Goal: Task Accomplishment & Management: Use online tool/utility

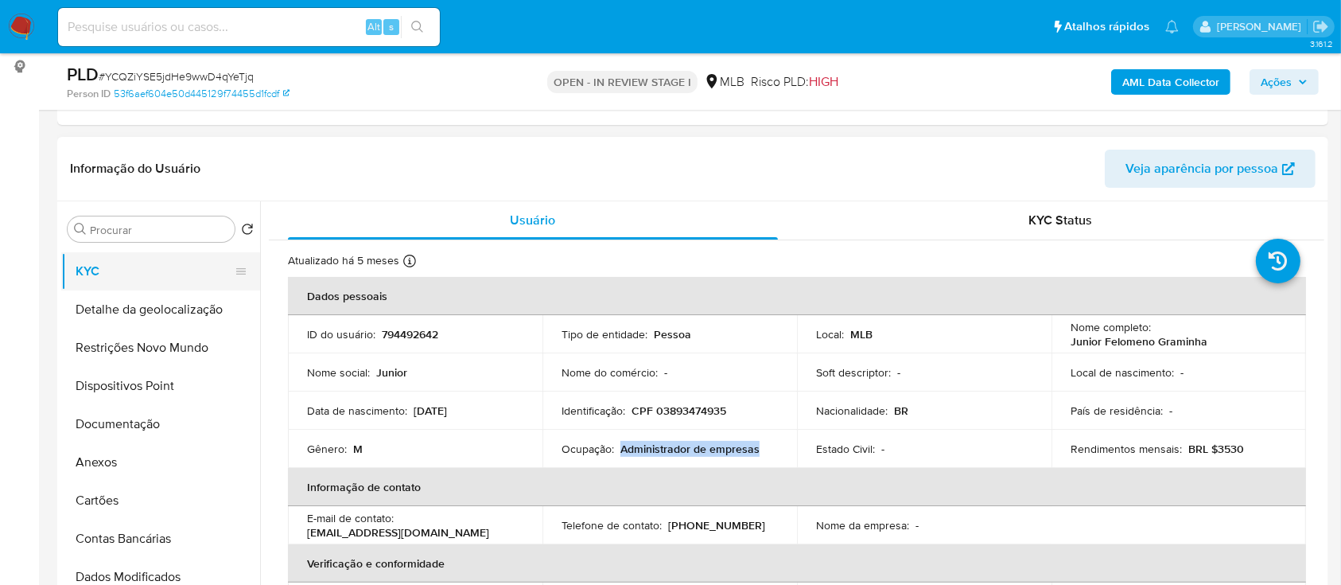
scroll to position [106, 0]
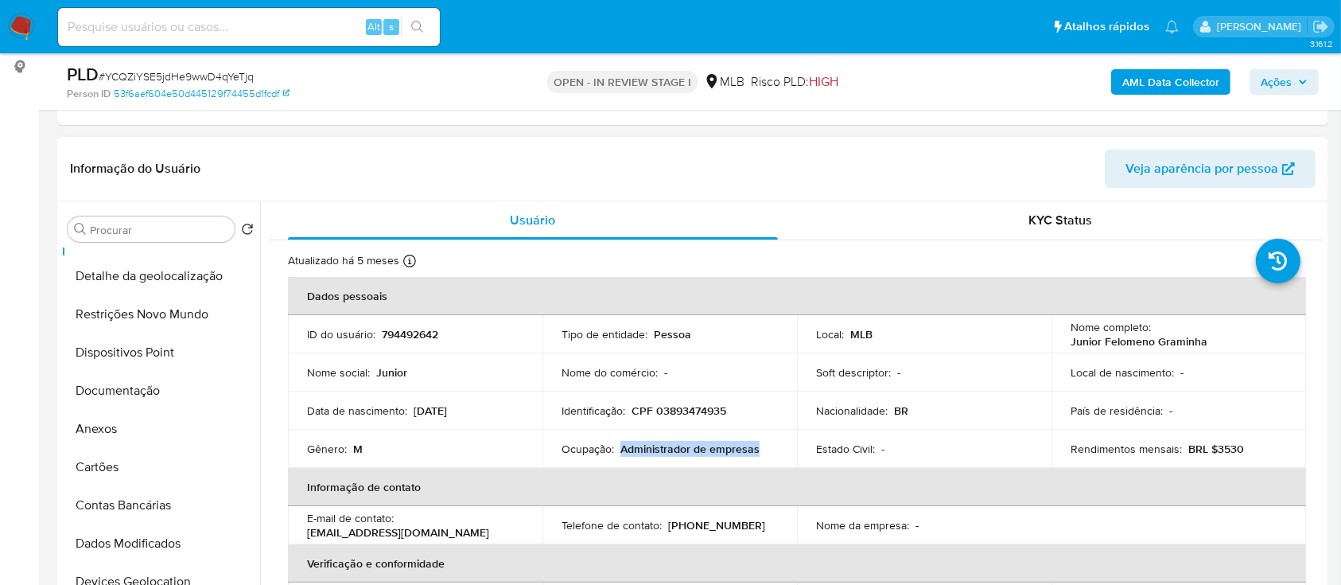
drag, startPoint x: 138, startPoint y: 383, endPoint x: 377, endPoint y: 332, distance: 245.0
click at [138, 384] on button "Documentação" at bounding box center [160, 390] width 199 height 38
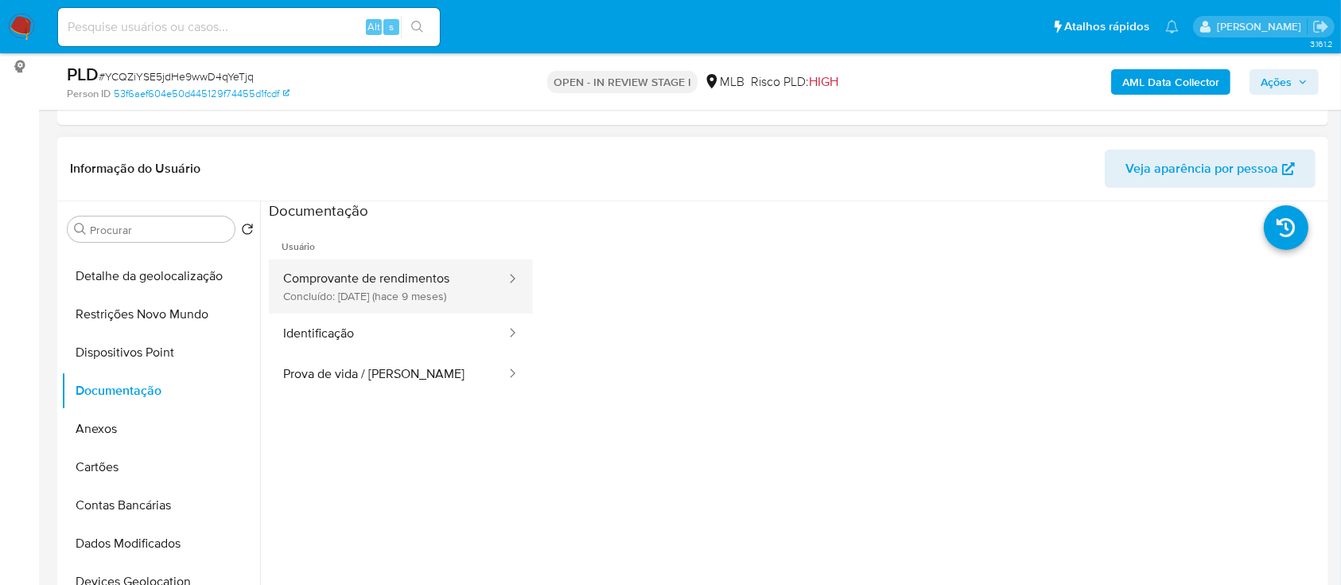
click at [414, 285] on button "Comprovante de rendimentos Concluído: 03/01/2025 (hace 9 meses)" at bounding box center [388, 286] width 239 height 54
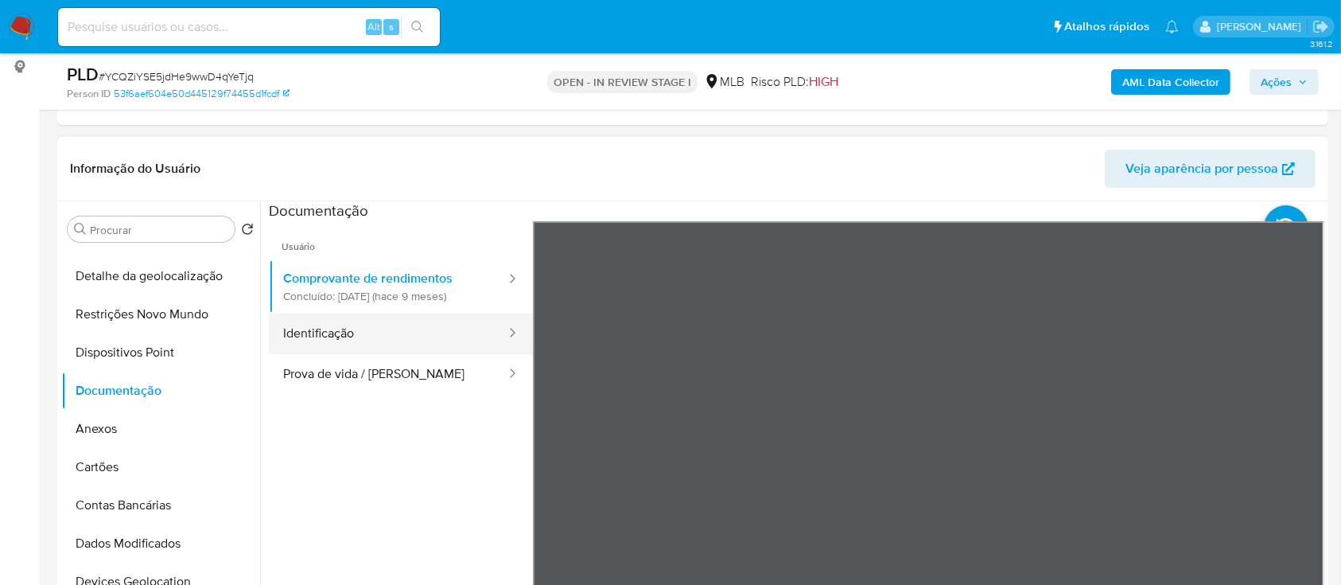
click at [305, 332] on button "Identificação" at bounding box center [388, 333] width 239 height 41
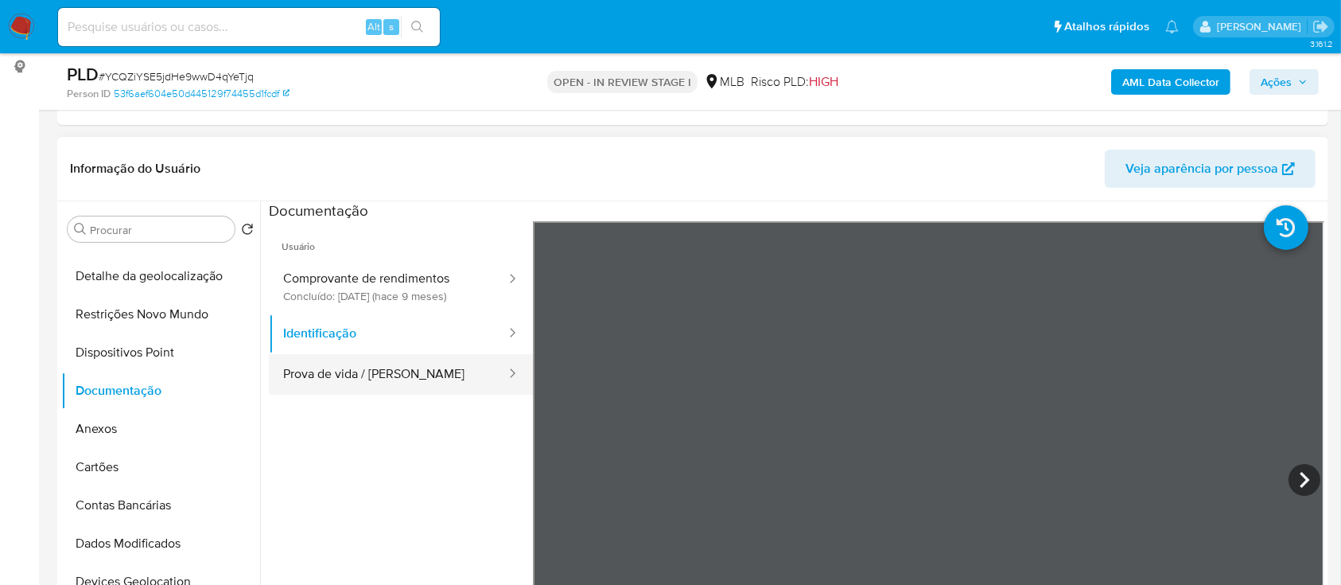
click at [376, 370] on button "Prova de vida / Selfie" at bounding box center [388, 374] width 239 height 41
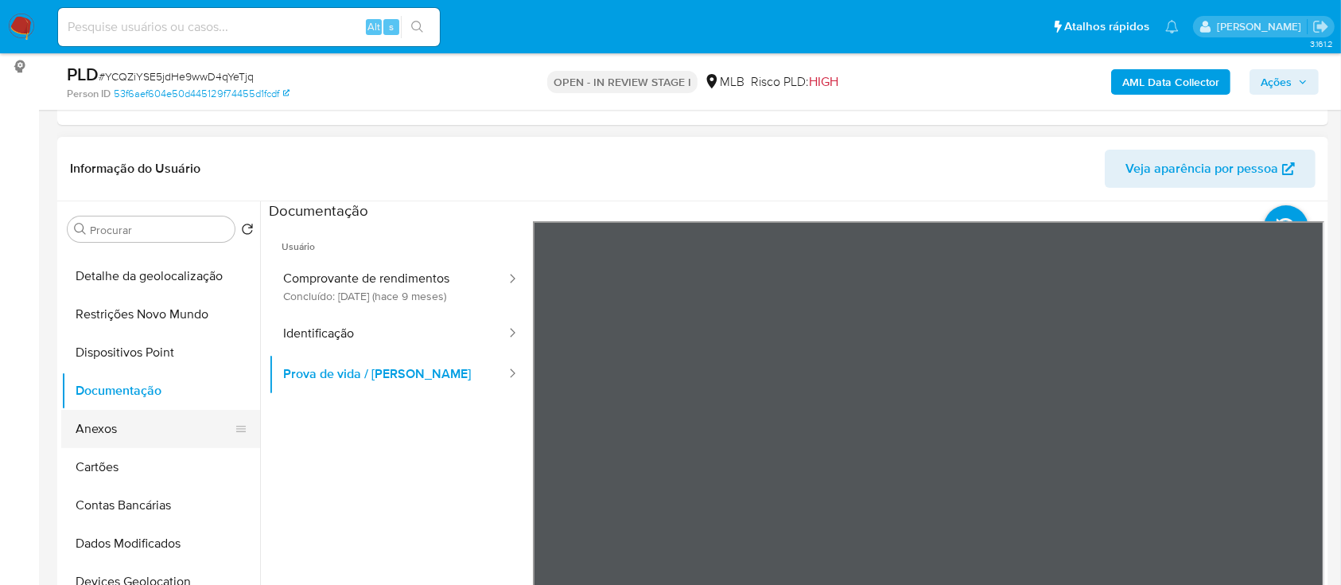
click at [129, 434] on button "Anexos" at bounding box center [154, 429] width 186 height 38
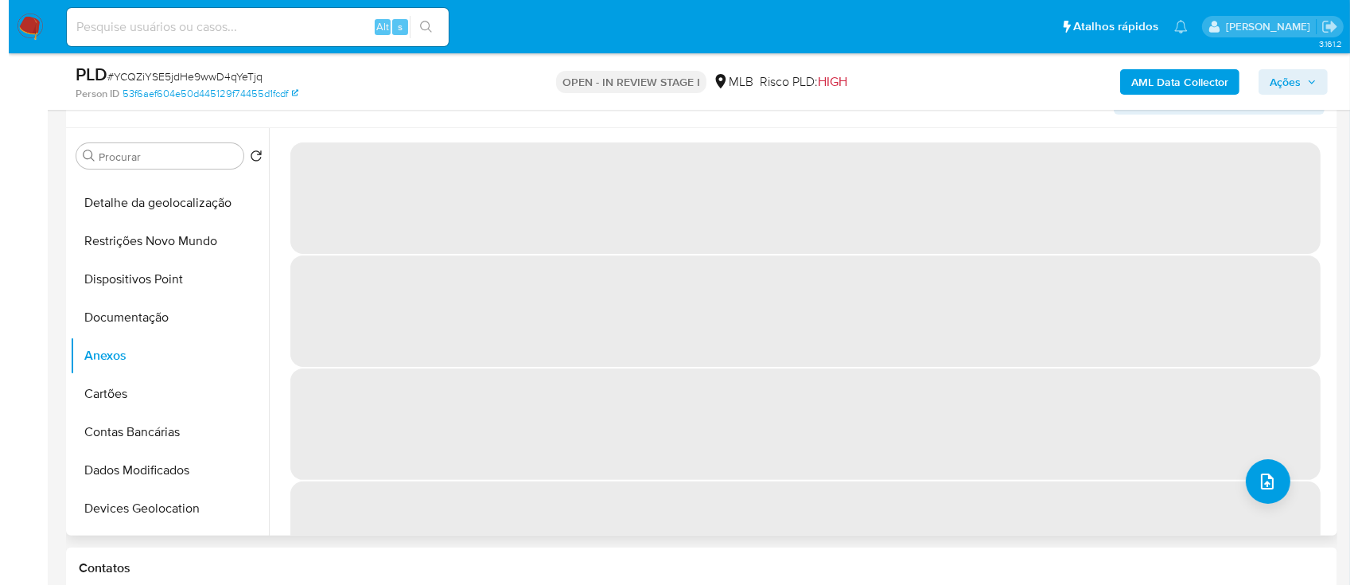
scroll to position [318, 0]
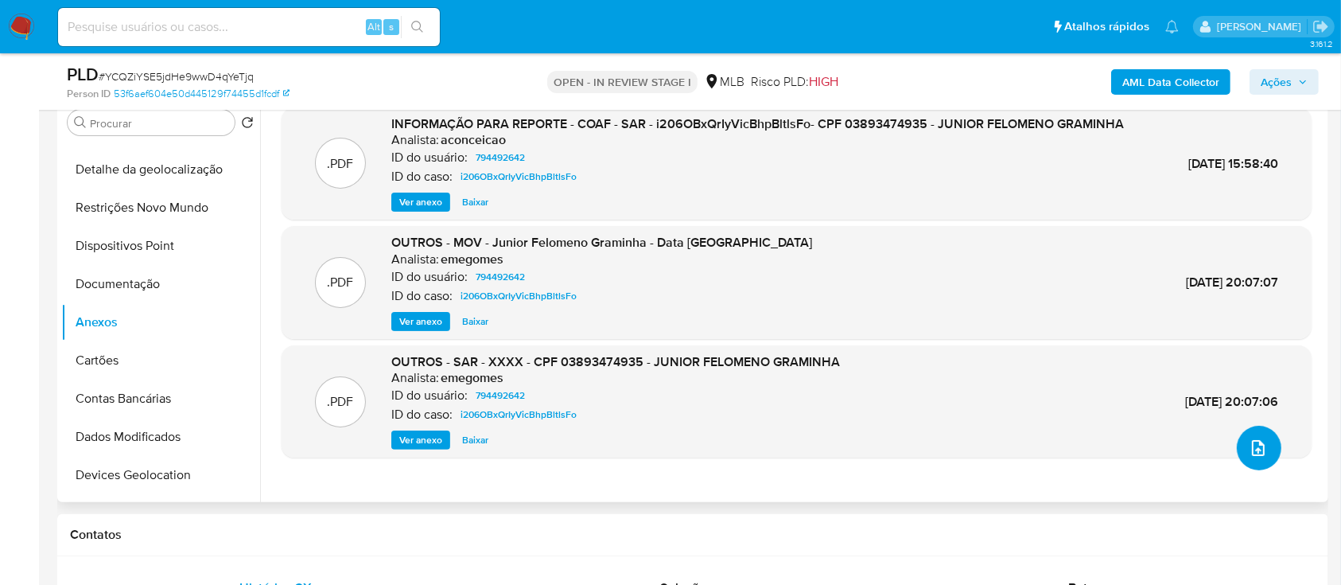
click at [1261, 450] on span "upload-file" at bounding box center [1258, 447] width 19 height 19
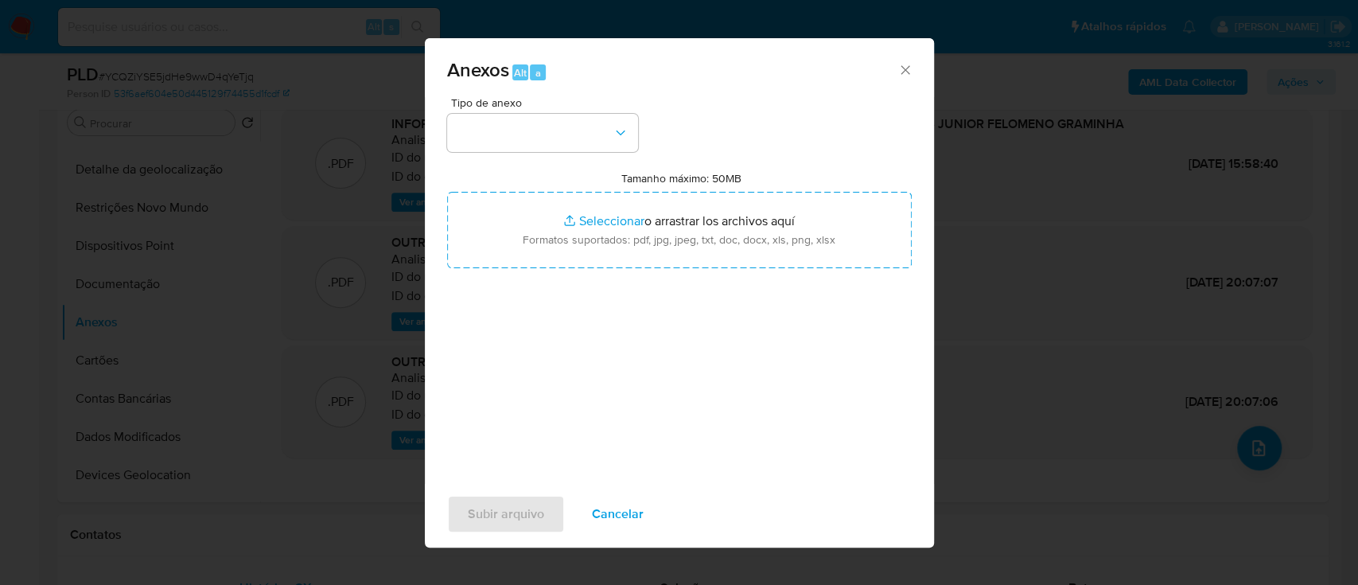
click at [897, 67] on icon "Cerrar" at bounding box center [905, 70] width 16 height 16
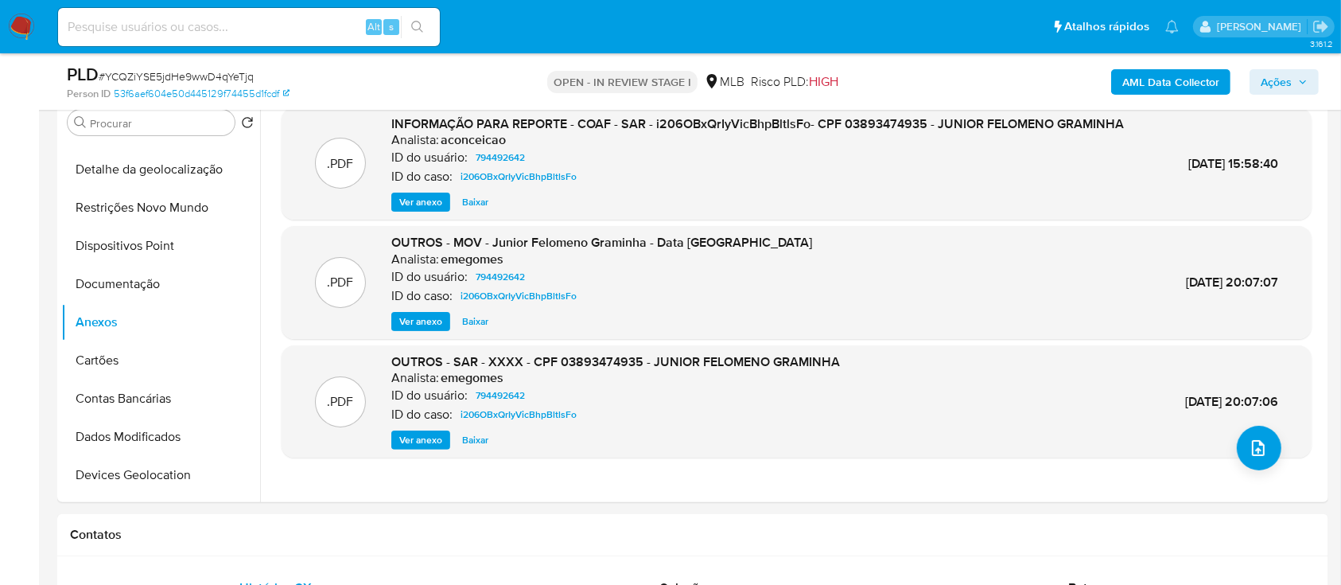
click at [1139, 86] on b "AML Data Collector" at bounding box center [1170, 81] width 97 height 25
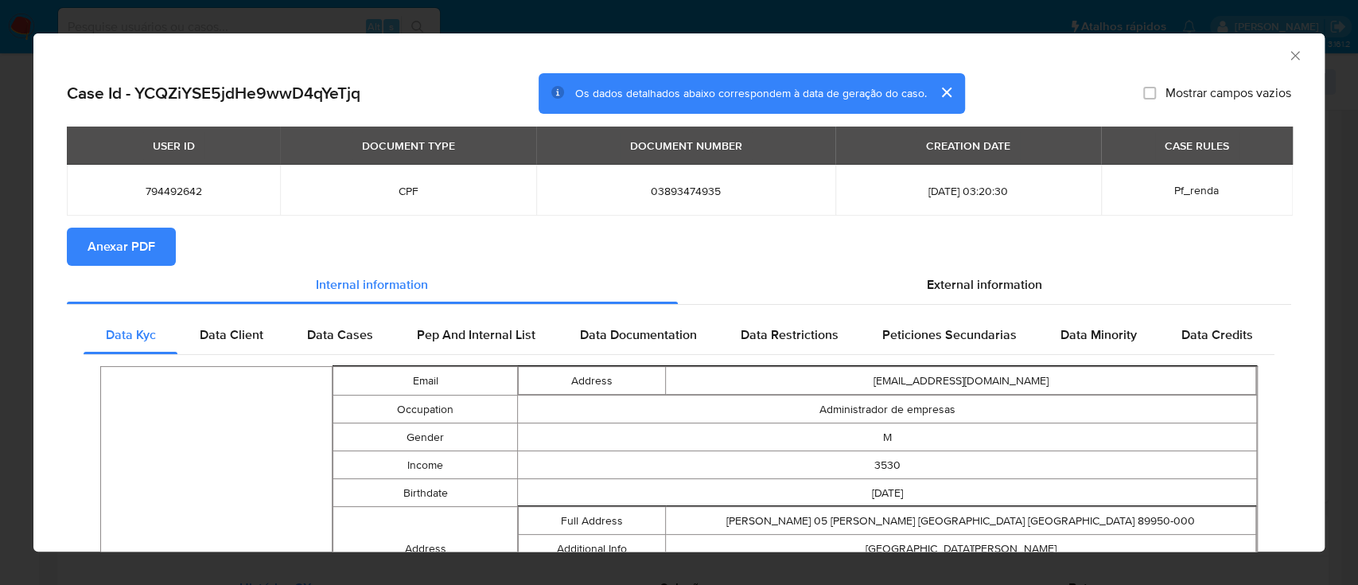
click at [154, 245] on button "Anexar PDF" at bounding box center [121, 247] width 109 height 38
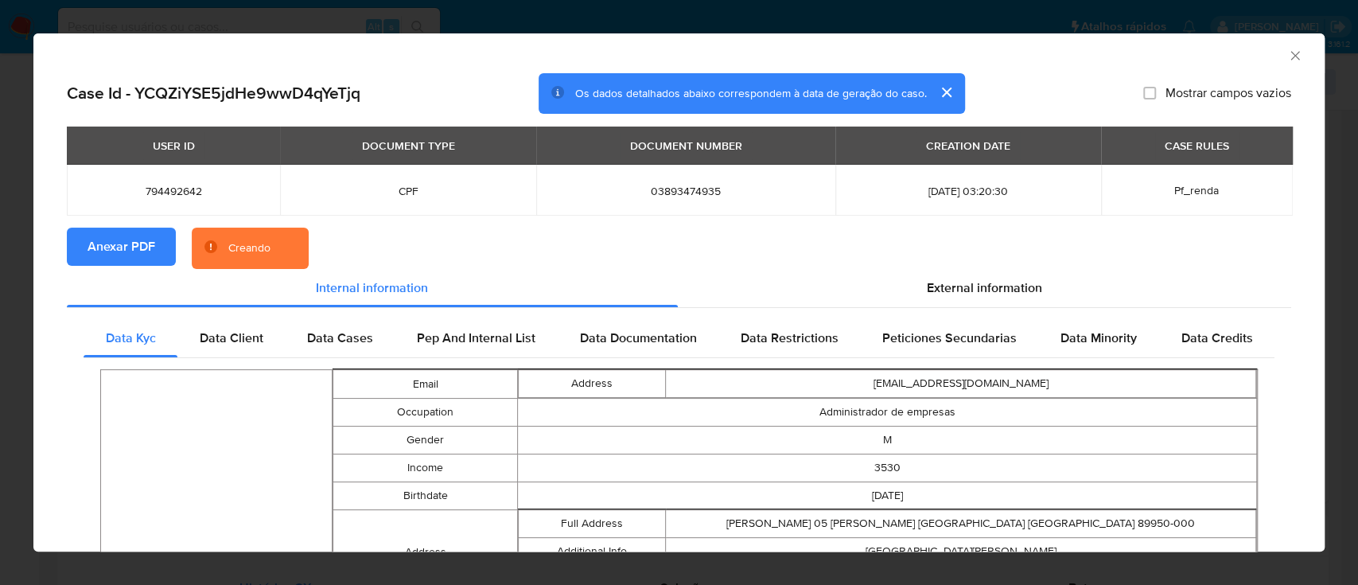
click at [1287, 50] on icon "Fechar a janela" at bounding box center [1295, 56] width 16 height 16
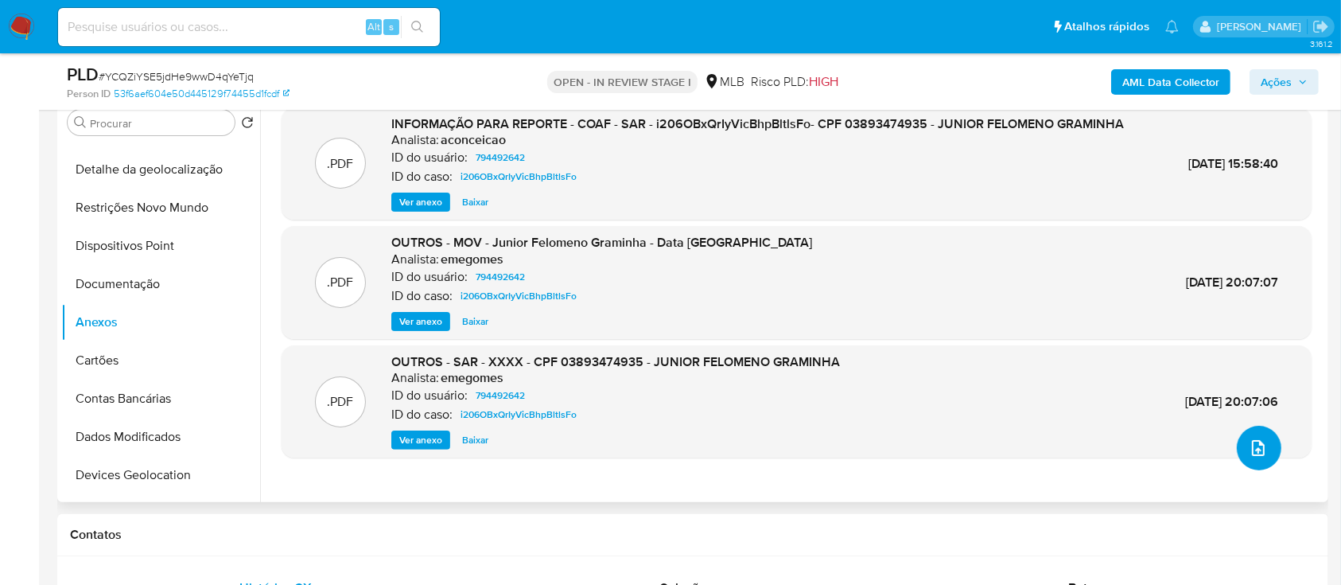
click at [1259, 448] on icon "upload-file" at bounding box center [1258, 447] width 19 height 19
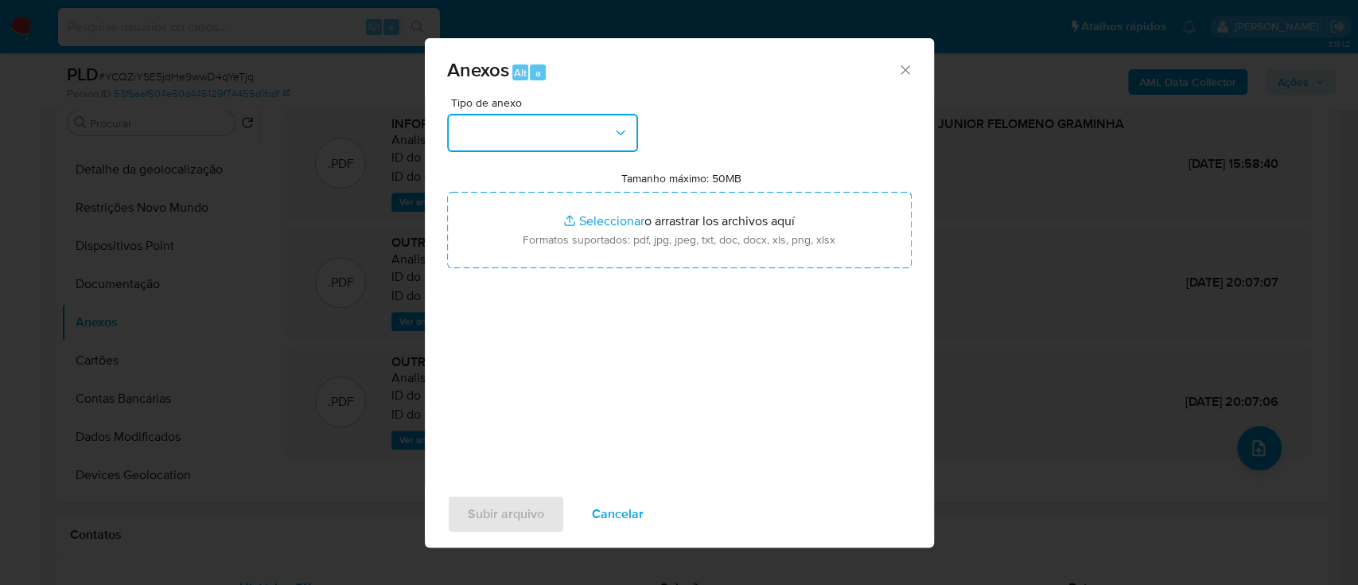
click at [567, 136] on button "button" at bounding box center [542, 133] width 191 height 38
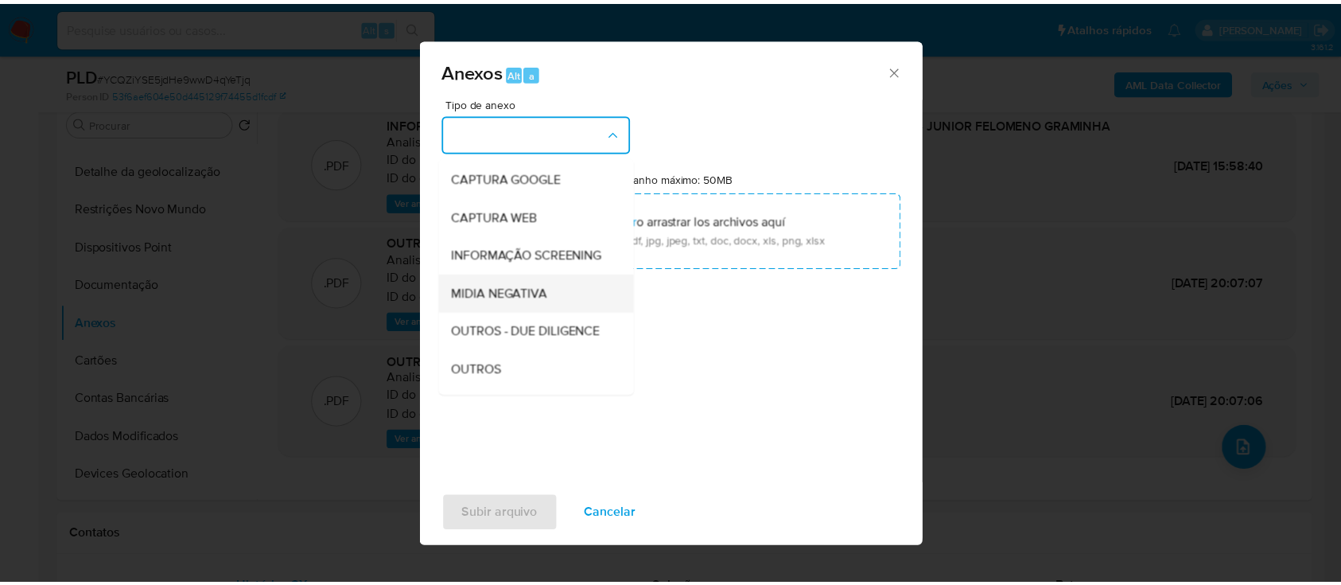
scroll to position [106, 0]
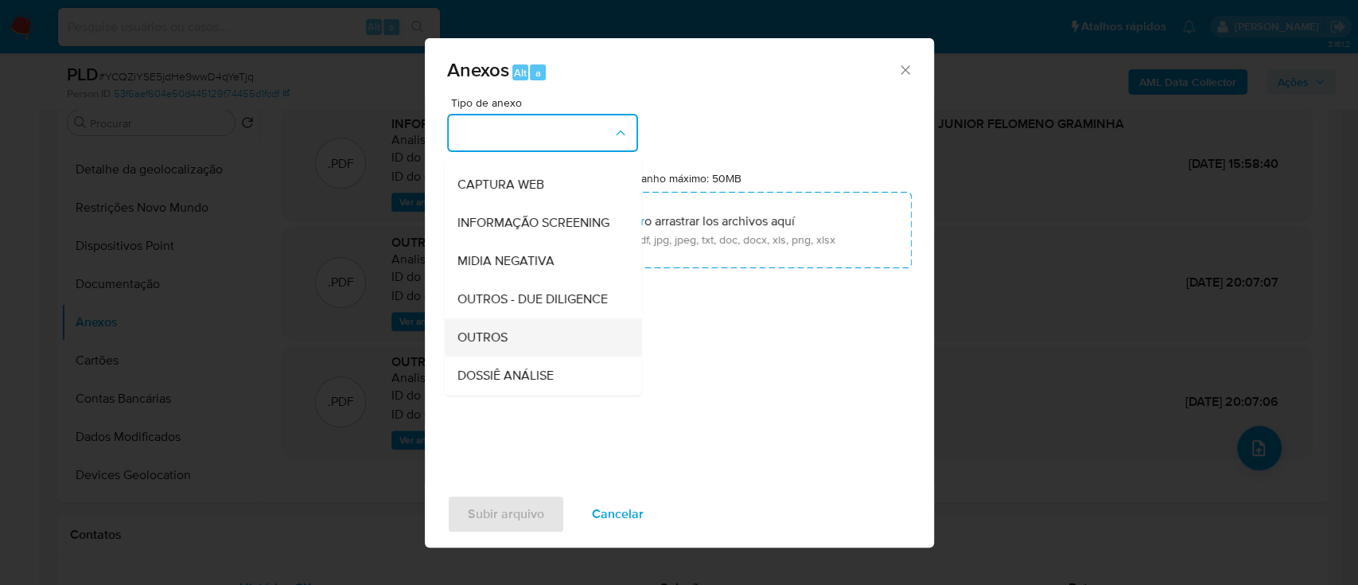
click at [496, 356] on div "OUTROS" at bounding box center [538, 337] width 162 height 38
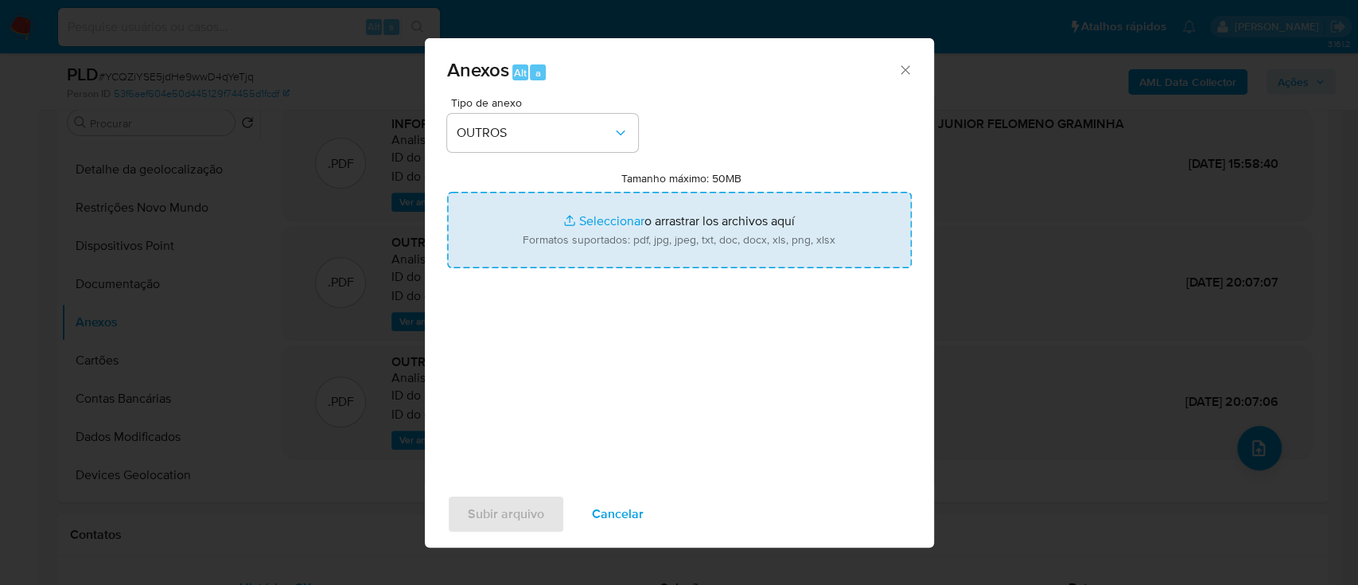
click at [618, 216] on input "Tamanho máximo: 50MB Seleccionar archivos" at bounding box center [679, 230] width 465 height 76
type input "C:\fakepath\Mulan 794492642_2025_10_07_14_34_54.xlsx"
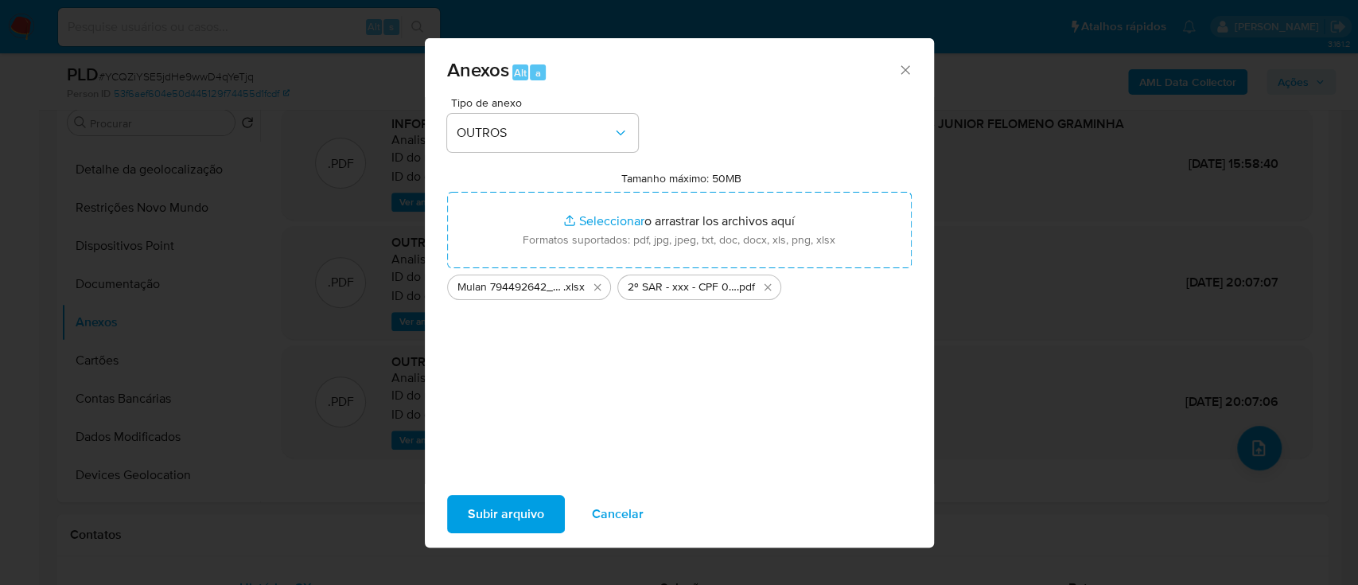
click at [500, 506] on span "Subir arquivo" at bounding box center [506, 513] width 76 height 35
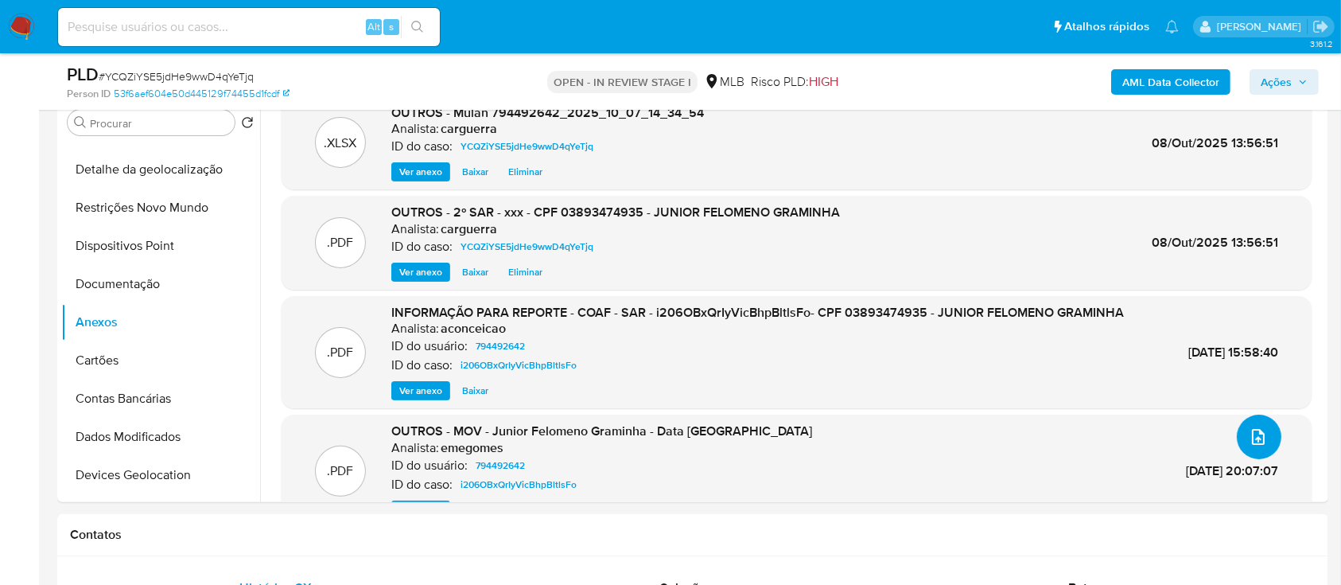
scroll to position [0, 0]
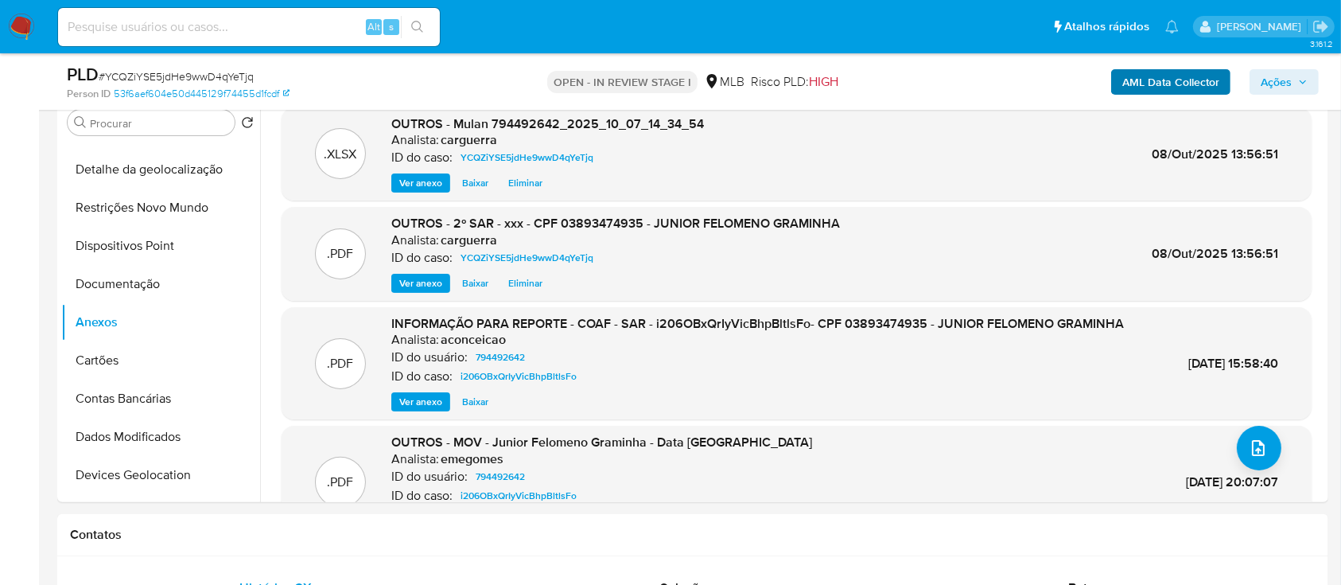
drag, startPoint x: 1282, startPoint y: 79, endPoint x: 1229, endPoint y: 92, distance: 55.0
click at [1281, 80] on span "Ações" at bounding box center [1276, 81] width 31 height 25
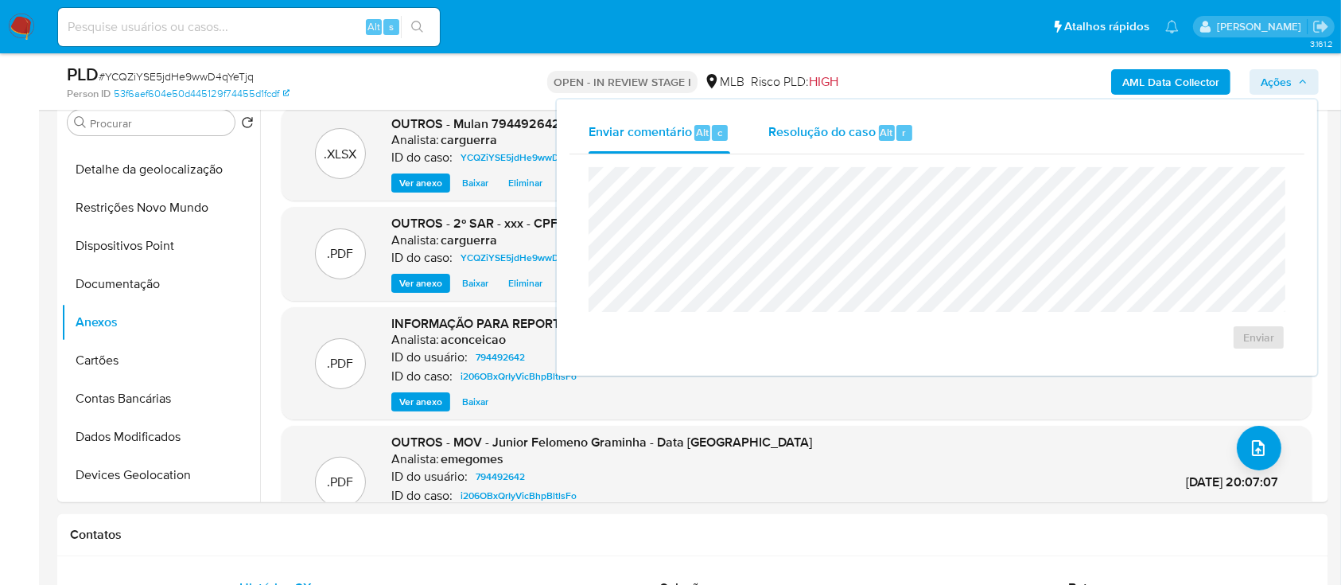
click at [796, 134] on span "Resolução do caso" at bounding box center [821, 132] width 107 height 18
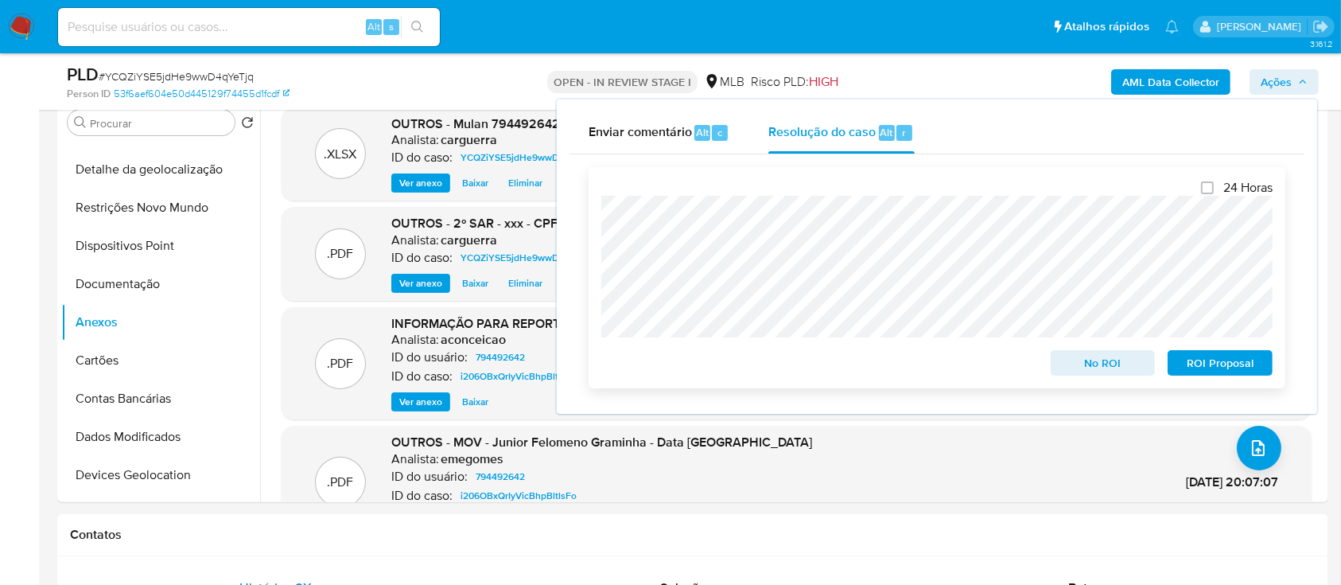
click at [1239, 368] on span "ROI Proposal" at bounding box center [1220, 363] width 83 height 22
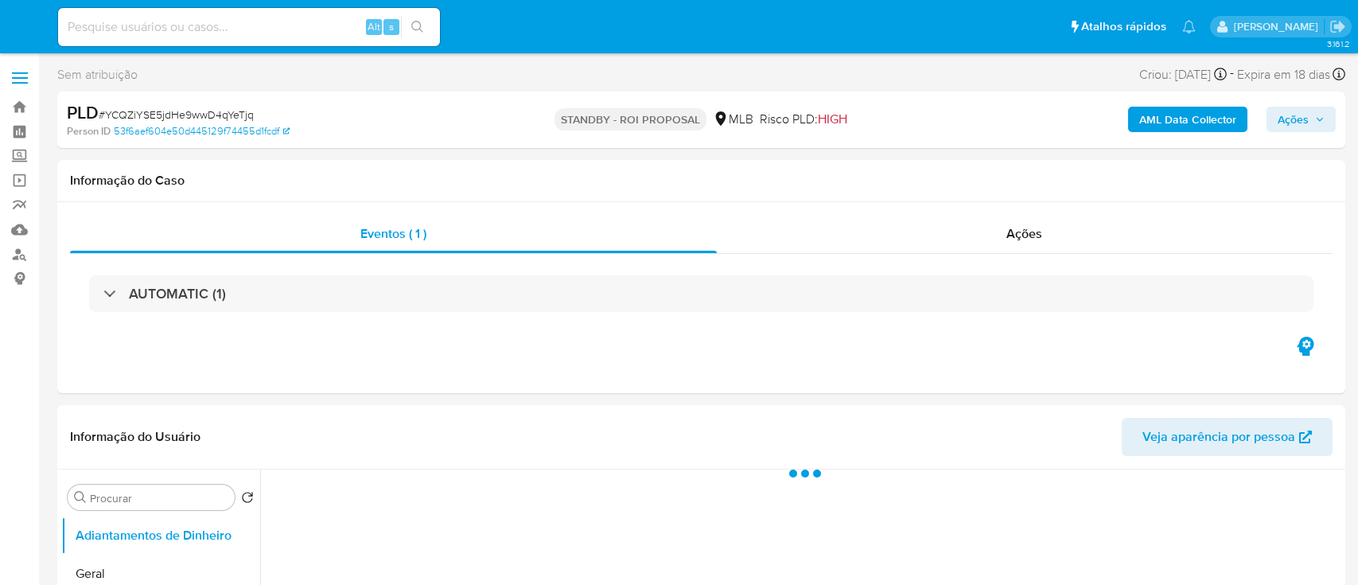
select select "10"
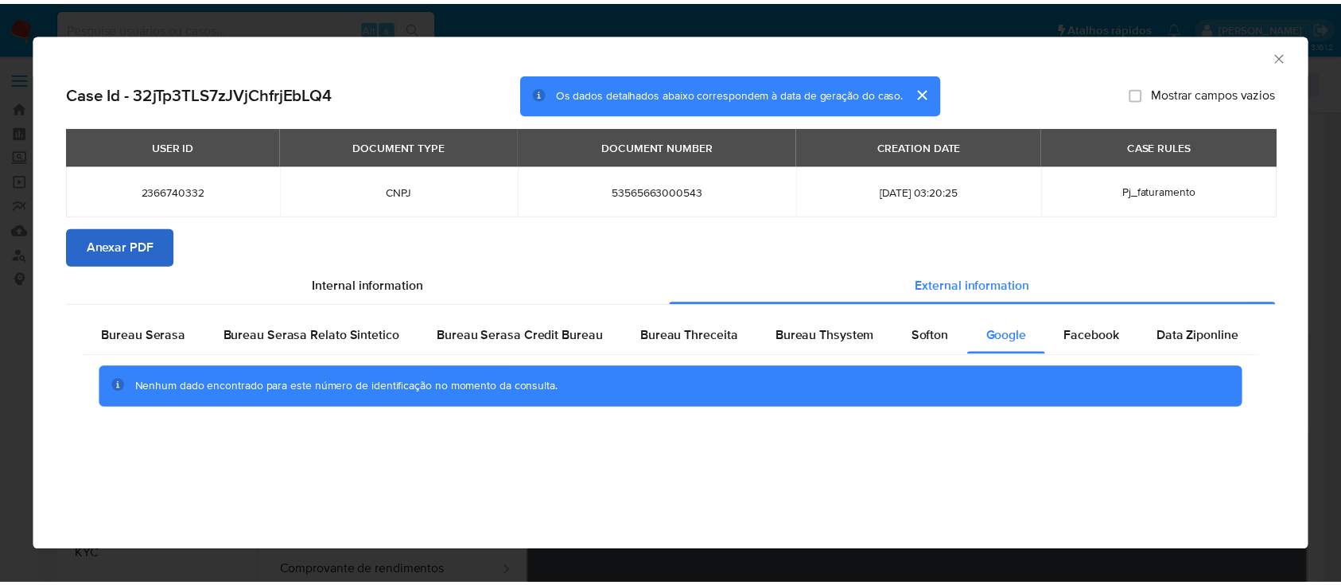
scroll to position [318, 0]
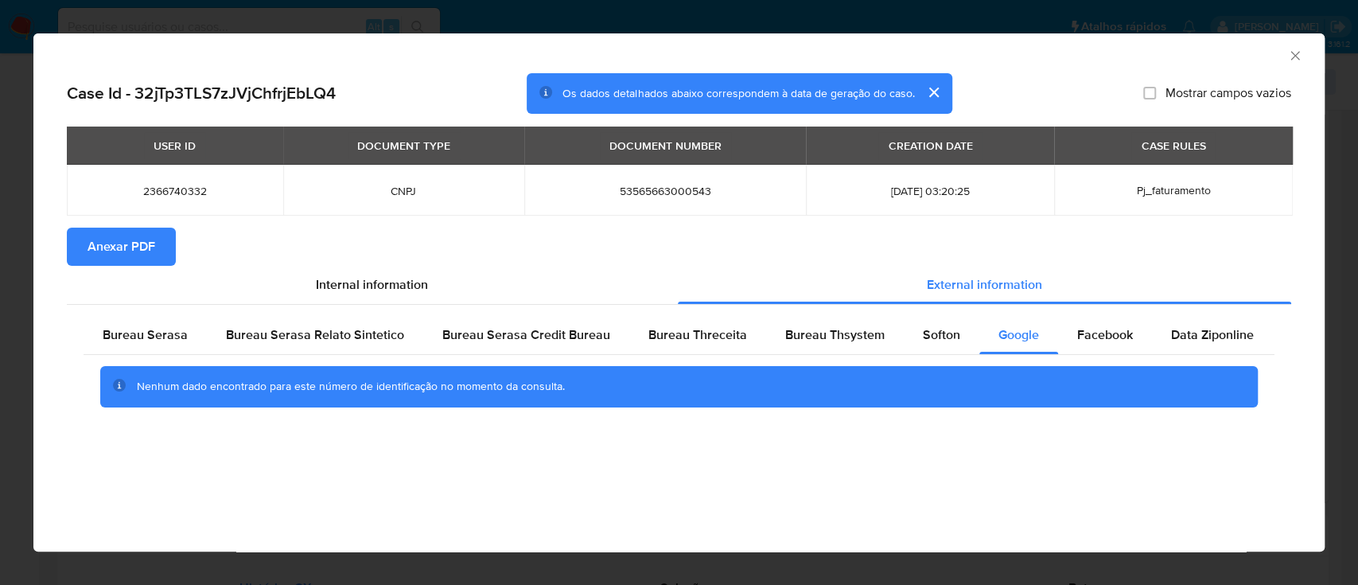
drag, startPoint x: 136, startPoint y: 236, endPoint x: 145, endPoint y: 242, distance: 10.4
click at [136, 238] on span "Anexar PDF" at bounding box center [122, 246] width 68 height 35
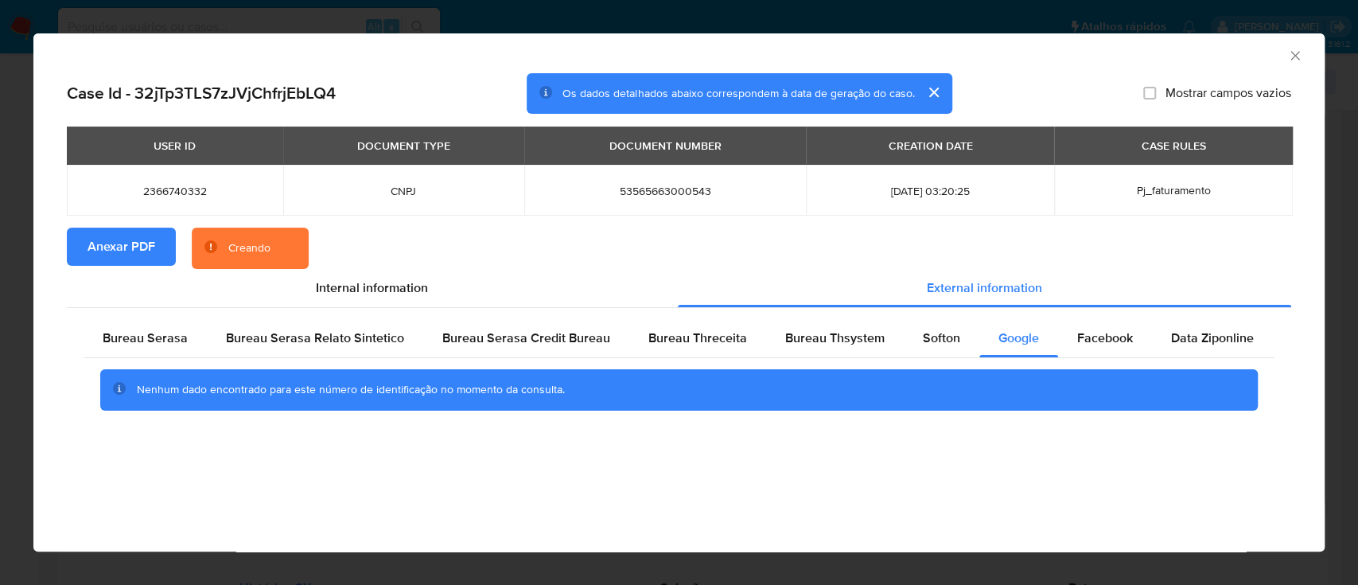
click at [1295, 53] on icon "Fechar a janela" at bounding box center [1295, 56] width 16 height 16
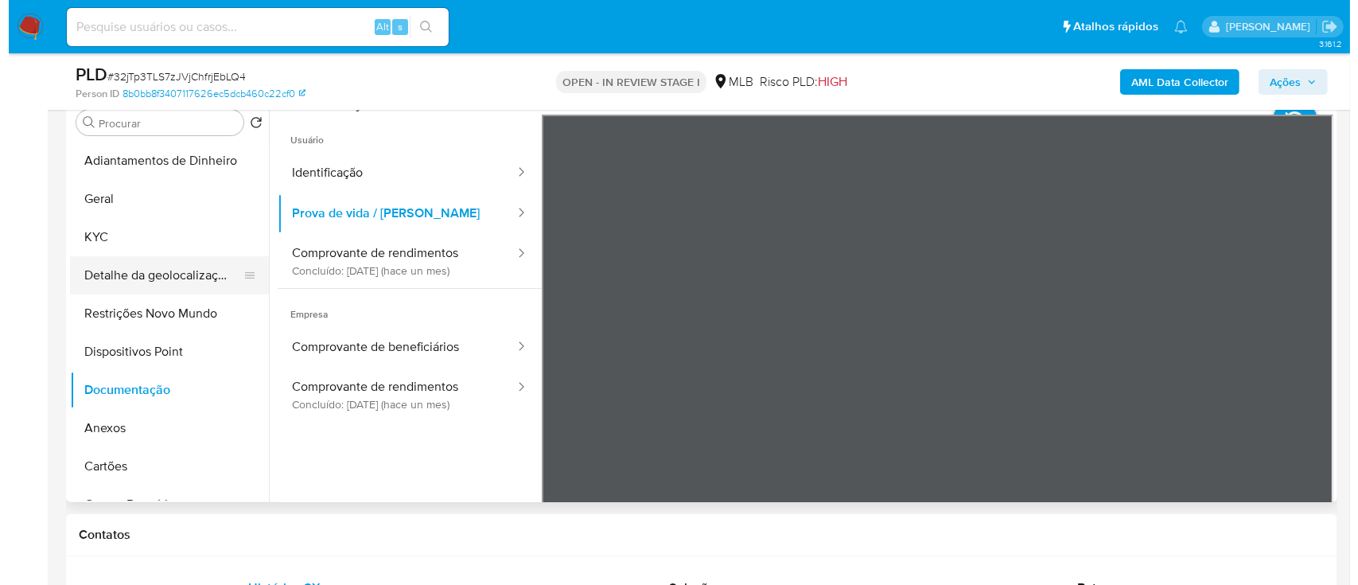
scroll to position [212, 0]
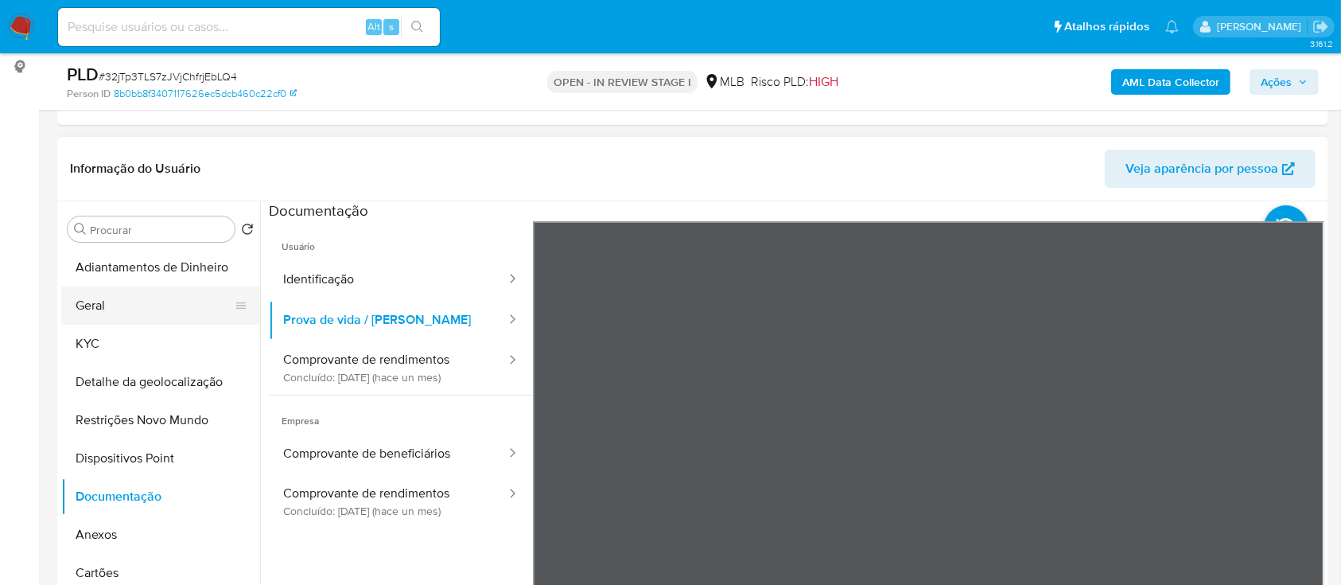
click at [115, 298] on button "Geral" at bounding box center [154, 305] width 186 height 38
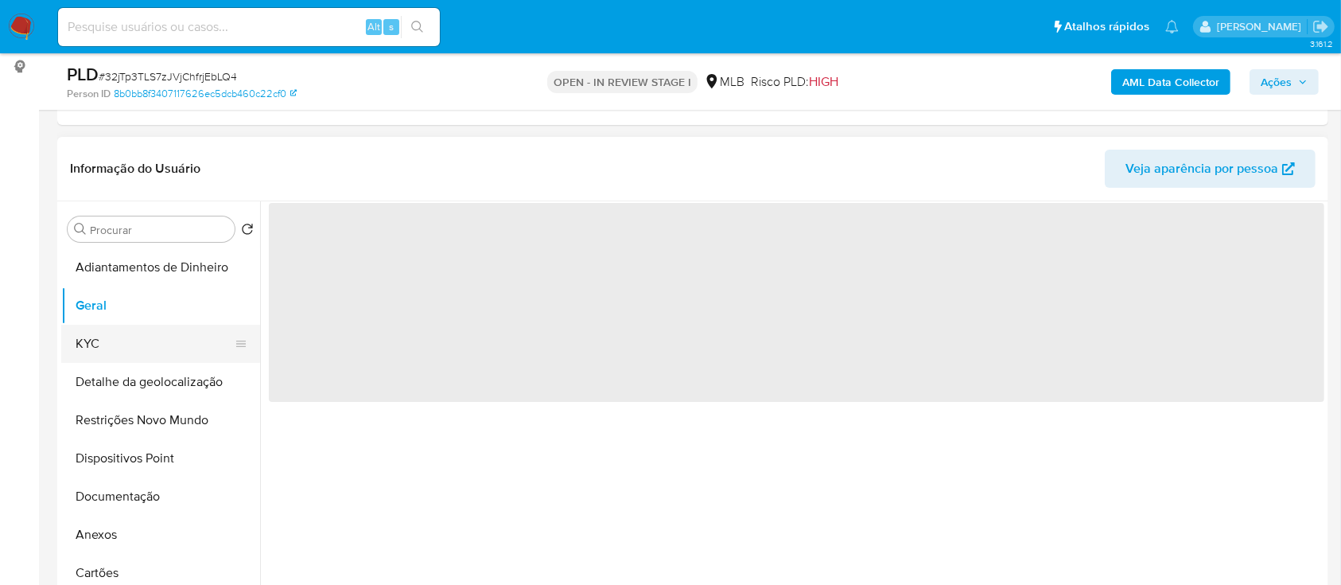
click at [115, 340] on button "KYC" at bounding box center [154, 344] width 186 height 38
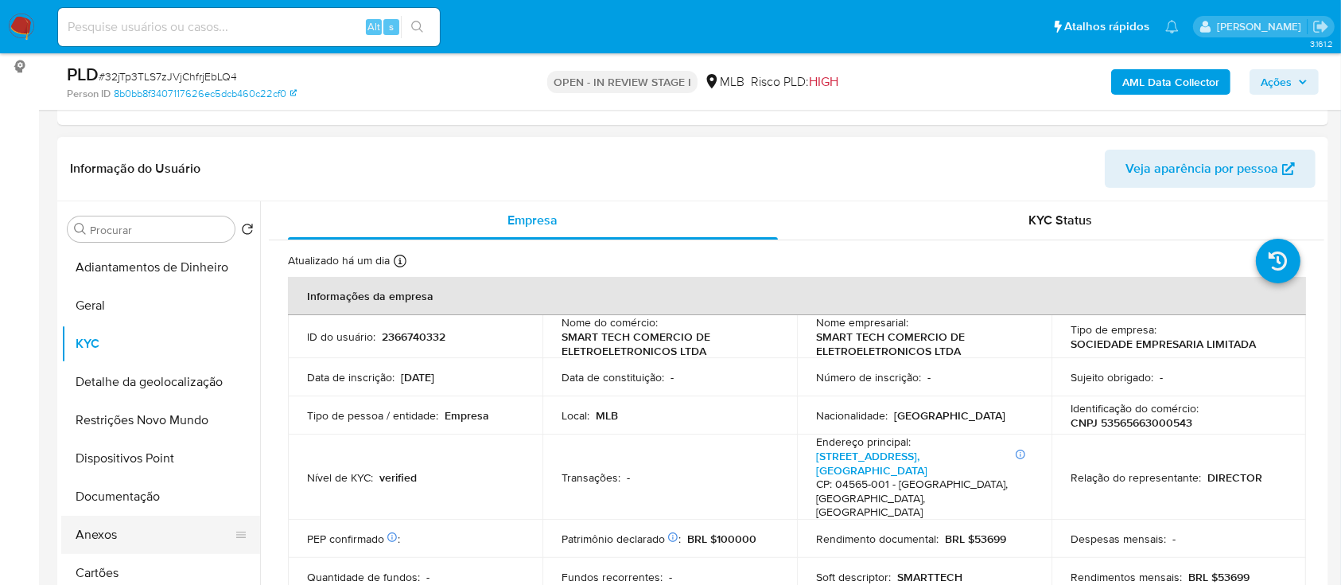
click at [136, 537] on button "Anexos" at bounding box center [154, 534] width 186 height 38
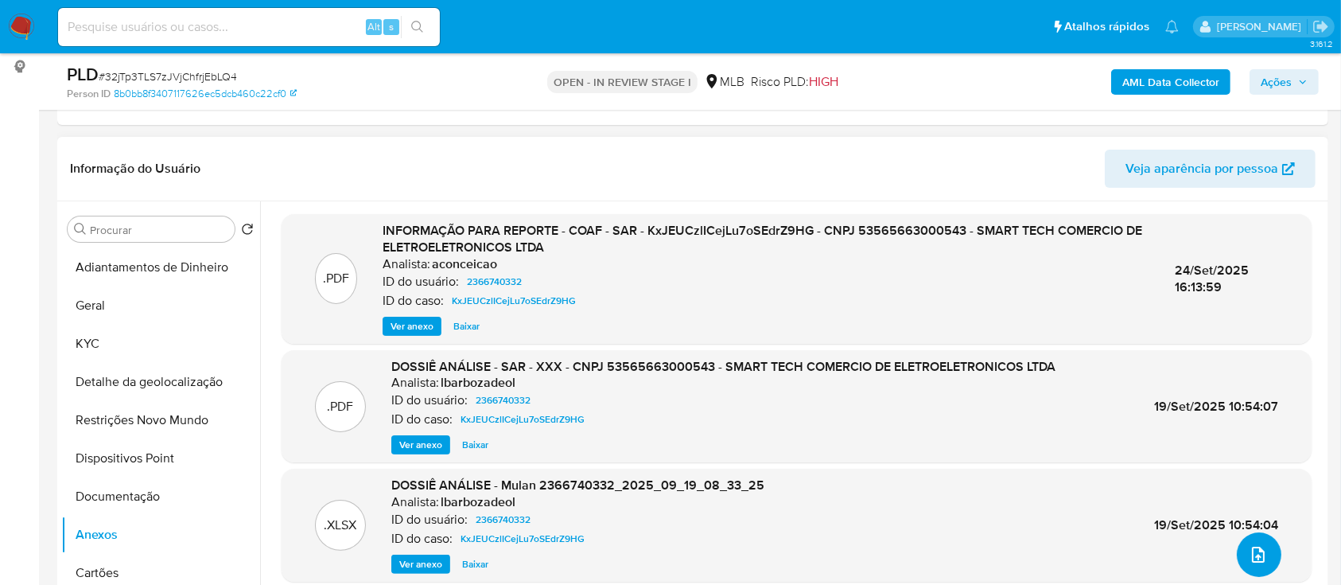
click at [1249, 556] on icon "upload-file" at bounding box center [1258, 554] width 19 height 19
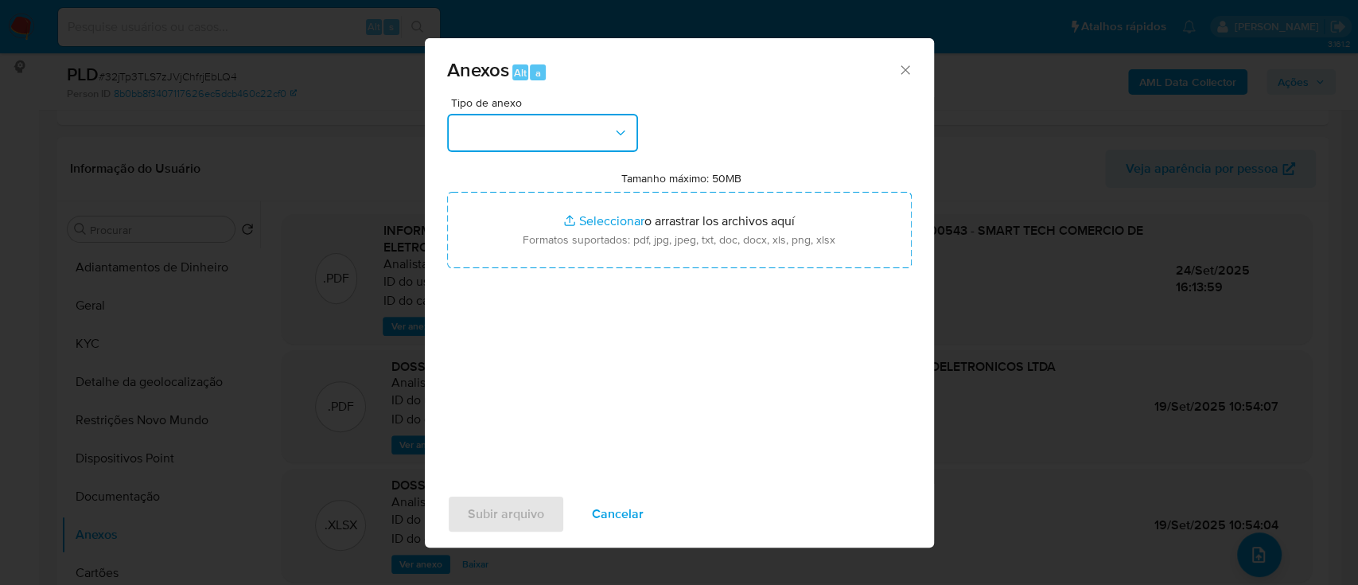
click at [494, 127] on button "button" at bounding box center [542, 133] width 191 height 38
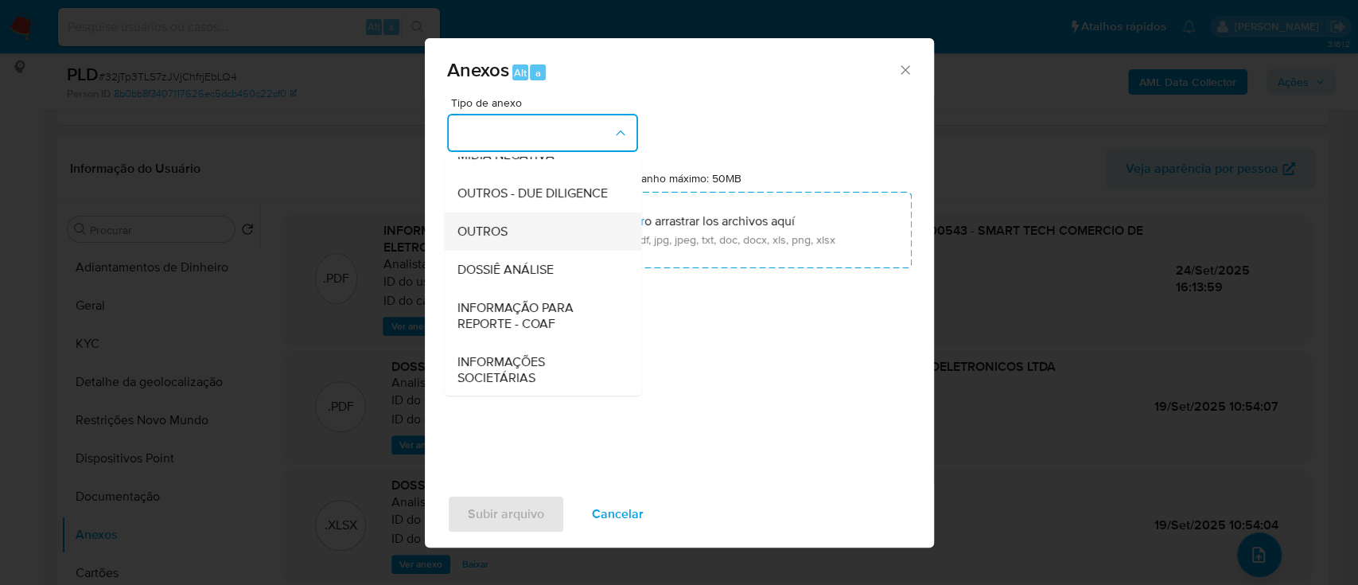
click at [544, 251] on div "OUTROS" at bounding box center [538, 231] width 162 height 38
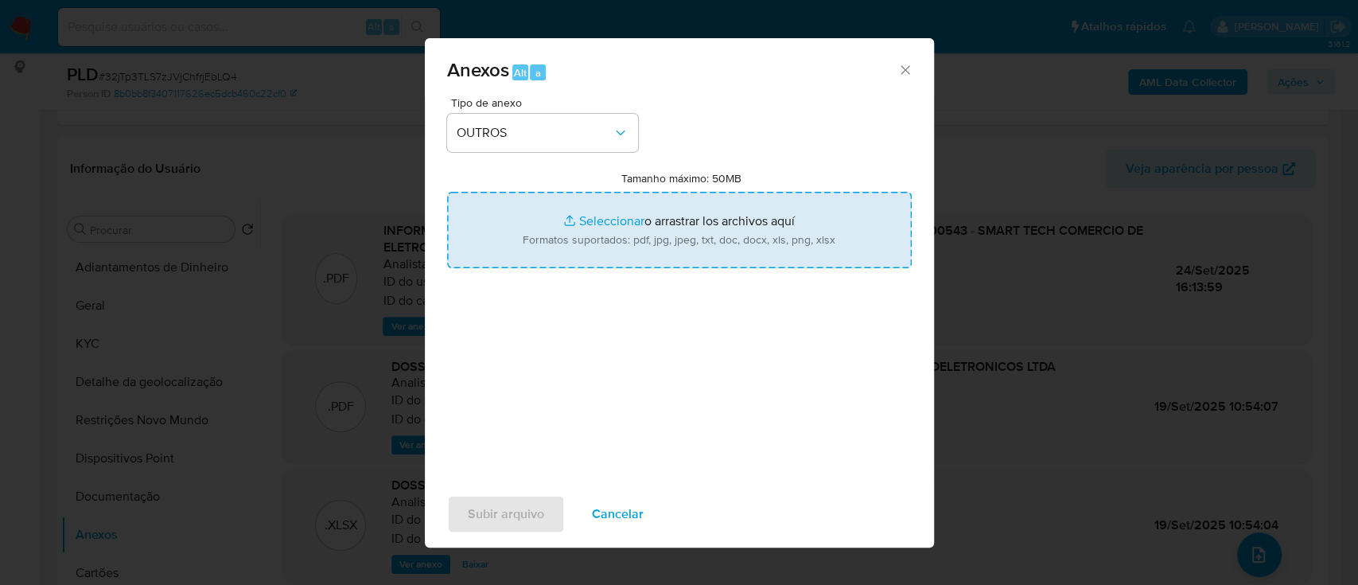
click at [613, 220] on input "Tamanho máximo: 50MB Seleccionar archivos" at bounding box center [679, 230] width 465 height 76
type input "C:\fakepath\Declínio - 32jTp3TLS7zJVjChfrjEbLQ4 - CNPJ 53565663000543 - SMART T…"
click at [591, 212] on input "Tamanho máximo: 50MB Seleccionar archivos" at bounding box center [679, 230] width 465 height 76
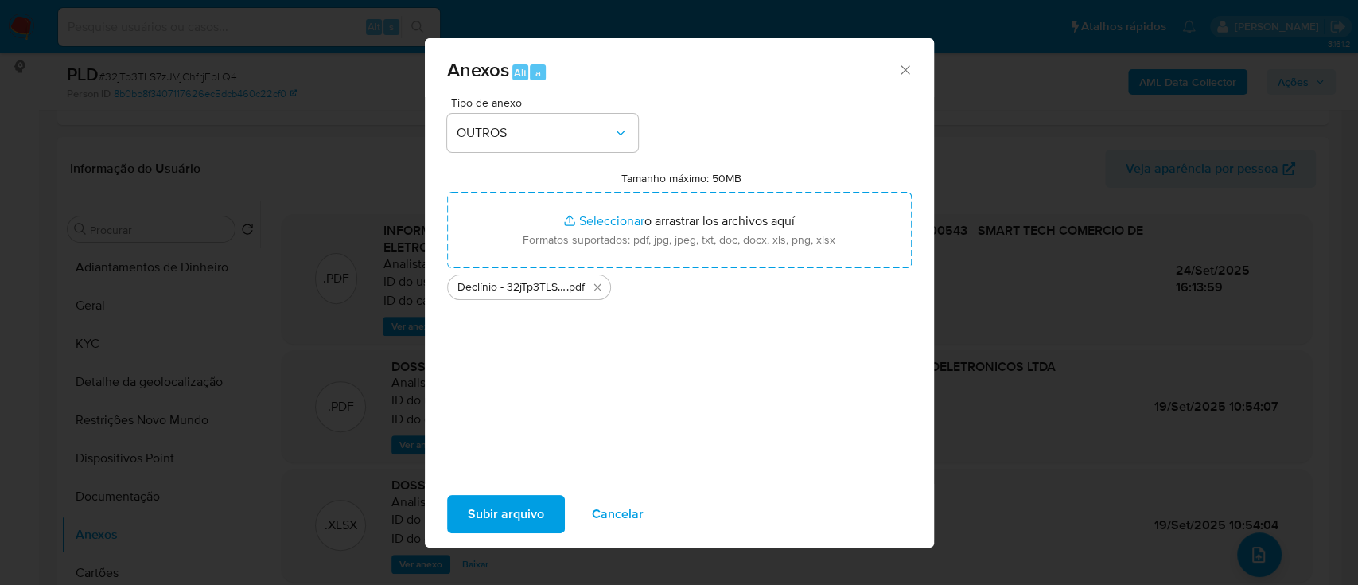
click at [691, 451] on div "Tipo de anexo OUTROS Tamanho máximo: 50MB Seleccionar archivos Seleccionar o ar…" at bounding box center [679, 284] width 465 height 375
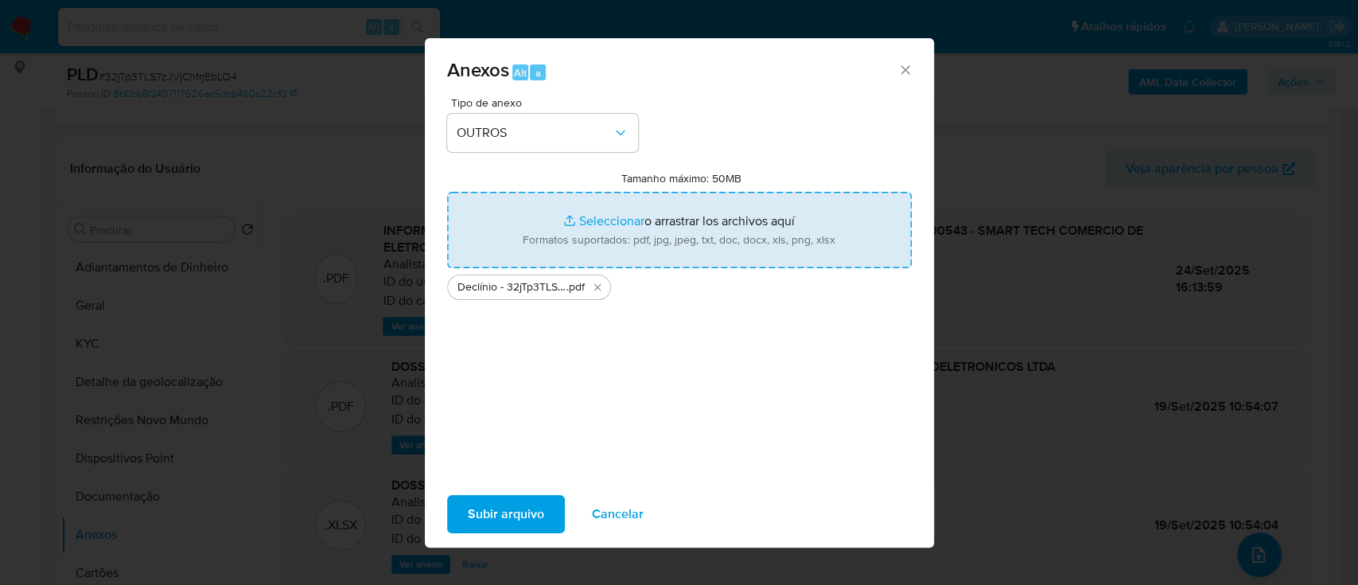
click at [590, 212] on input "Tamanho máximo: 50MB Seleccionar archivos" at bounding box center [679, 230] width 465 height 76
type input "C:\fakepath\Mulan 2366740332_2025_10_07_14_32_55.xlsx"
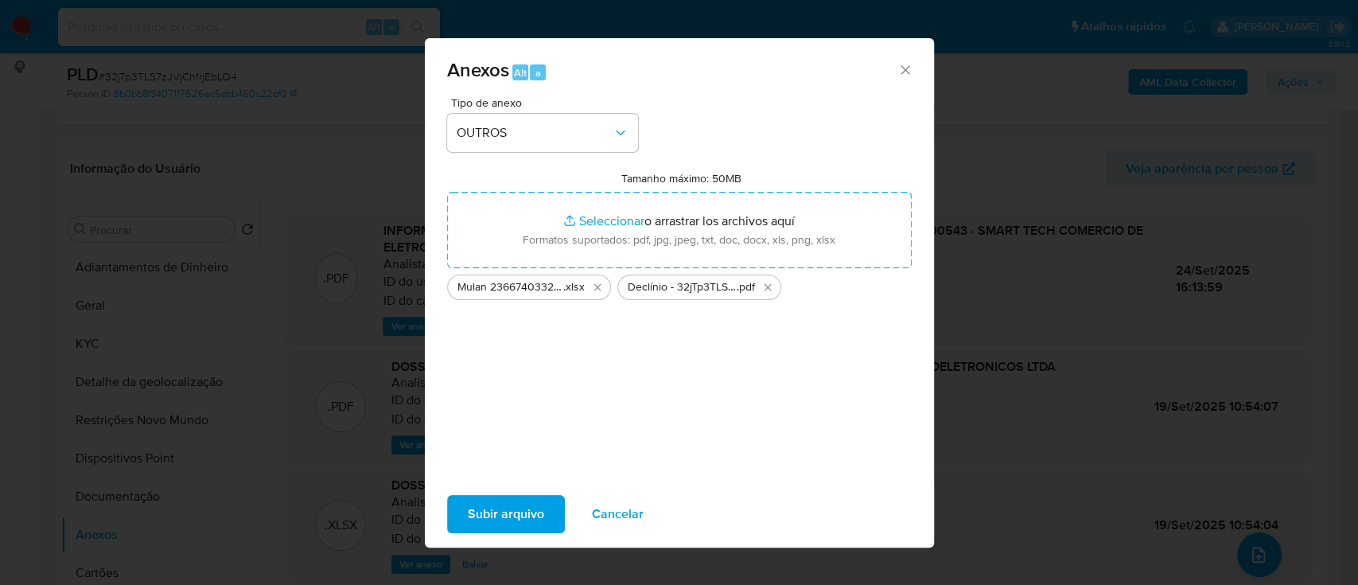
click at [501, 506] on span "Subir arquivo" at bounding box center [506, 513] width 76 height 35
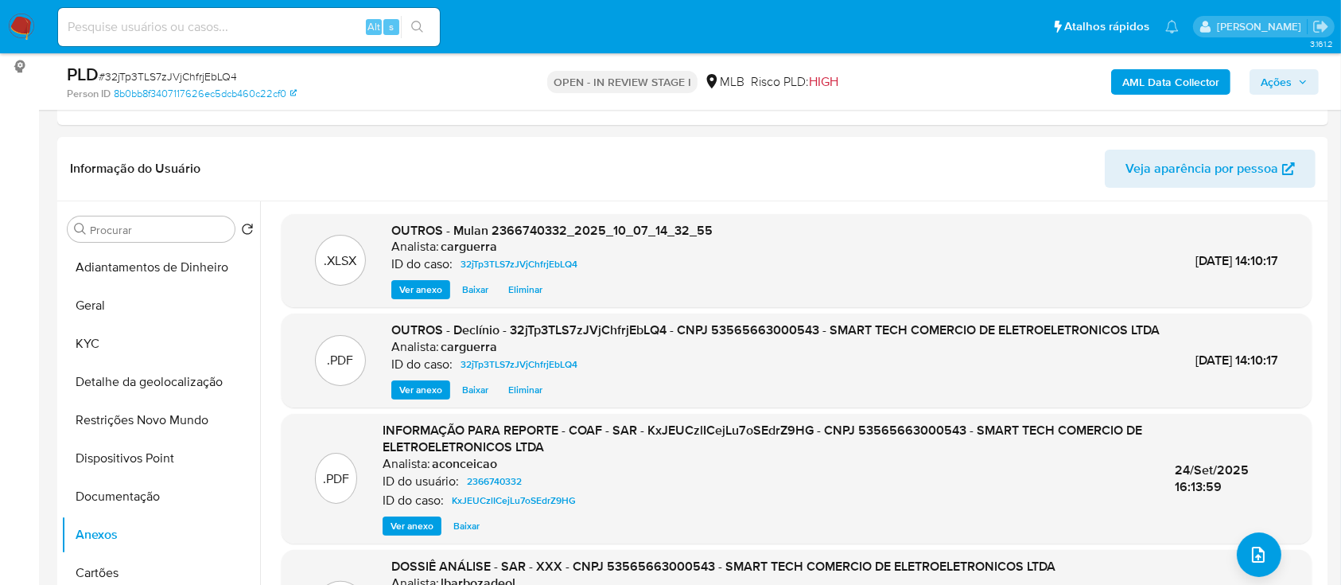
click at [1304, 90] on span "Ações" at bounding box center [1284, 82] width 47 height 22
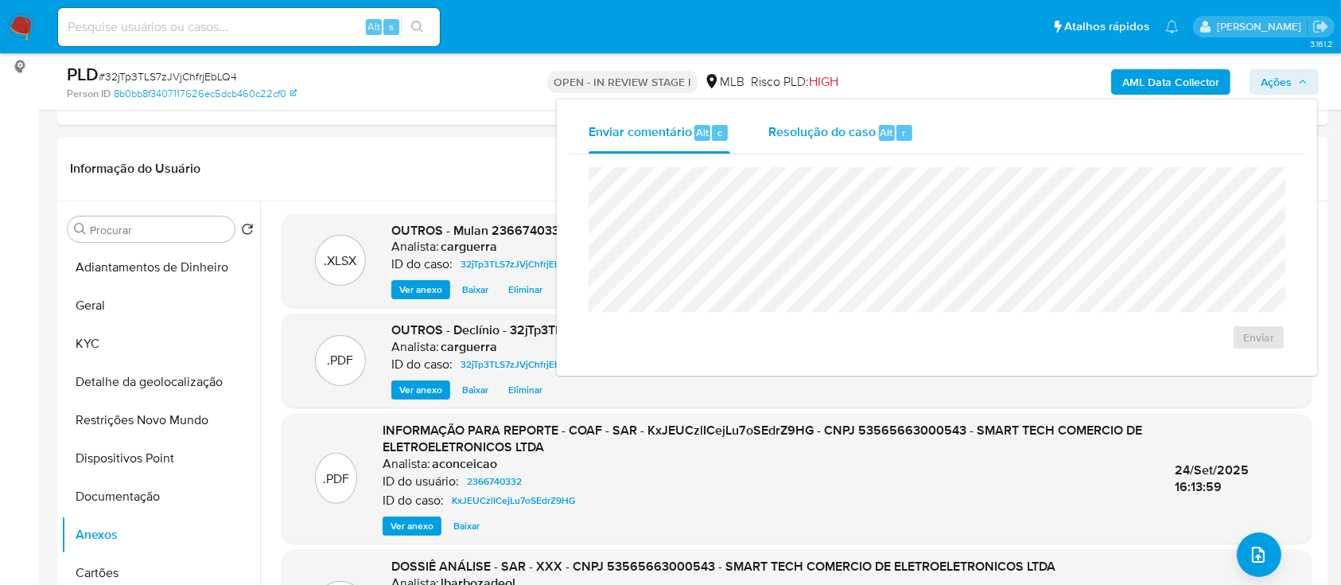
drag, startPoint x: 834, startPoint y: 136, endPoint x: 843, endPoint y: 160, distance: 25.7
click at [834, 137] on span "Resolução do caso" at bounding box center [821, 132] width 107 height 18
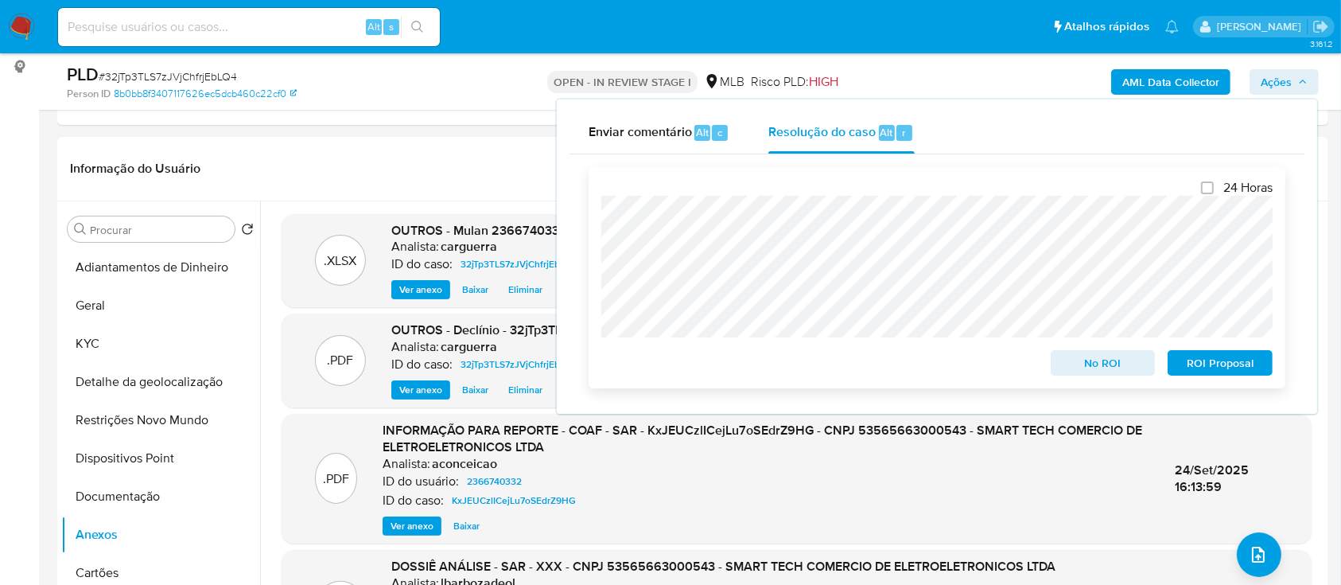
click at [1120, 368] on span "No ROI" at bounding box center [1103, 363] width 83 height 22
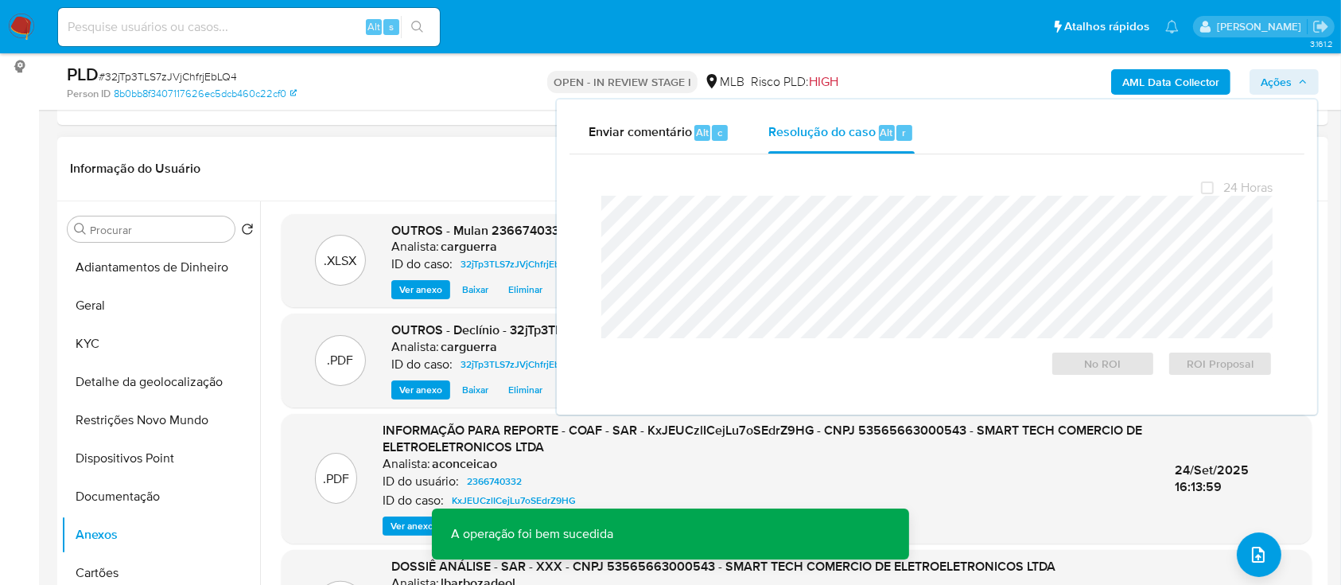
click at [421, 168] on header "Informação do Usuário Veja aparência por pessoa" at bounding box center [693, 169] width 1246 height 38
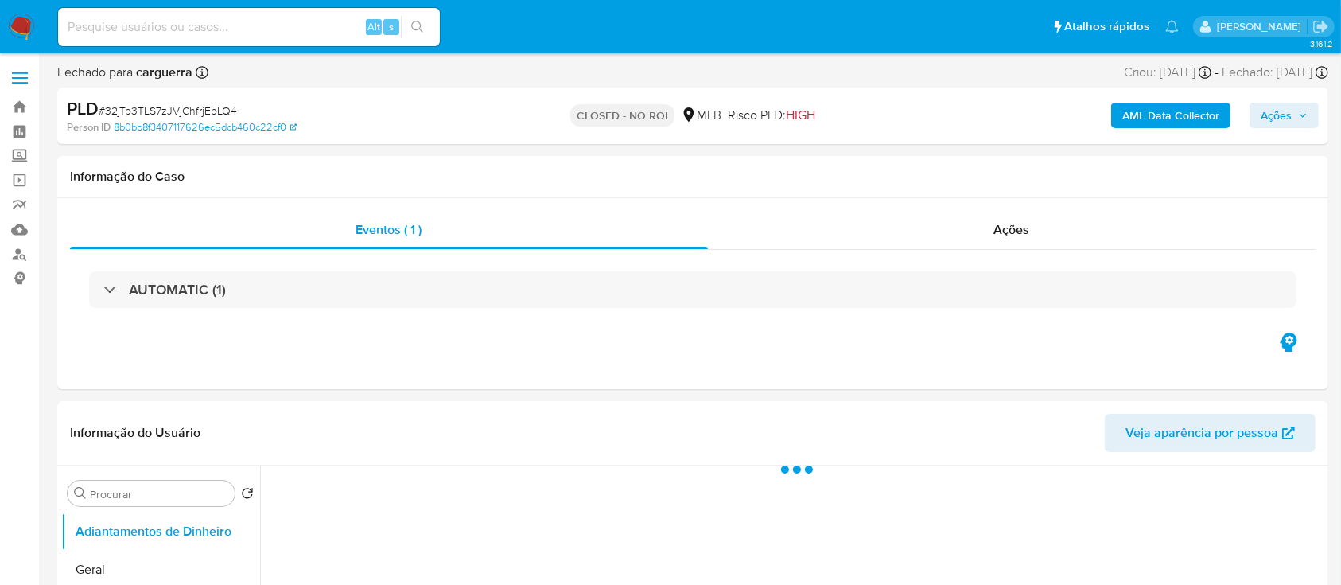
select select "10"
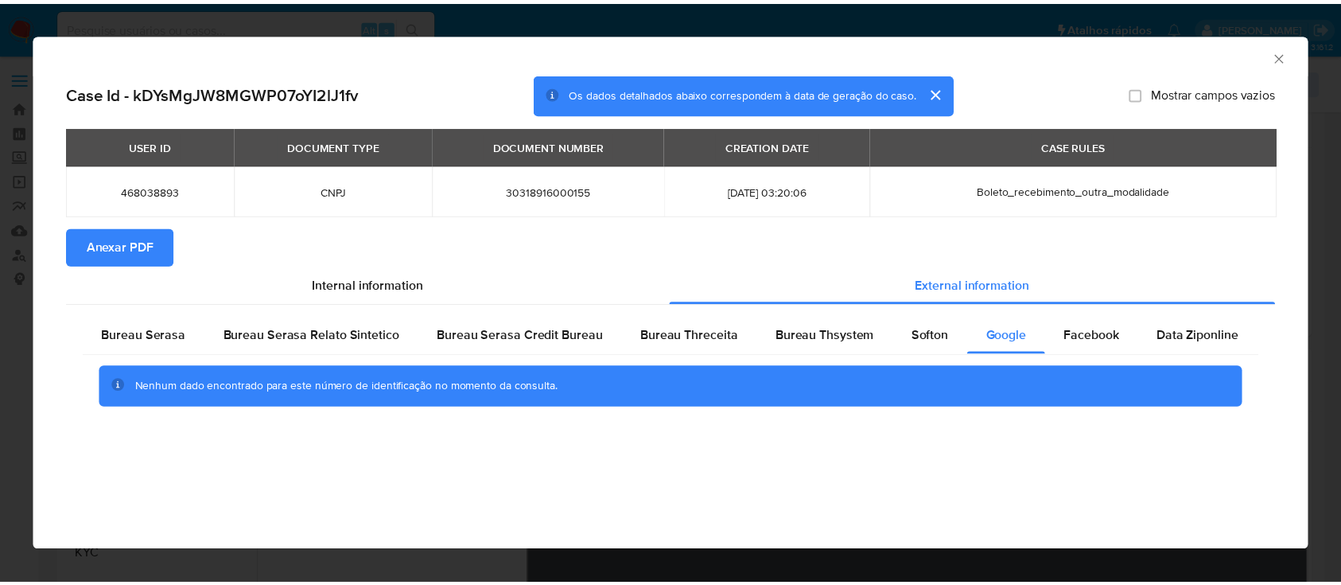
scroll to position [212, 0]
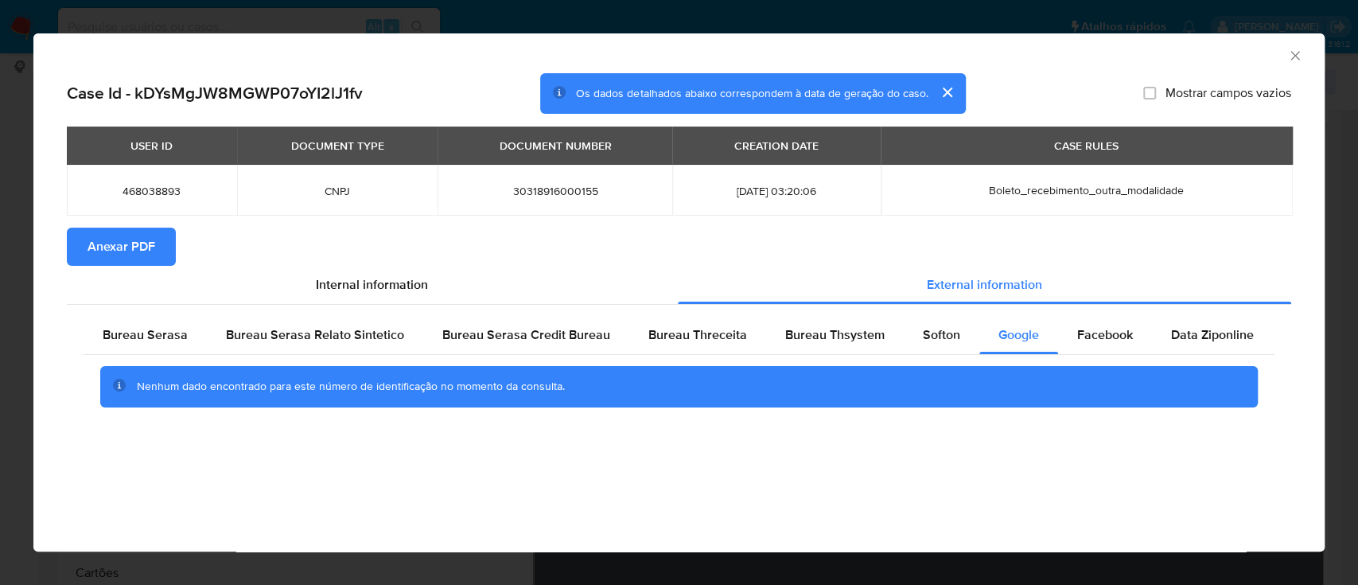
click at [1287, 51] on icon "Fechar a janela" at bounding box center [1295, 56] width 16 height 16
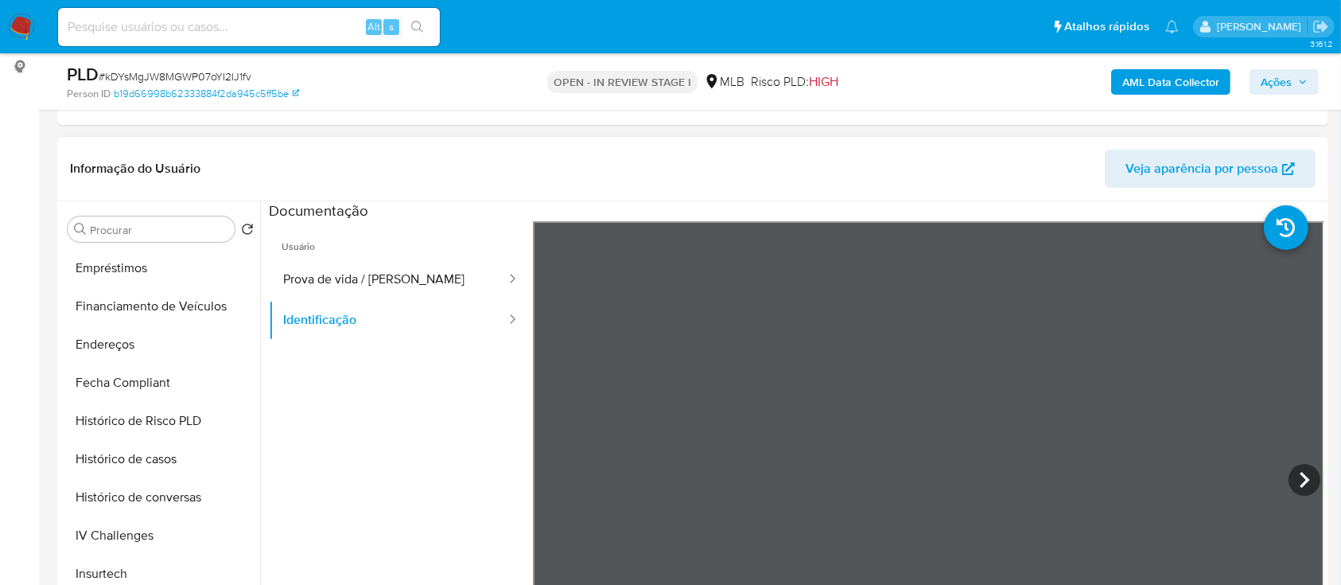
scroll to position [424, 0]
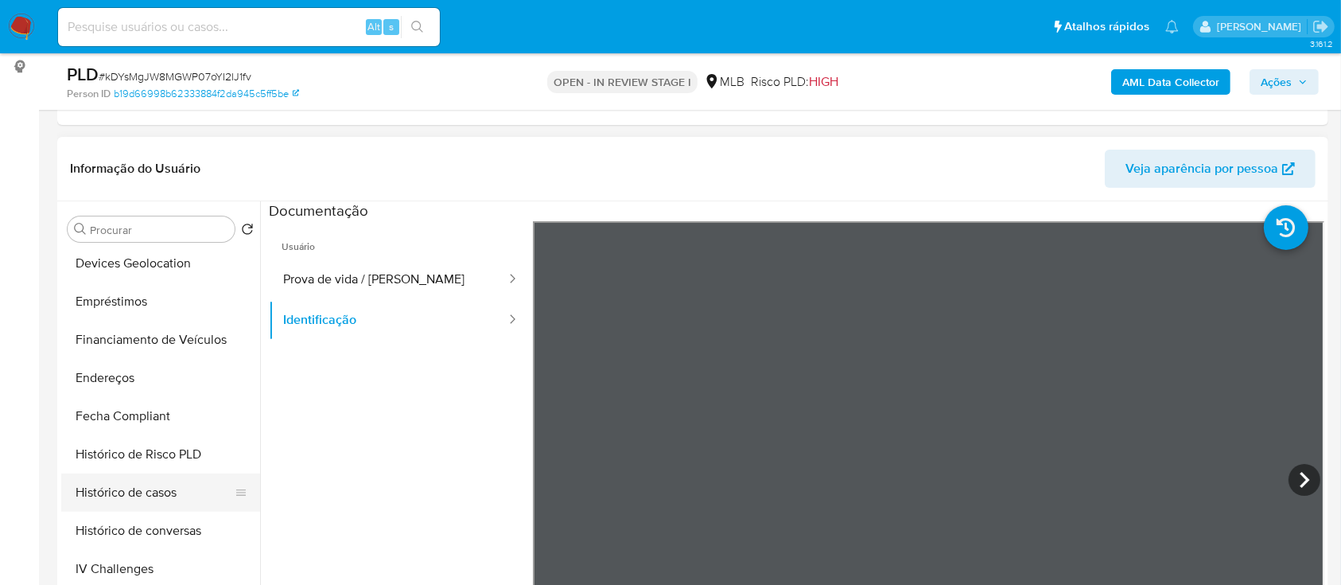
click at [125, 488] on button "Histórico de casos" at bounding box center [154, 492] width 186 height 38
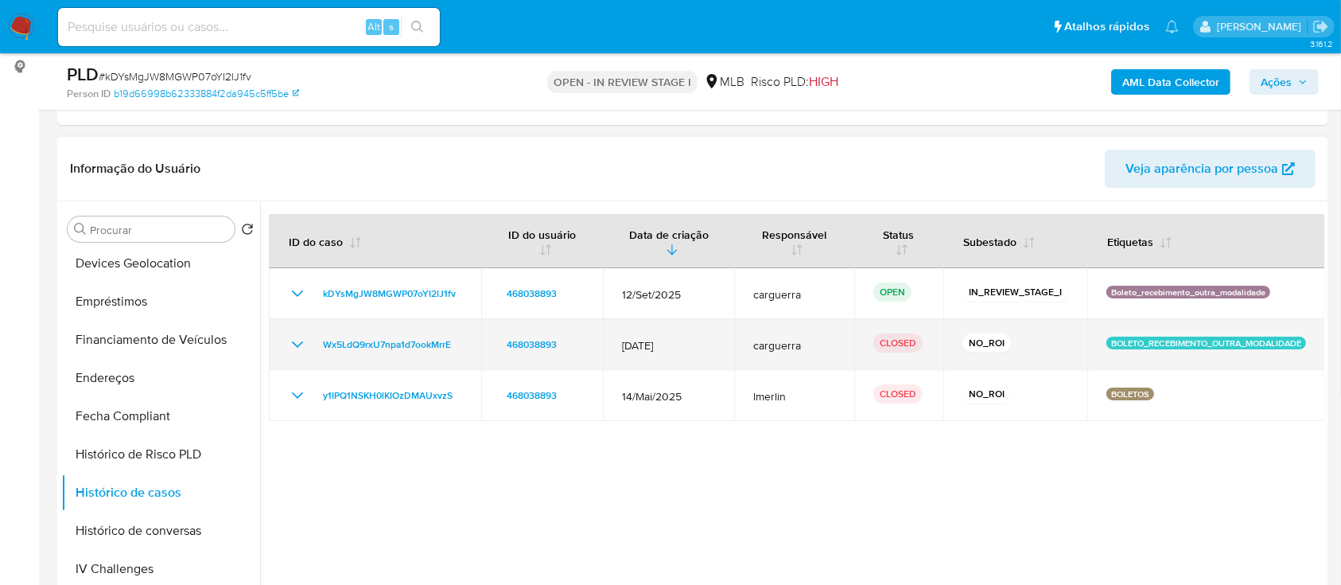
click at [299, 343] on icon "Mostrar/Ocultar" at bounding box center [297, 344] width 11 height 6
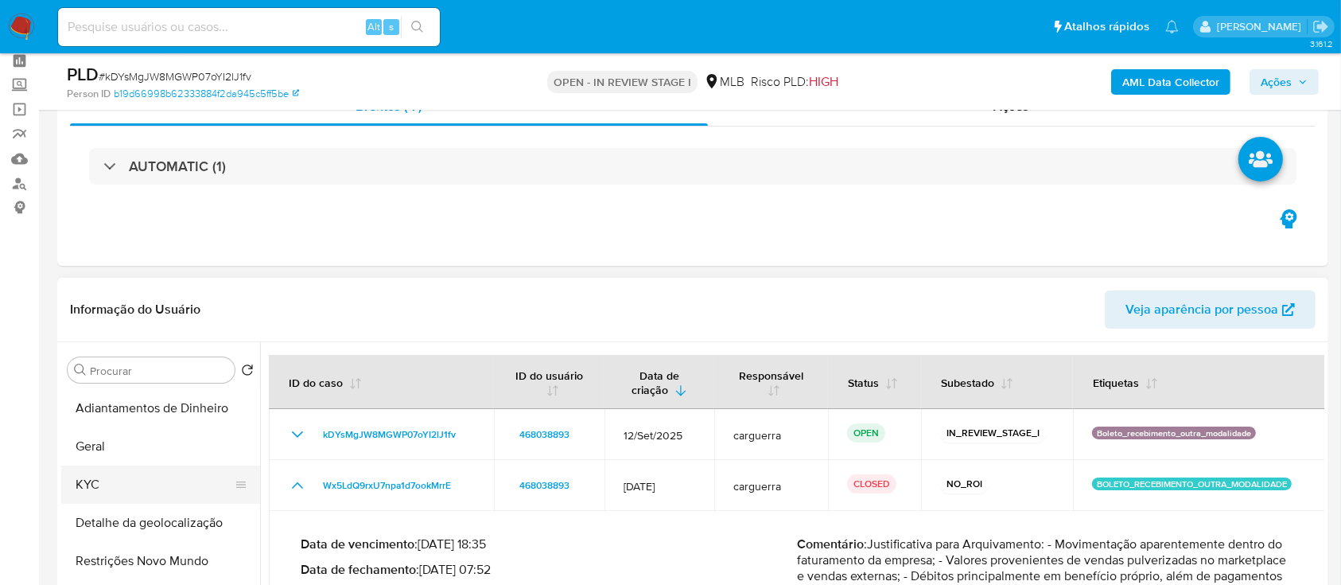
scroll to position [106, 0]
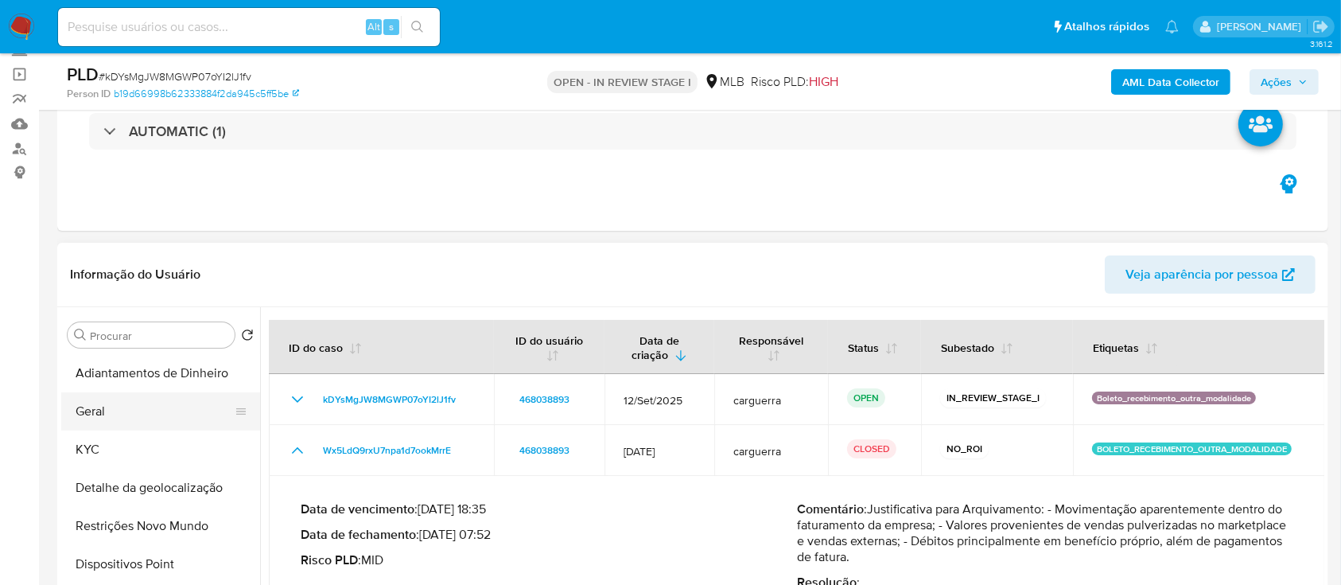
click at [115, 406] on button "Geral" at bounding box center [154, 411] width 186 height 38
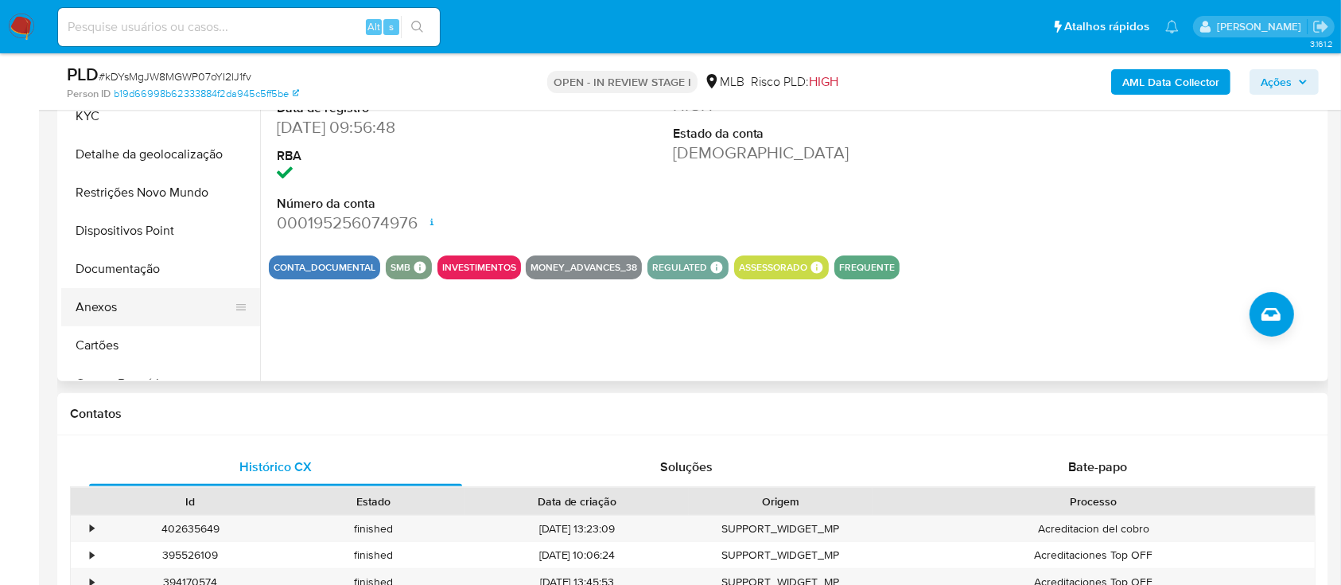
scroll to position [318, 0]
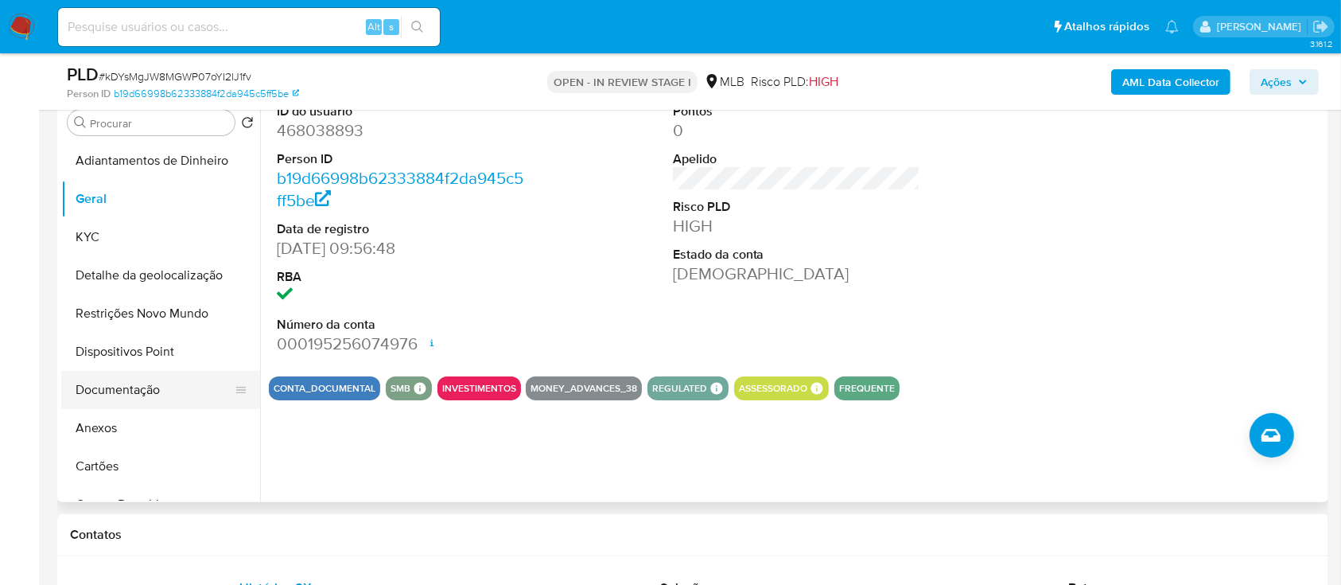
click at [127, 380] on button "Documentação" at bounding box center [154, 390] width 186 height 38
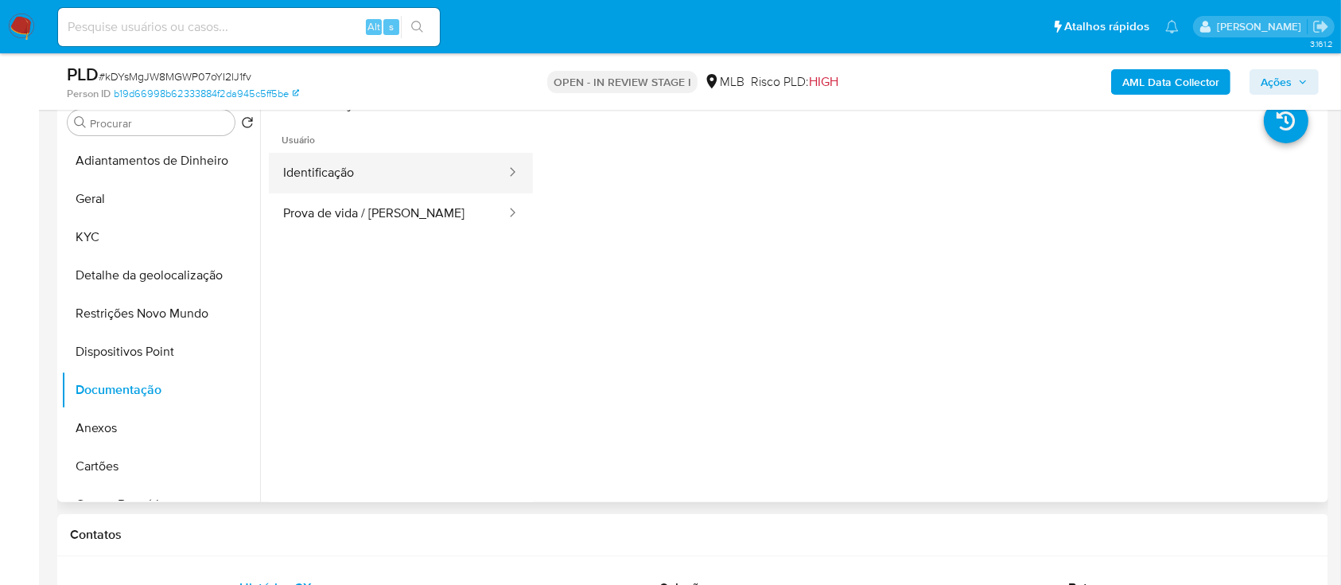
click at [414, 184] on button "Identificação" at bounding box center [388, 173] width 239 height 41
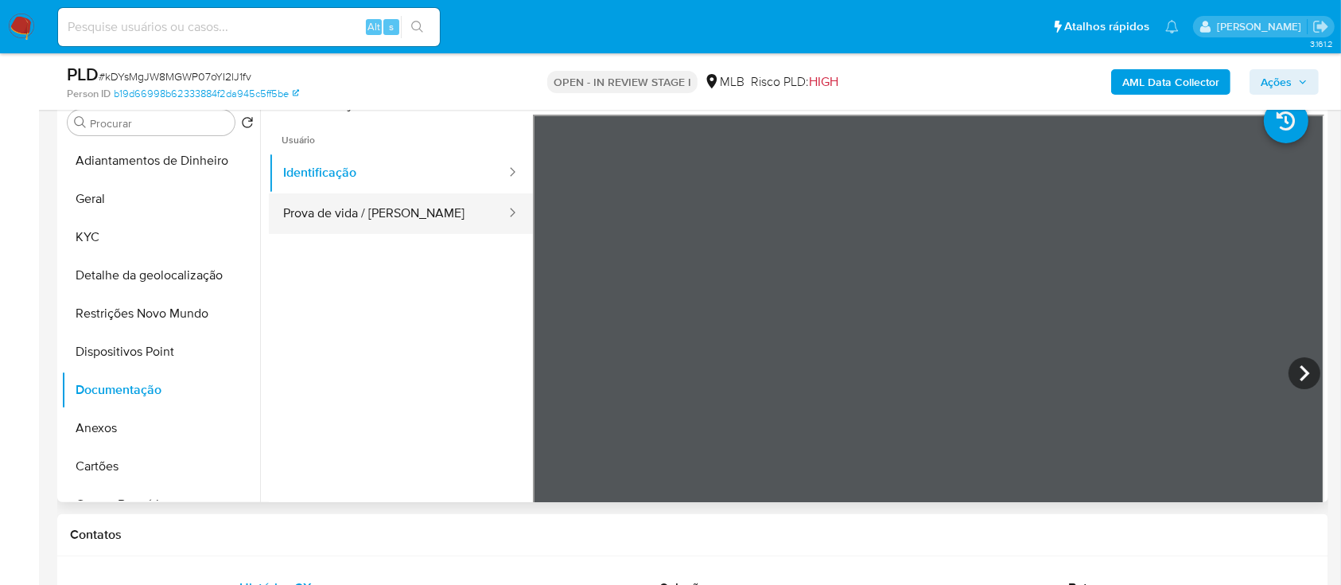
click at [395, 205] on button "Prova de vida / [PERSON_NAME]" at bounding box center [388, 213] width 239 height 41
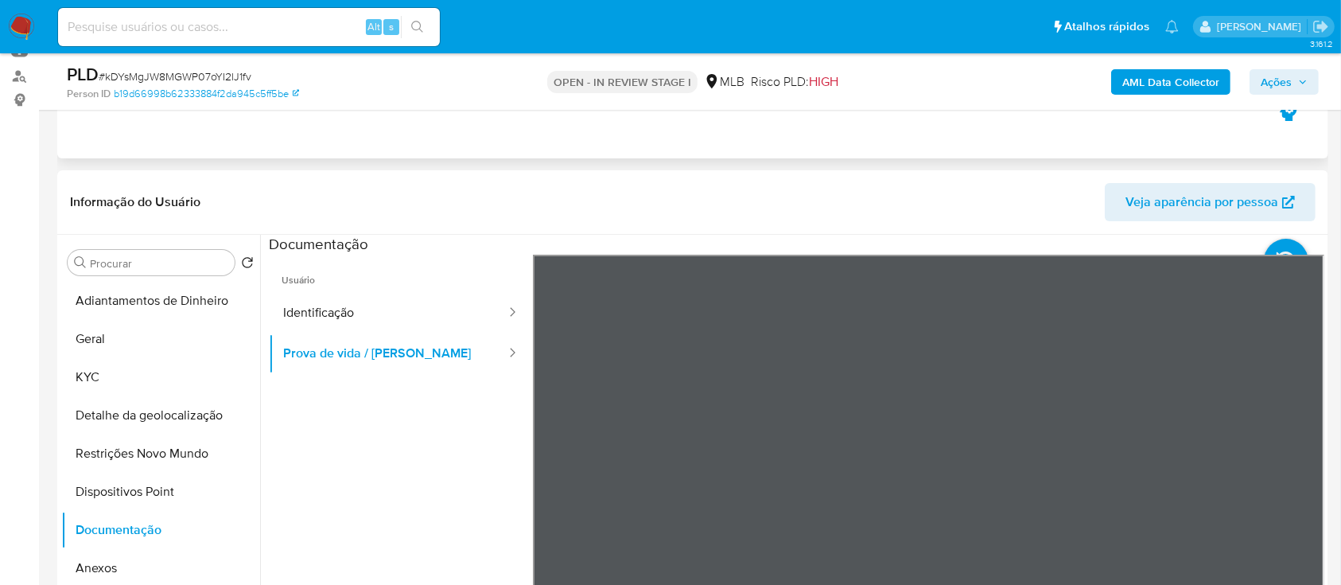
scroll to position [212, 0]
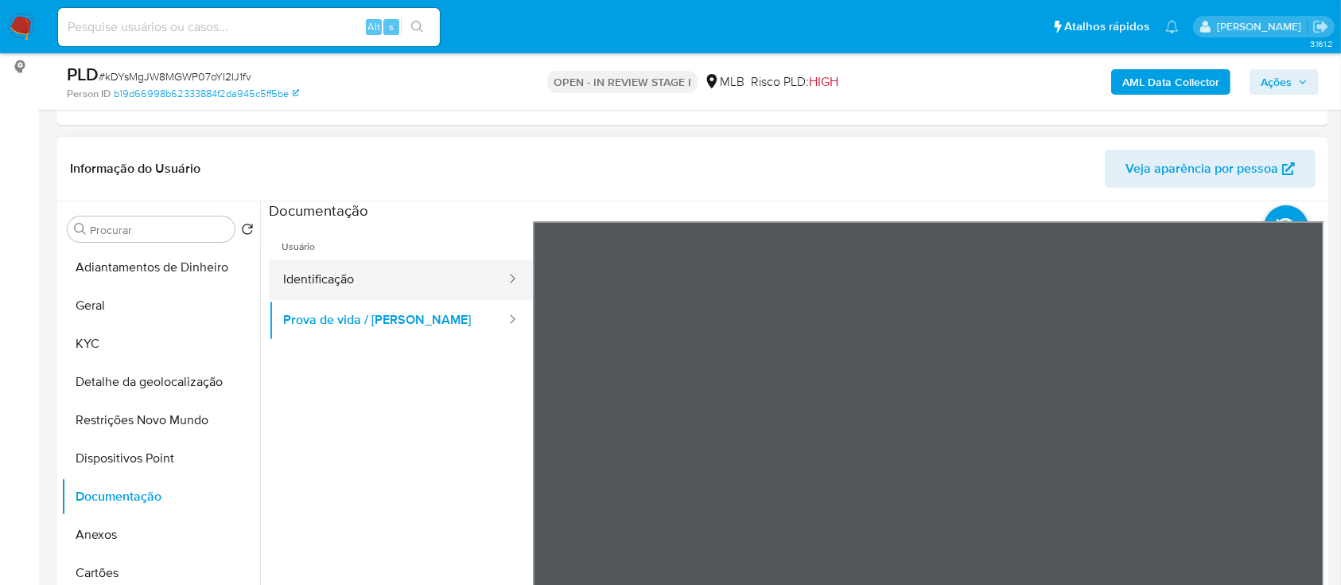
drag, startPoint x: 315, startPoint y: 266, endPoint x: 375, endPoint y: 269, distance: 60.5
click at [315, 266] on button "Identificação" at bounding box center [388, 279] width 239 height 41
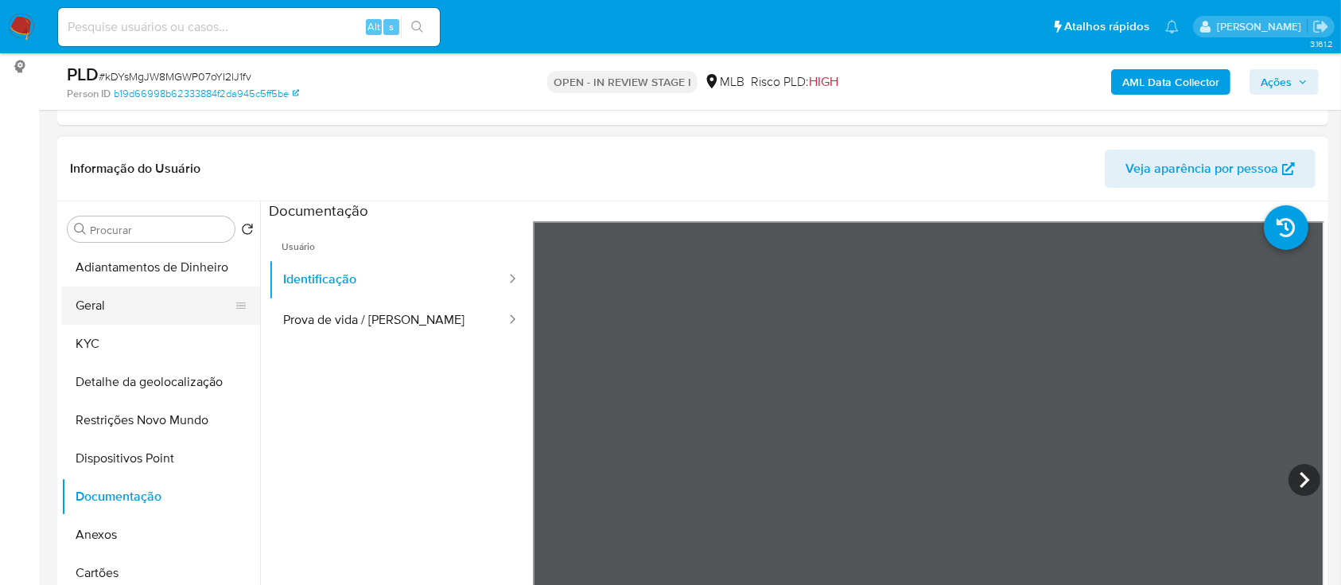
click at [123, 309] on button "Geral" at bounding box center [154, 305] width 186 height 38
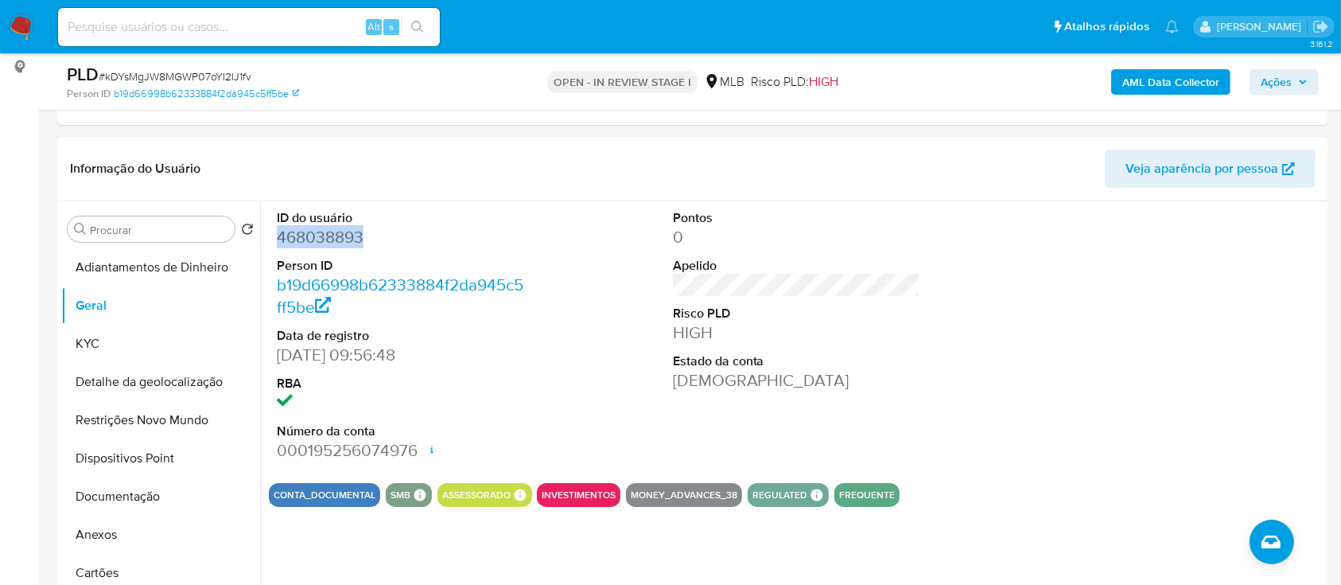
drag, startPoint x: 384, startPoint y: 242, endPoint x: 279, endPoint y: 240, distance: 105.0
click at [279, 240] on dd "468038893" at bounding box center [401, 237] width 248 height 22
copy dd "468038893"
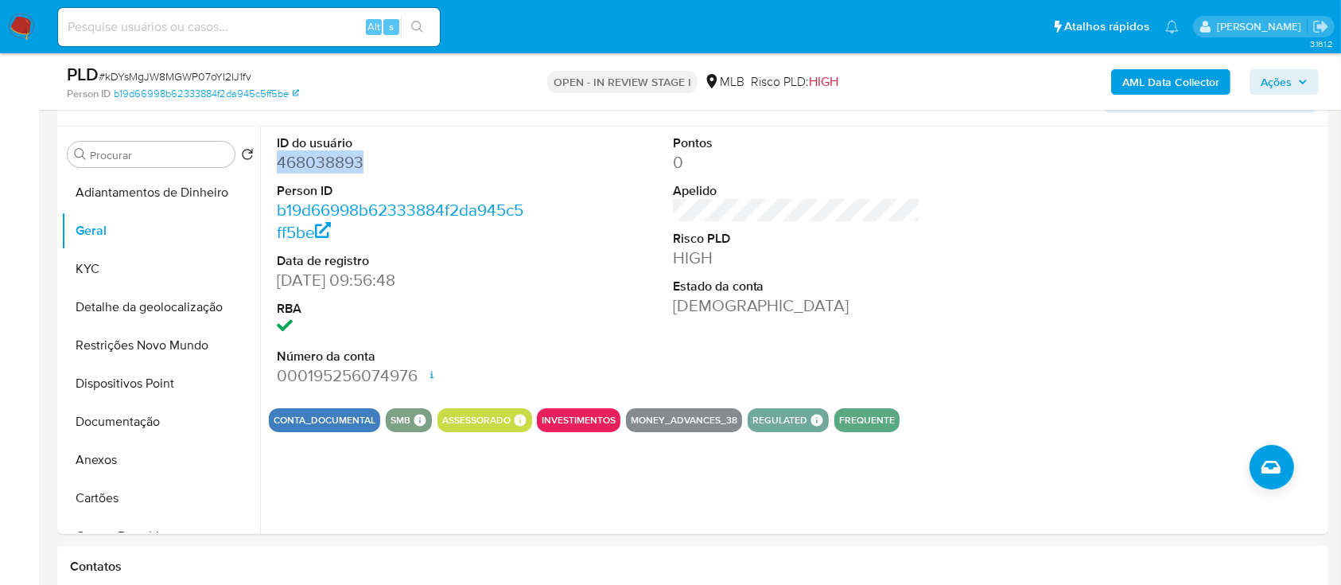
scroll to position [318, 0]
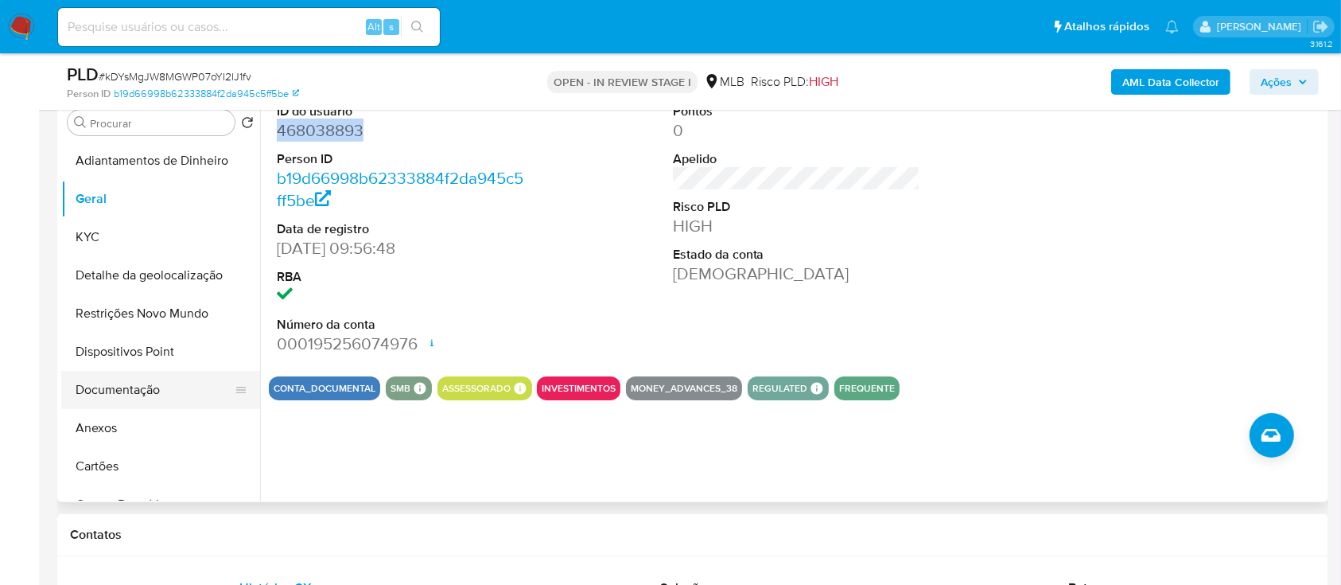
click at [142, 391] on button "Documentação" at bounding box center [154, 390] width 186 height 38
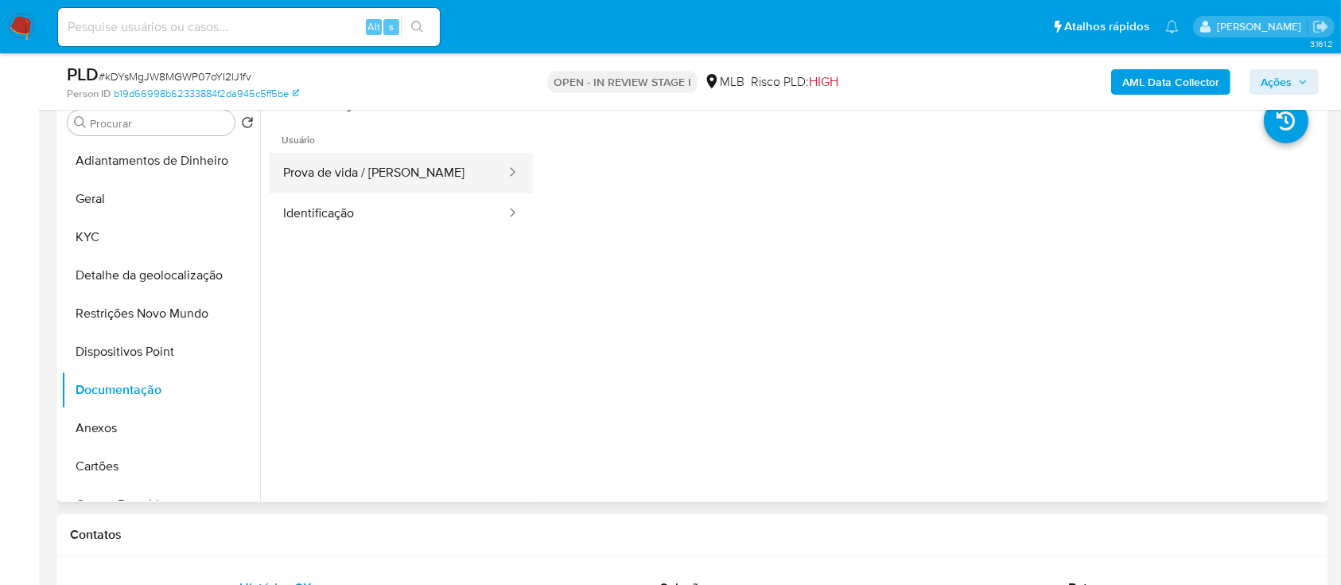
click at [386, 169] on button "Prova de vida / [PERSON_NAME]" at bounding box center [388, 173] width 239 height 41
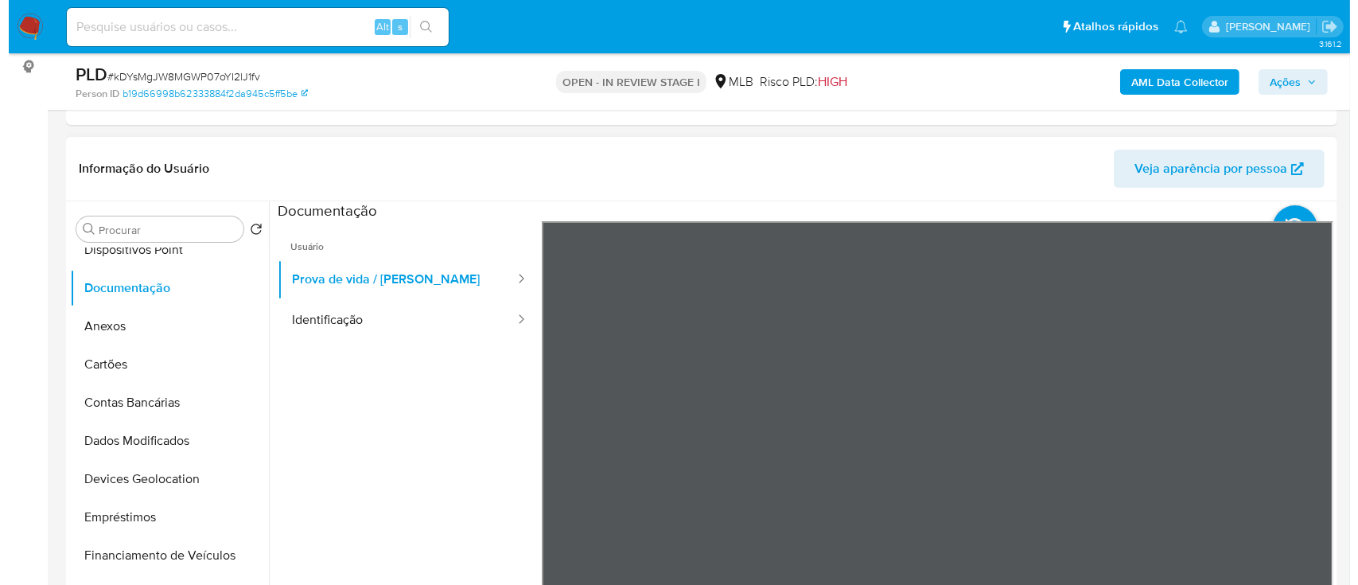
scroll to position [212, 0]
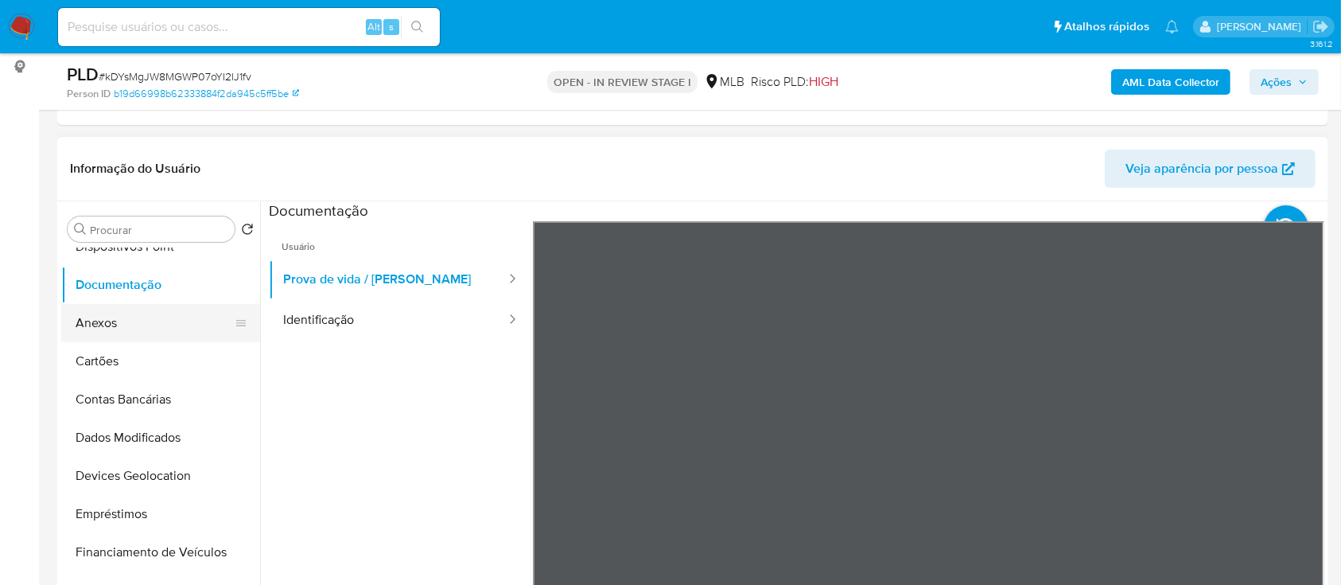
drag, startPoint x: 115, startPoint y: 315, endPoint x: 135, endPoint y: 317, distance: 20.8
click at [118, 315] on button "Anexos" at bounding box center [154, 323] width 186 height 38
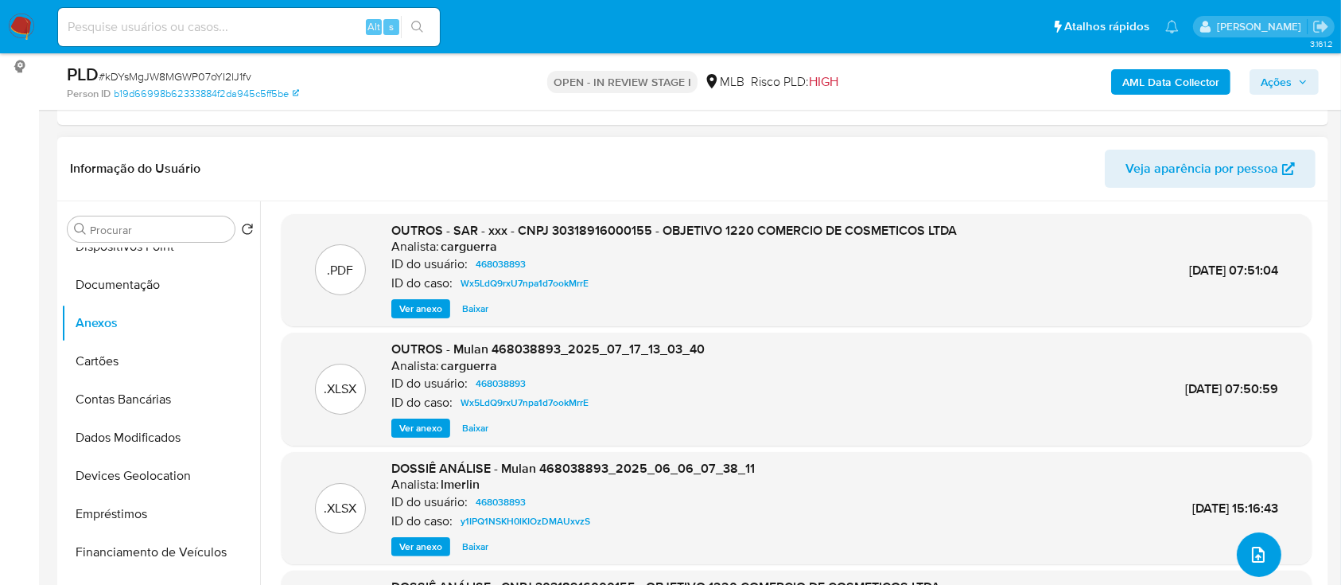
click at [1247, 542] on button "upload-file" at bounding box center [1259, 554] width 45 height 45
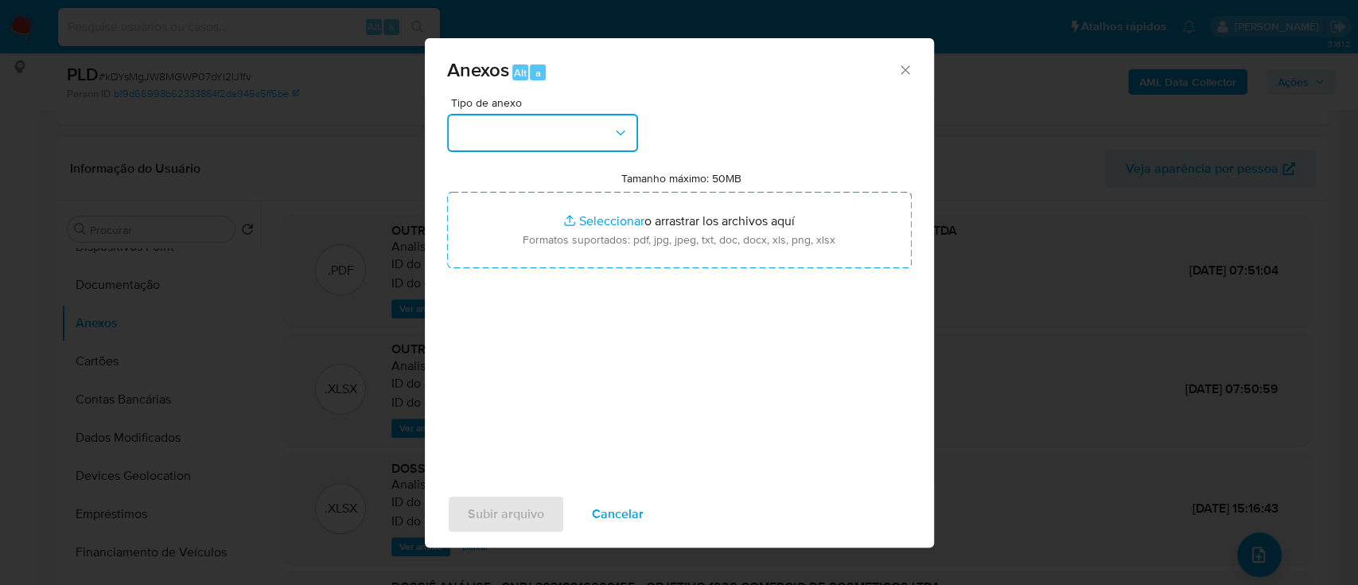
click at [527, 125] on button "button" at bounding box center [542, 133] width 191 height 38
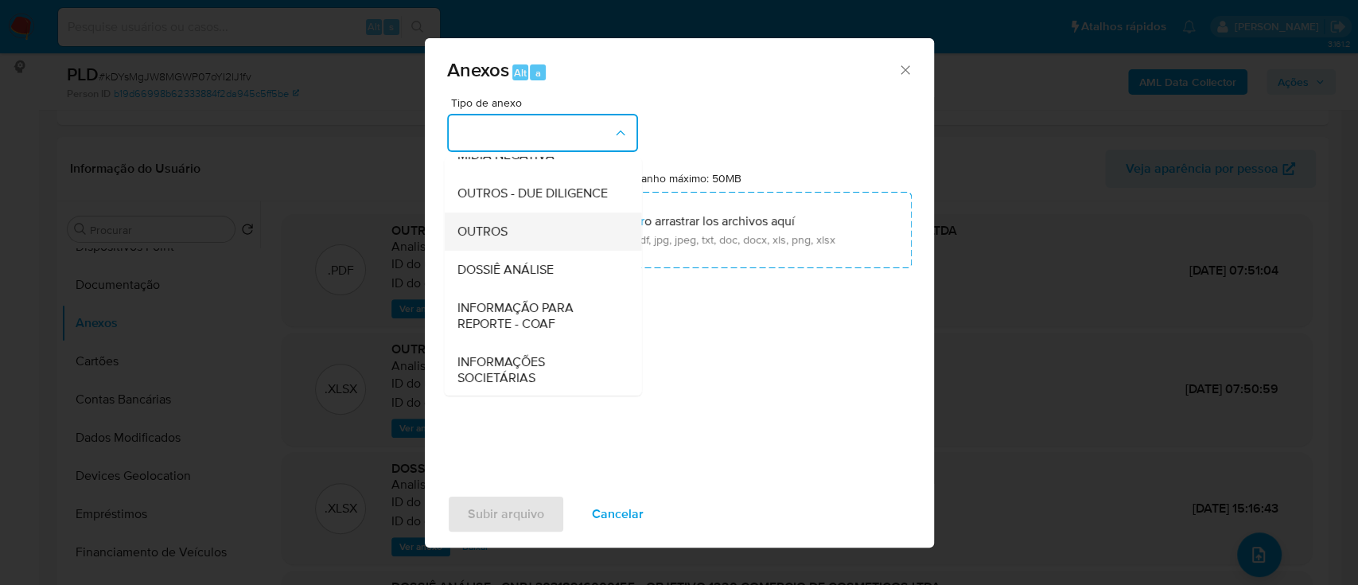
click at [528, 251] on div "OUTROS" at bounding box center [538, 231] width 162 height 38
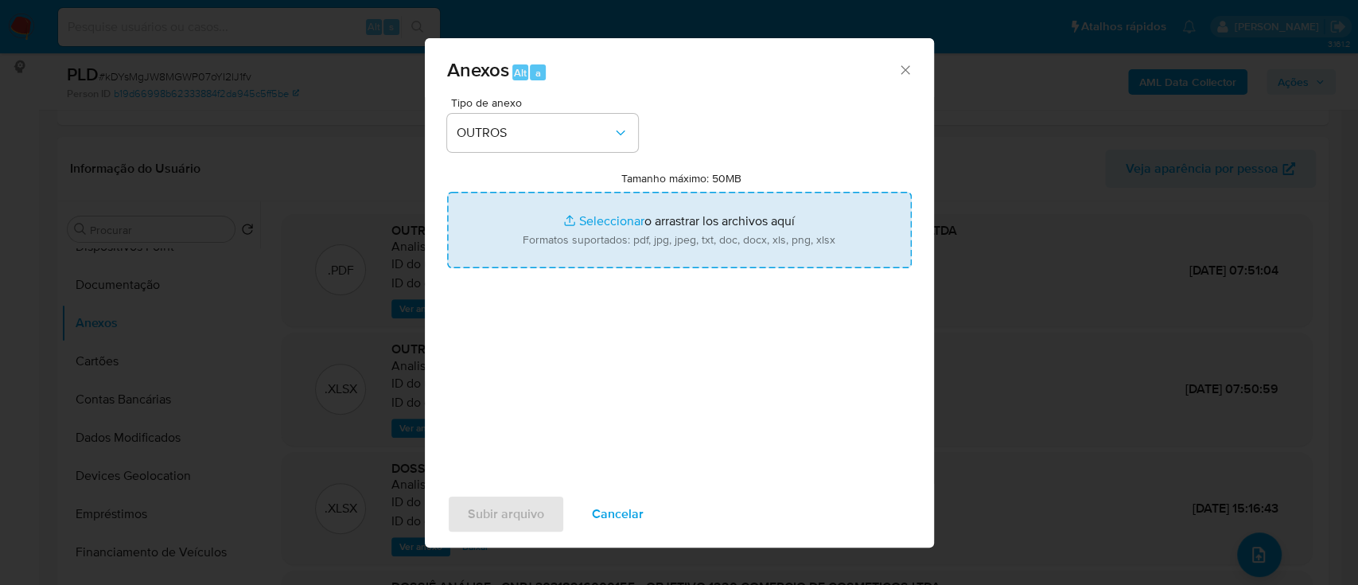
click at [610, 224] on input "Tamanho máximo: 50MB Seleccionar archivos" at bounding box center [679, 230] width 465 height 76
click at [623, 213] on input "Tamanho máximo: 50MB Seleccionar archivos" at bounding box center [679, 230] width 465 height 76
type input "C:\fakepath\Mulan 468038893_2025_10_07_14_35_08 (1).xlsx"
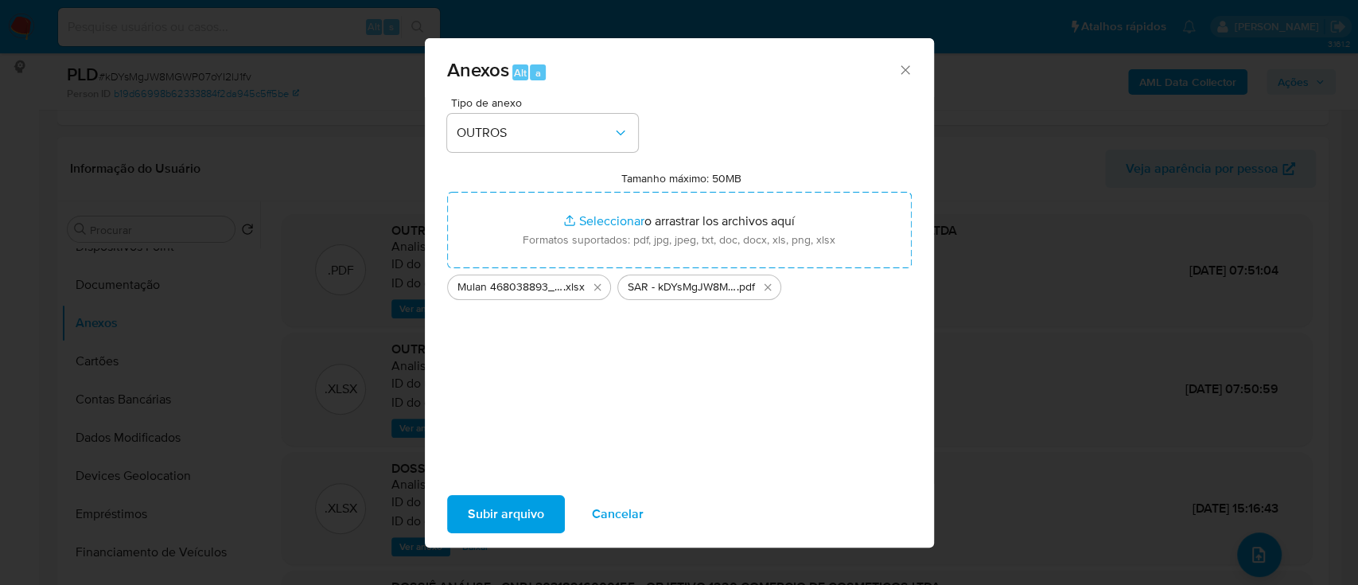
click at [499, 525] on span "Subir arquivo" at bounding box center [506, 513] width 76 height 35
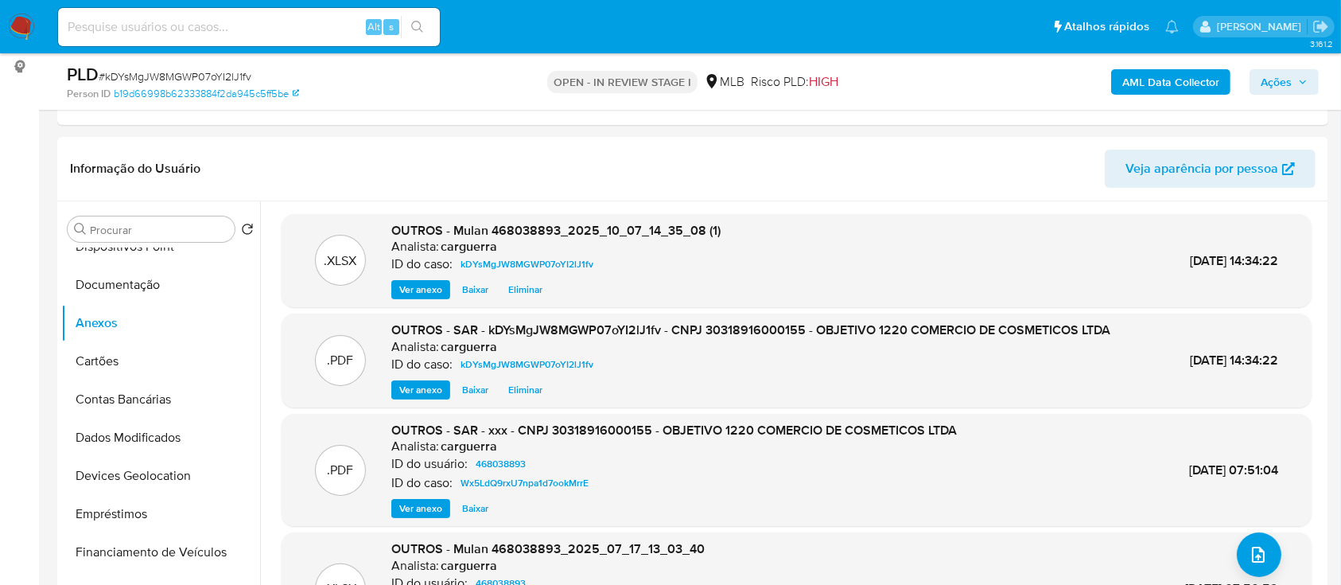
click at [1268, 92] on span "Ações" at bounding box center [1276, 81] width 31 height 25
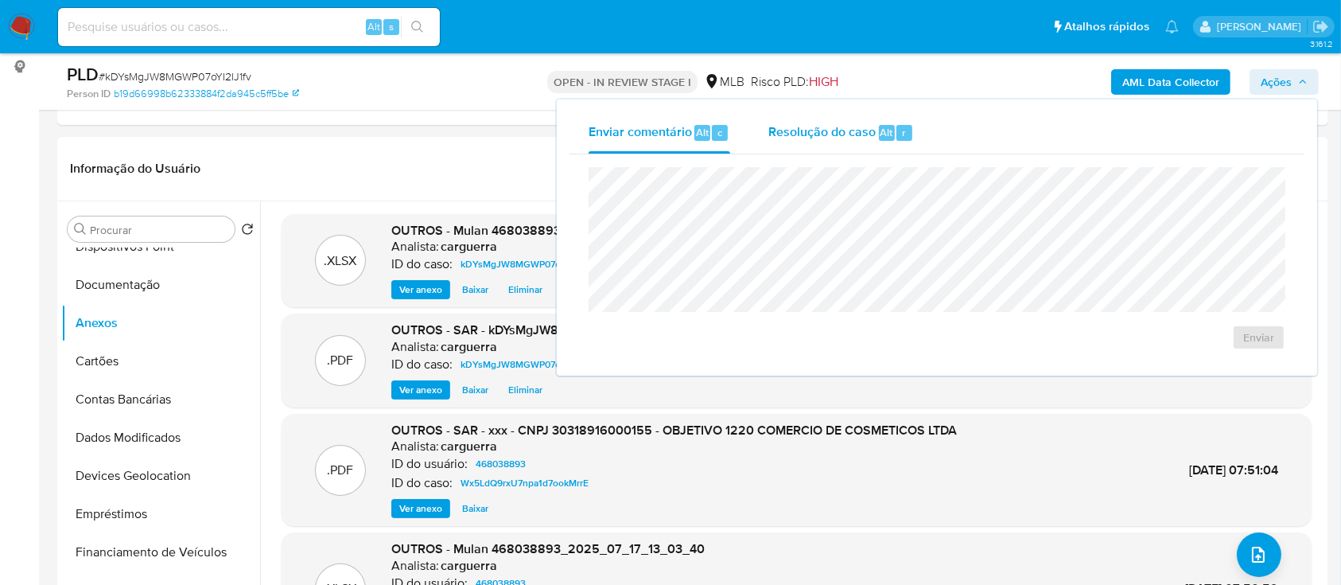
click at [859, 149] on div "Resolução do caso Alt r" at bounding box center [841, 132] width 146 height 41
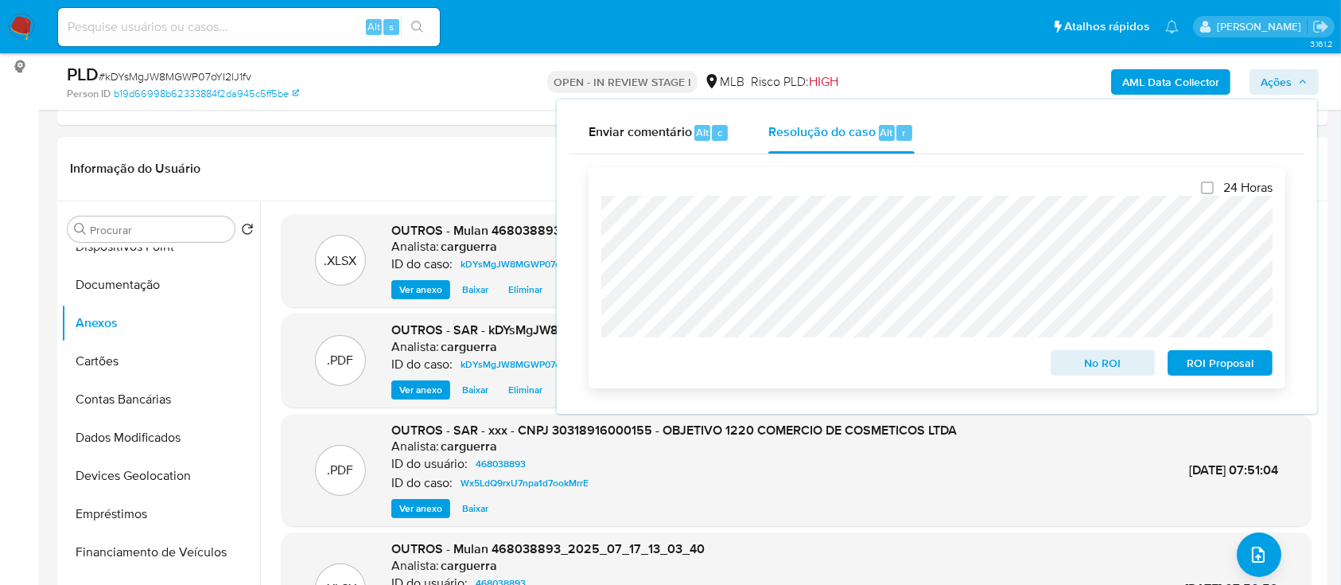
click at [1089, 364] on span "No ROI" at bounding box center [1103, 363] width 83 height 22
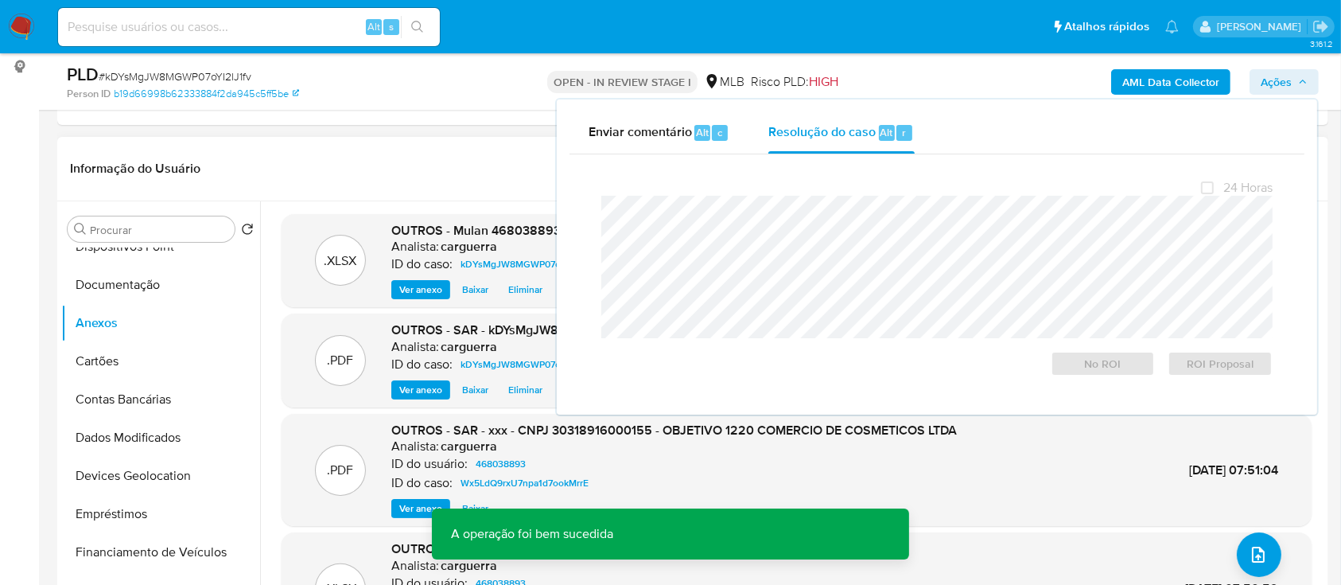
click at [454, 154] on header "Informação do Usuário Veja aparência por pessoa" at bounding box center [693, 169] width 1246 height 38
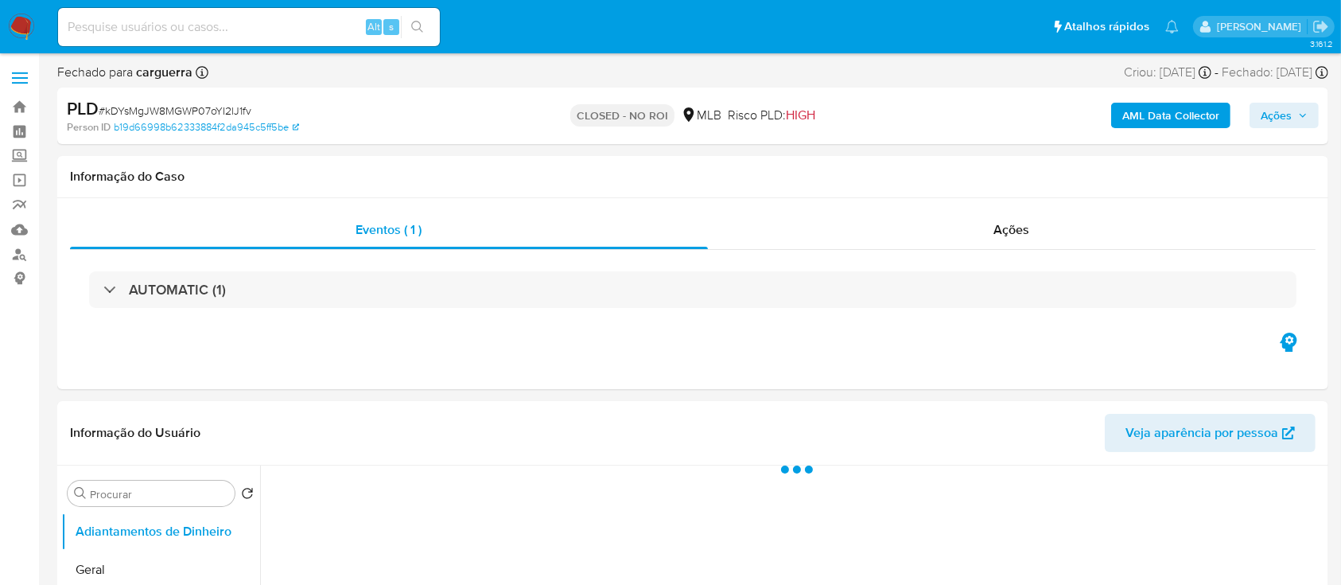
select select "10"
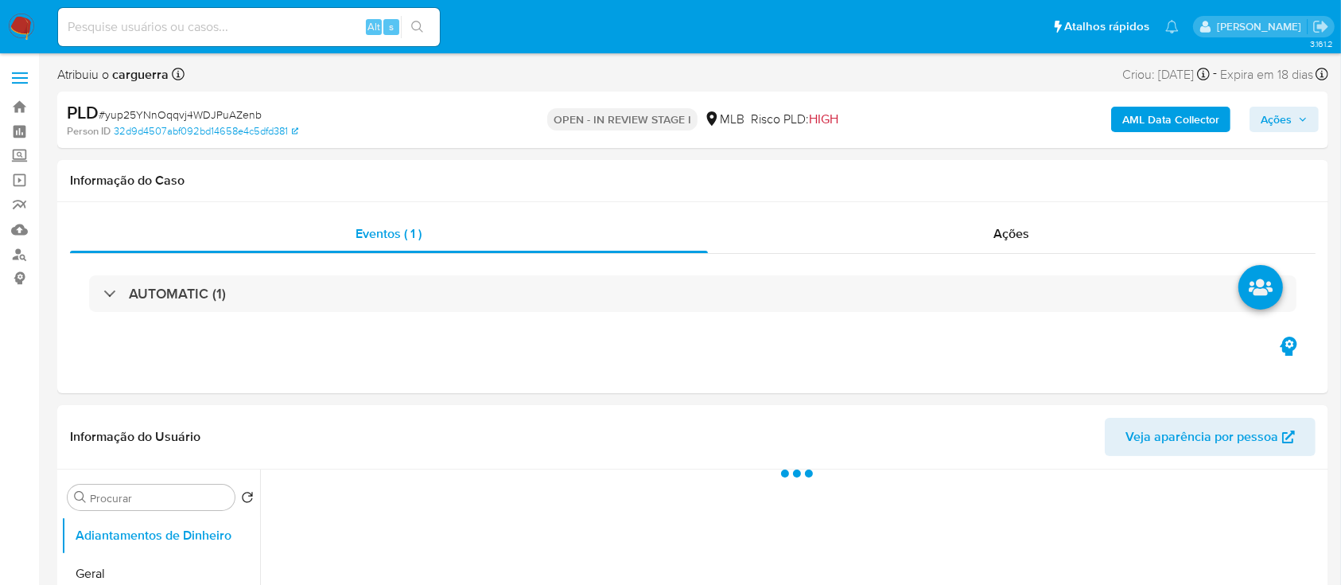
select select "10"
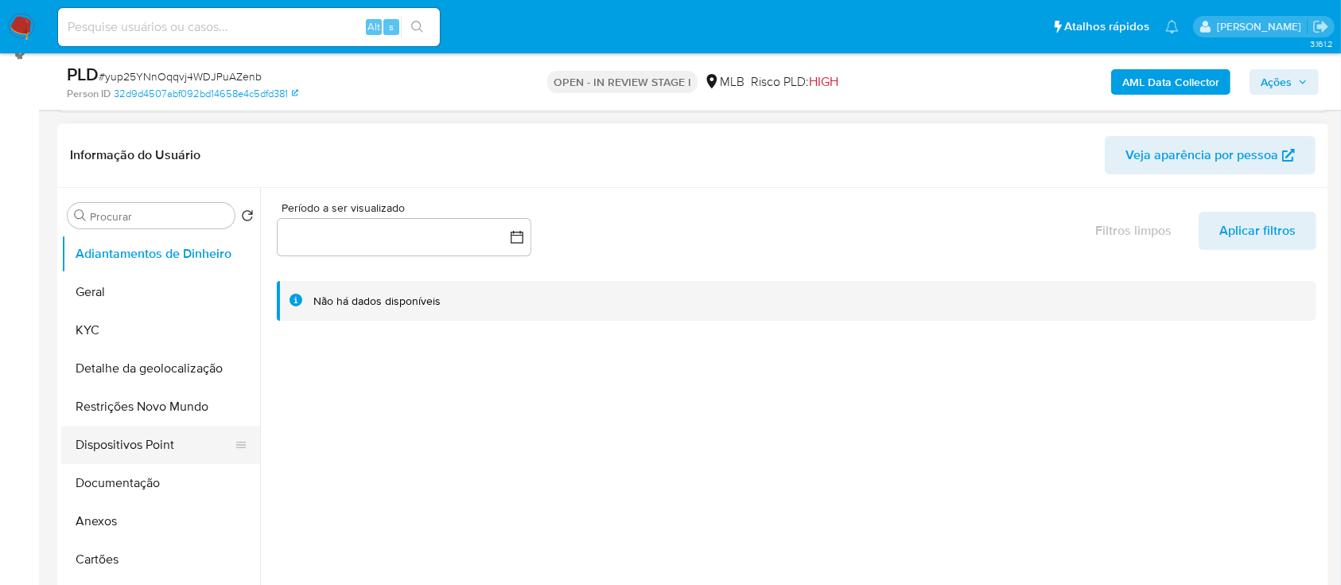
scroll to position [318, 0]
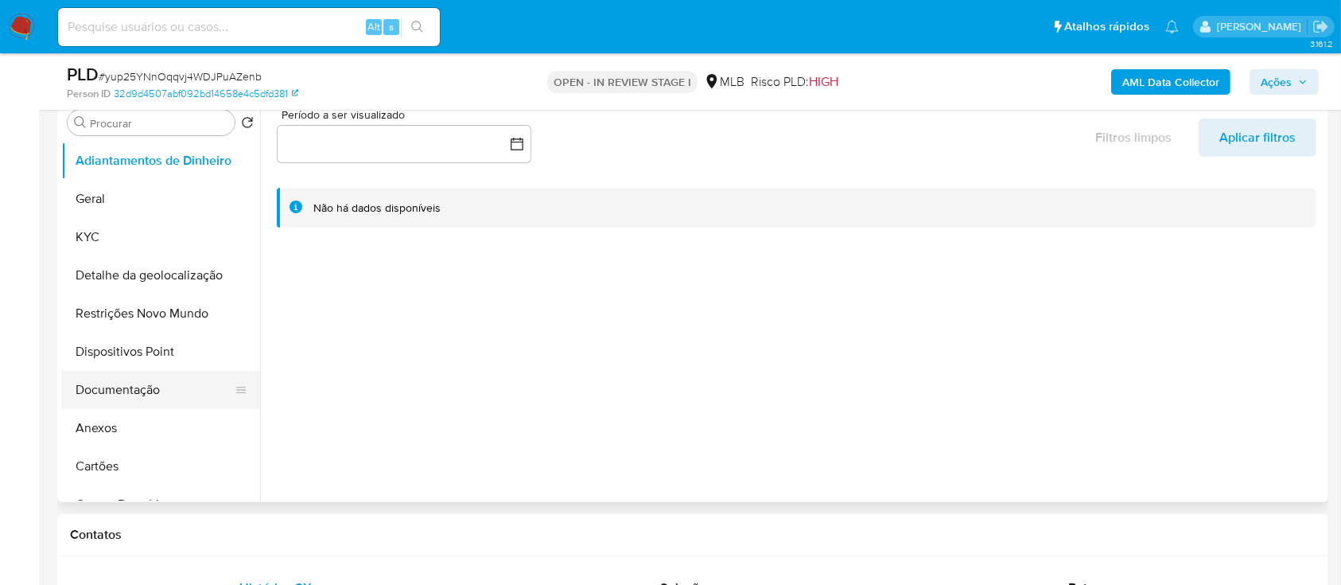
click at [134, 383] on button "Documentação" at bounding box center [154, 390] width 186 height 38
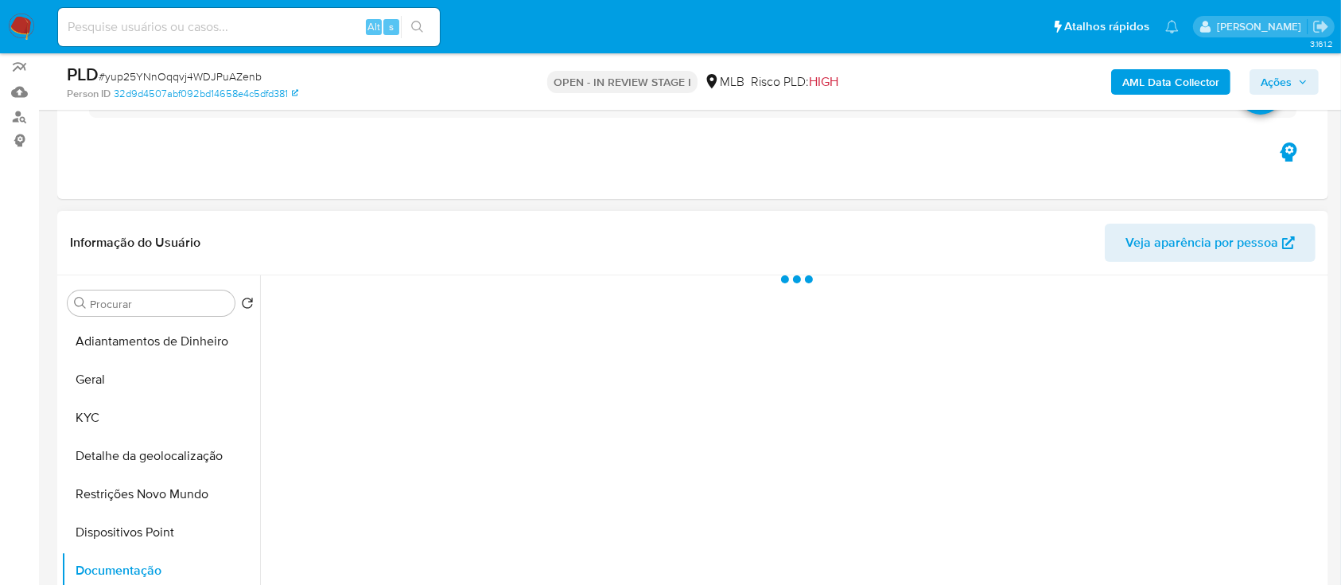
scroll to position [106, 0]
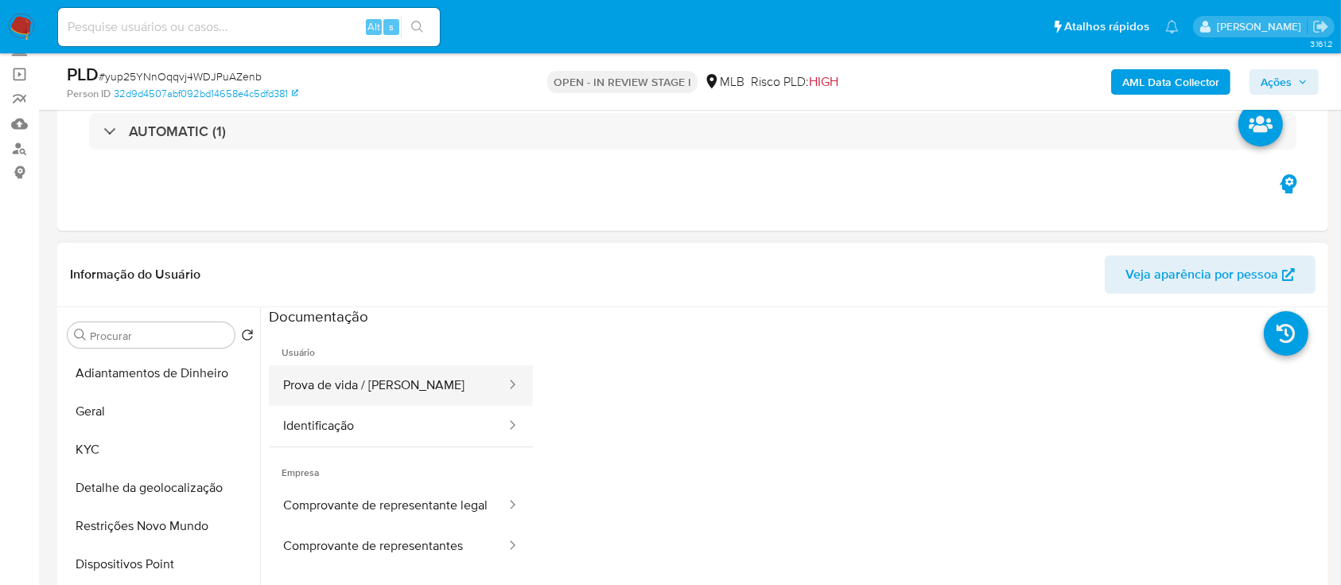
click at [364, 380] on button "Prova de vida / [PERSON_NAME]" at bounding box center [388, 385] width 239 height 41
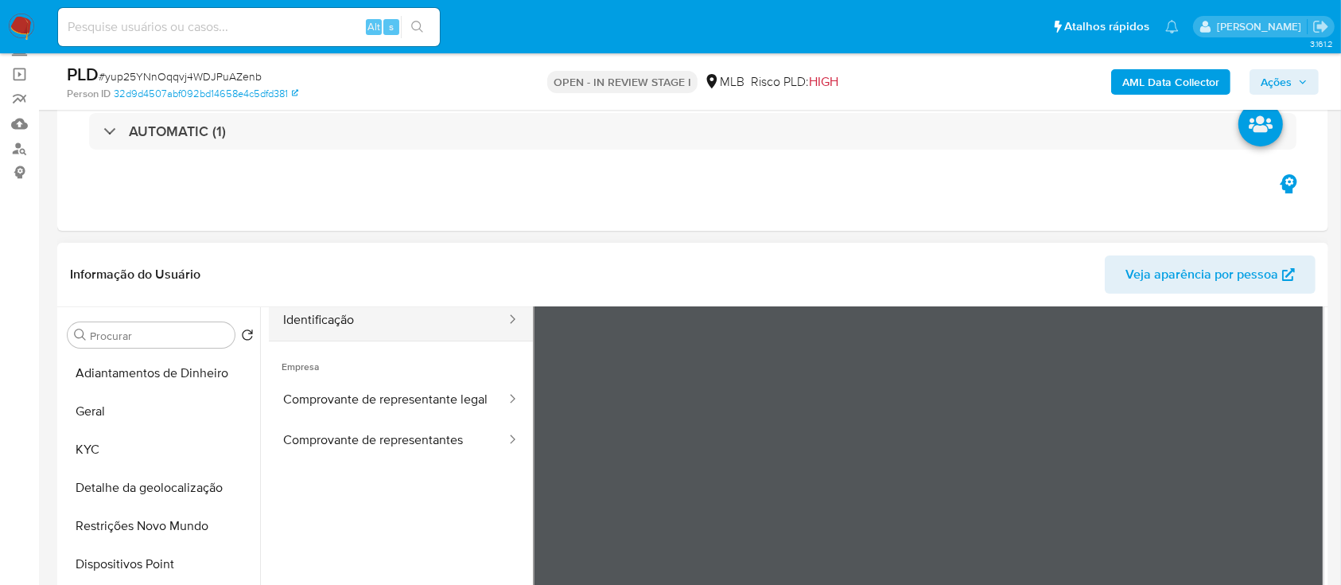
click at [375, 323] on button "Identificação" at bounding box center [388, 320] width 239 height 41
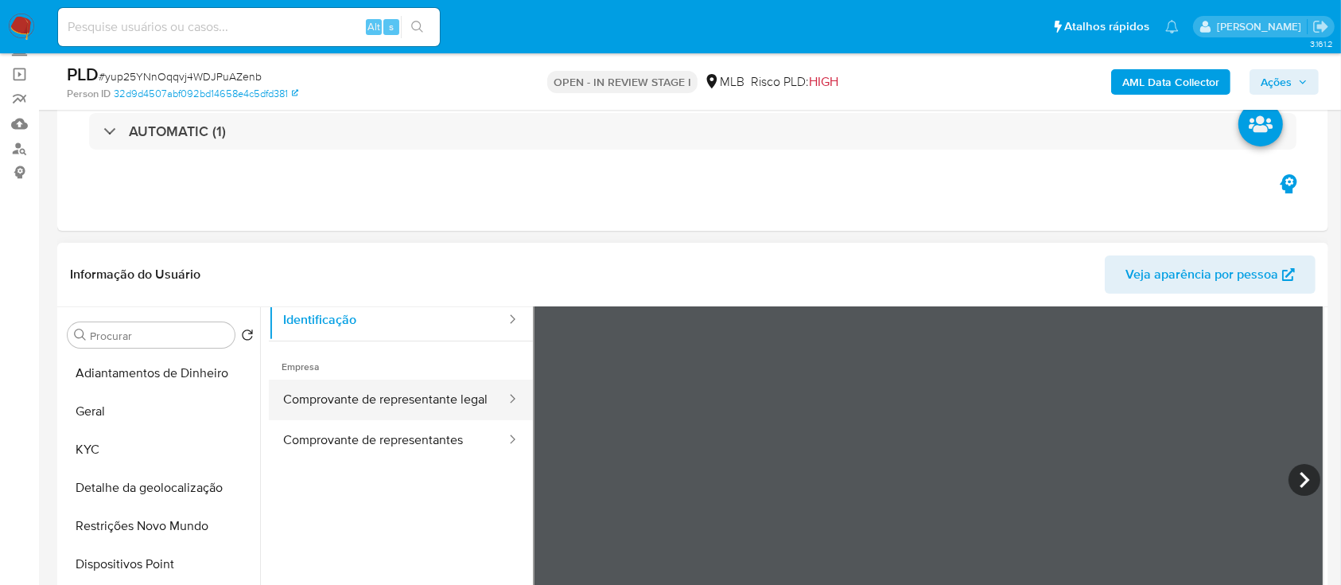
click at [410, 403] on button "Comprovante de representante legal" at bounding box center [388, 399] width 239 height 41
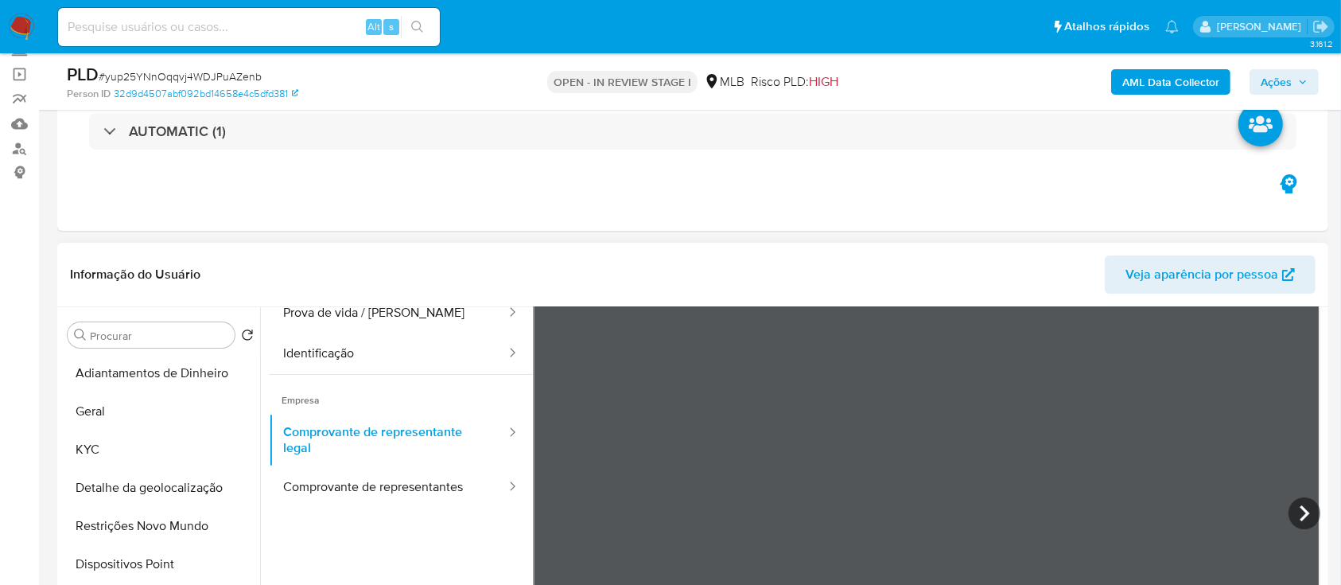
scroll to position [0, 0]
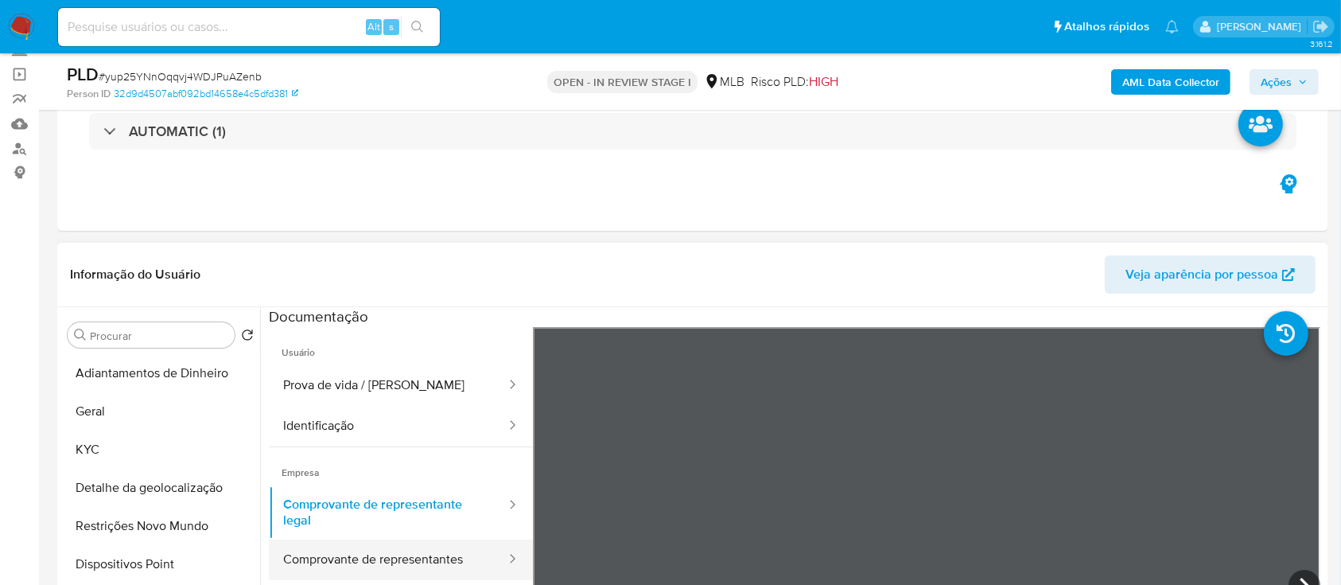
click at [326, 547] on button "Comprovante de representantes" at bounding box center [388, 559] width 239 height 41
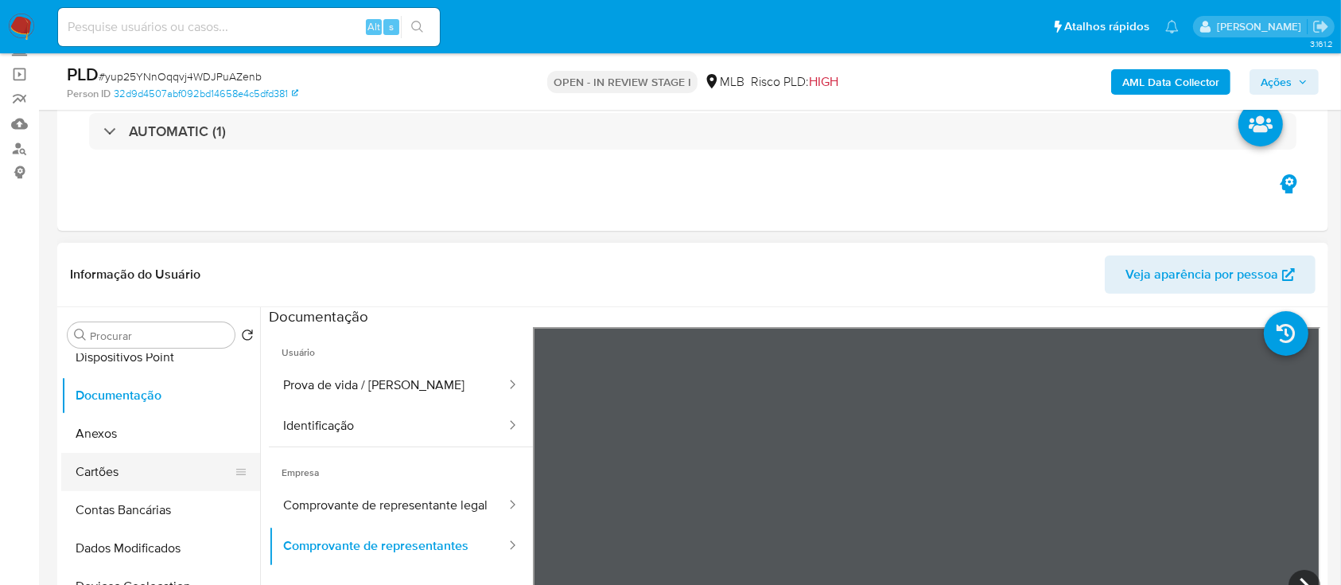
scroll to position [212, 0]
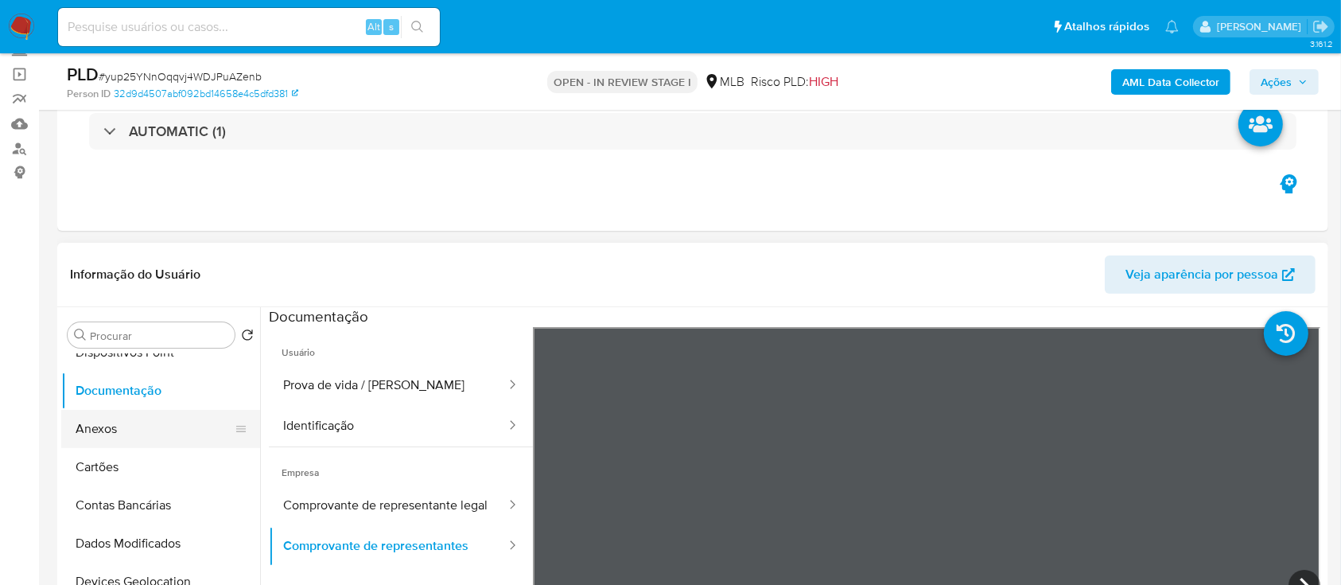
drag, startPoint x: 135, startPoint y: 422, endPoint x: 144, endPoint y: 421, distance: 8.8
click at [139, 422] on button "Anexos" at bounding box center [154, 429] width 186 height 38
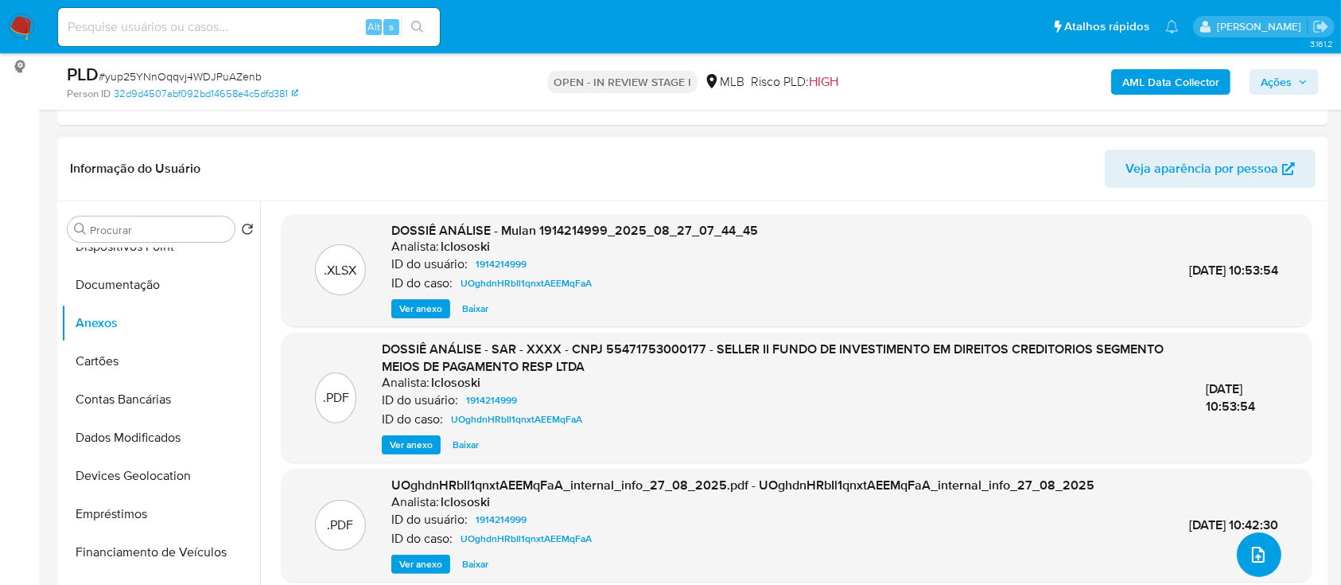
click at [1252, 558] on icon "upload-file" at bounding box center [1258, 554] width 13 height 16
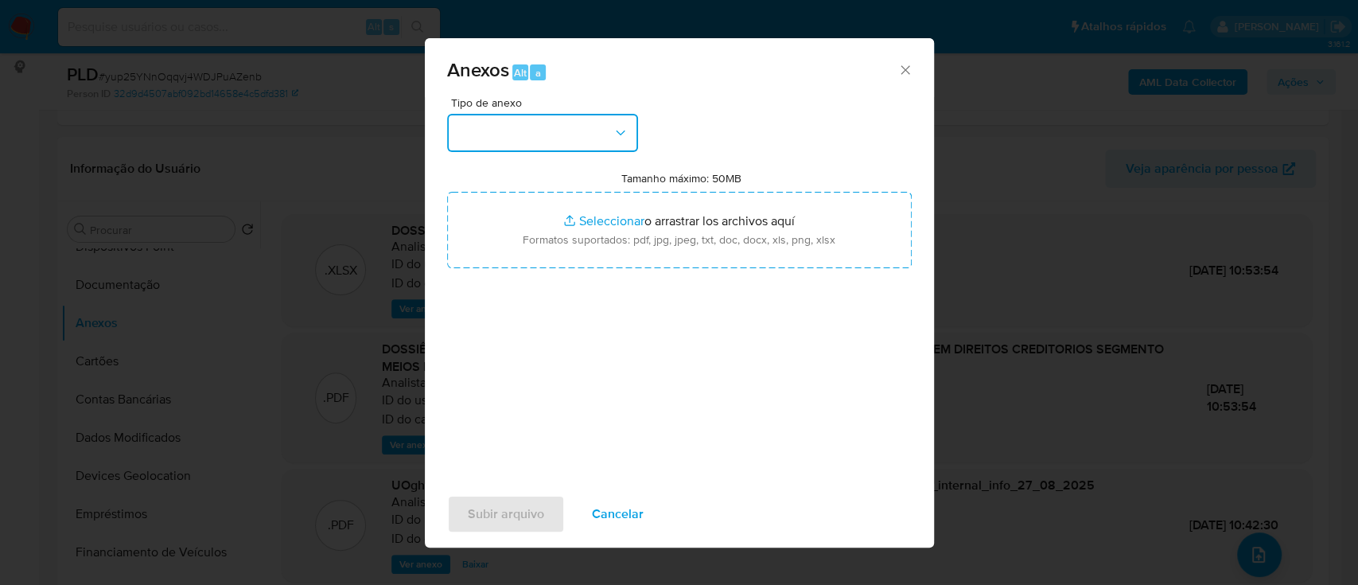
click at [570, 143] on button "button" at bounding box center [542, 133] width 191 height 38
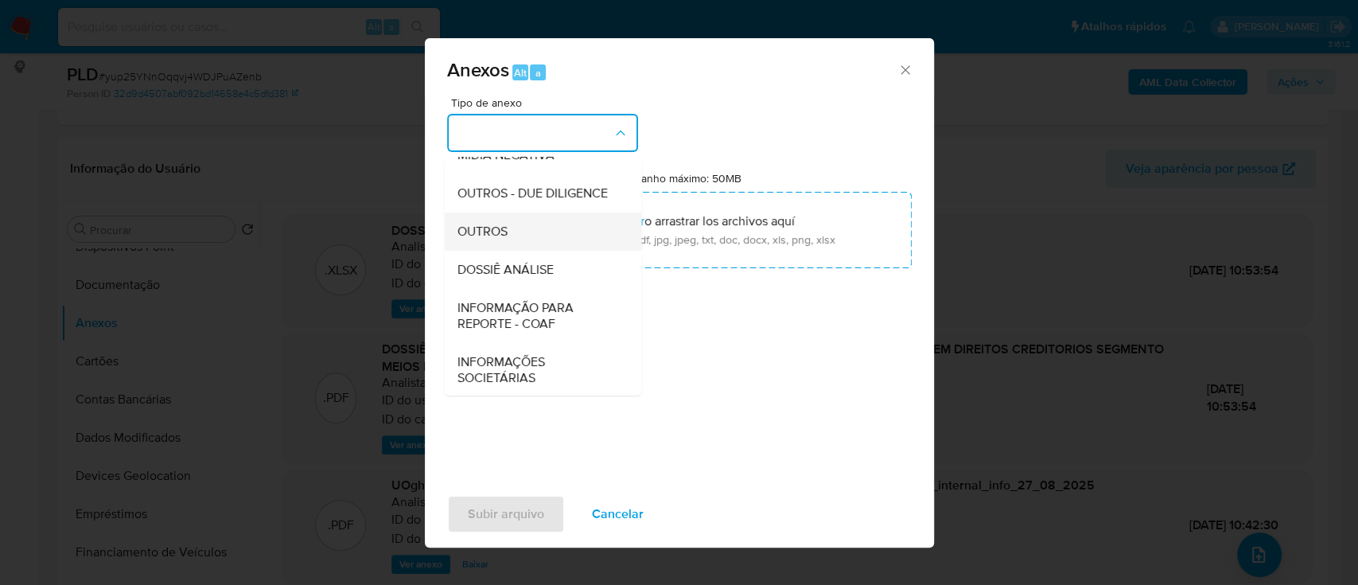
click at [506, 239] on span "OUTROS" at bounding box center [482, 232] width 50 height 16
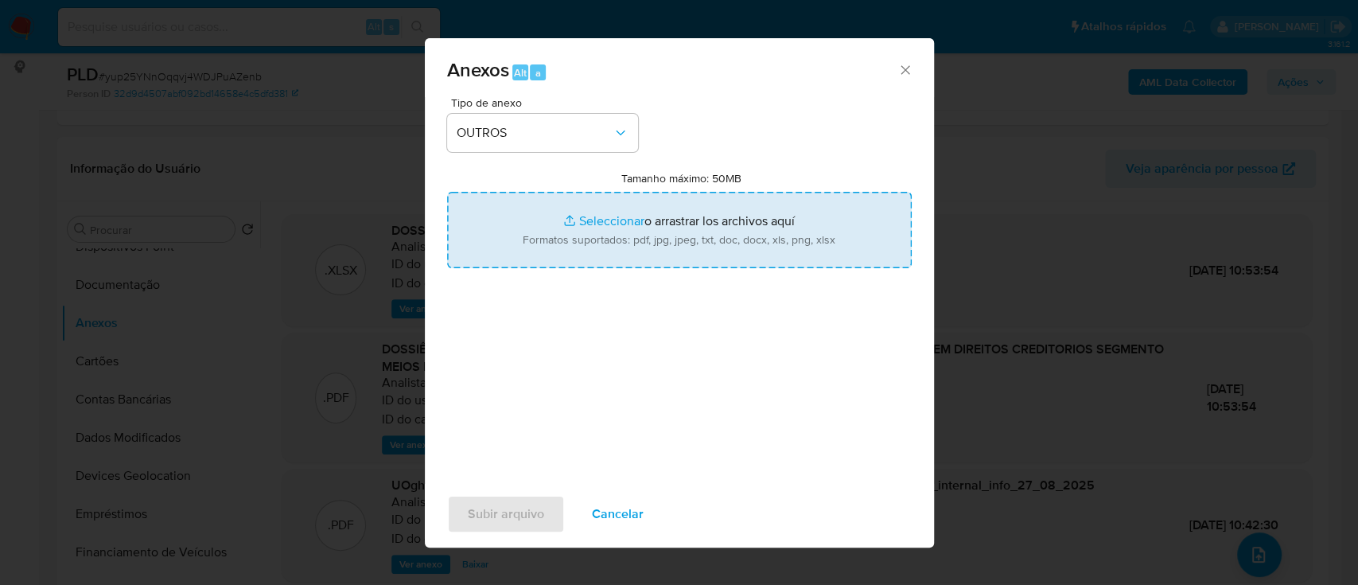
click at [592, 226] on input "Tamanho máximo: 50MB Seleccionar archivos" at bounding box center [679, 230] width 465 height 76
type input "C:\fakepath\Mulan 1914214999_2025_10_07_14_32_03.xlsx"
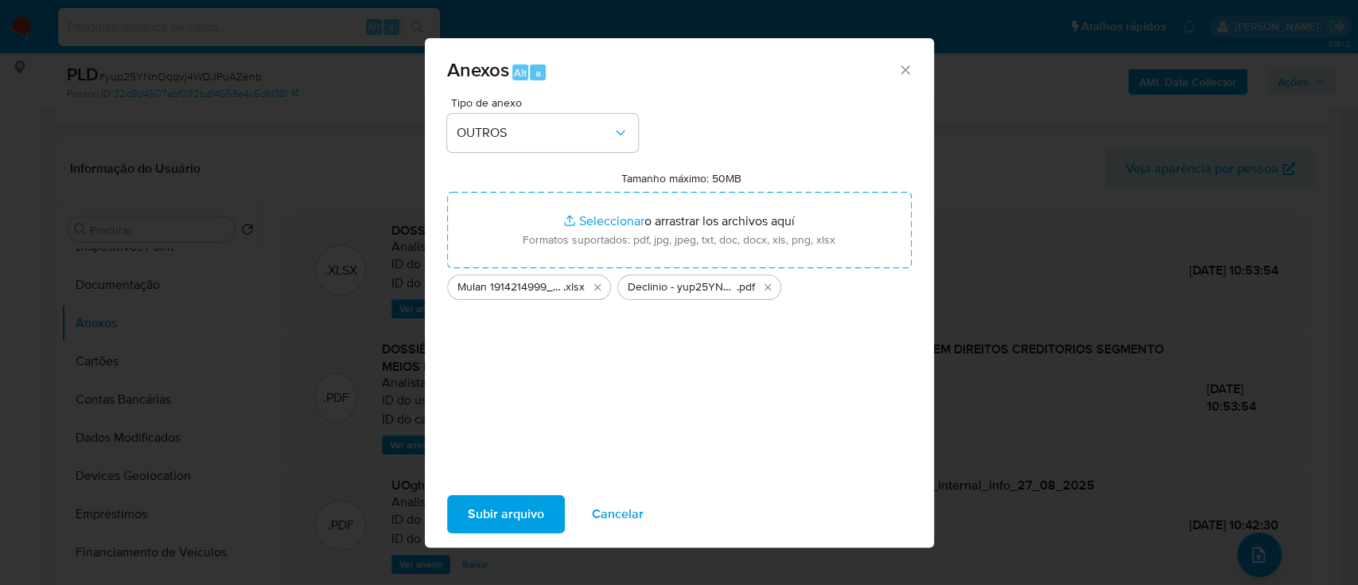
click at [508, 514] on span "Subir arquivo" at bounding box center [506, 513] width 76 height 35
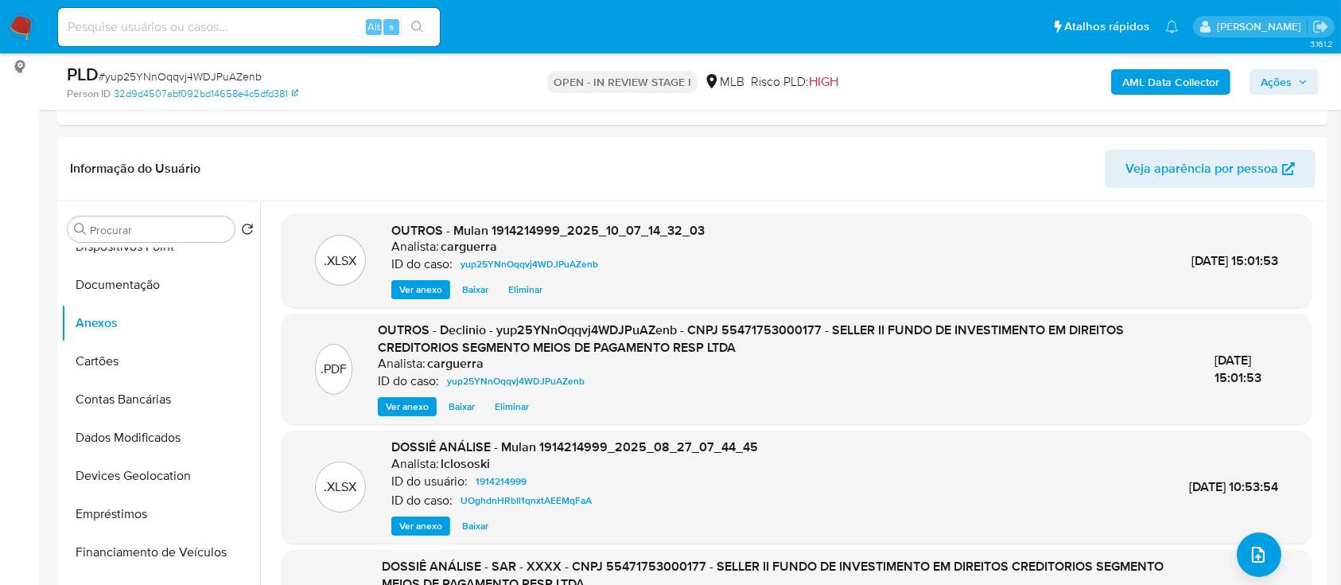
drag, startPoint x: 1292, startPoint y: 78, endPoint x: 1258, endPoint y: 81, distance: 34.4
click at [1292, 77] on span "Ações" at bounding box center [1276, 81] width 31 height 25
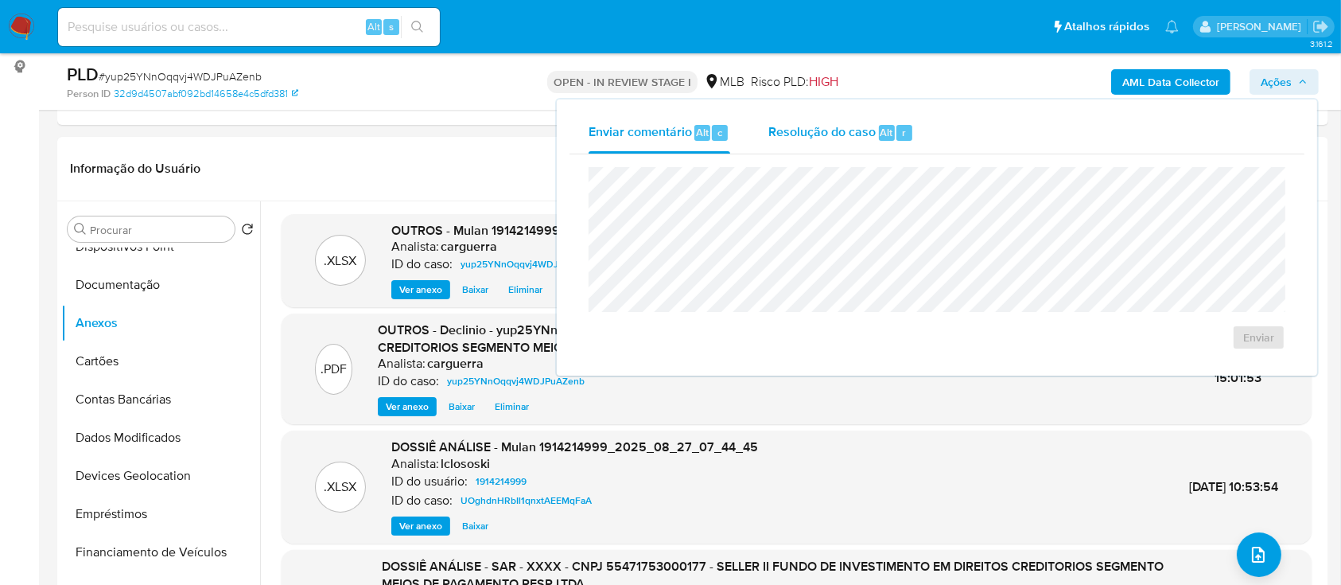
click at [825, 127] on span "Resolução do caso" at bounding box center [821, 132] width 107 height 18
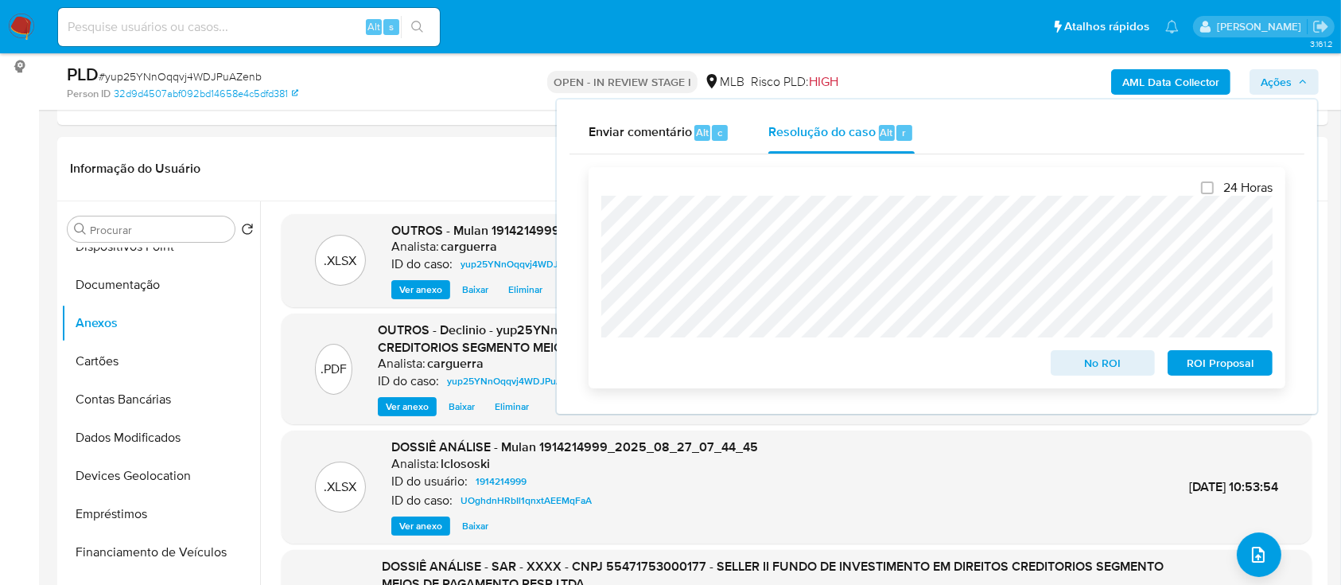
click at [1103, 360] on span "No ROI" at bounding box center [1103, 363] width 83 height 22
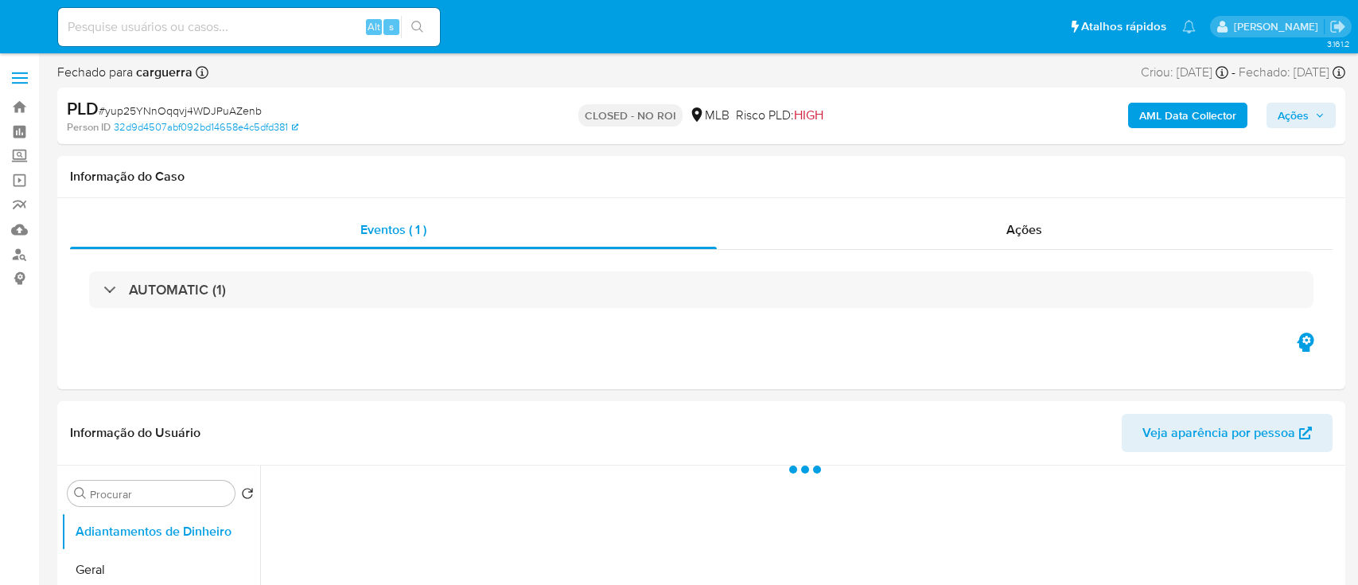
select select "10"
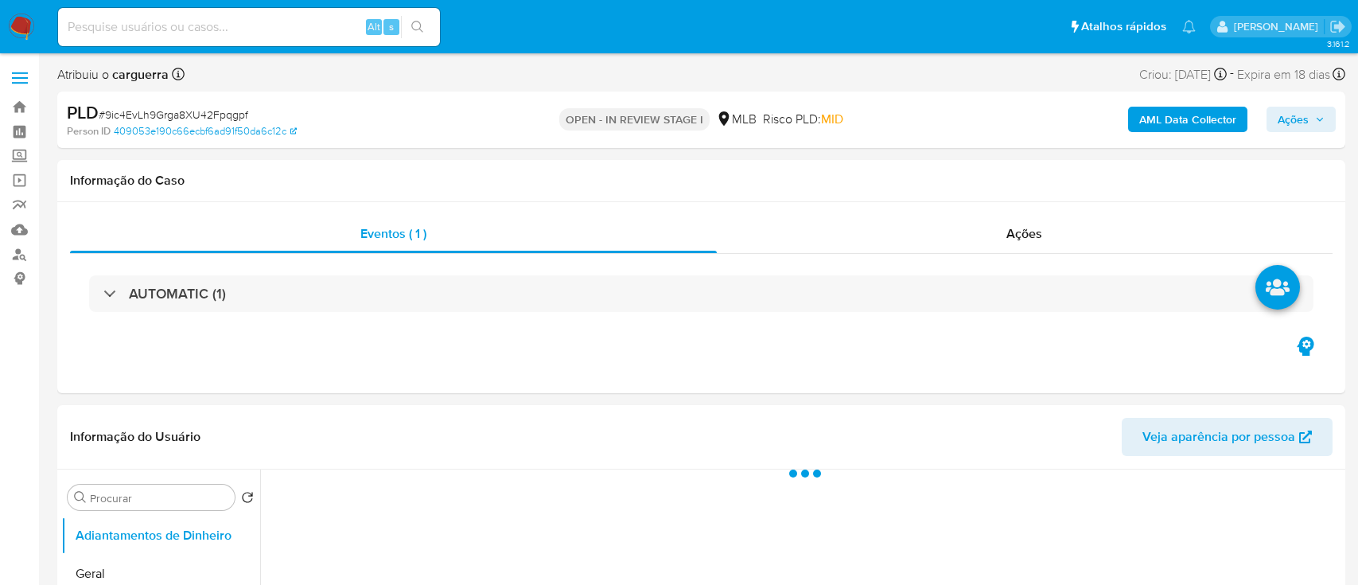
select select "10"
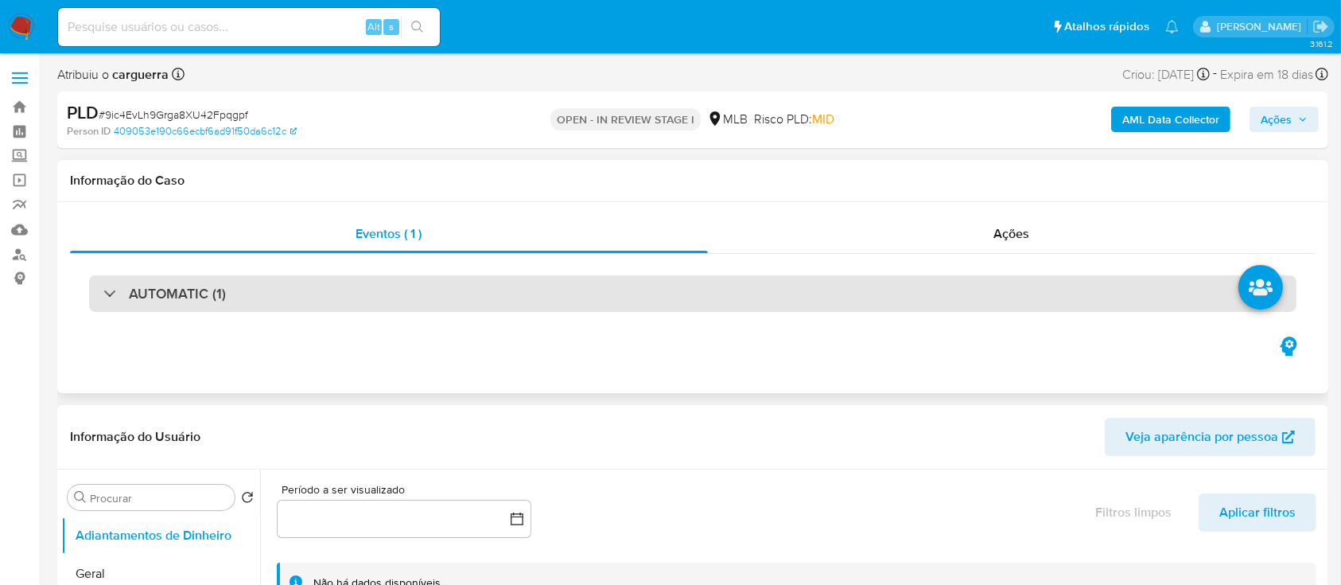
click at [200, 298] on h3 "AUTOMATIC (1)" at bounding box center [177, 294] width 97 height 18
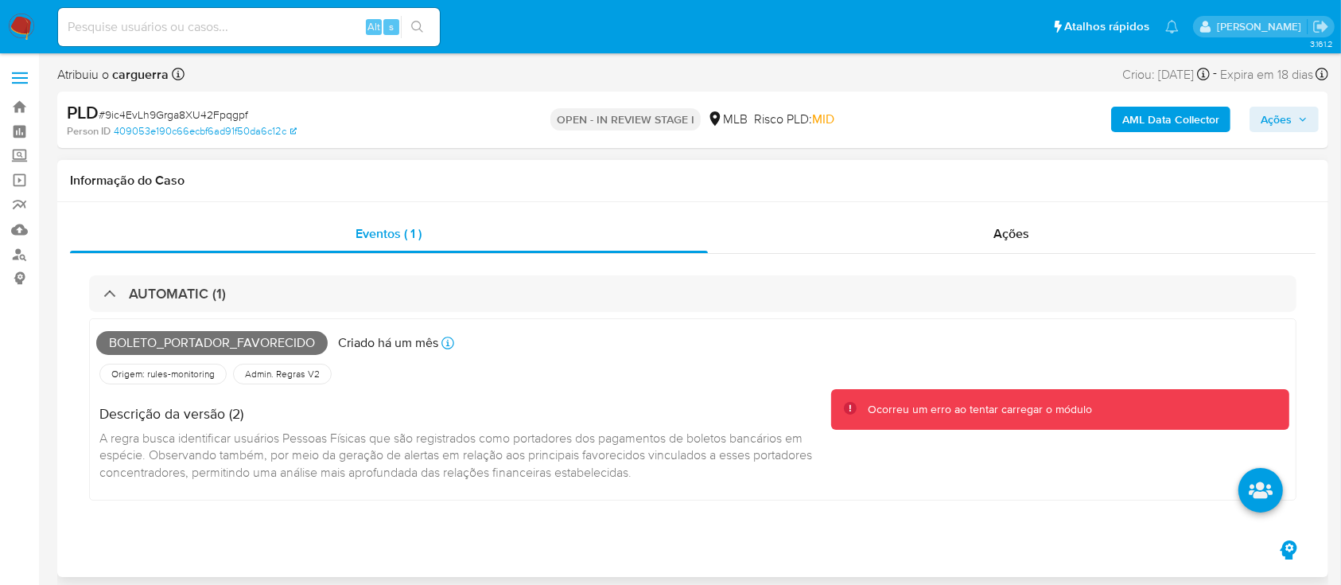
click at [1063, 405] on div "Ocorreu um erro ao tentar carregar o módulo" at bounding box center [980, 409] width 224 height 15
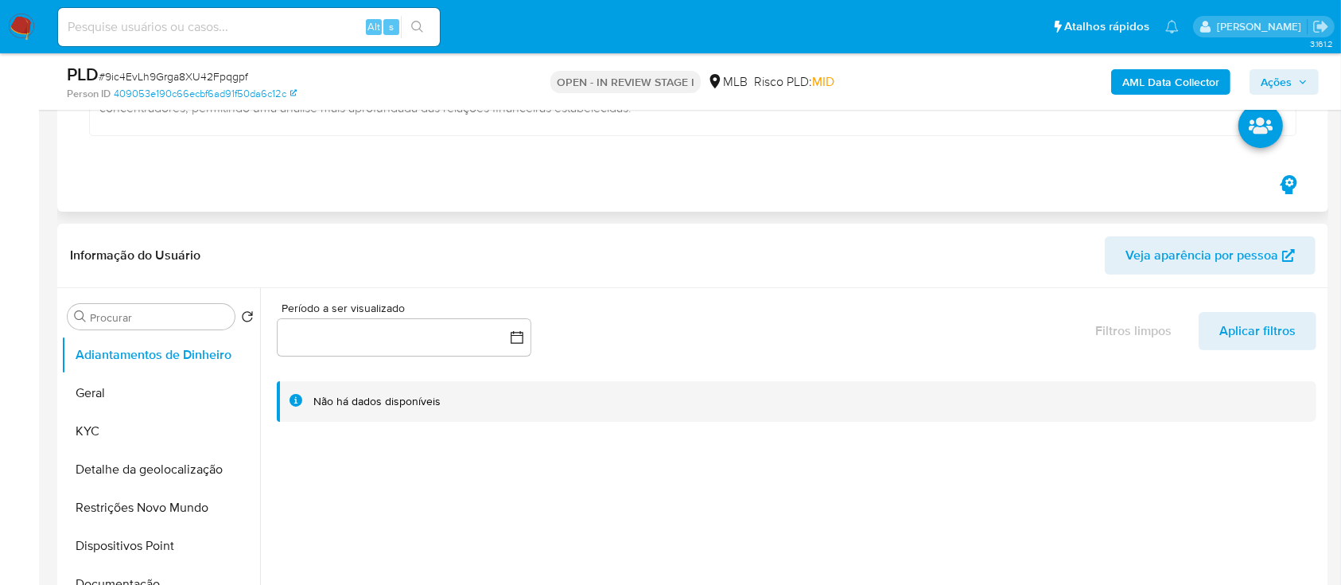
scroll to position [318, 0]
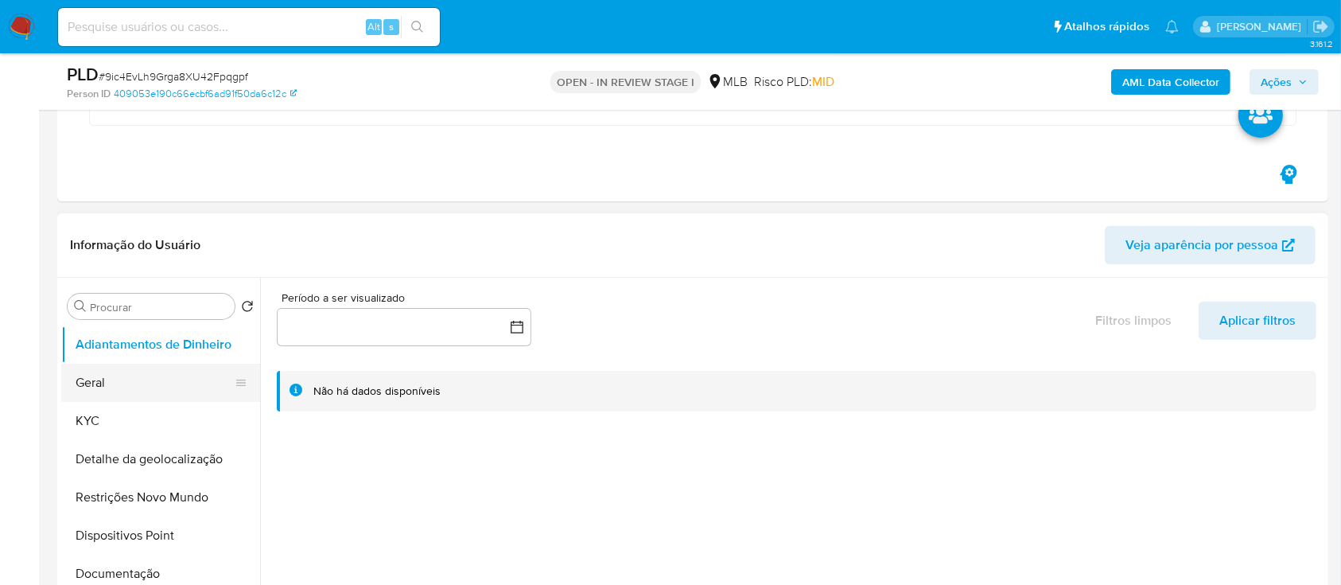
click at [96, 377] on button "Geral" at bounding box center [154, 383] width 186 height 38
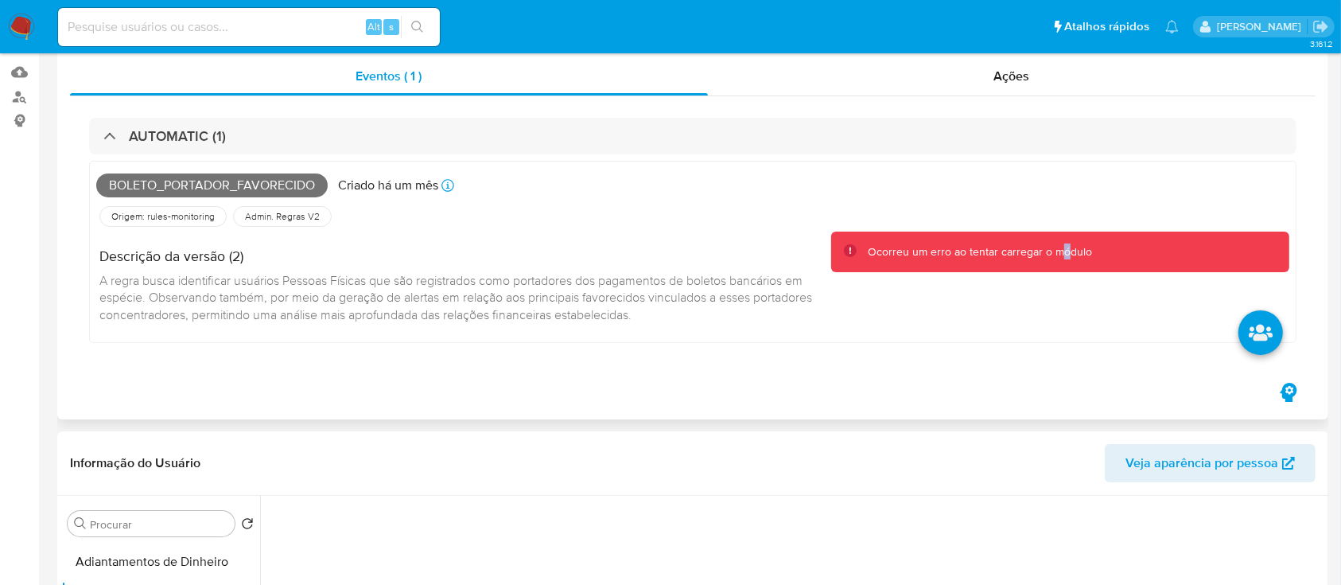
scroll to position [0, 0]
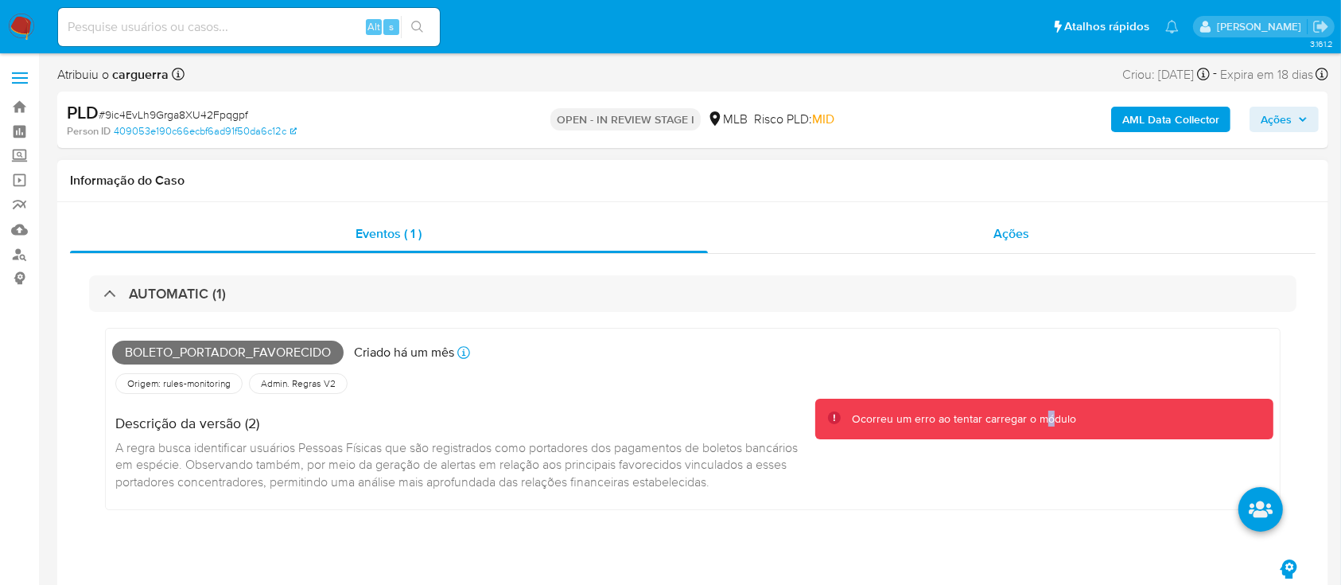
click at [1011, 228] on span "Ações" at bounding box center [1012, 233] width 36 height 18
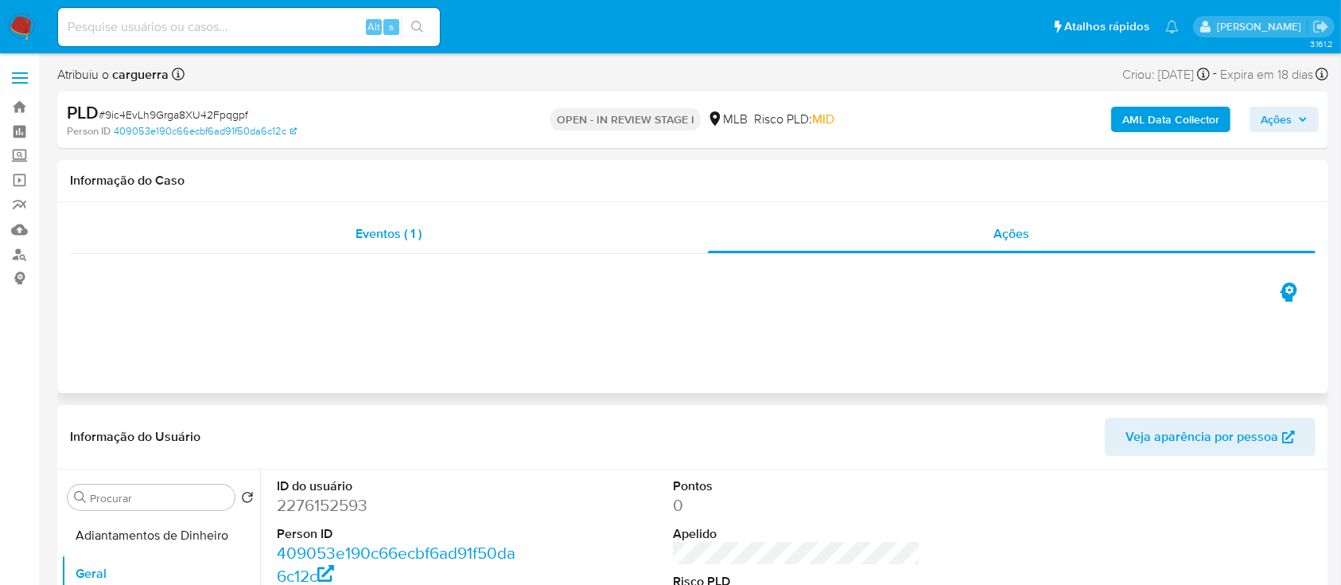
click at [371, 227] on span "Eventos ( 1 )" at bounding box center [389, 233] width 66 height 18
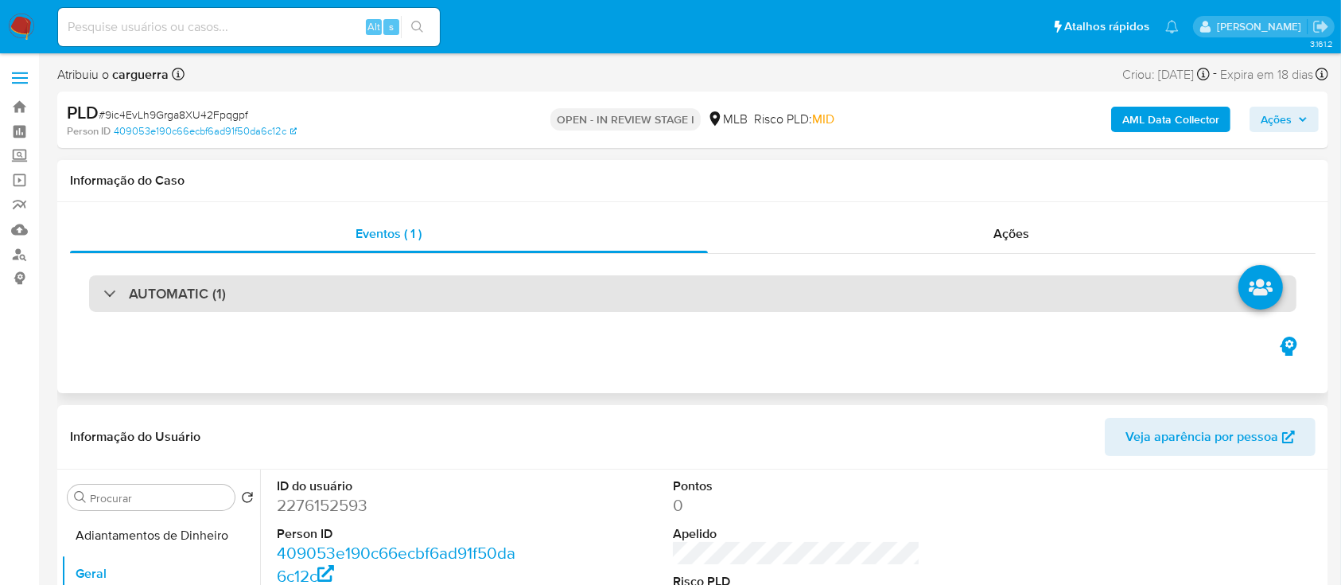
drag, startPoint x: 111, startPoint y: 286, endPoint x: 275, endPoint y: 292, distance: 164.0
click at [111, 286] on div "AUTOMATIC (1)" at bounding box center [164, 294] width 123 height 18
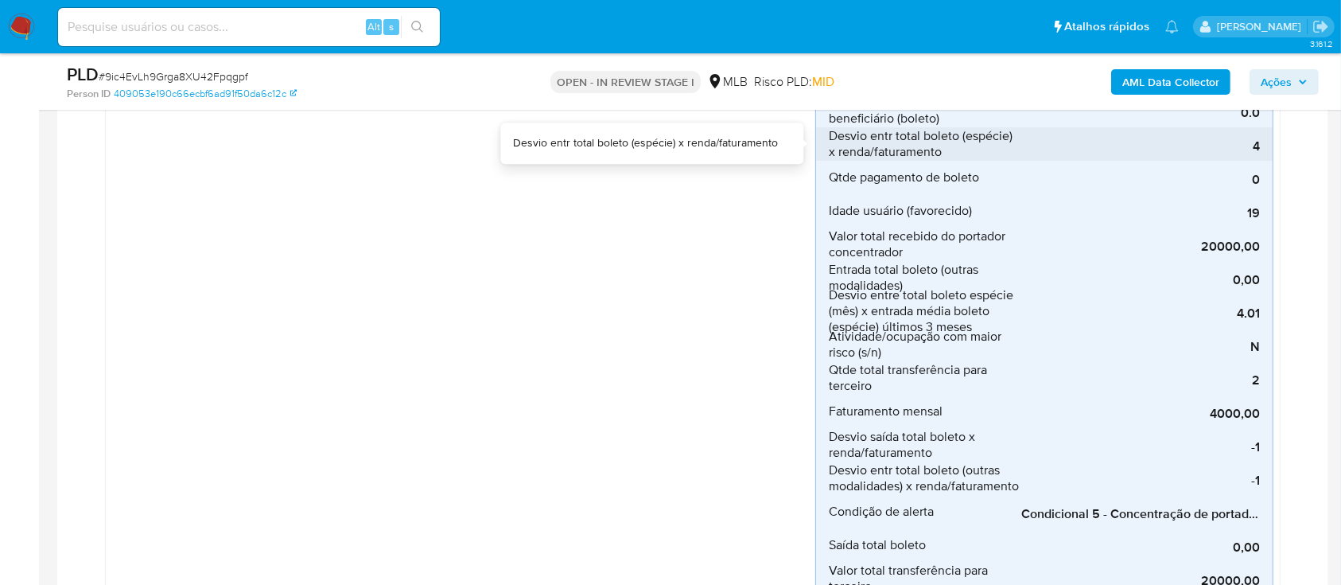
scroll to position [530, 0]
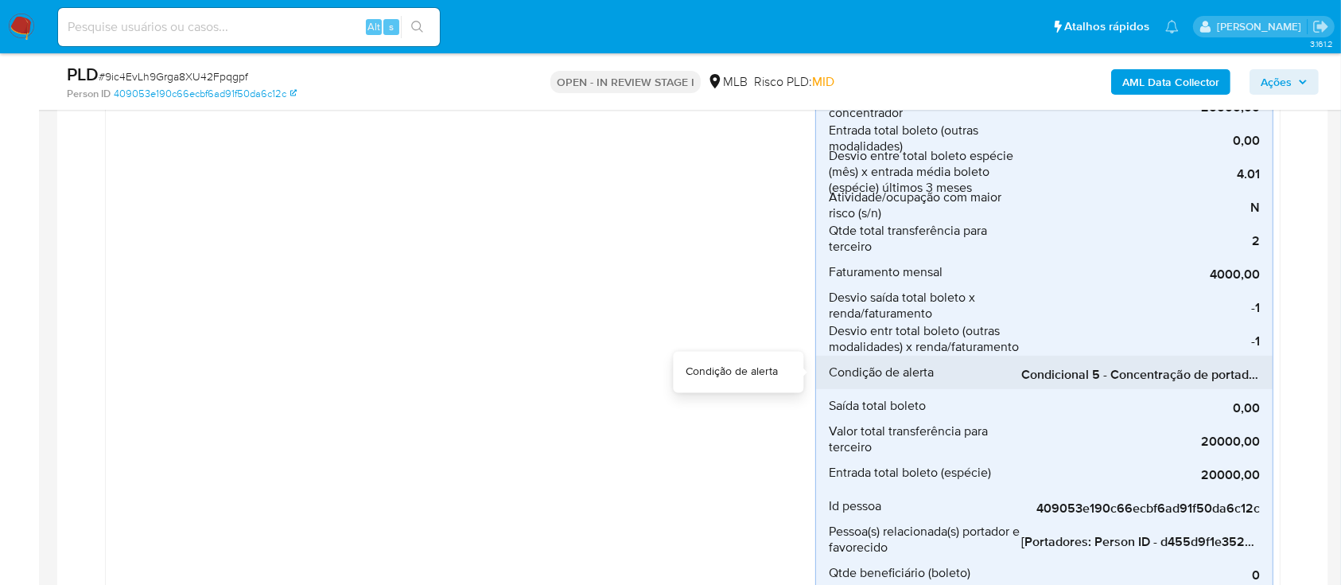
click at [1052, 361] on div "Condicional 5 - Concentração de portador_espécie (Visão Favorecido)" at bounding box center [1140, 372] width 239 height 33
drag, startPoint x: 1054, startPoint y: 360, endPoint x: 1223, endPoint y: 371, distance: 169.0
click at [1223, 371] on span "Condicional 5 - Concentração de portador_espécie (Visão Favorecido)" at bounding box center [1140, 375] width 239 height 16
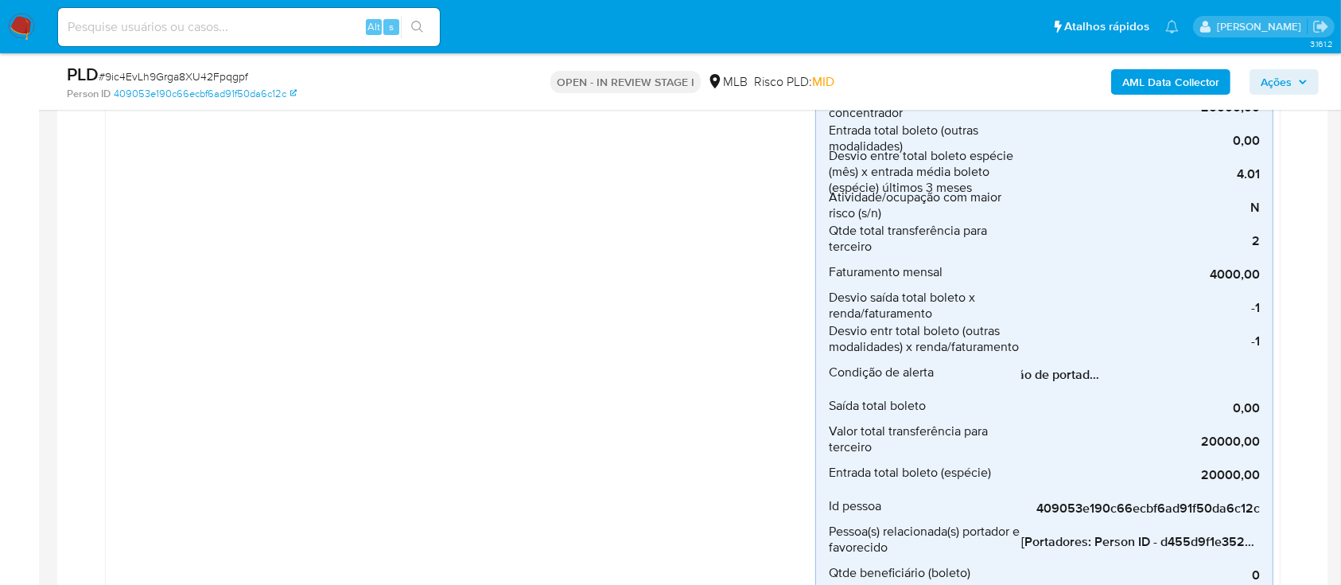
drag, startPoint x: 1030, startPoint y: 369, endPoint x: 1295, endPoint y: 363, distance: 265.0
click at [1295, 363] on div "Boleto_portador_favorecido Criado há um mês Criado: 12/09/2025 00:17:14 Origem:…" at bounding box center [693, 295] width 1208 height 1138
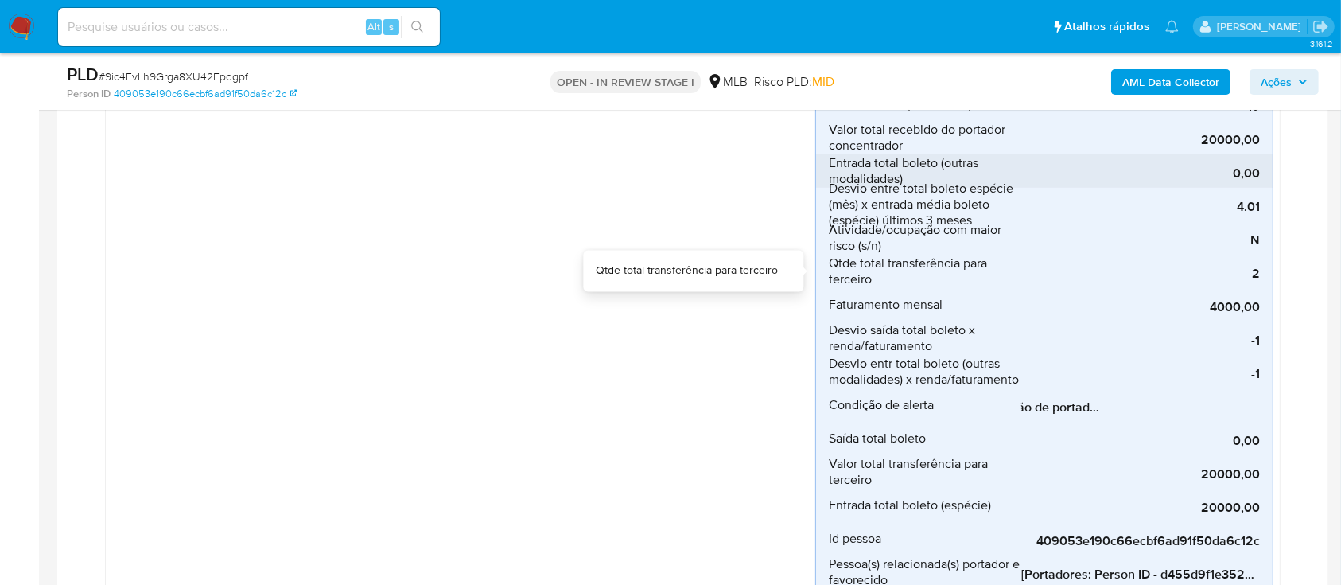
scroll to position [530, 0]
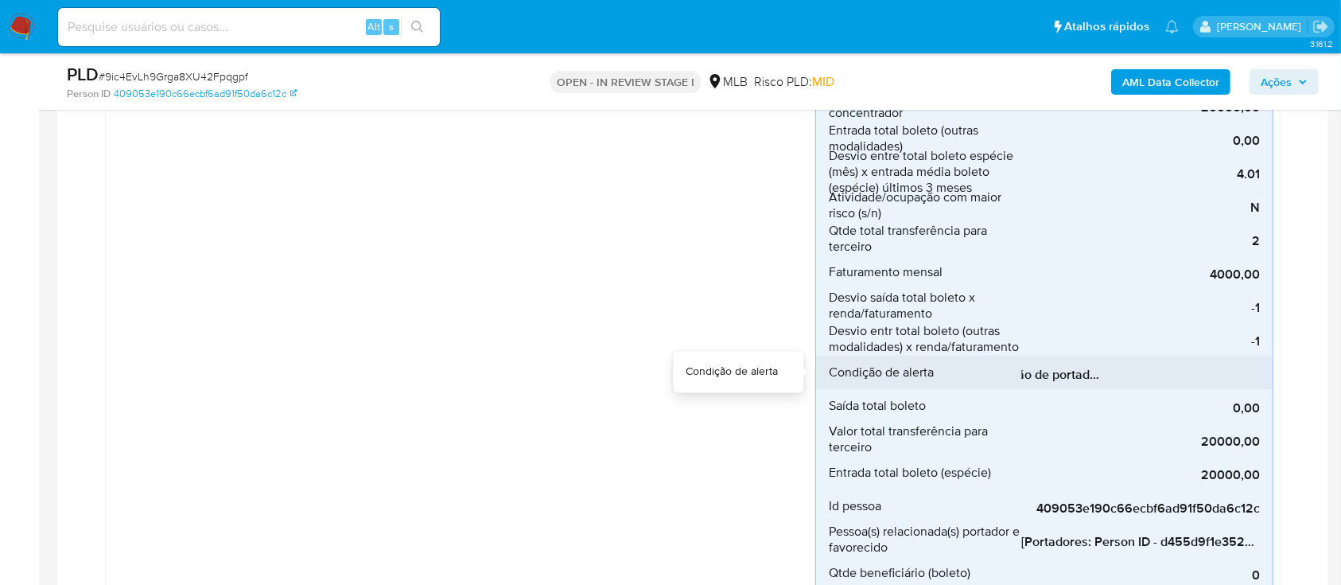
click at [1079, 369] on span "Condicional 5 - Concentração de portador_espécie (Visão Favorecido)" at bounding box center [1140, 375] width 239 height 16
drag, startPoint x: 1110, startPoint y: 371, endPoint x: 993, endPoint y: 369, distance: 117.7
click at [993, 369] on li "Condição de alerta Condicional 5 - Concentração de portador_espécie (Visão Favo…" at bounding box center [1044, 372] width 457 height 33
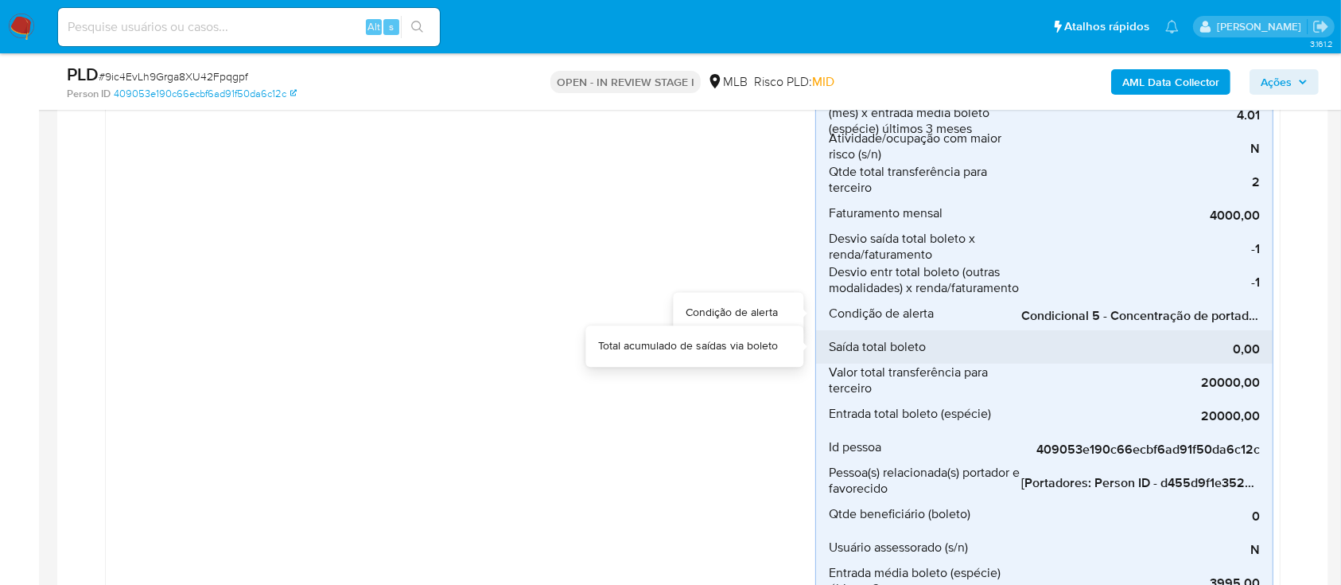
scroll to position [636, 0]
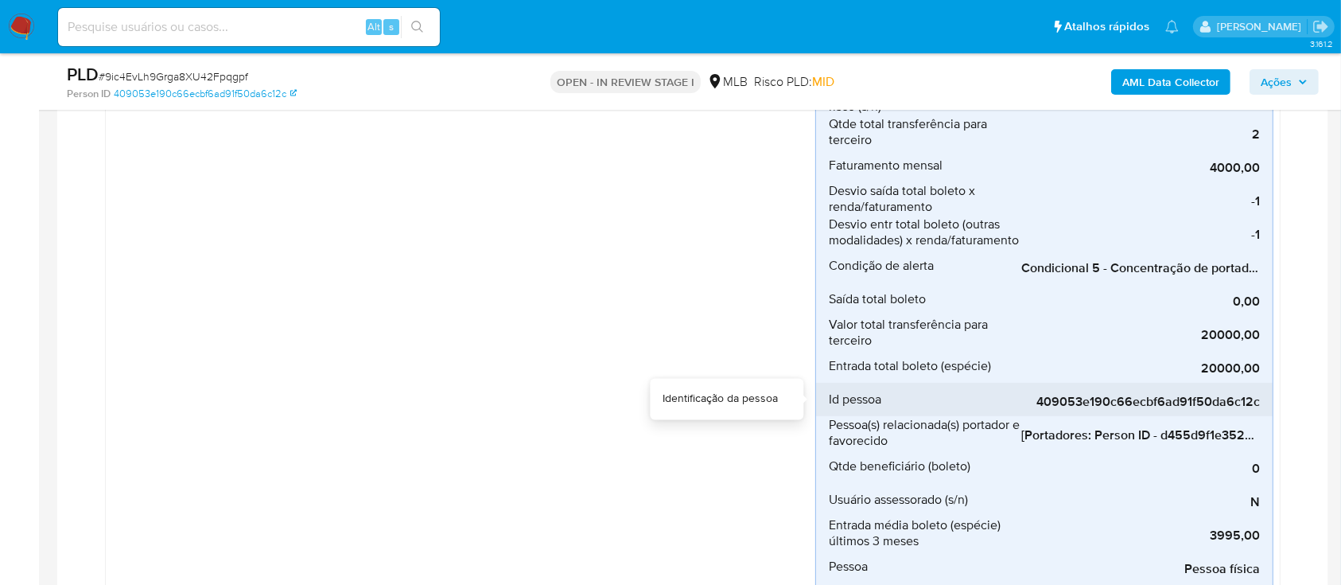
drag, startPoint x: 1038, startPoint y: 399, endPoint x: 1259, endPoint y: 402, distance: 221.2
click at [1258, 400] on span "409053e190c66ecbf6ad91f50da6c12c" at bounding box center [1140, 402] width 239 height 16
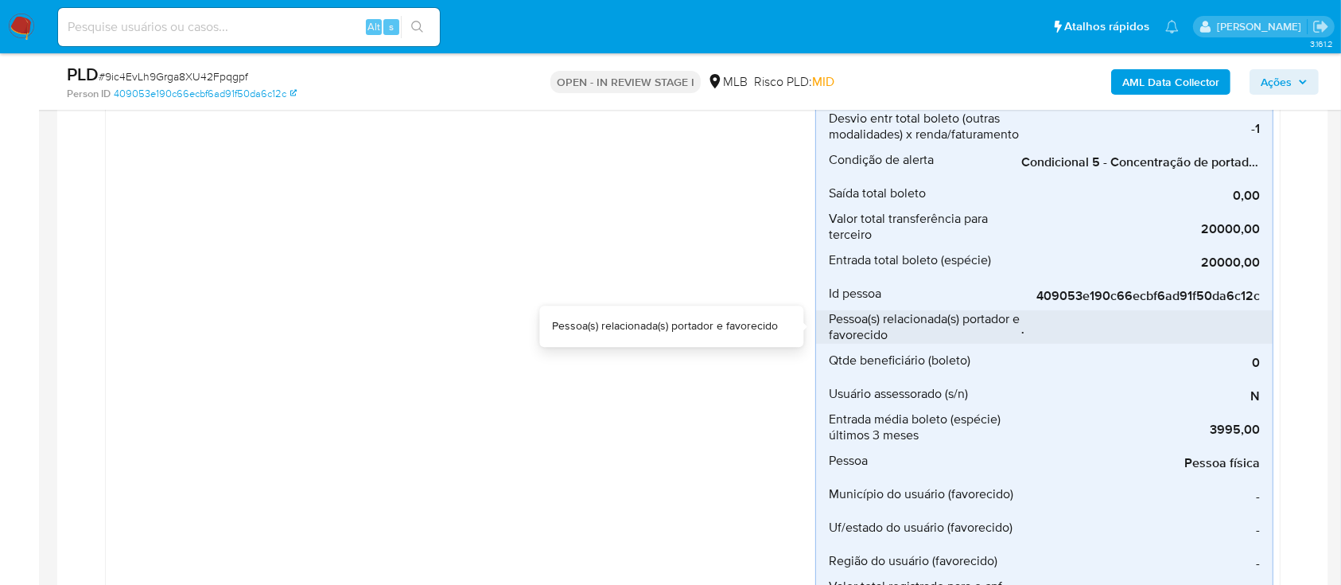
scroll to position [0, 319]
drag, startPoint x: 1025, startPoint y: 325, endPoint x: 1251, endPoint y: 321, distance: 225.9
click at [1251, 321] on span "[Portadores: Person ID - d455d9f1e3523fac6dd28f9f4434cdd6]; [Favorecidos: Perso…" at bounding box center [1140, 329] width 239 height 16
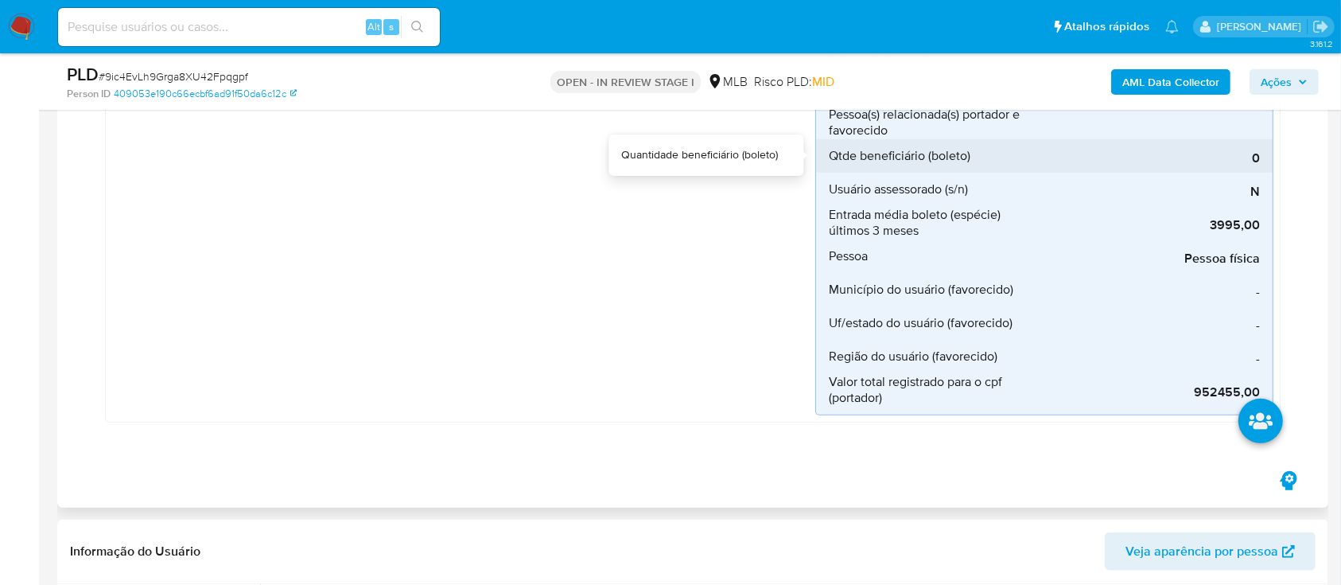
scroll to position [955, 0]
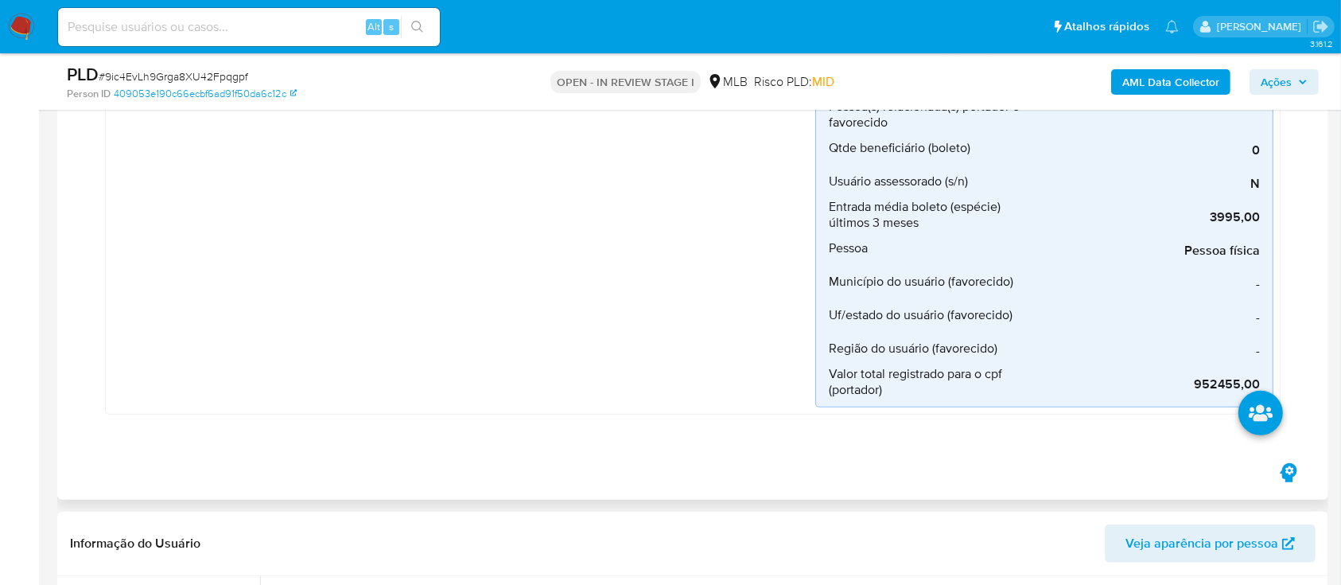
drag, startPoint x: 1194, startPoint y: 390, endPoint x: 1254, endPoint y: 378, distance: 60.8
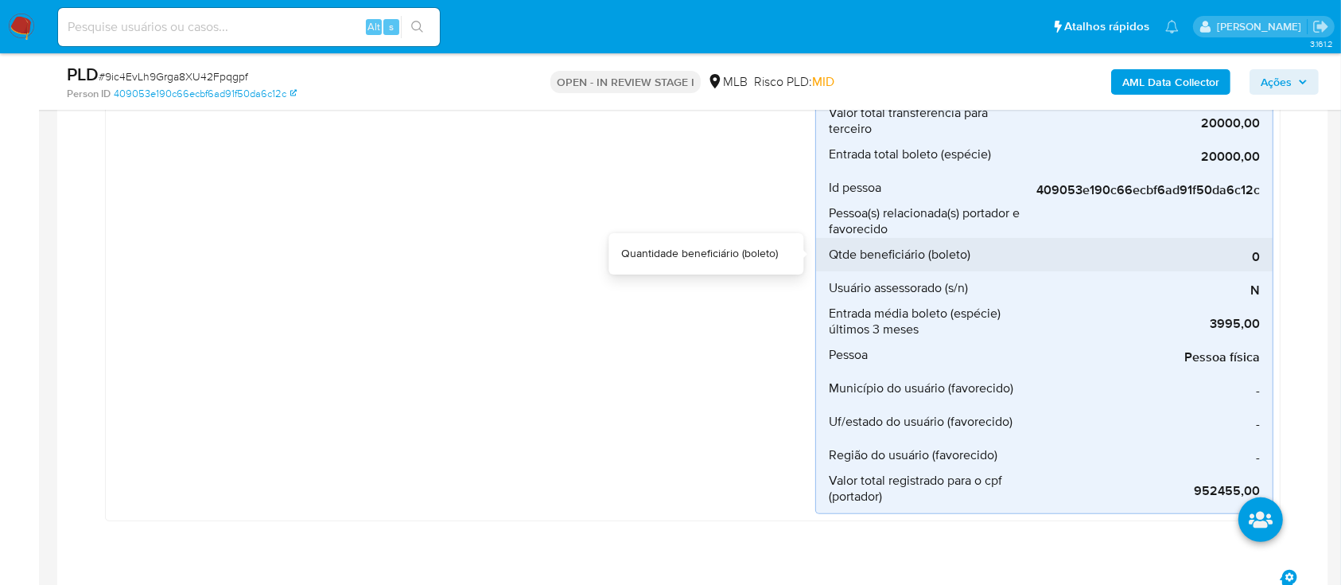
drag, startPoint x: 1170, startPoint y: 238, endPoint x: 1076, endPoint y: 246, distance: 94.2
click at [1075, 246] on div "0" at bounding box center [1140, 254] width 239 height 33
drag, startPoint x: 1145, startPoint y: 238, endPoint x: 1075, endPoint y: 241, distance: 70.9
click at [1076, 241] on div "0" at bounding box center [1140, 254] width 239 height 33
drag, startPoint x: 1198, startPoint y: 480, endPoint x: 1259, endPoint y: 484, distance: 61.3
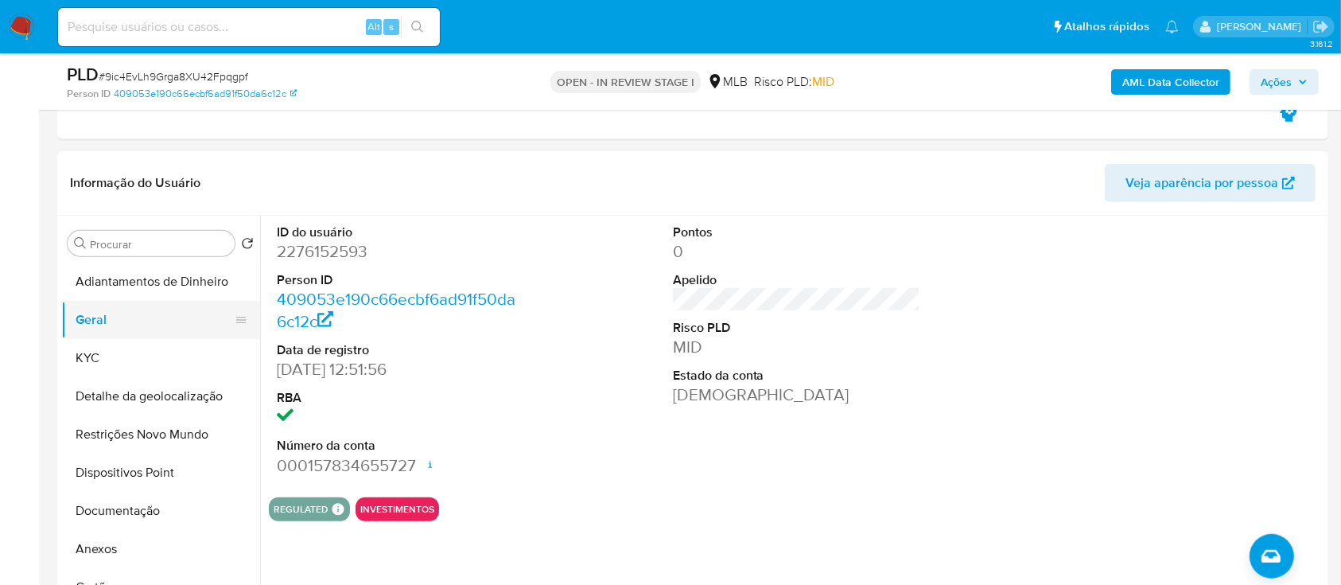
scroll to position [1273, 0]
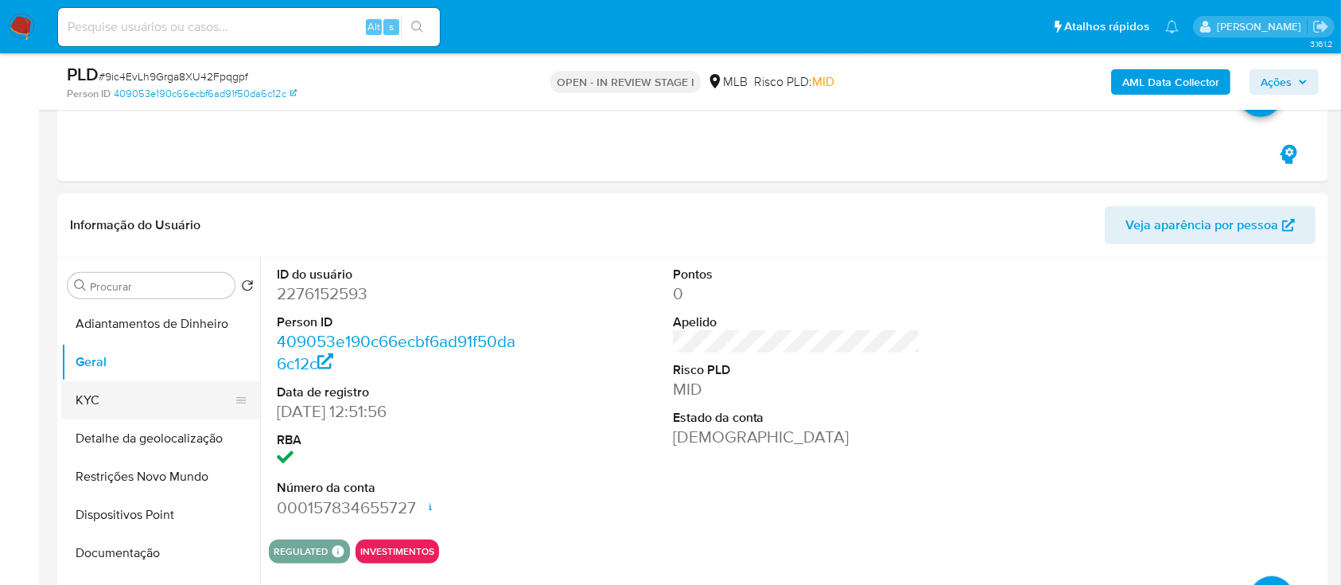
click at [111, 390] on button "KYC" at bounding box center [154, 400] width 186 height 38
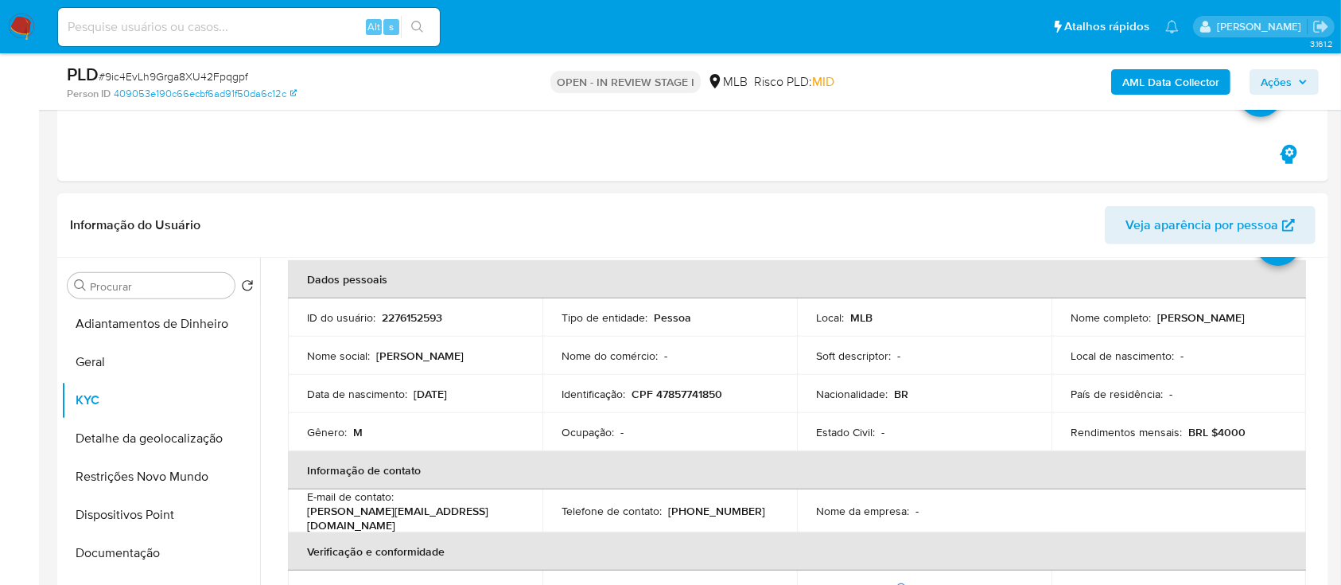
scroll to position [106, 0]
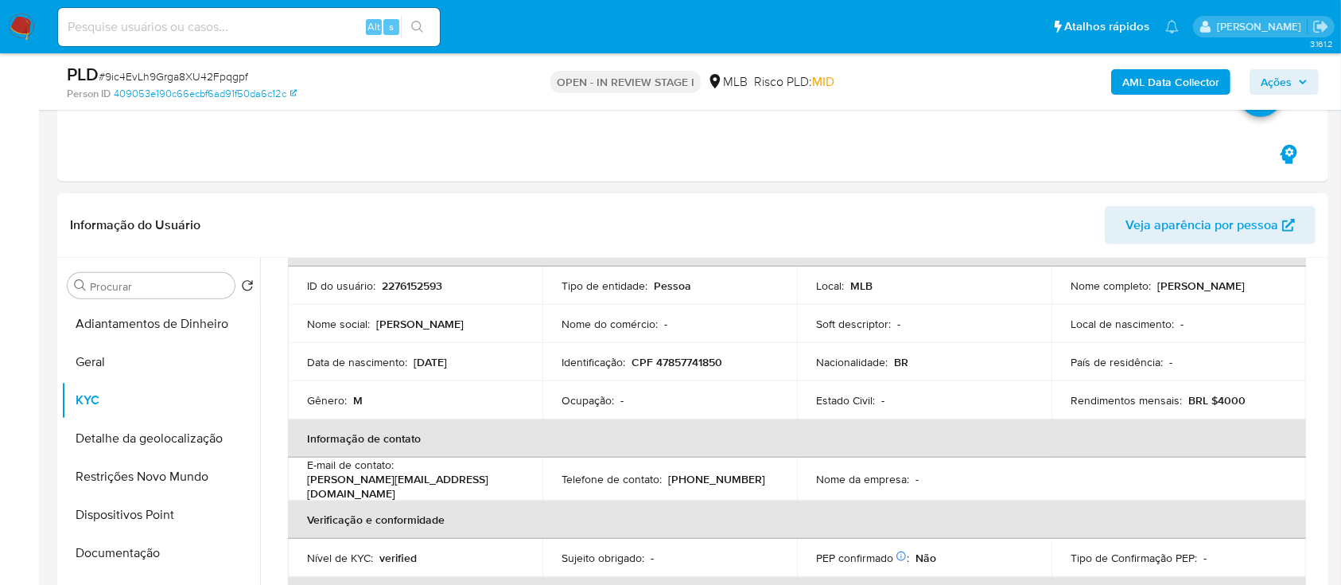
drag, startPoint x: 494, startPoint y: 360, endPoint x: 414, endPoint y: 356, distance: 79.6
click at [414, 356] on div "Data de nascimento : 01/06/2006" at bounding box center [415, 362] width 216 height 14
copy p "01/06/2006"
drag, startPoint x: 115, startPoint y: 548, endPoint x: 145, endPoint y: 538, distance: 31.2
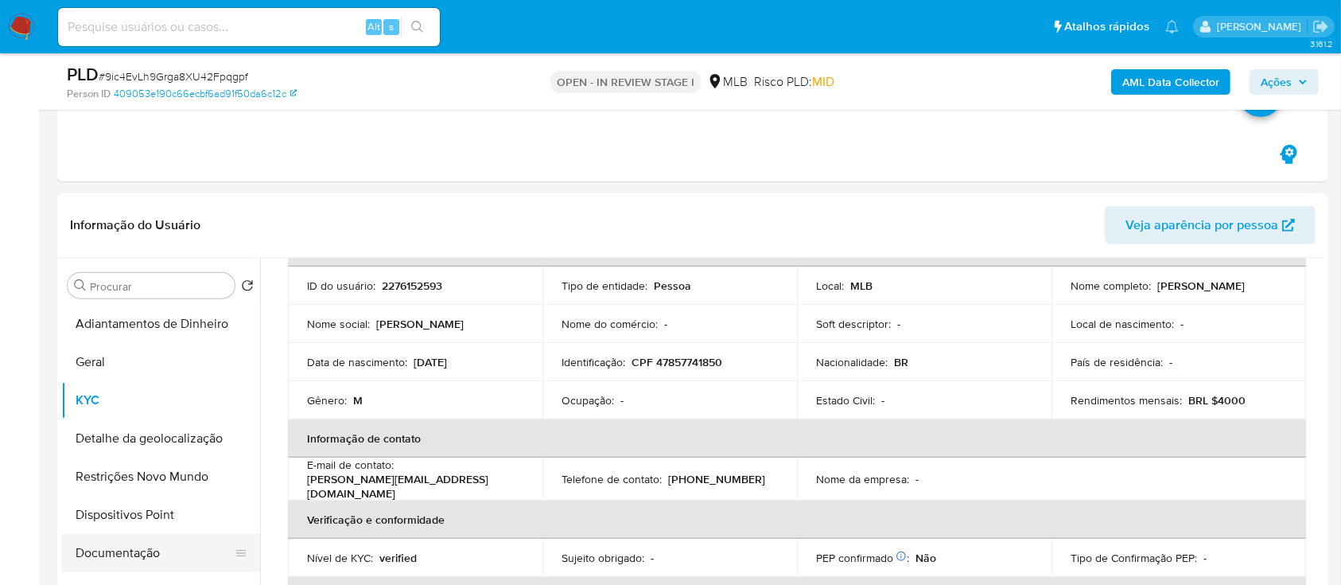
click at [115, 547] on button "Documentação" at bounding box center [154, 553] width 186 height 38
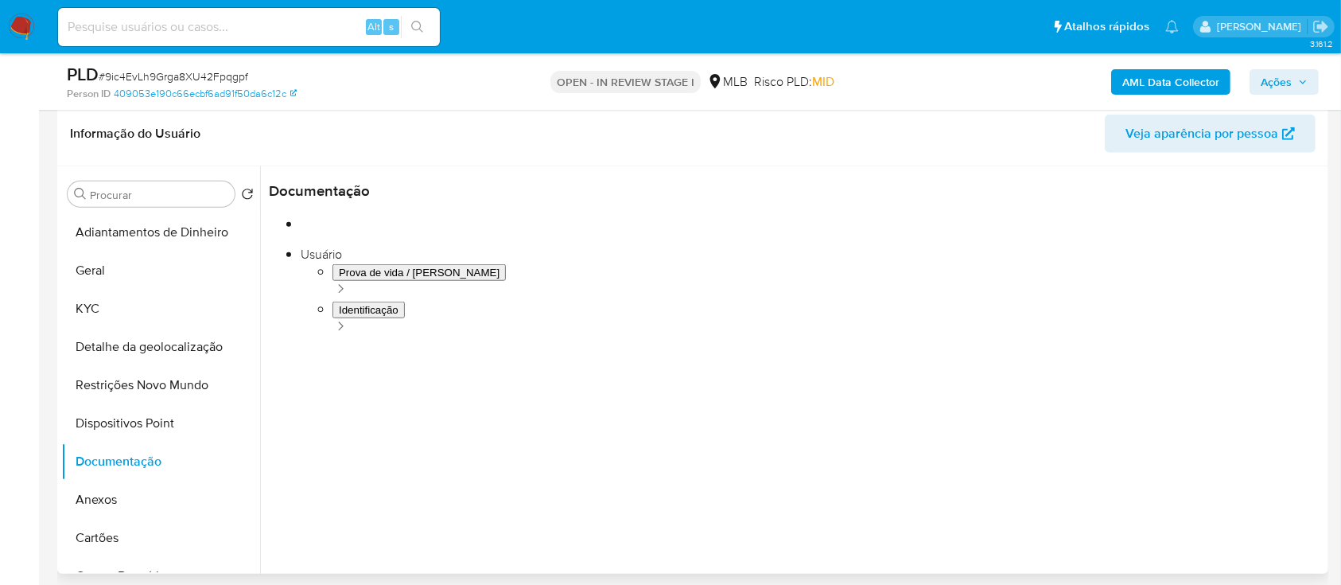
scroll to position [1379, 0]
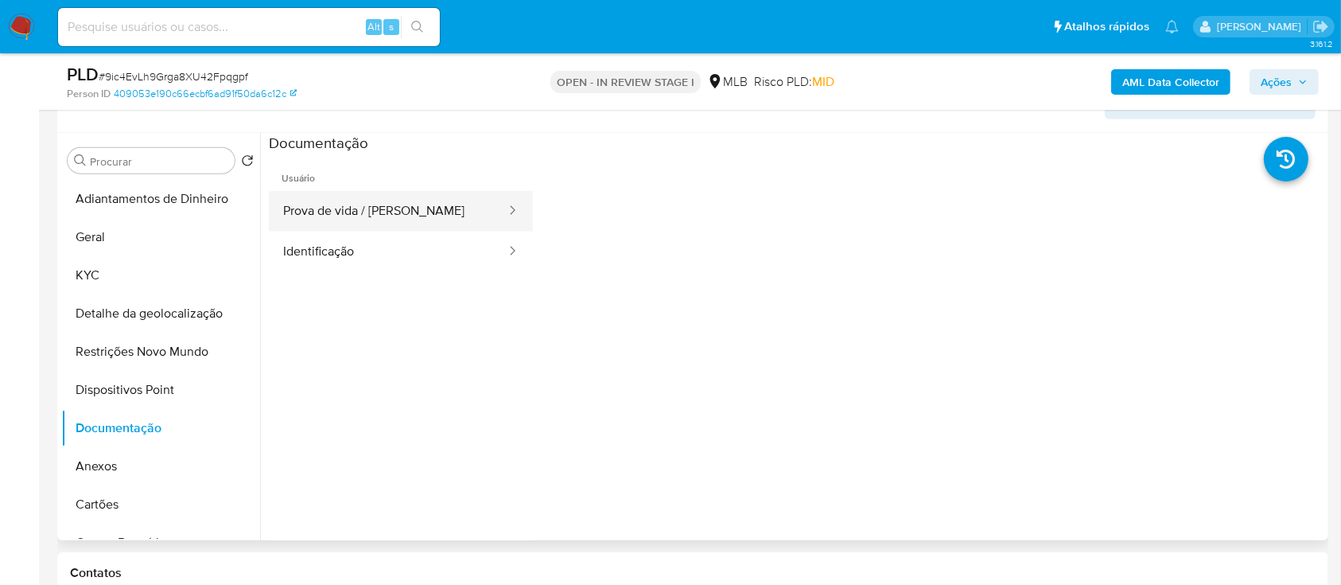
click at [447, 224] on button "Prova de vida / Selfie" at bounding box center [388, 211] width 239 height 41
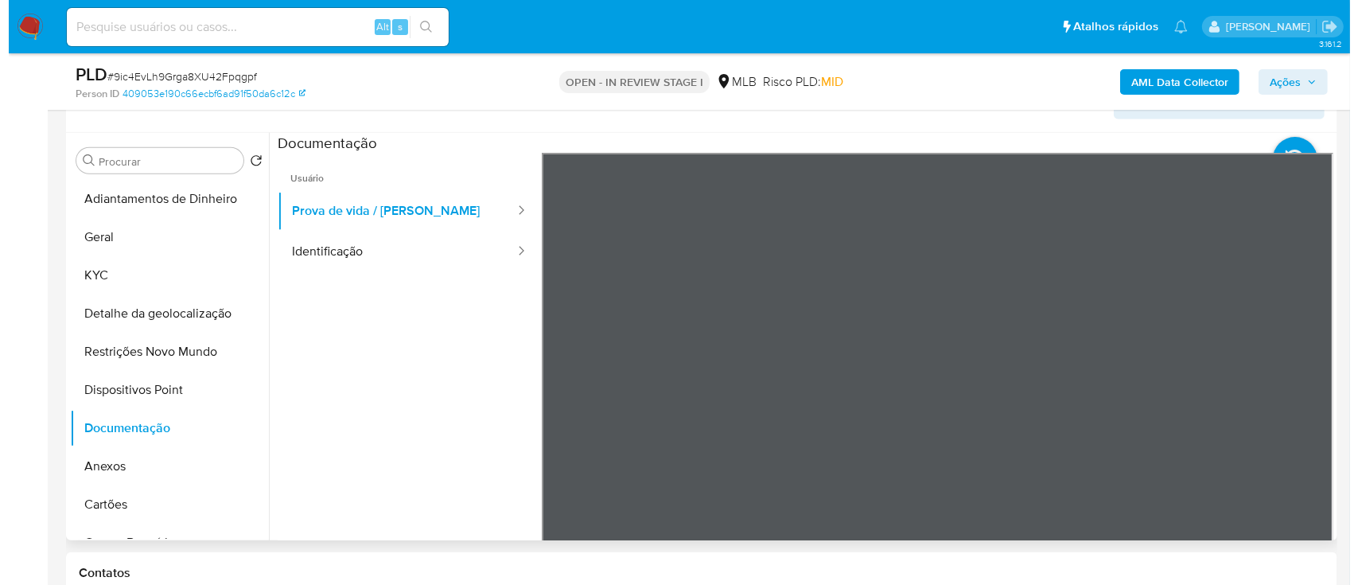
scroll to position [50, 0]
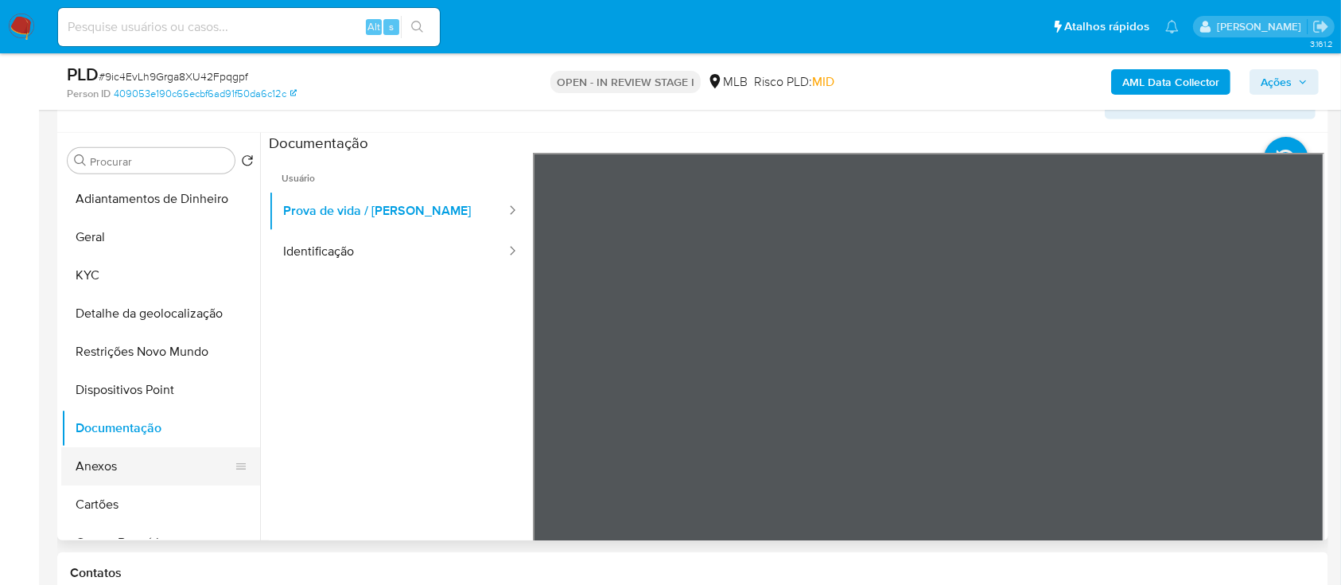
click at [105, 468] on button "Anexos" at bounding box center [154, 466] width 186 height 38
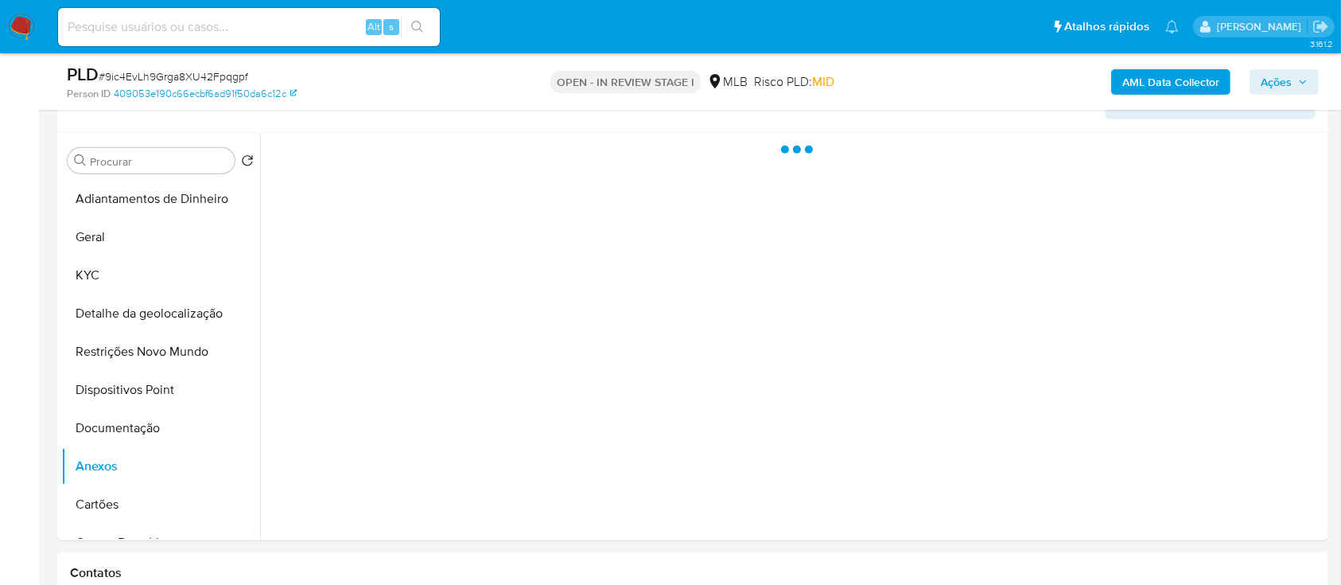
click at [1165, 81] on b "AML Data Collector" at bounding box center [1170, 81] width 97 height 25
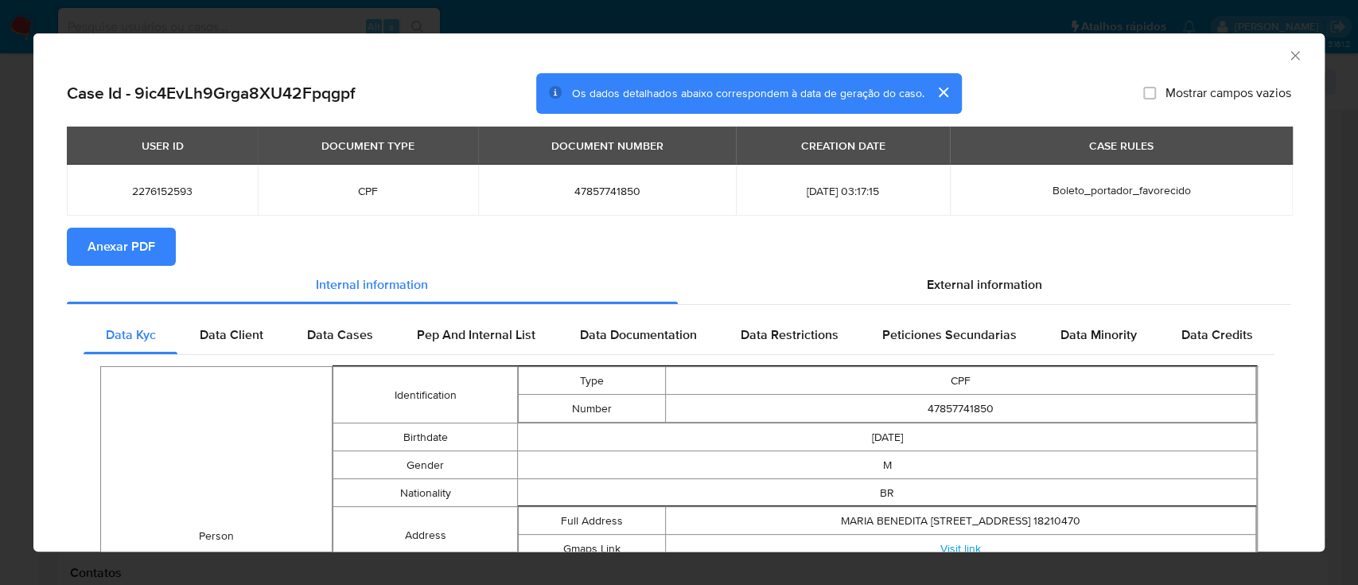
click at [146, 239] on span "Anexar PDF" at bounding box center [122, 246] width 68 height 35
click at [1287, 53] on icon "Fechar a janela" at bounding box center [1295, 56] width 16 height 16
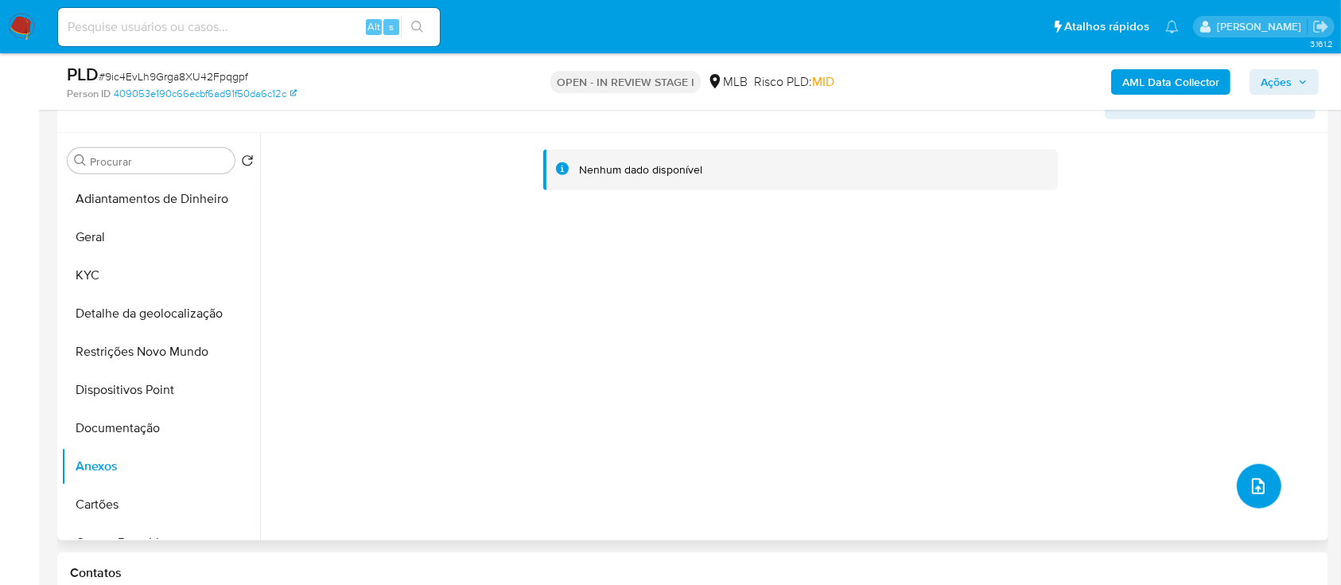
click at [1251, 480] on icon "upload-file" at bounding box center [1258, 485] width 19 height 19
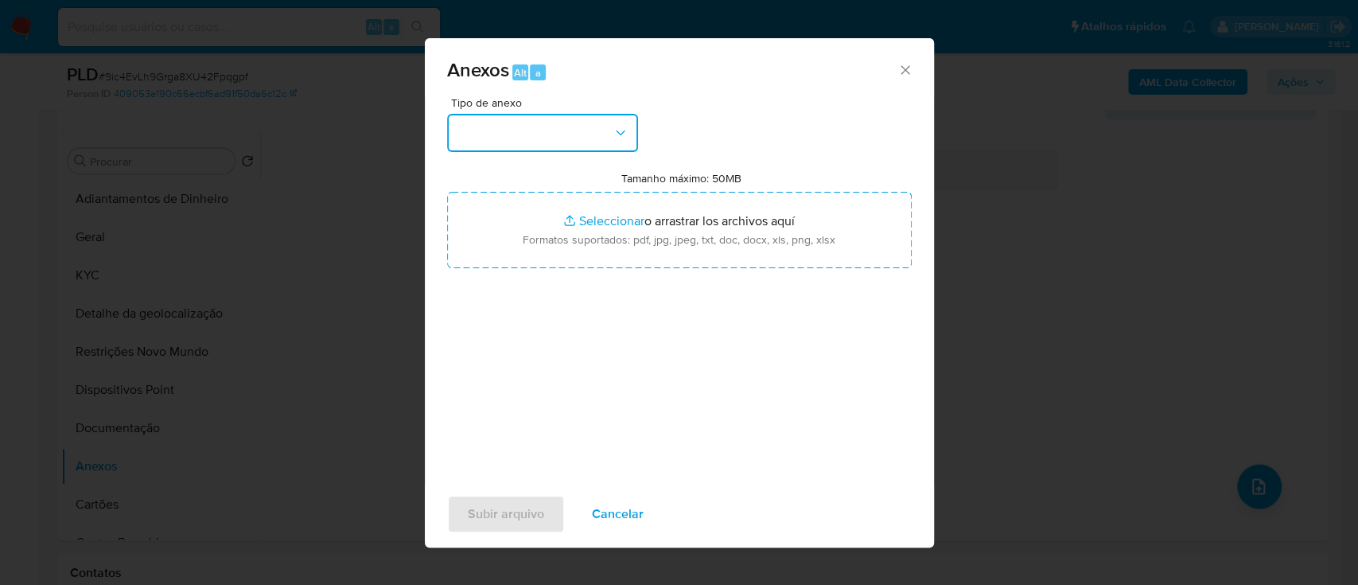
click at [534, 134] on button "button" at bounding box center [542, 133] width 191 height 38
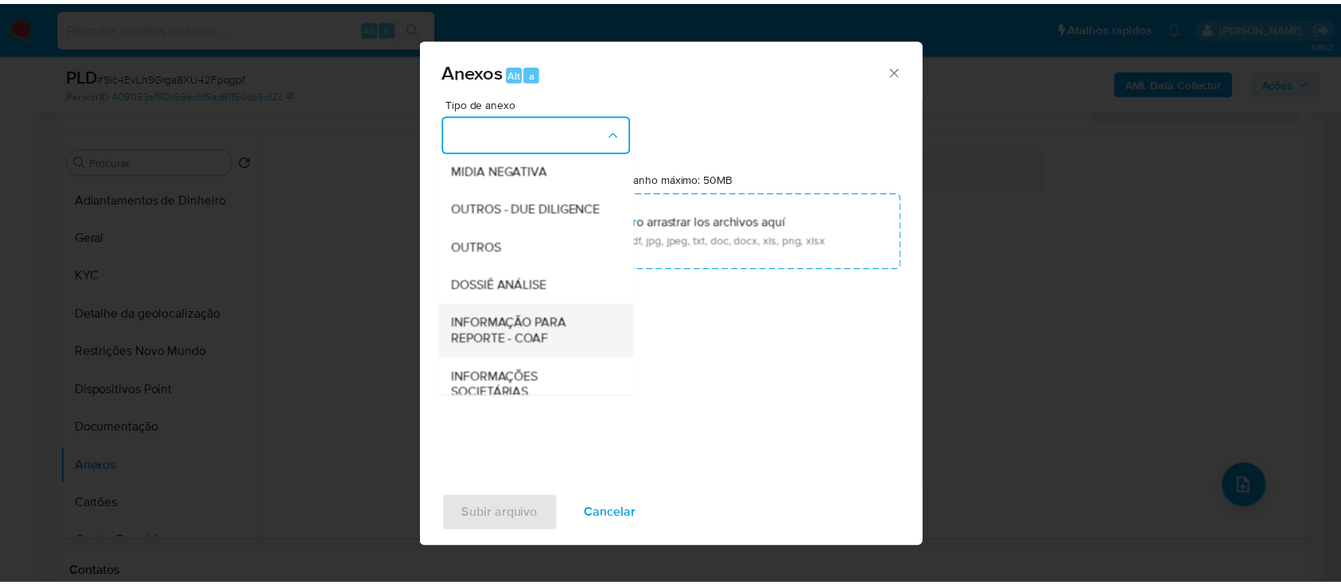
scroll to position [212, 0]
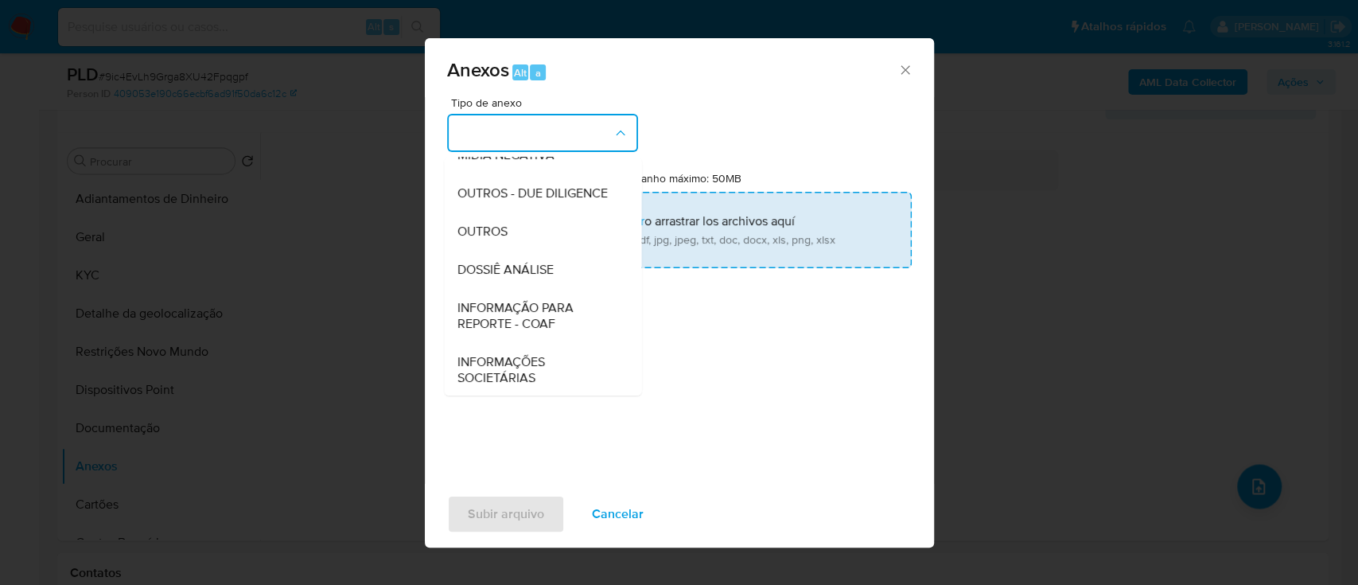
click at [485, 239] on span "OUTROS" at bounding box center [482, 232] width 50 height 16
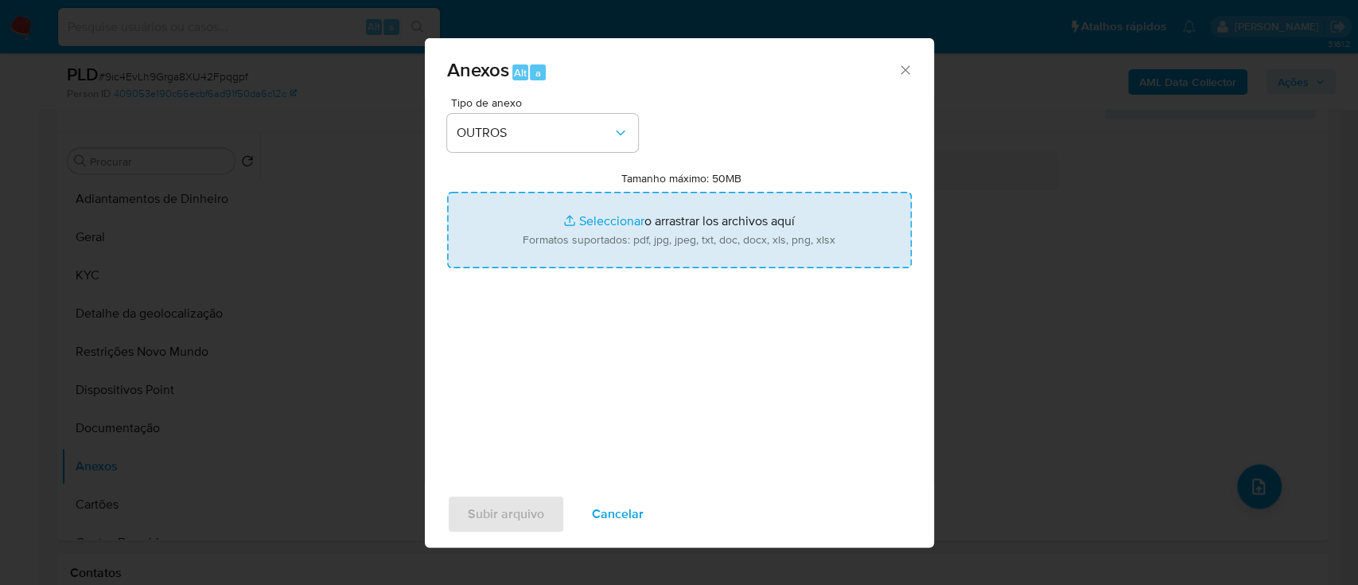
click at [620, 210] on input "Tamanho máximo: 50MB Seleccionar archivos" at bounding box center [679, 230] width 465 height 76
type input "C:\fakepath\SAR - xxx- CPF 47857741850 - NICOLAS AUGUSTO POLES CARVALHO (1).pdf"
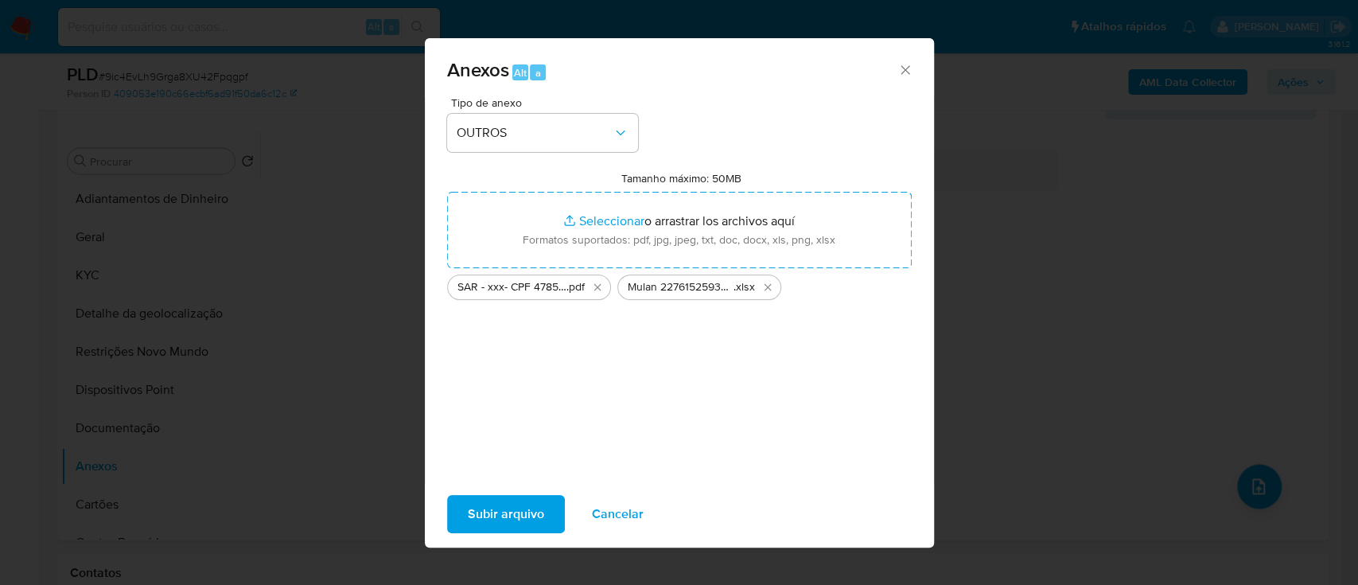
click at [500, 515] on span "Subir arquivo" at bounding box center [506, 513] width 76 height 35
click at [617, 521] on span "Cancelar" at bounding box center [618, 513] width 52 height 35
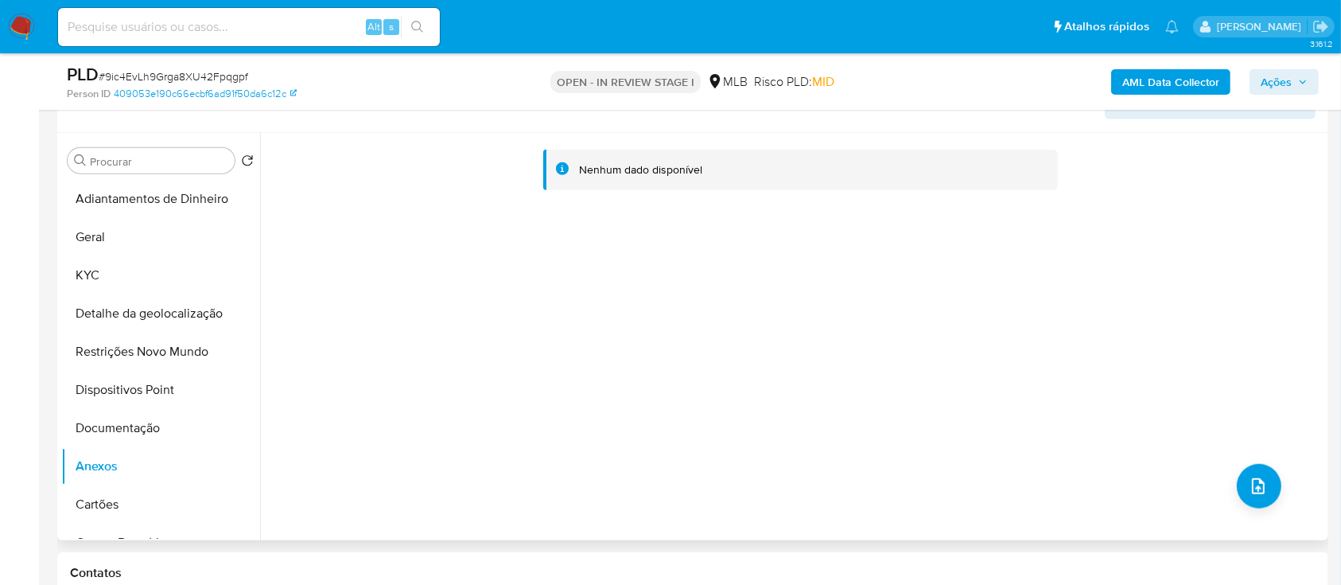
click at [1055, 270] on div "Nenhum dado disponível" at bounding box center [792, 336] width 1064 height 407
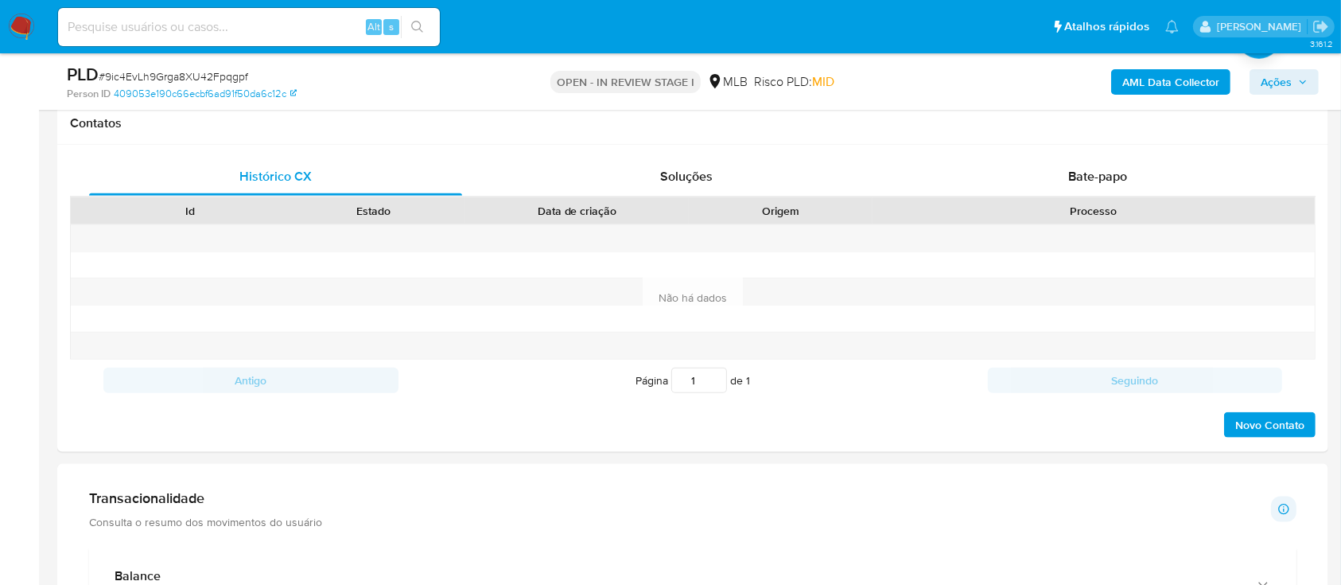
scroll to position [2121, 0]
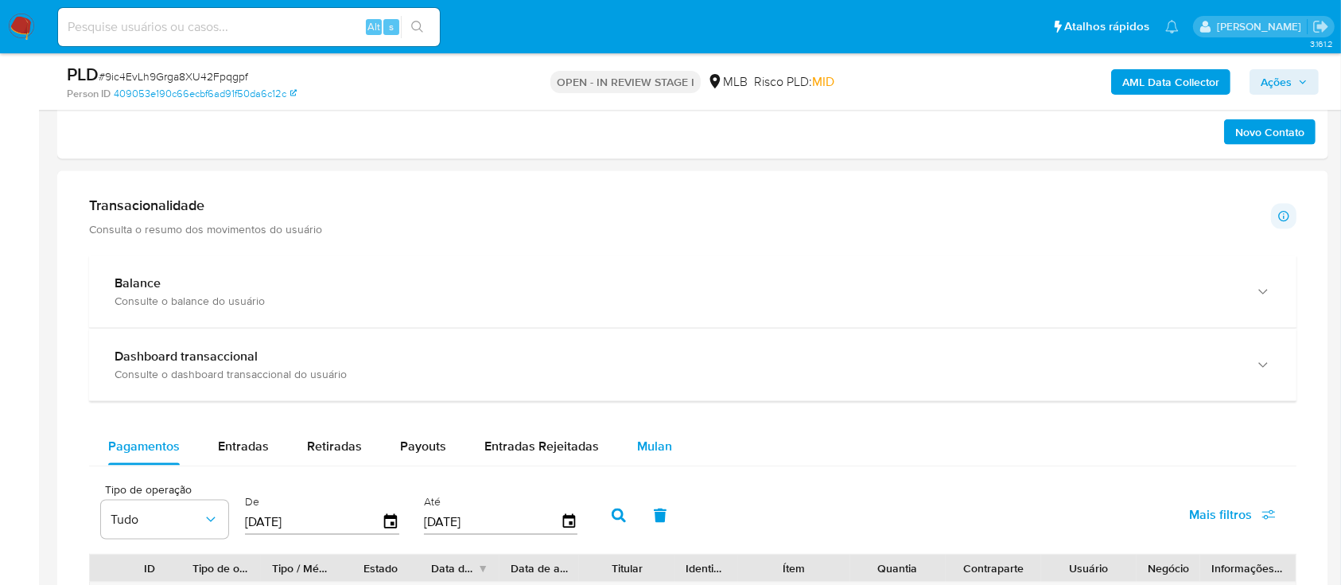
click at [651, 437] on span "Mulan" at bounding box center [654, 446] width 35 height 18
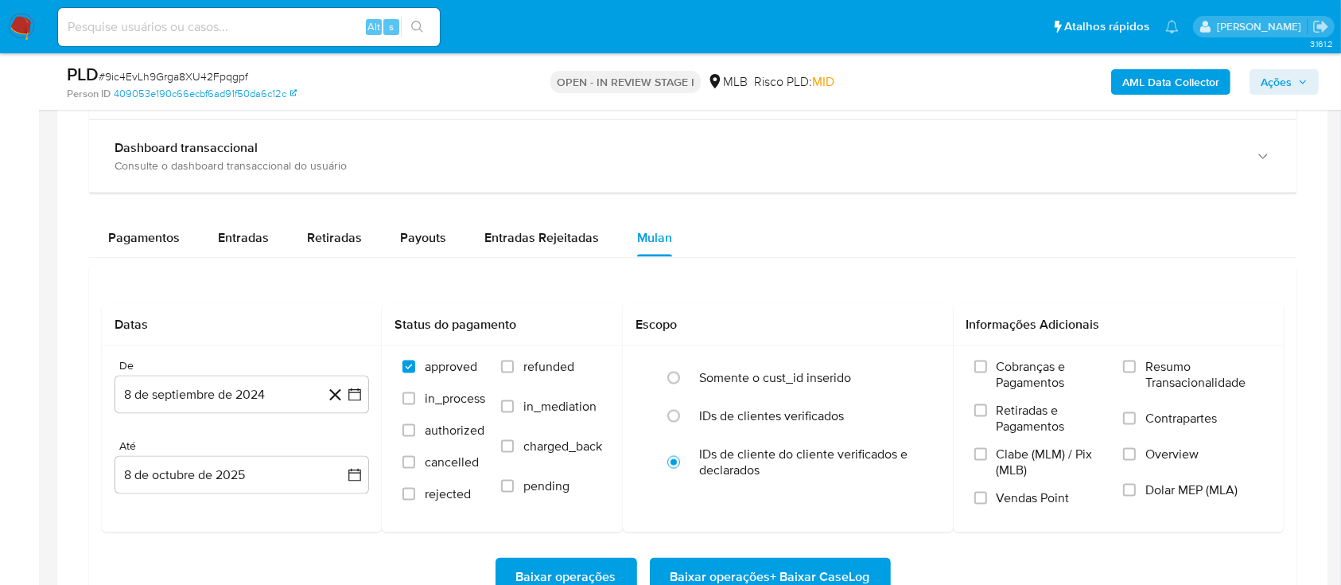
scroll to position [2333, 0]
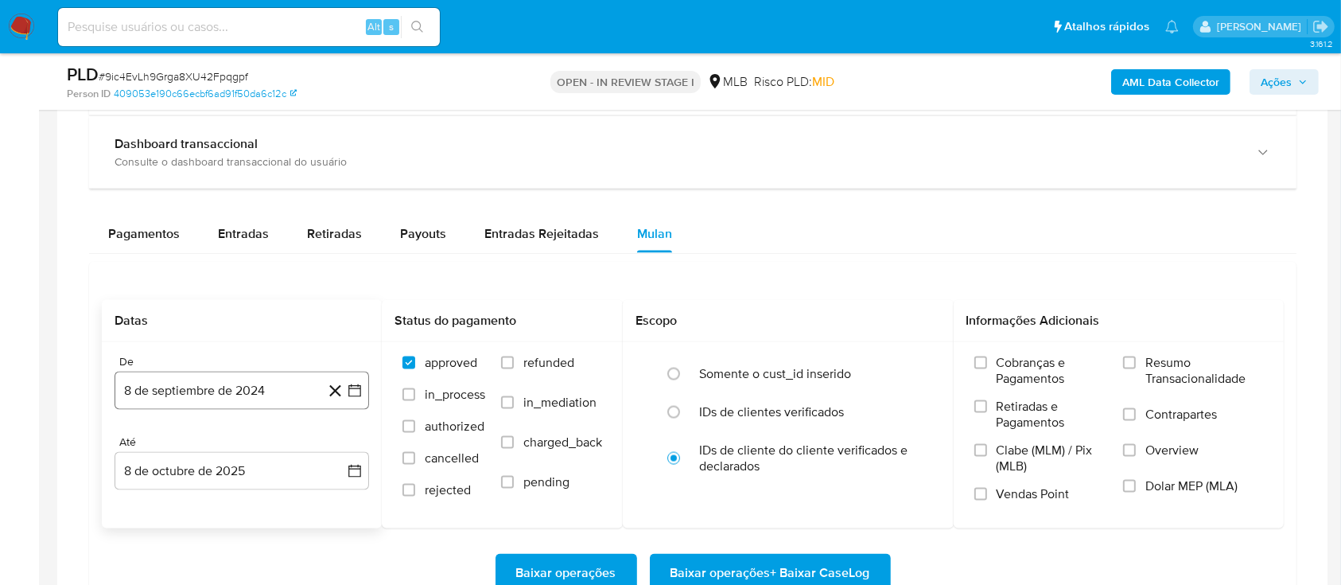
click at [356, 387] on icon "button" at bounding box center [355, 391] width 16 height 16
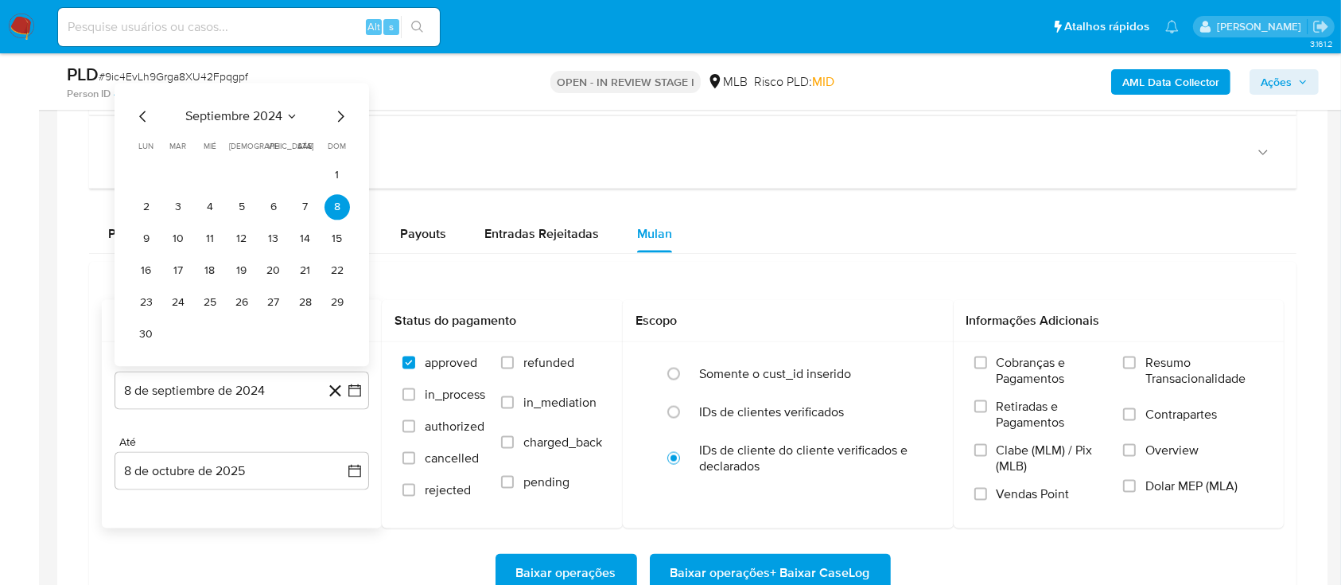
click at [290, 119] on icon "Seleccionar mes y año" at bounding box center [292, 117] width 13 height 13
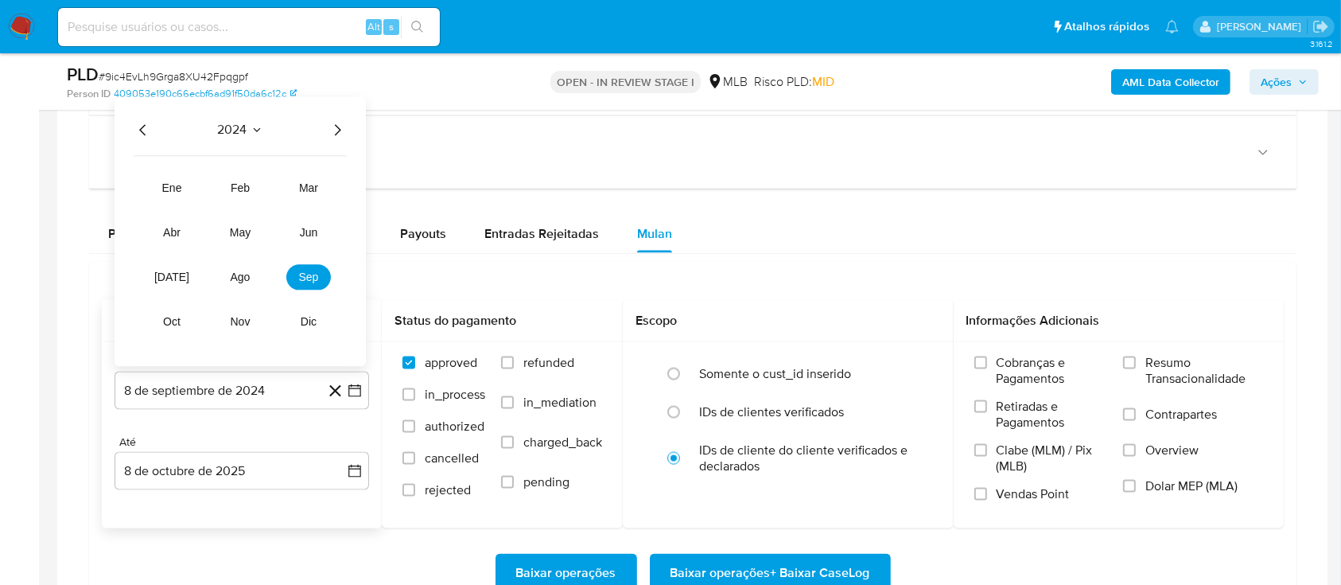
click at [337, 130] on icon "Año siguiente" at bounding box center [337, 130] width 19 height 19
click at [231, 280] on span "ago" at bounding box center [241, 277] width 20 height 13
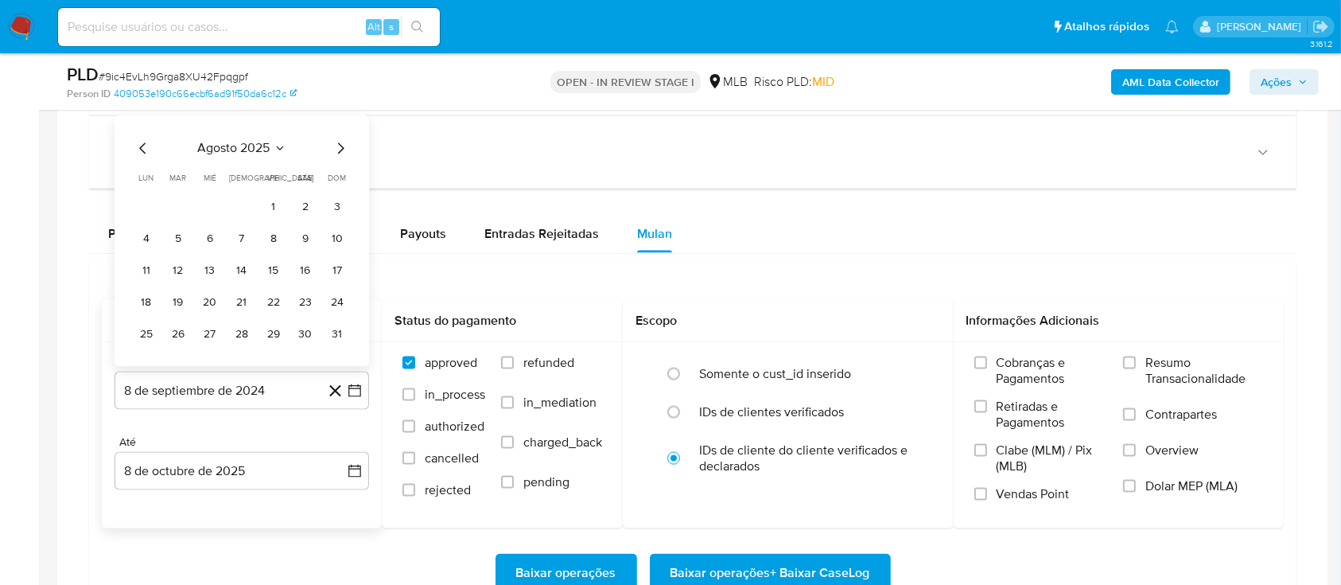
click at [267, 207] on button "1" at bounding box center [273, 207] width 25 height 25
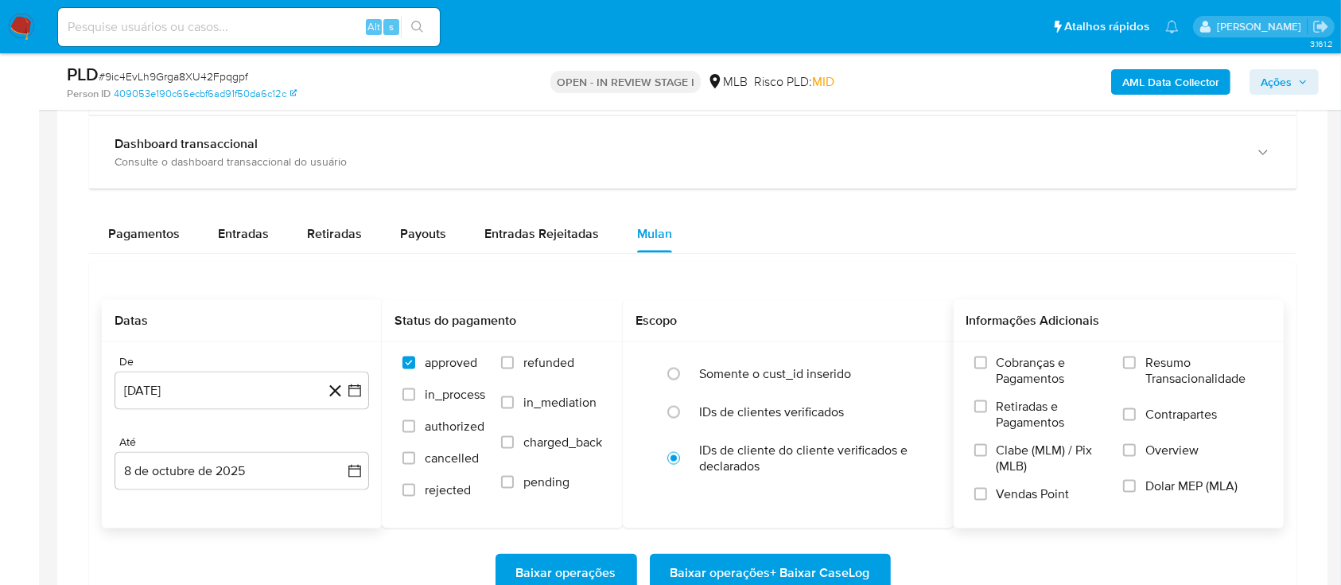
click at [1149, 372] on span "Resumo Transacionalidade" at bounding box center [1204, 371] width 118 height 32
click at [1136, 369] on input "Resumo Transacionalidade" at bounding box center [1129, 362] width 13 height 13
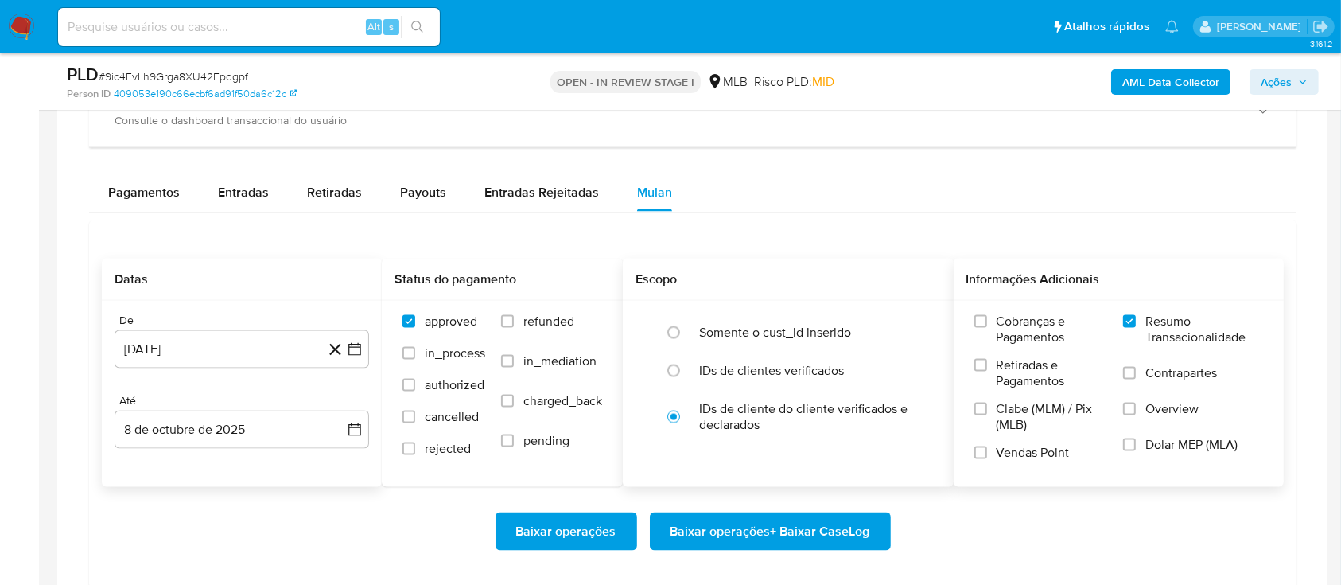
scroll to position [2439, 0]
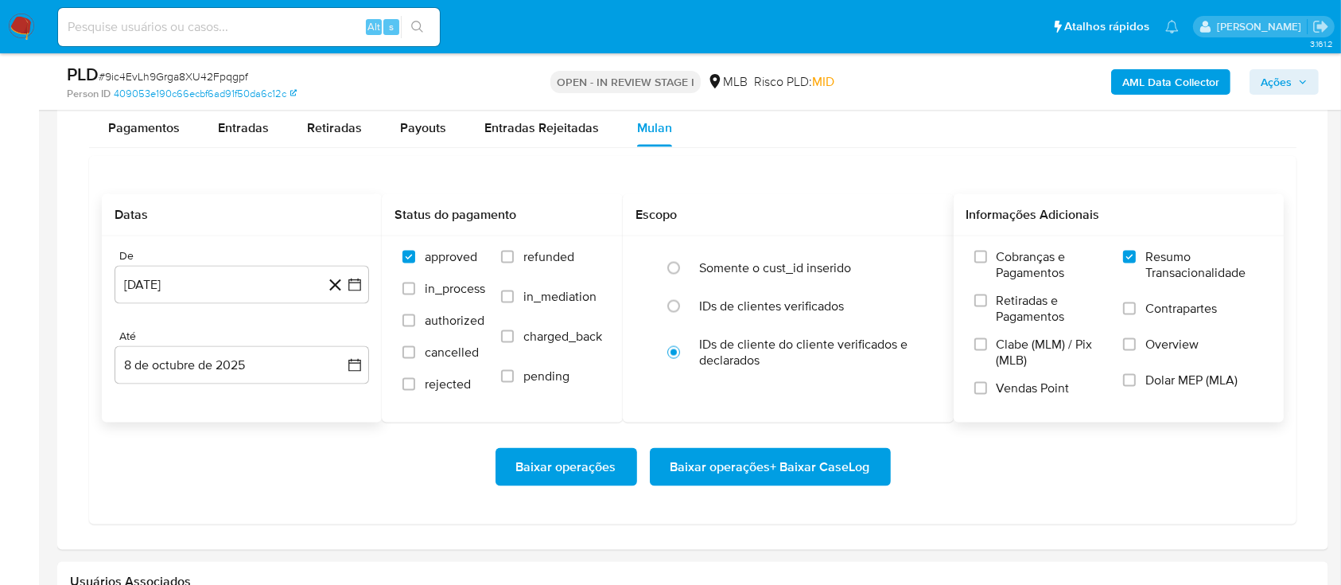
click at [757, 479] on span "Baixar operações + Baixar CaseLog" at bounding box center [771, 466] width 200 height 35
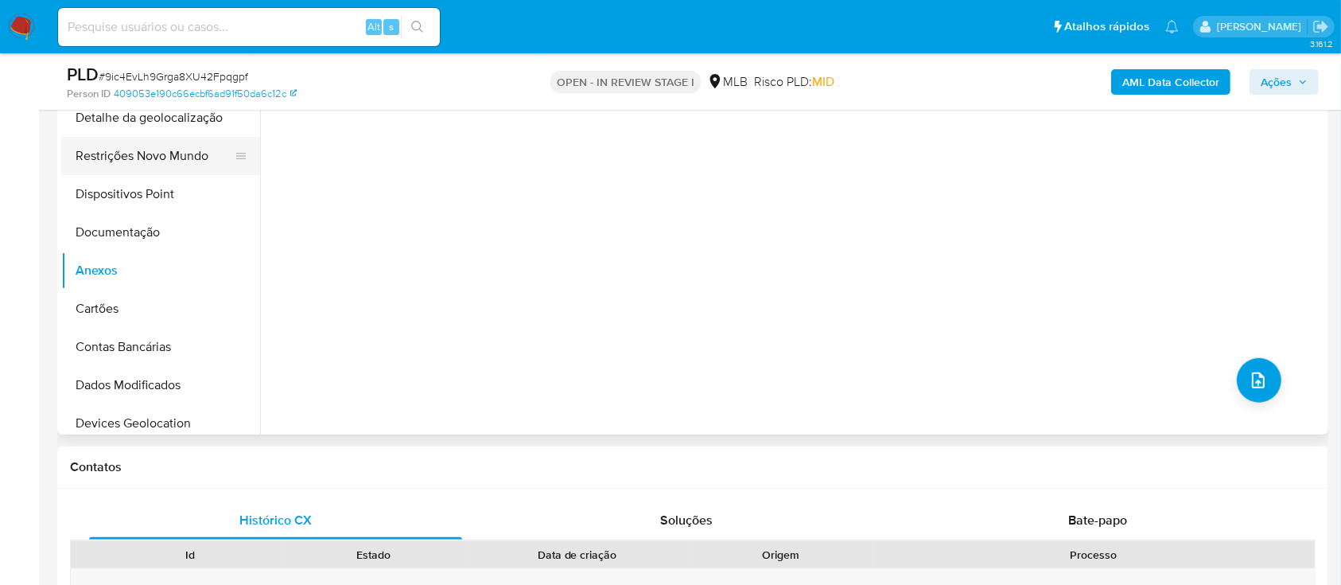
scroll to position [0, 0]
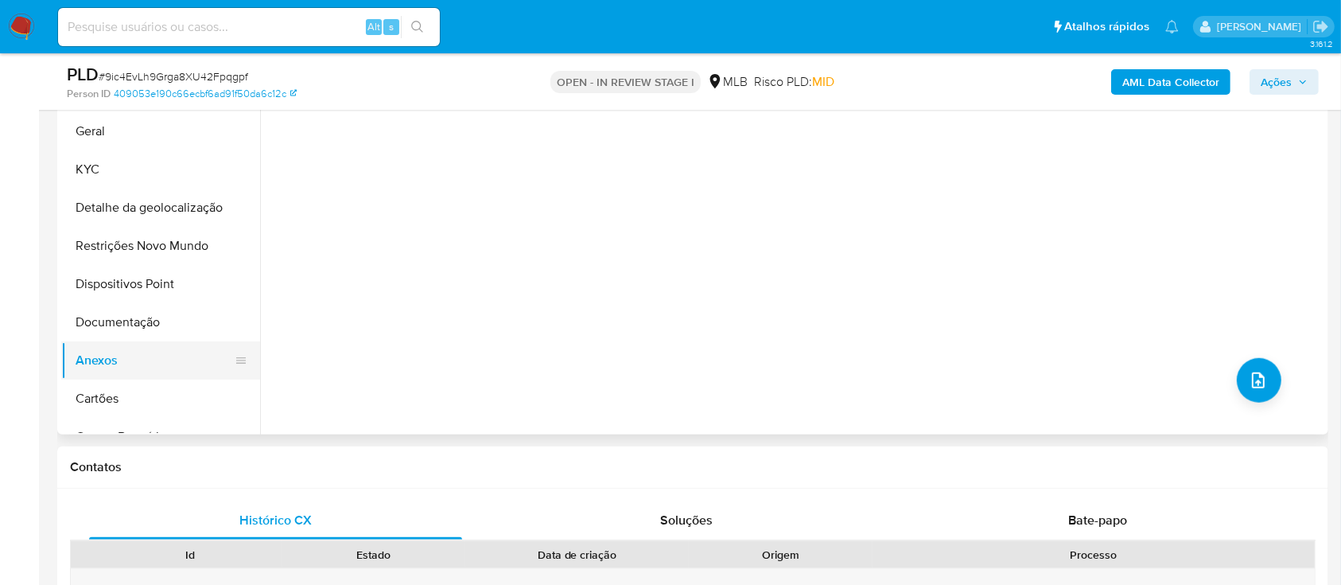
click at [146, 360] on button "Anexos" at bounding box center [154, 360] width 186 height 38
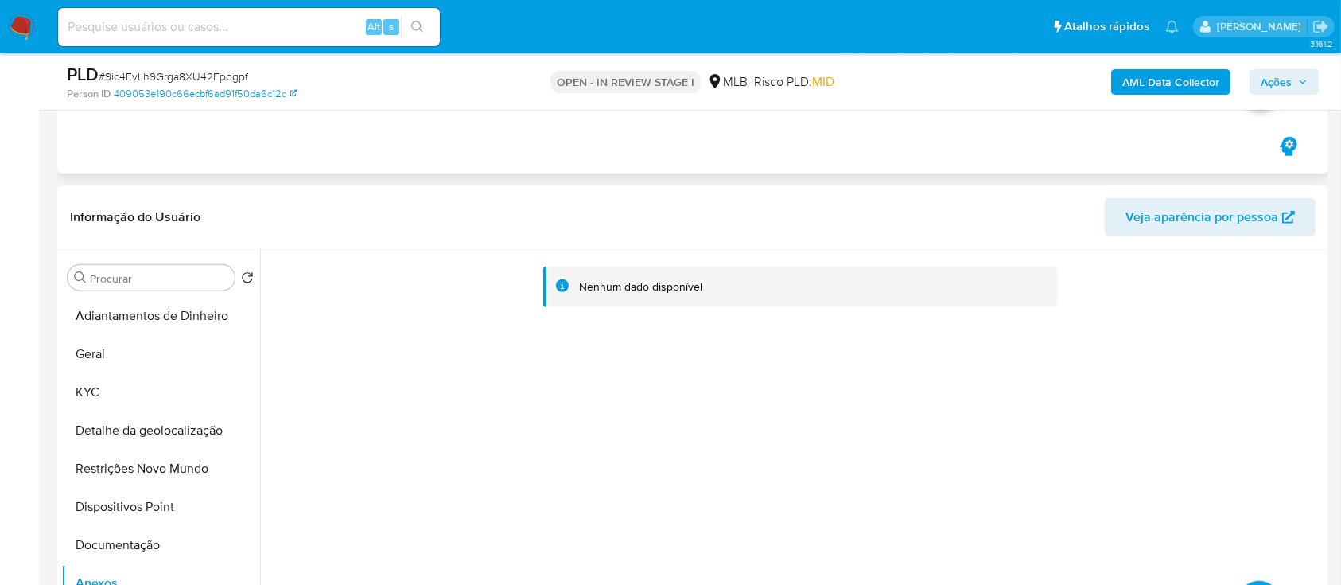
scroll to position [1166, 0]
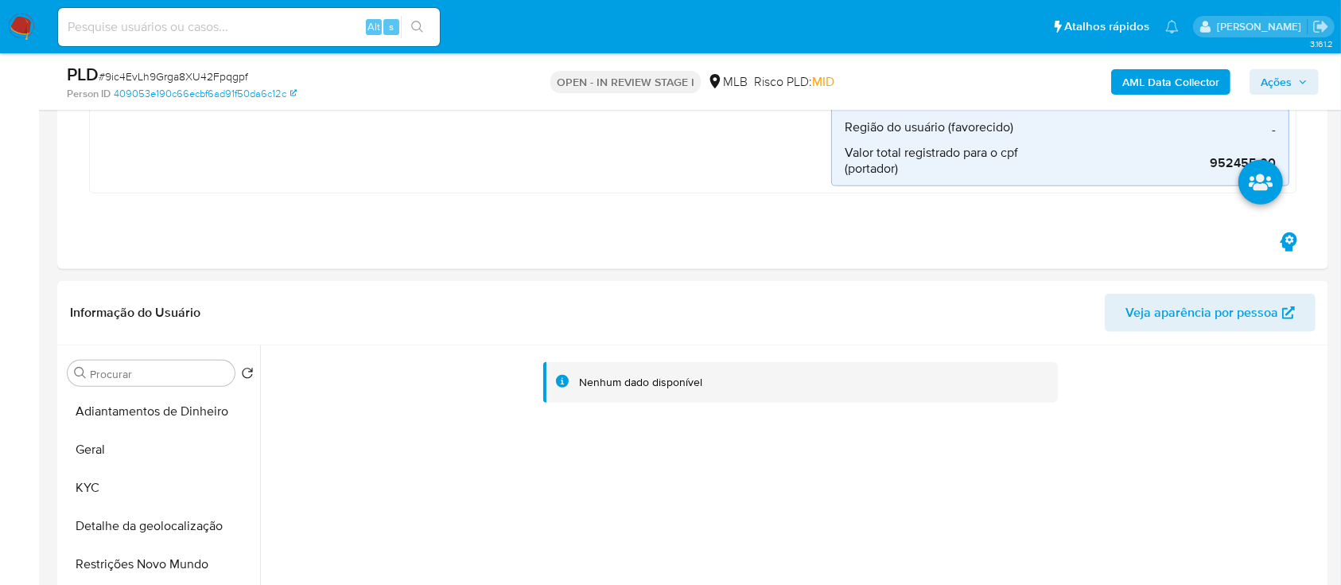
click at [1137, 79] on b "AML Data Collector" at bounding box center [1170, 81] width 97 height 25
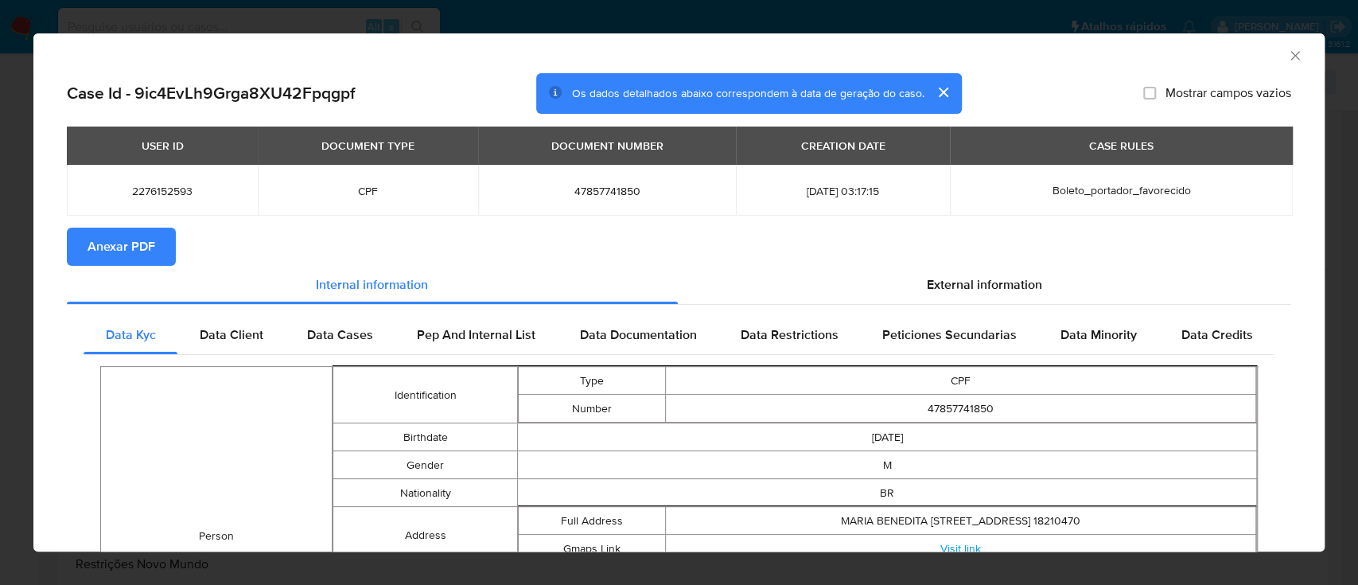
click at [127, 253] on span "Anexar PDF" at bounding box center [122, 246] width 68 height 35
click at [1287, 59] on icon "Fechar a janela" at bounding box center [1295, 56] width 16 height 16
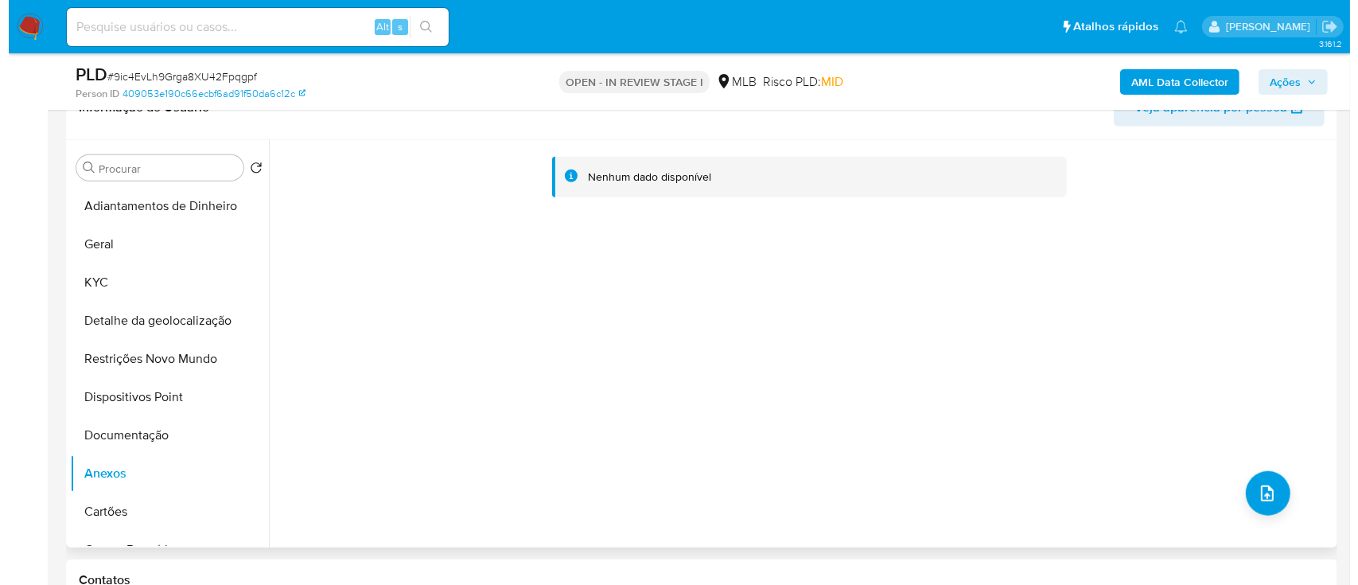
scroll to position [1379, 0]
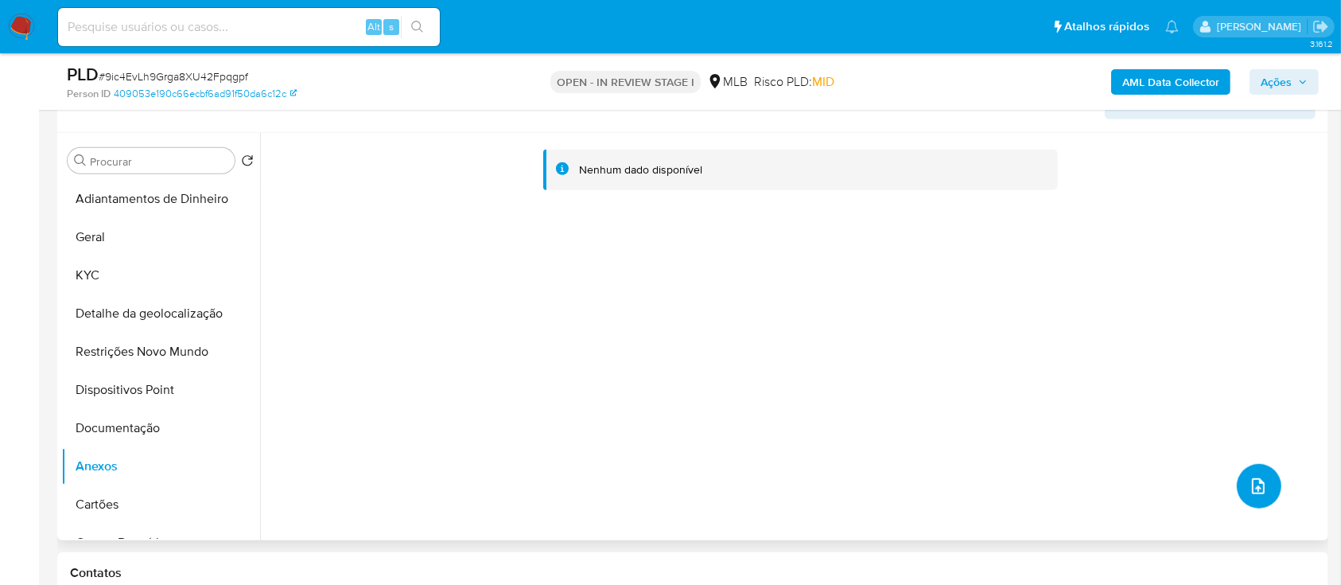
click at [1249, 477] on icon "upload-file" at bounding box center [1258, 485] width 19 height 19
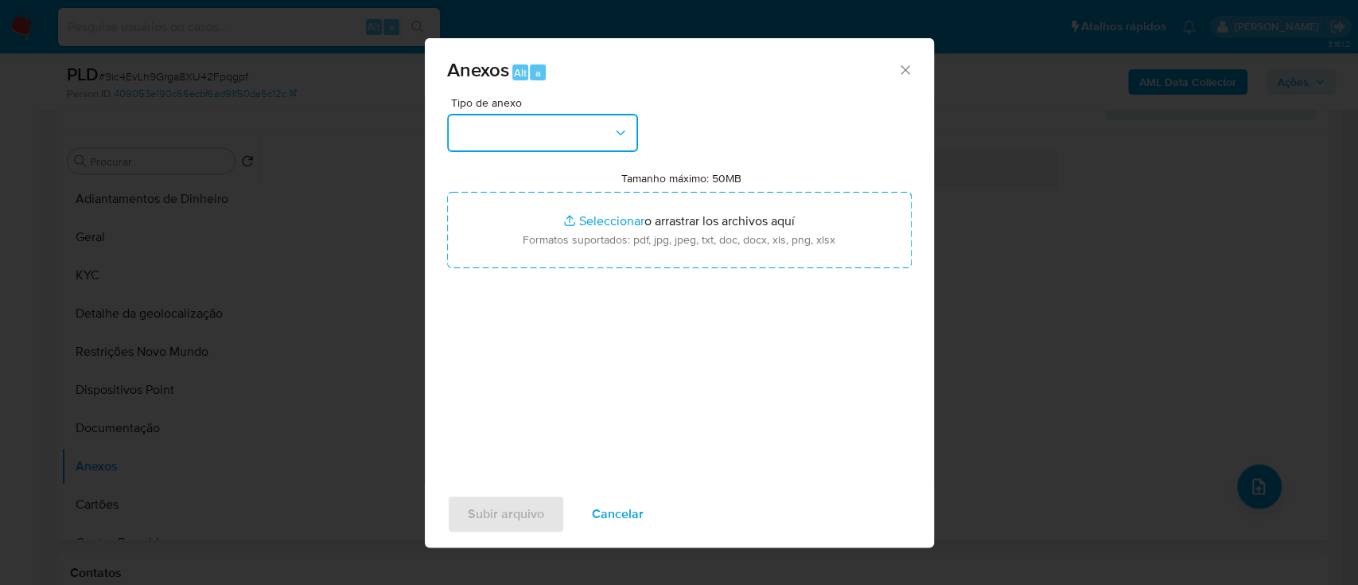
click at [564, 130] on button "button" at bounding box center [542, 133] width 191 height 38
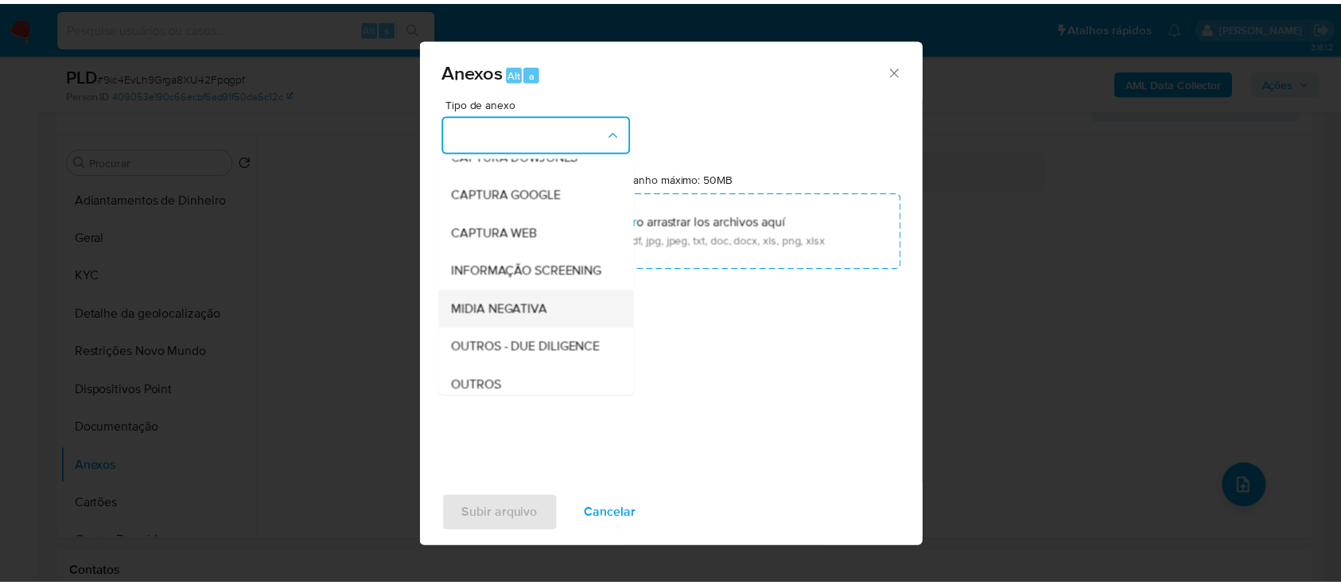
scroll to position [106, 0]
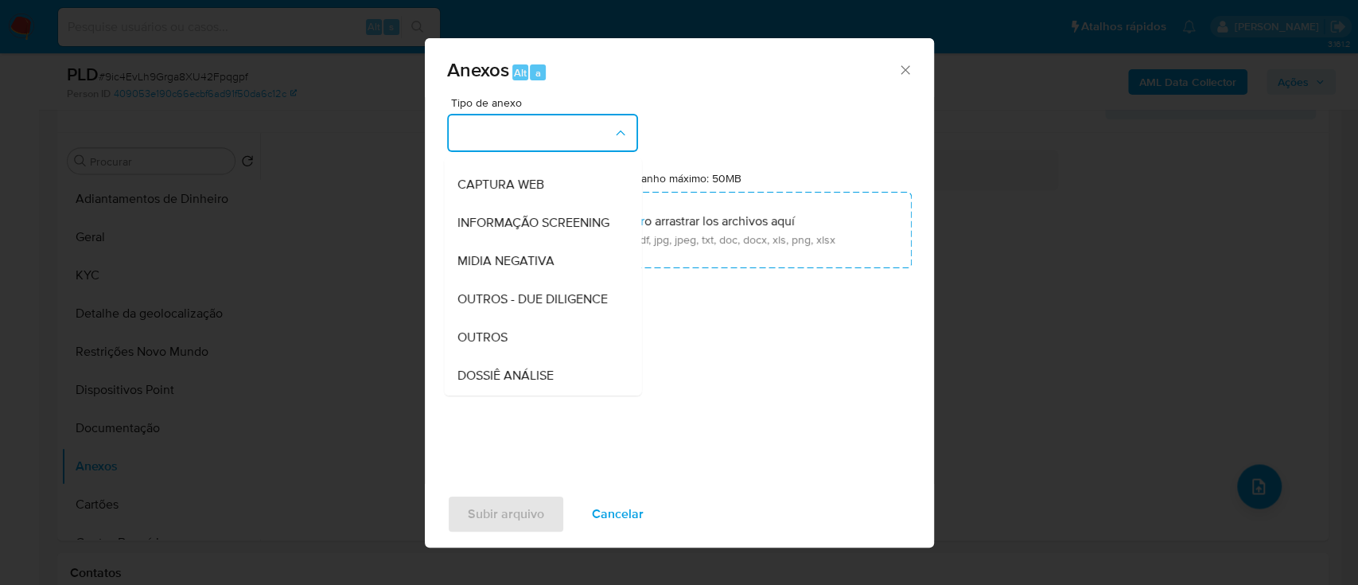
click at [515, 356] on div "OUTROS" at bounding box center [538, 337] width 162 height 38
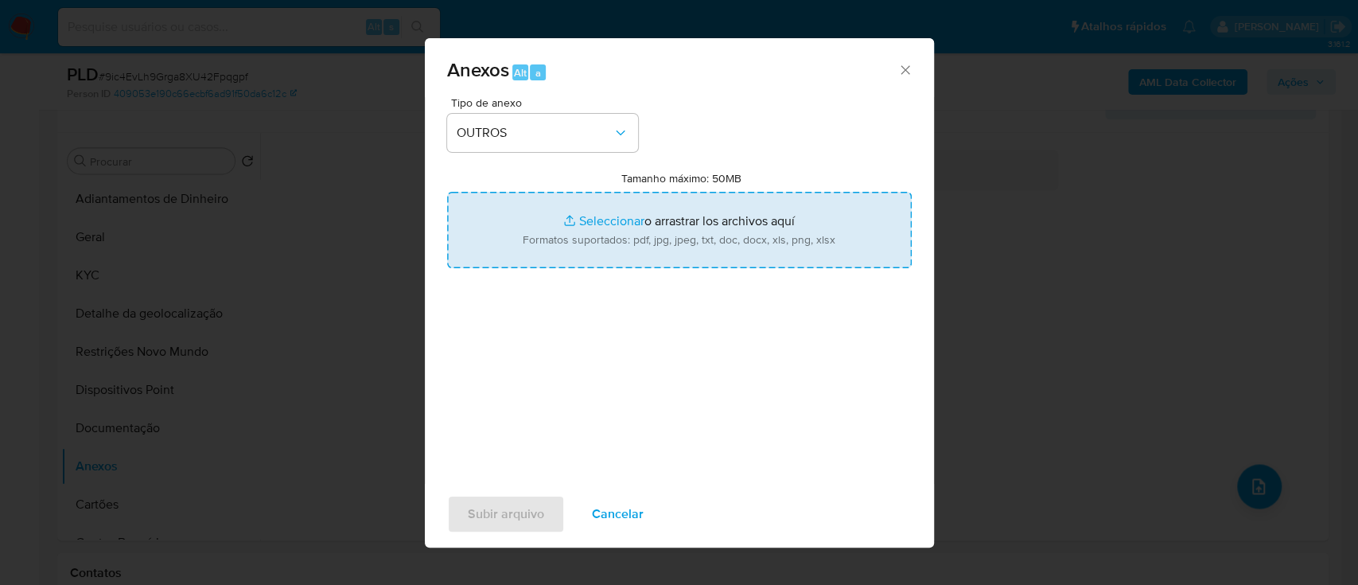
click at [578, 217] on input "Tamanho máximo: 50MB Seleccionar archivos" at bounding box center [679, 230] width 465 height 76
type input "C:\fakepath\SAR - xxx- CPF 47857741850 - NICOLAS AUGUSTO POLES CARVALHO (2).pdf"
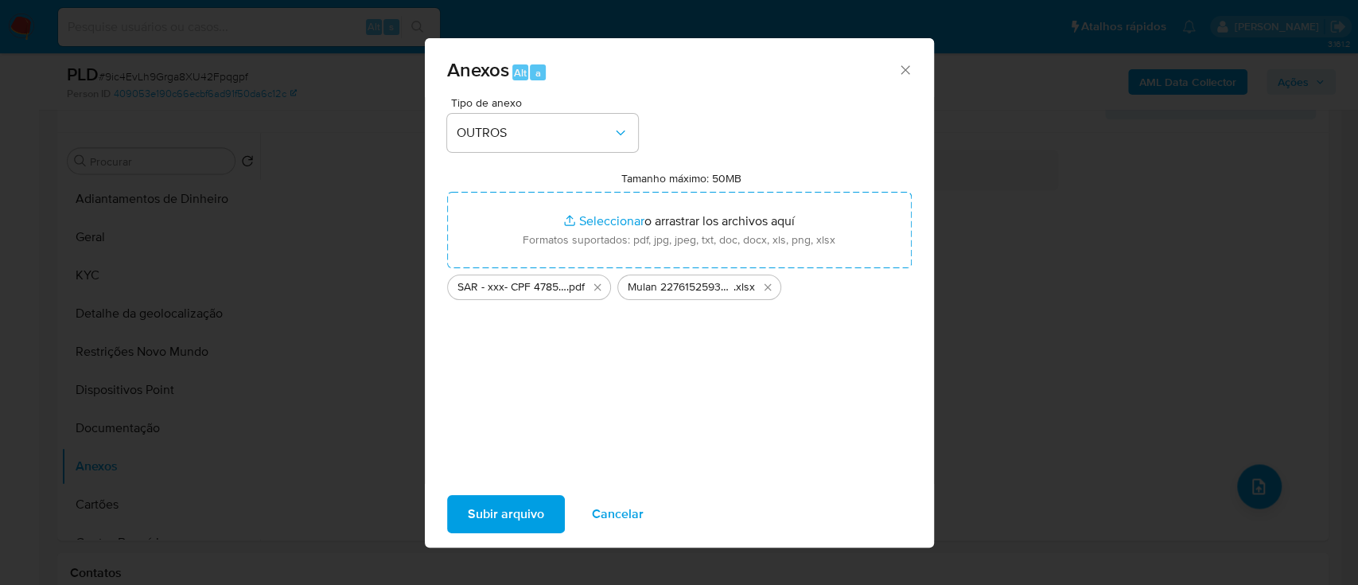
click at [513, 515] on span "Subir arquivo" at bounding box center [506, 513] width 76 height 35
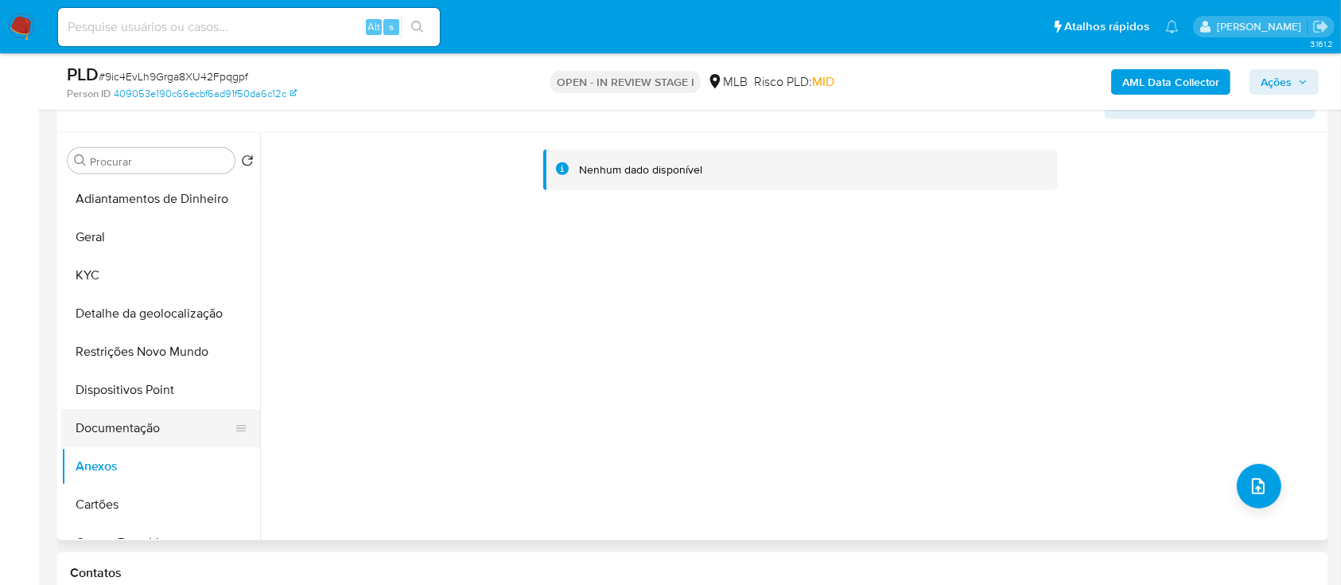
click at [131, 426] on button "Documentação" at bounding box center [154, 428] width 186 height 38
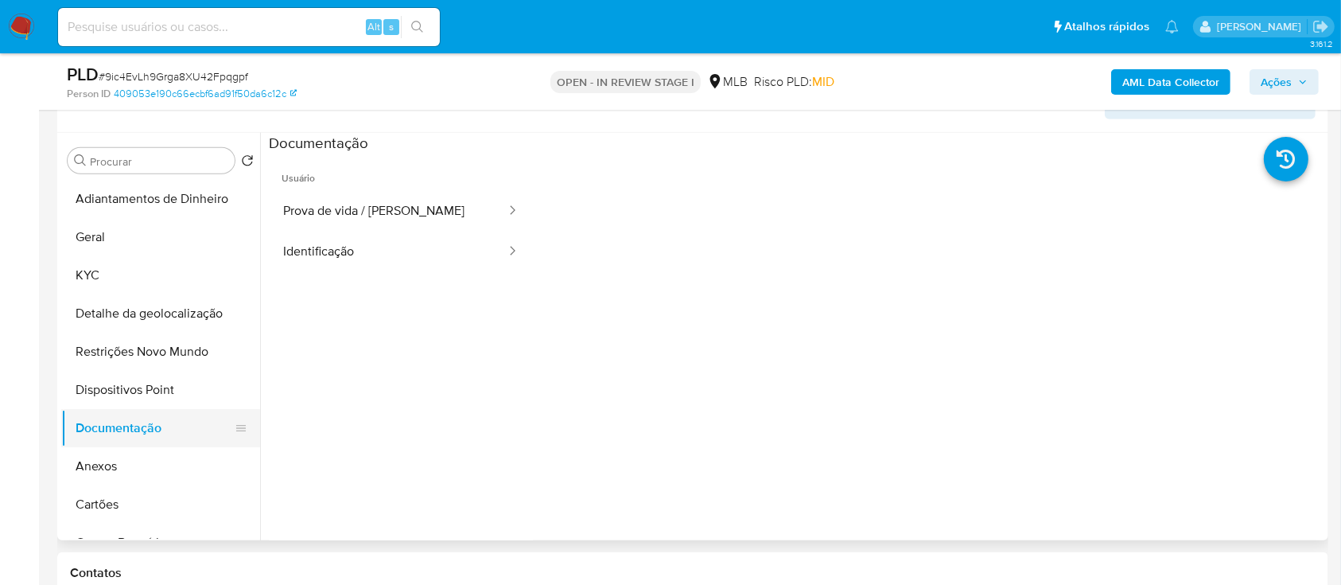
drag, startPoint x: 119, startPoint y: 449, endPoint x: 145, endPoint y: 442, distance: 27.2
click at [119, 450] on button "Anexos" at bounding box center [160, 466] width 199 height 38
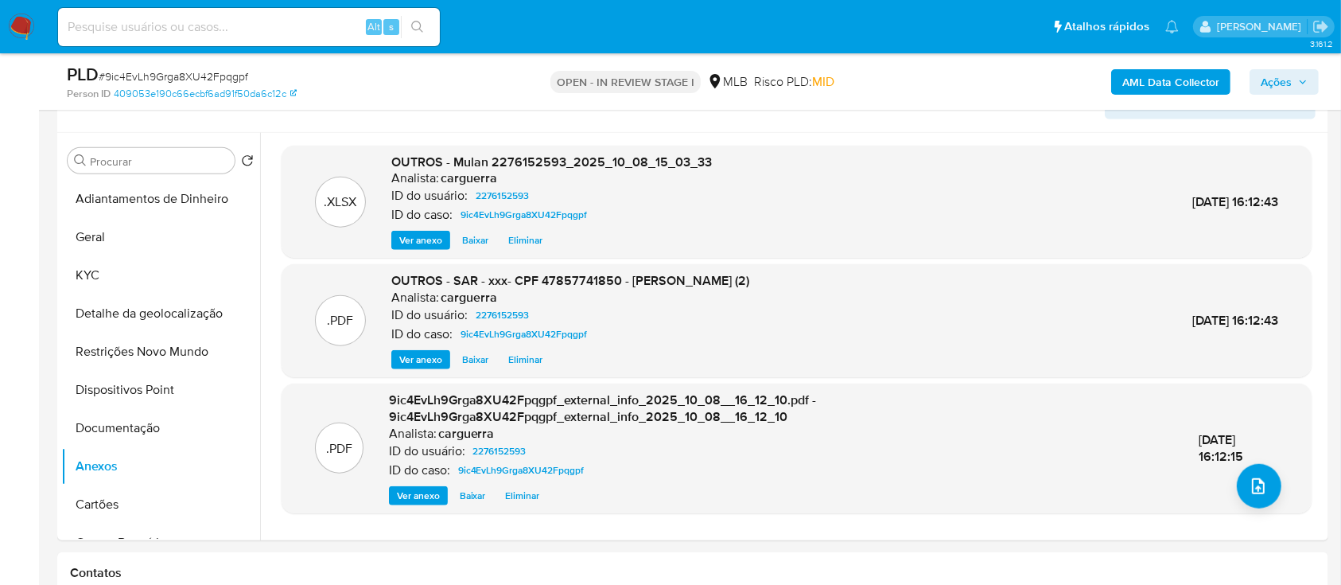
click at [1293, 76] on span "Ações" at bounding box center [1284, 82] width 47 height 22
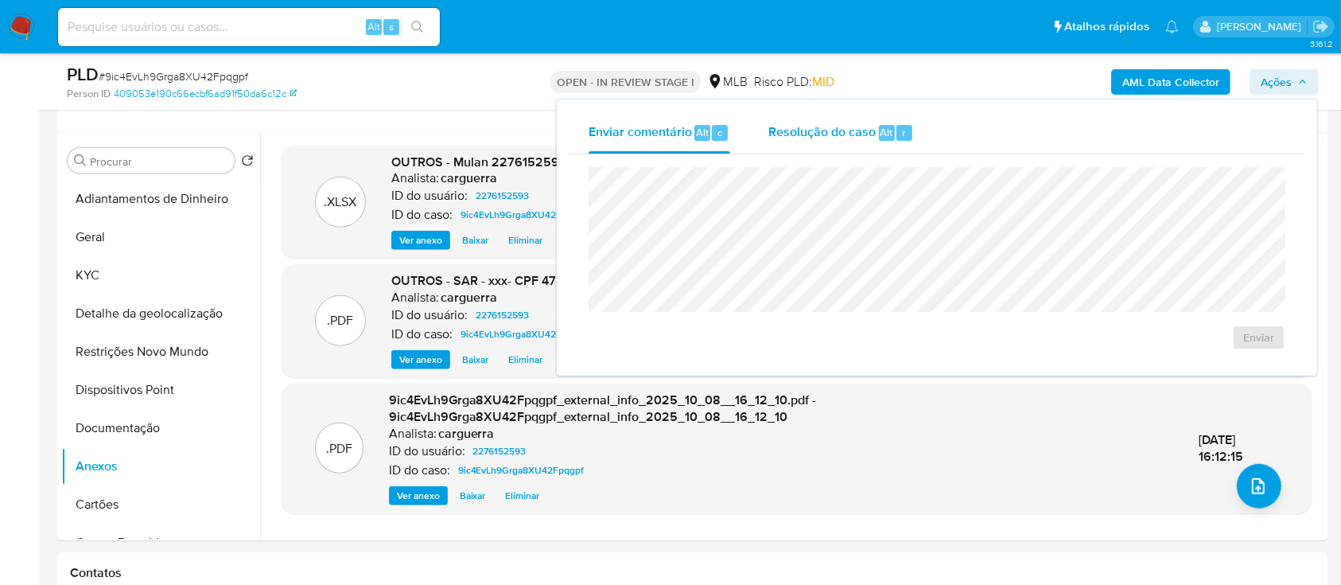
click at [810, 137] on span "Resolução do caso" at bounding box center [821, 132] width 107 height 18
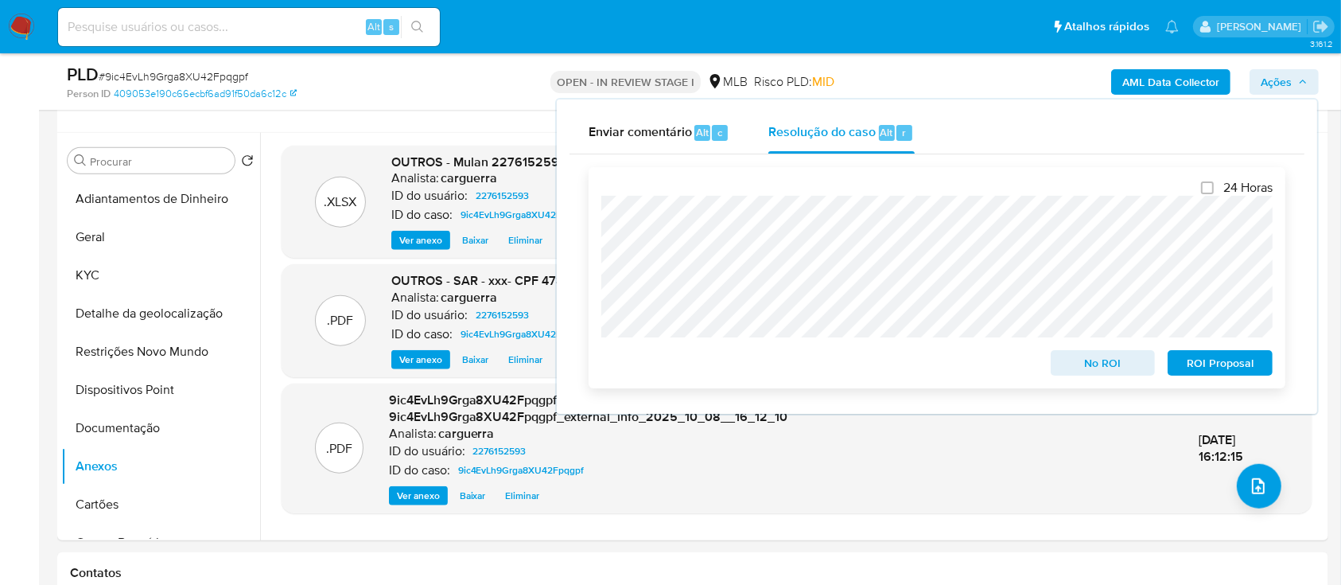
click at [1225, 369] on span "ROI Proposal" at bounding box center [1220, 363] width 83 height 22
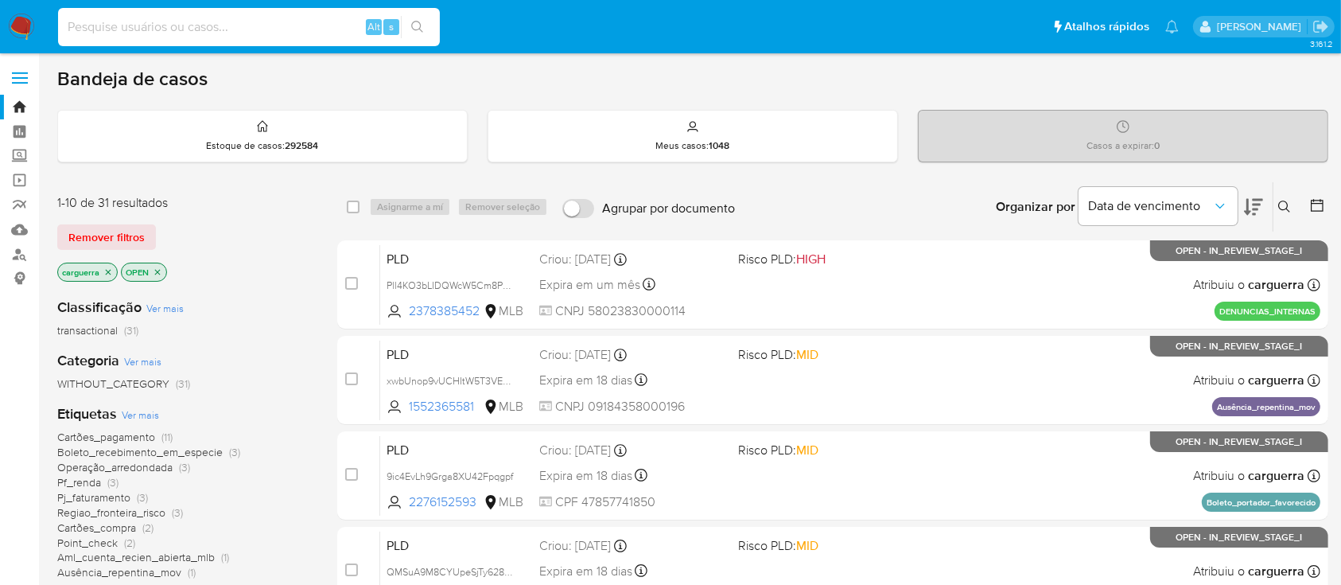
click at [128, 35] on input at bounding box center [249, 27] width 382 height 21
paste input "409053e190c66ecbf6ad91f50da6c12c"
type input "409053e190c66ecbf6ad91f50da6c12c"
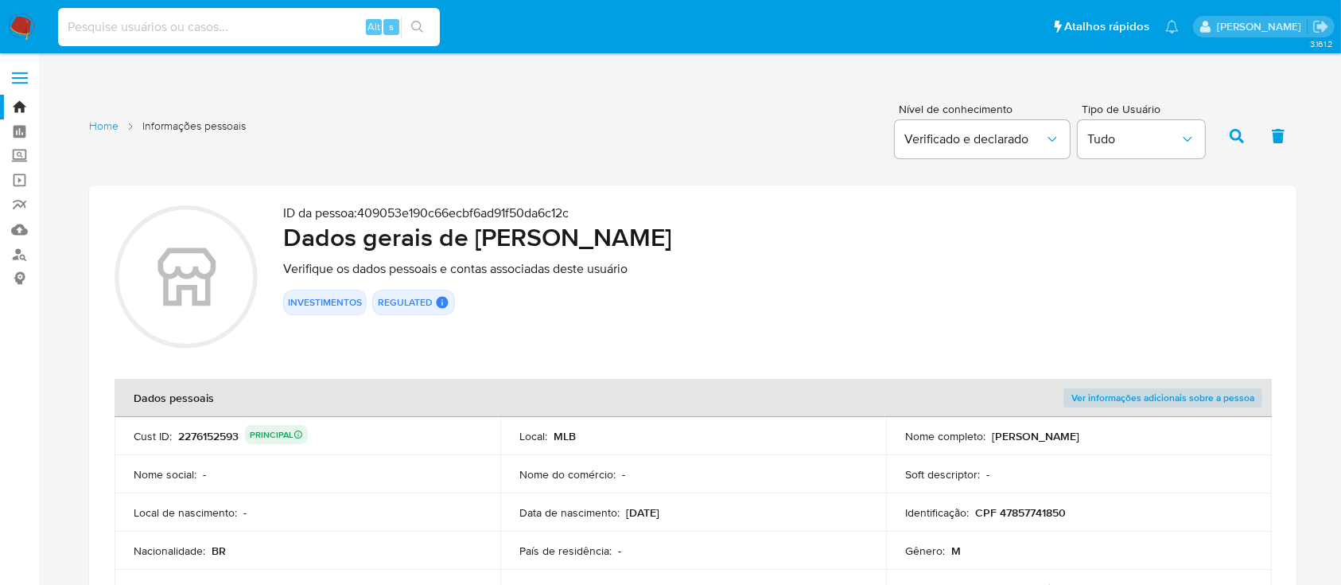
click at [243, 25] on input at bounding box center [249, 27] width 382 height 21
paste input "d455d9f1e3523fac6dd28f9f4434cdd6"
type input "d455d9f1e3523fac6dd28f9f4434cdd6"
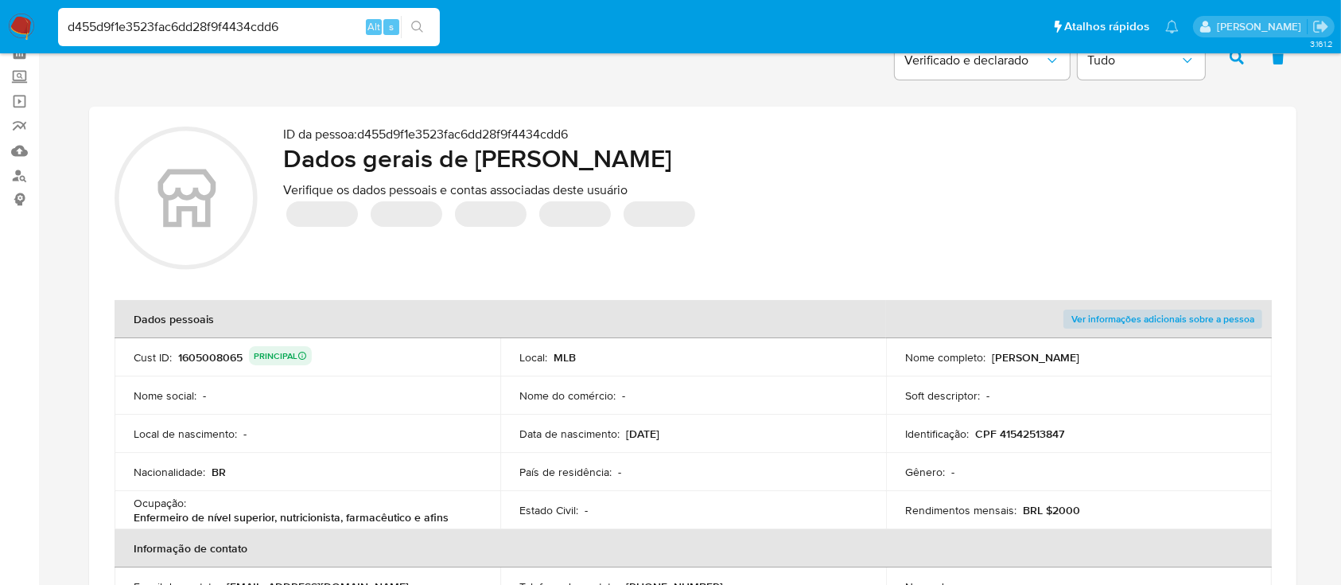
scroll to position [106, 0]
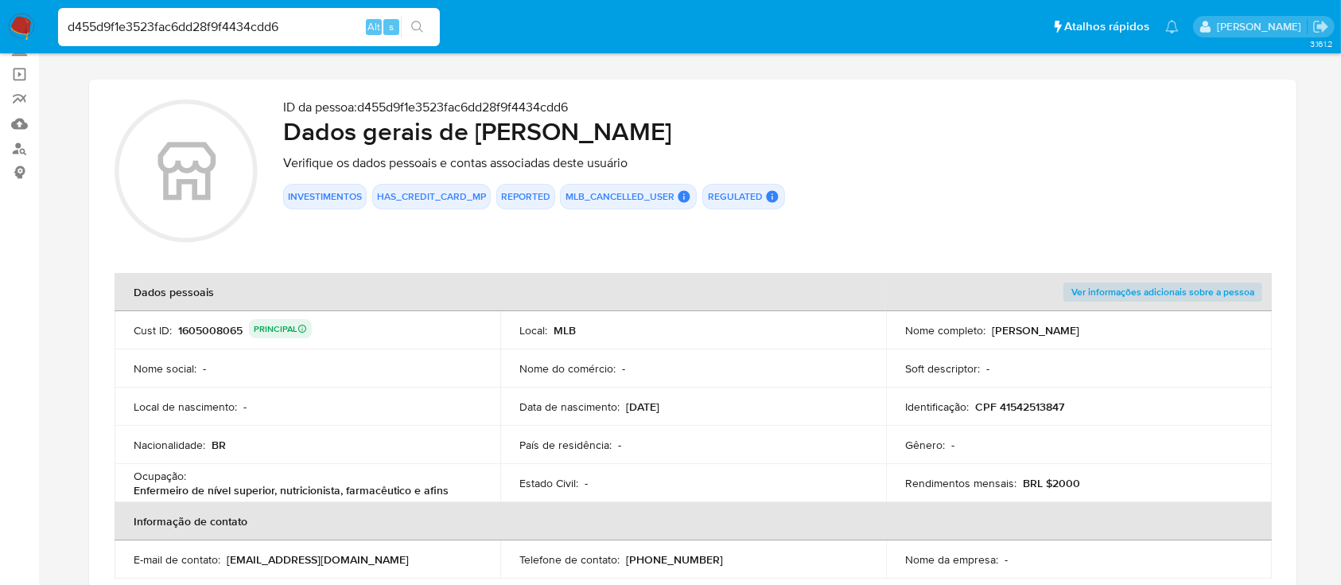
drag, startPoint x: 889, startPoint y: 130, endPoint x: 480, endPoint y: 137, distance: 408.1
click at [480, 137] on h2 "Dados gerais de [PERSON_NAME]" at bounding box center [777, 131] width 988 height 32
drag, startPoint x: 1088, startPoint y: 404, endPoint x: 979, endPoint y: 413, distance: 109.3
click at [979, 413] on div "Identificação : CPF 41542513847" at bounding box center [1079, 406] width 348 height 14
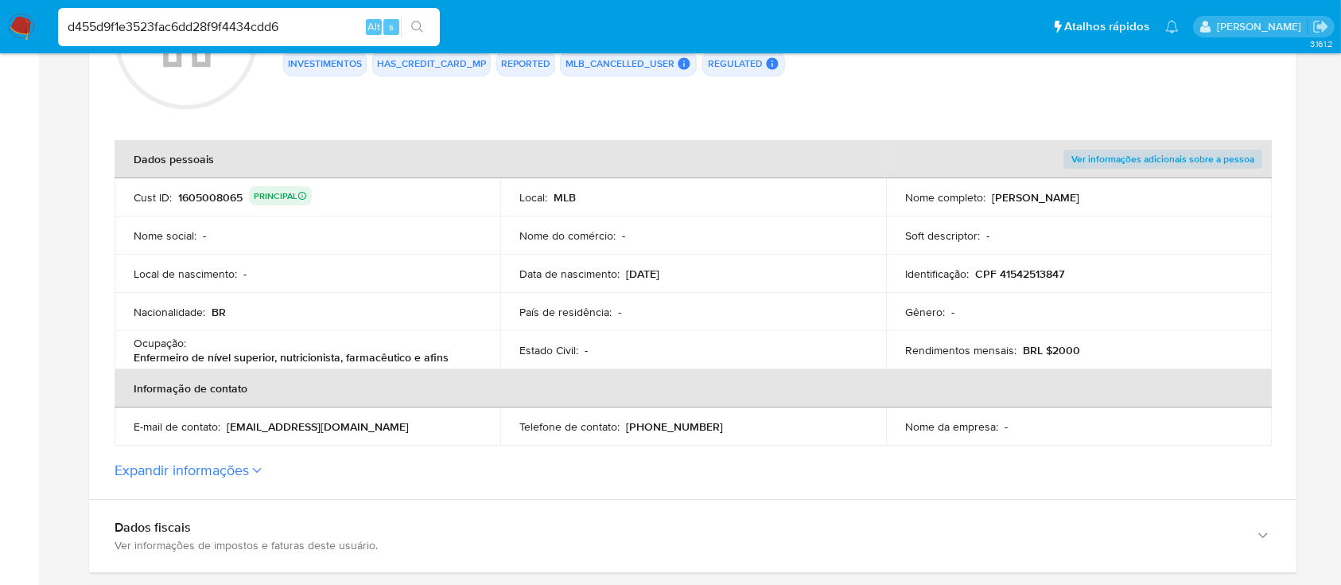
scroll to position [212, 0]
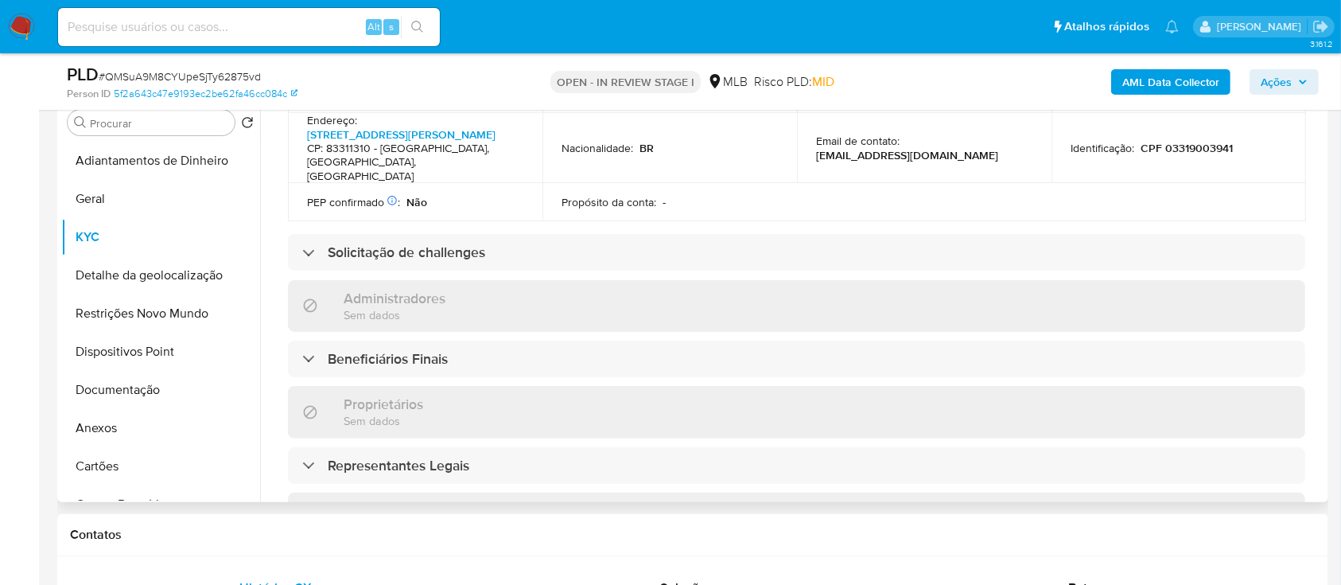
scroll to position [606, 0]
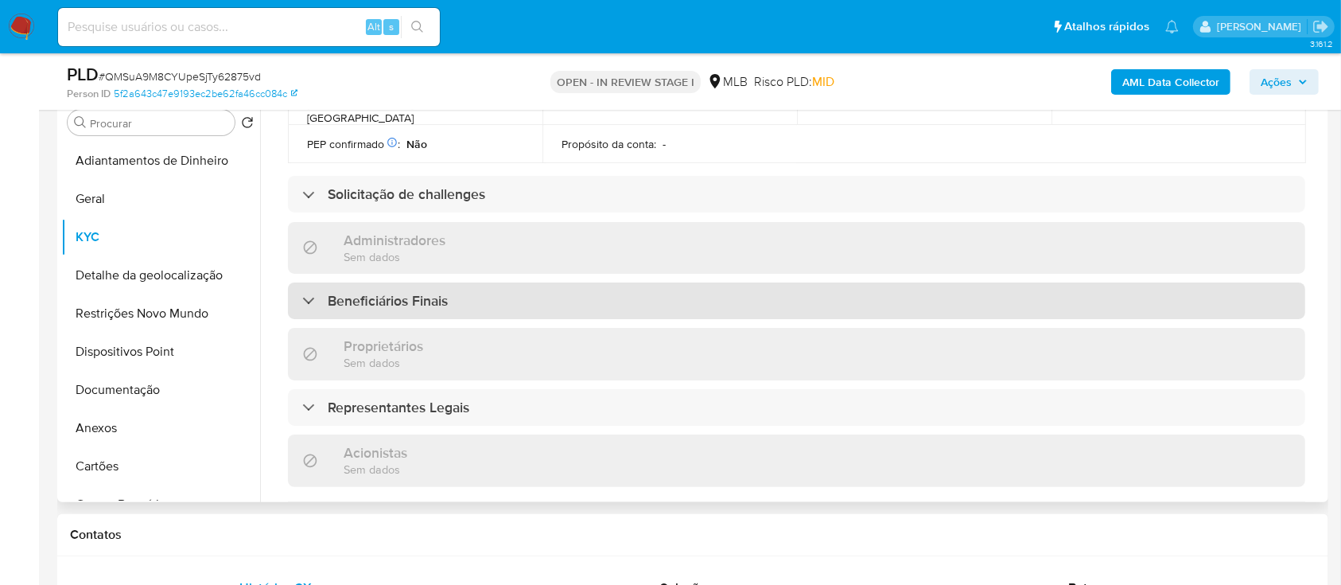
click at [364, 292] on h3 "Beneficiários Finais" at bounding box center [388, 301] width 120 height 18
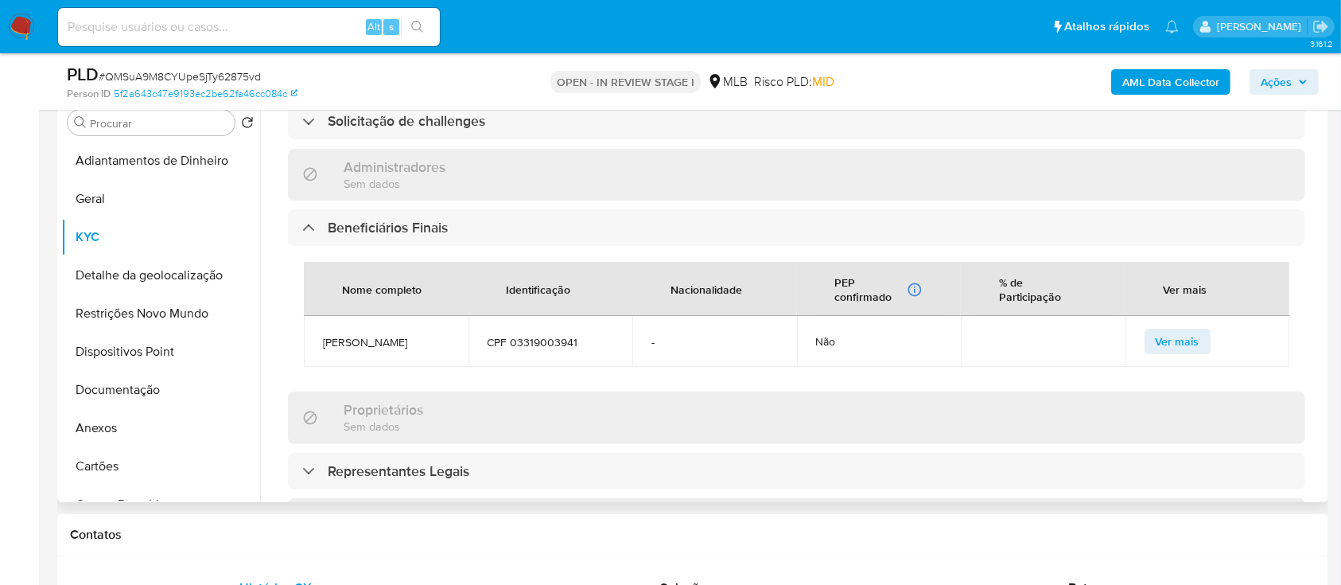
scroll to position [713, 0]
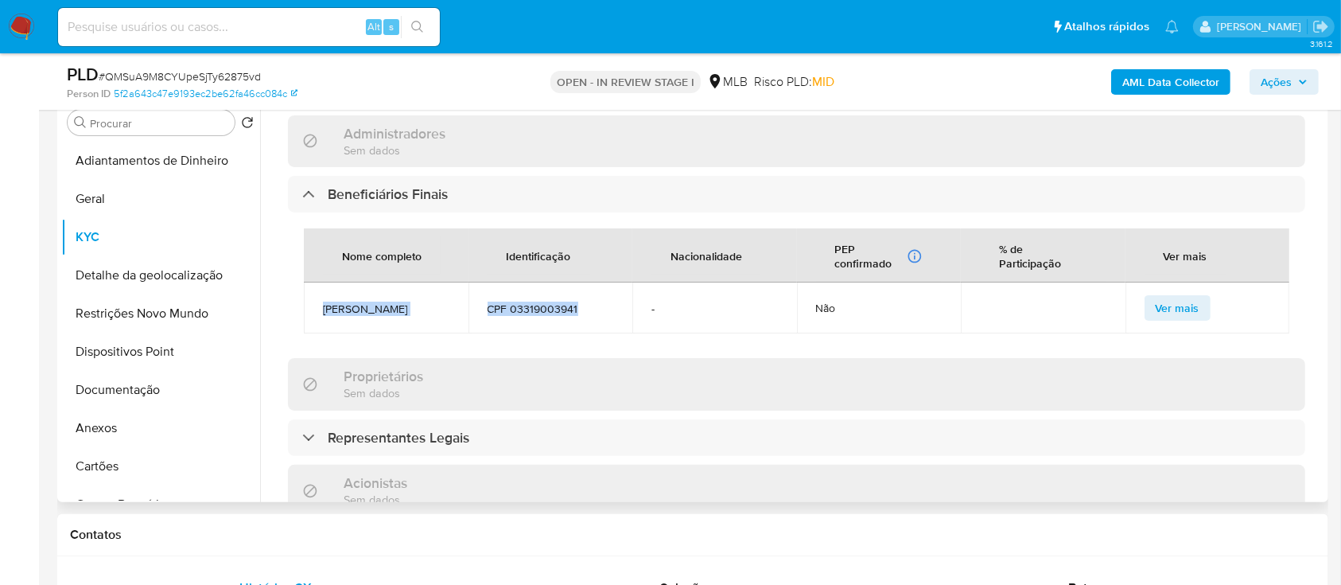
drag, startPoint x: 319, startPoint y: 254, endPoint x: 588, endPoint y: 262, distance: 269.0
click at [588, 282] on tr "IGOR MIRANDA CPF 03319003941 - Não Ver mais" at bounding box center [797, 307] width 986 height 51
copy tr "IGOR MIRANDA CPF 03319003941"
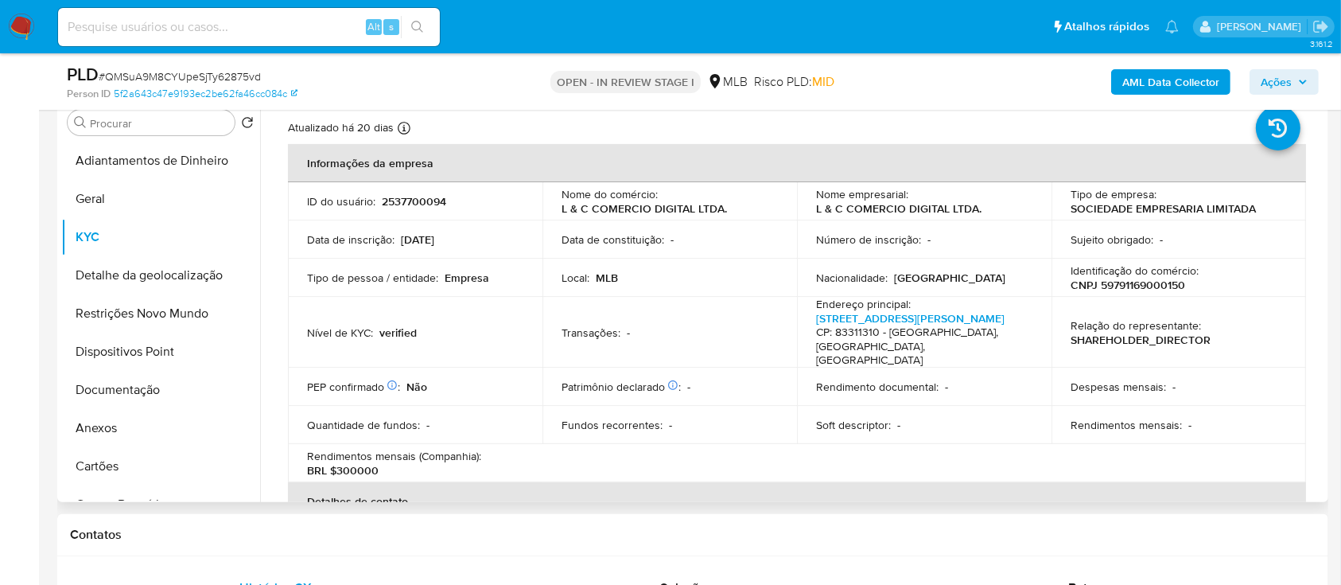
scroll to position [0, 0]
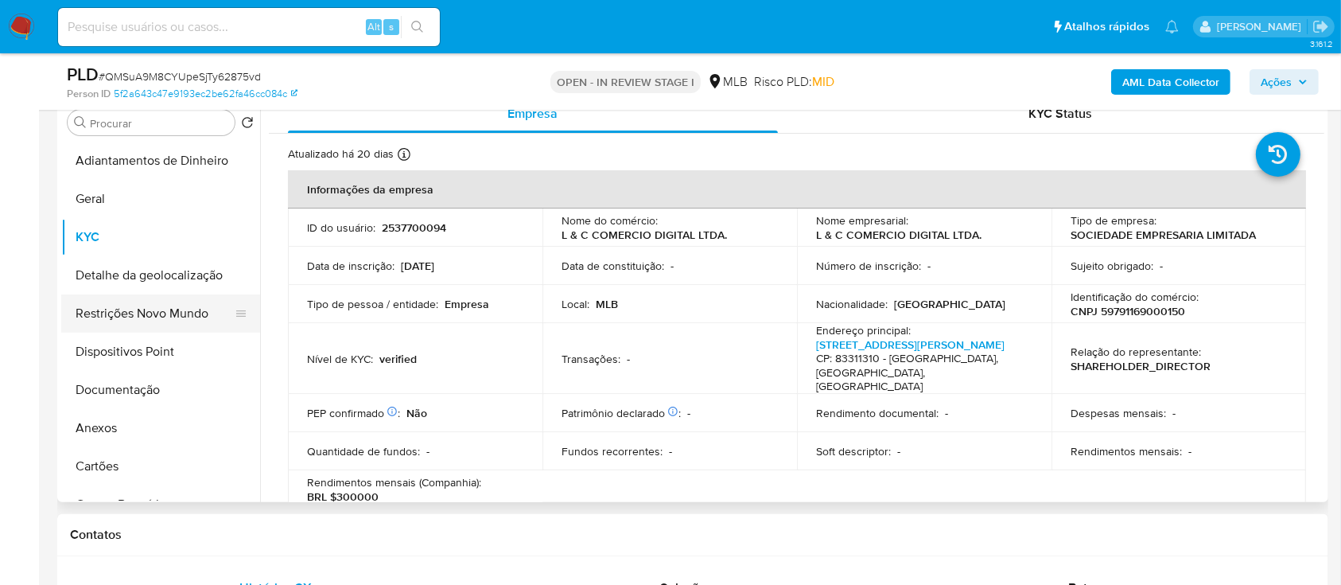
click at [159, 307] on button "Restrições Novo Mundo" at bounding box center [154, 313] width 186 height 38
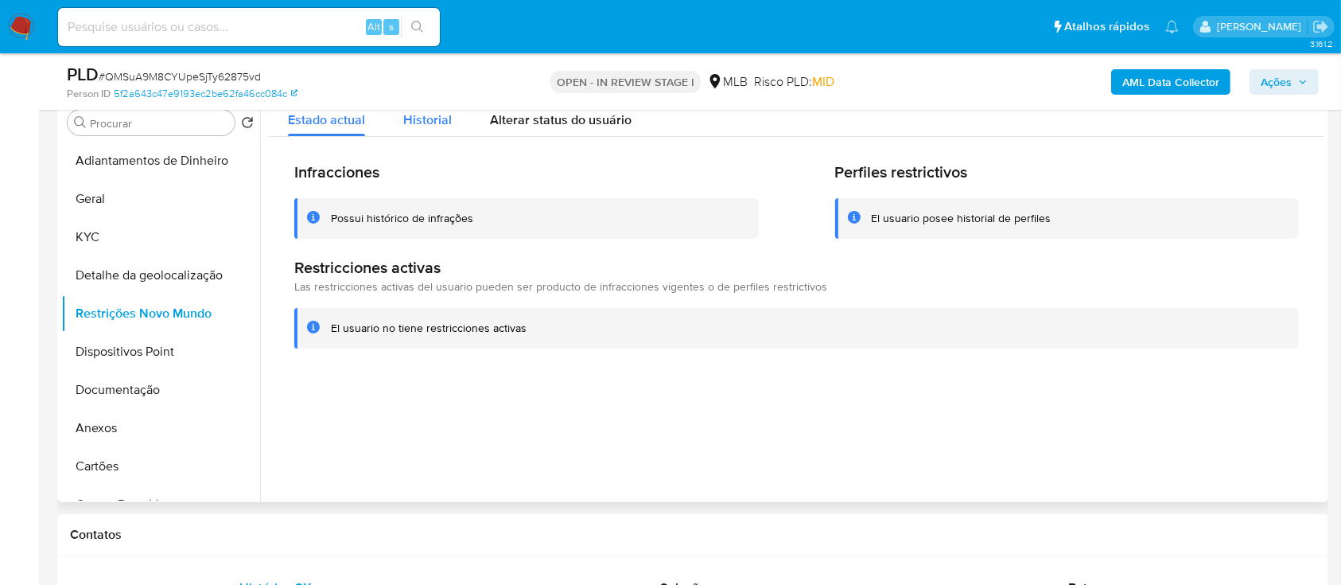
click at [441, 123] on span "Historial" at bounding box center [427, 120] width 49 height 18
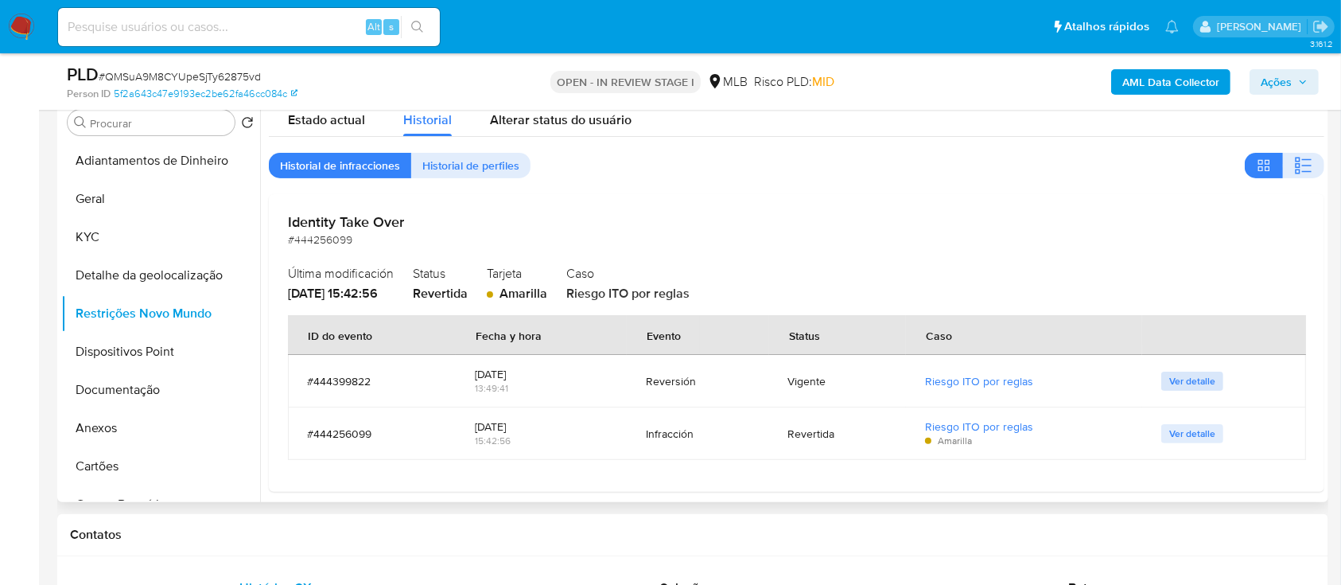
click at [1183, 382] on span "Ver detalle" at bounding box center [1192, 381] width 46 height 16
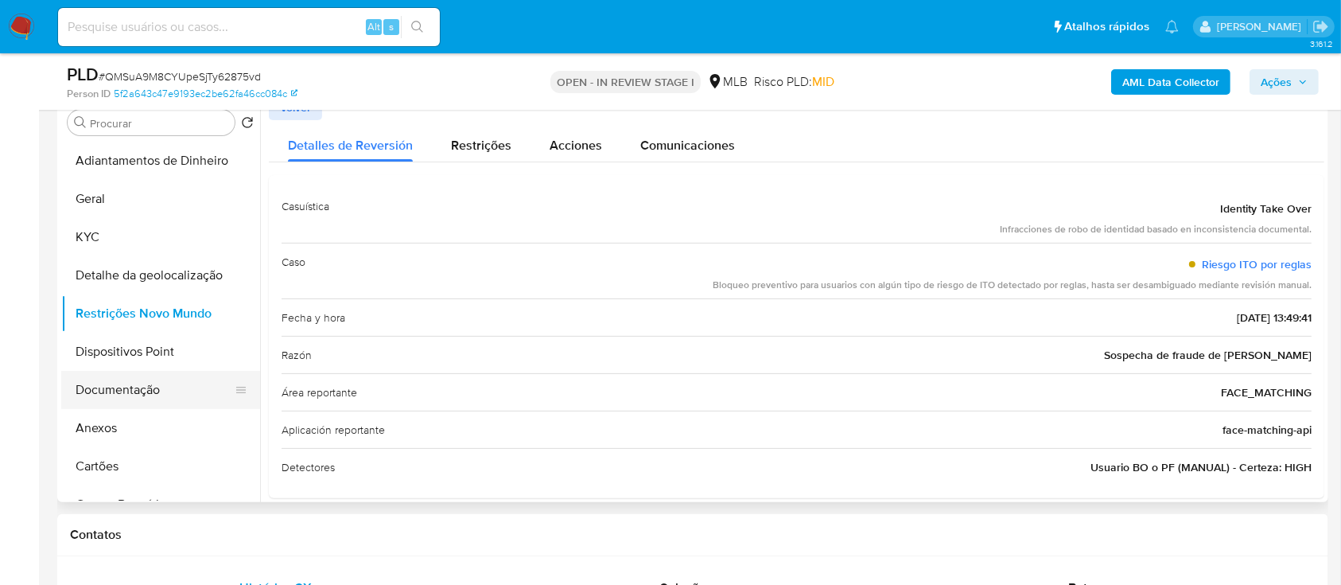
click at [134, 392] on button "Documentação" at bounding box center [154, 390] width 186 height 38
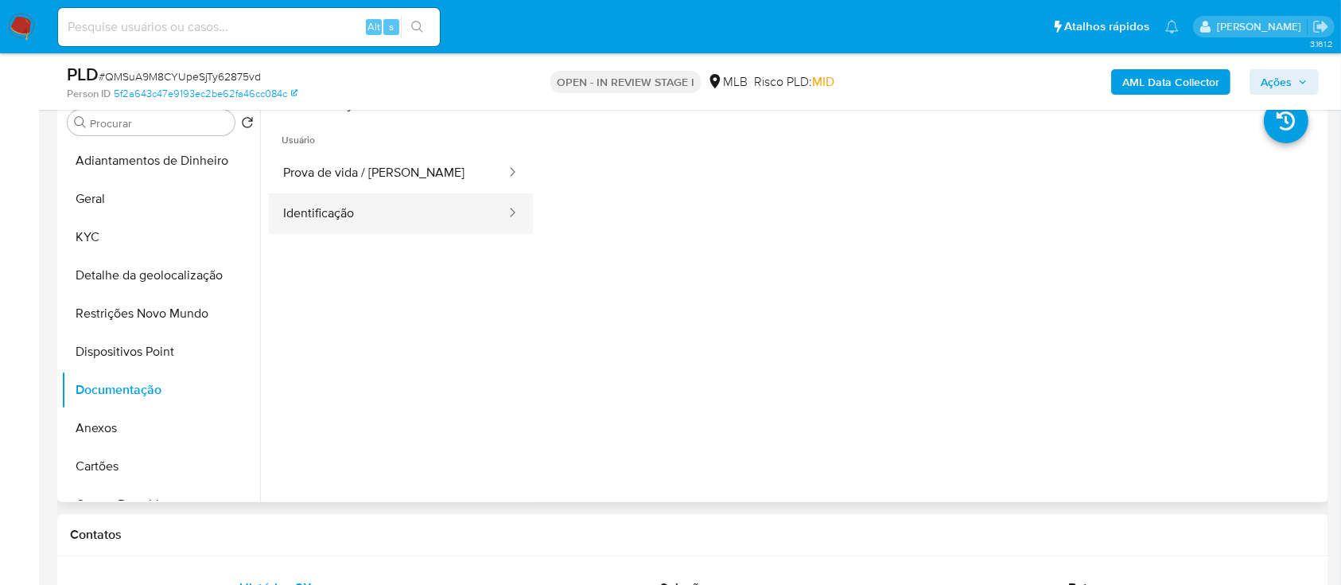
click at [329, 217] on button "Identificação" at bounding box center [388, 213] width 239 height 41
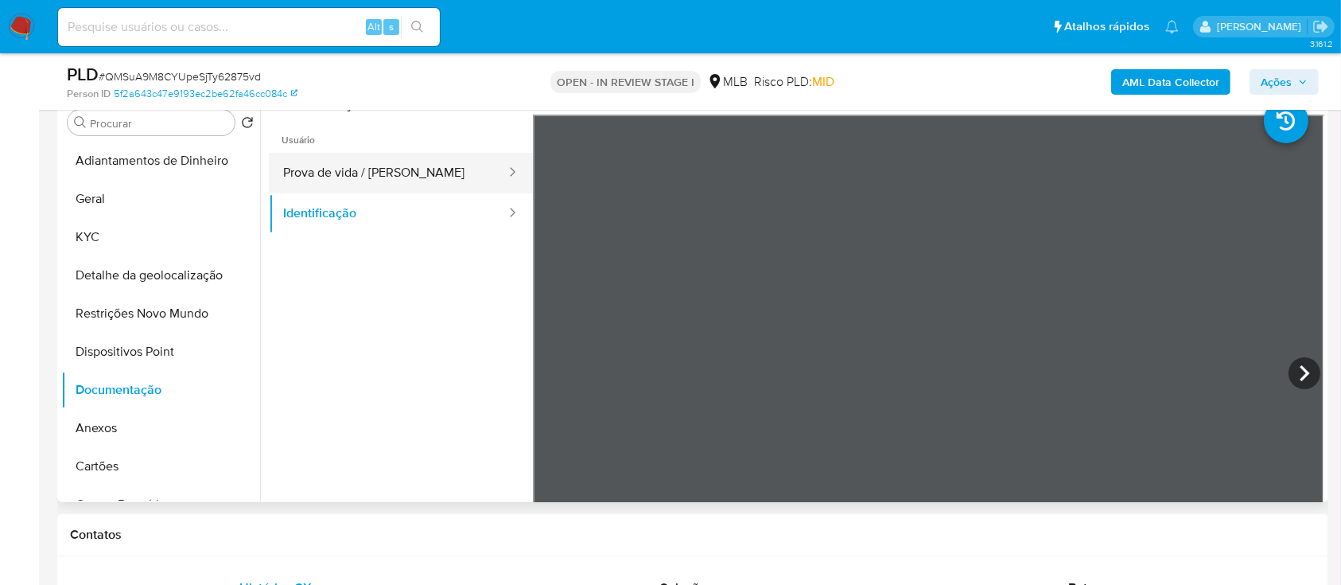
click at [363, 175] on button "Prova de vida / Selfie" at bounding box center [388, 173] width 239 height 41
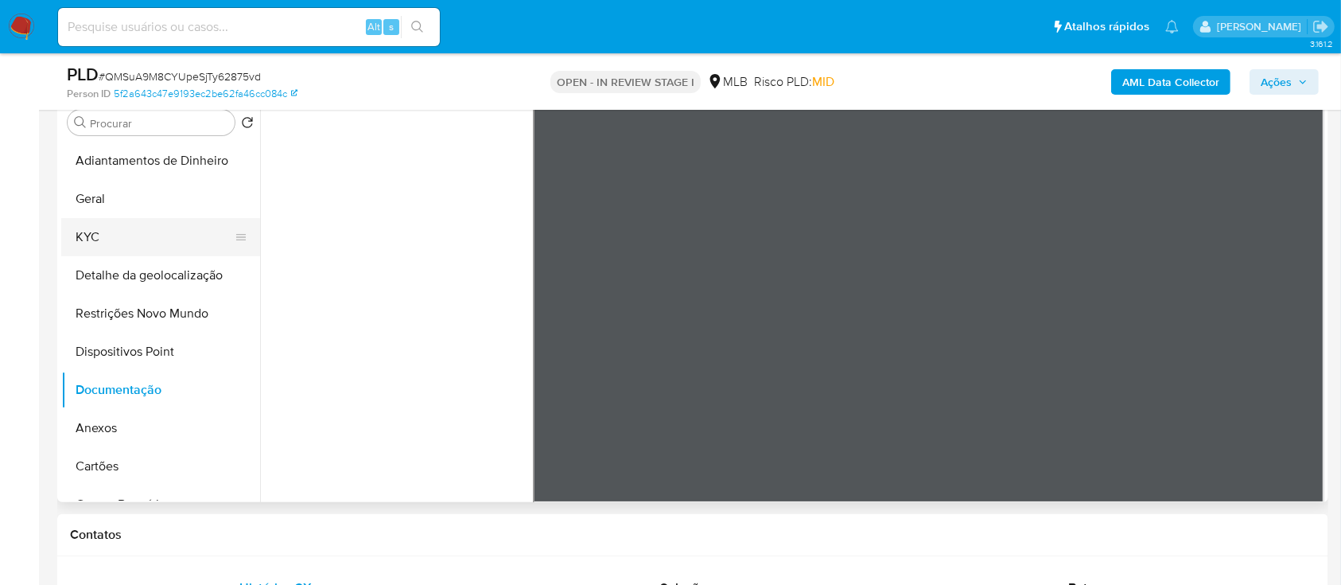
click at [99, 230] on button "KYC" at bounding box center [154, 237] width 186 height 38
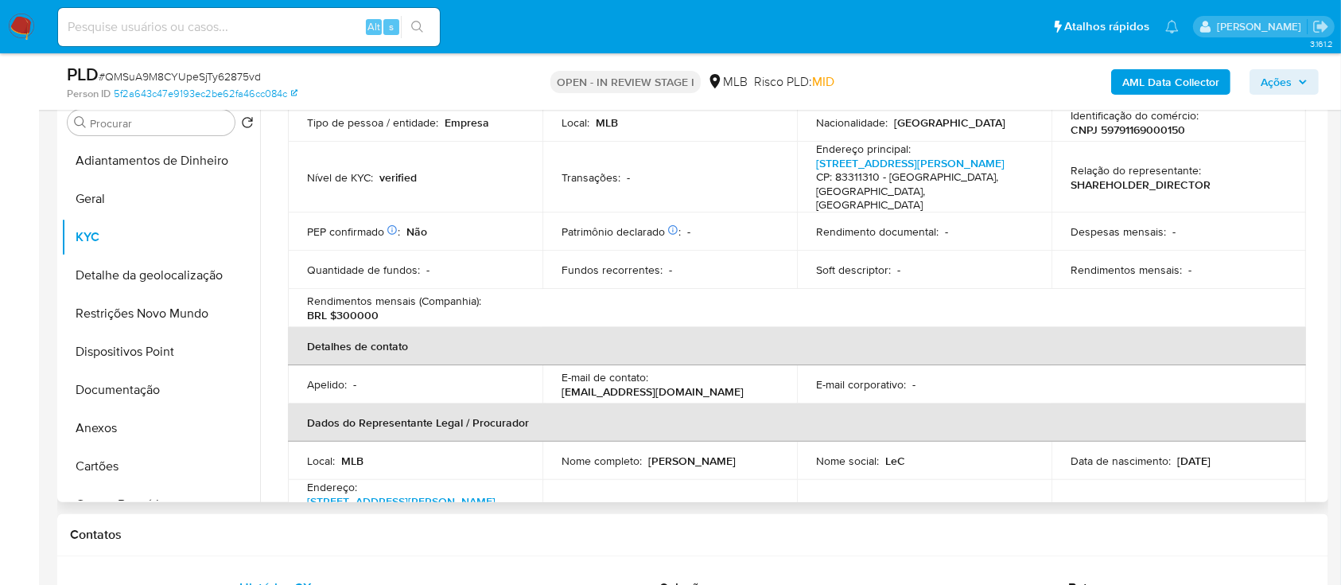
scroll to position [287, 0]
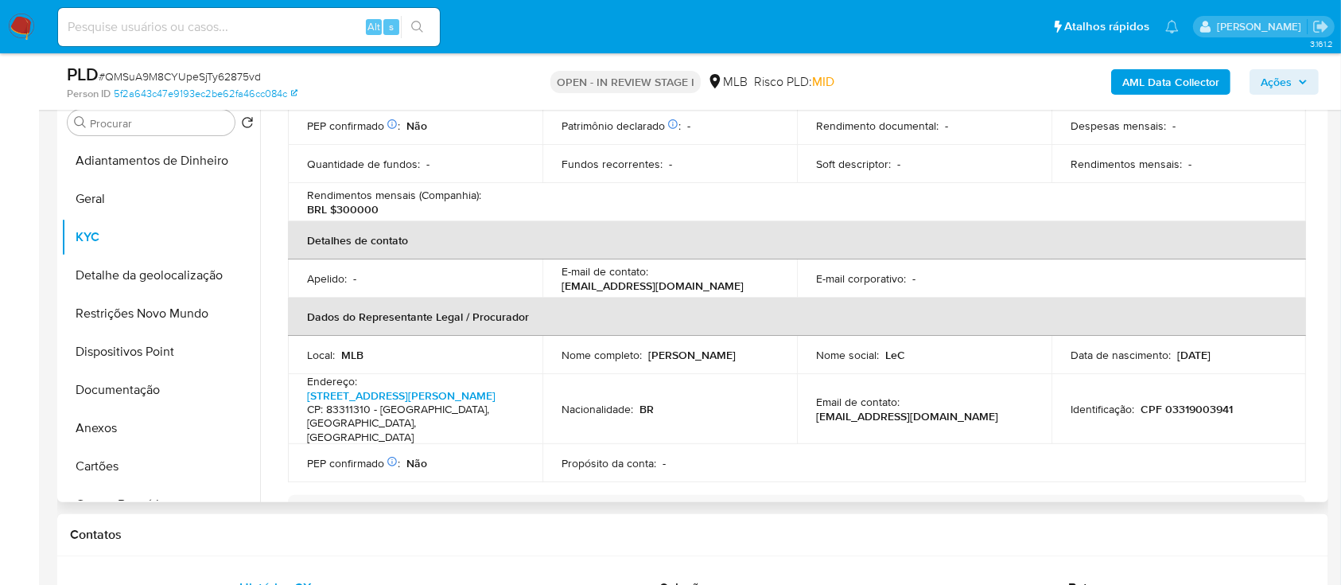
click at [408, 374] on div "Endereço : Rua Hartwig Müller 856, Guarituba CP: 83311310 - Piraquara, Paraná, …" at bounding box center [415, 409] width 216 height 71
click at [407, 403] on h4 "CP: 83311310 - [GEOGRAPHIC_DATA], [GEOGRAPHIC_DATA], [GEOGRAPHIC_DATA]" at bounding box center [412, 424] width 210 height 42
click at [410, 387] on link "Rua Hartwig Müller 856, Guarituba" at bounding box center [401, 395] width 189 height 16
drag, startPoint x: 99, startPoint y: 417, endPoint x: 232, endPoint y: 405, distance: 133.4
click at [101, 418] on button "Anexos" at bounding box center [160, 428] width 199 height 38
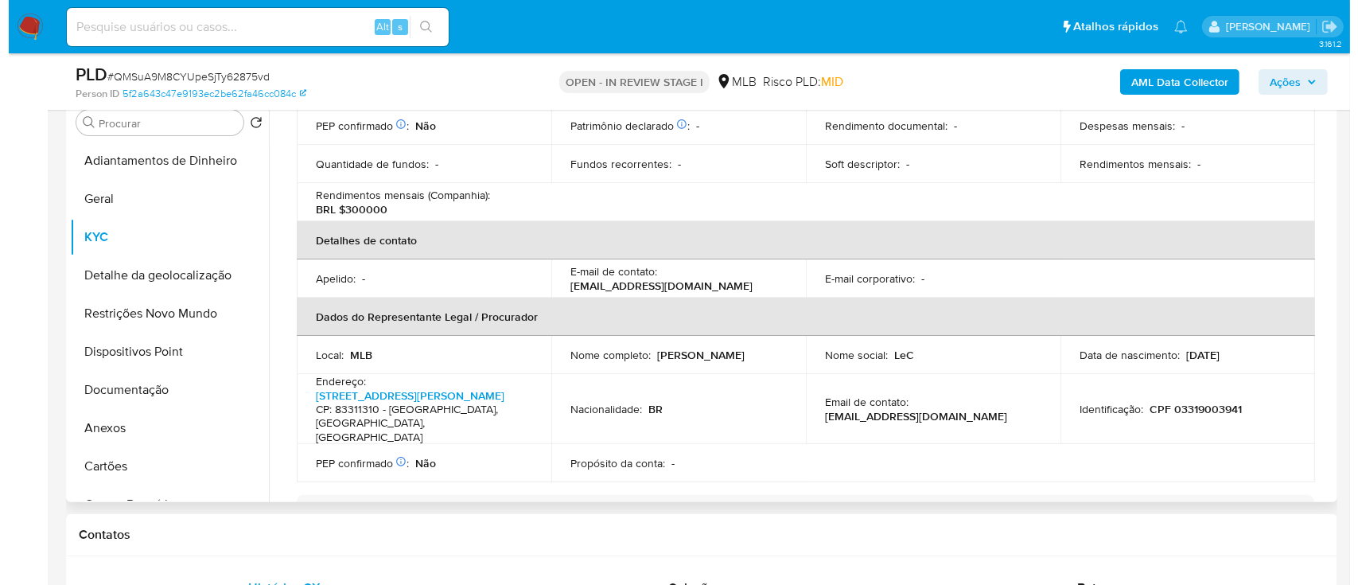
scroll to position [0, 0]
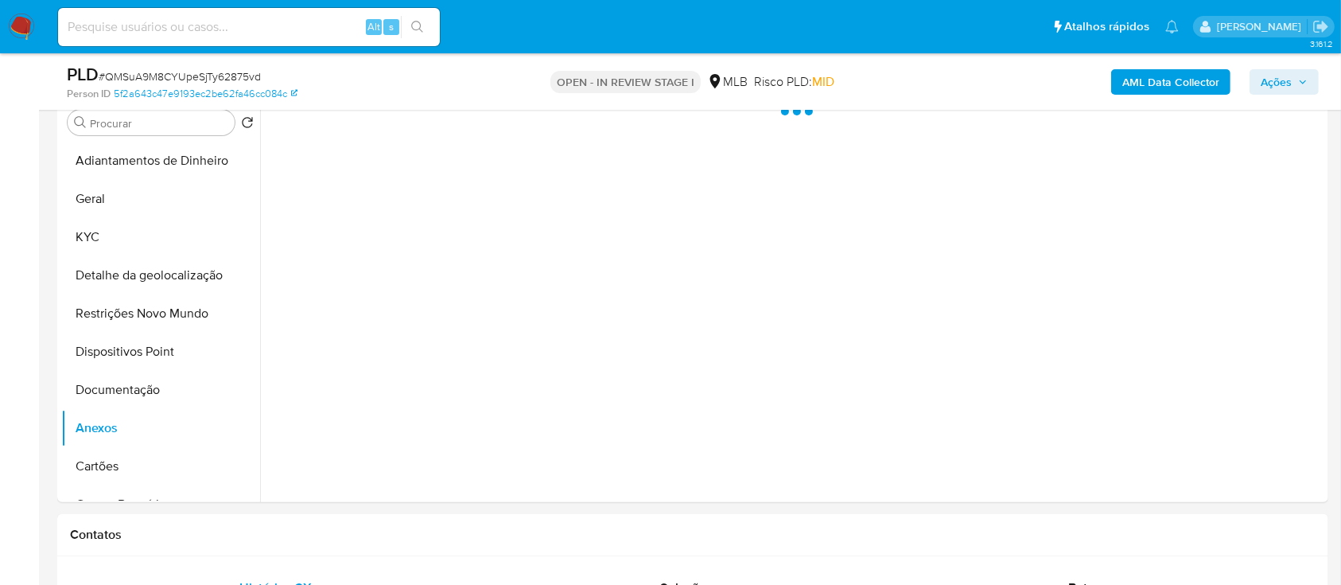
click at [1154, 82] on b "AML Data Collector" at bounding box center [1170, 81] width 97 height 25
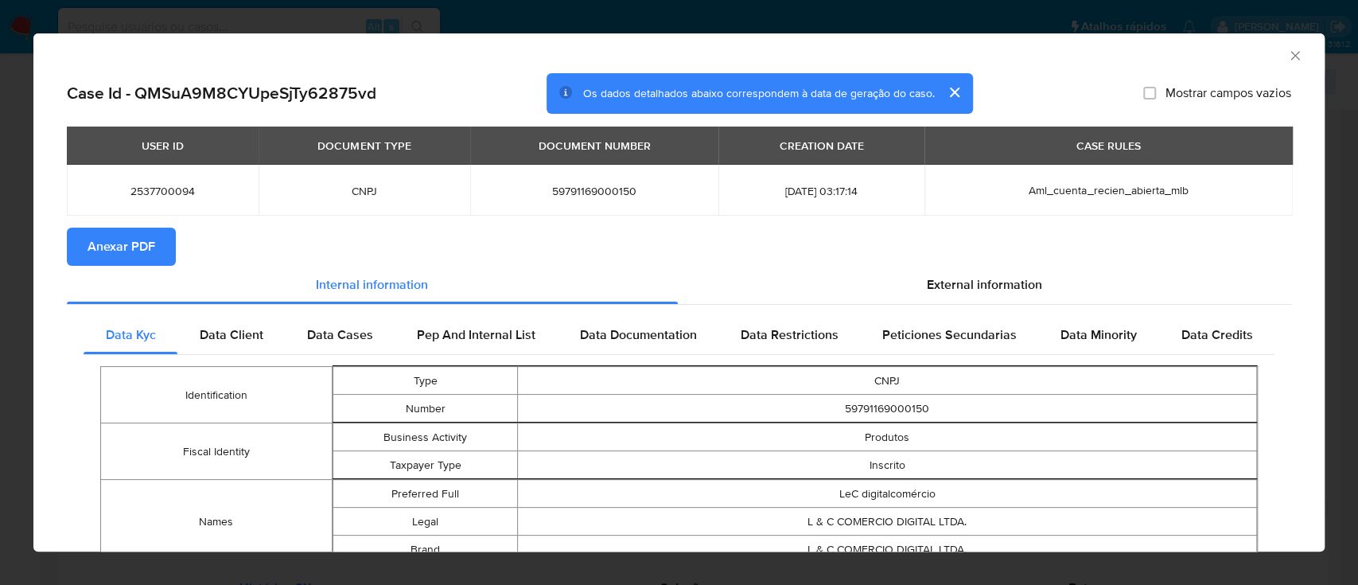
click at [121, 247] on span "Anexar PDF" at bounding box center [122, 246] width 68 height 35
click at [1287, 48] on icon "Fechar a janela" at bounding box center [1295, 56] width 16 height 16
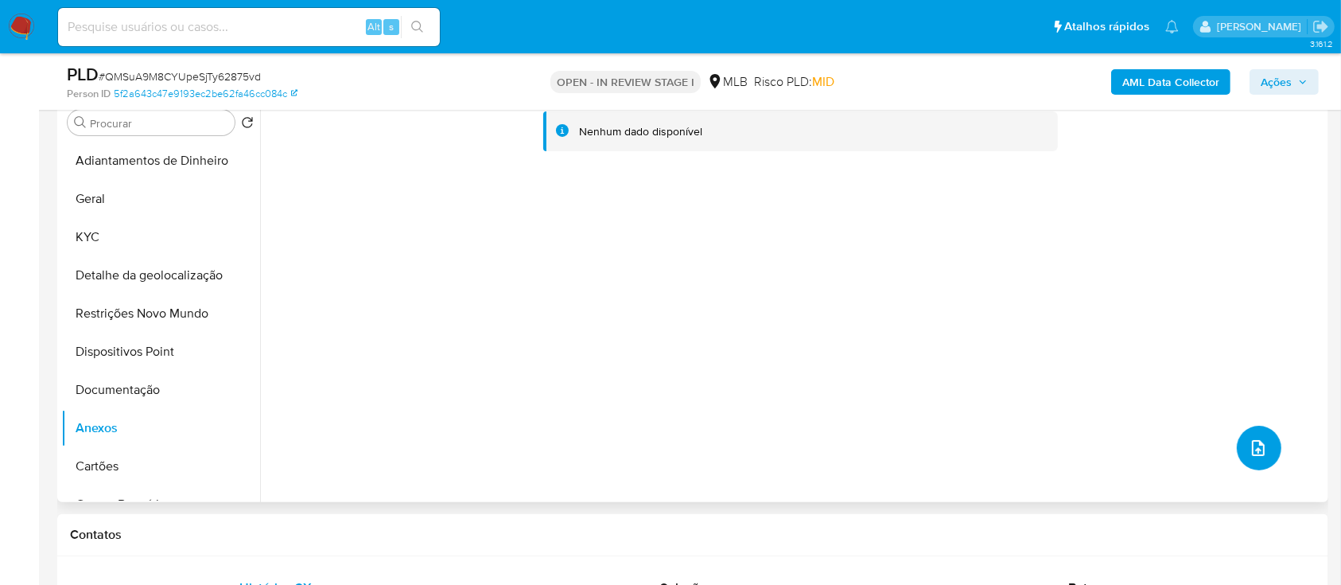
click at [1257, 442] on icon "upload-file" at bounding box center [1258, 447] width 19 height 19
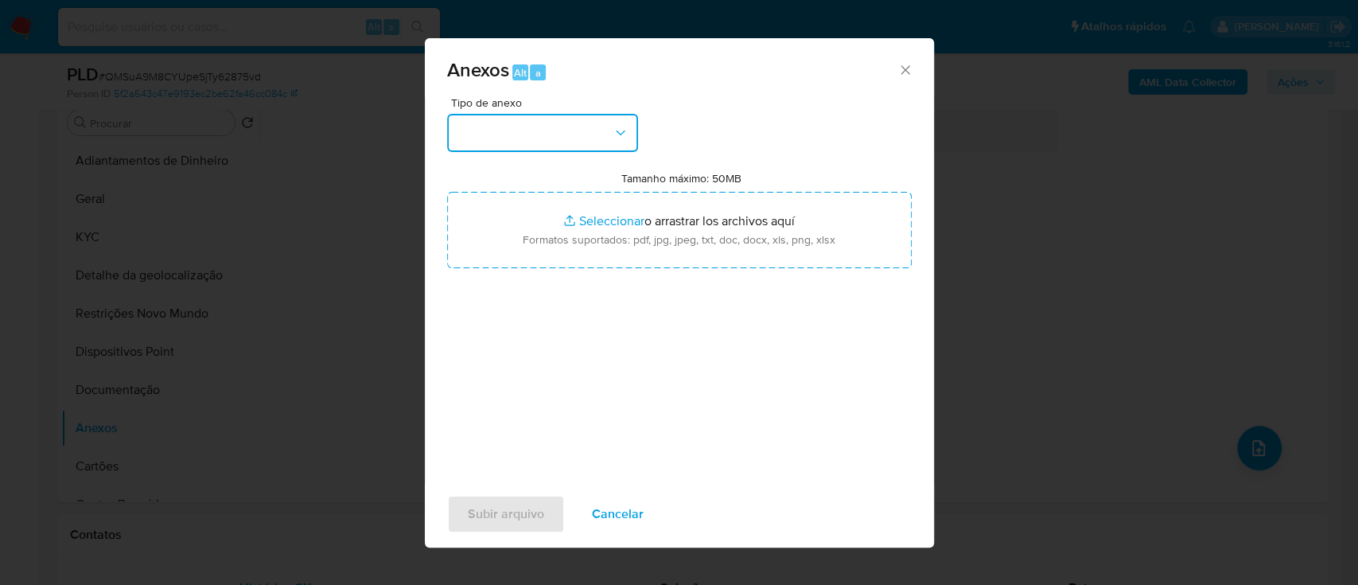
click at [513, 128] on button "button" at bounding box center [542, 133] width 191 height 38
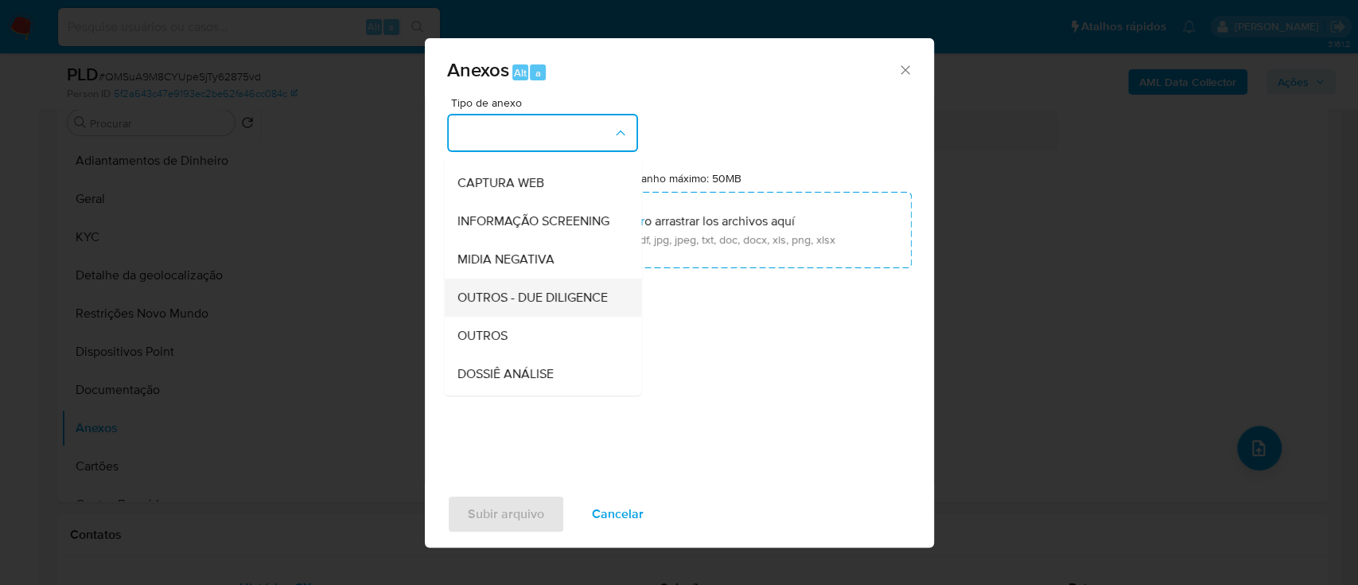
scroll to position [212, 0]
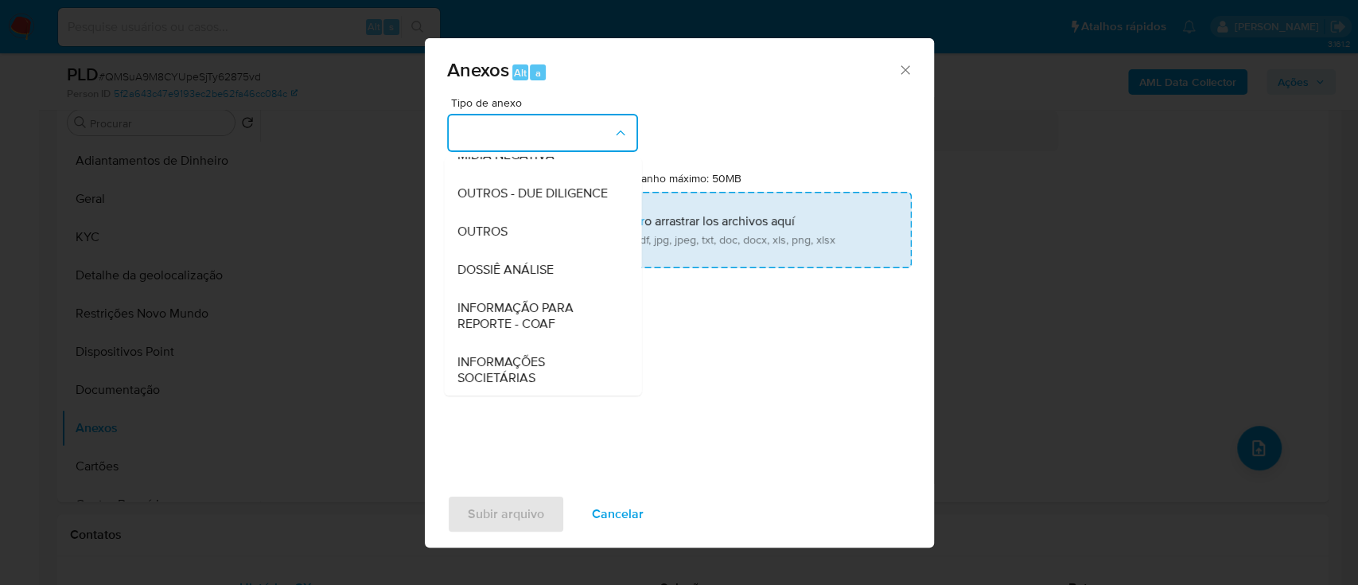
click at [508, 251] on div "OUTROS" at bounding box center [538, 231] width 162 height 38
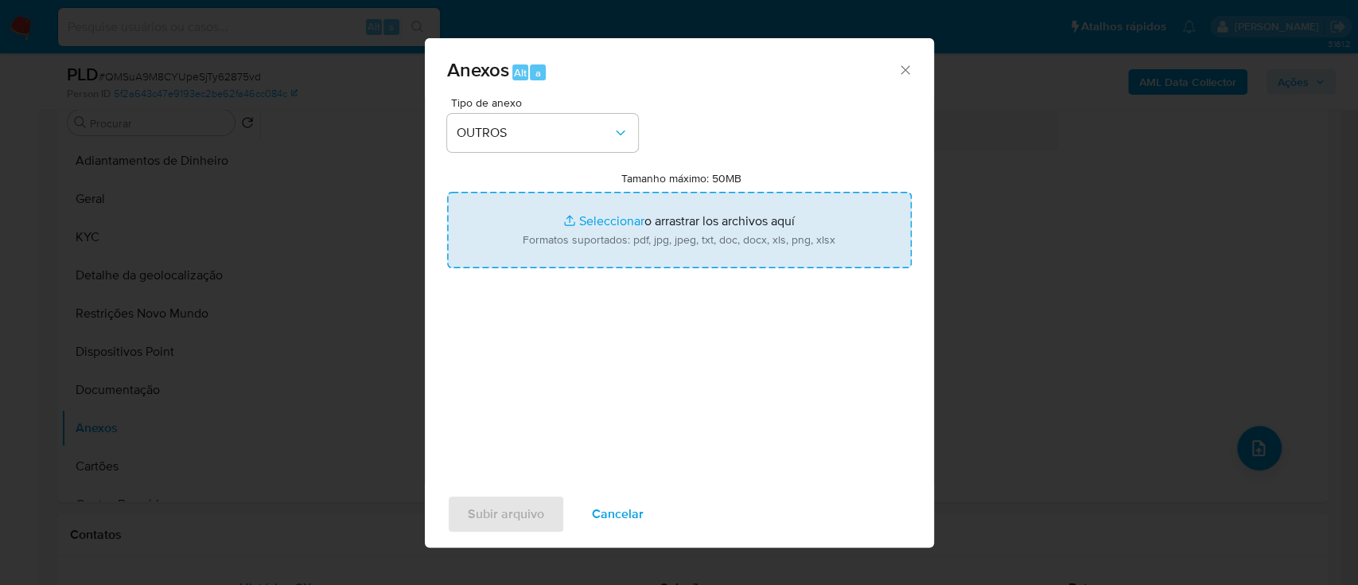
click at [610, 220] on input "Tamanho máximo: 50MB Seleccionar archivos" at bounding box center [679, 230] width 465 height 76
type input "C:\fakepath\Mulan 2537700094_2025_10_07_14_32_11.xlsx"
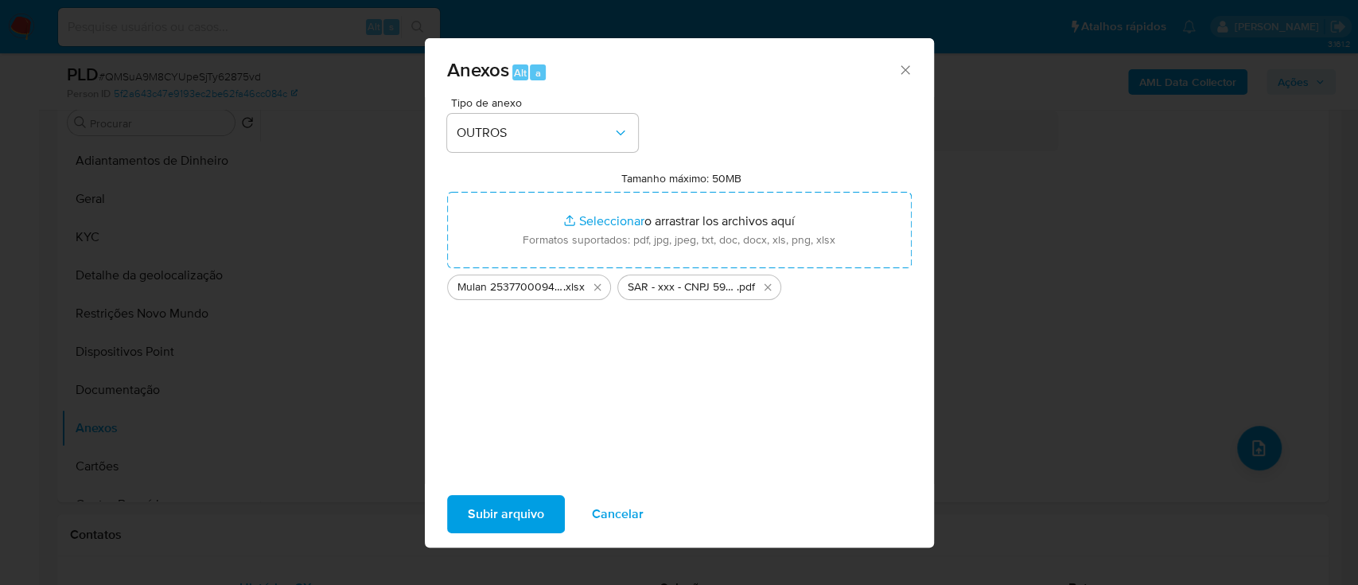
click at [511, 519] on span "Subir arquivo" at bounding box center [506, 513] width 76 height 35
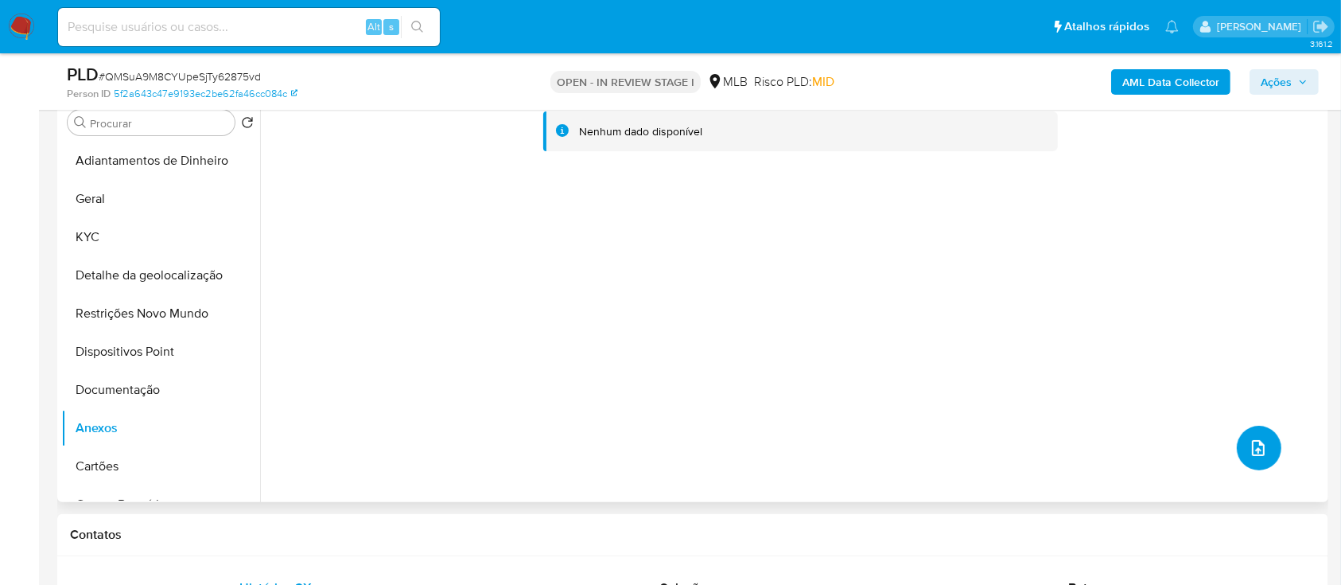
click at [1256, 449] on icon "upload-file" at bounding box center [1258, 447] width 19 height 19
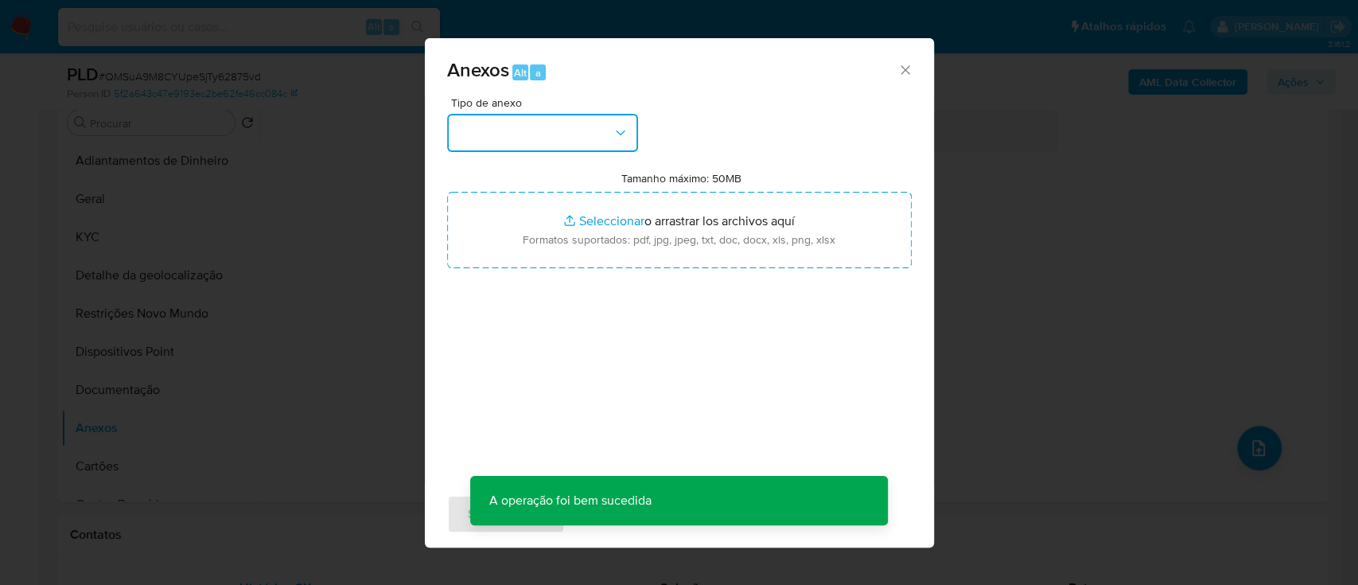
drag, startPoint x: 558, startPoint y: 113, endPoint x: 573, endPoint y: 137, distance: 27.8
click at [558, 115] on button "button" at bounding box center [542, 133] width 191 height 38
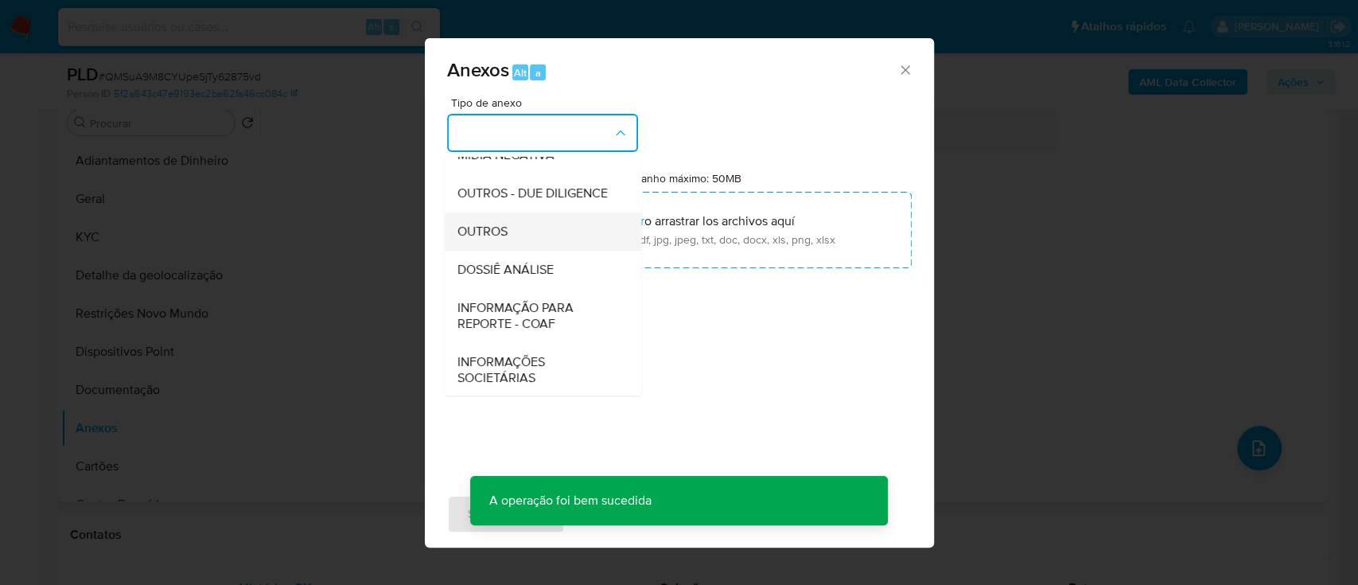
click at [523, 251] on div "OUTROS" at bounding box center [538, 231] width 162 height 38
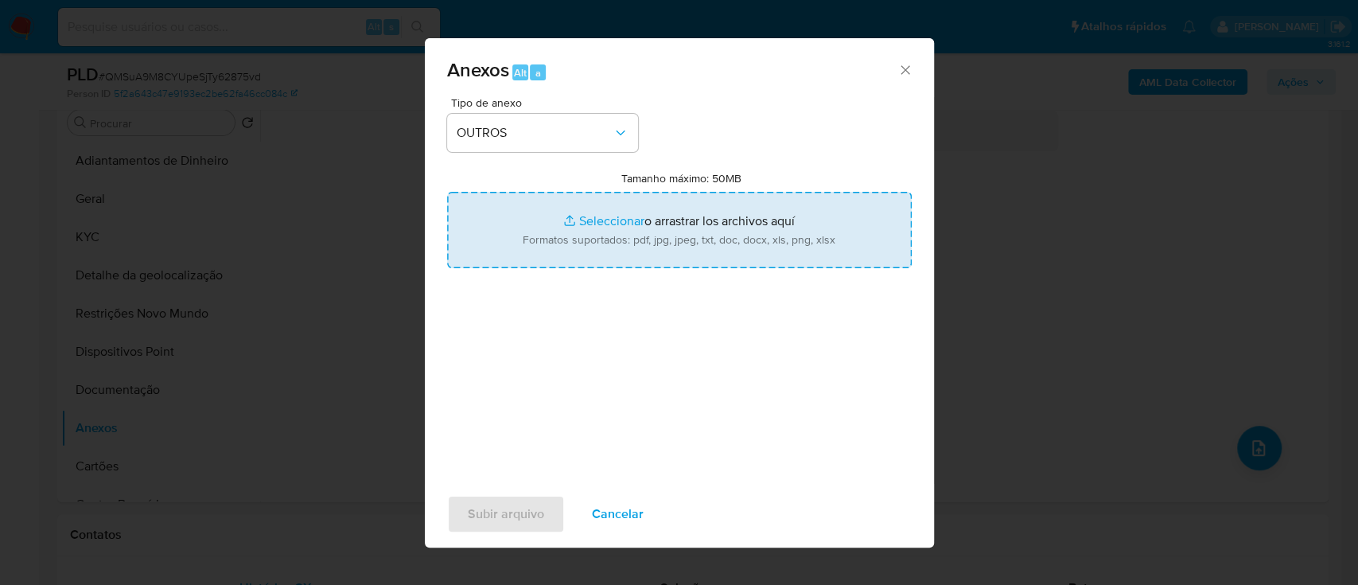
click at [663, 206] on input "Tamanho máximo: 50MB Seleccionar archivos" at bounding box center [679, 230] width 465 height 76
type input "C:\fakepath\Mulan 2537700094_2025_10_07_14_32_11.xlsx"
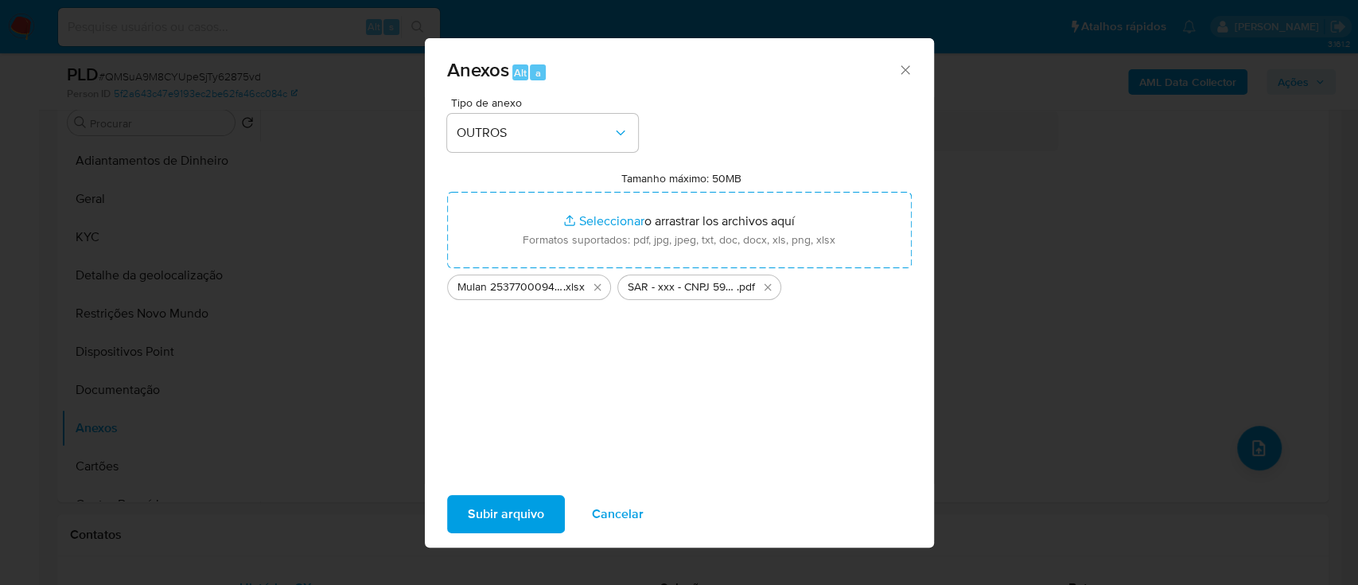
click at [504, 519] on span "Subir arquivo" at bounding box center [506, 513] width 76 height 35
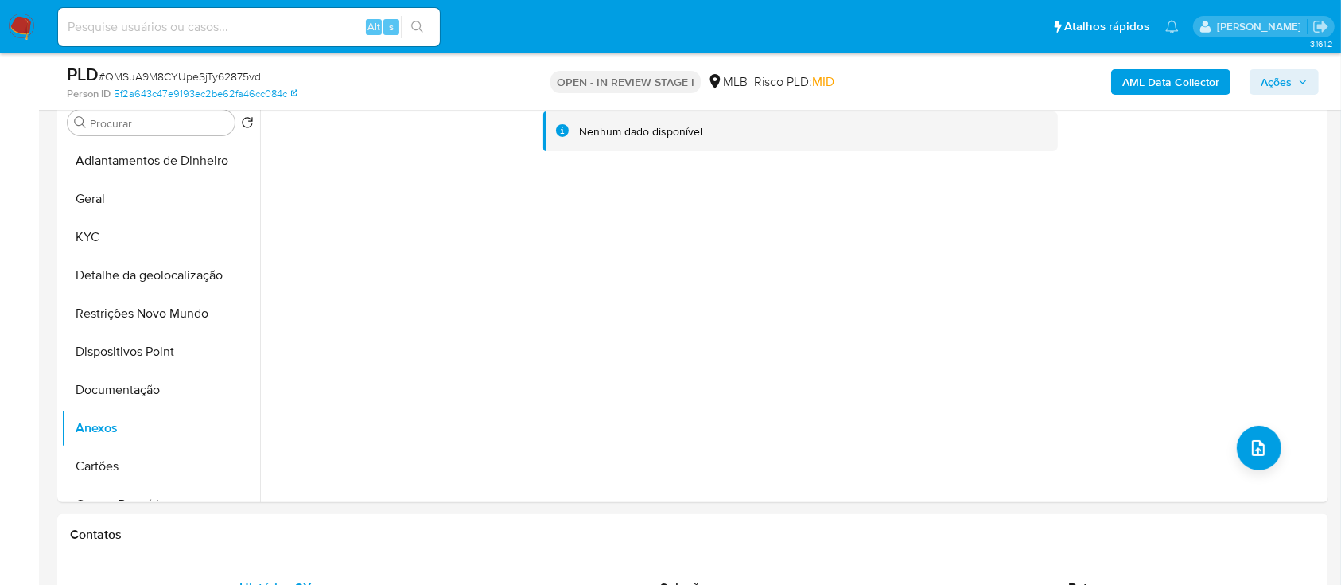
click at [1153, 88] on b "AML Data Collector" at bounding box center [1170, 81] width 97 height 25
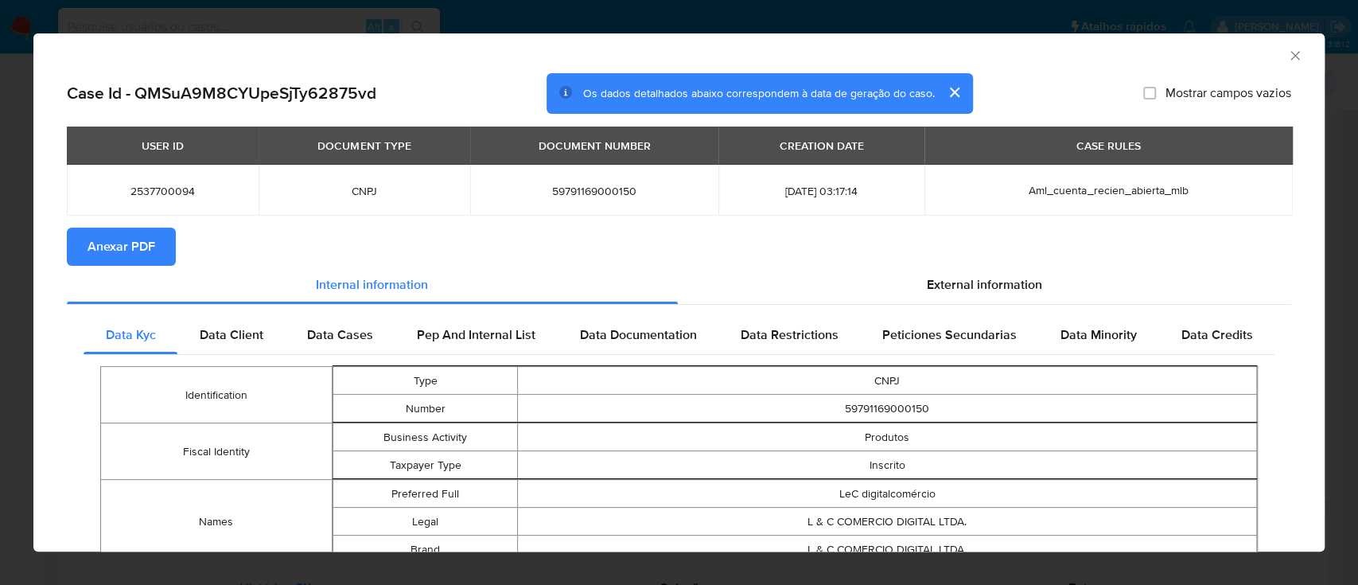
click at [1290, 53] on icon "Fechar a janela" at bounding box center [1294, 55] width 9 height 9
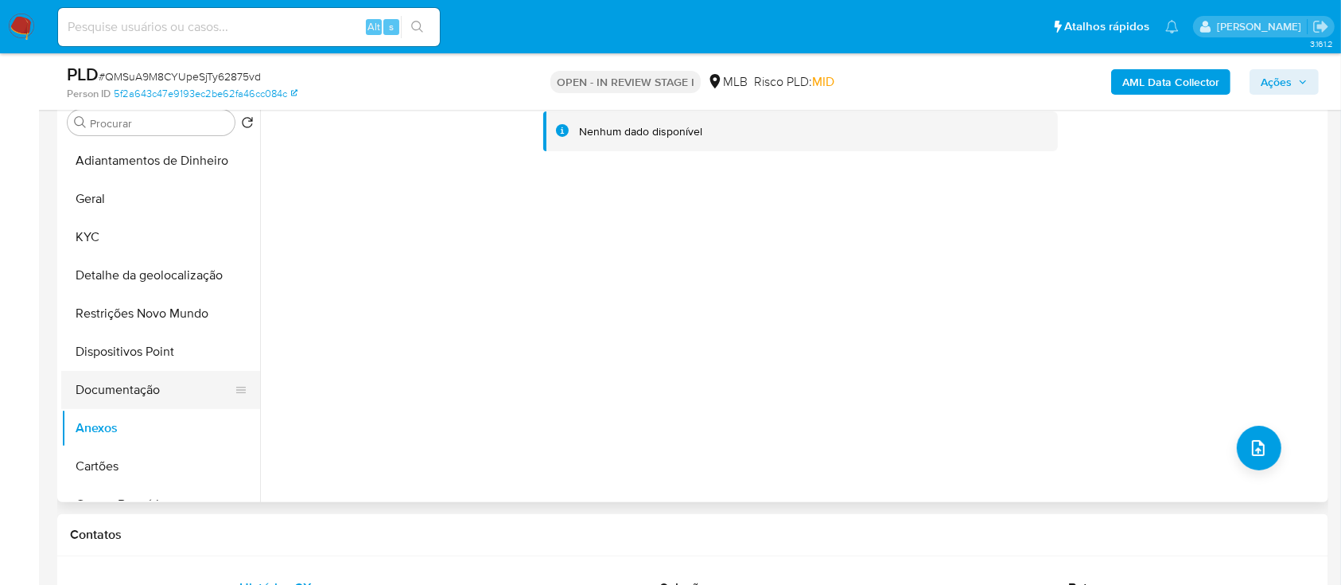
click at [127, 383] on button "Documentação" at bounding box center [154, 390] width 186 height 38
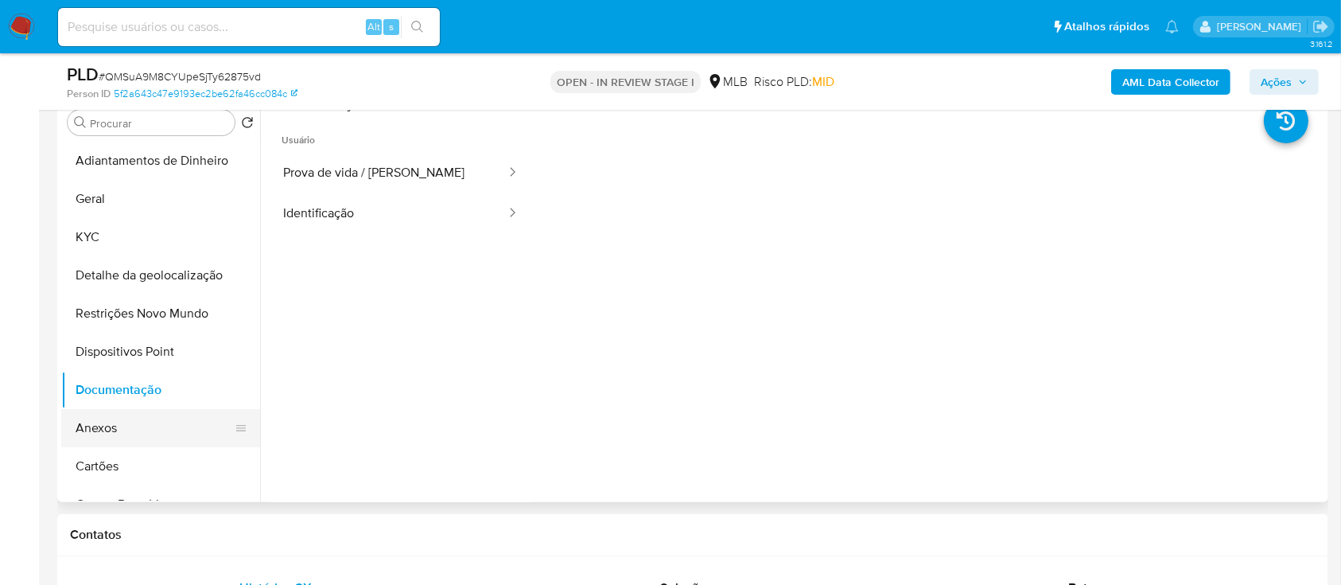
drag, startPoint x: 102, startPoint y: 423, endPoint x: 111, endPoint y: 425, distance: 9.7
click at [102, 422] on button "Anexos" at bounding box center [154, 428] width 186 height 38
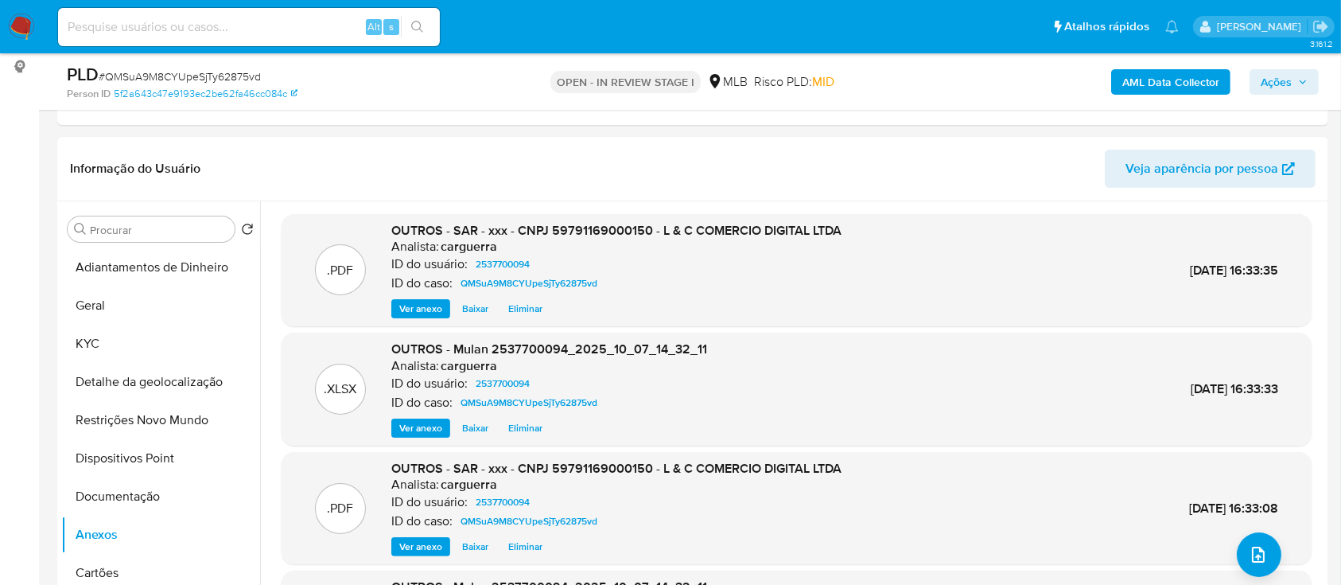
click at [1293, 82] on span "Ações" at bounding box center [1284, 82] width 47 height 22
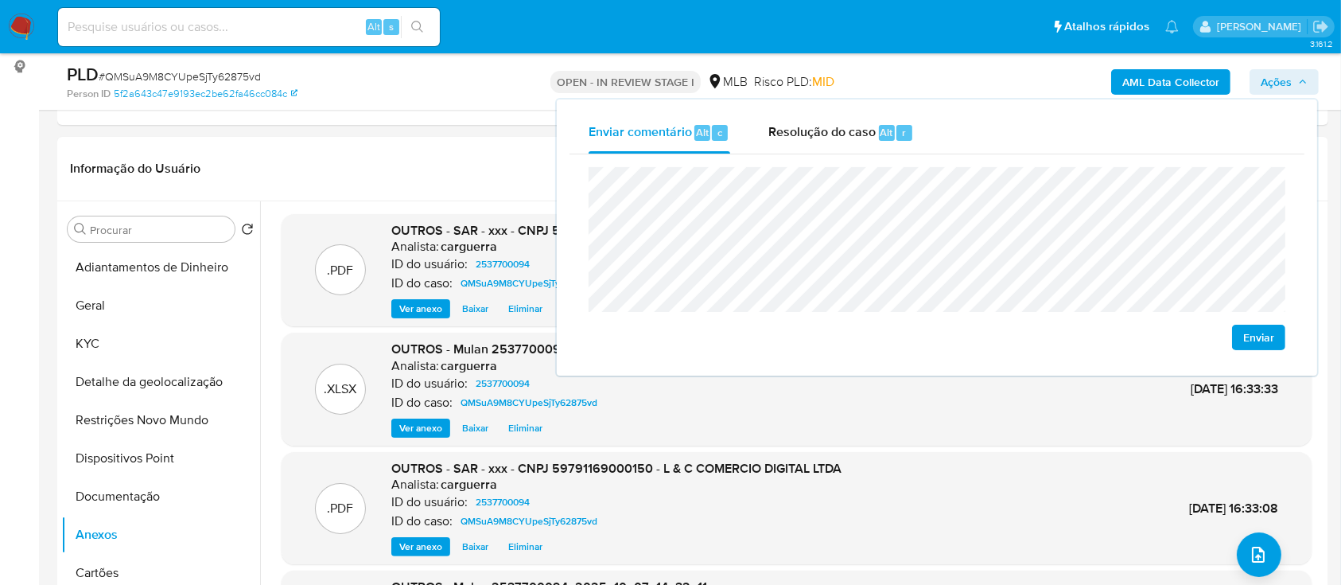
drag, startPoint x: 832, startPoint y: 134, endPoint x: 826, endPoint y: 159, distance: 25.5
click at [832, 135] on span "Resolução do caso" at bounding box center [821, 132] width 107 height 18
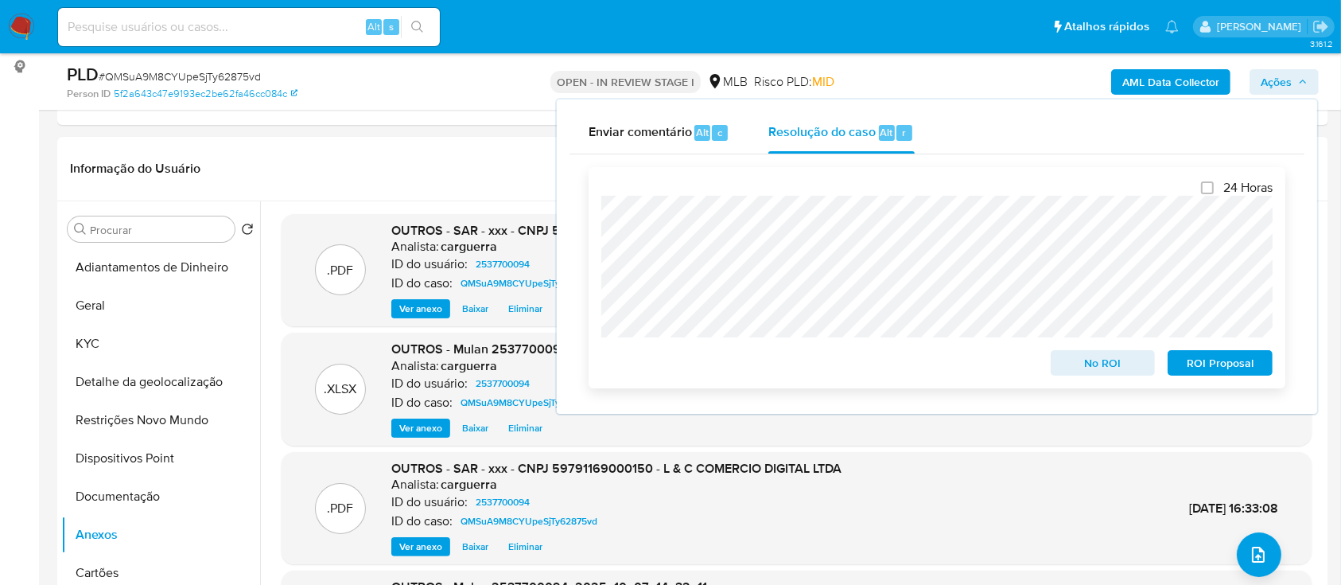
click at [1077, 364] on span "No ROI" at bounding box center [1103, 363] width 83 height 22
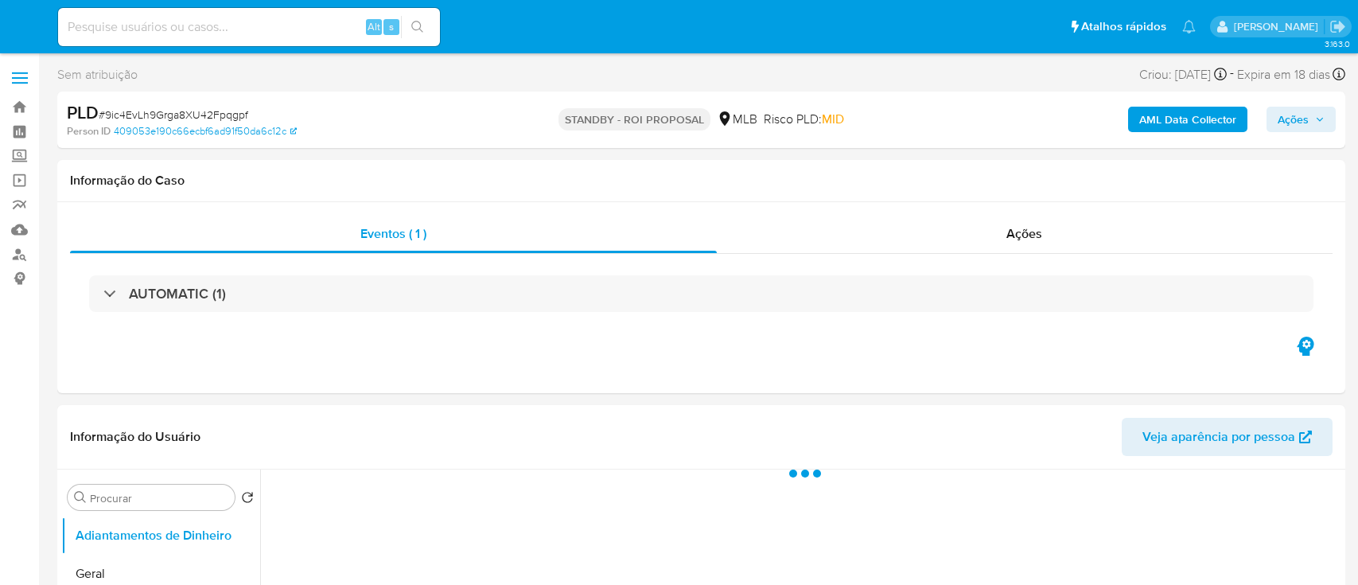
select select "10"
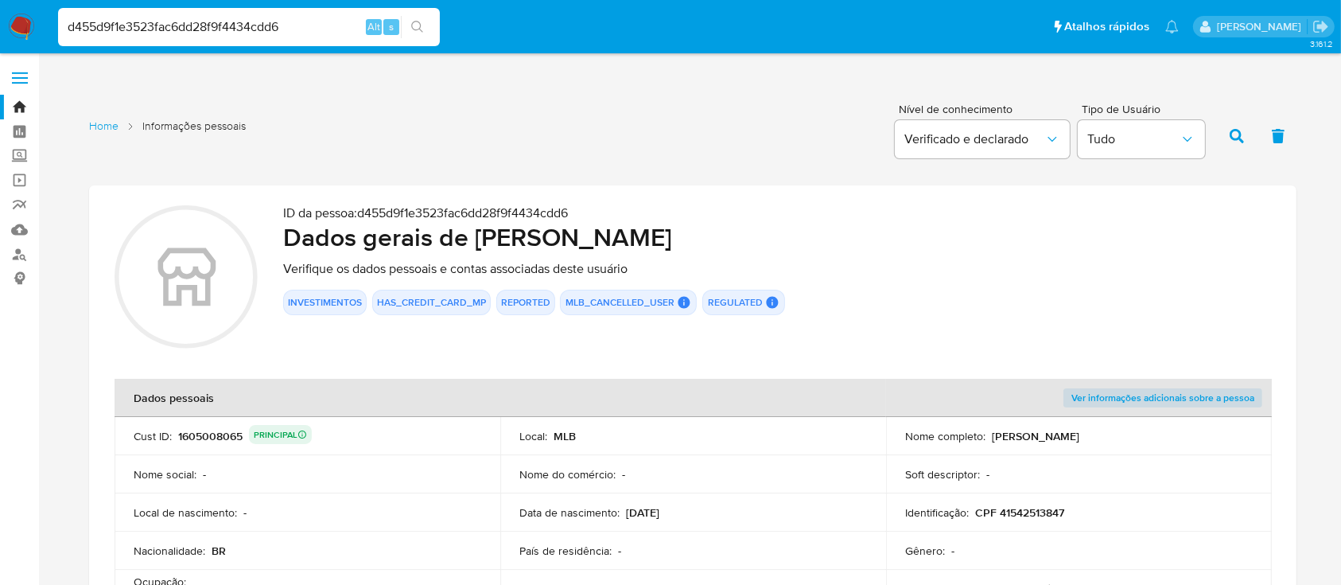
drag, startPoint x: 304, startPoint y: 18, endPoint x: 12, endPoint y: 29, distance: 292.2
click at [0, 33] on nav "Pausado Ver notificaciones d455d9f1e3523fac6dd28f9f4434cdd6 Alt s Atalhos rápid…" at bounding box center [670, 26] width 1341 height 53
paste input "70460235"
type input "70460235"
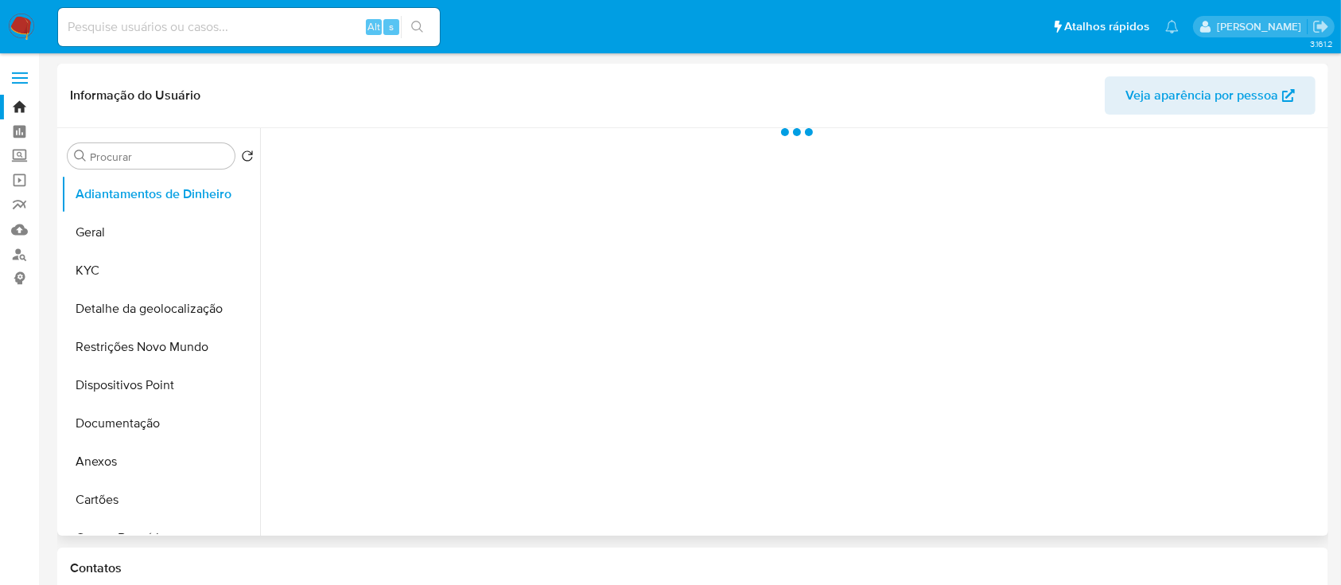
select select "10"
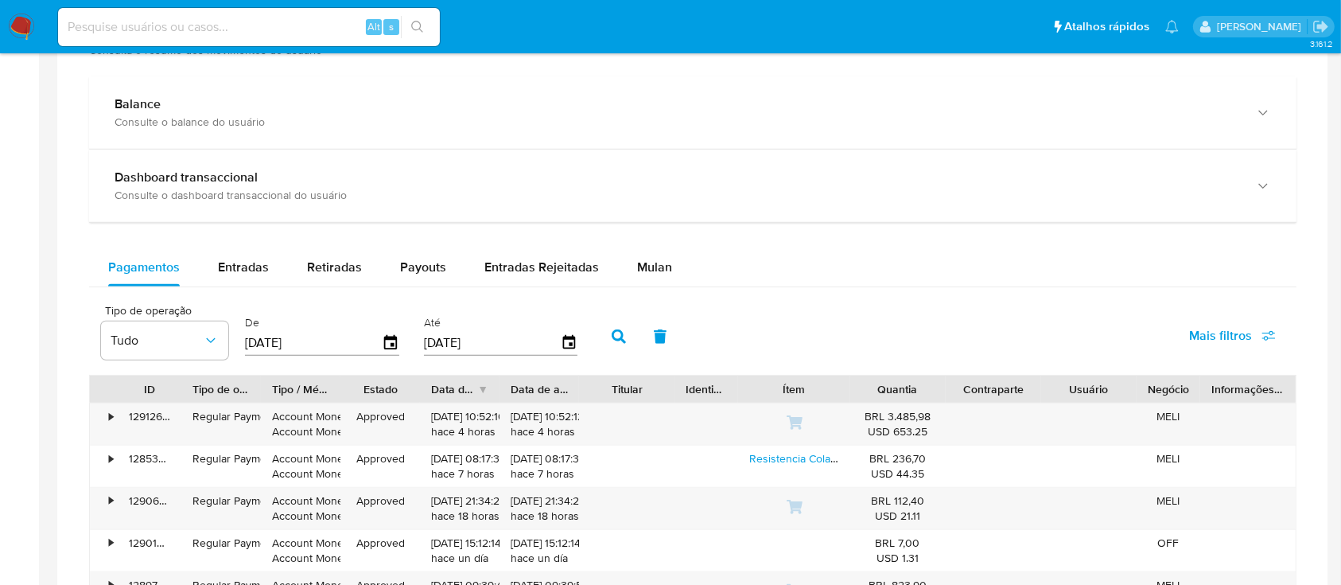
scroll to position [955, 0]
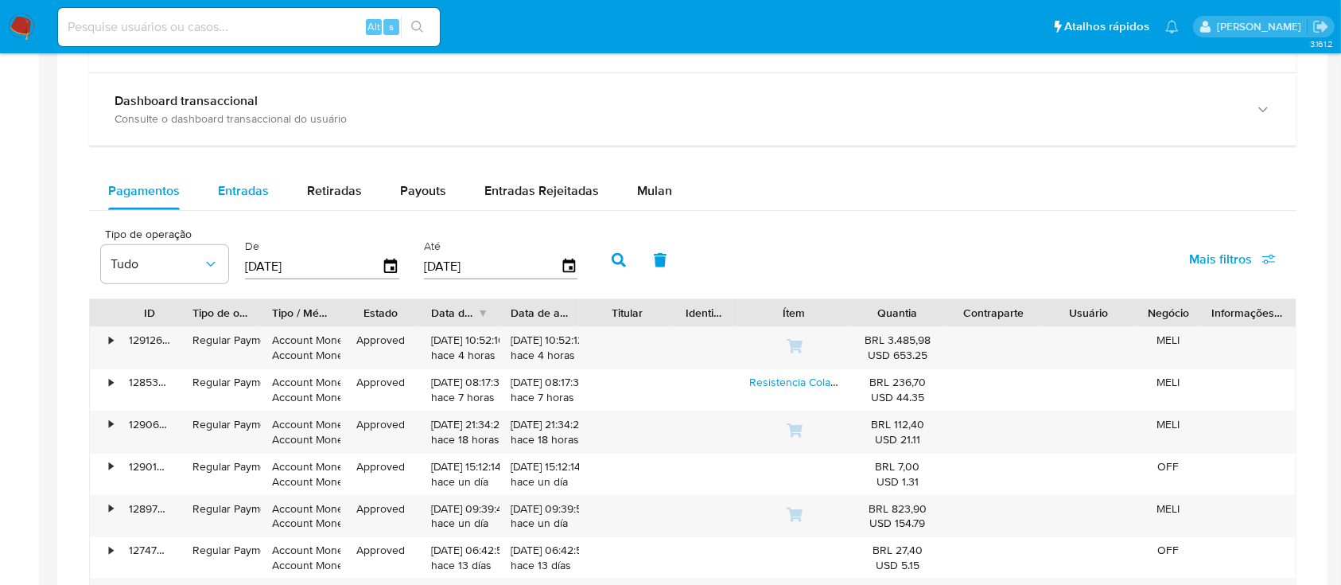
click at [254, 203] on div "Entradas" at bounding box center [243, 191] width 51 height 38
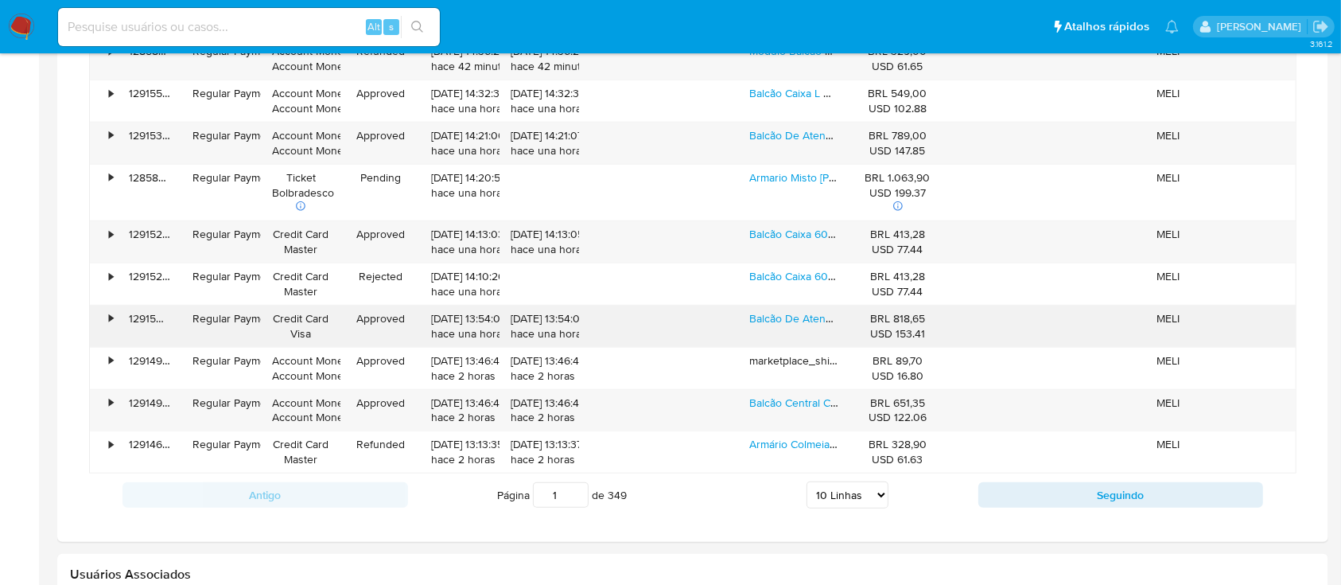
scroll to position [1273, 0]
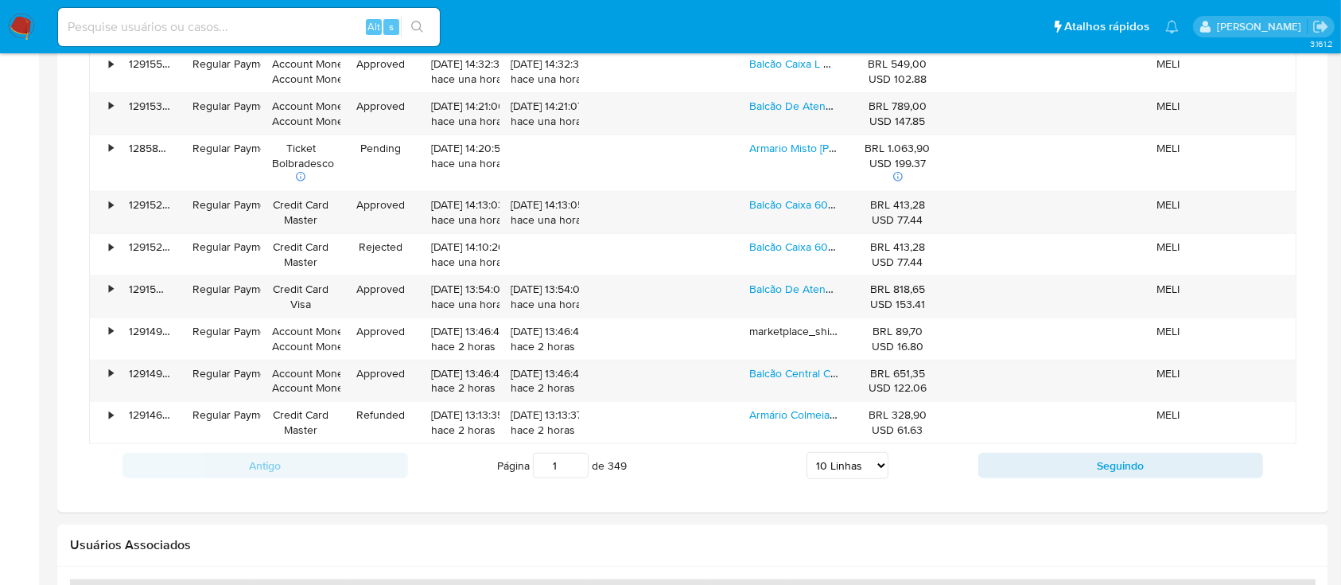
click at [876, 462] on select "5 Linhas 10 Linhas 20 Linhas 25 Linhas 50 Linhas 100 Linhas" at bounding box center [848, 465] width 82 height 27
select select "100"
click at [807, 452] on select "5 Linhas 10 Linhas 20 Linhas 25 Linhas 50 Linhas 100 Linhas" at bounding box center [848, 465] width 82 height 27
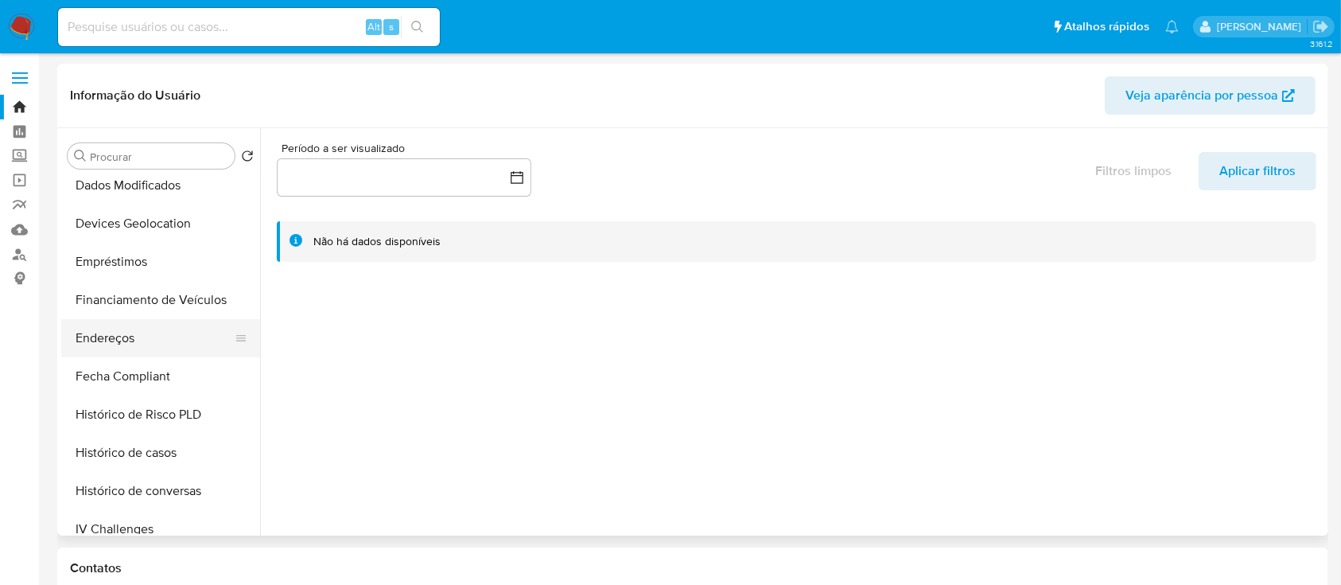
scroll to position [424, 0]
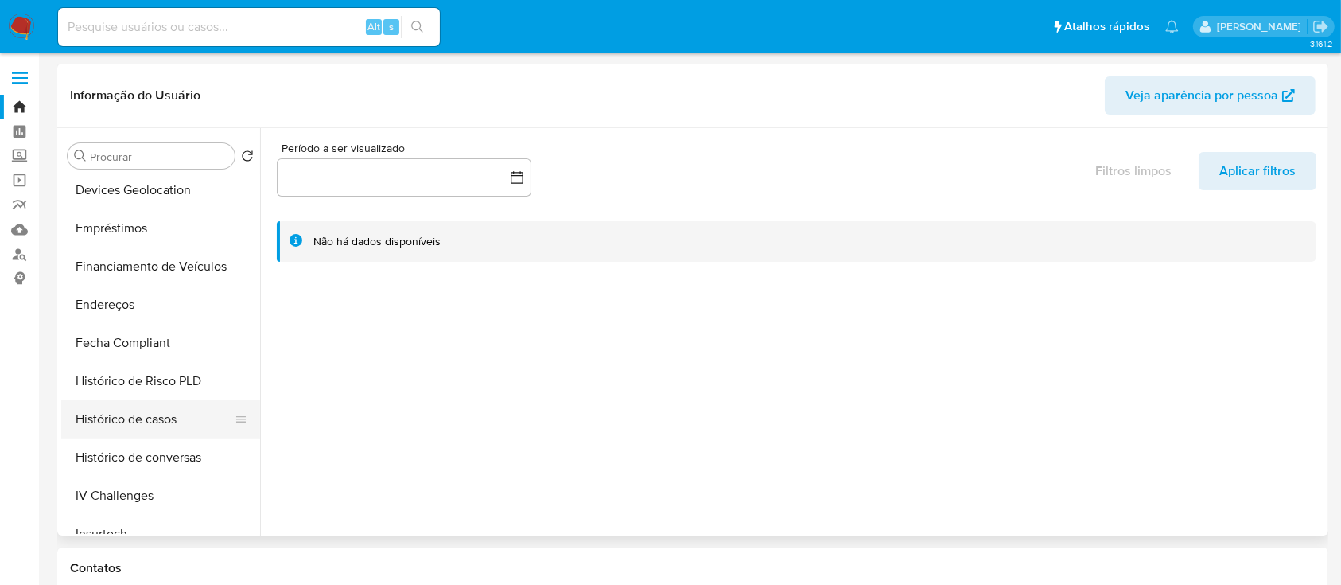
click at [153, 418] on button "Histórico de casos" at bounding box center [154, 419] width 186 height 38
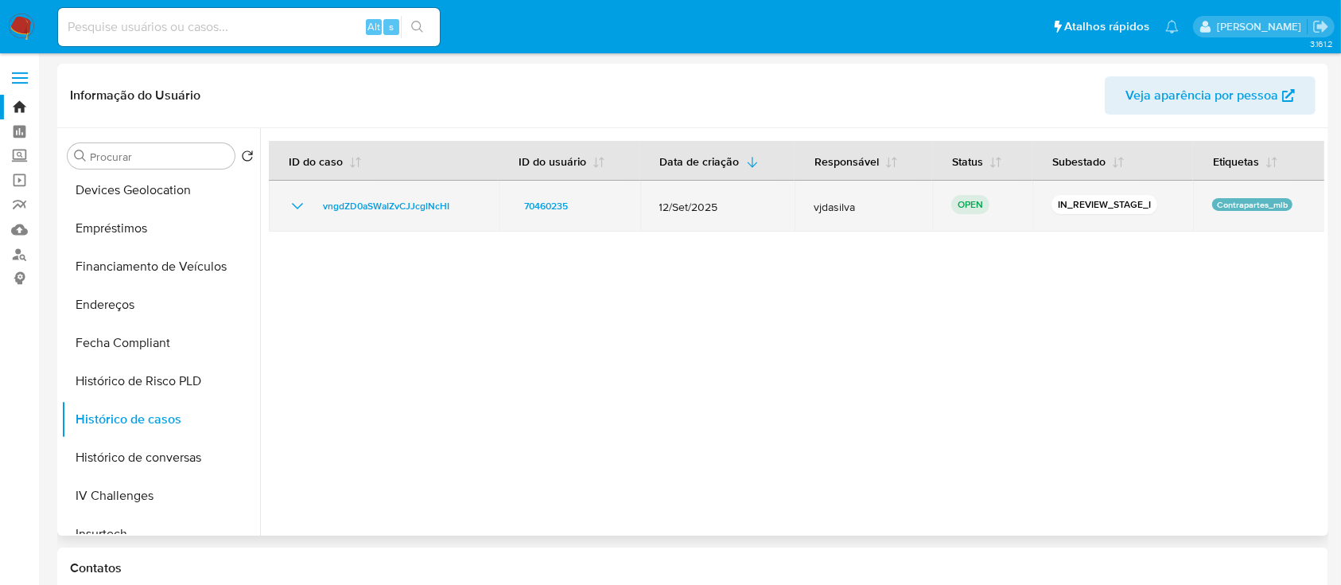
click at [298, 207] on icon "Mostrar/Ocultar" at bounding box center [297, 206] width 11 height 6
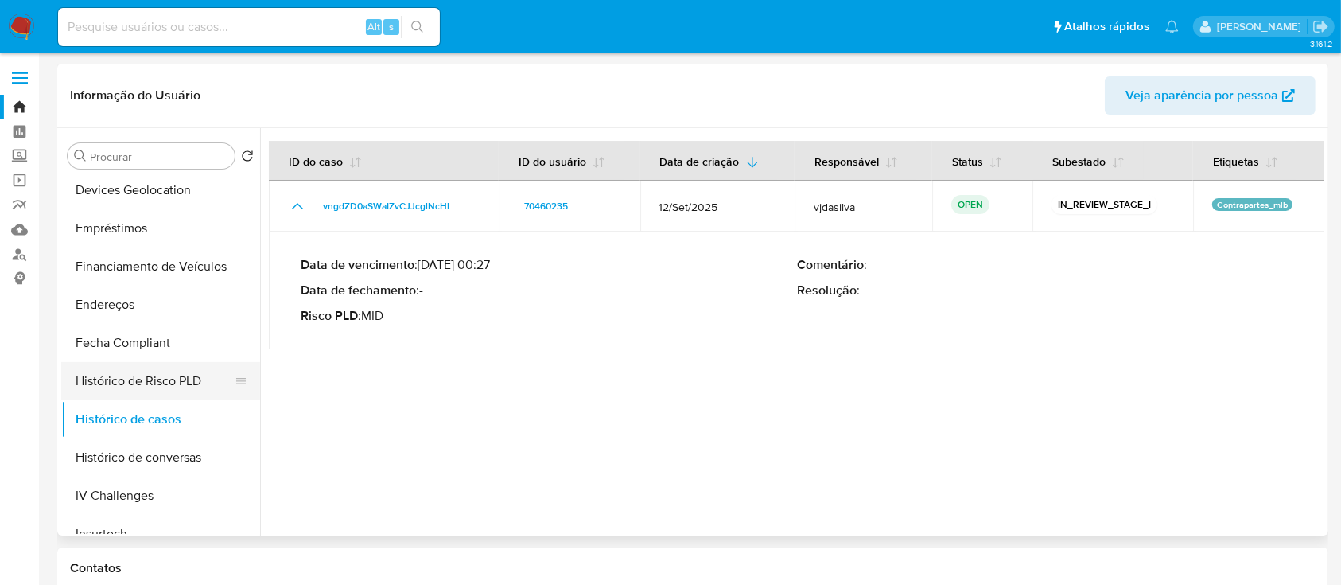
click at [154, 387] on button "Histórico de Risco PLD" at bounding box center [154, 381] width 186 height 38
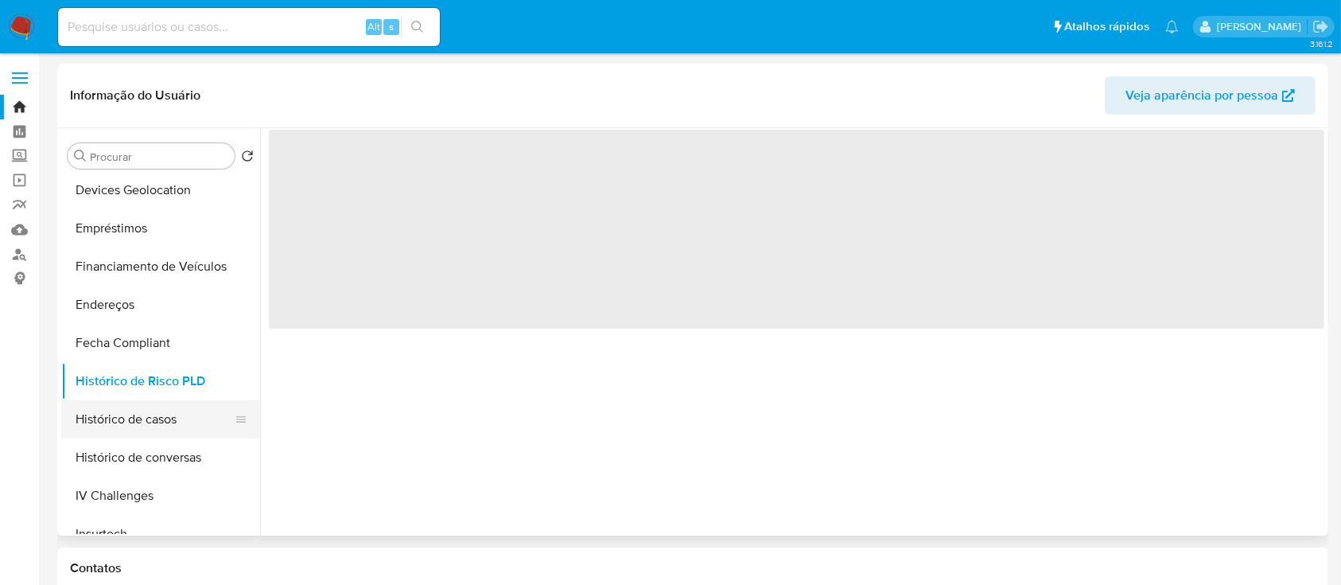
click at [152, 421] on button "Histórico de casos" at bounding box center [154, 419] width 186 height 38
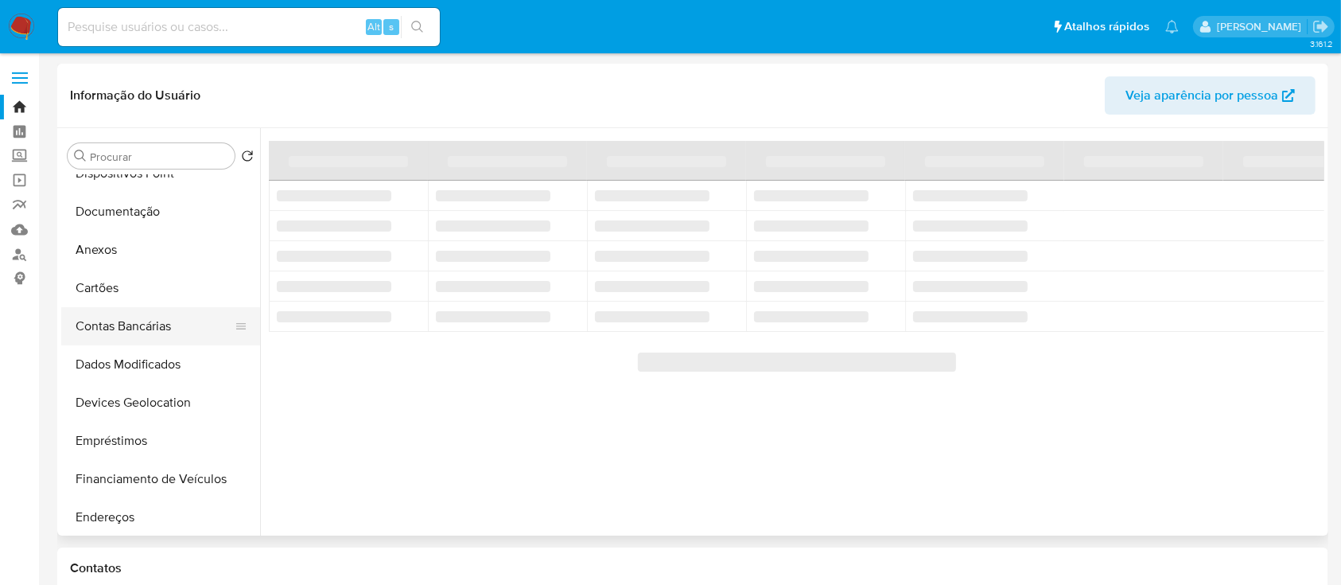
scroll to position [0, 0]
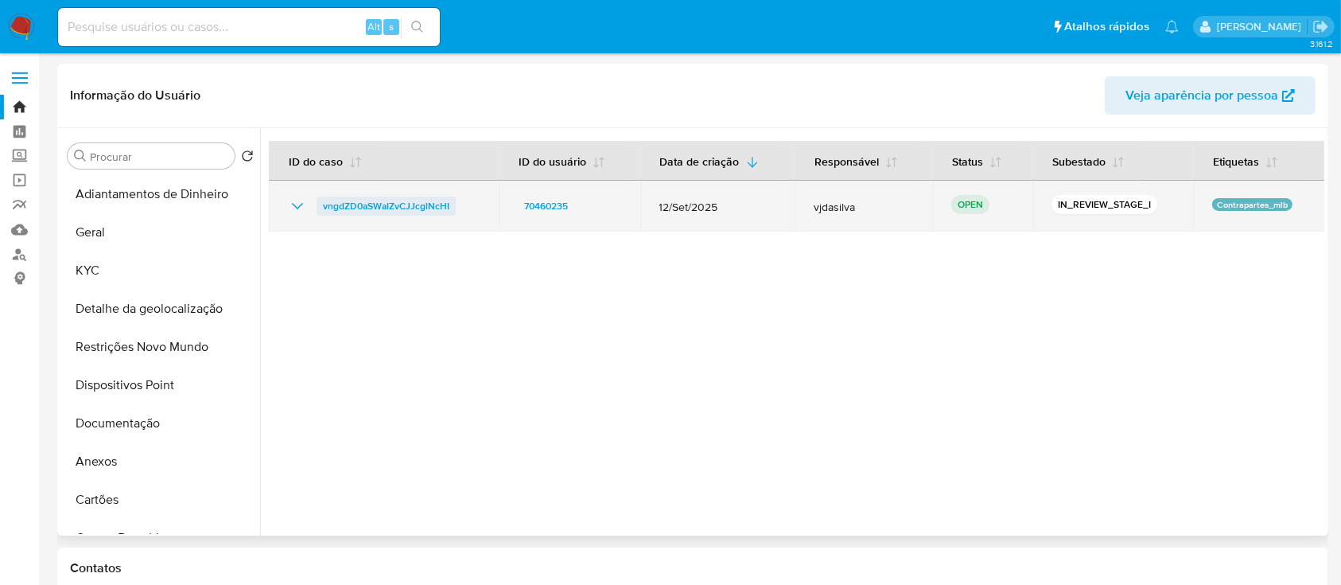
click at [363, 200] on span "vngdZD0aSWaIZvCJJcglNcHI" at bounding box center [386, 205] width 126 height 19
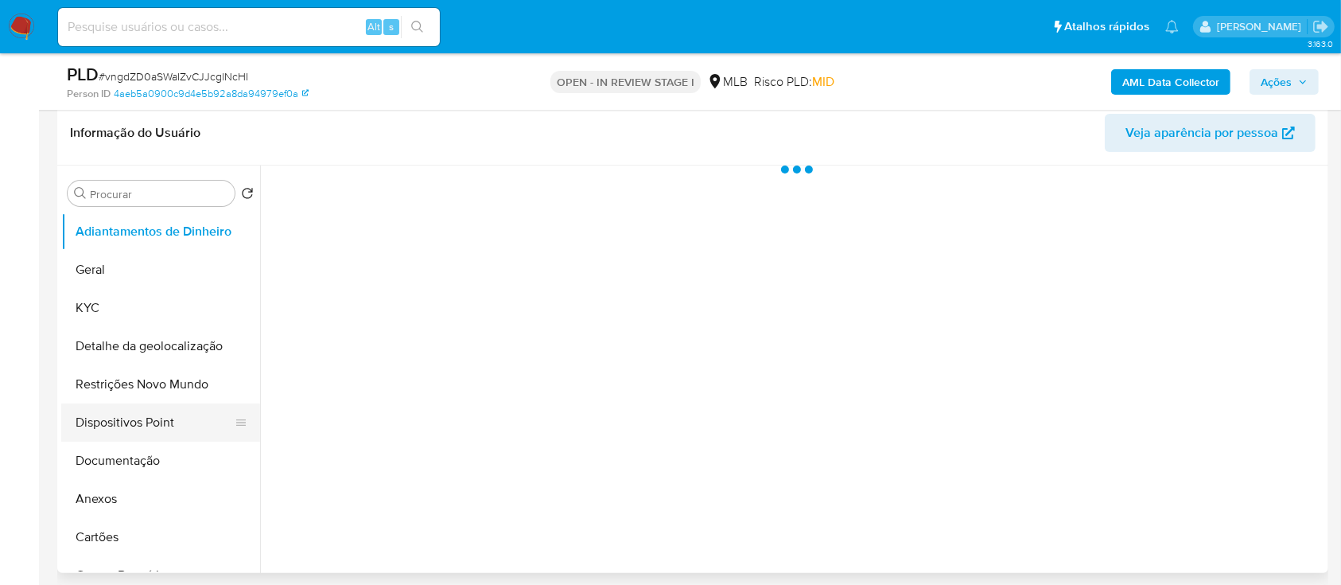
scroll to position [318, 0]
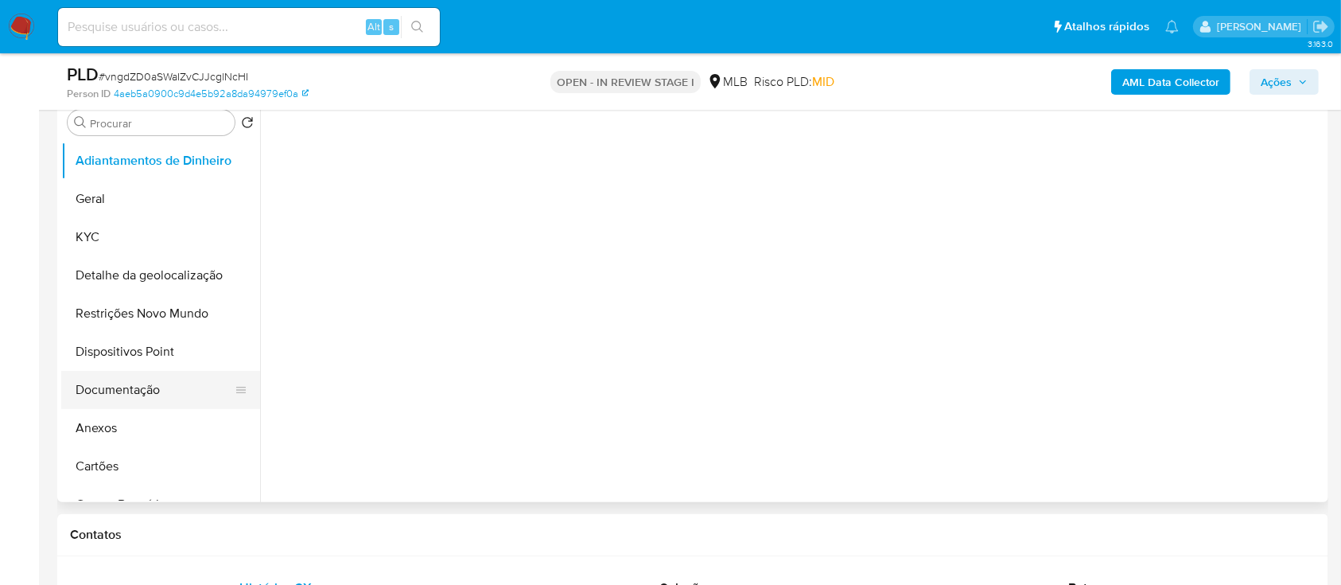
select select "10"
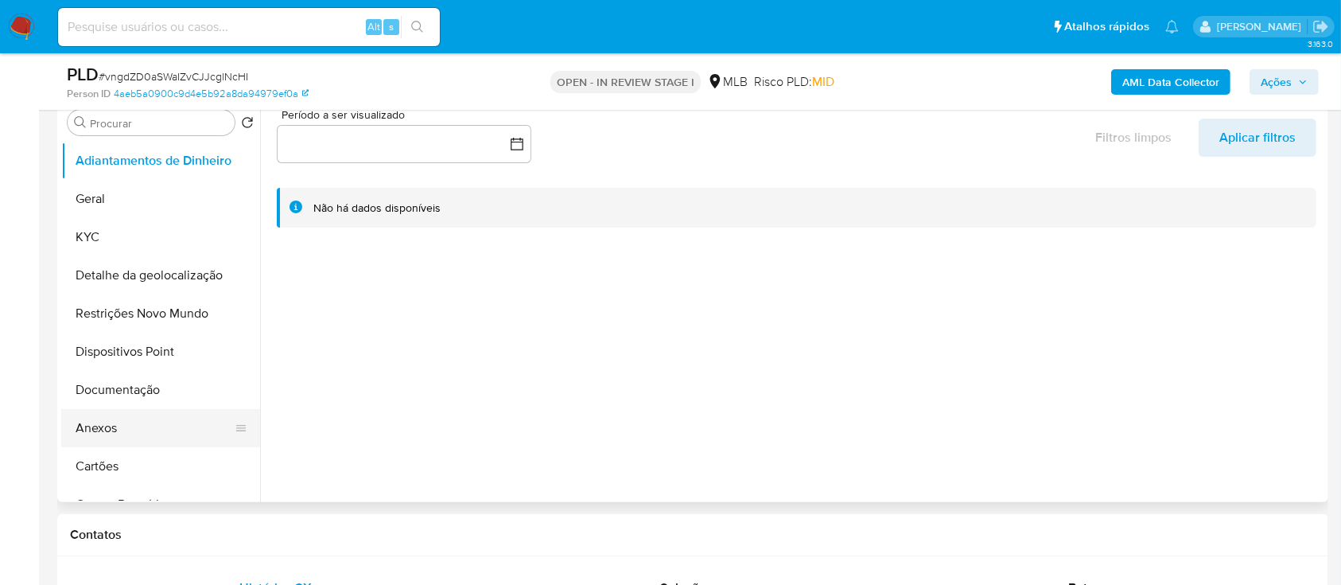
click at [134, 435] on button "Anexos" at bounding box center [154, 428] width 186 height 38
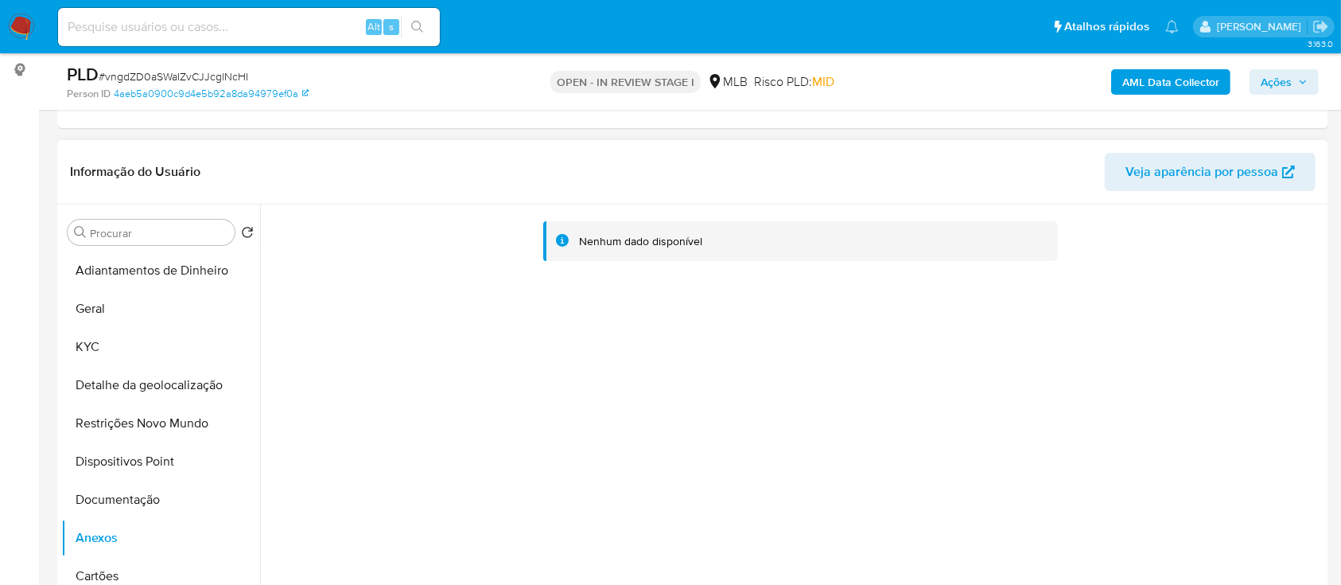
scroll to position [212, 0]
click at [90, 347] on button "KYC" at bounding box center [154, 344] width 186 height 38
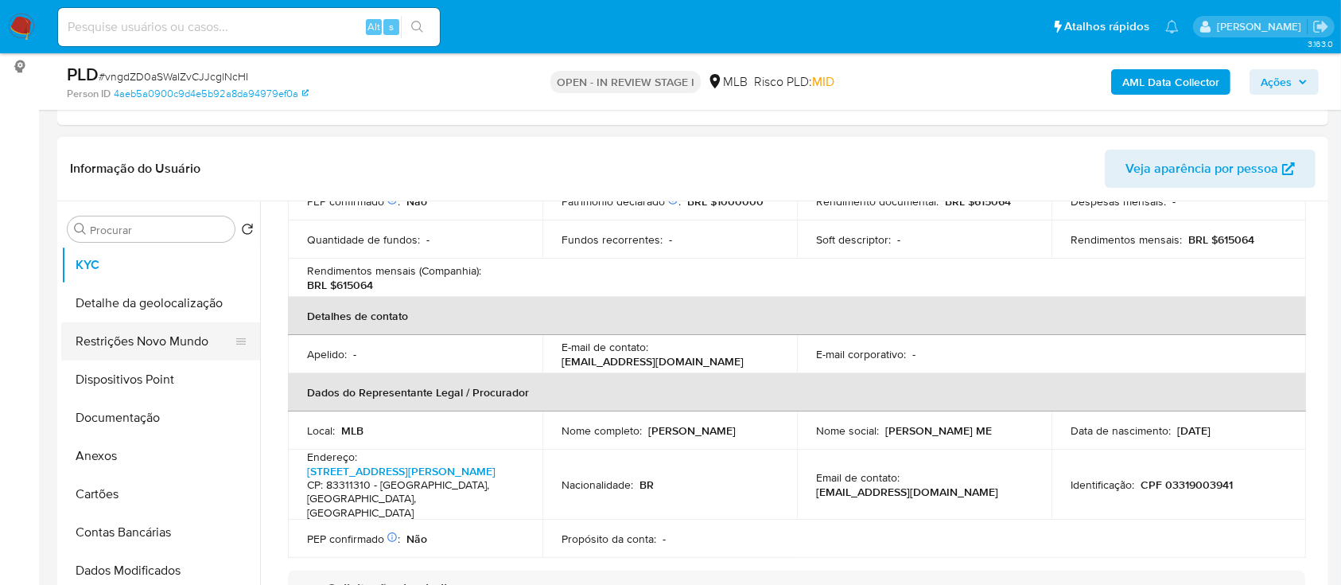
scroll to position [106, 0]
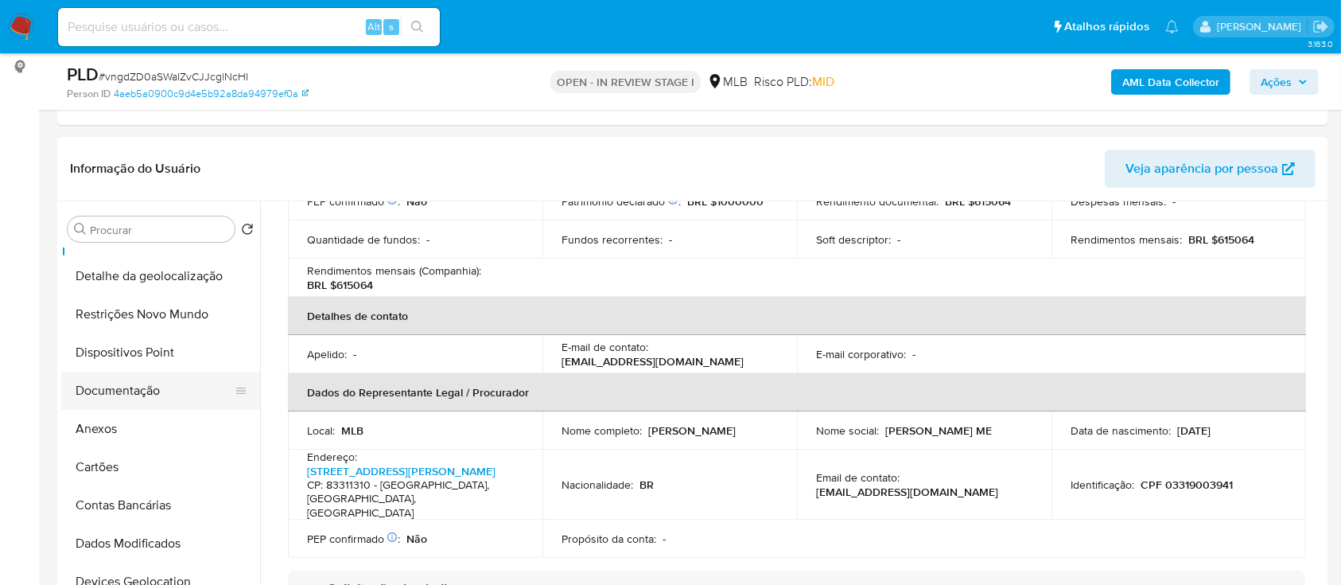
click at [119, 377] on button "Documentação" at bounding box center [154, 390] width 186 height 38
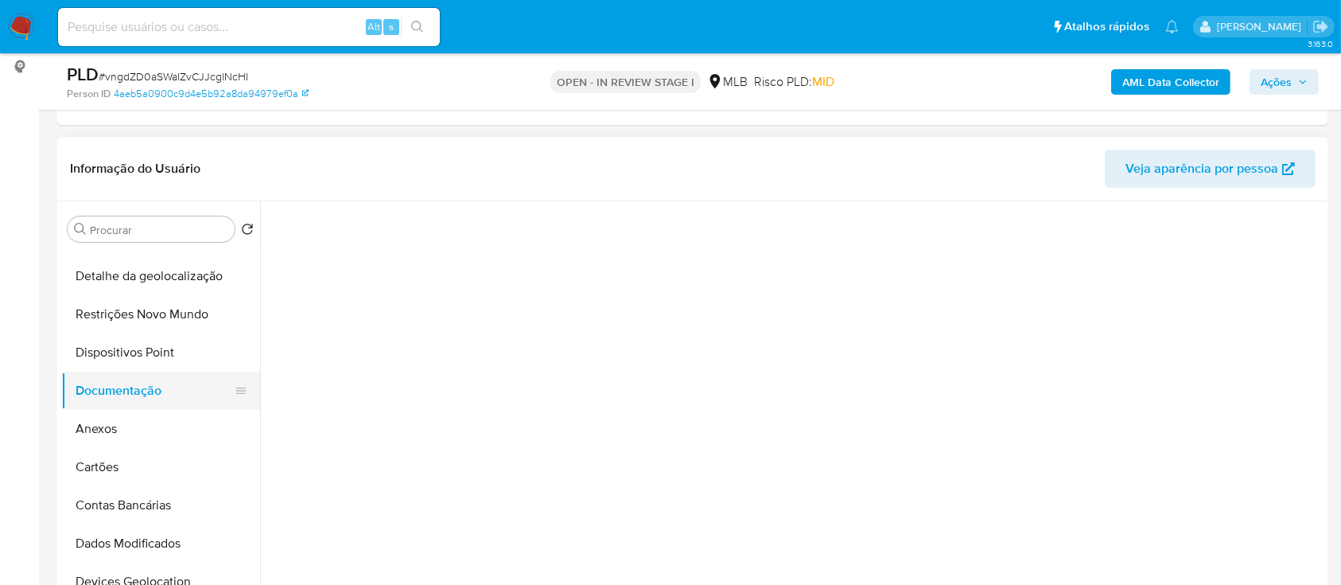
scroll to position [0, 0]
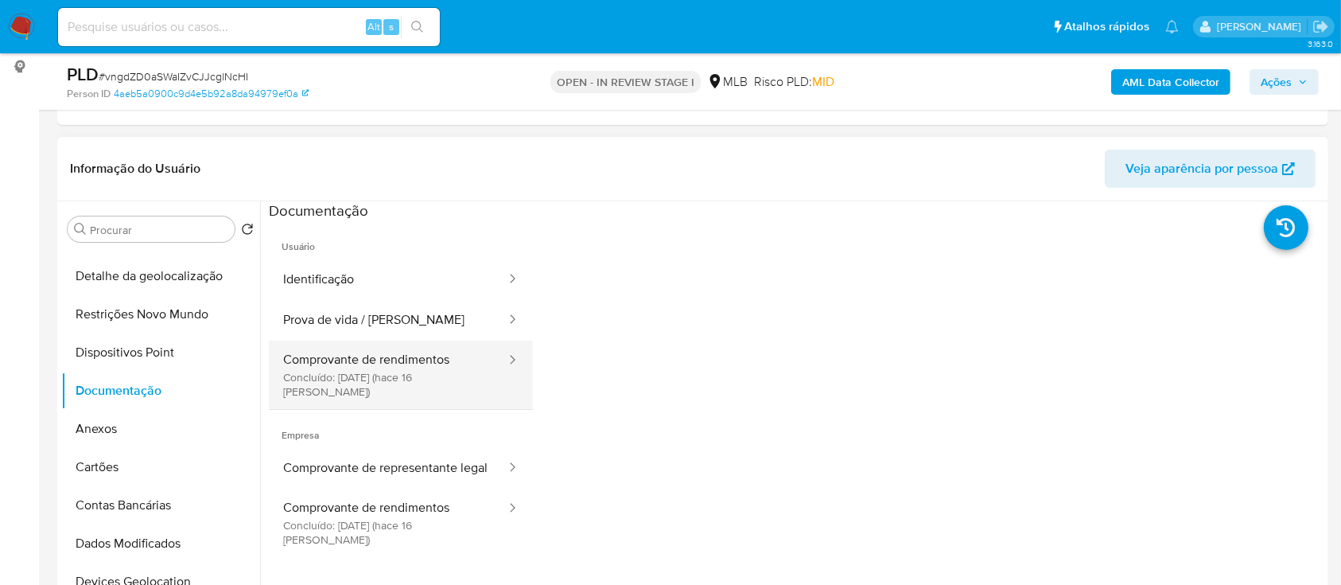
click at [356, 379] on button "Comprovante de rendimentos Concluído: [DATE] (hace 16 [PERSON_NAME])" at bounding box center [388, 374] width 239 height 68
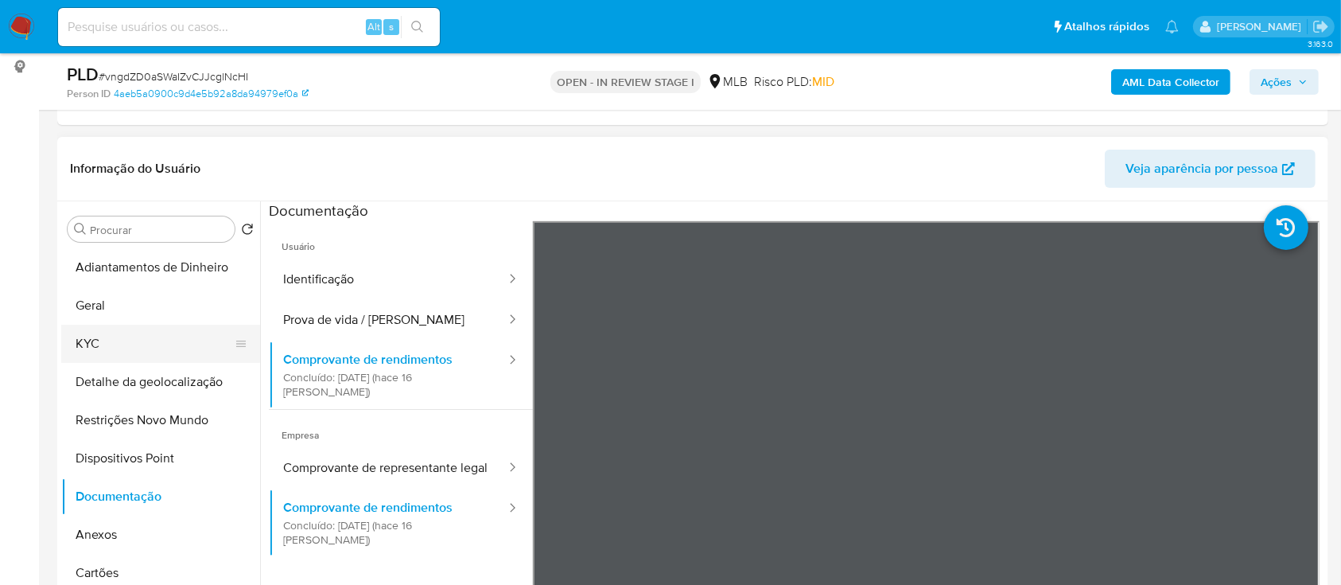
drag, startPoint x: 83, startPoint y: 339, endPoint x: 104, endPoint y: 333, distance: 22.2
click at [87, 336] on button "KYC" at bounding box center [154, 344] width 186 height 38
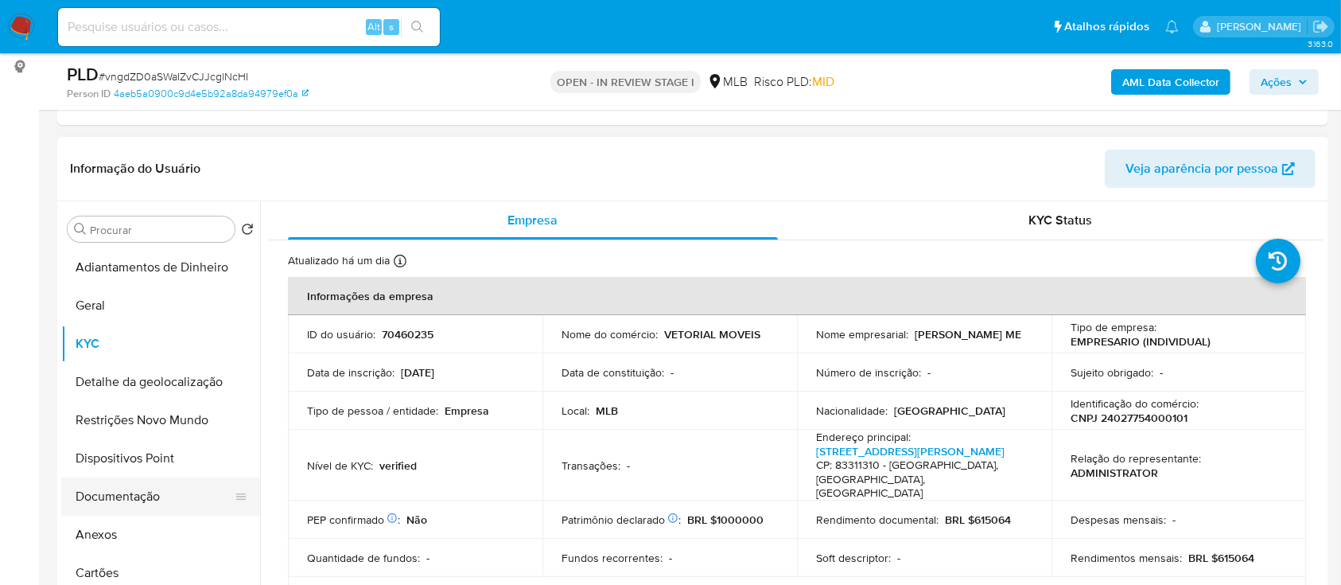
drag, startPoint x: 115, startPoint y: 494, endPoint x: 229, endPoint y: 478, distance: 115.6
click at [115, 494] on button "Documentação" at bounding box center [154, 496] width 186 height 38
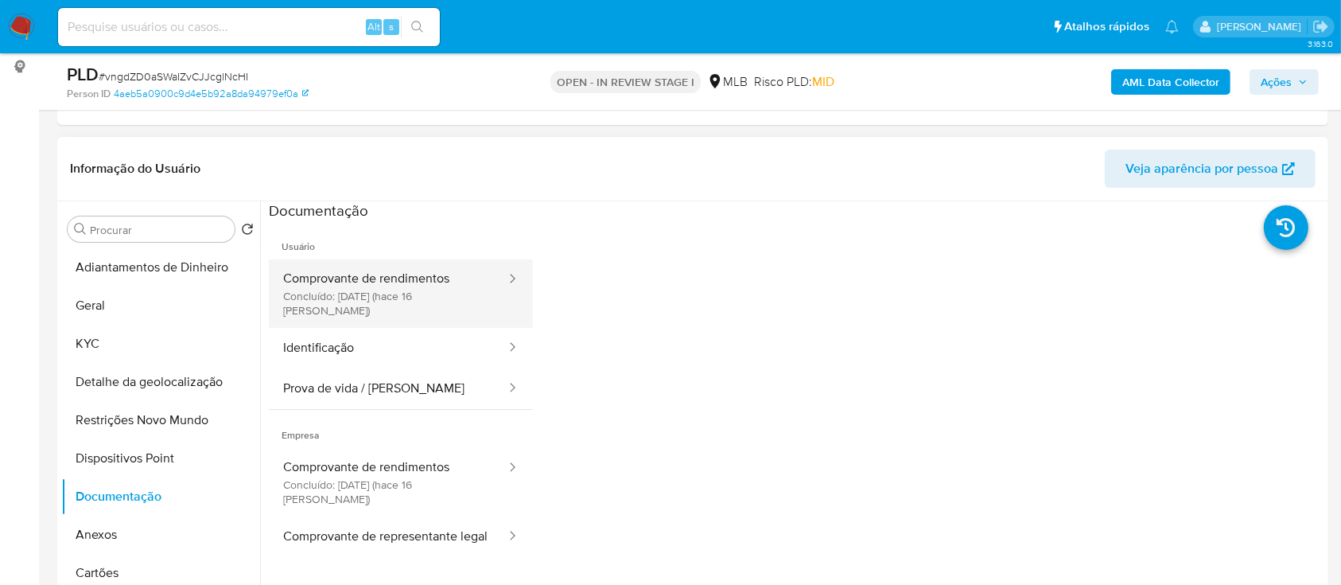
click at [379, 283] on button "Comprovante de rendimentos Concluído: [DATE] (hace 16 [PERSON_NAME])" at bounding box center [388, 293] width 239 height 68
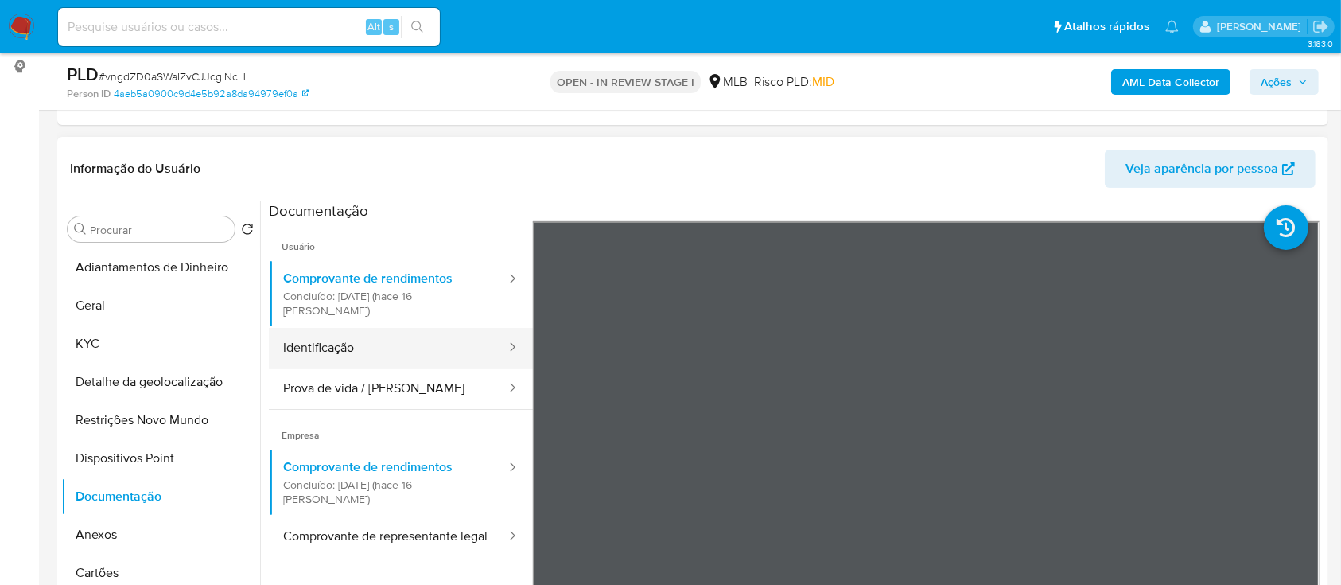
click at [377, 328] on button "Identificação" at bounding box center [388, 348] width 239 height 41
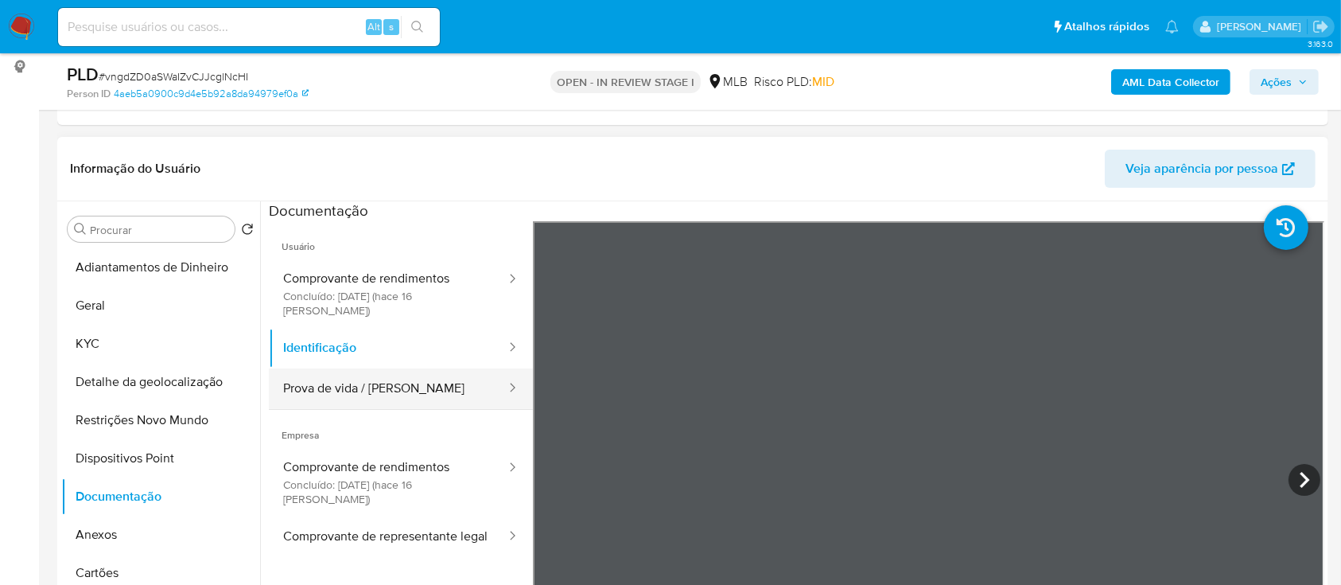
drag, startPoint x: 399, startPoint y: 370, endPoint x: 426, endPoint y: 372, distance: 26.4
click at [399, 369] on button "Prova de vida / [PERSON_NAME]" at bounding box center [388, 388] width 239 height 41
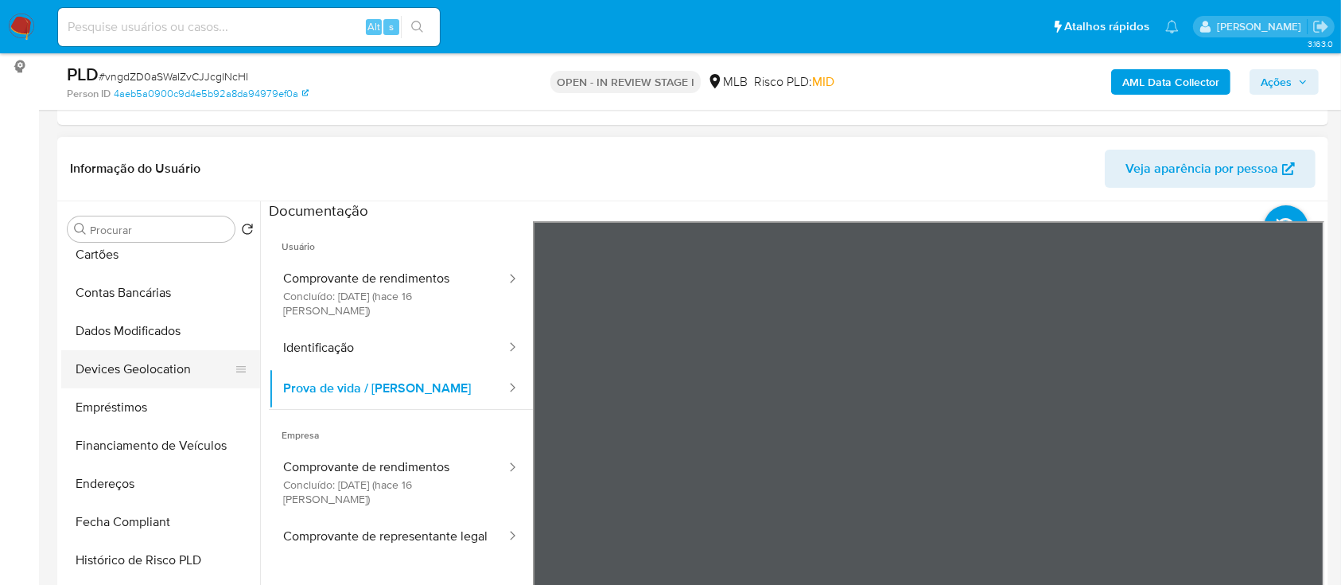
scroll to position [424, 0]
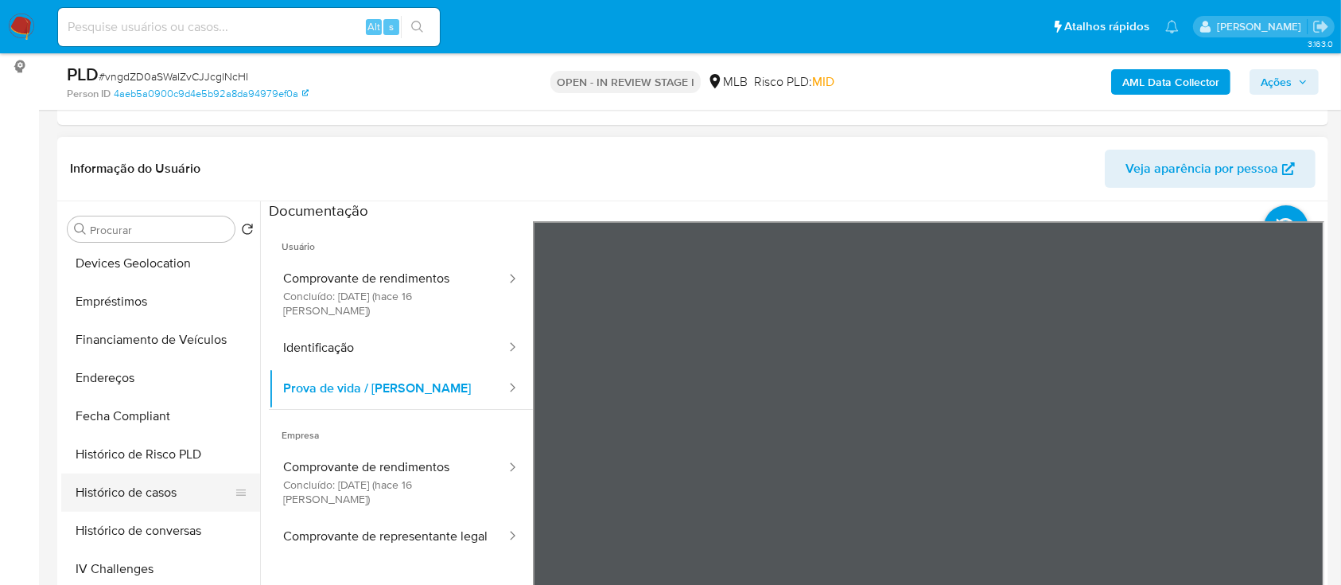
click at [143, 489] on button "Histórico de casos" at bounding box center [154, 492] width 186 height 38
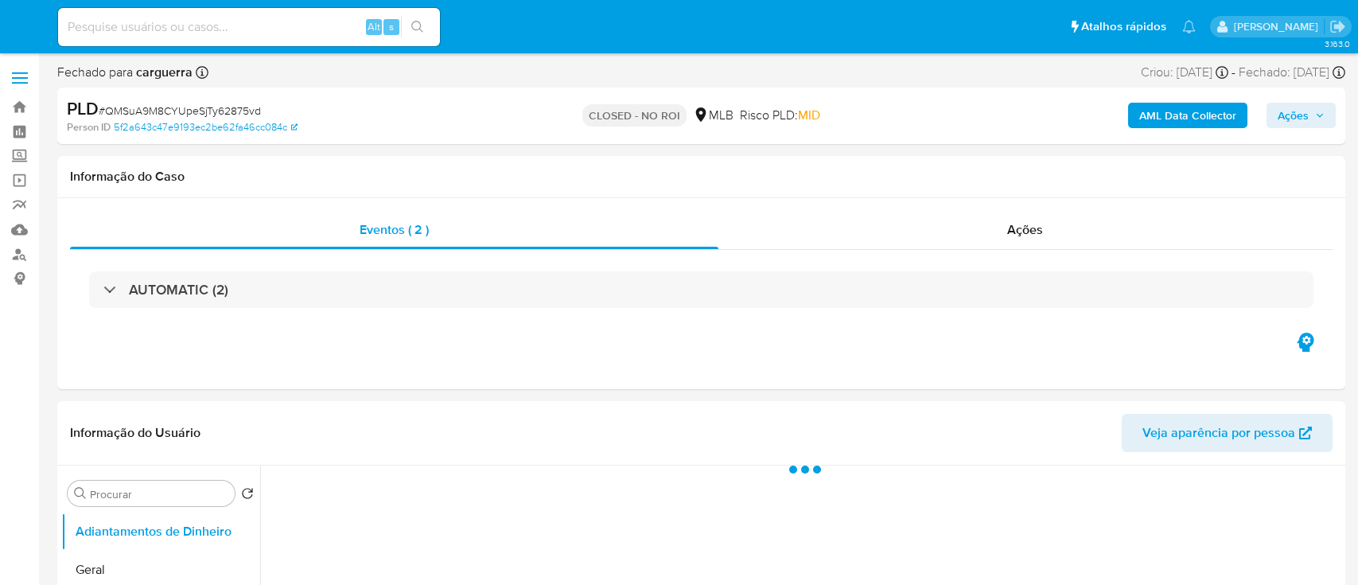
select select "10"
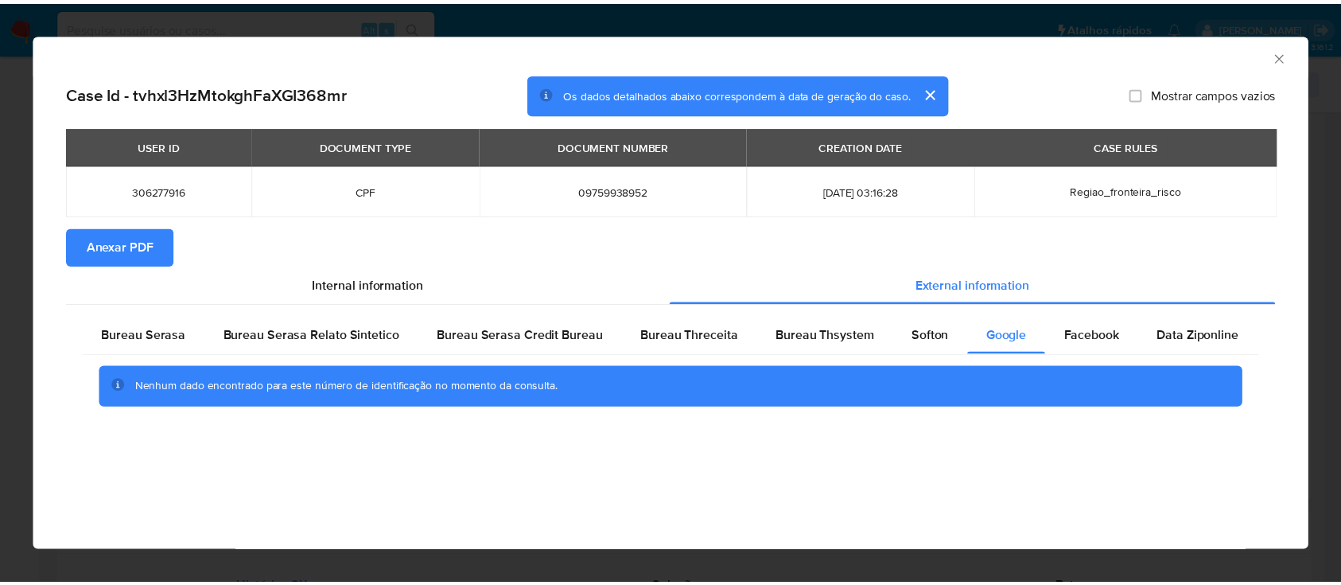
scroll to position [318, 0]
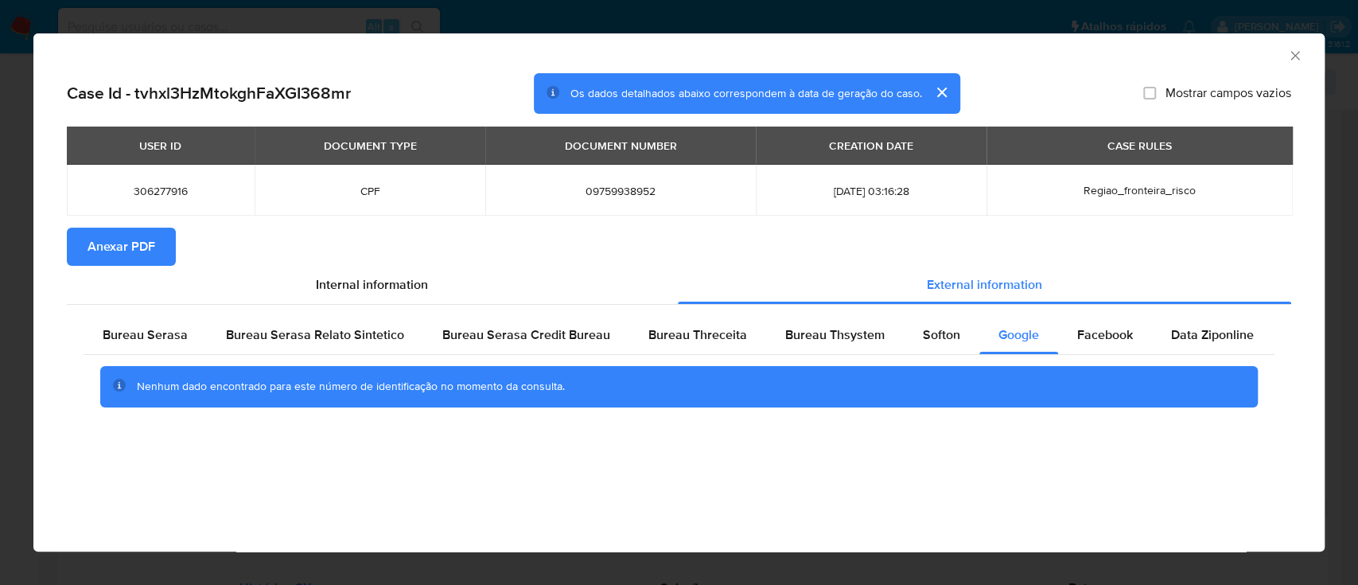
click at [1288, 55] on icon "Fechar a janela" at bounding box center [1295, 56] width 16 height 16
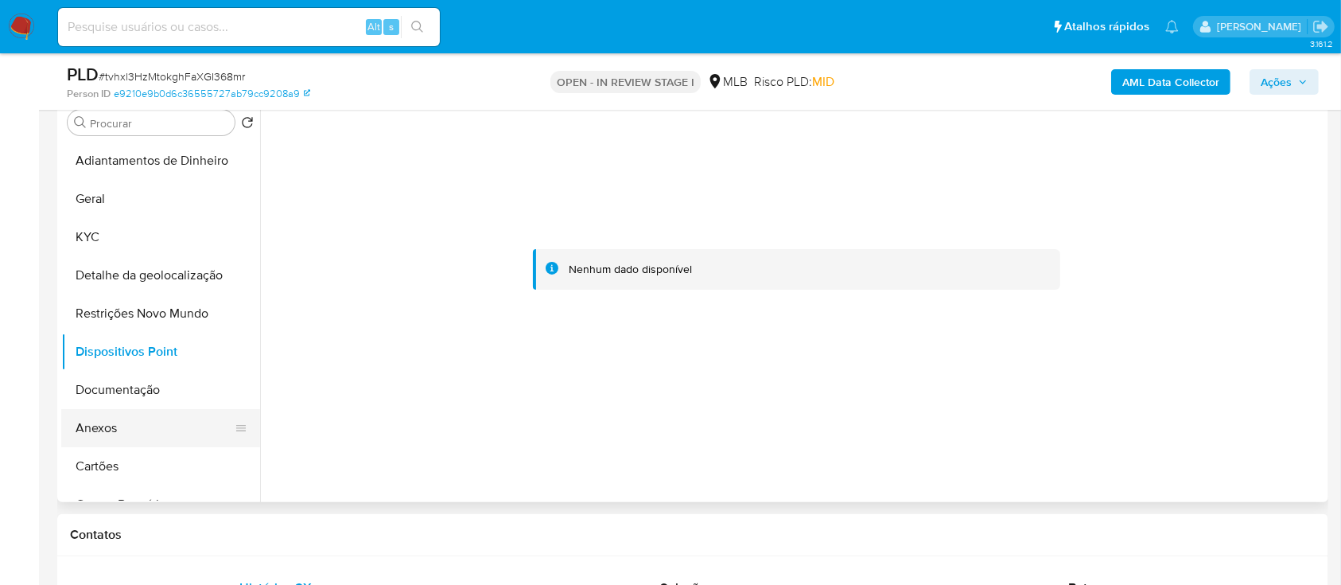
click at [92, 423] on button "Anexos" at bounding box center [154, 428] width 186 height 38
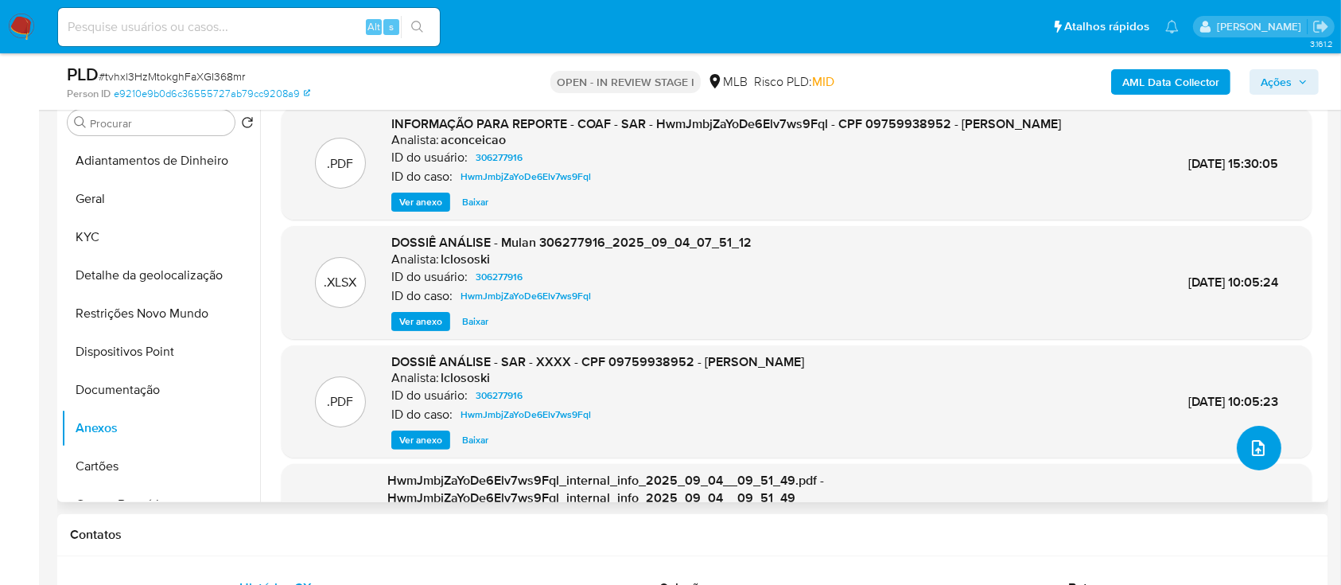
click at [1253, 451] on icon "upload-file" at bounding box center [1258, 447] width 19 height 19
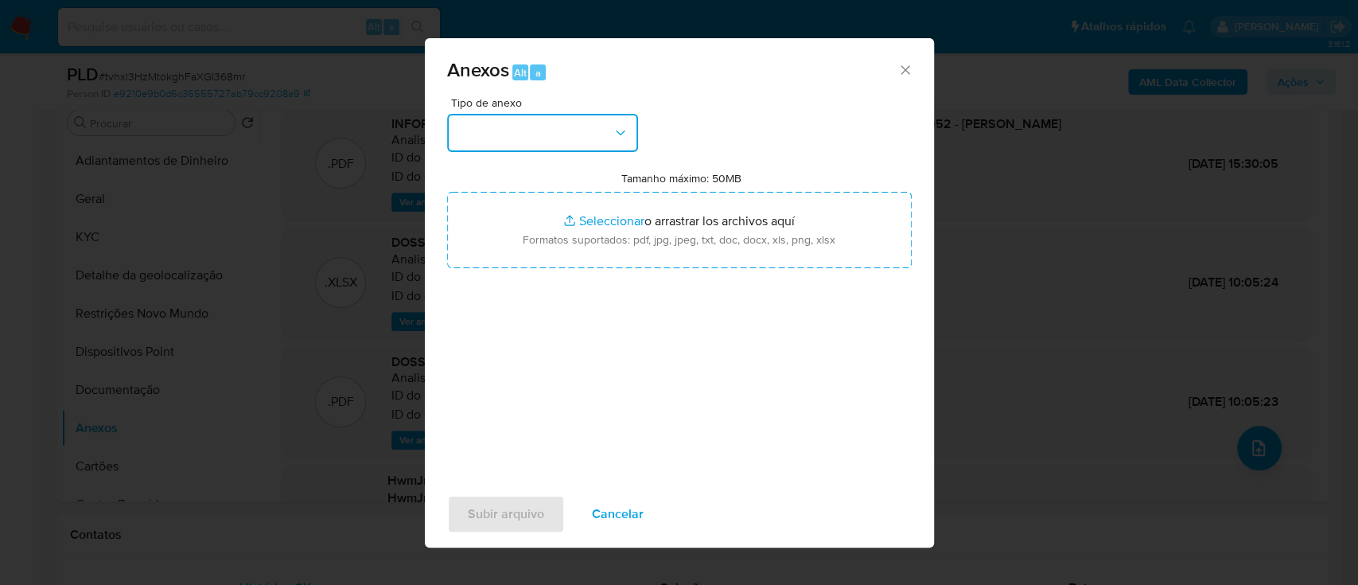
click at [537, 142] on button "button" at bounding box center [542, 133] width 191 height 38
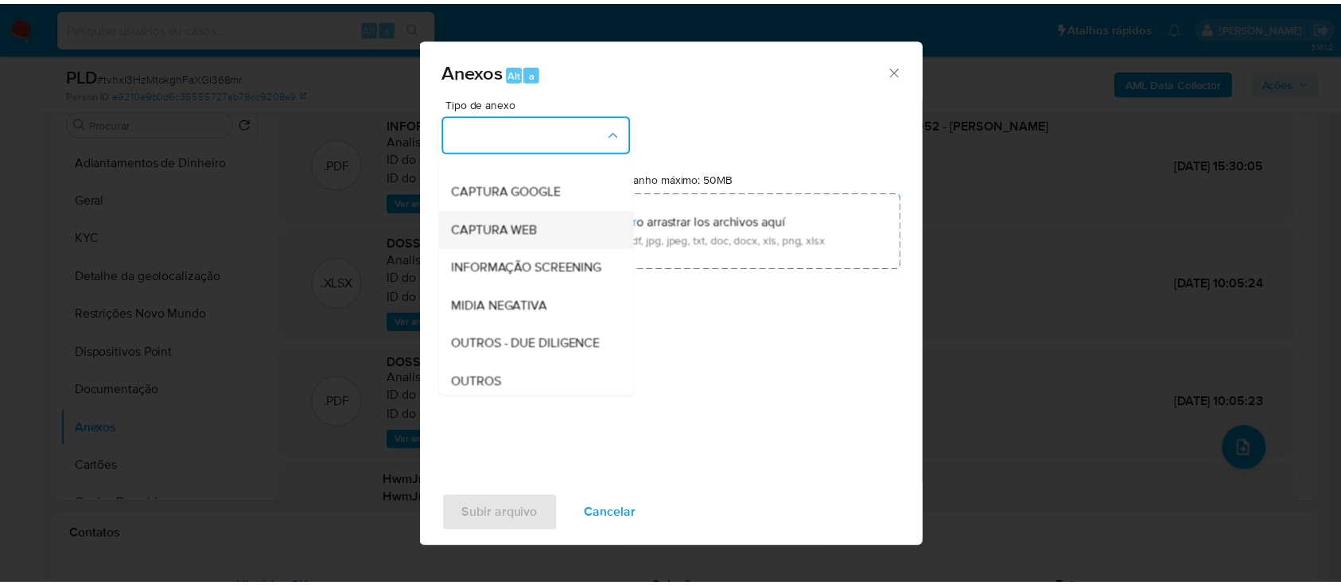
scroll to position [212, 0]
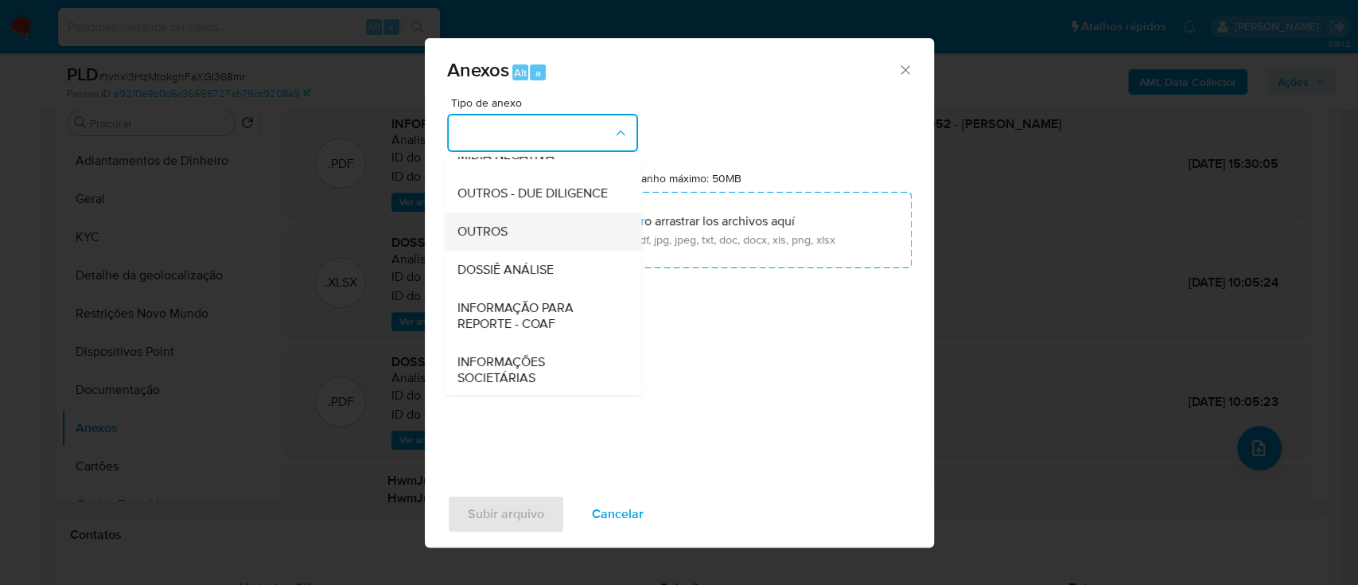
click at [527, 251] on div "OUTROS" at bounding box center [538, 231] width 162 height 38
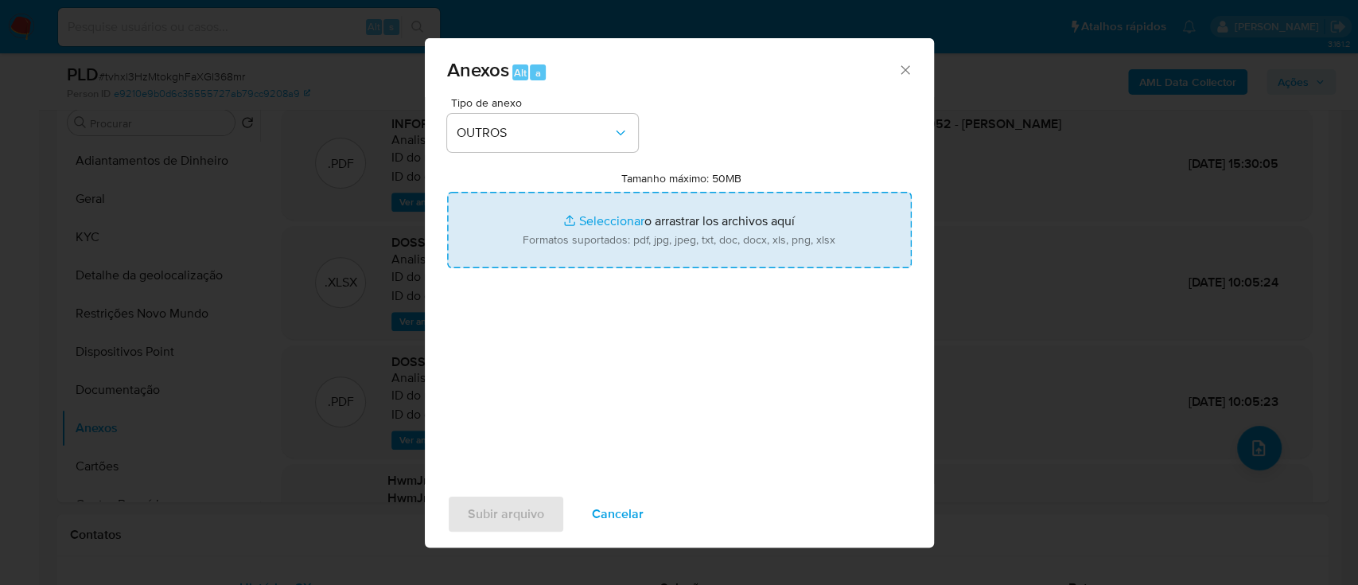
click at [607, 226] on input "Tamanho máximo: 50MB Seleccionar archivos" at bounding box center [679, 230] width 465 height 76
type input "C:\fakepath\Mulan 306277916_2025_10_07_14_31_26.xlsx"
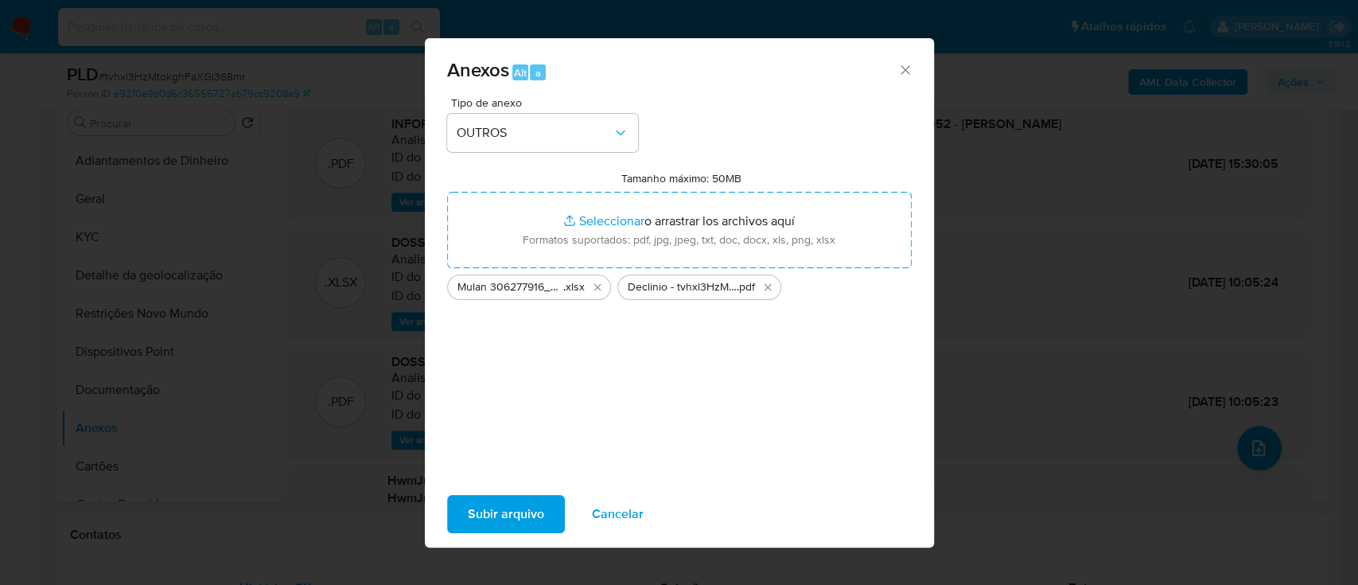
click at [504, 523] on span "Subir arquivo" at bounding box center [506, 513] width 76 height 35
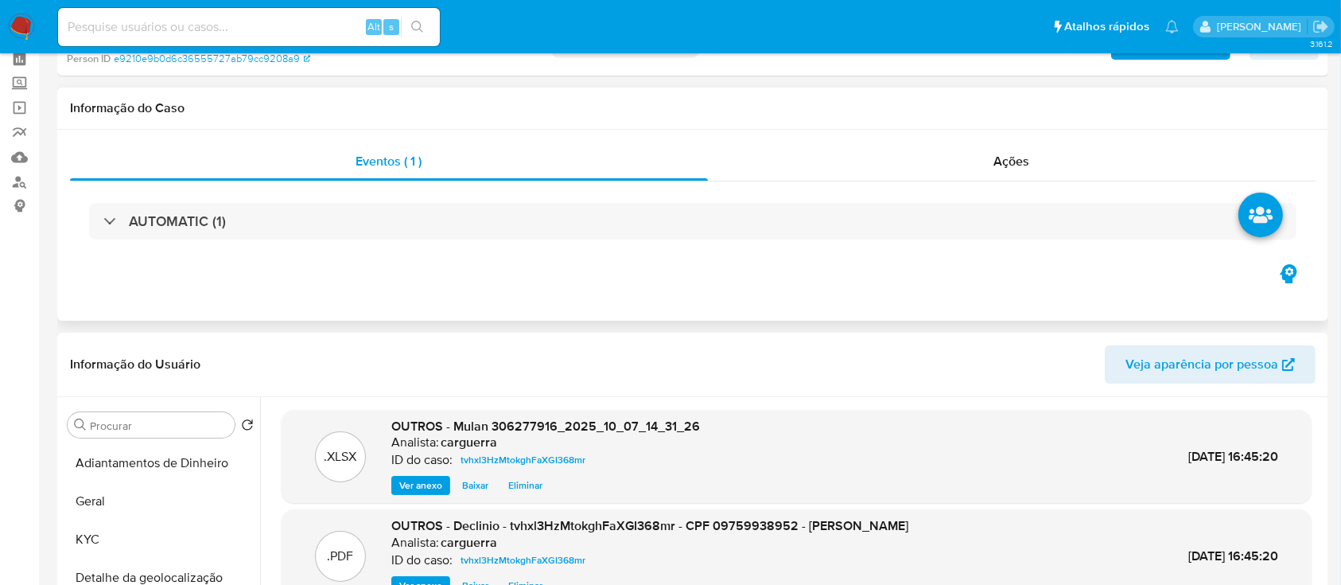
scroll to position [106, 0]
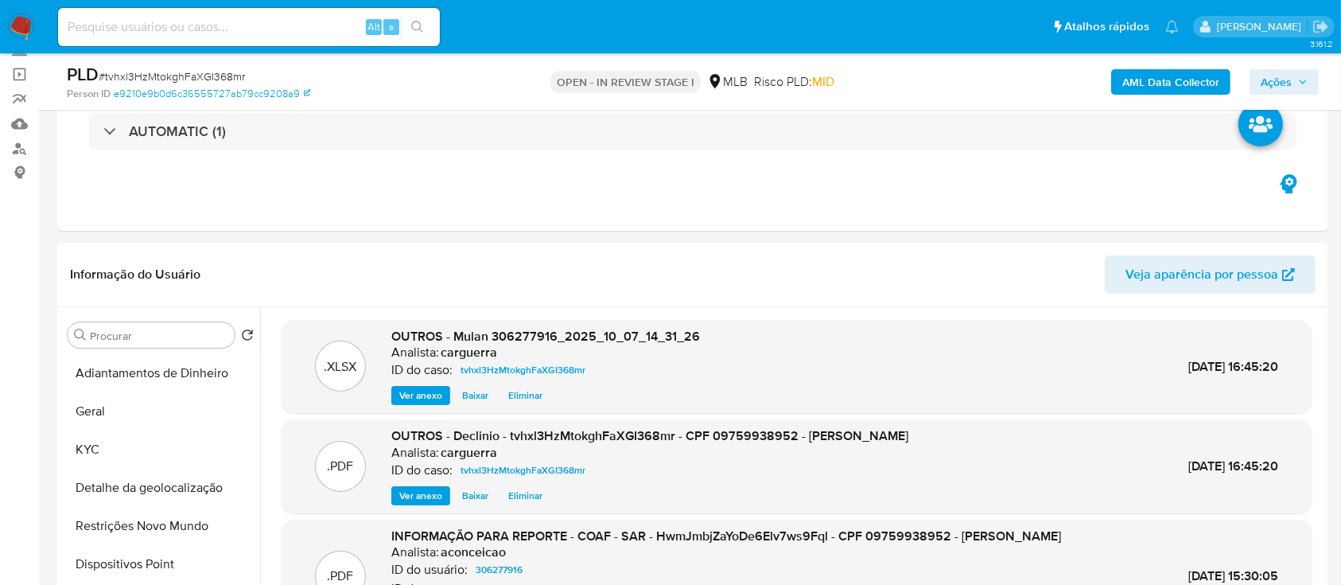
click at [1286, 81] on span "Ações" at bounding box center [1276, 81] width 31 height 25
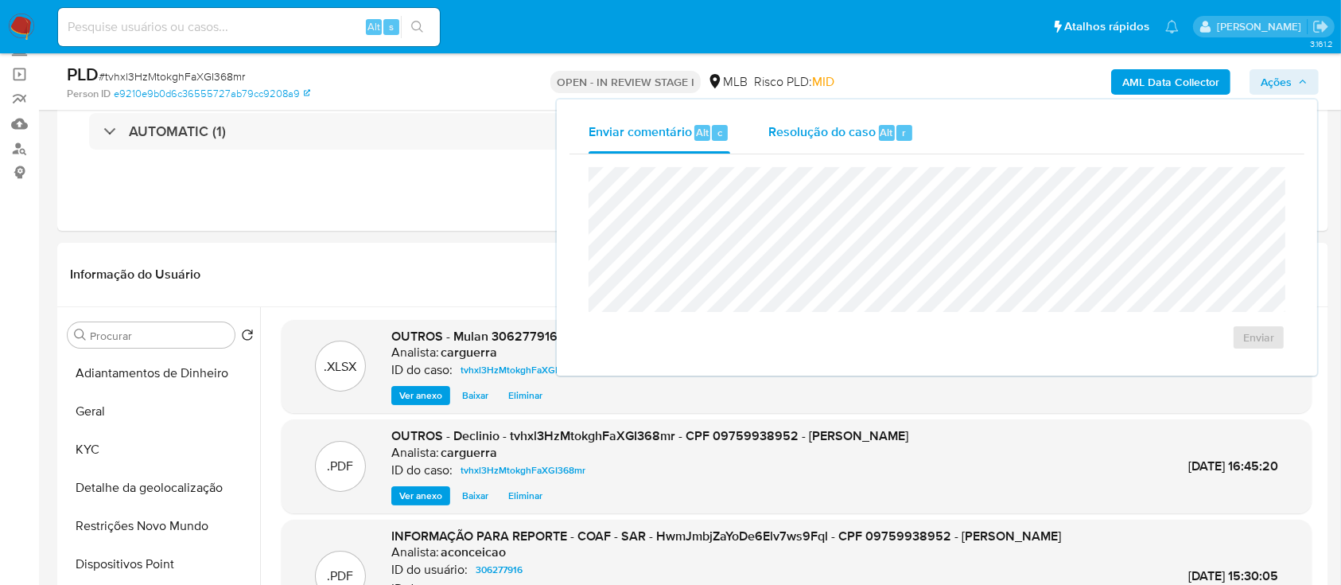
click at [815, 136] on span "Resolução do caso" at bounding box center [821, 132] width 107 height 18
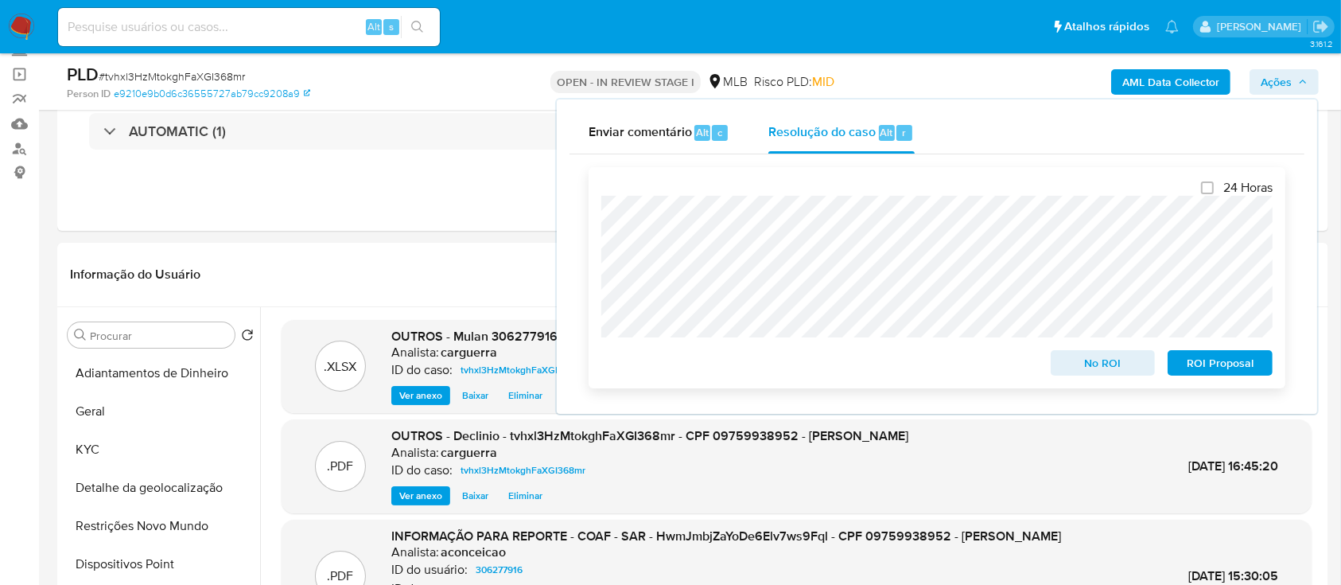
drag, startPoint x: 1108, startPoint y: 360, endPoint x: 1088, endPoint y: 347, distance: 24.0
click at [1108, 361] on span "No ROI" at bounding box center [1103, 363] width 83 height 22
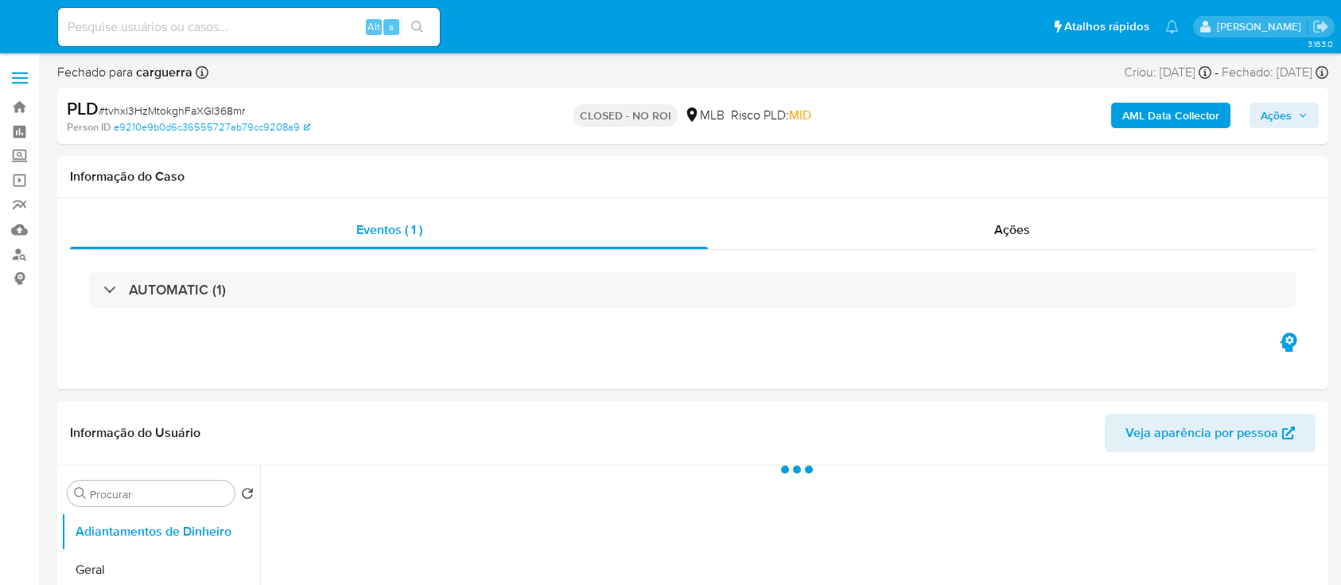
select select "10"
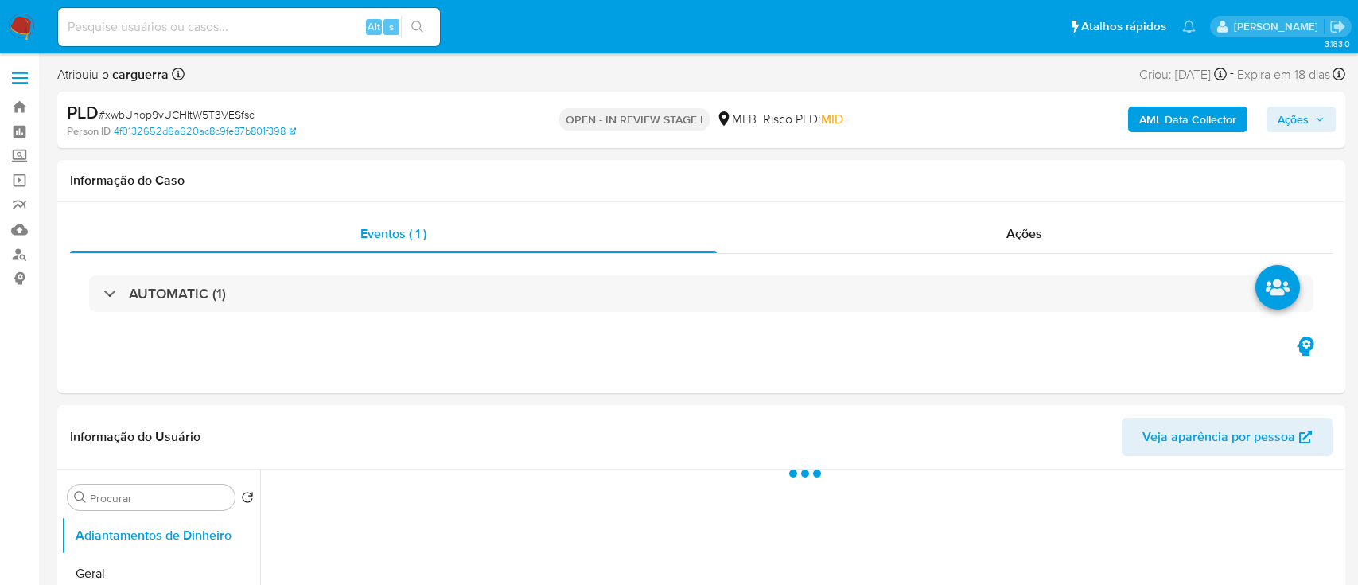
select select "10"
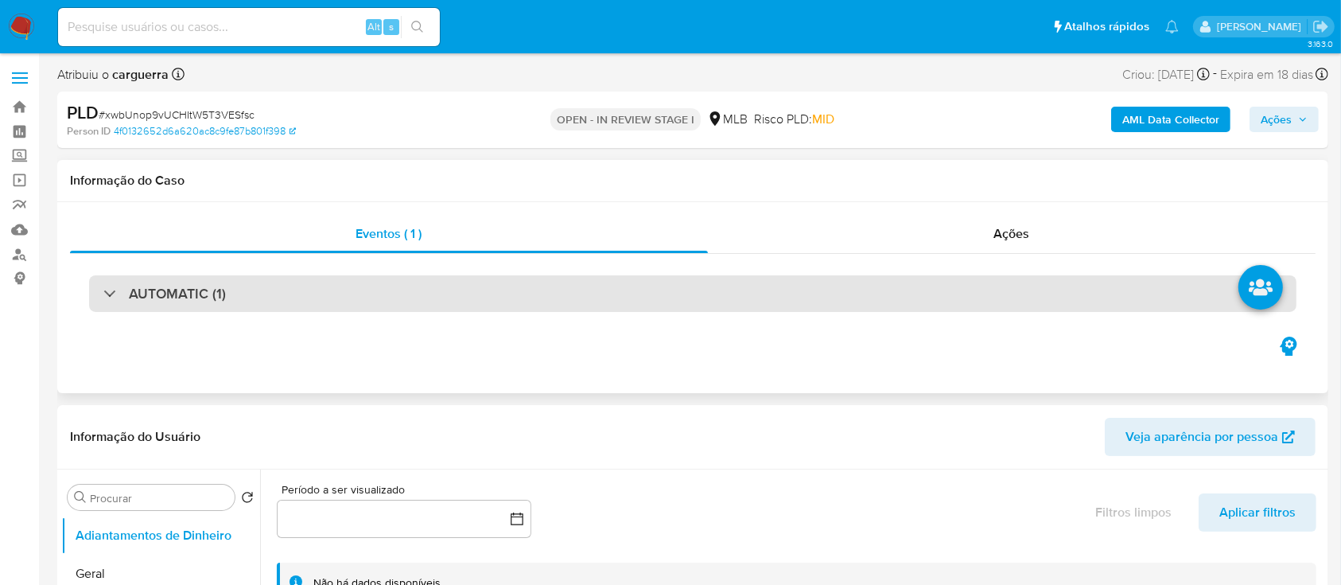
click at [116, 287] on div "AUTOMATIC (1)" at bounding box center [164, 294] width 123 height 18
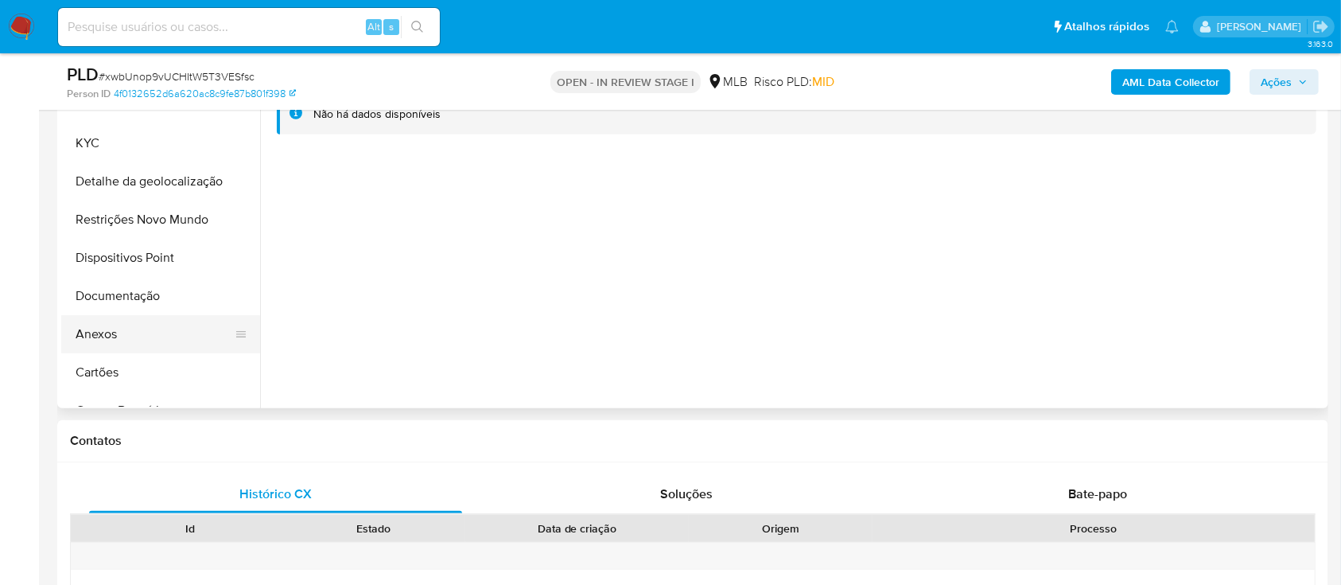
scroll to position [636, 0]
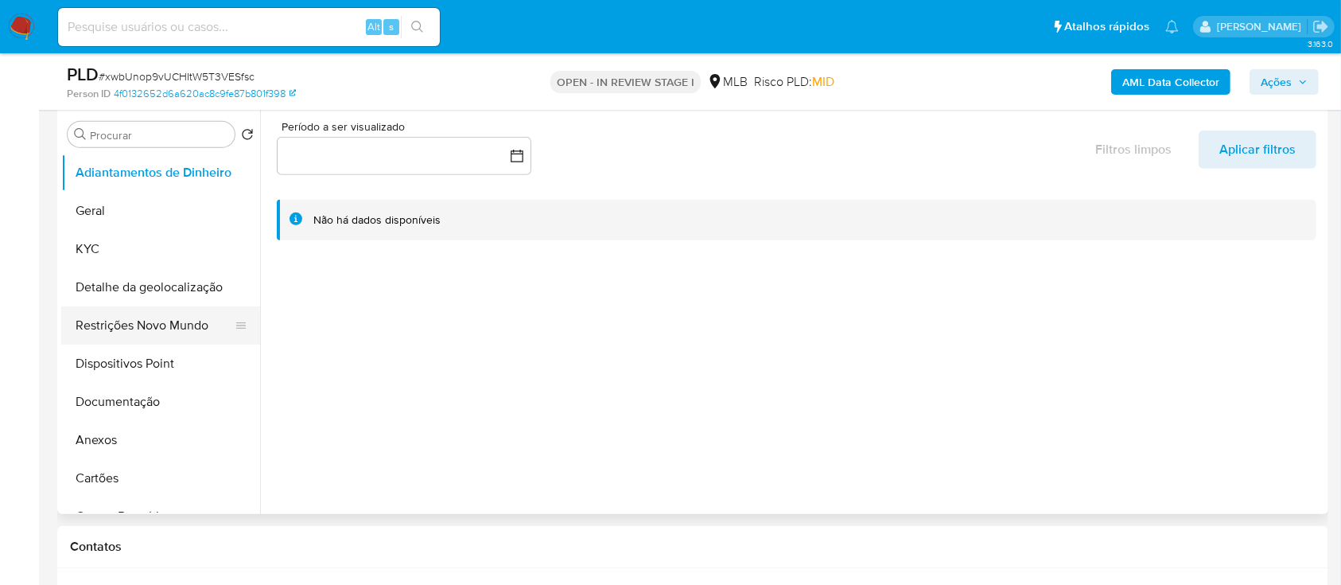
click at [171, 321] on button "Restrições Novo Mundo" at bounding box center [154, 325] width 186 height 38
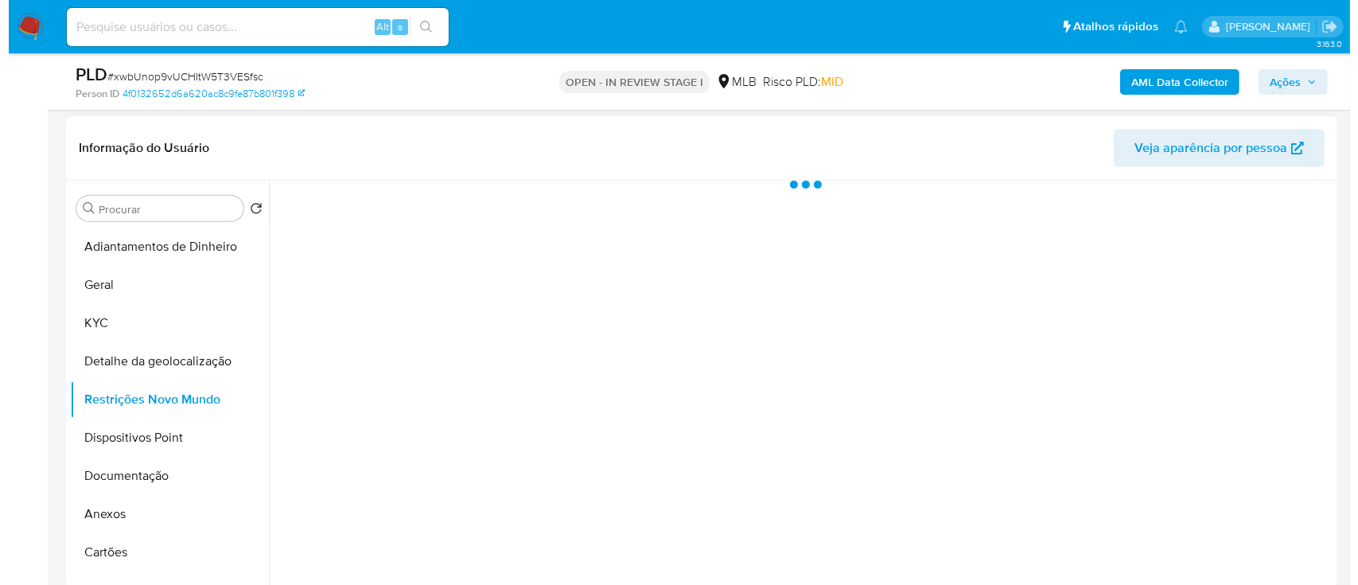
scroll to position [530, 0]
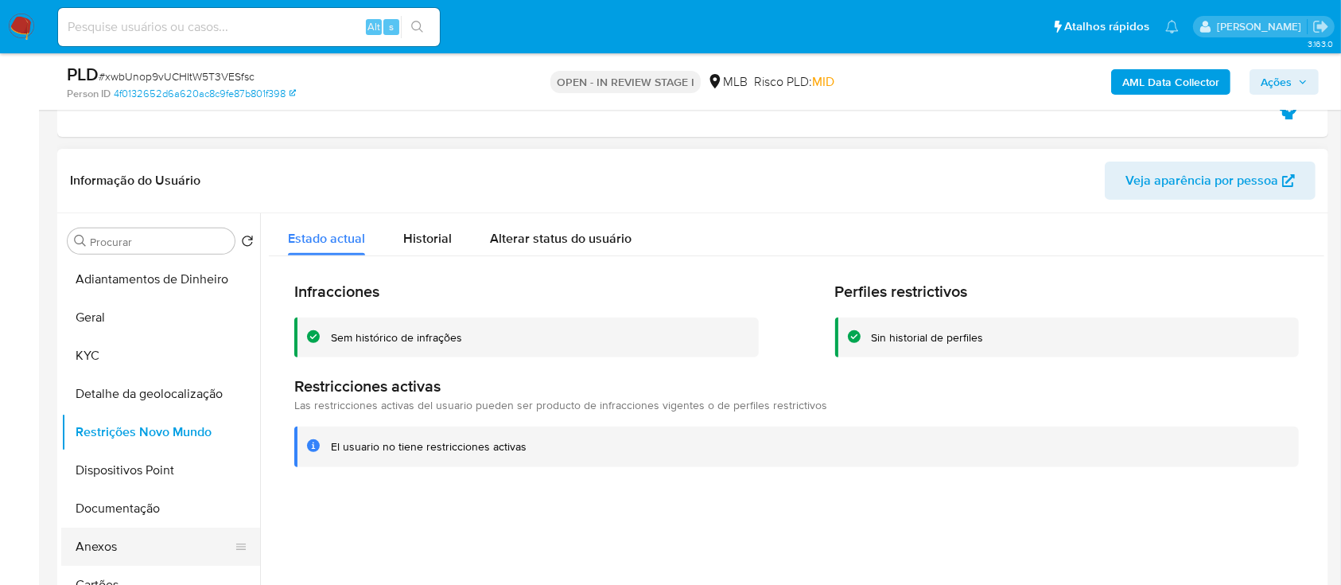
click at [130, 537] on button "Anexos" at bounding box center [154, 546] width 186 height 38
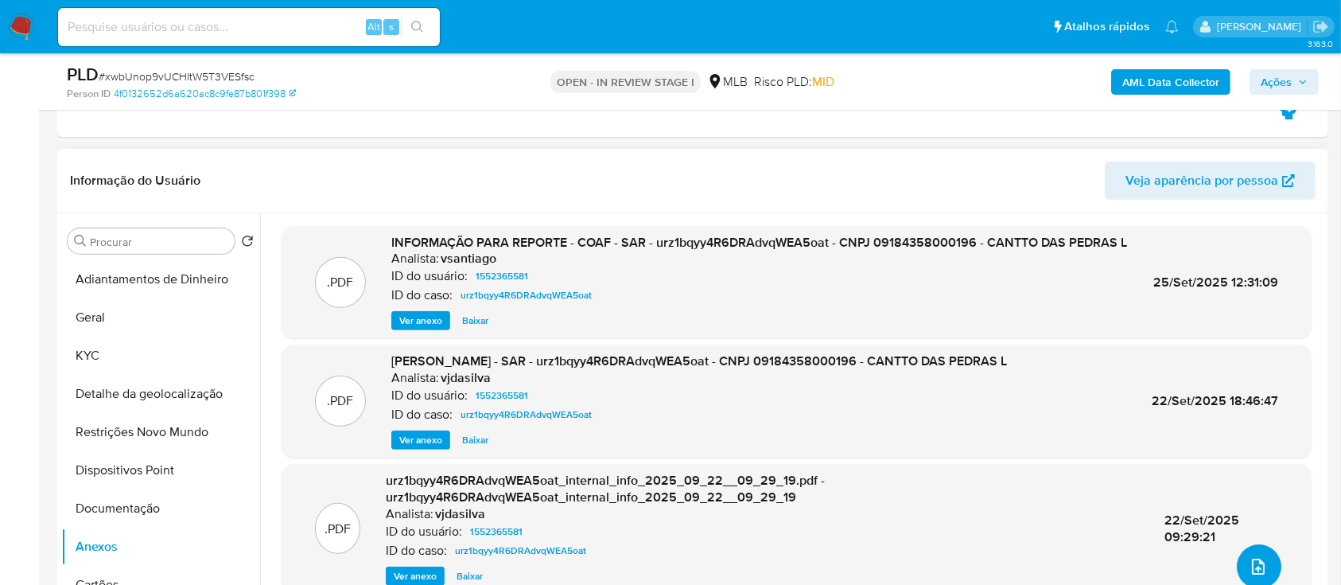
click at [1257, 557] on icon "upload-file" at bounding box center [1258, 566] width 19 height 19
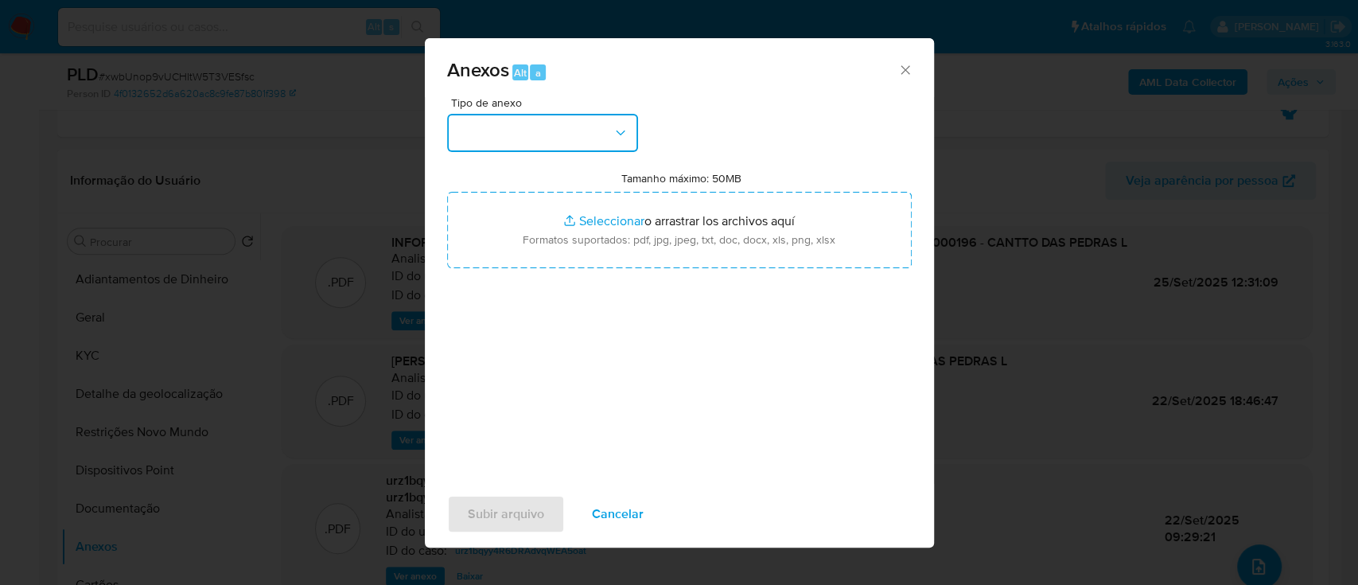
click at [489, 130] on button "button" at bounding box center [542, 133] width 191 height 38
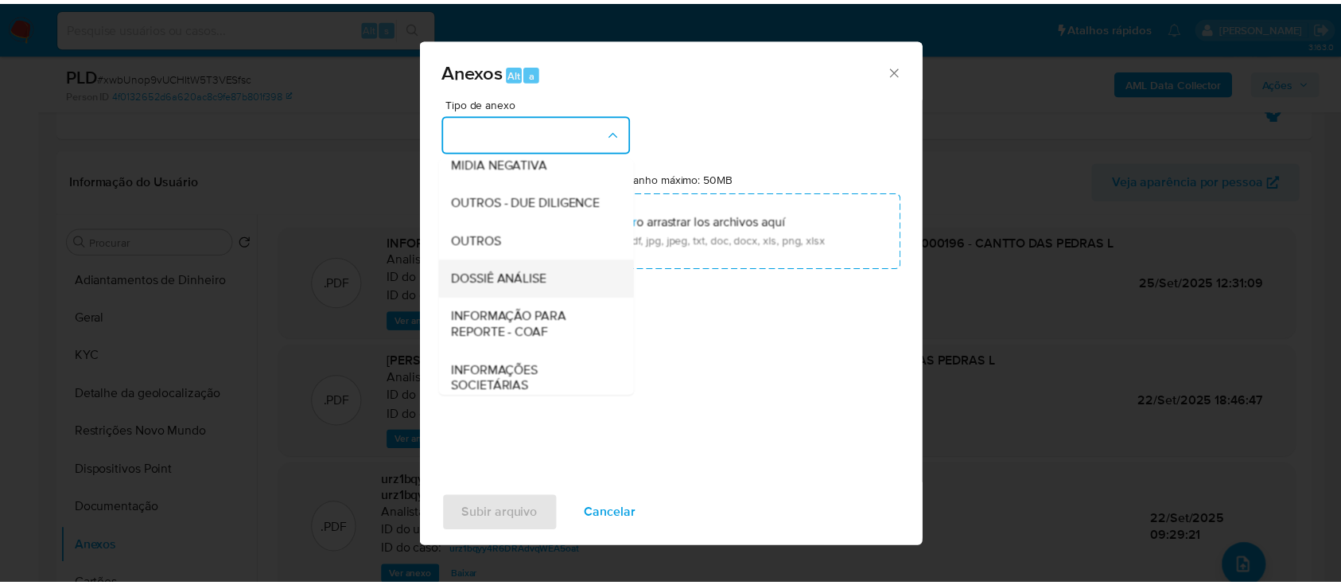
scroll to position [212, 0]
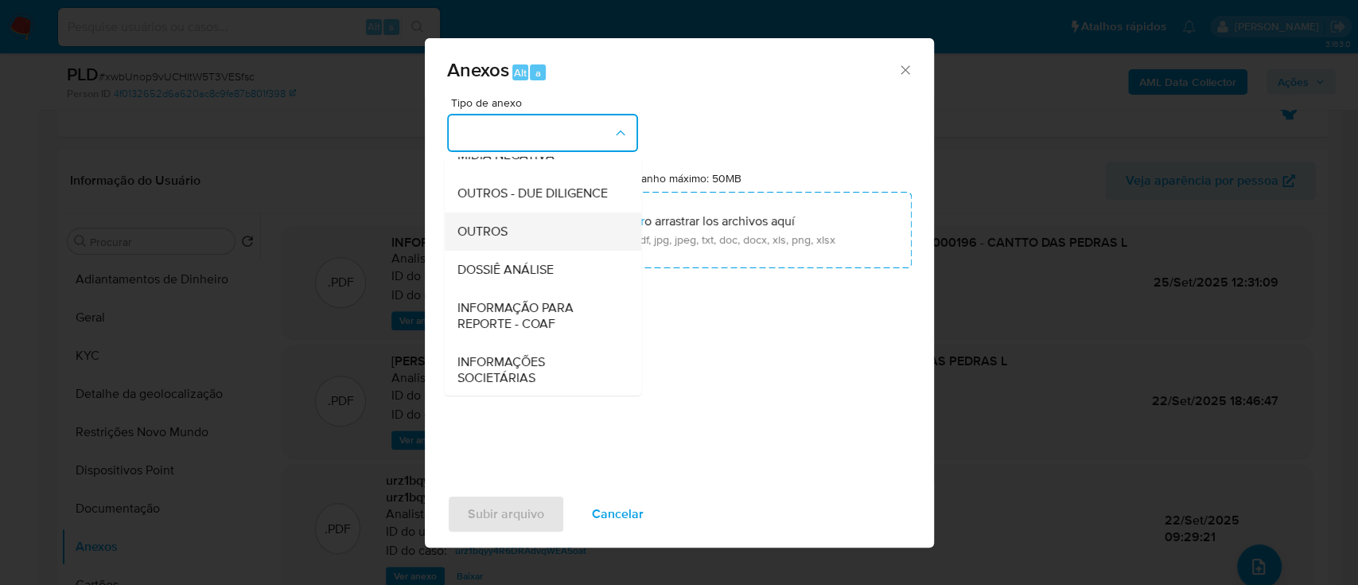
click at [521, 251] on div "OUTROS" at bounding box center [538, 231] width 162 height 38
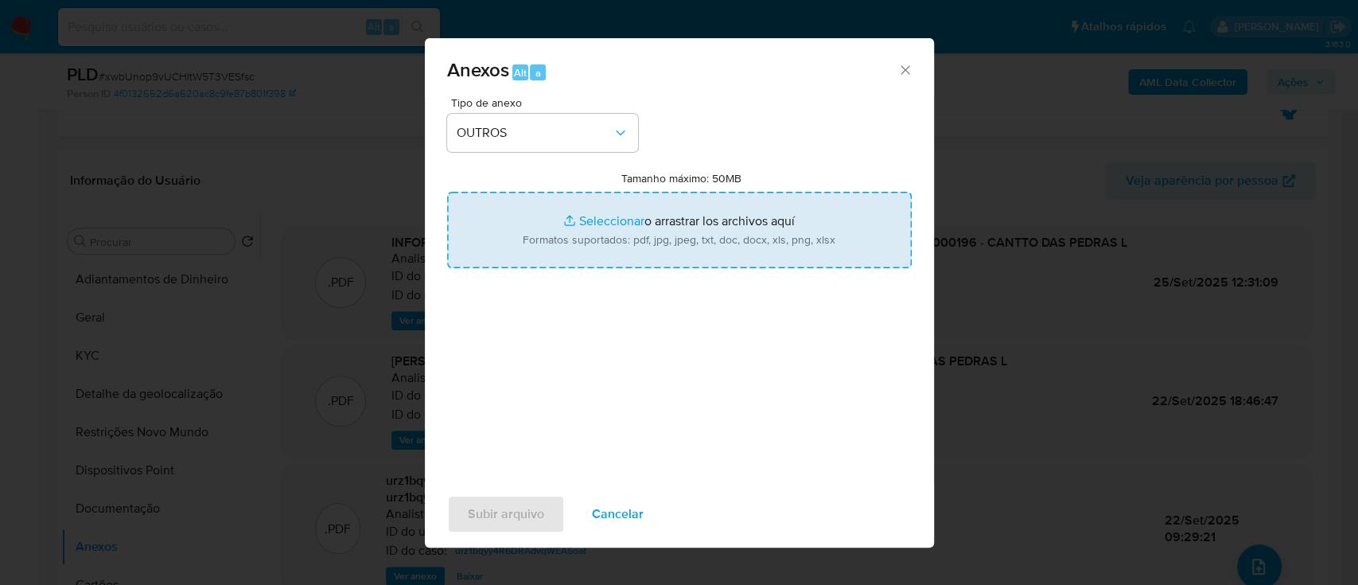
click at [630, 224] on input "Tamanho máximo: 50MB Seleccionar archivos" at bounding box center [679, 230] width 465 height 76
type input "C:\fakepath\Mulan 1552365581_2025_10_07_14_35_47.xlsx"
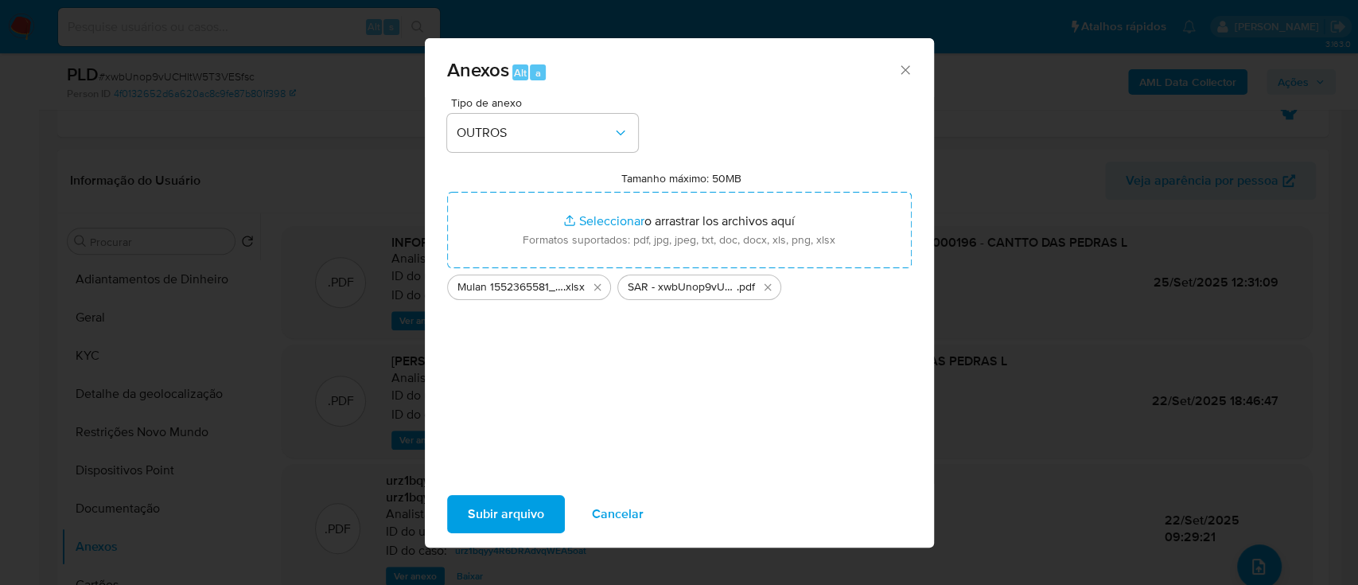
click at [501, 517] on span "Subir arquivo" at bounding box center [506, 513] width 76 height 35
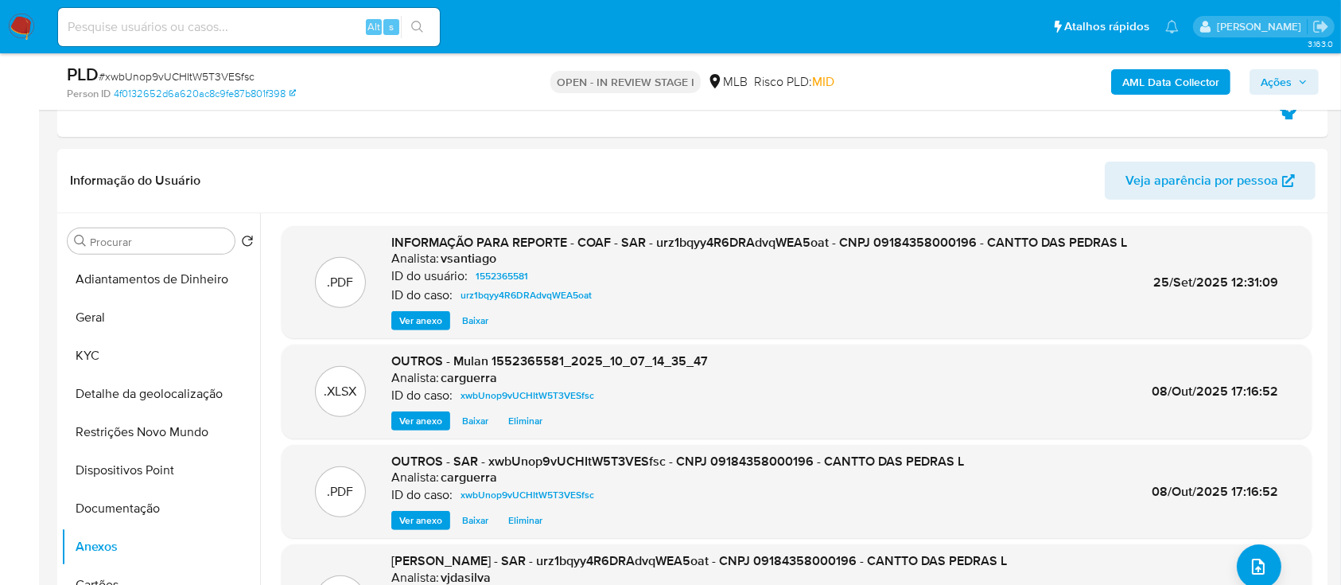
click at [1289, 80] on span "Ações" at bounding box center [1276, 81] width 31 height 25
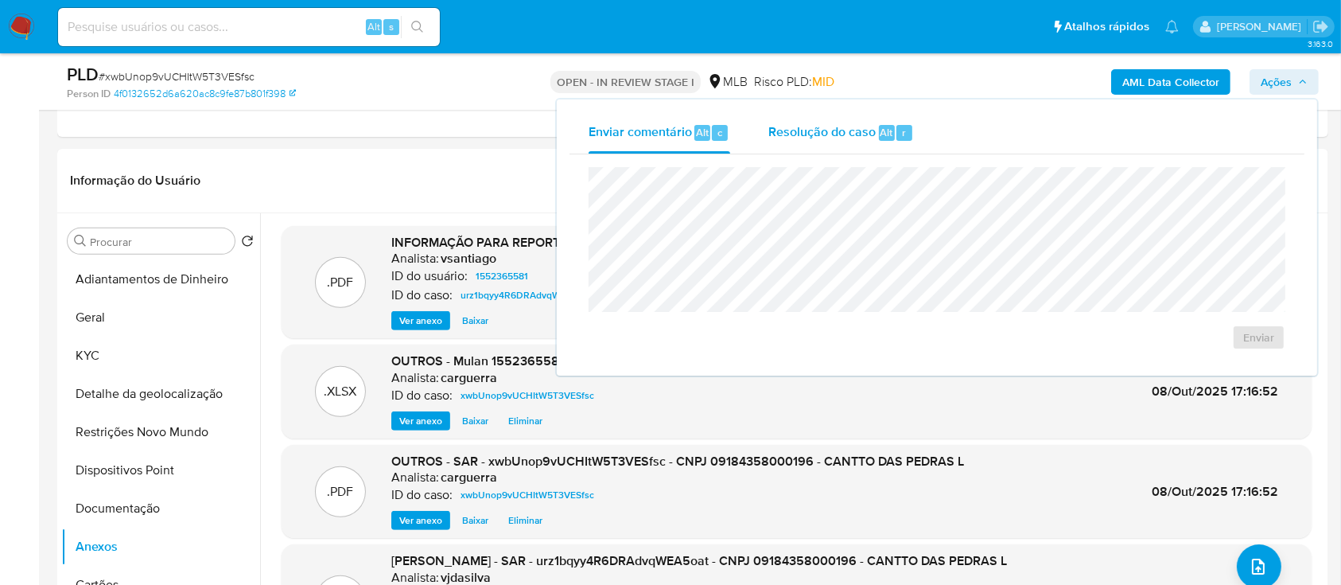
click at [792, 134] on span "Resolução do caso" at bounding box center [821, 132] width 107 height 18
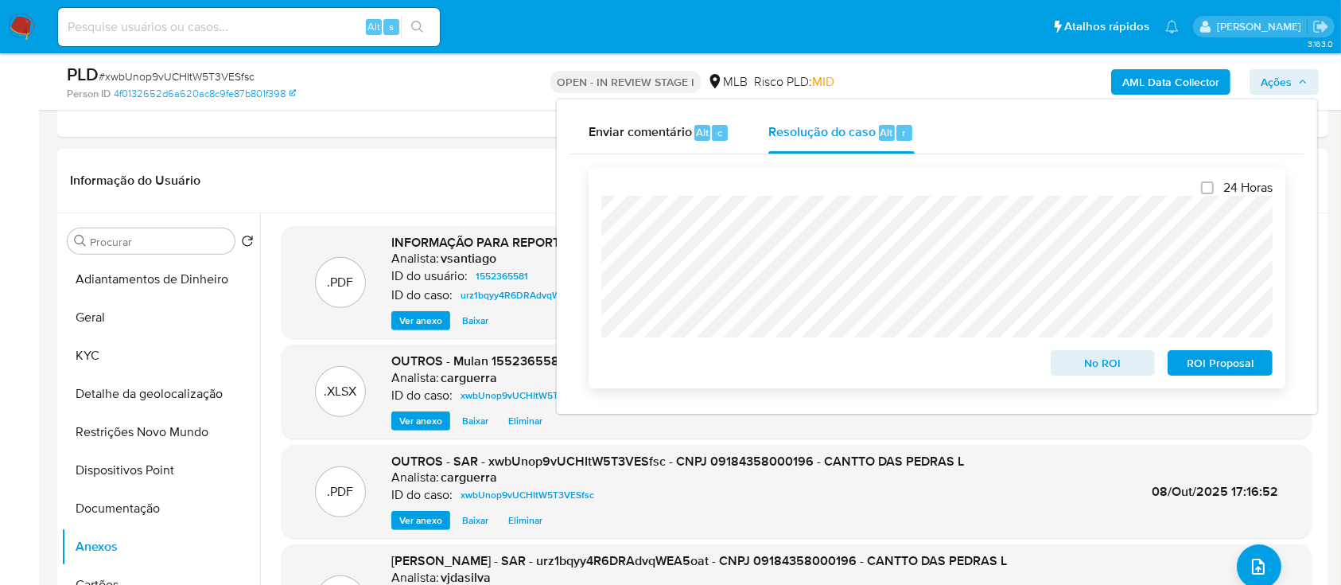
click at [1117, 366] on span "No ROI" at bounding box center [1103, 363] width 83 height 22
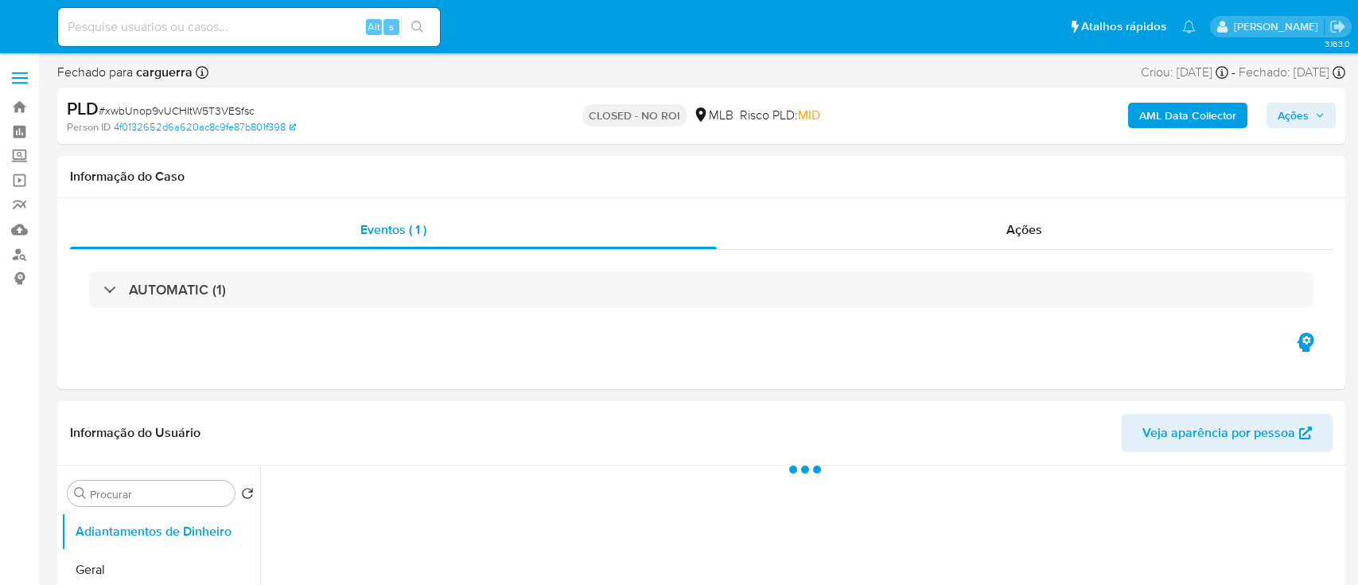
select select "10"
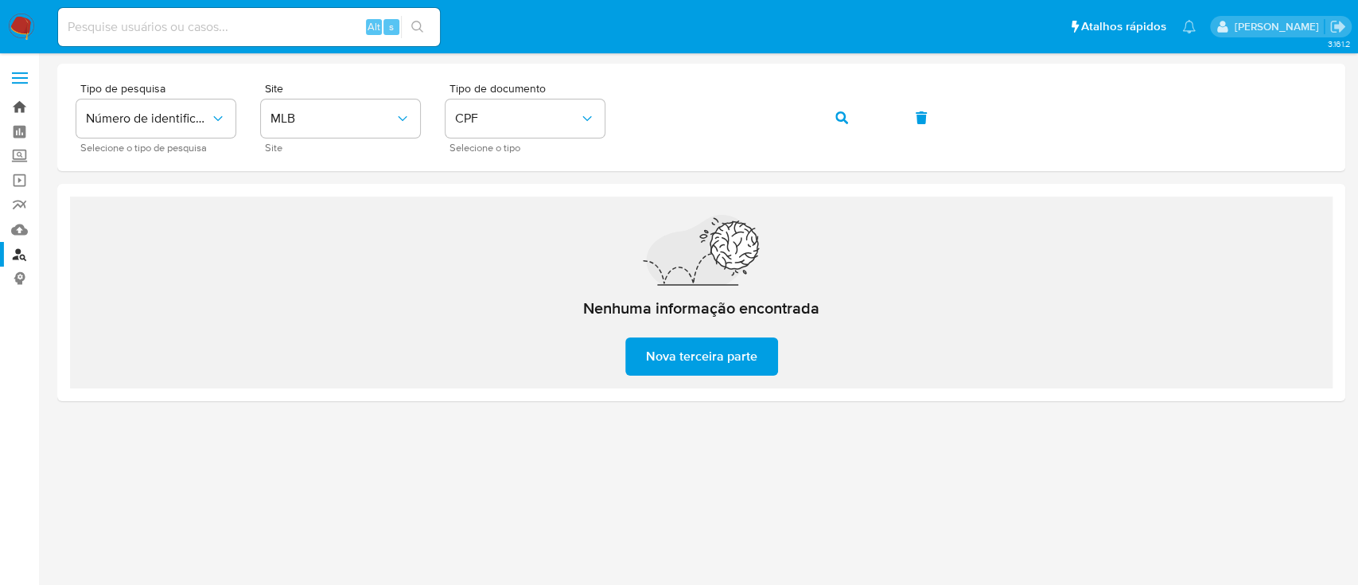
click at [27, 111] on link "Bandeja" at bounding box center [94, 107] width 189 height 25
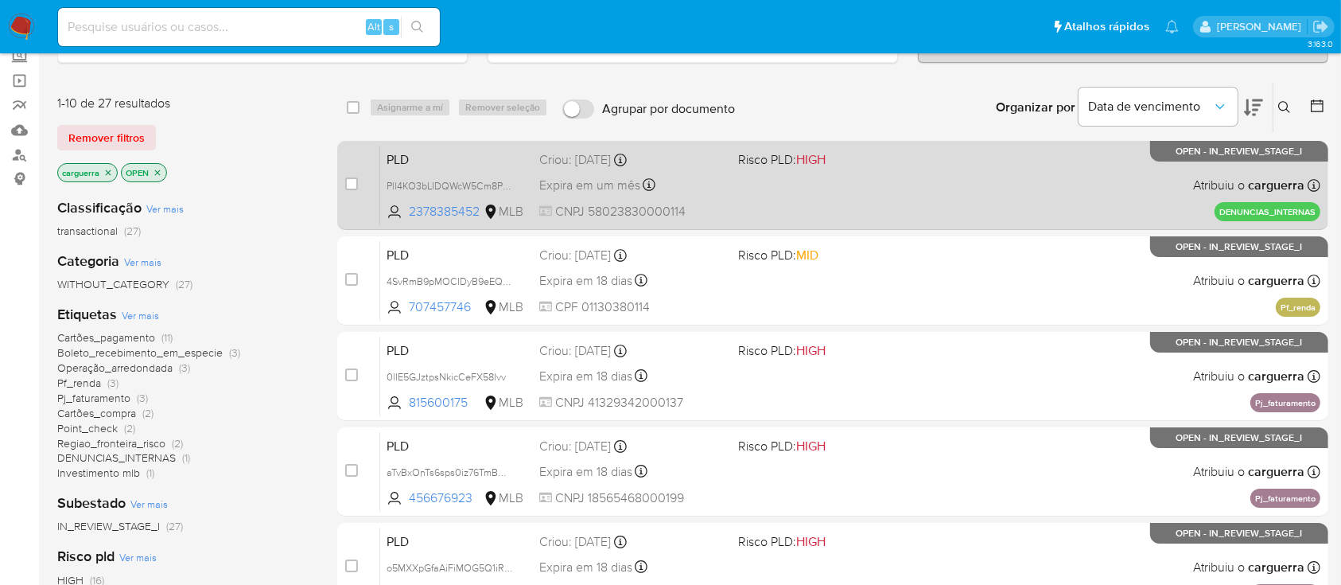
scroll to position [212, 0]
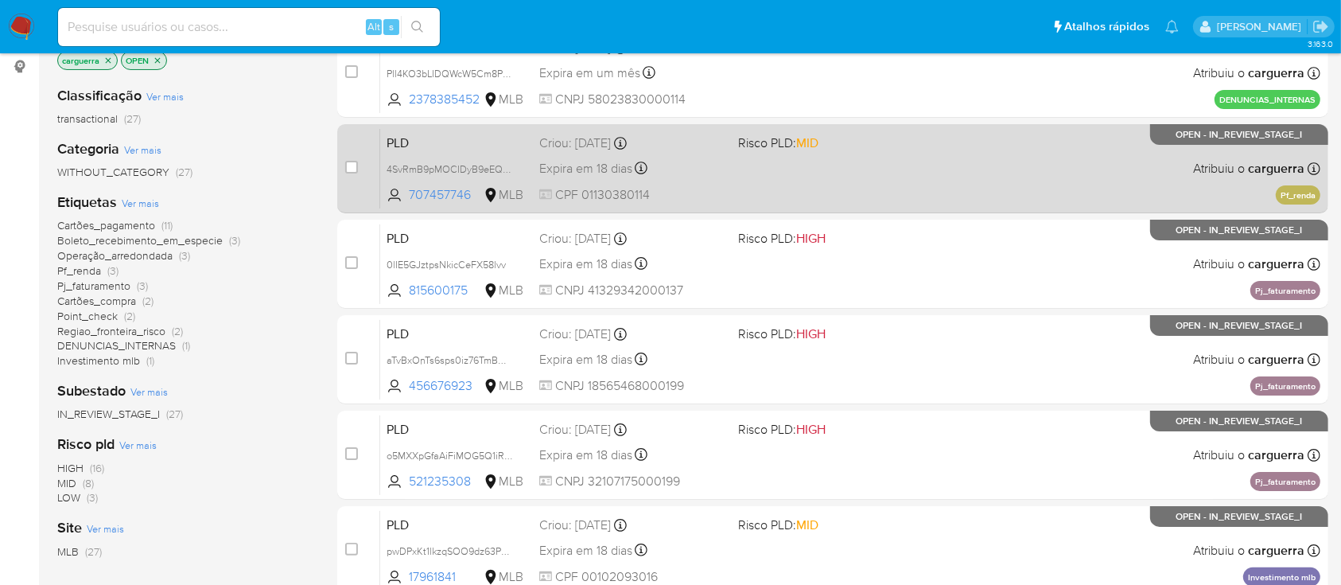
click at [963, 167] on div "PLD 4SvRmB9pMOCIDyB9eEQrMoZI 707457746 MLB Risco PLD: MID Criou: [DATE] Criou: …" at bounding box center [850, 168] width 940 height 80
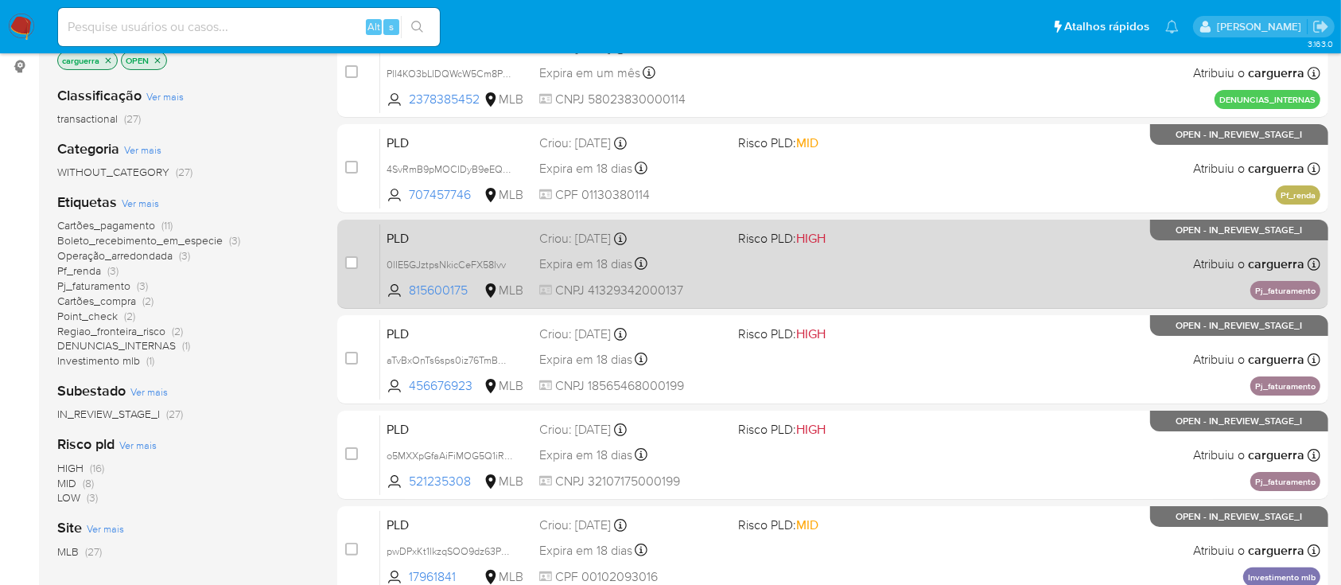
click at [883, 278] on div "PLD 0lIE5GJztpsNkicCeFX58lvv 815600175 MLB Risco PLD: HIGH Criou: 12/09/2025 Cr…" at bounding box center [850, 264] width 940 height 80
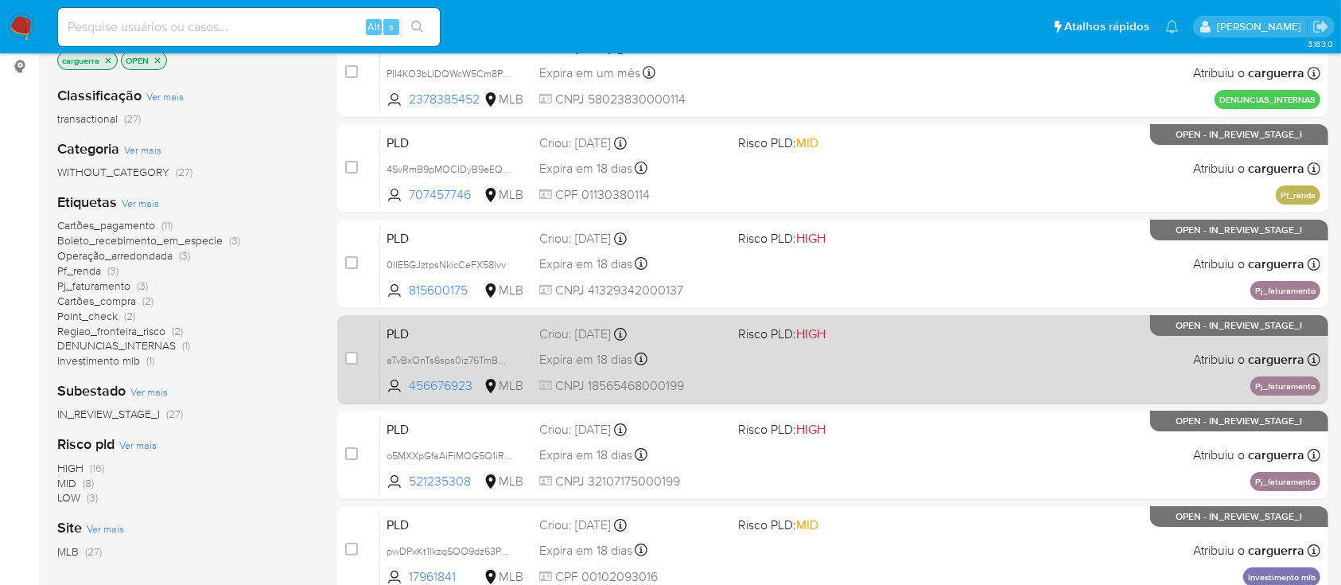
click at [891, 385] on div "PLD aTvBxOnTs6sps0iz76TmBMTT 456676923 MLB Risco PLD: HIGH Criou: 12/09/2025 Cr…" at bounding box center [850, 359] width 940 height 80
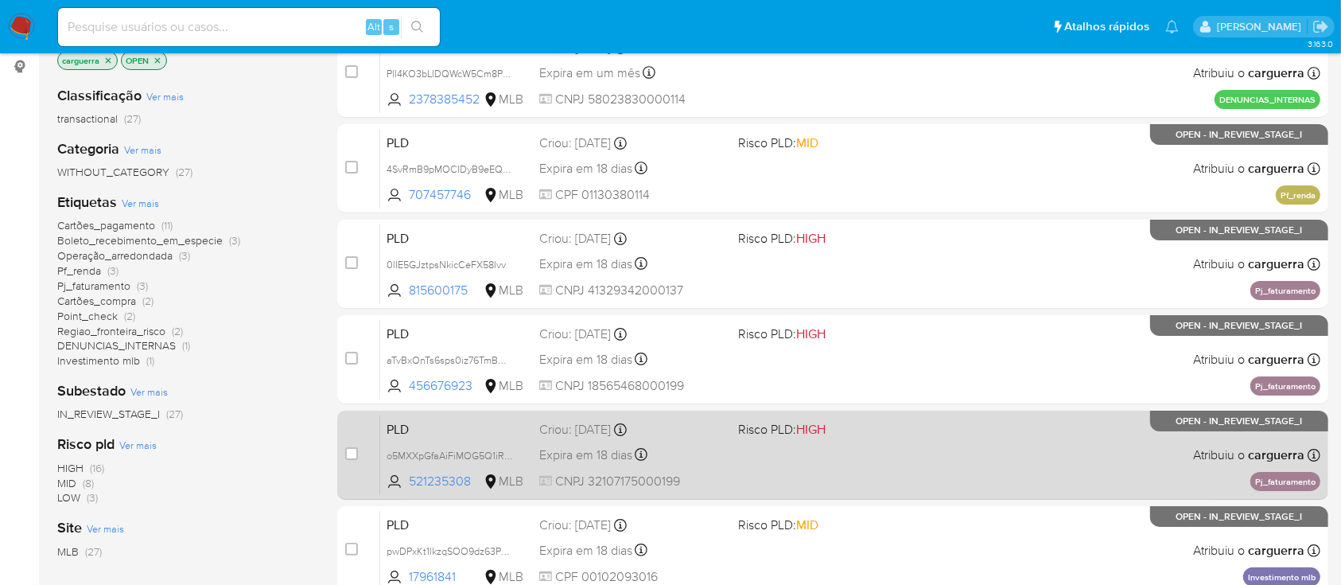
click at [880, 453] on span at bounding box center [830, 454] width 185 height 3
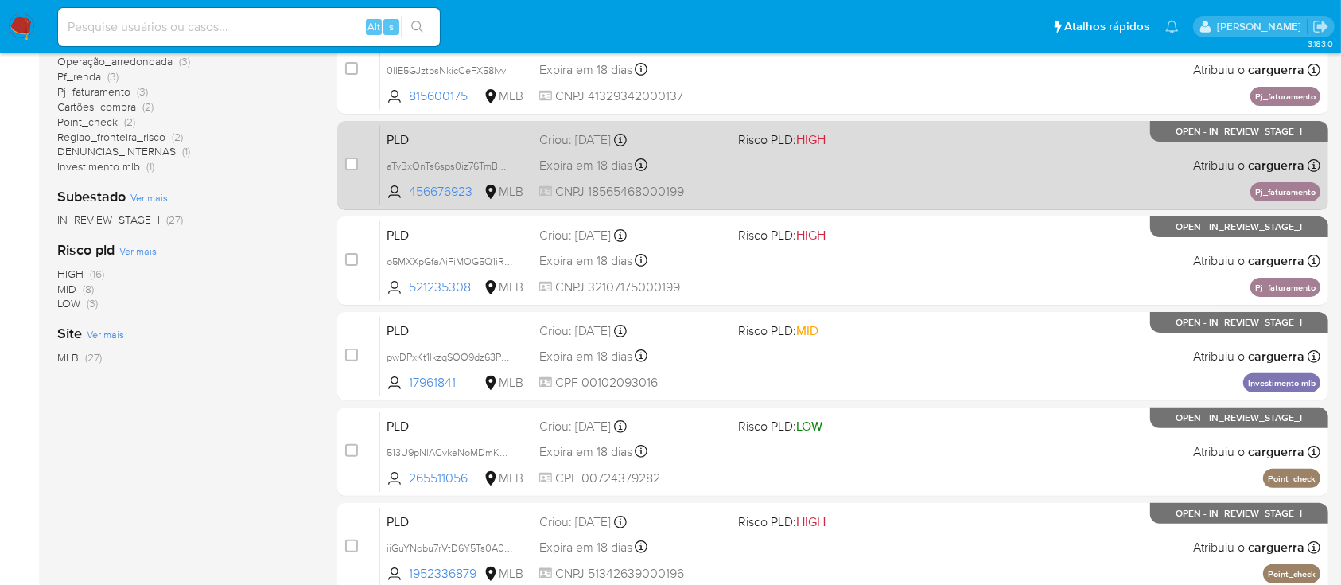
scroll to position [424, 0]
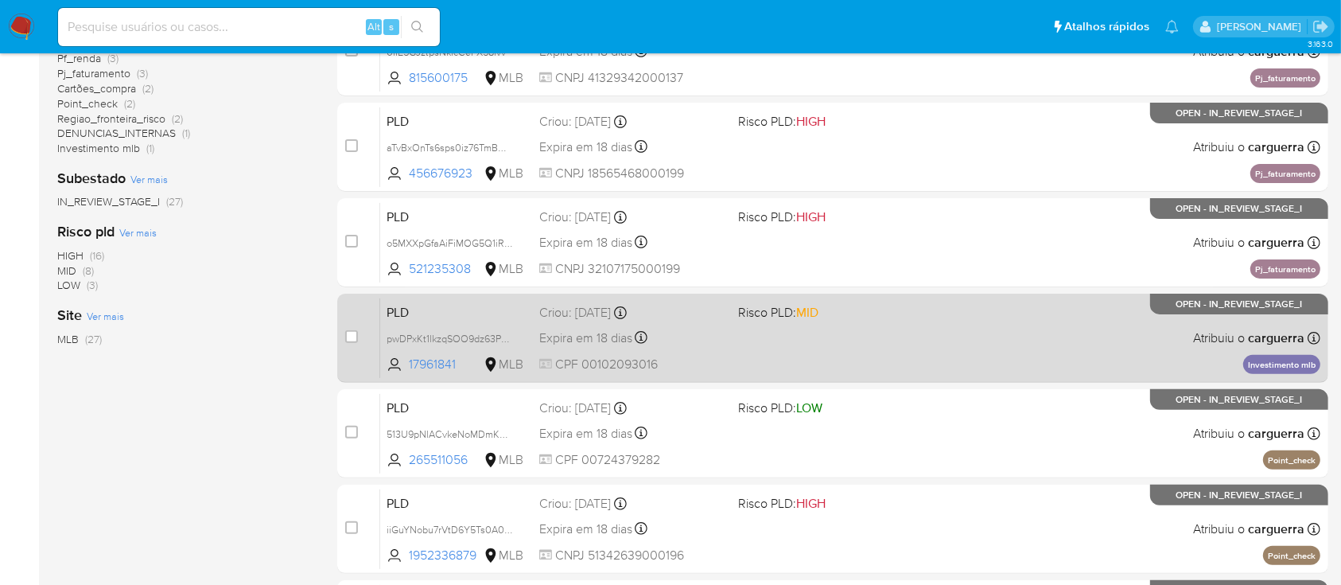
click at [970, 353] on div "PLD pwDPxKt1lkzqSOO9dz63PTV9 17961841 MLB Risco PLD: MID Criou: 12/09/2025 Crio…" at bounding box center [850, 338] width 940 height 80
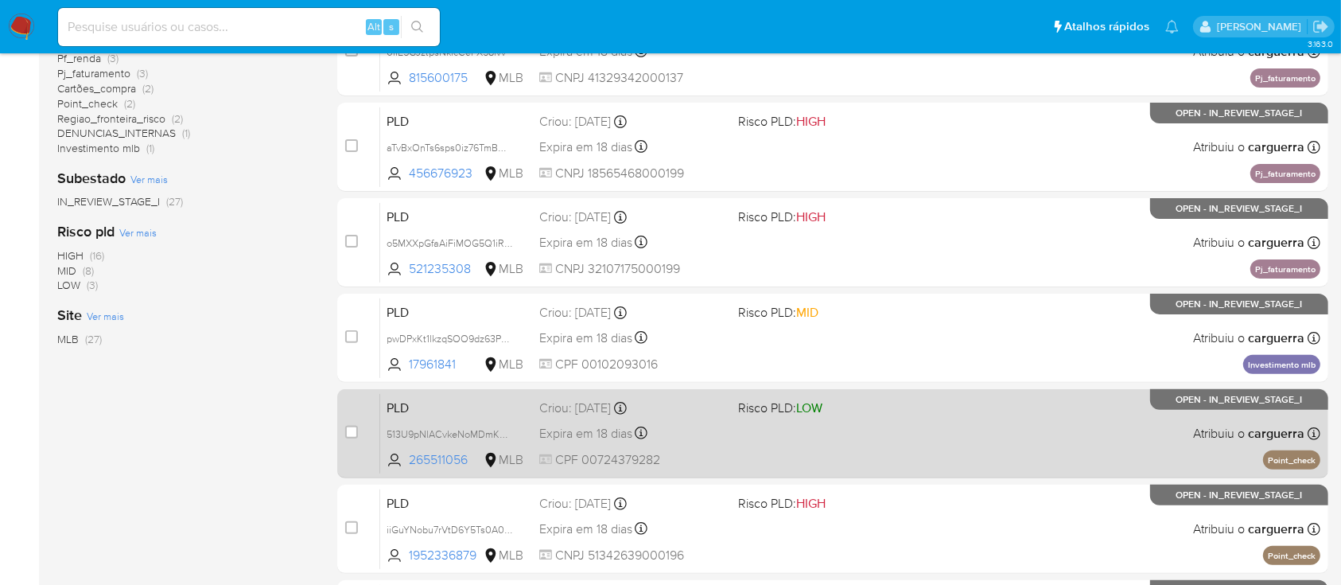
click at [919, 419] on div "PLD 513U9pNlACvkeNoMDmKDyNEj 265511056 MLB Risco PLD: LOW Criou: 12/09/2025 Cri…" at bounding box center [850, 433] width 940 height 80
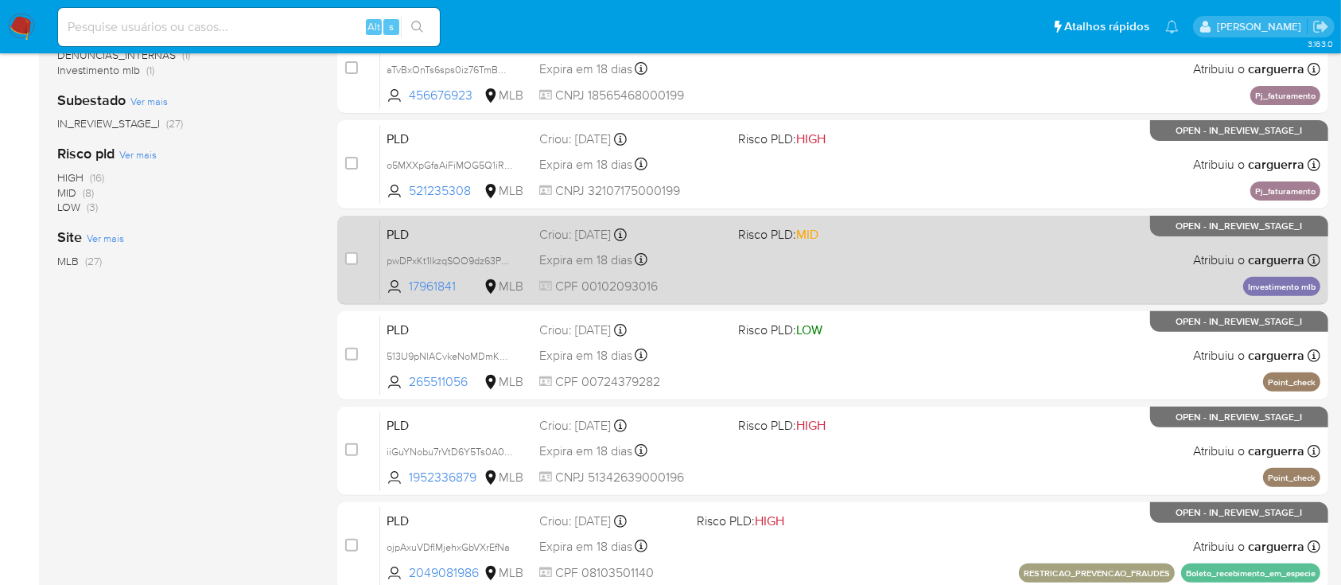
scroll to position [530, 0]
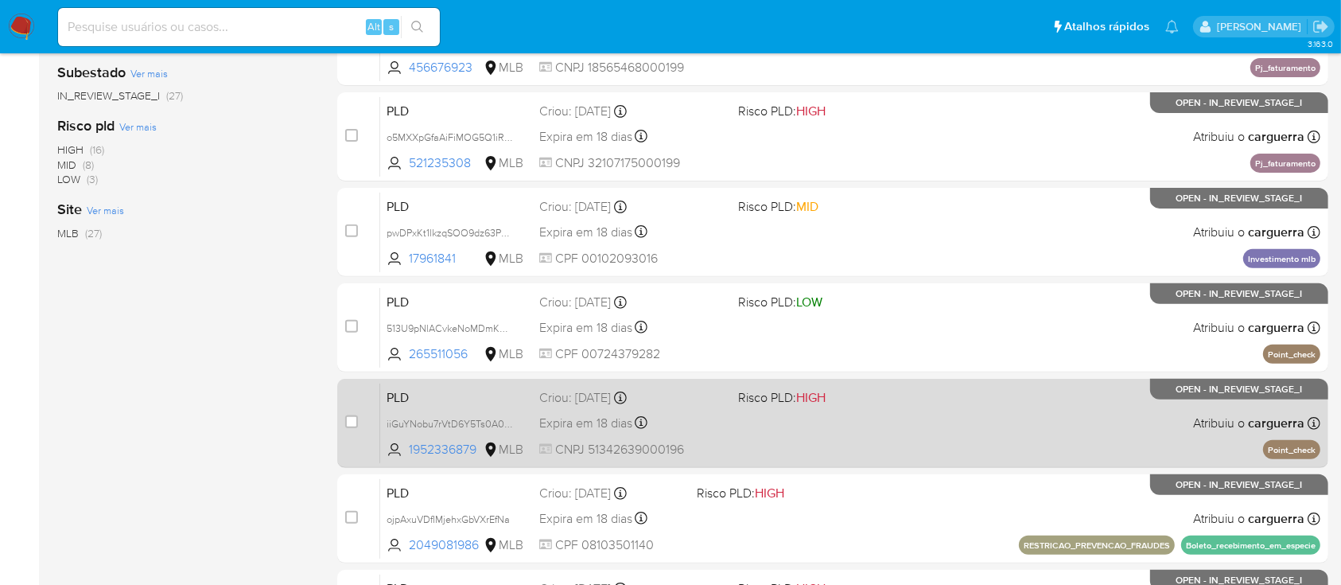
click at [1023, 420] on div "PLD iiGuYNobu7rVtD6Y5Ts0A0UK 1952336879 MLB Risco PLD: HIGH Criou: 12/09/2025 C…" at bounding box center [850, 423] width 940 height 80
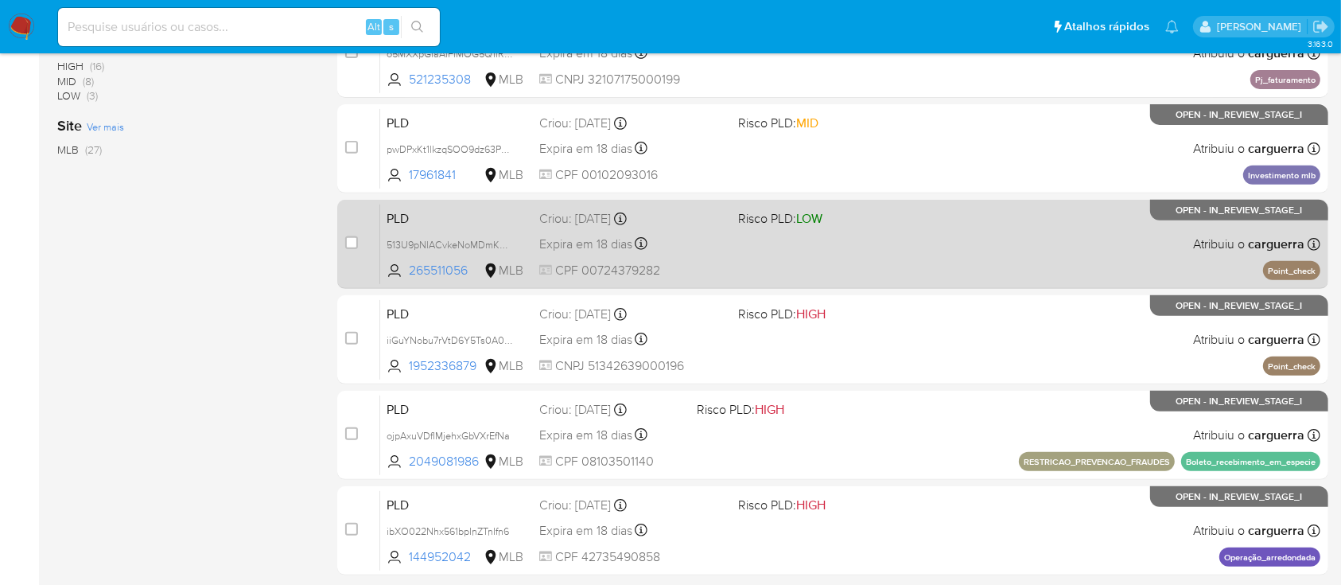
scroll to position [727, 0]
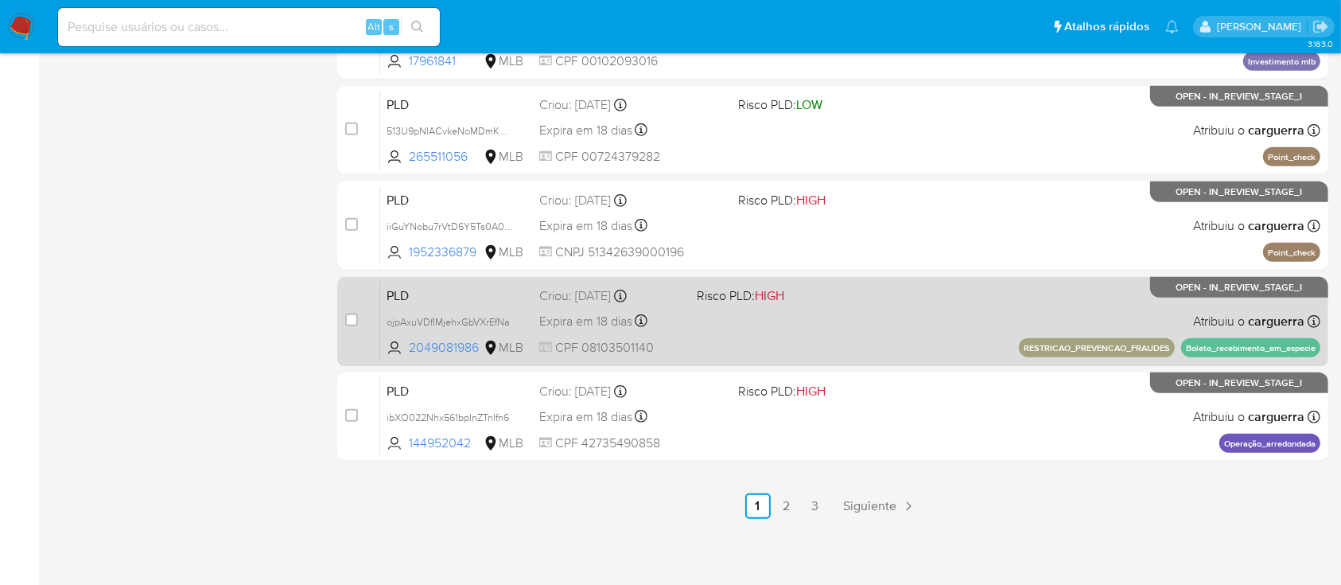
click at [922, 294] on div "PLD ojpAxuVDfIMjehxGbVXrEfNa 2049081986 MLB Risco PLD: HIGH Criou: 12/09/2025 C…" at bounding box center [850, 321] width 940 height 80
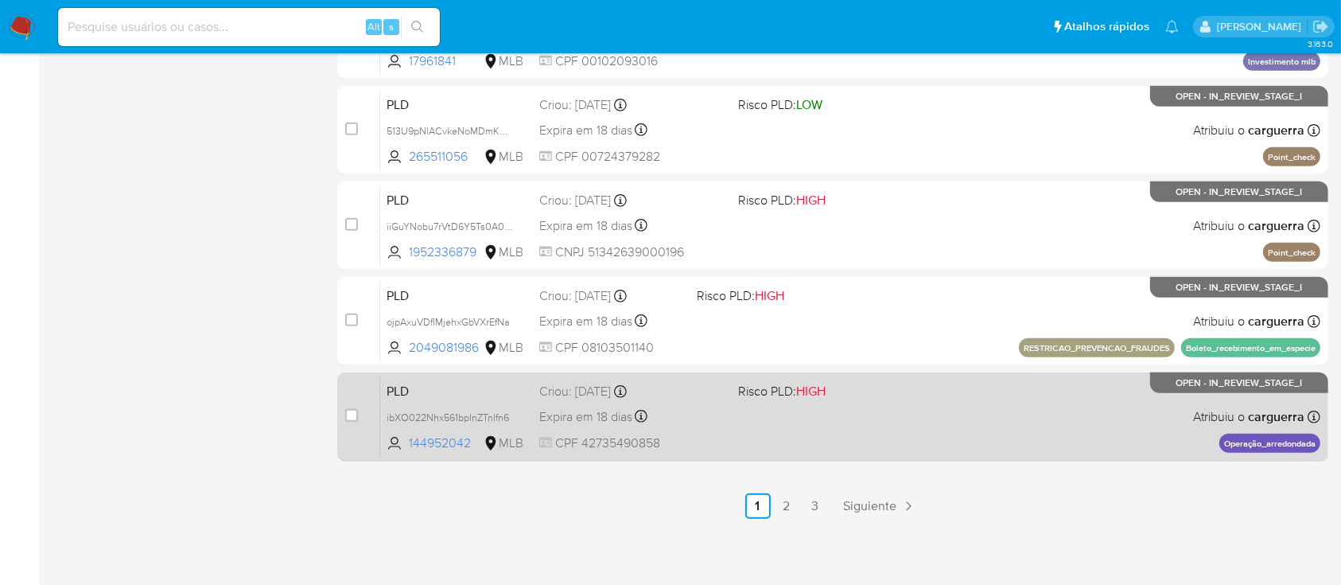
click at [989, 422] on div "PLD ibXO022Nhx561bpInZTnIfn6 144952042 MLB Risco PLD: HIGH Criou: 12/09/2025 Cr…" at bounding box center [850, 416] width 940 height 80
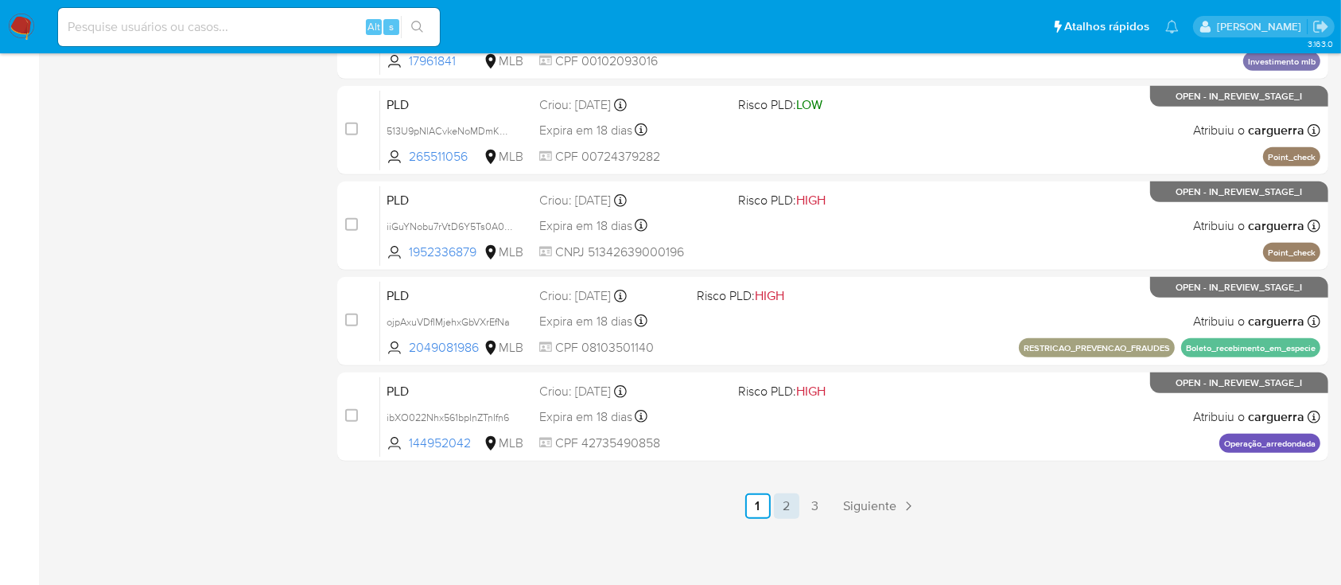
click at [784, 506] on link "2" at bounding box center [786, 505] width 25 height 25
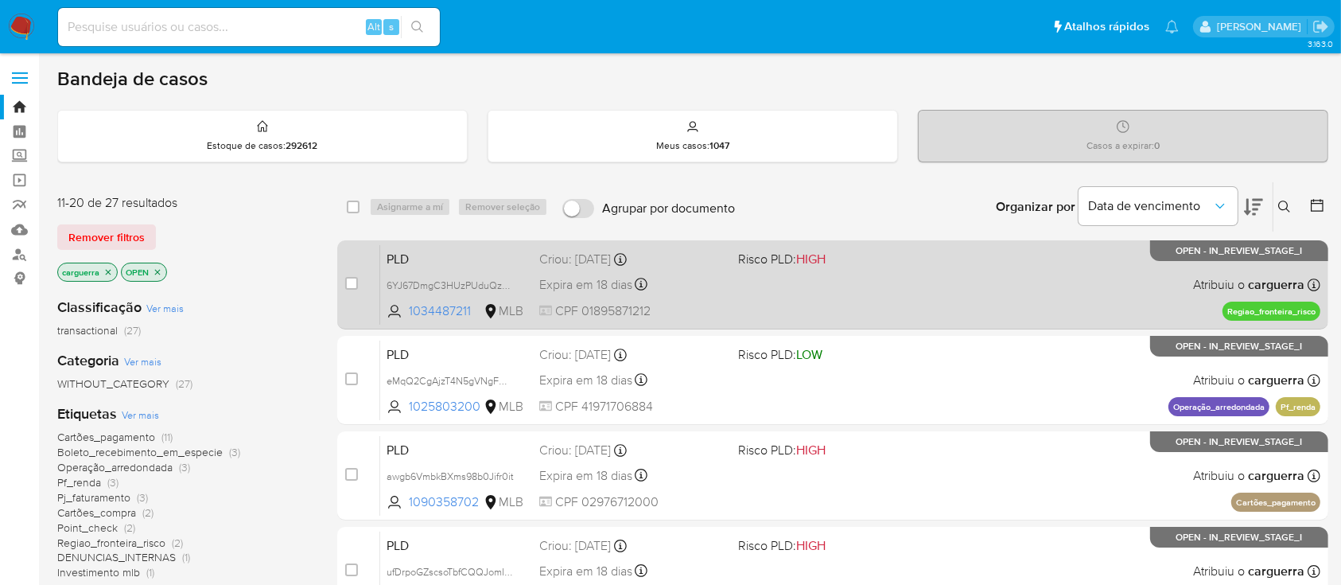
click at [923, 289] on div "PLD 6YJ67DmgC3HUzPUduQzq0giH 1034487211 MLB Risco PLD: HIGH Criou: 12/09/2025 C…" at bounding box center [850, 284] width 940 height 80
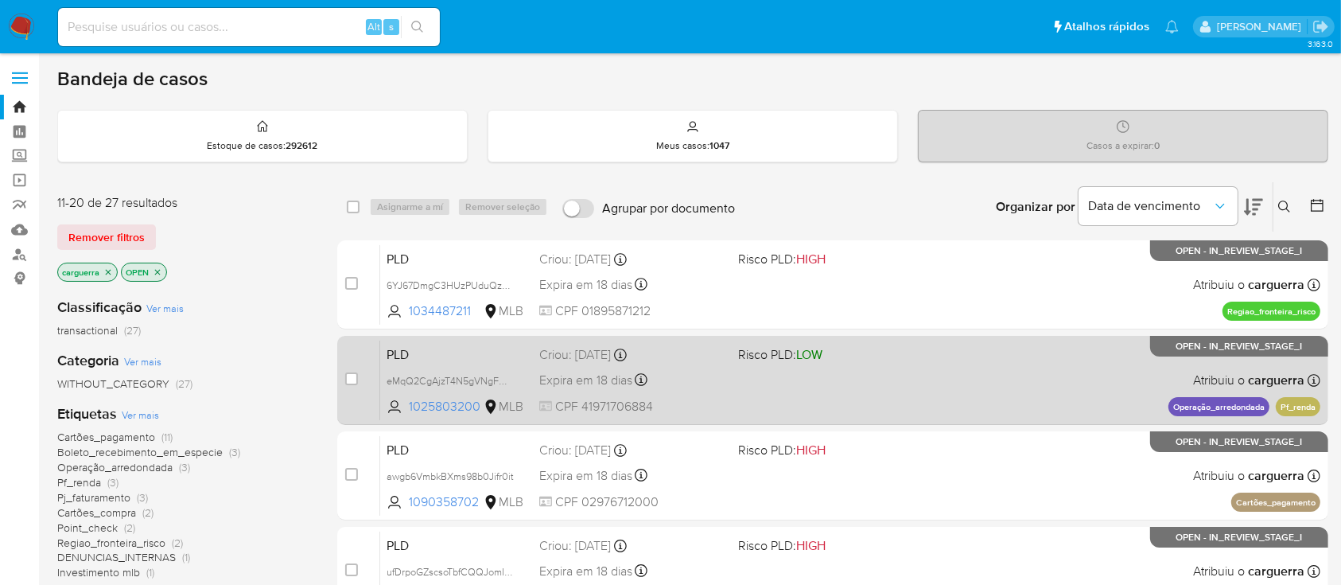
click at [889, 355] on span "Risco PLD: LOW" at bounding box center [830, 353] width 185 height 21
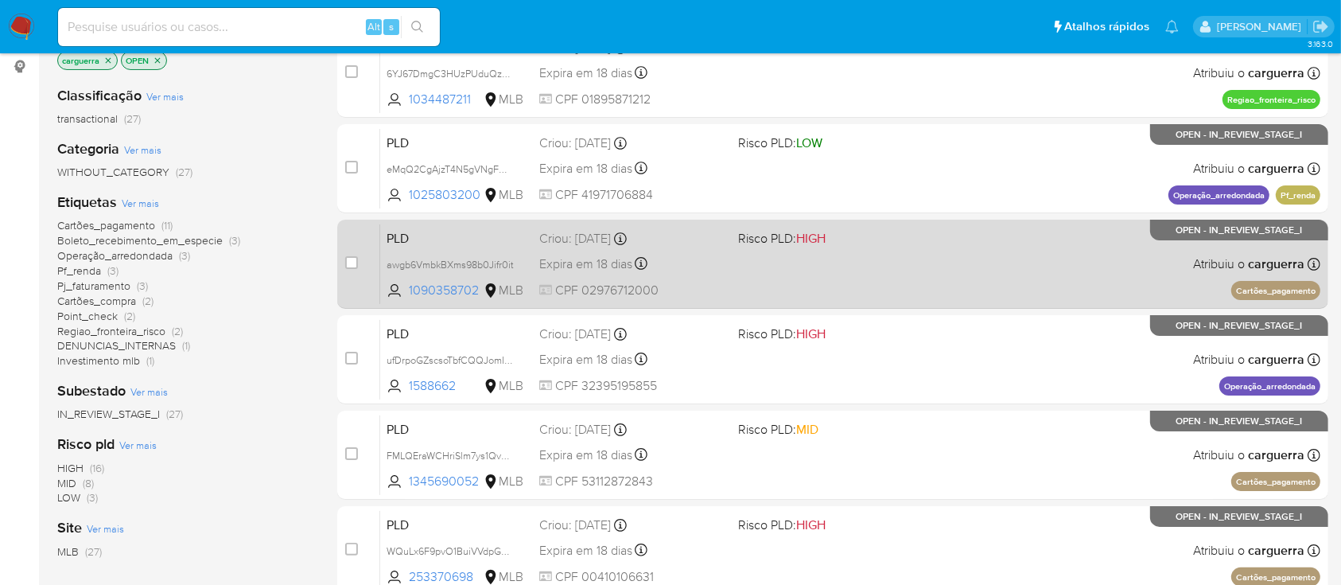
scroll to position [318, 0]
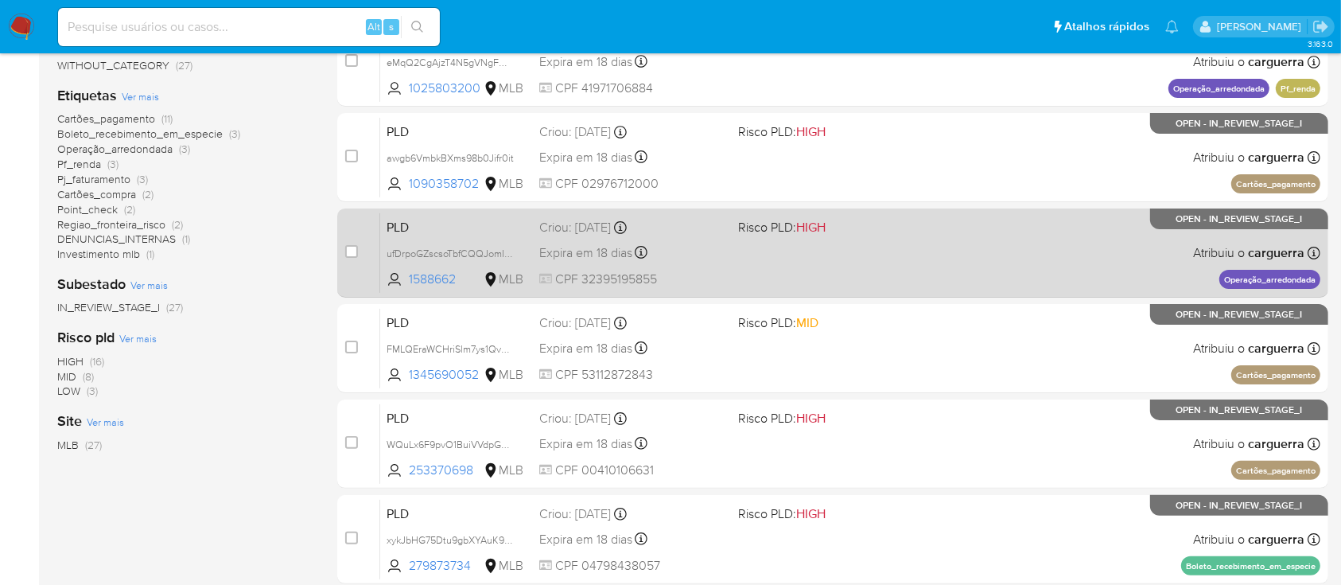
click at [923, 255] on div "PLD ufDrpoGZscsoTbfCQQJomIo7 1588662 MLB Risco PLD: HIGH Criou: 12/09/2025 Crio…" at bounding box center [850, 252] width 940 height 80
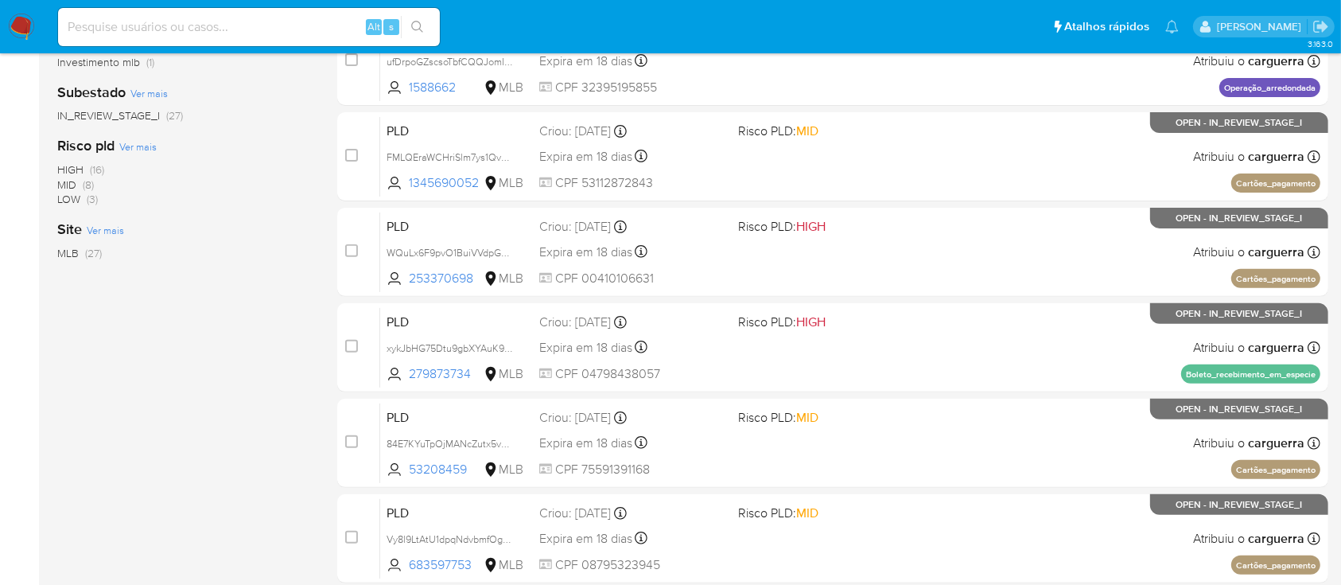
scroll to position [530, 0]
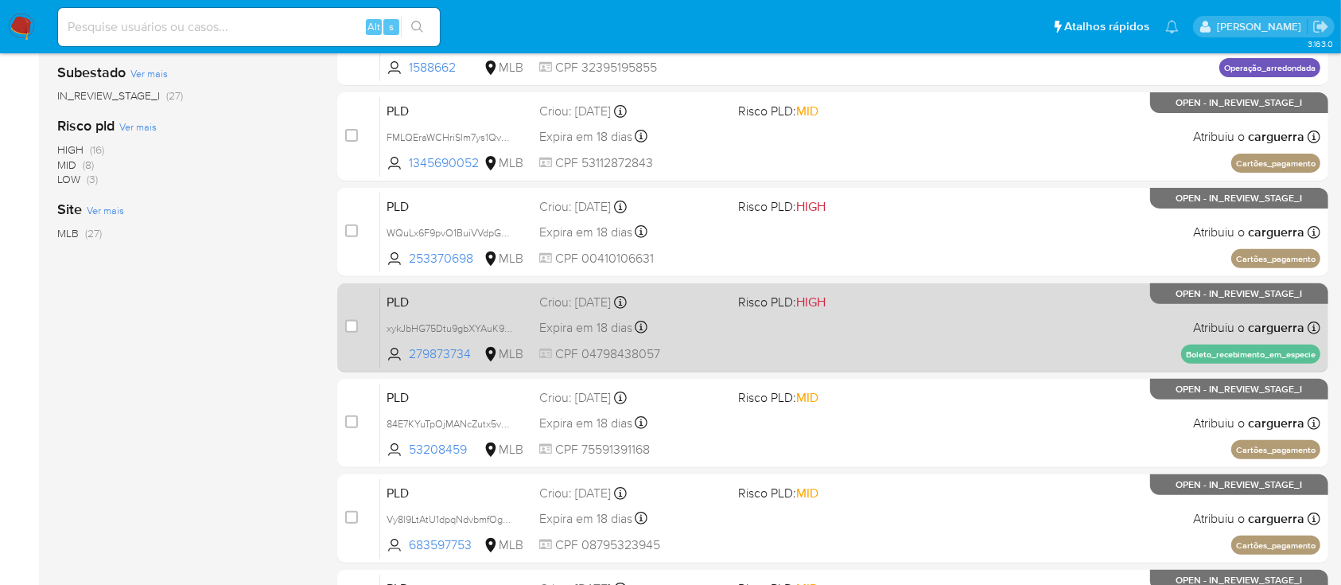
click at [792, 311] on div "PLD xykJbHG75Dtu9gbXYAuK9kUV 279873734 MLB Risco PLD: HIGH Criou: 12/09/2025 Cr…" at bounding box center [850, 327] width 940 height 80
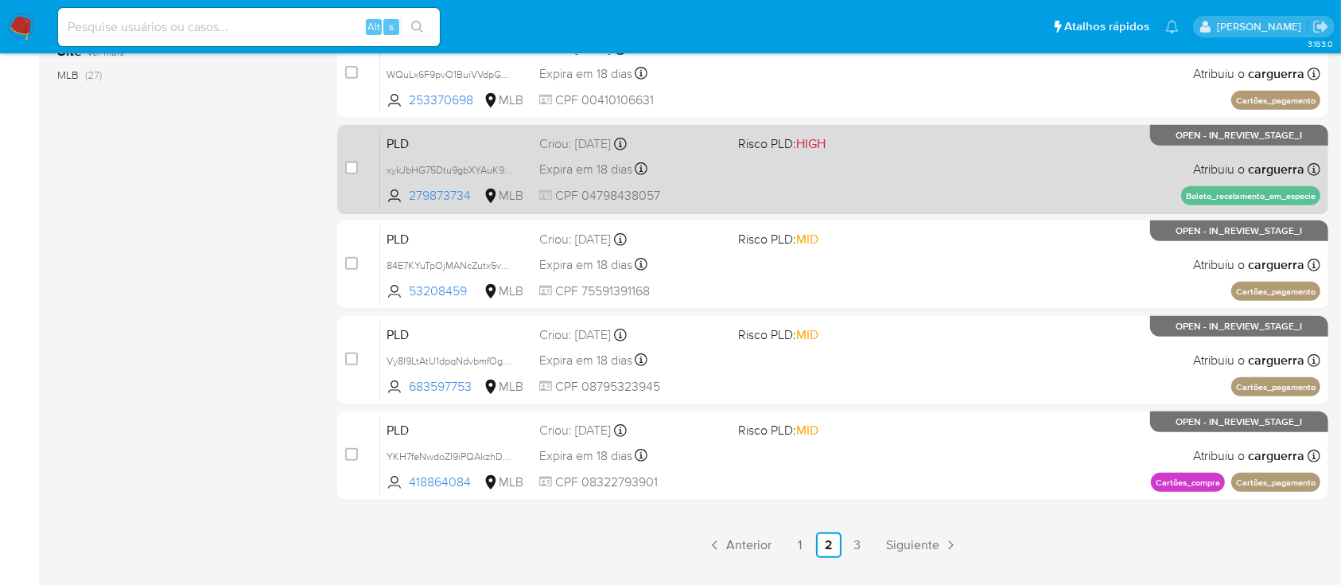
scroll to position [727, 0]
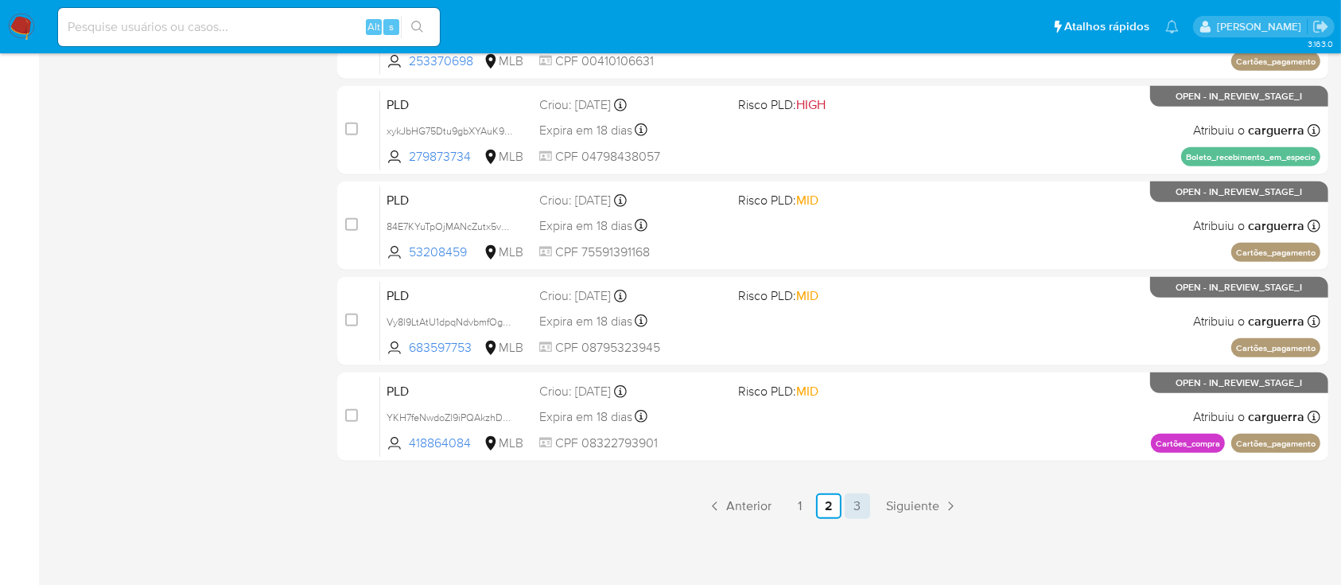
click at [863, 502] on link "3" at bounding box center [857, 505] width 25 height 25
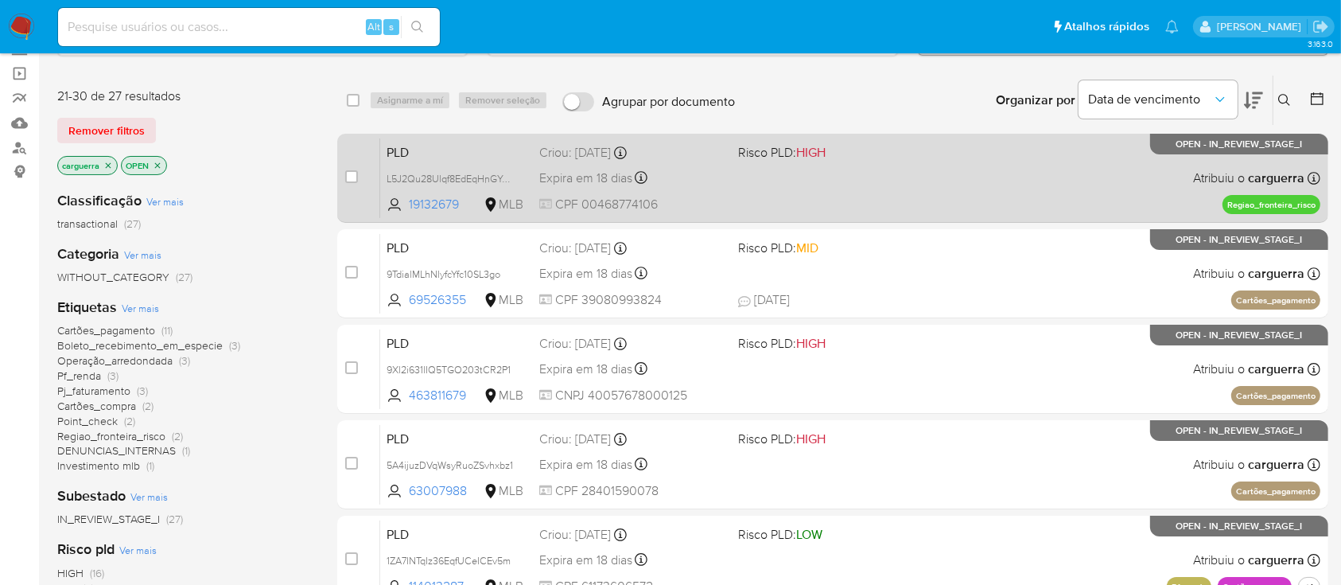
scroll to position [106, 0]
click at [877, 183] on div "PLD L5J2Qu28Ulqf8EdEqHnGYgAH 19132679 MLB Risco PLD: HIGH Criou: 12/09/2025 Cri…" at bounding box center [850, 178] width 940 height 80
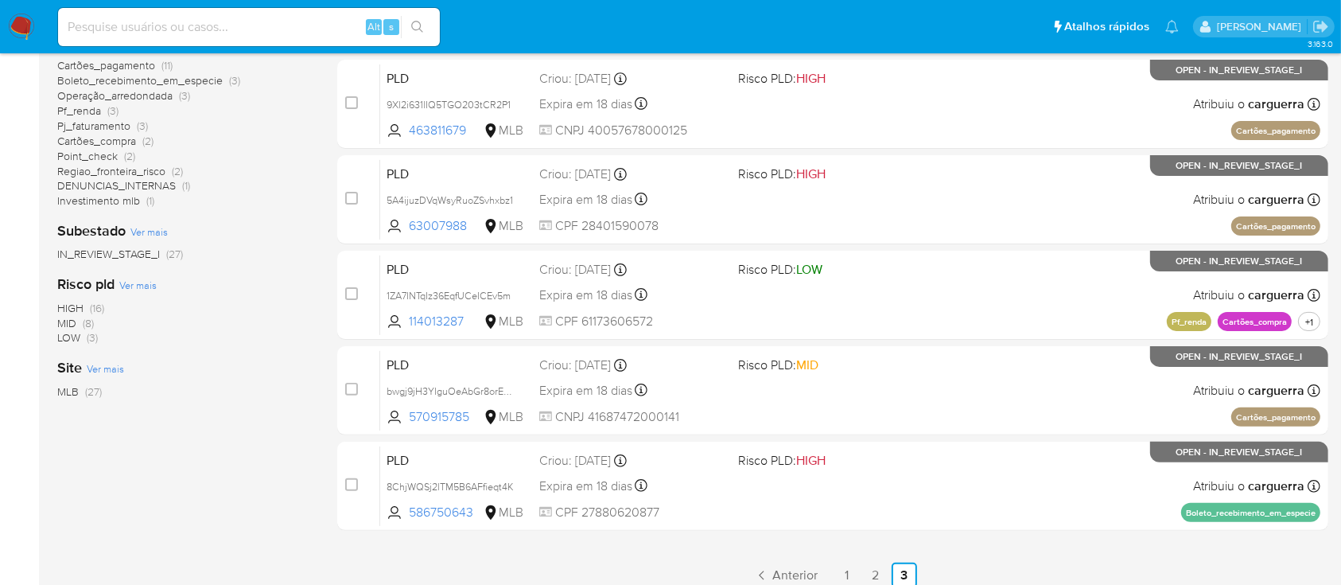
scroll to position [424, 0]
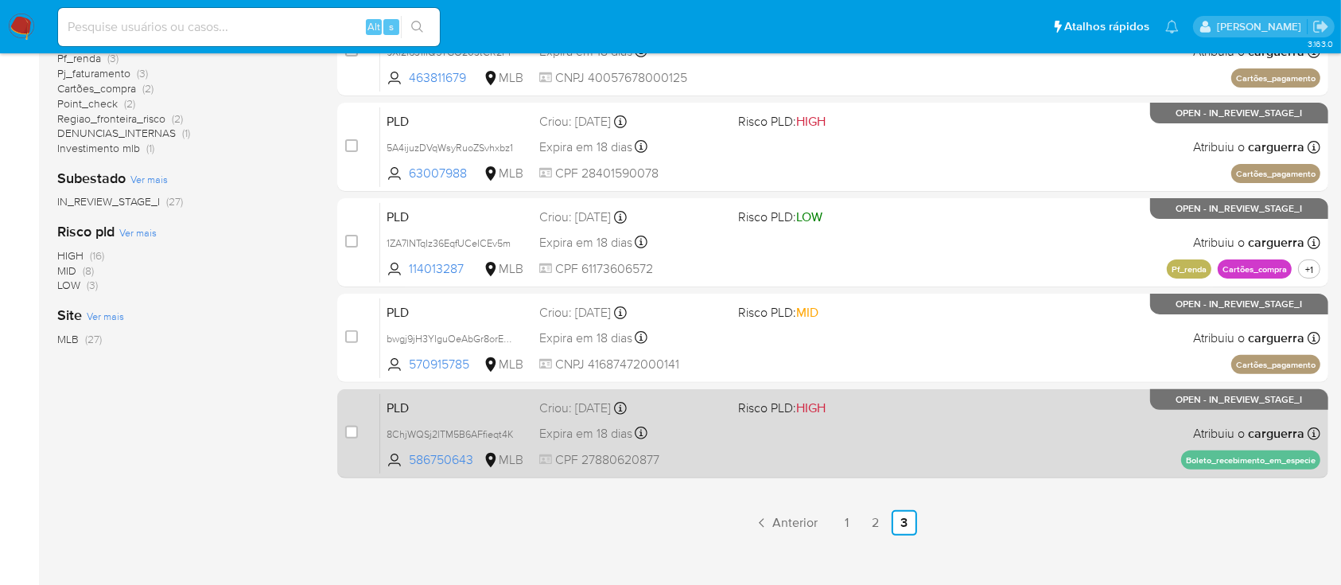
click at [916, 422] on div "PLD 8ChjWQSj2lTM5B6AFfieqt4K 586750643 MLB Risco PLD: HIGH Criou: 12/09/2025 Cr…" at bounding box center [850, 433] width 940 height 80
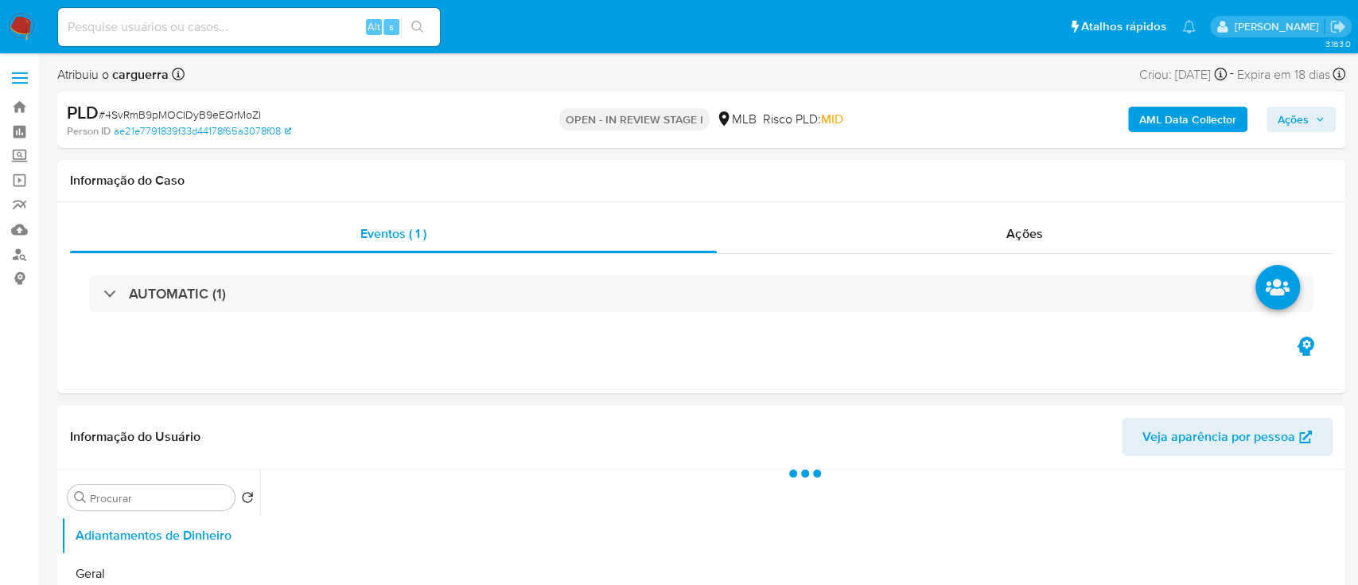
select select "10"
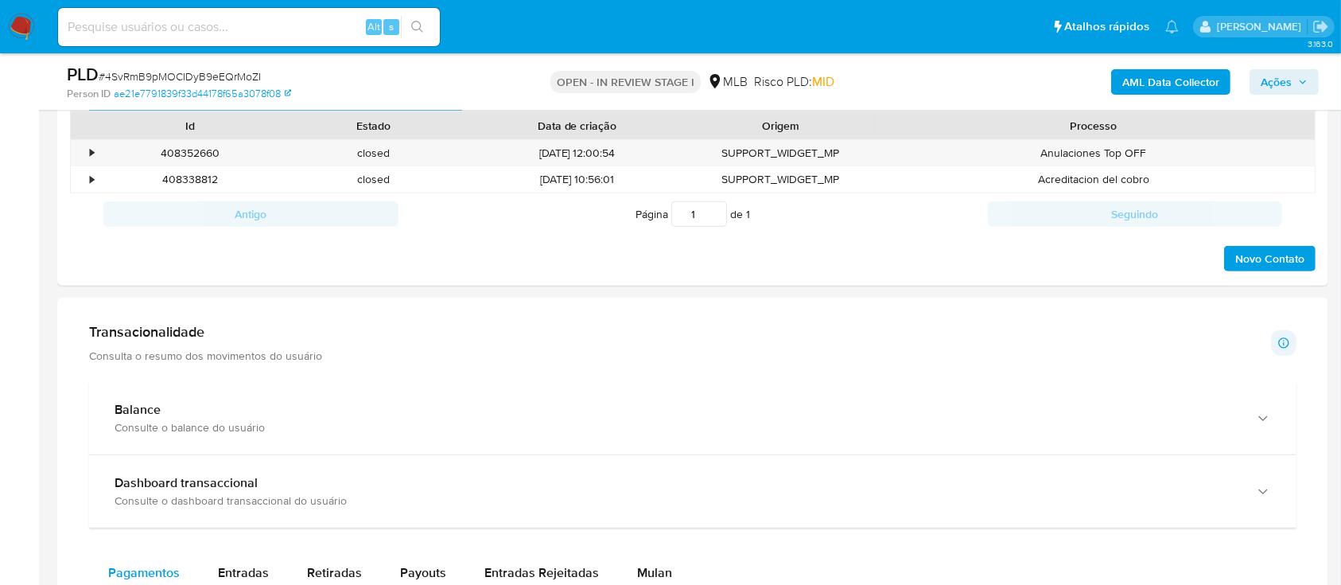
scroll to position [955, 0]
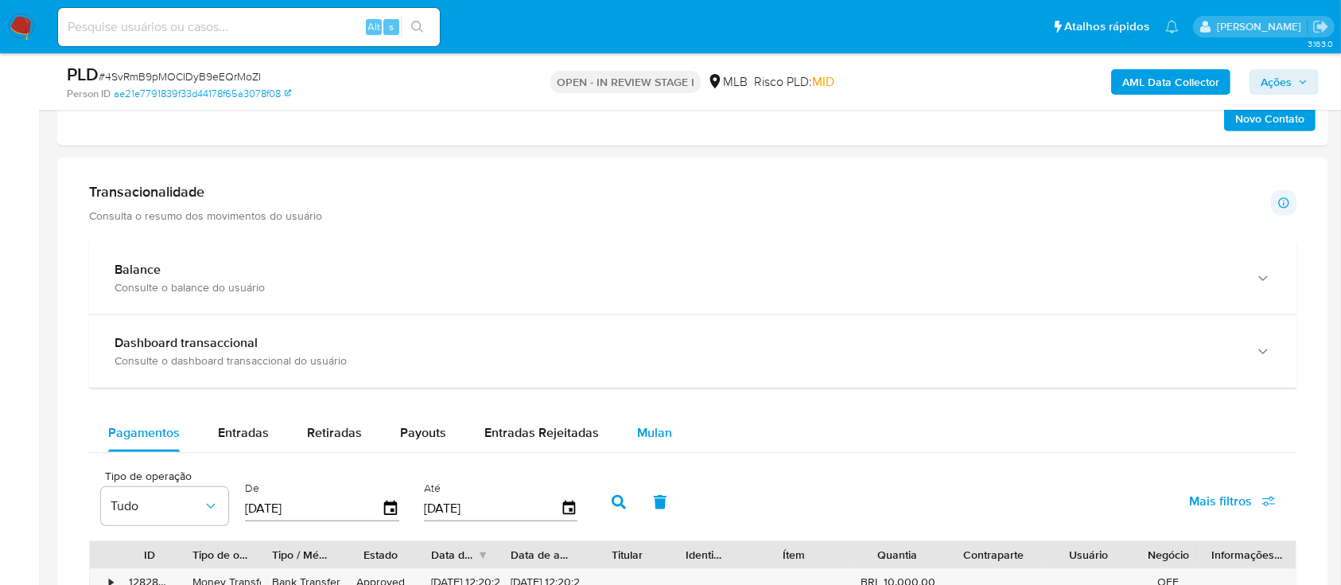
click at [650, 425] on span "Mulan" at bounding box center [654, 432] width 35 height 18
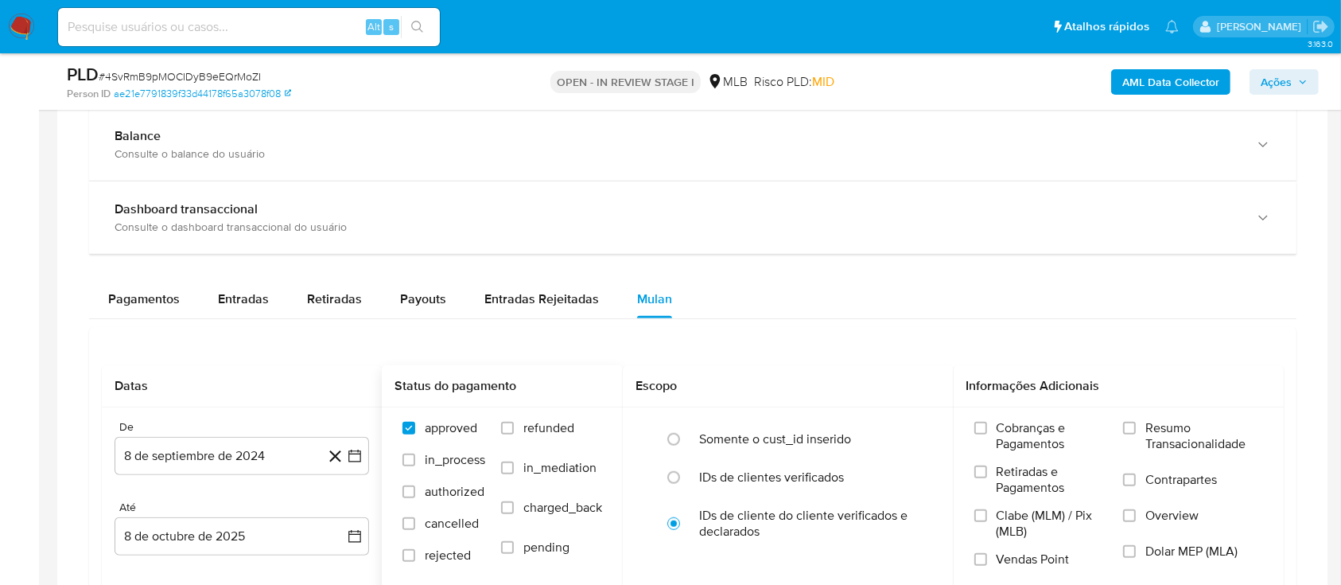
scroll to position [1166, 0]
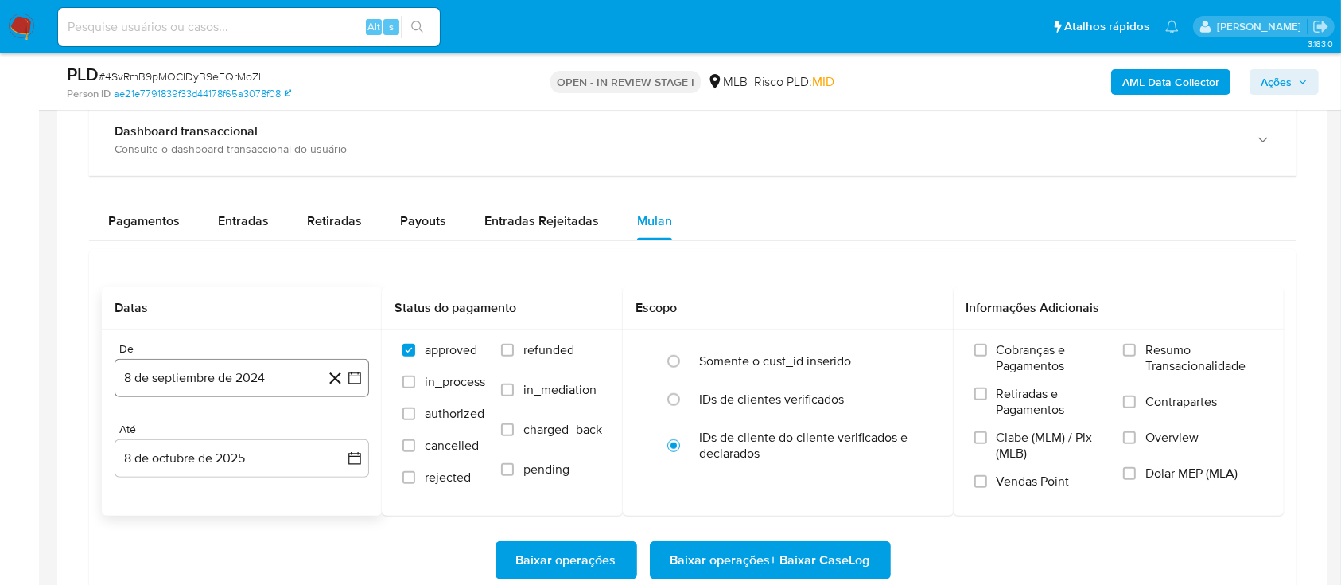
click at [354, 383] on icon "button" at bounding box center [355, 378] width 16 height 16
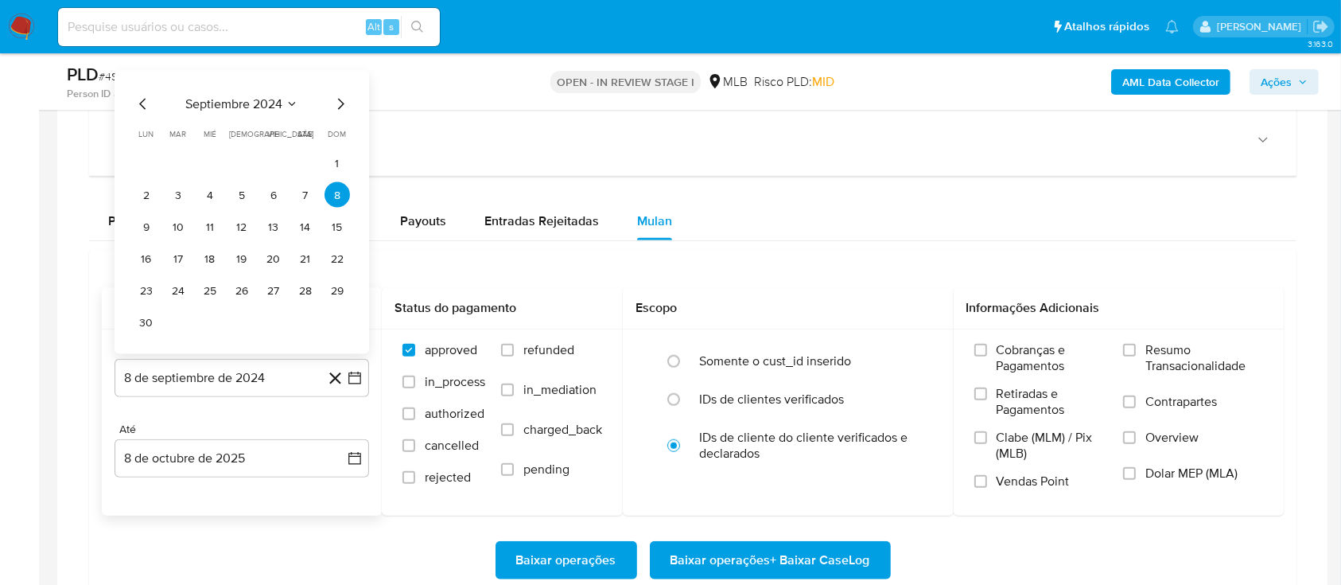
click at [286, 99] on icon "Seleccionar mes y año" at bounding box center [292, 104] width 13 height 13
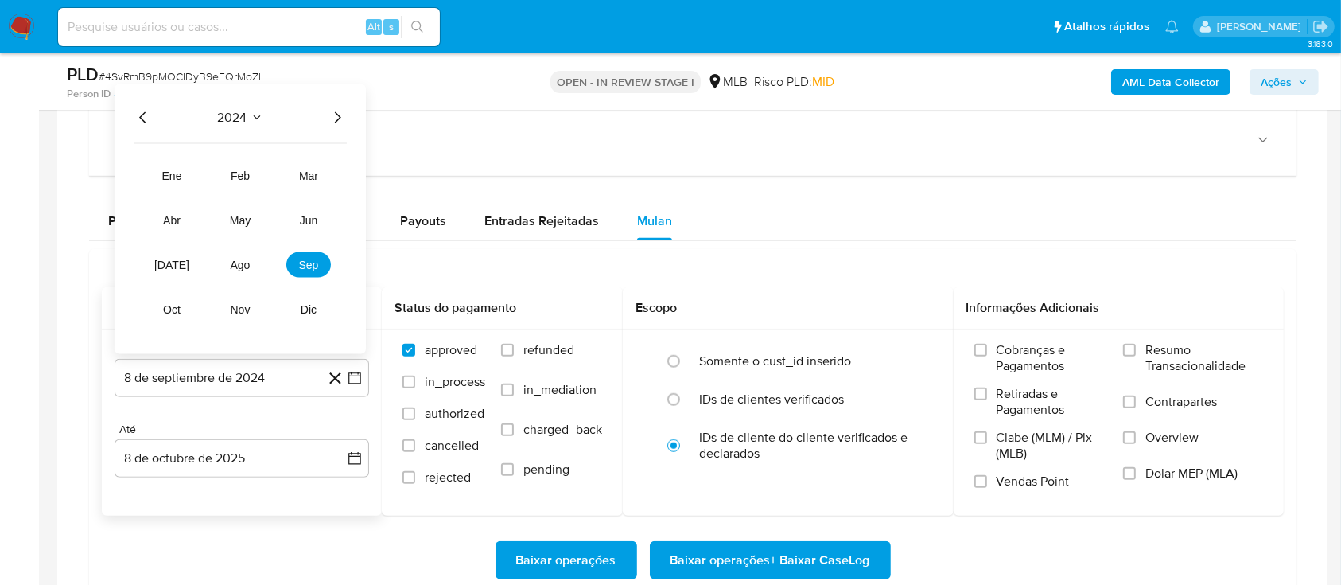
click at [337, 116] on icon "Año siguiente" at bounding box center [337, 117] width 19 height 19
click at [242, 267] on span "ago" at bounding box center [241, 265] width 20 height 13
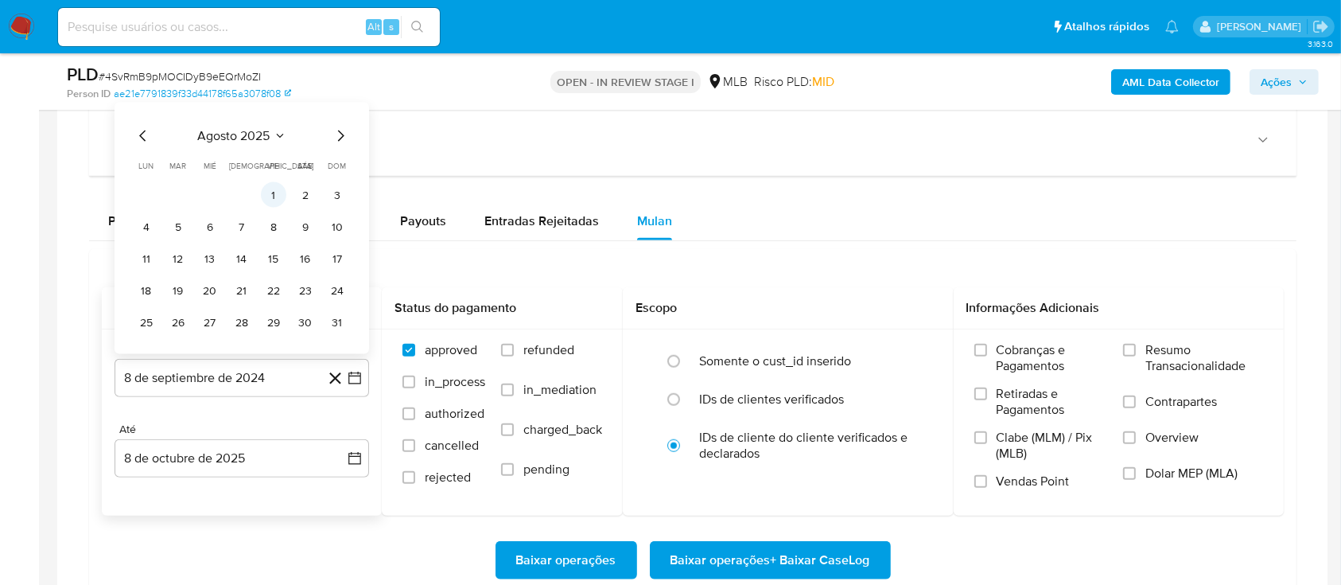
click at [272, 191] on button "1" at bounding box center [273, 194] width 25 height 25
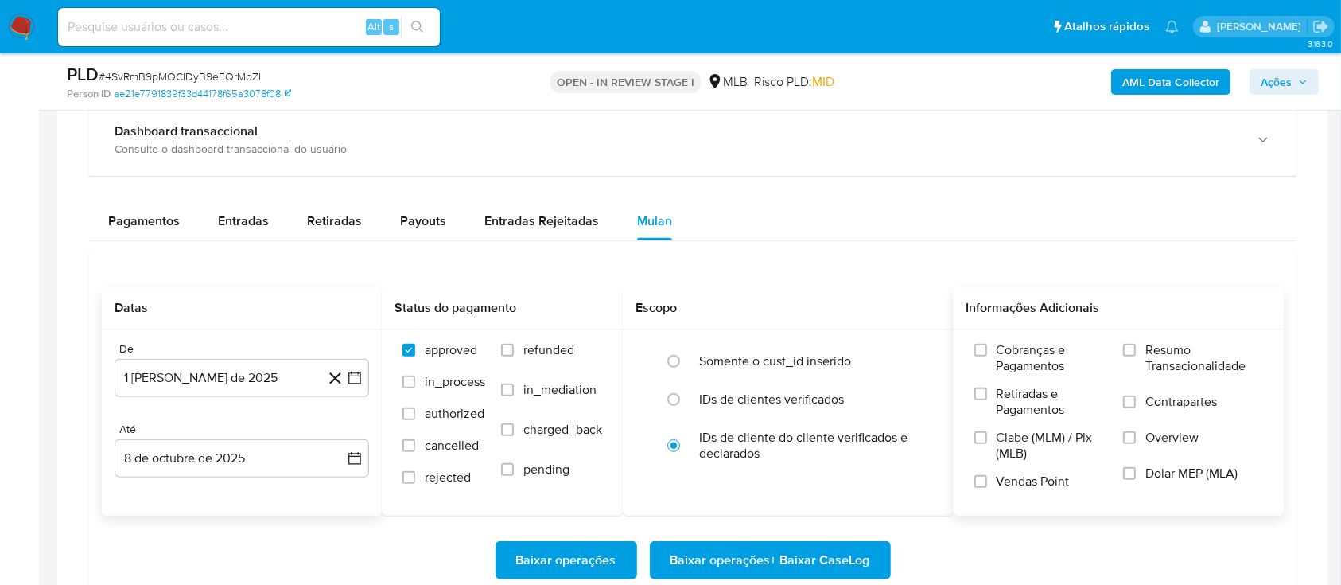
click at [1147, 352] on span "Resumo Transacionalidade" at bounding box center [1204, 358] width 118 height 32
click at [1136, 352] on input "Resumo Transacionalidade" at bounding box center [1129, 350] width 13 height 13
click at [792, 550] on span "Baixar operações + Baixar CaseLog" at bounding box center [771, 560] width 200 height 35
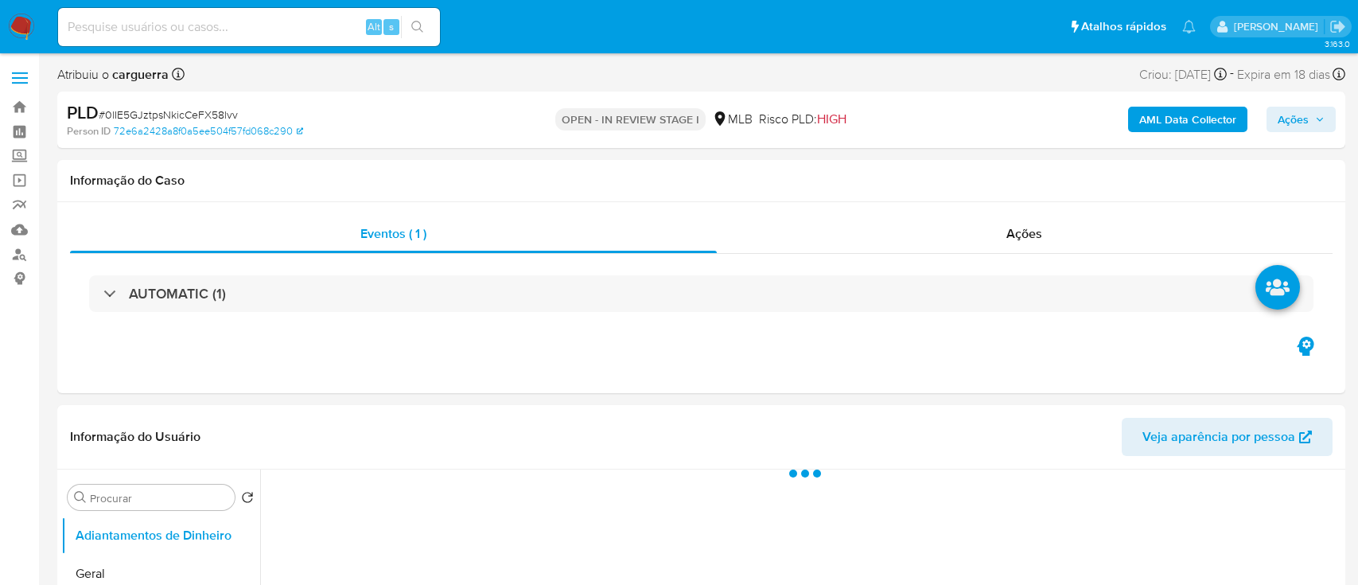
select select "10"
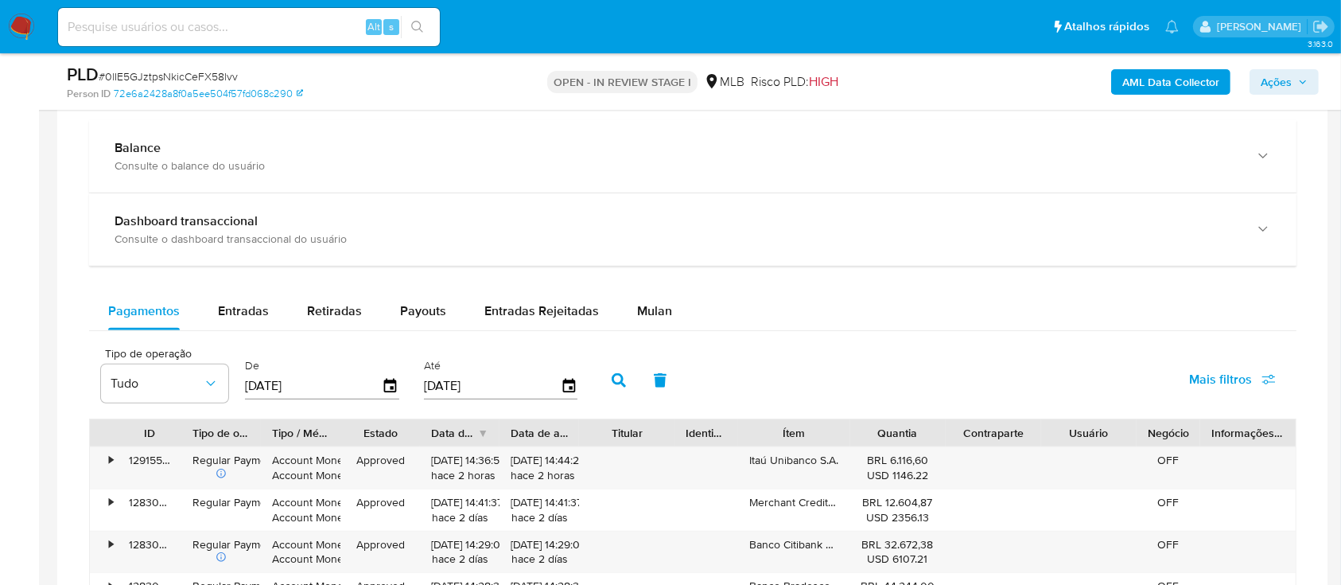
scroll to position [1166, 0]
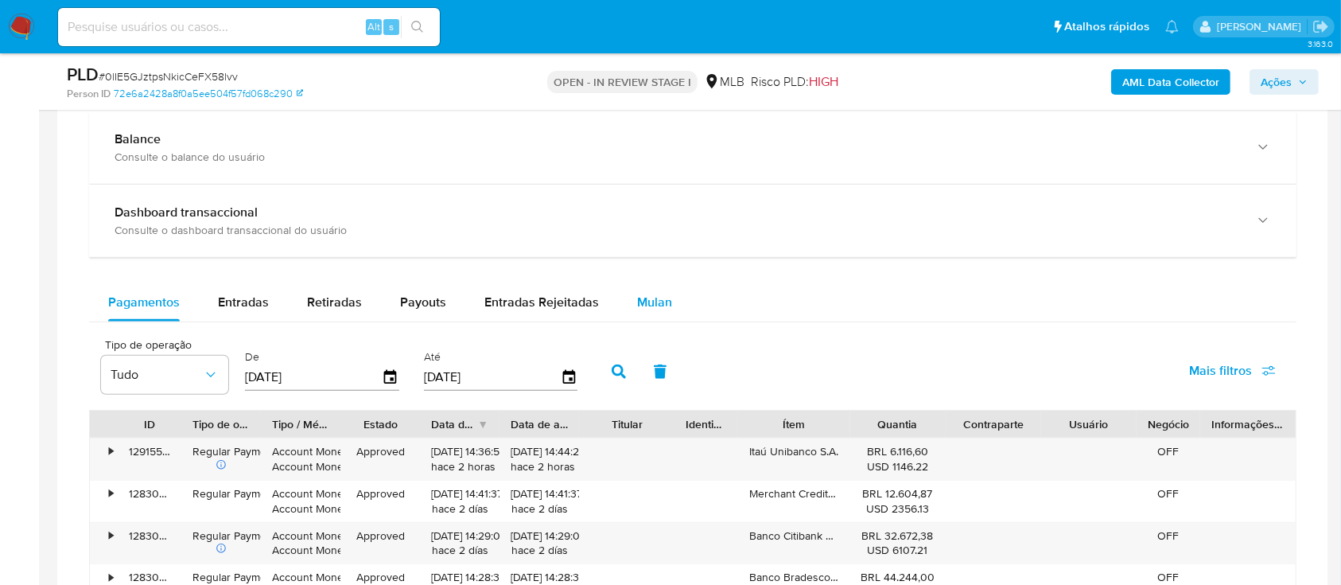
click at [650, 299] on span "Mulan" at bounding box center [654, 302] width 35 height 18
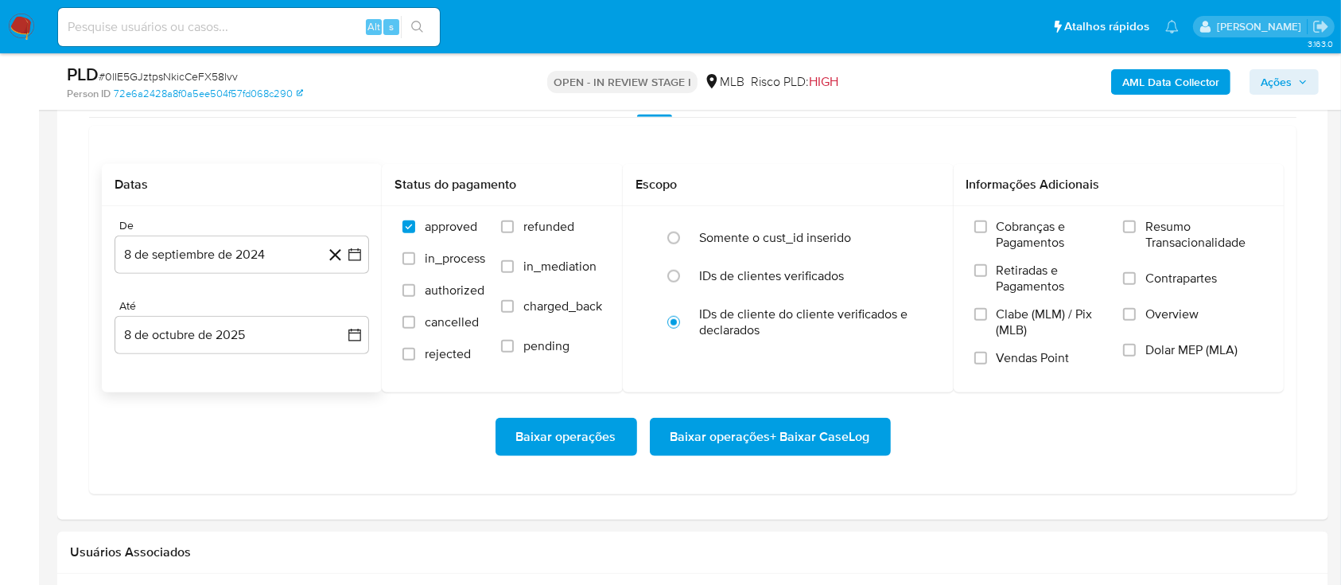
scroll to position [1379, 0]
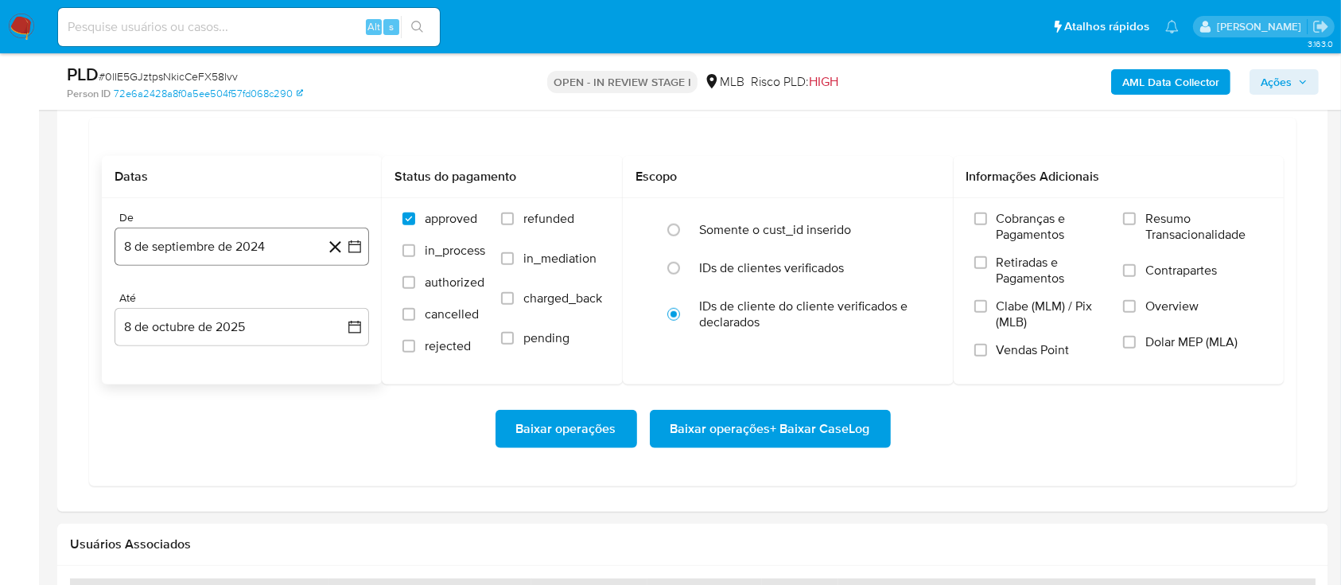
click at [356, 245] on icon "button" at bounding box center [355, 247] width 16 height 16
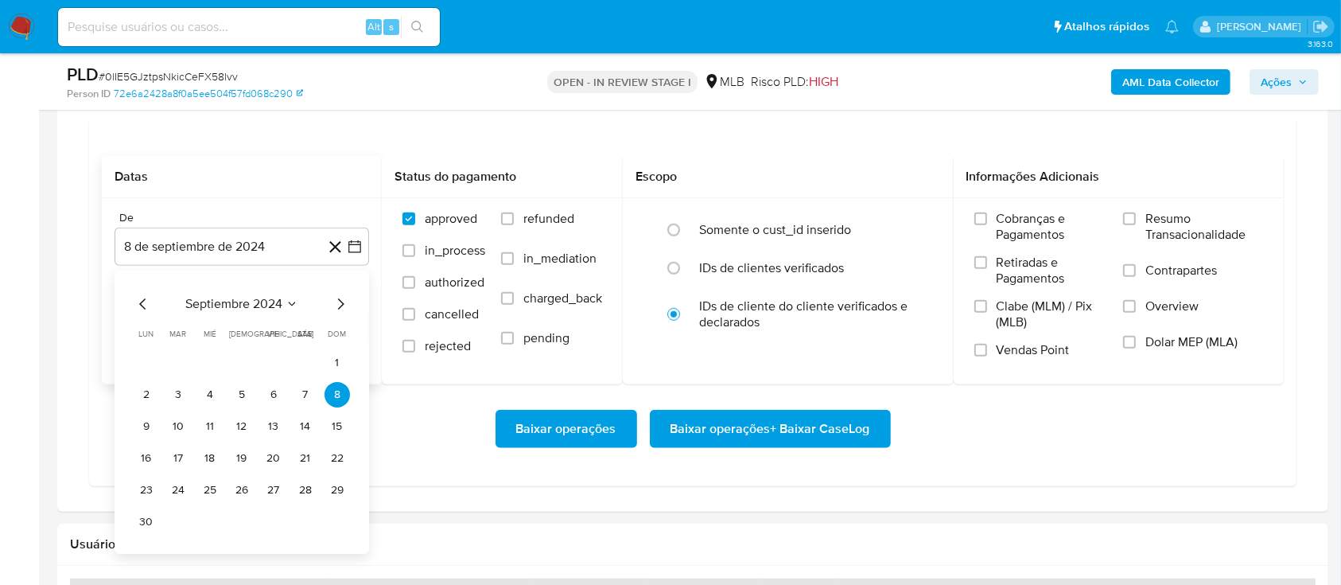
click at [291, 305] on icon "Seleccionar mes y año" at bounding box center [292, 304] width 13 height 13
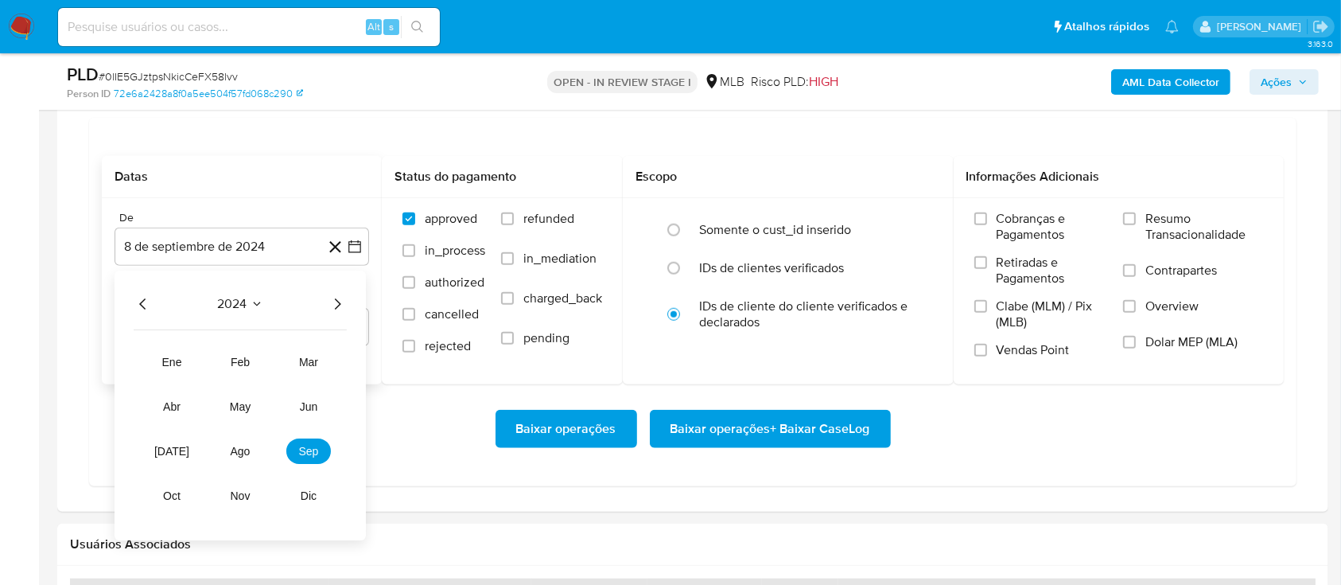
click at [331, 302] on icon "Año siguiente" at bounding box center [337, 303] width 19 height 19
click at [255, 443] on button "ago" at bounding box center [240, 450] width 45 height 25
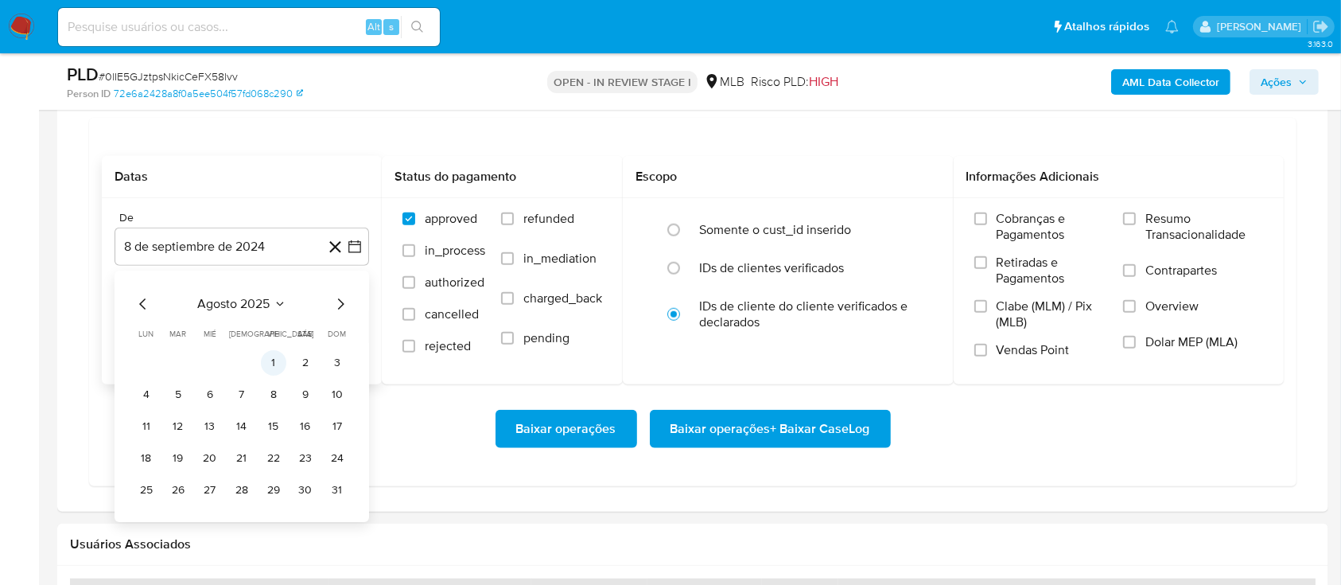
click at [272, 359] on button "1" at bounding box center [273, 362] width 25 height 25
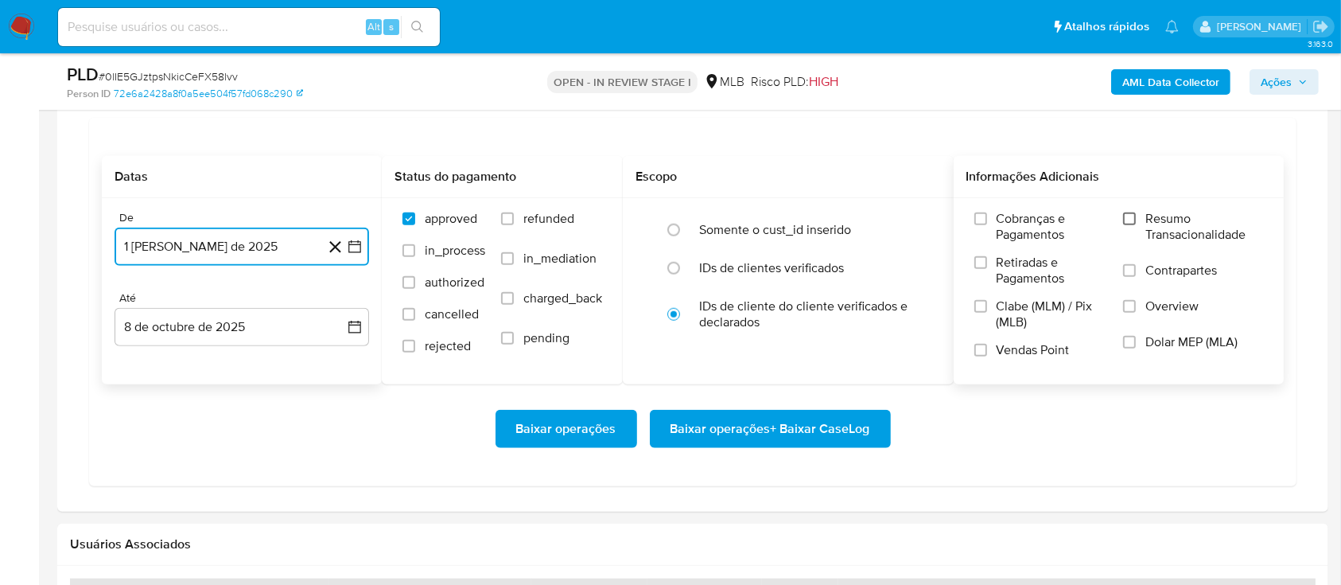
click at [1135, 212] on input "Resumo Transacionalidade" at bounding box center [1129, 218] width 13 height 13
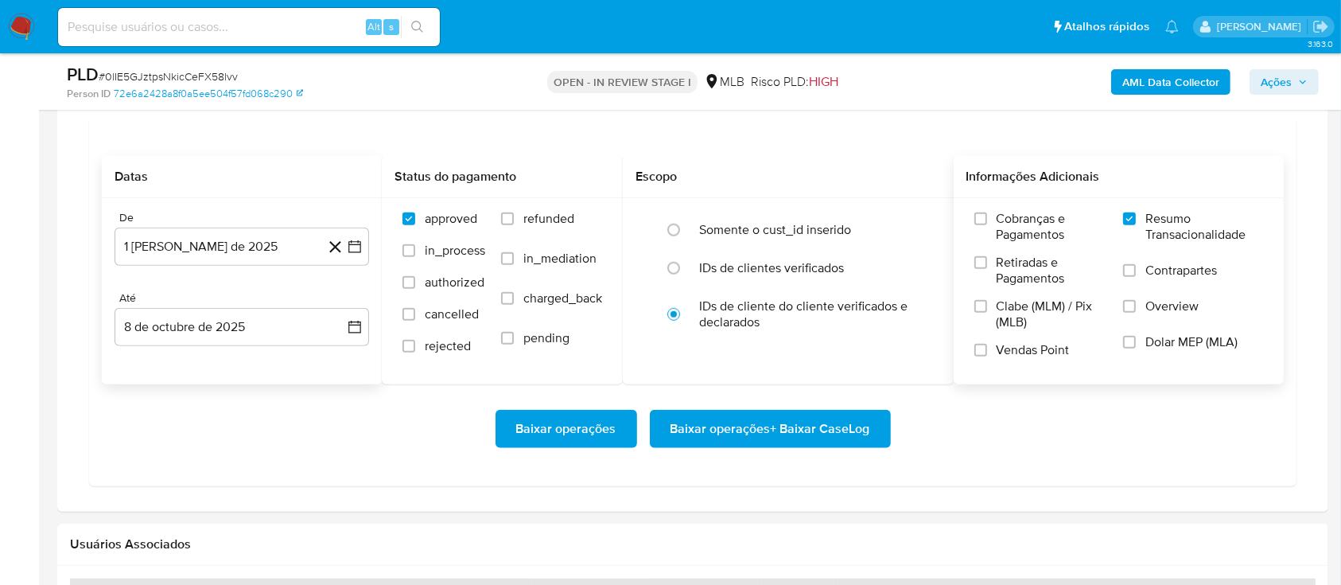
click at [815, 426] on span "Baixar operações + Baixar CaseLog" at bounding box center [771, 428] width 200 height 35
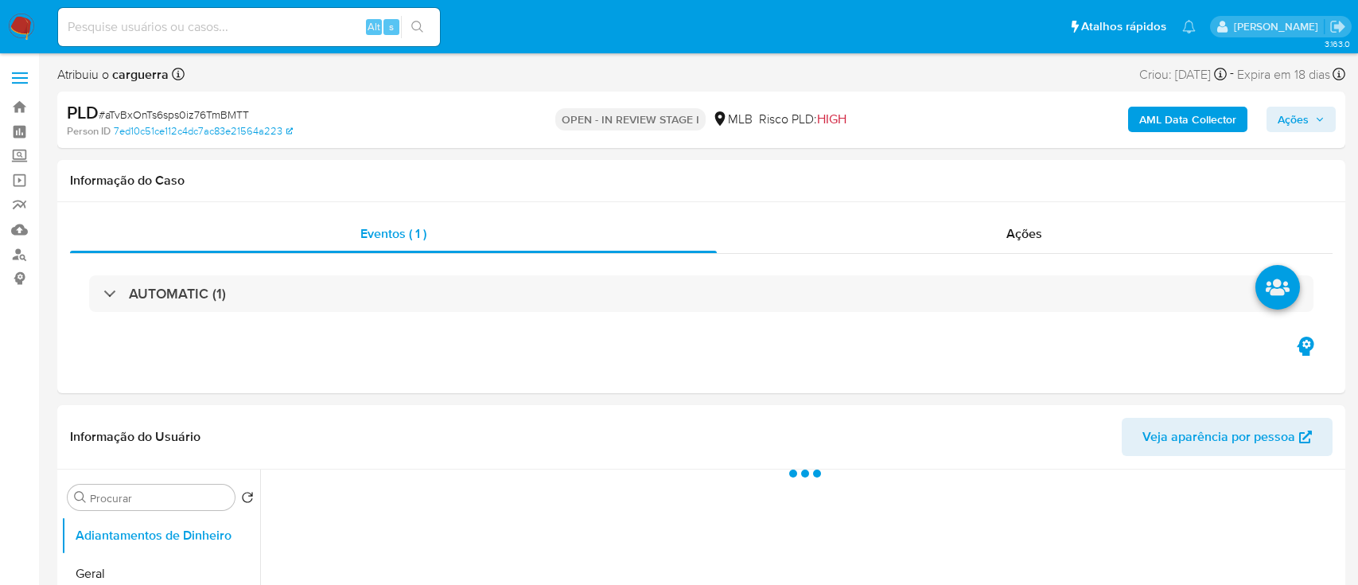
select select "10"
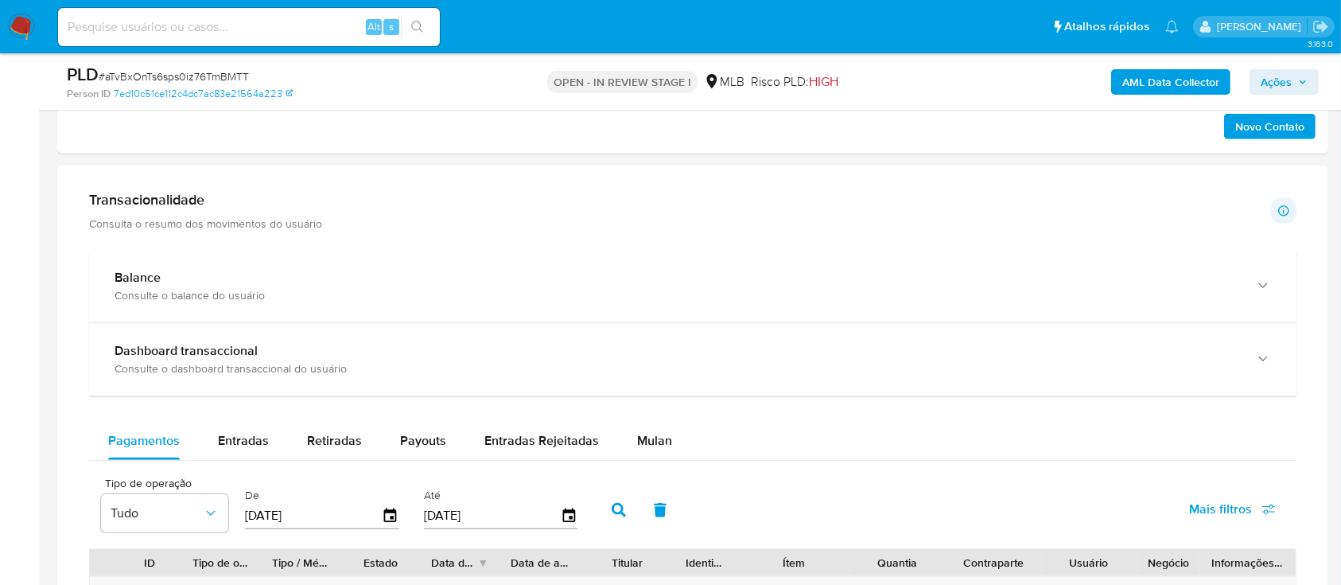
scroll to position [1060, 0]
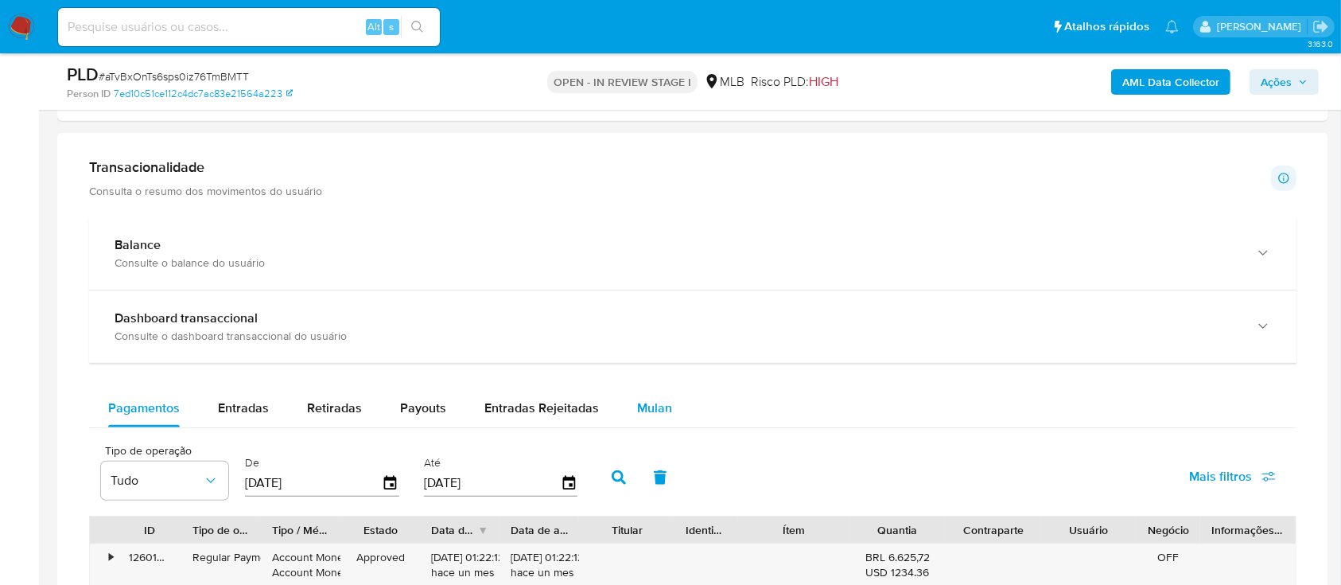
click at [655, 409] on span "Mulan" at bounding box center [654, 408] width 35 height 18
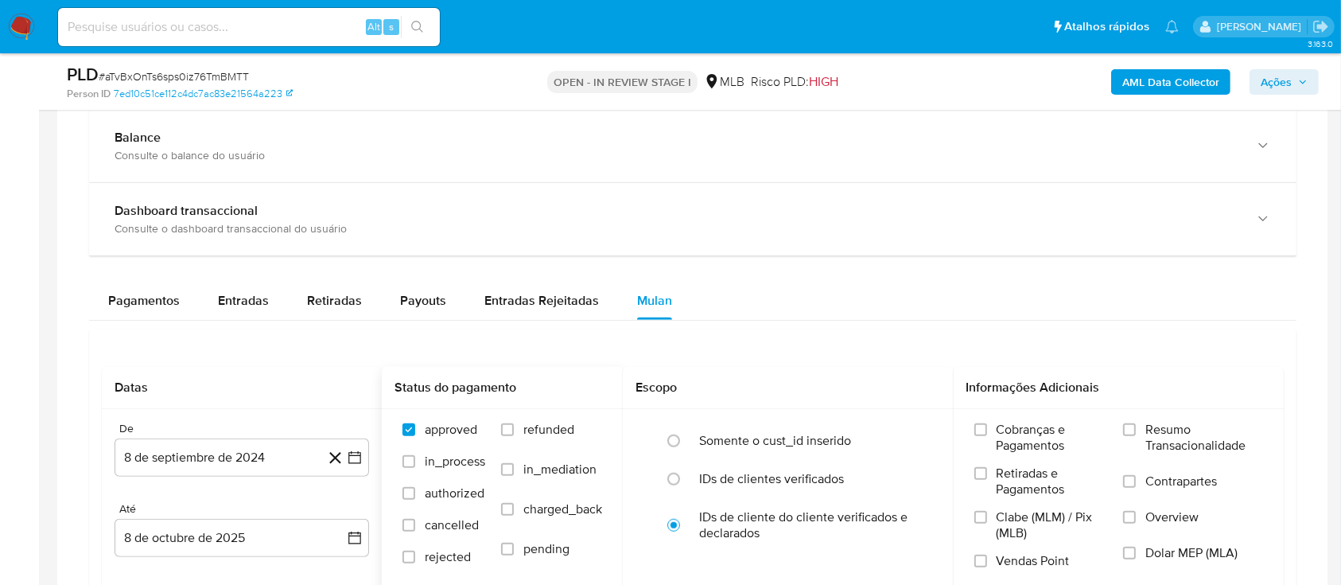
scroll to position [1273, 0]
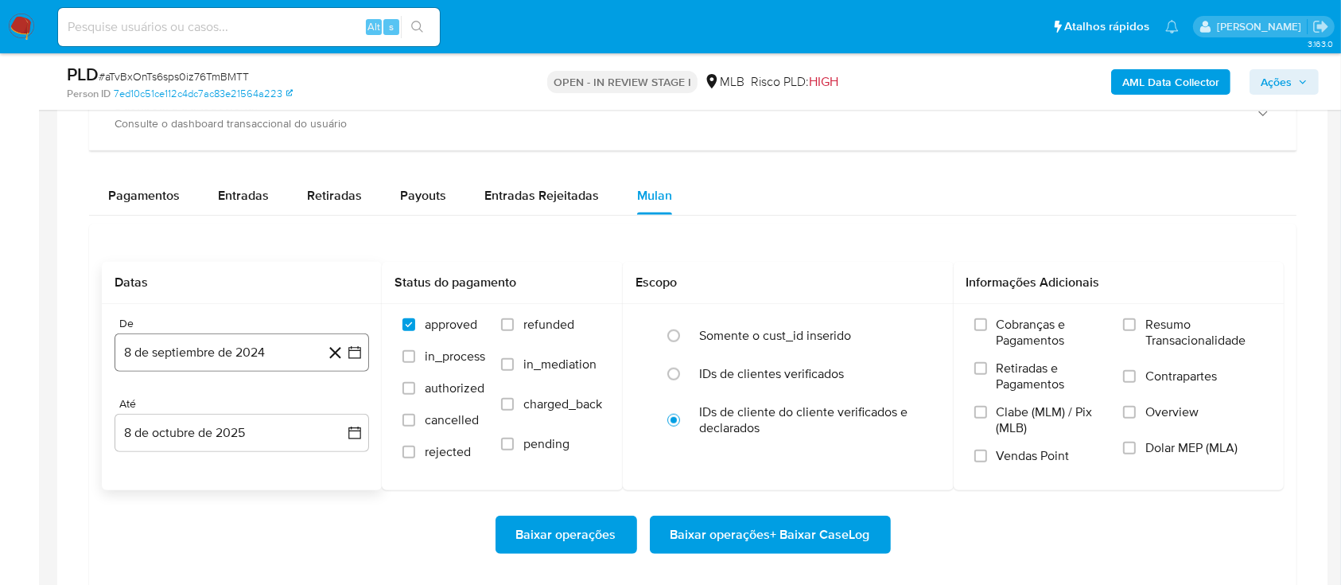
click at [353, 352] on icon "button" at bounding box center [355, 352] width 16 height 16
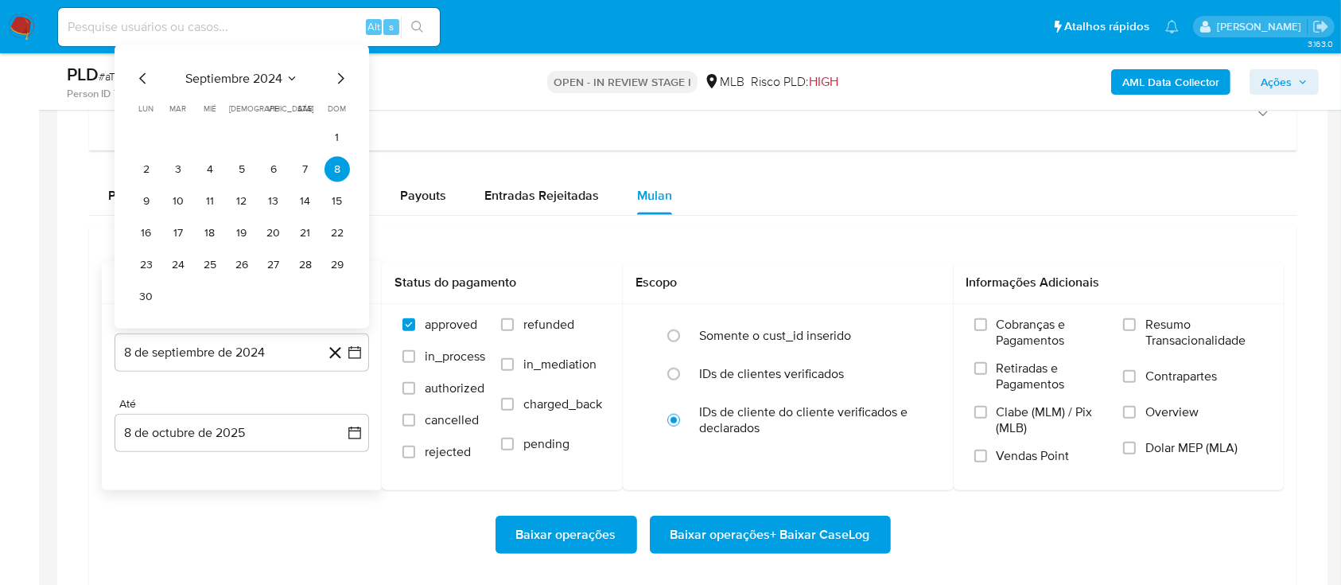
click at [289, 76] on icon "Seleccionar mes y año" at bounding box center [292, 78] width 13 height 13
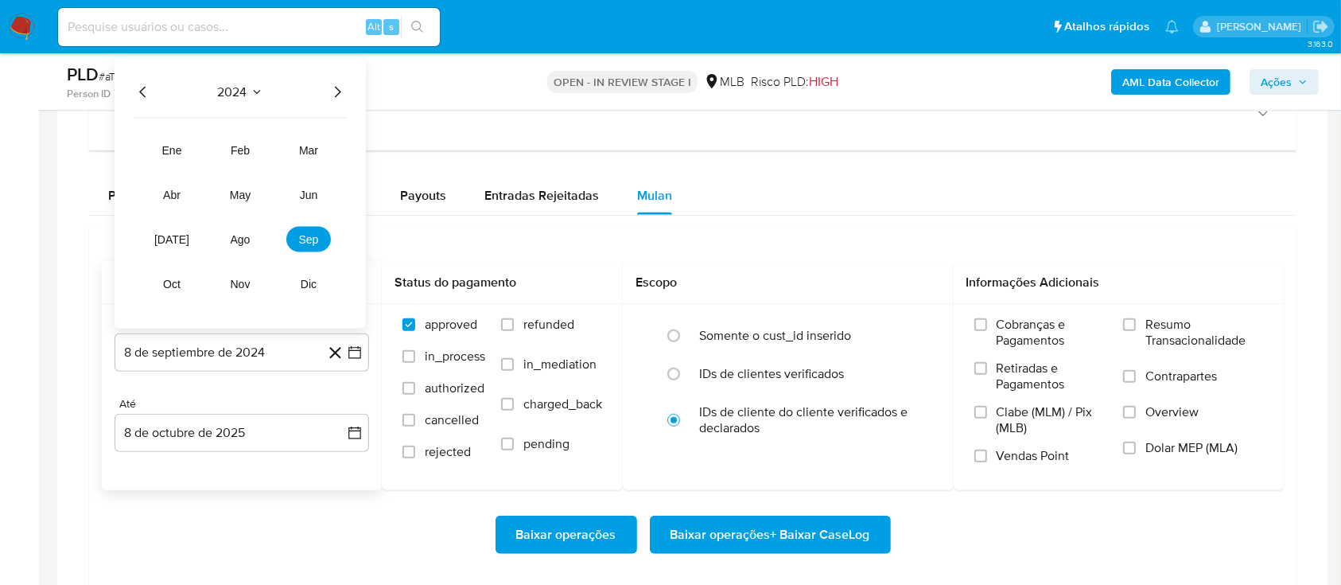
click at [342, 95] on icon "Año siguiente" at bounding box center [337, 92] width 19 height 19
click at [239, 240] on span "ago" at bounding box center [241, 239] width 20 height 13
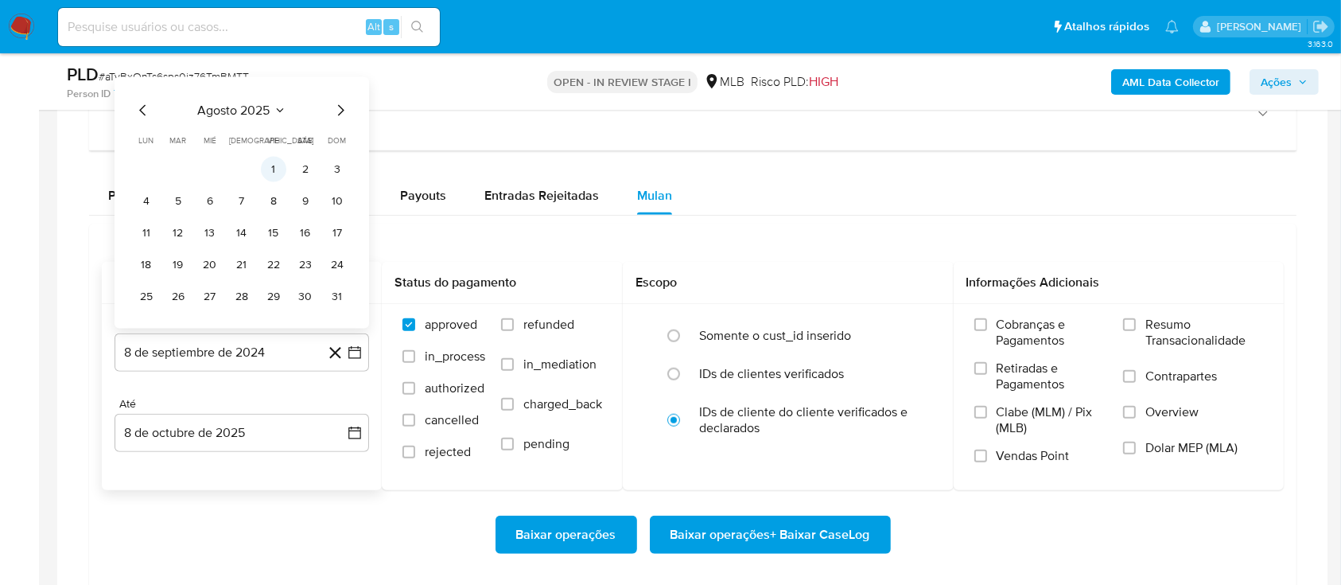
click at [278, 162] on button "1" at bounding box center [273, 169] width 25 height 25
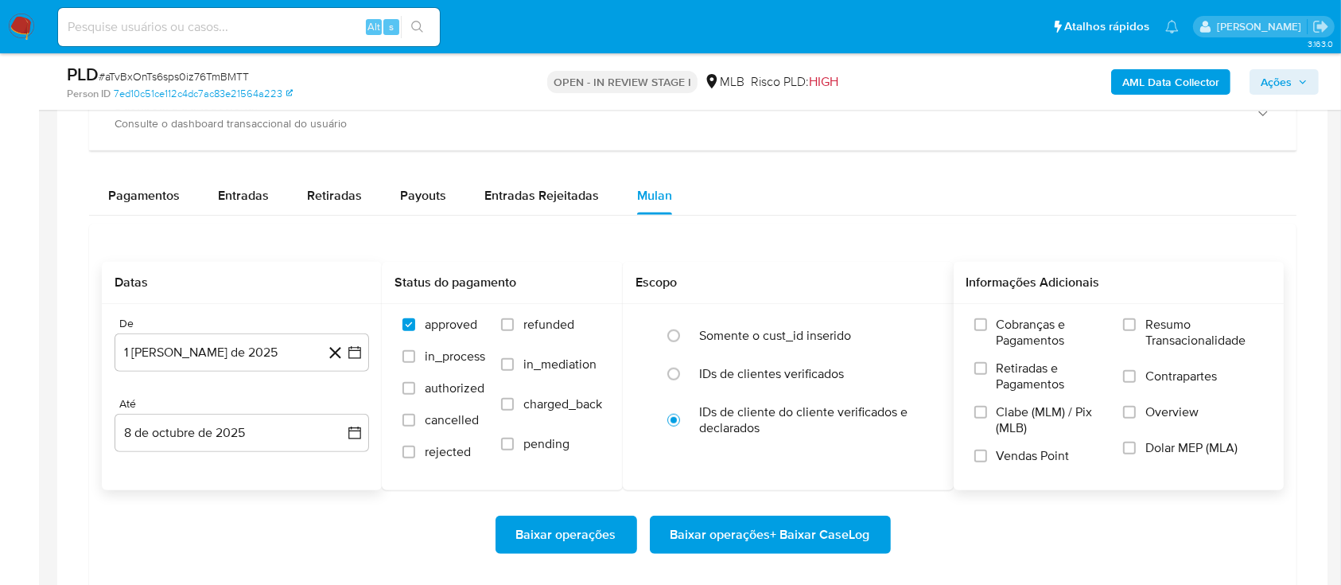
click at [1135, 313] on div "Cobranças e Pagamentos Retiradas e Pagamentos Clabe (MLM) / Pix (MLB) Vendas Po…" at bounding box center [1119, 396] width 331 height 185
click at [1126, 325] on input "Resumo Transacionalidade" at bounding box center [1129, 324] width 13 height 13
click at [799, 524] on span "Baixar operações + Baixar CaseLog" at bounding box center [771, 534] width 200 height 35
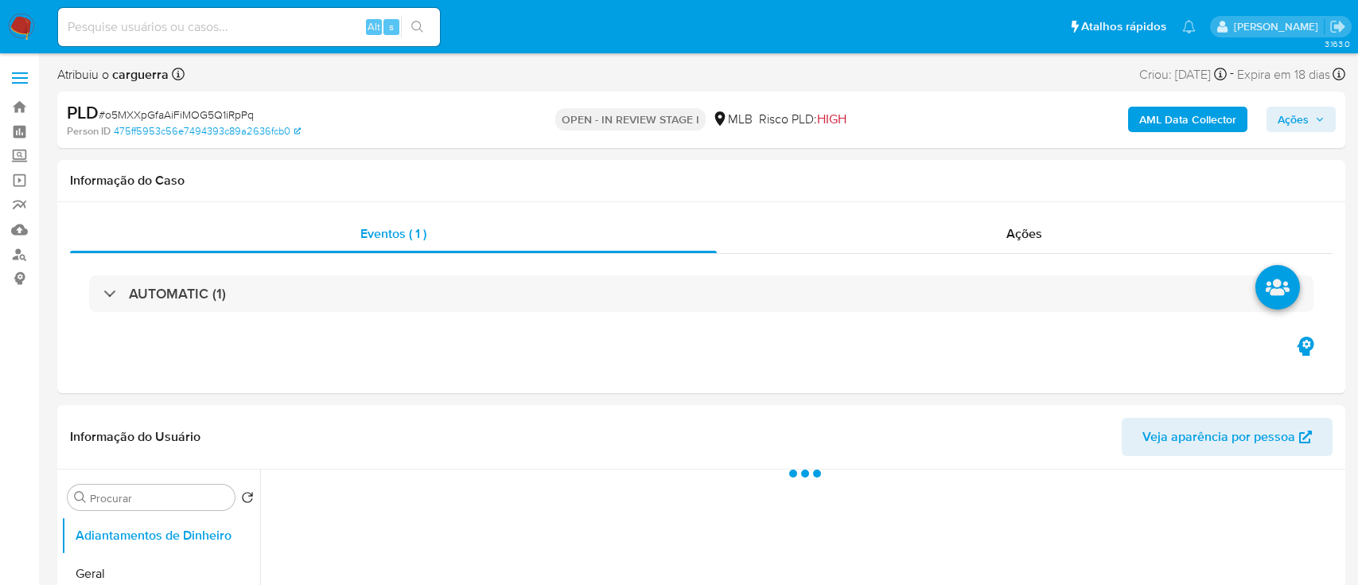
select select "10"
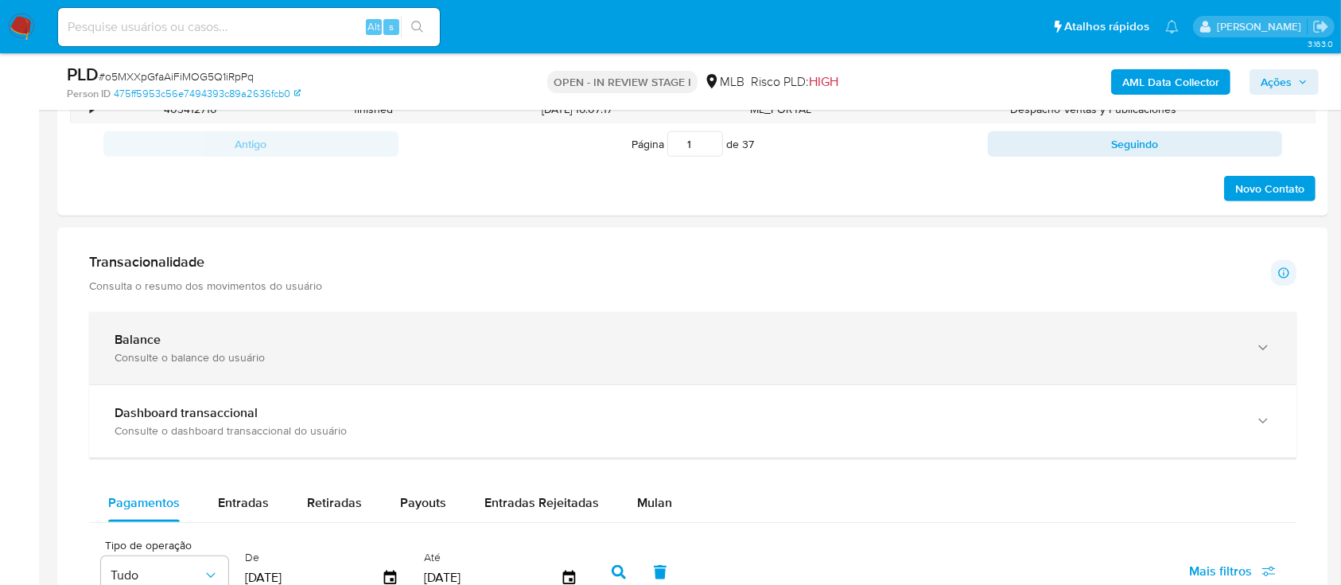
scroll to position [1060, 0]
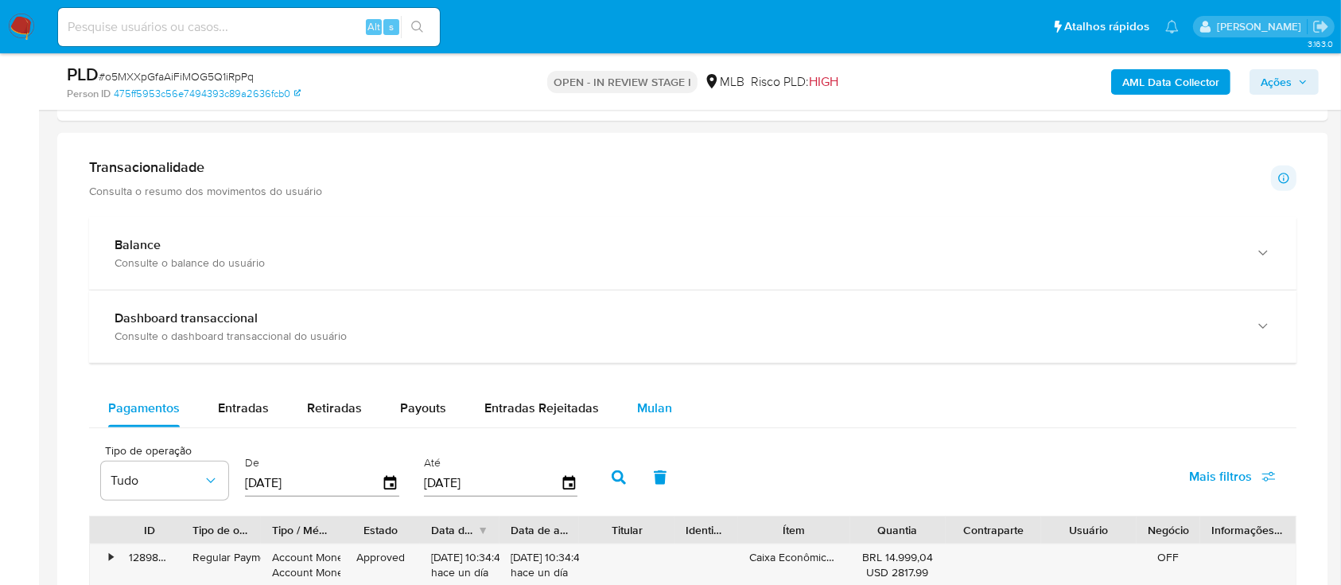
click at [649, 409] on span "Mulan" at bounding box center [654, 408] width 35 height 18
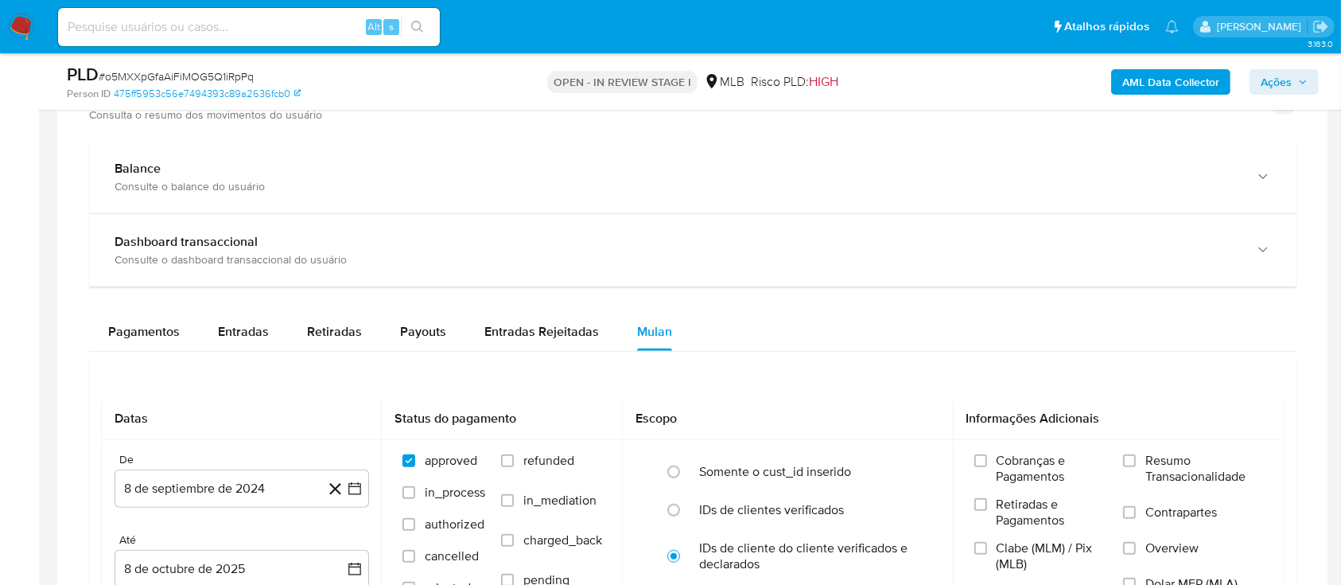
scroll to position [1273, 0]
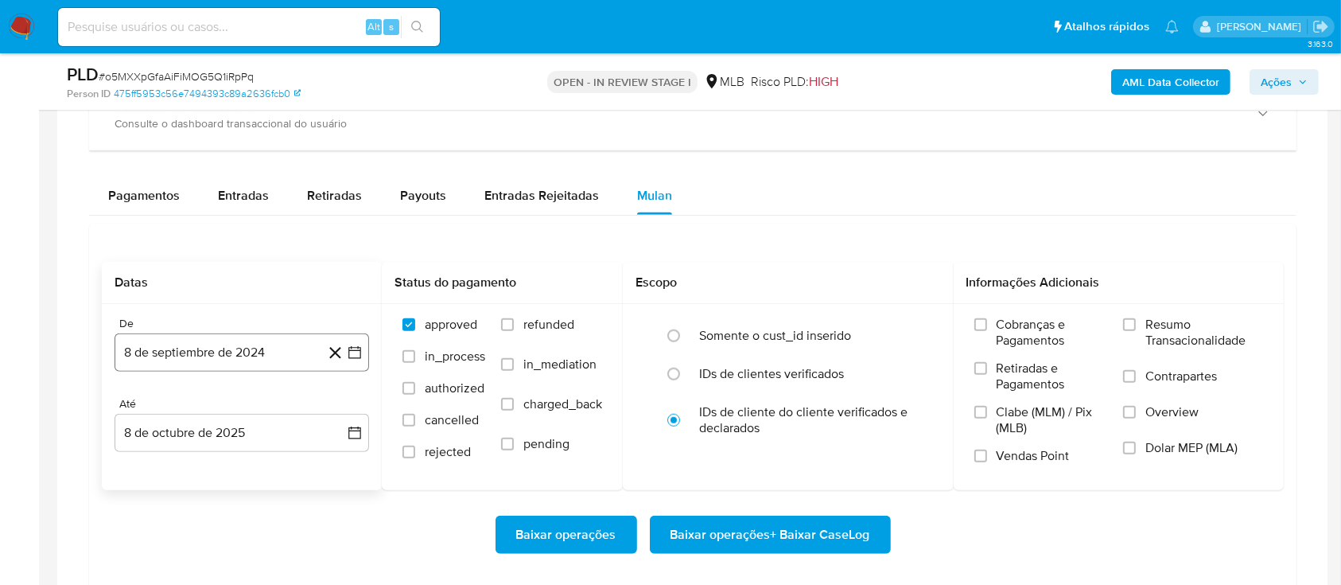
click at [353, 353] on icon "button" at bounding box center [355, 352] width 16 height 16
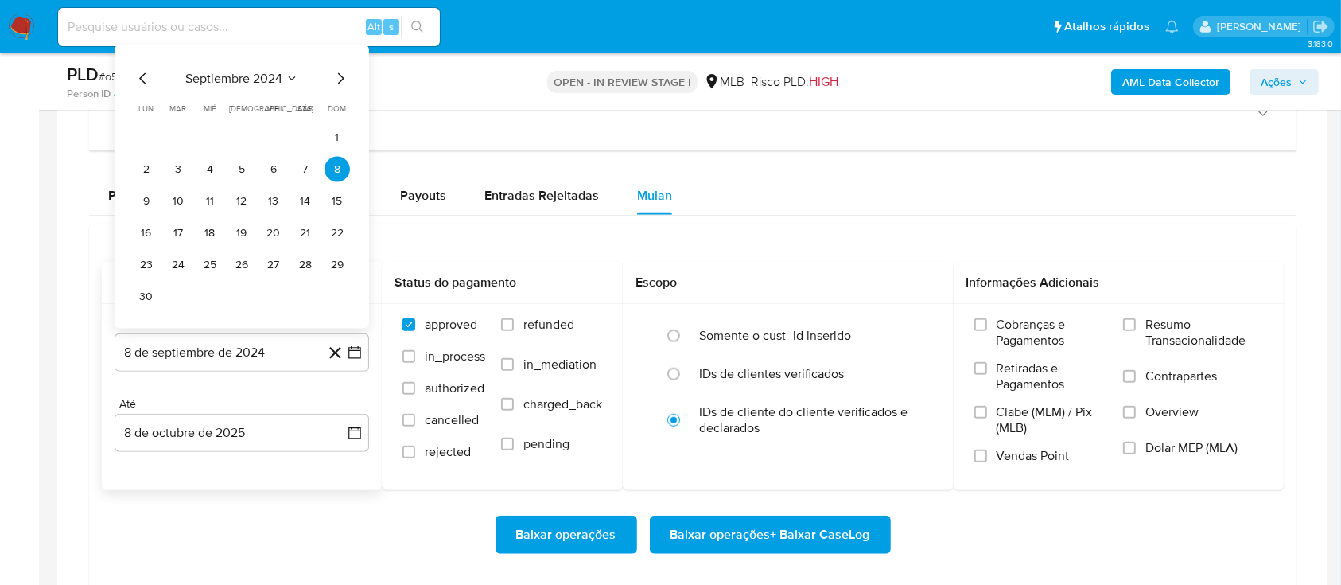
click at [284, 80] on button "septiembre 2024" at bounding box center [241, 79] width 113 height 16
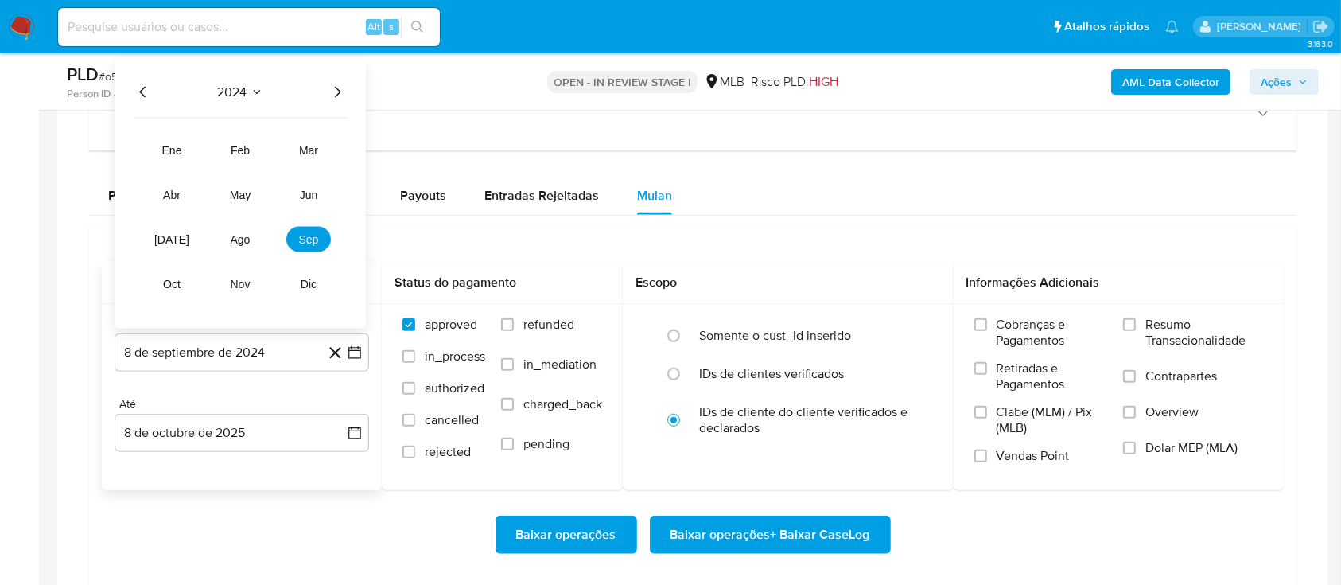
click at [333, 93] on icon "Año siguiente" at bounding box center [337, 92] width 19 height 19
click at [245, 235] on span "ago" at bounding box center [241, 239] width 20 height 13
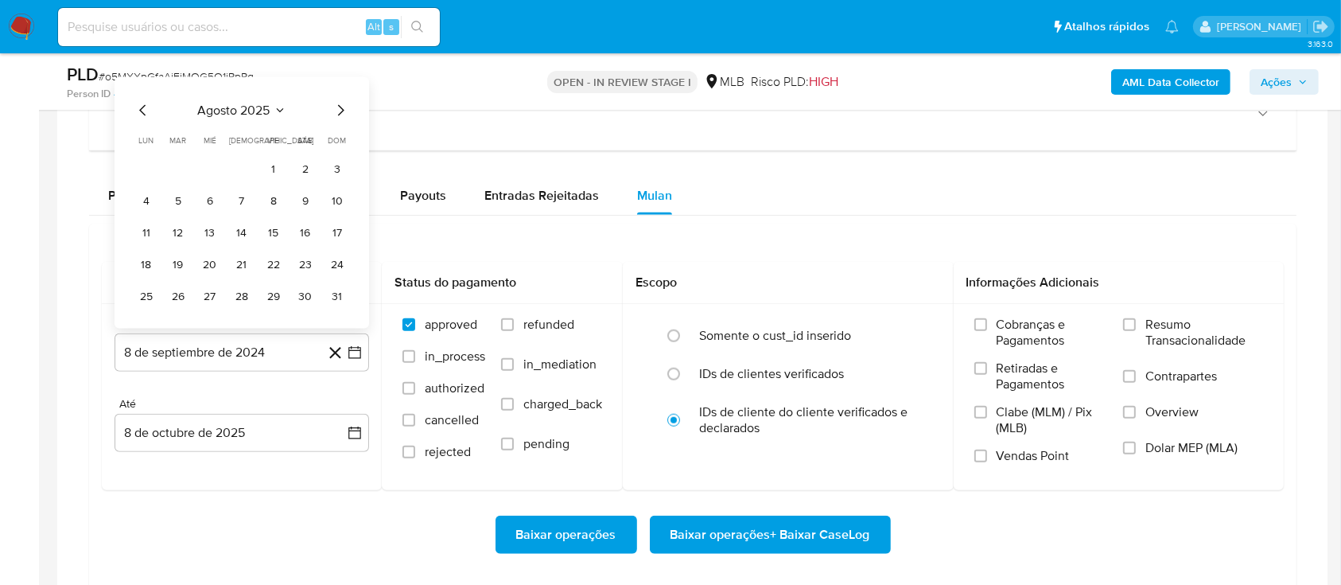
drag, startPoint x: 275, startPoint y: 170, endPoint x: 315, endPoint y: 188, distance: 43.5
click at [275, 172] on button "1" at bounding box center [273, 169] width 25 height 25
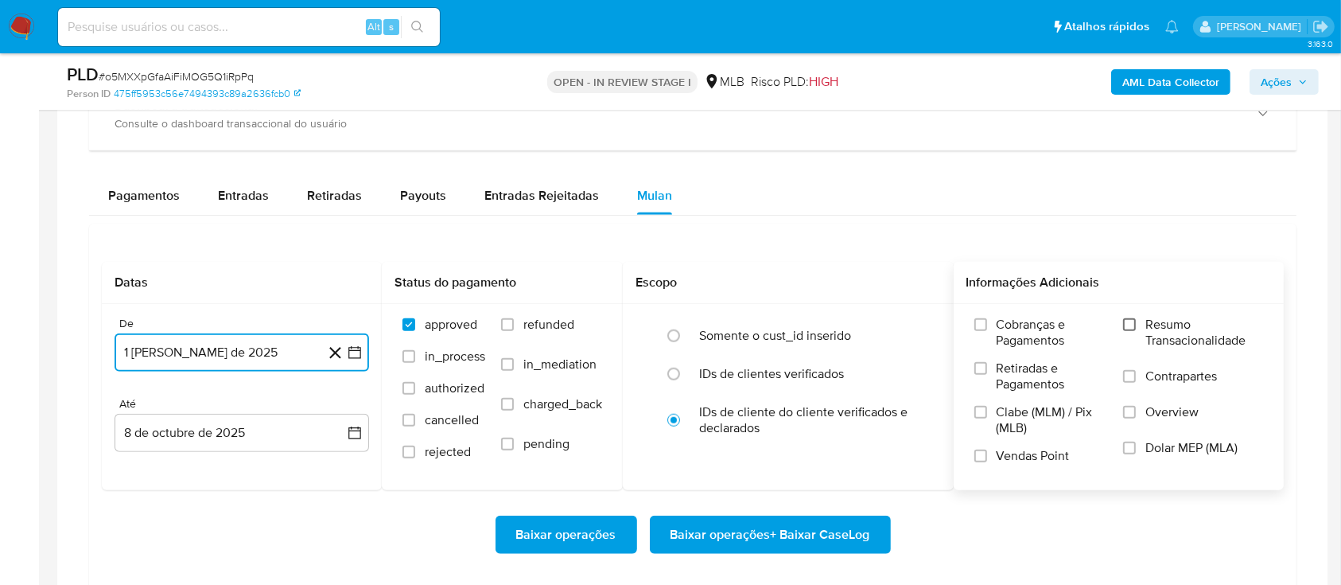
click at [1136, 321] on input "Resumo Transacionalidade" at bounding box center [1129, 324] width 13 height 13
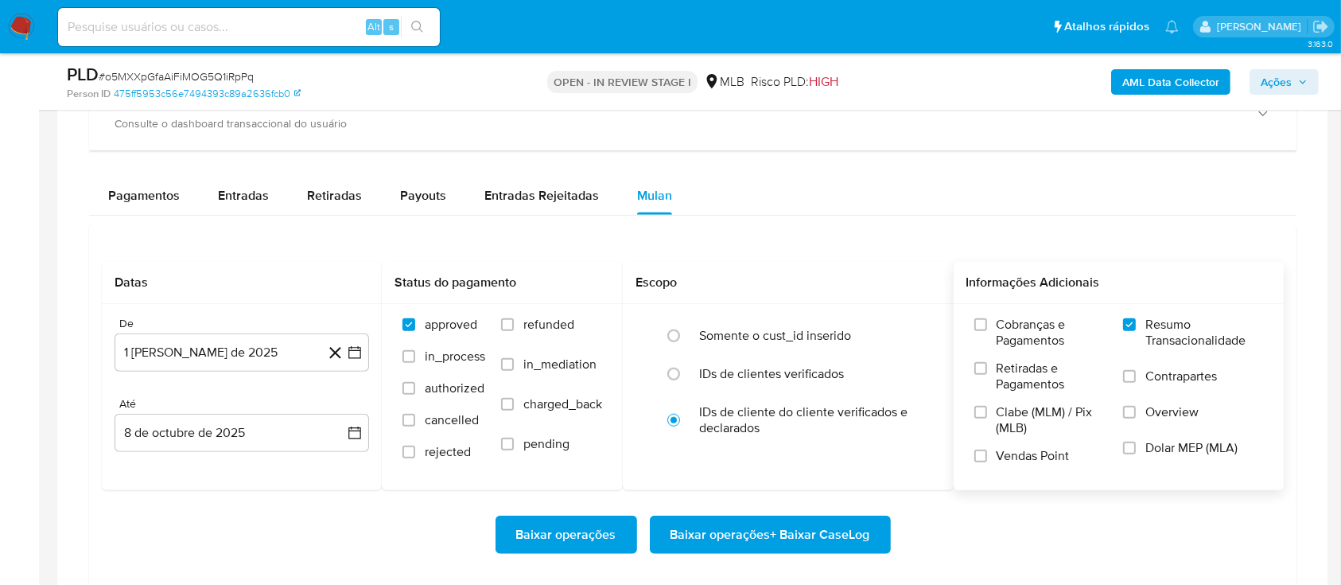
click at [742, 528] on span "Baixar operações + Baixar CaseLog" at bounding box center [771, 534] width 200 height 35
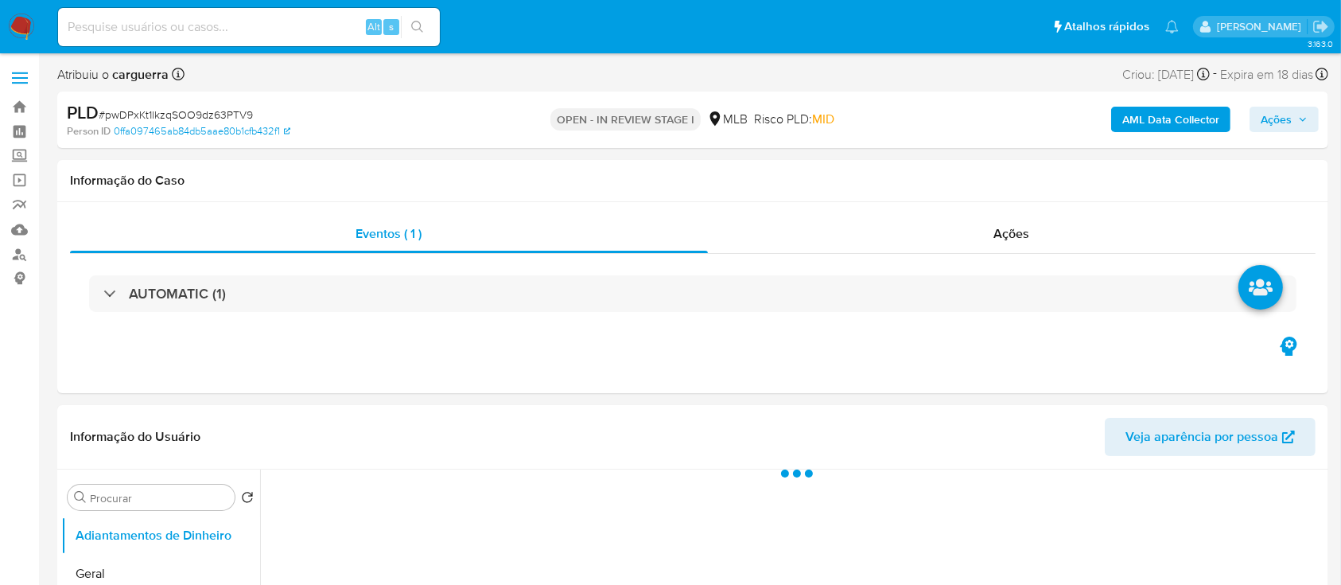
select select "10"
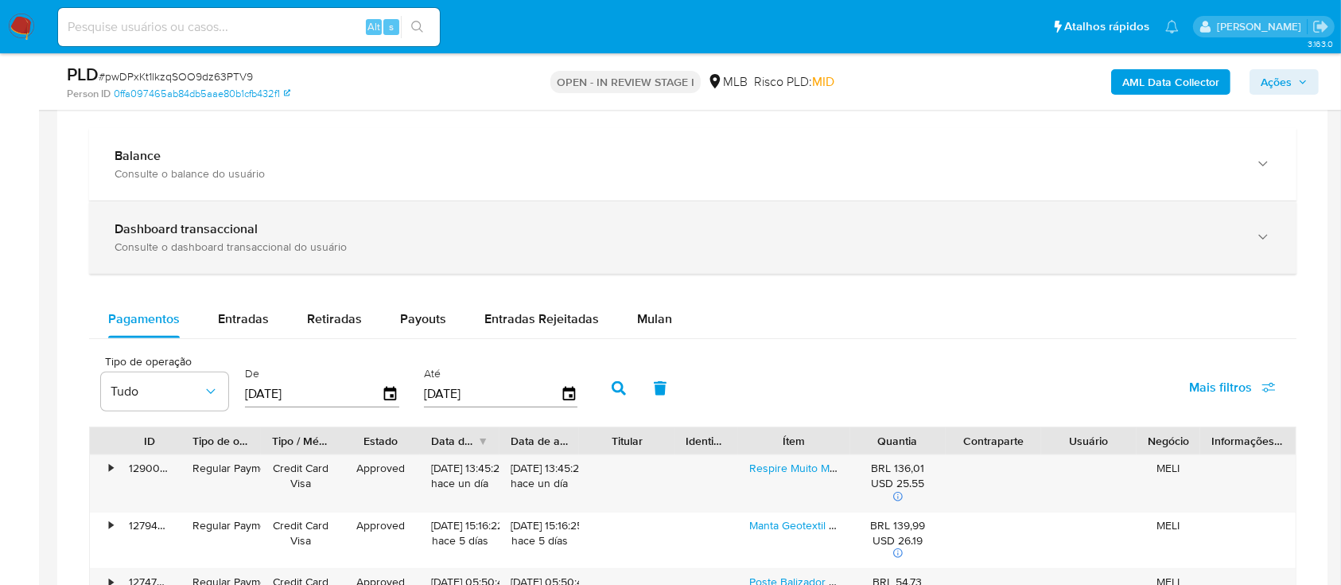
scroll to position [1166, 0]
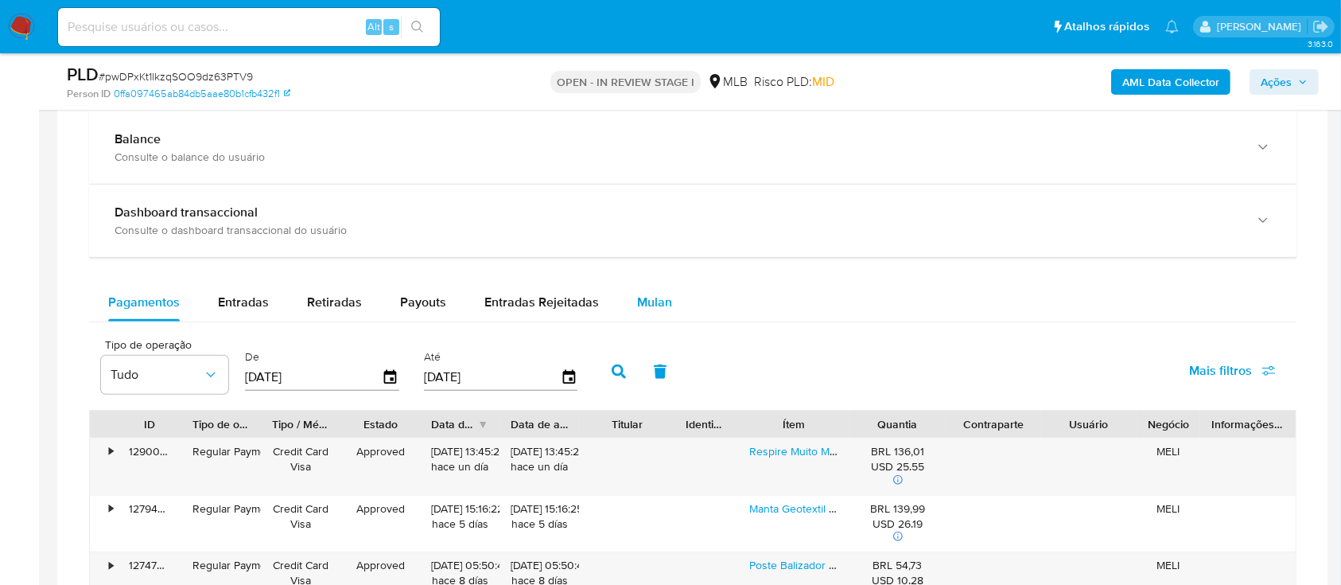
click at [653, 303] on span "Mulan" at bounding box center [654, 302] width 35 height 18
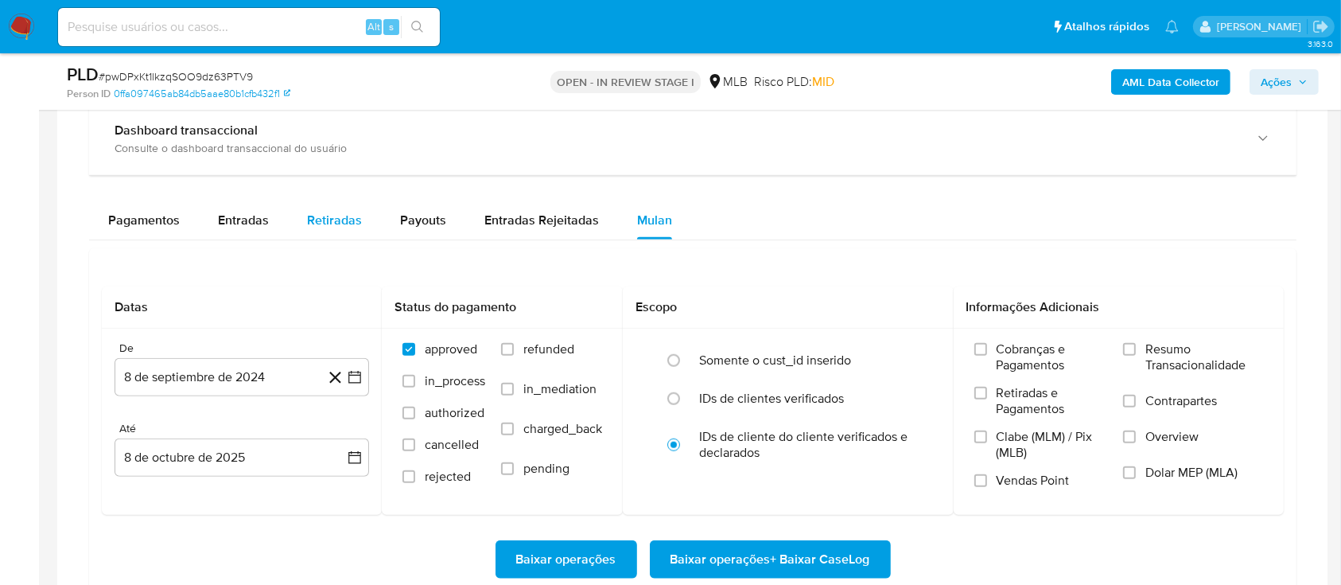
scroll to position [1379, 0]
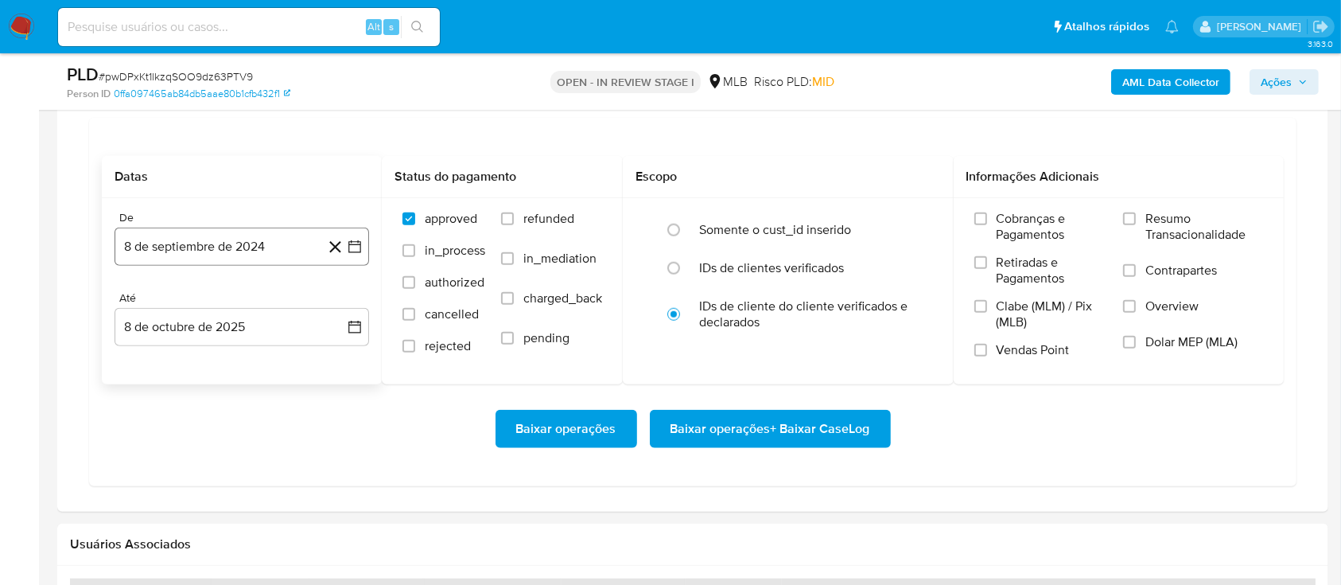
click at [350, 239] on icon "button" at bounding box center [355, 247] width 16 height 16
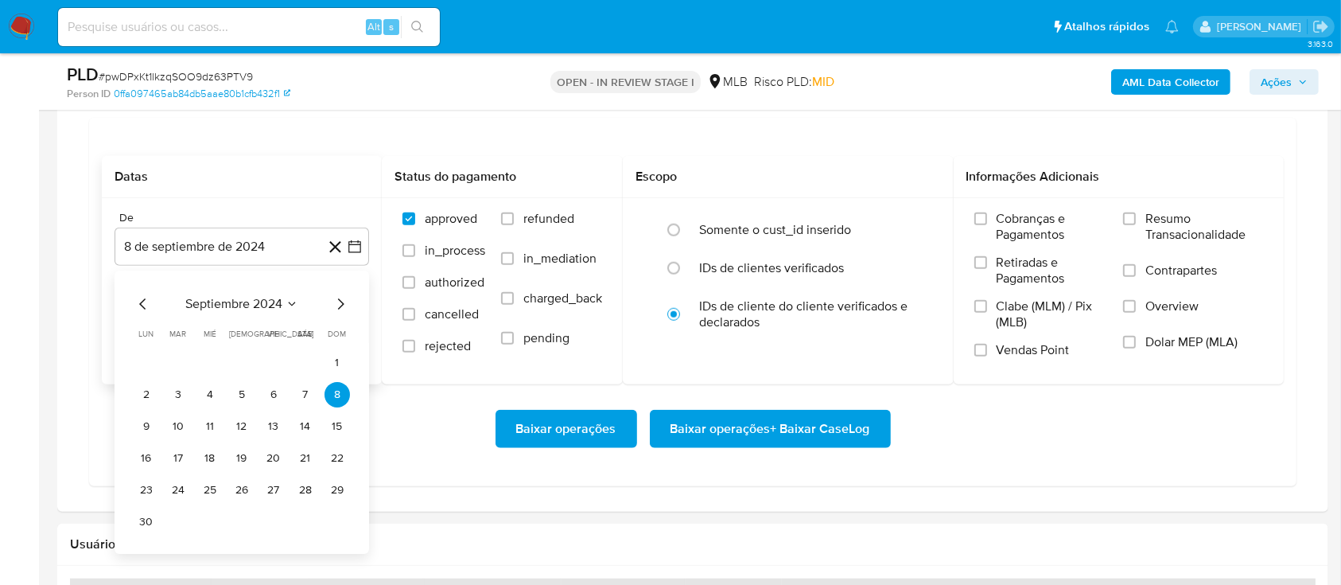
click at [293, 294] on div "septiembre 2024" at bounding box center [242, 303] width 216 height 19
click at [296, 303] on icon "Seleccionar mes y año" at bounding box center [292, 304] width 13 height 13
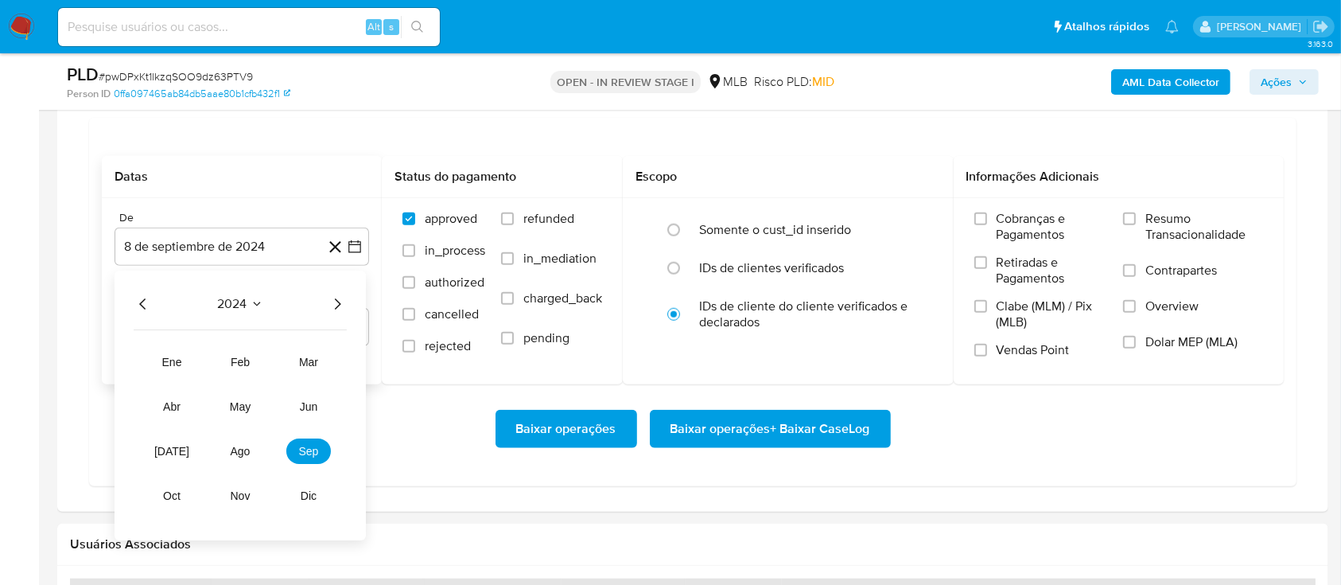
click at [336, 302] on icon "Año siguiente" at bounding box center [337, 303] width 19 height 19
click at [235, 447] on span "ago" at bounding box center [241, 451] width 20 height 13
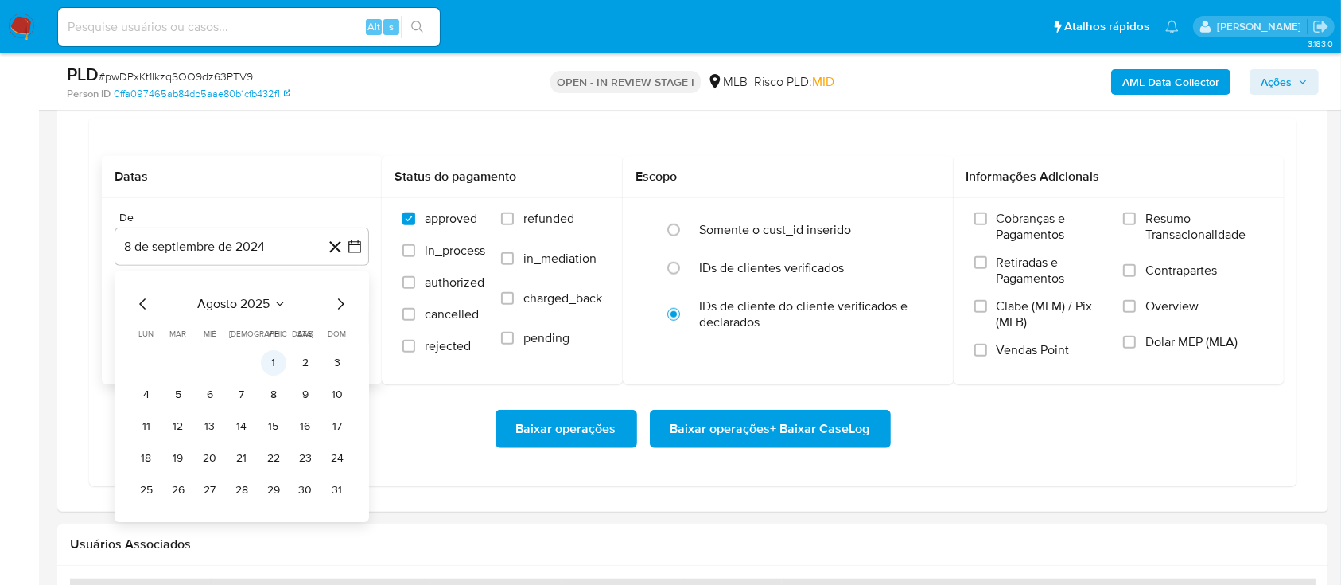
click at [264, 365] on button "1" at bounding box center [273, 362] width 25 height 25
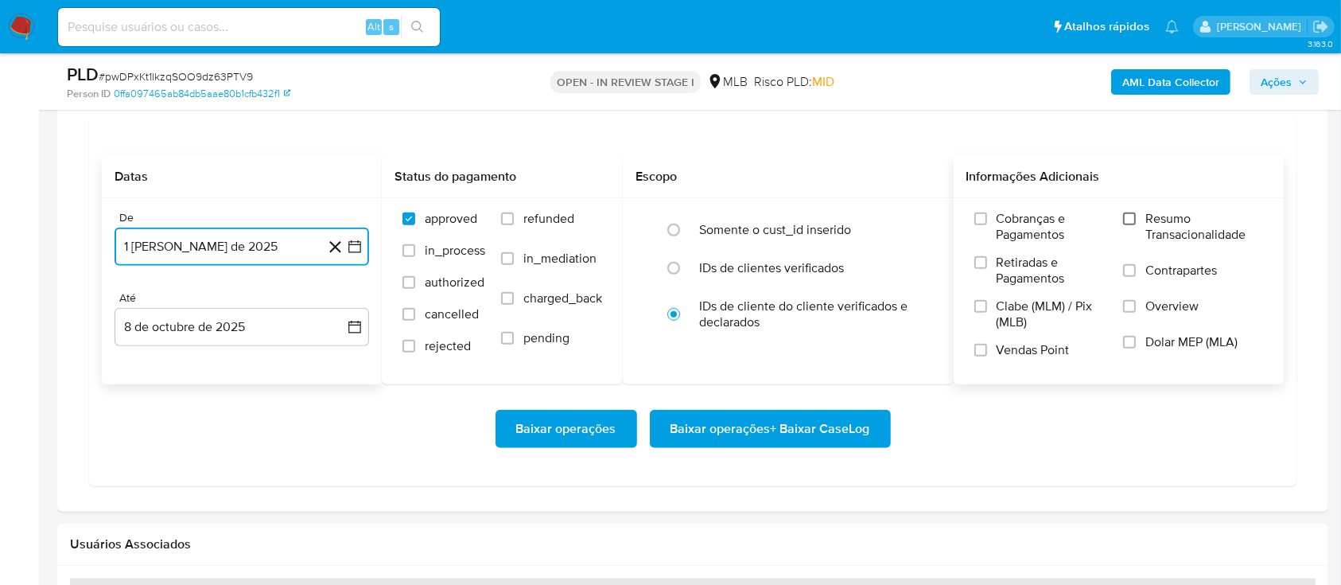
click at [1130, 221] on input "Resumo Transacionalidade" at bounding box center [1129, 218] width 13 height 13
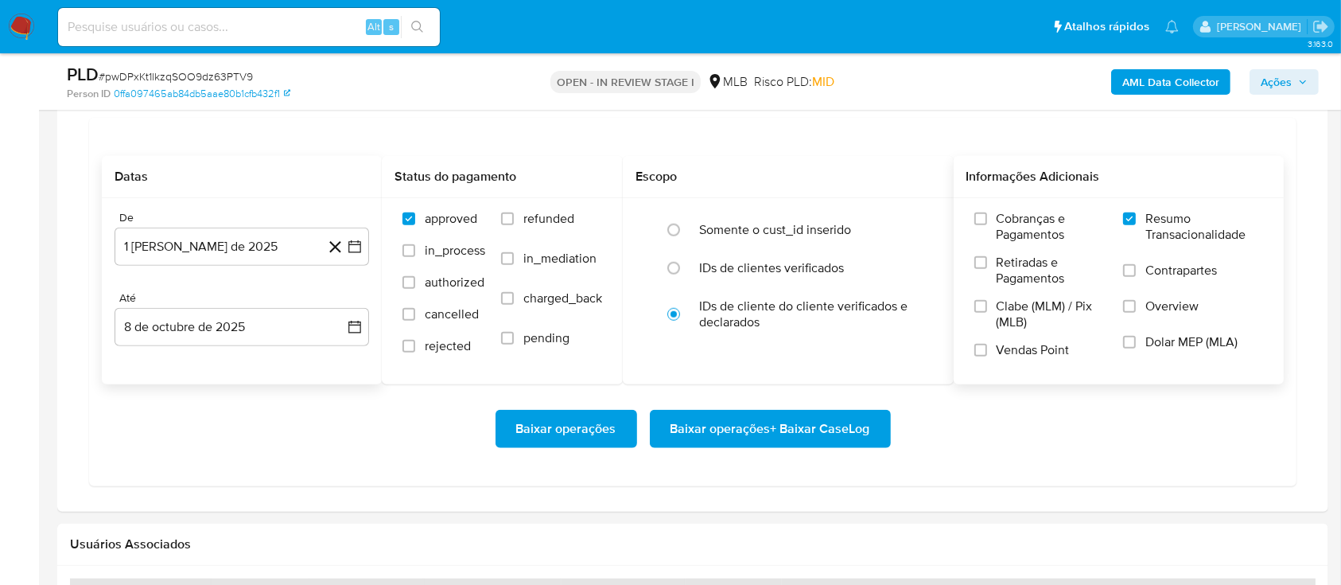
click at [795, 418] on span "Baixar operações + Baixar CaseLog" at bounding box center [771, 428] width 200 height 35
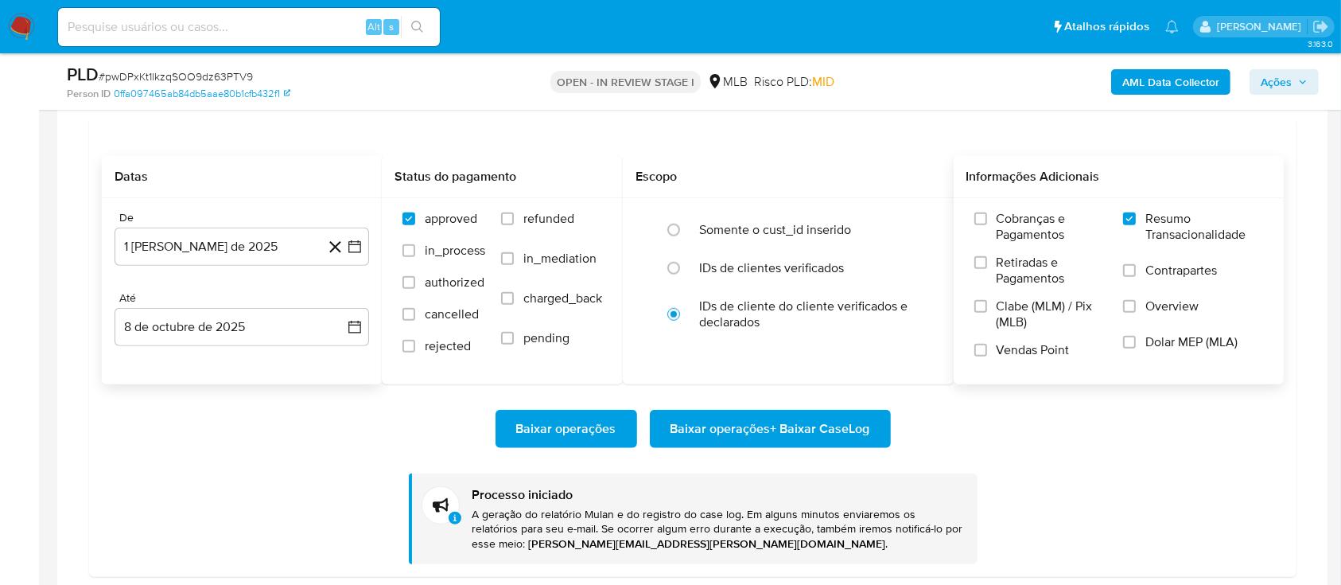
click at [31, 334] on aside "Bandeja Painel Screening Pesquisa em Listas Watchlist Ferramentas Operações em …" at bounding box center [19, 32] width 39 height 2822
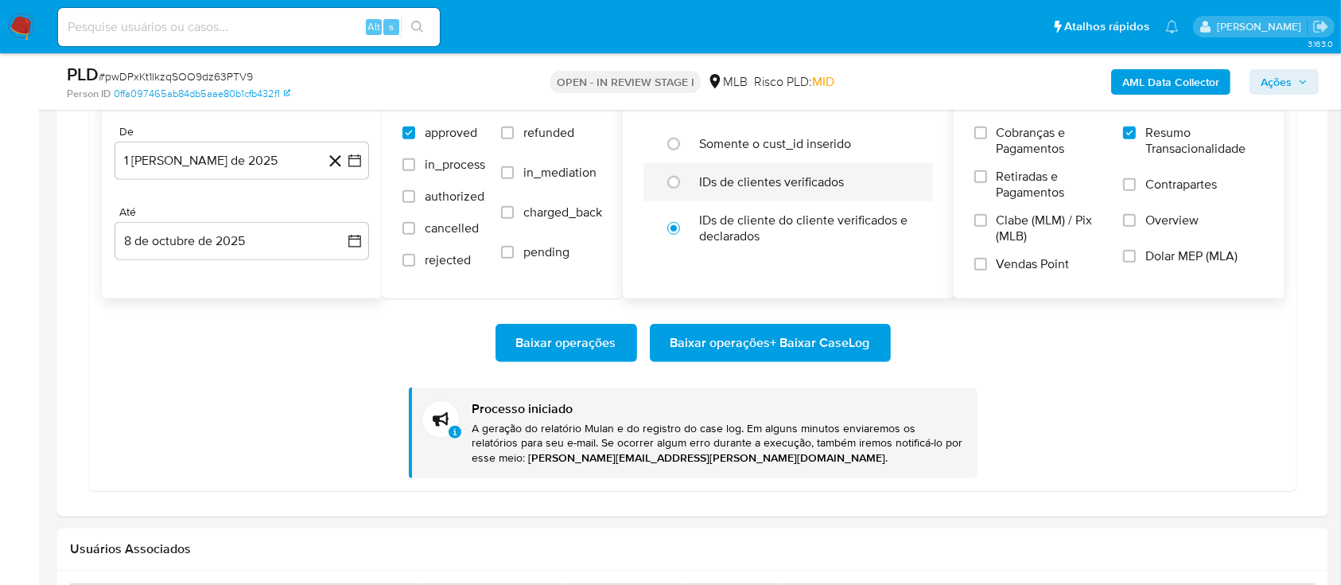
scroll to position [1484, 0]
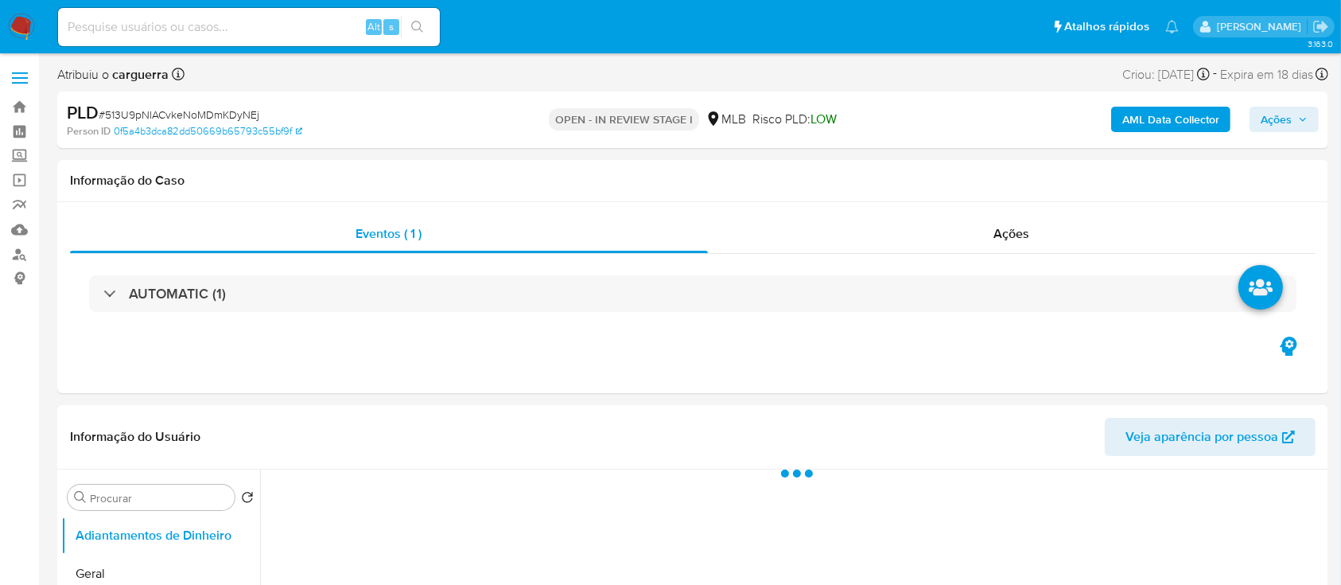
select select "10"
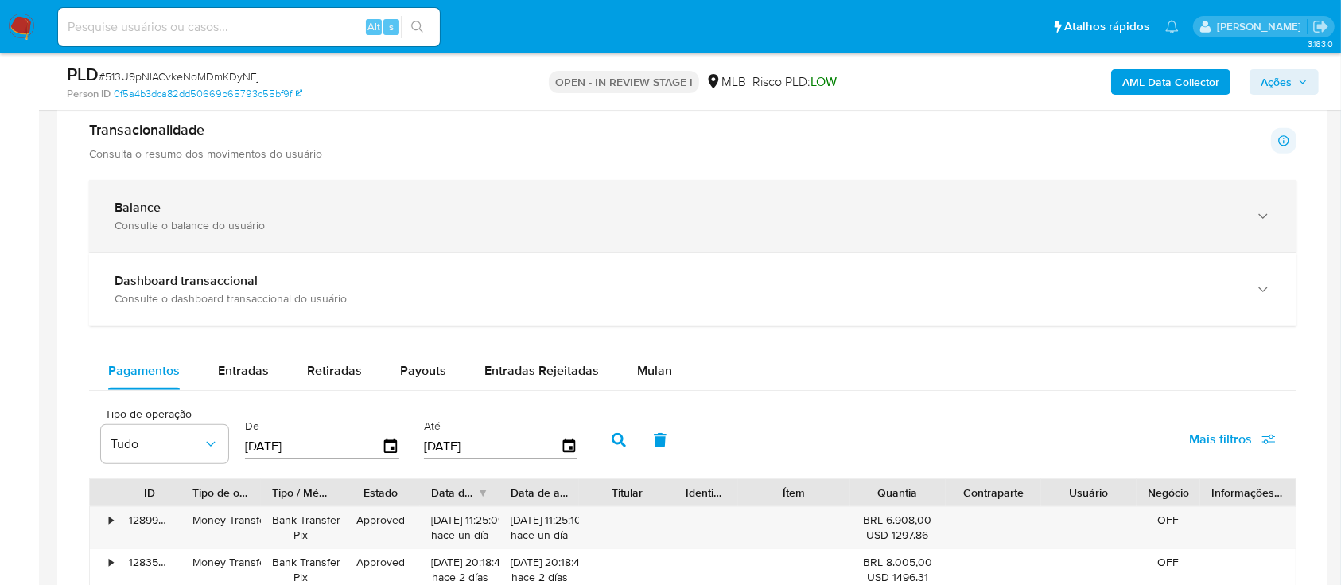
scroll to position [1060, 0]
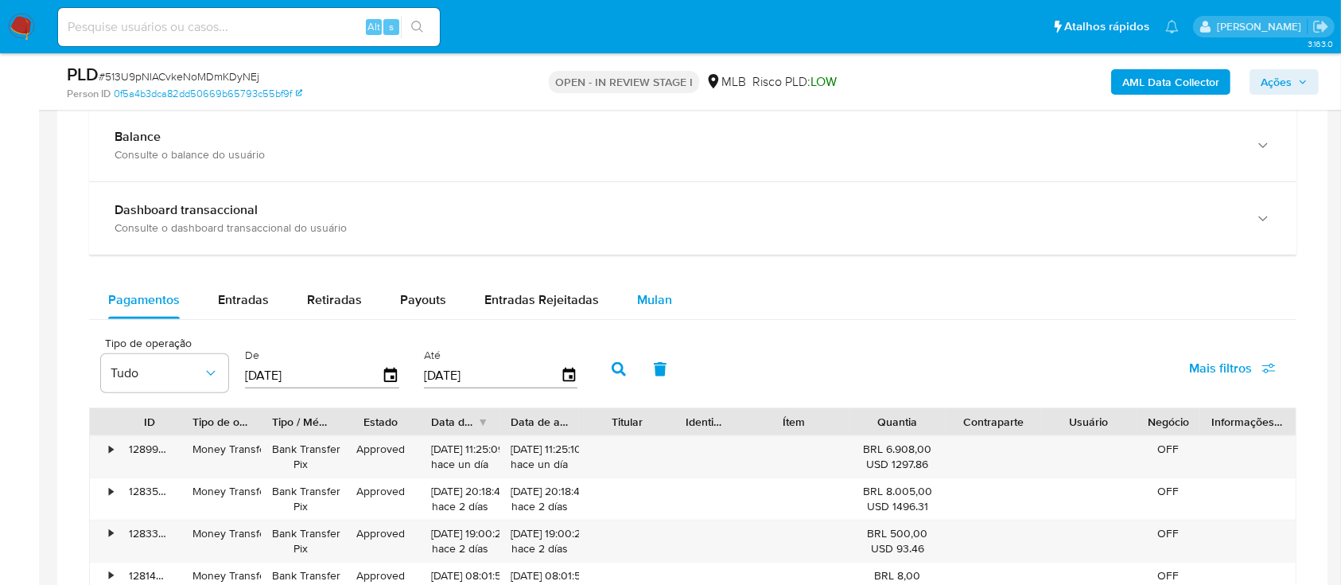
click at [652, 302] on span "Mulan" at bounding box center [654, 299] width 35 height 18
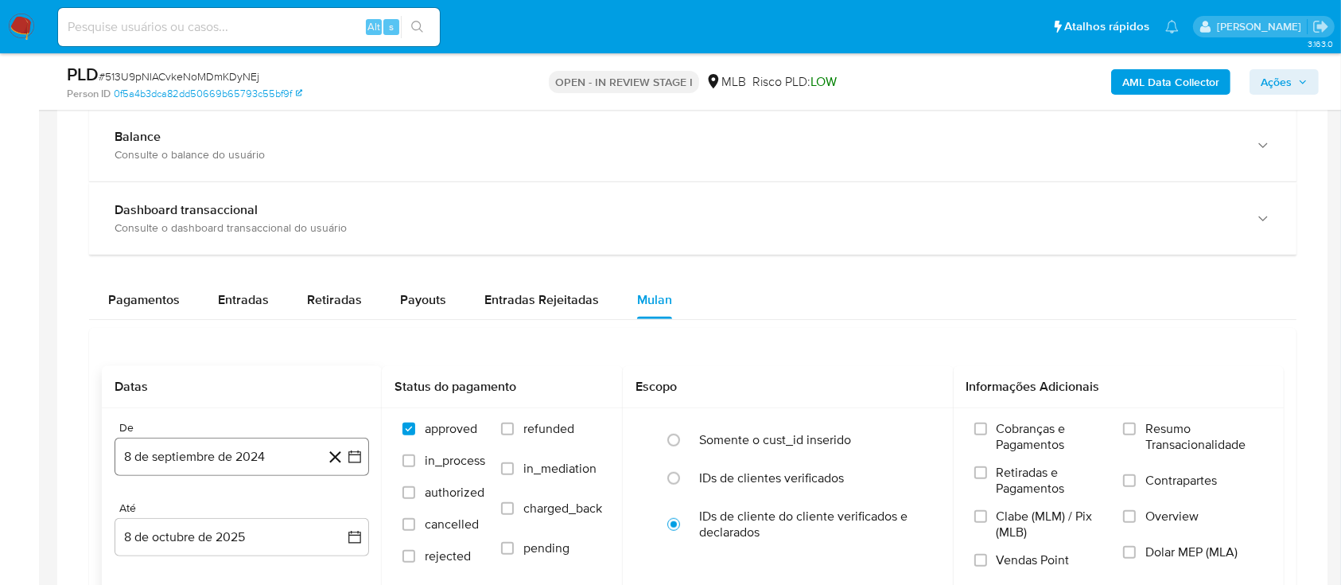
click at [360, 454] on icon "button" at bounding box center [354, 457] width 13 height 13
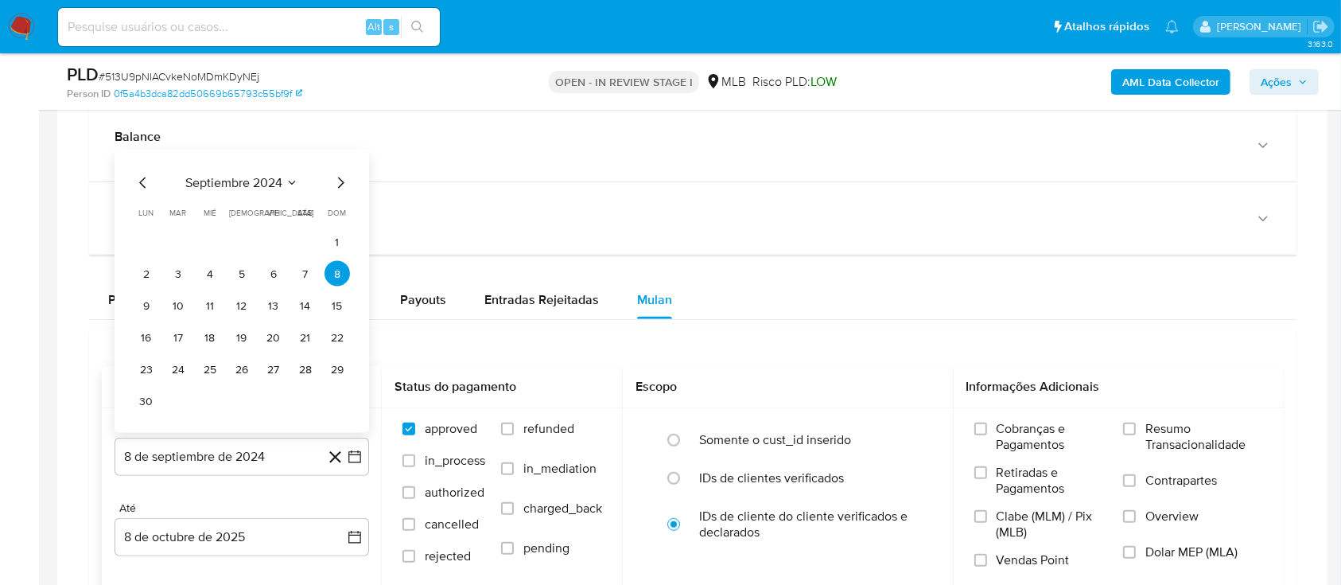
click at [296, 183] on icon "Seleccionar mes y año" at bounding box center [292, 183] width 13 height 13
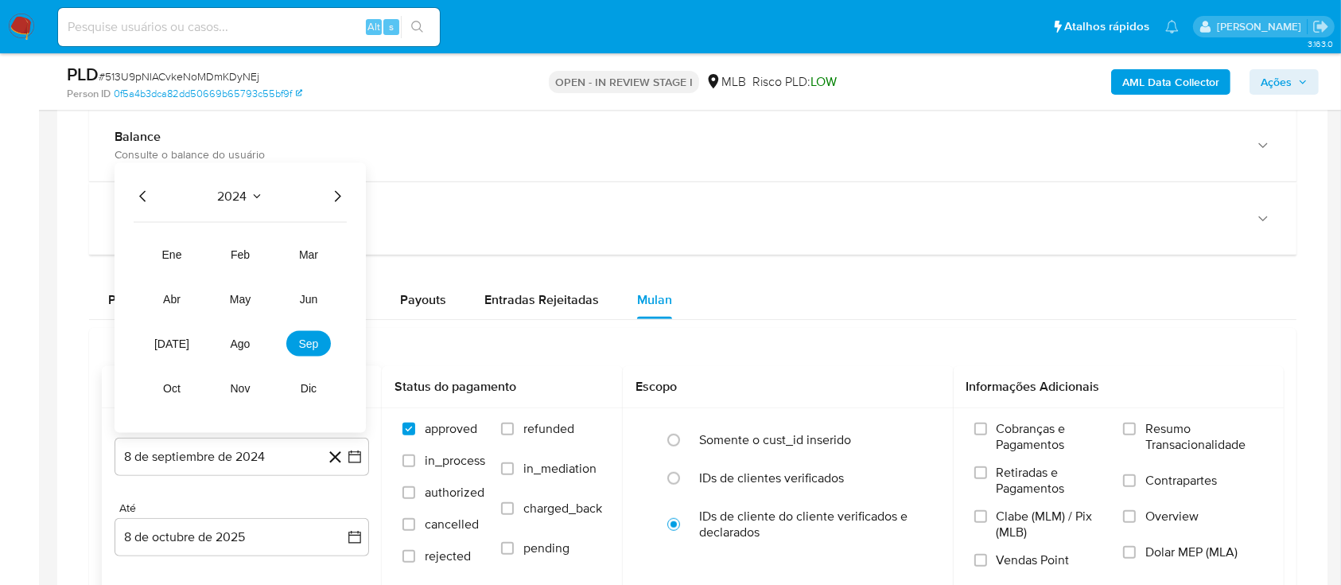
click at [337, 196] on icon "Año siguiente" at bounding box center [337, 196] width 19 height 19
click at [246, 335] on button "ago" at bounding box center [240, 343] width 45 height 25
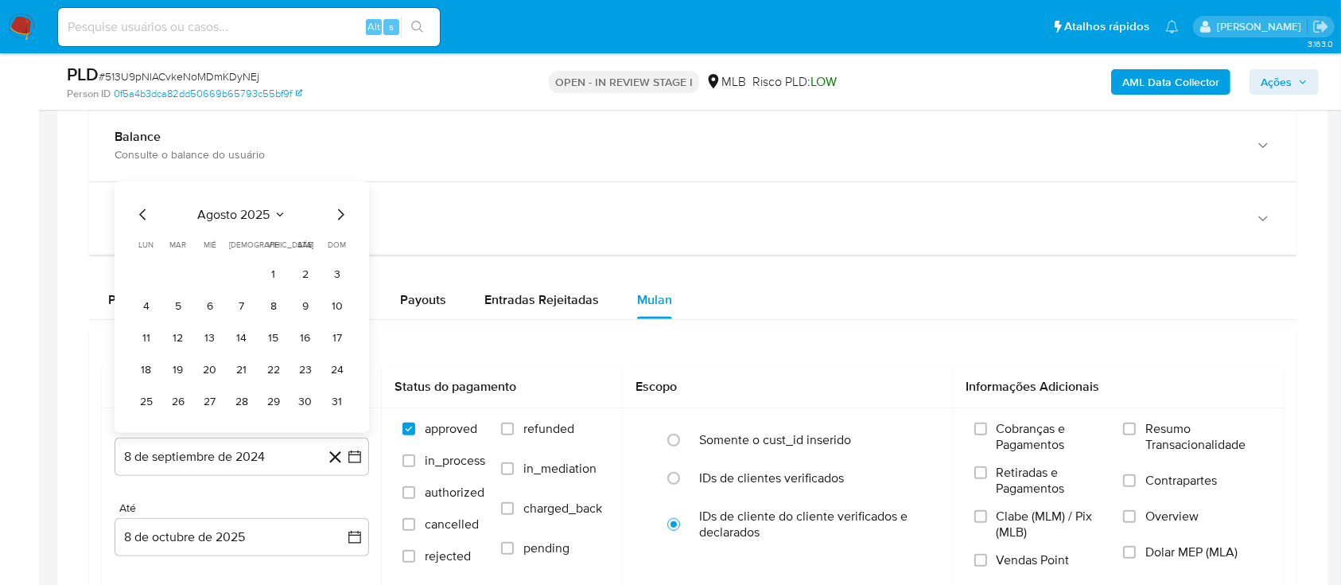
click at [271, 270] on button "1" at bounding box center [273, 273] width 25 height 25
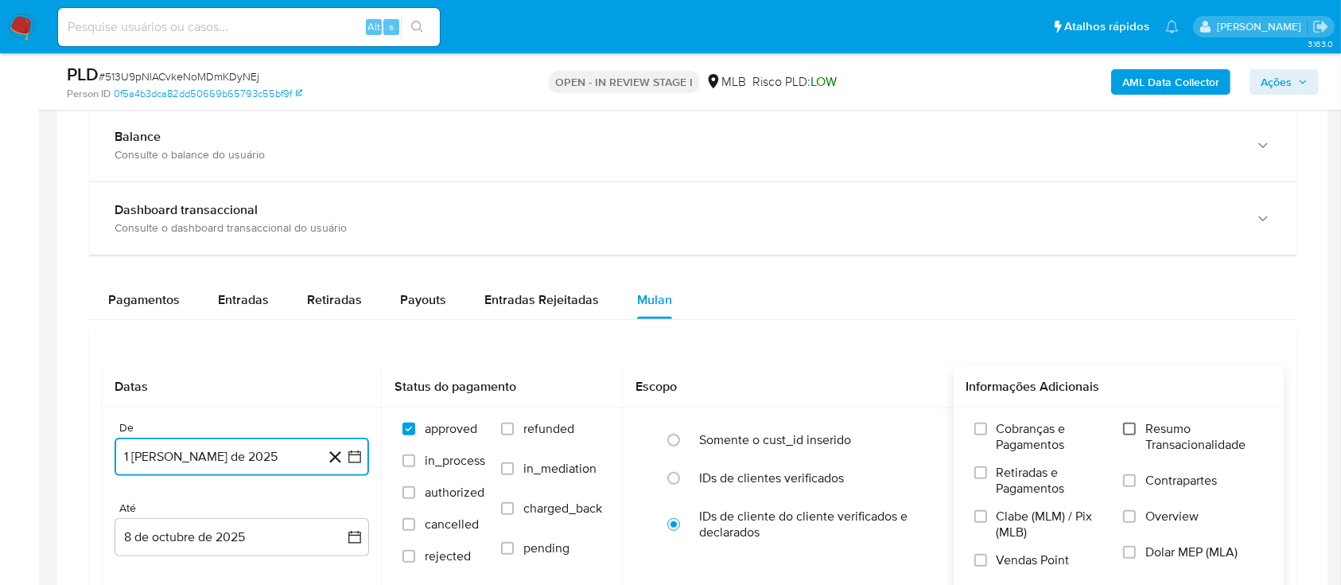
click at [1133, 430] on input "Resumo Transacionalidade" at bounding box center [1129, 428] width 13 height 13
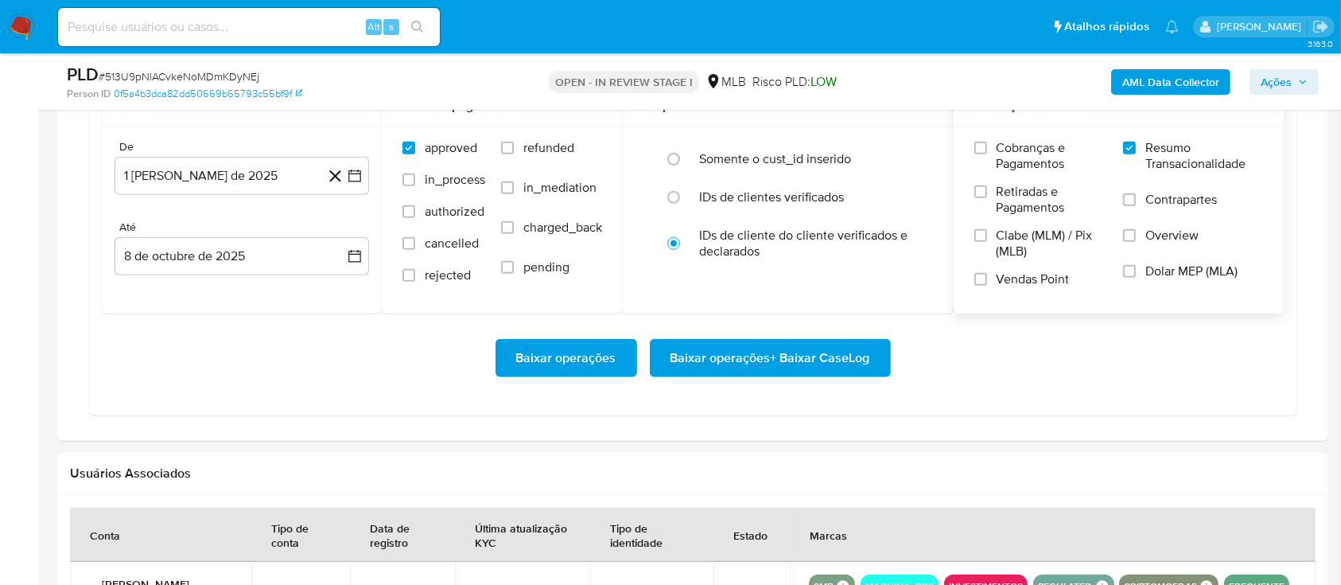
scroll to position [1379, 0]
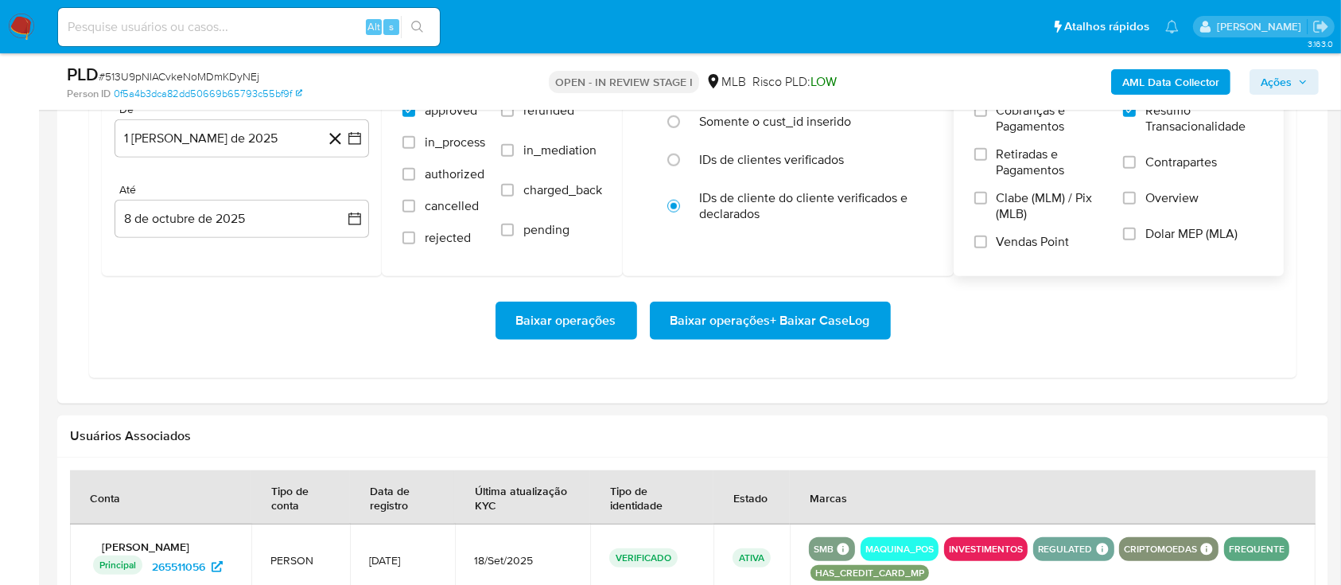
click at [763, 338] on span "Baixar operações + Baixar CaseLog" at bounding box center [771, 320] width 200 height 35
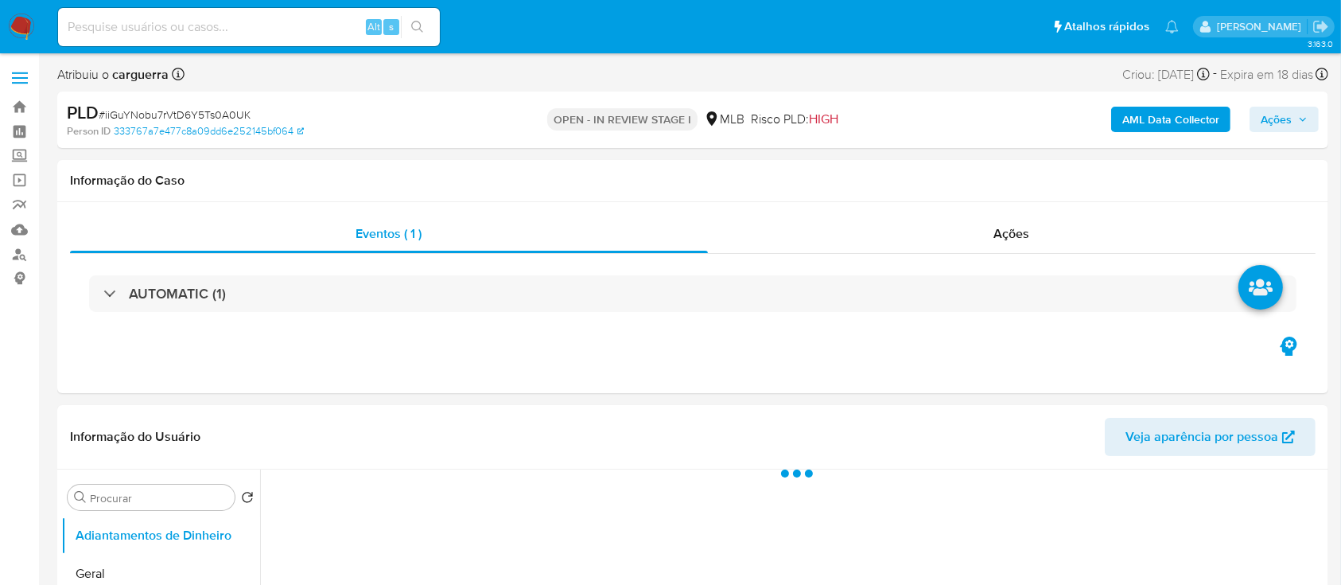
select select "10"
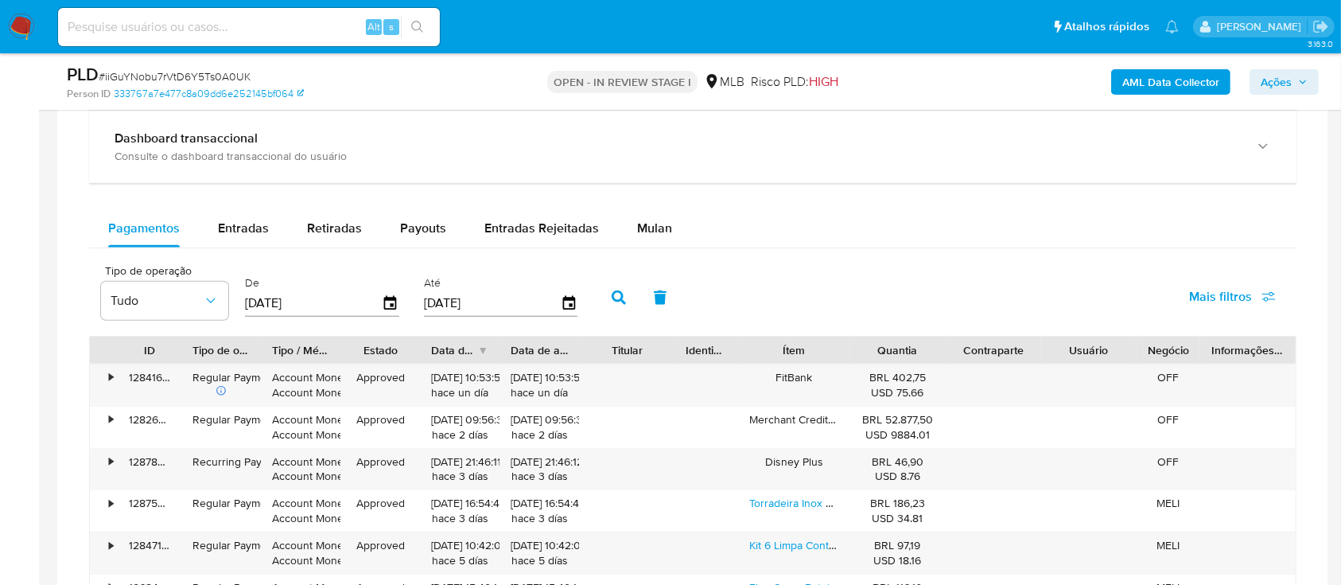
scroll to position [1273, 0]
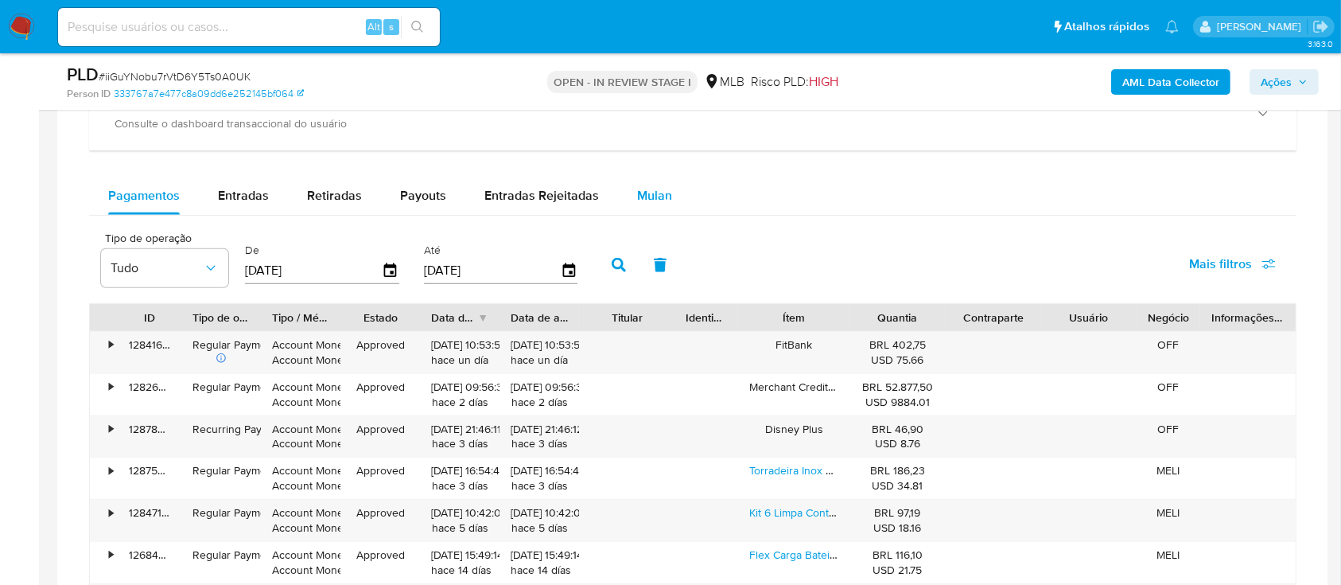
click at [652, 186] on span "Mulan" at bounding box center [654, 195] width 35 height 18
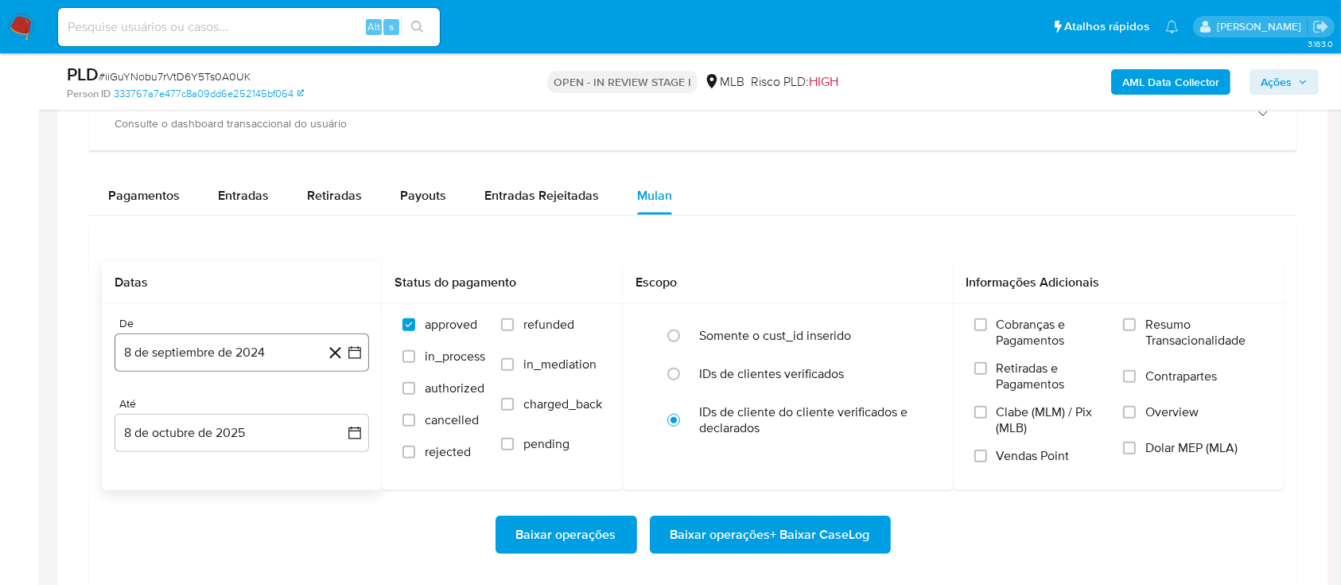
click at [347, 356] on icon "button" at bounding box center [355, 352] width 16 height 16
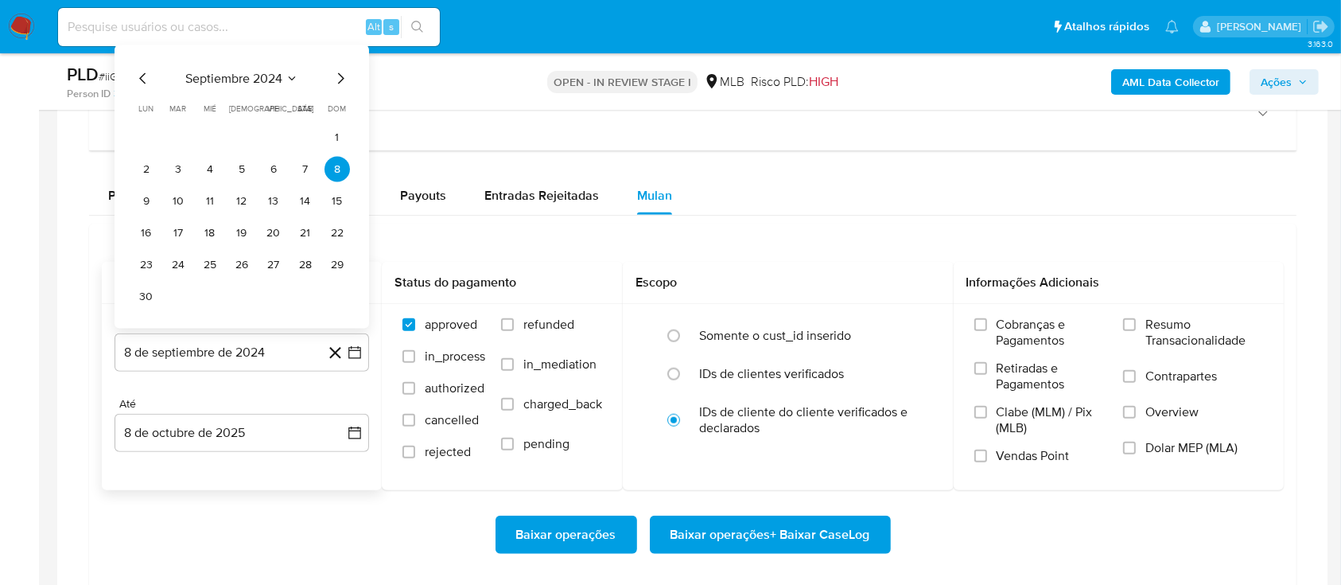
click at [294, 75] on icon "Seleccionar mes y año" at bounding box center [292, 78] width 13 height 13
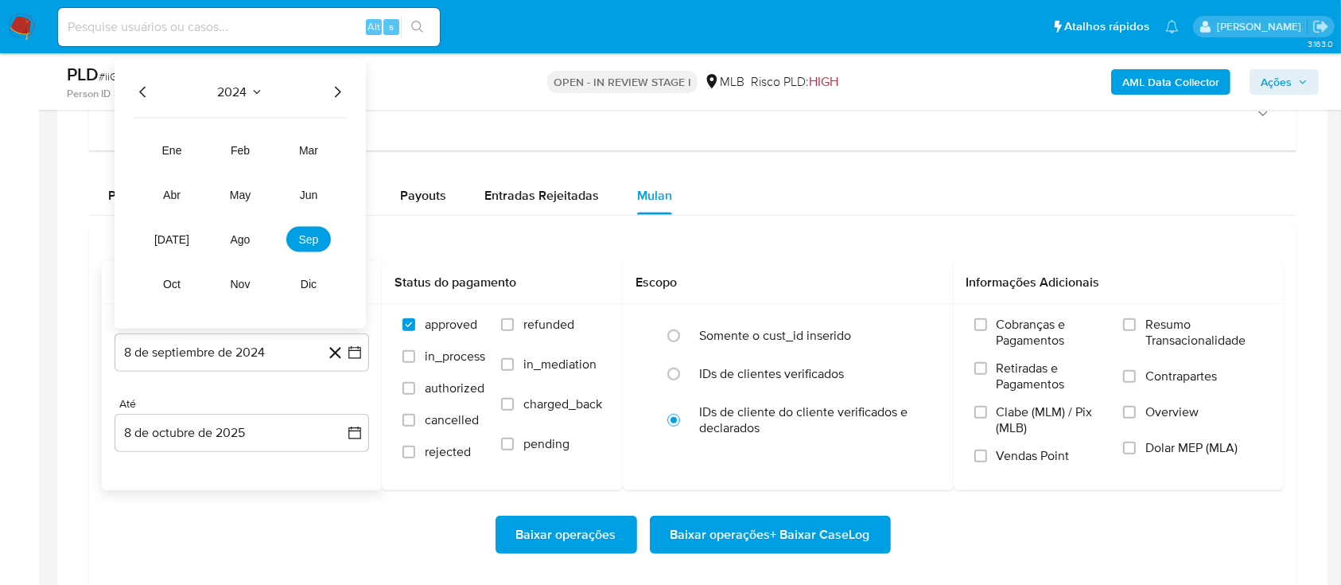
click at [334, 92] on icon "Año siguiente" at bounding box center [337, 92] width 19 height 19
click at [235, 237] on span "ago" at bounding box center [241, 239] width 20 height 13
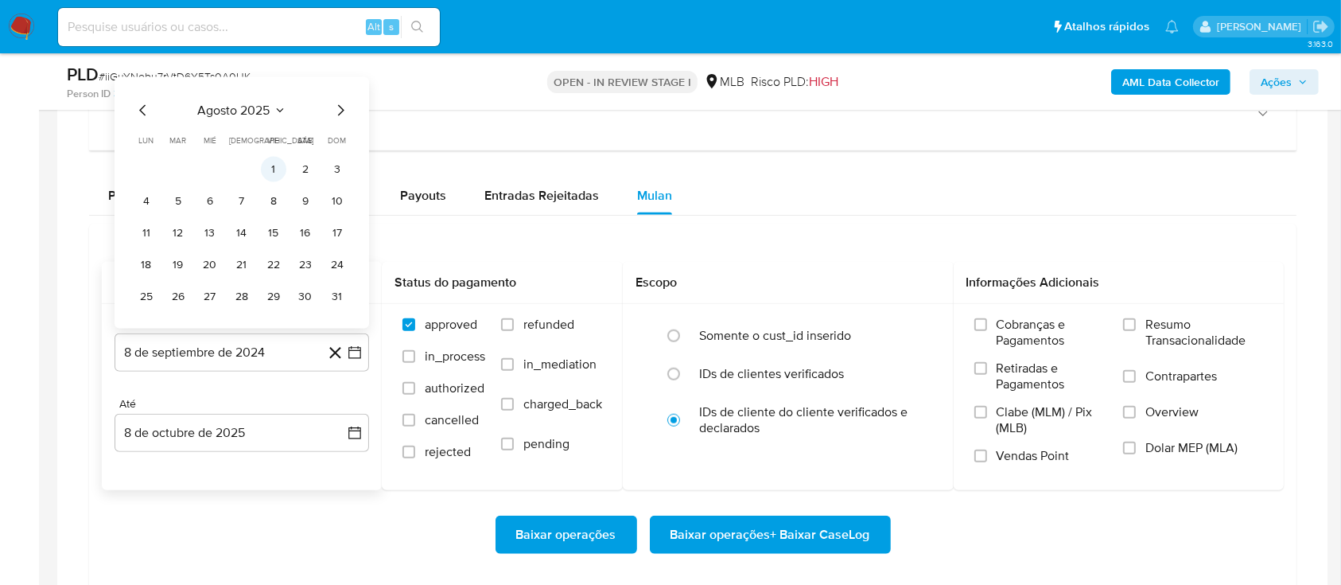
click at [276, 165] on button "1" at bounding box center [273, 169] width 25 height 25
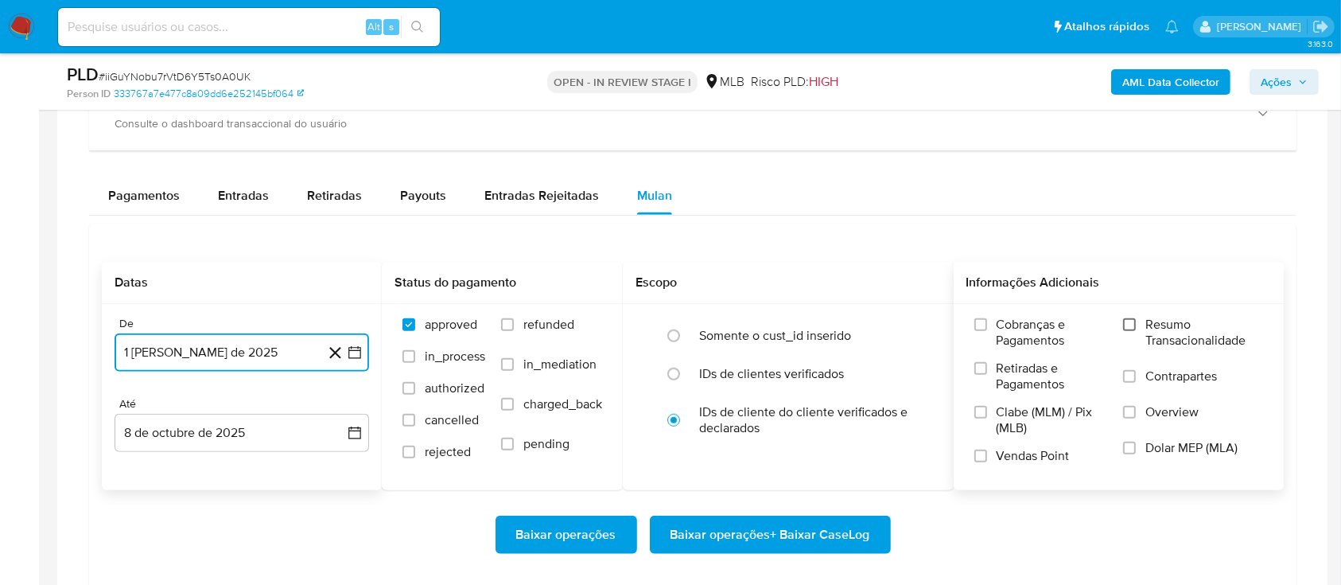
click at [1125, 320] on input "Resumo Transacionalidade" at bounding box center [1129, 324] width 13 height 13
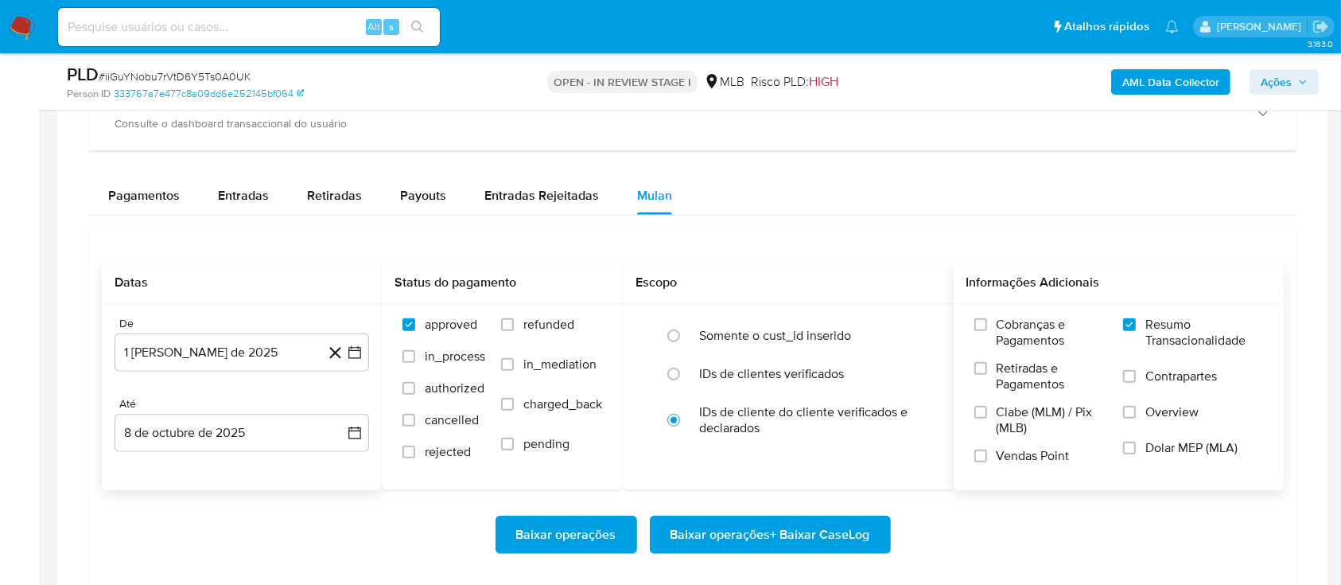
click at [797, 534] on span "Baixar operações + Baixar CaseLog" at bounding box center [771, 534] width 200 height 35
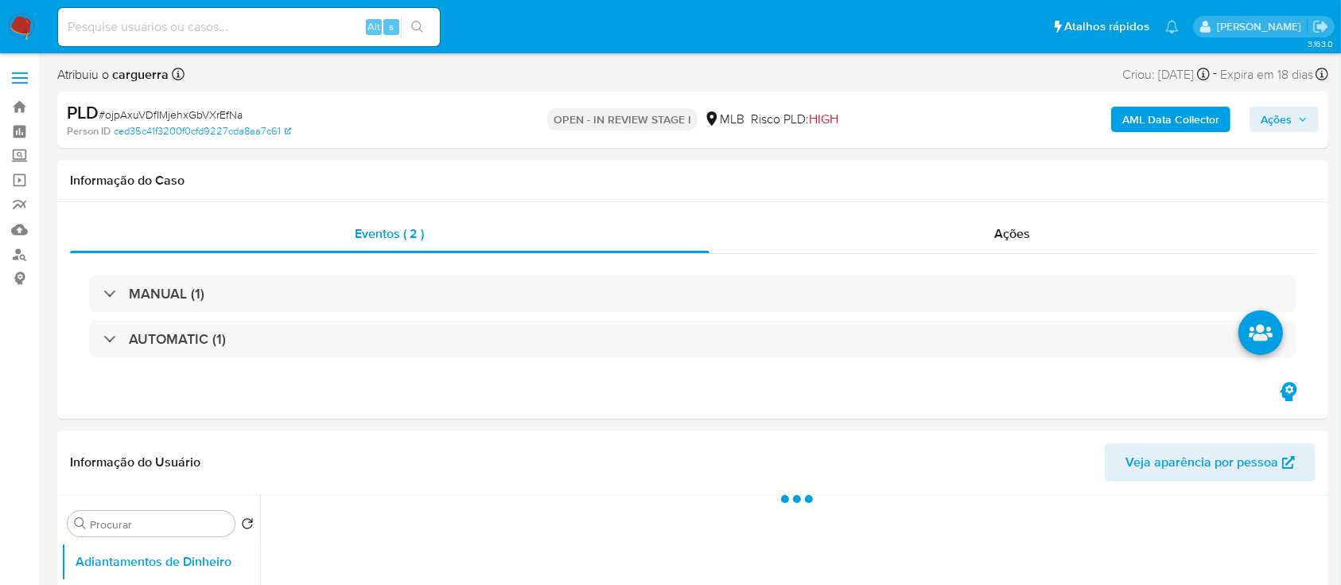
select select "10"
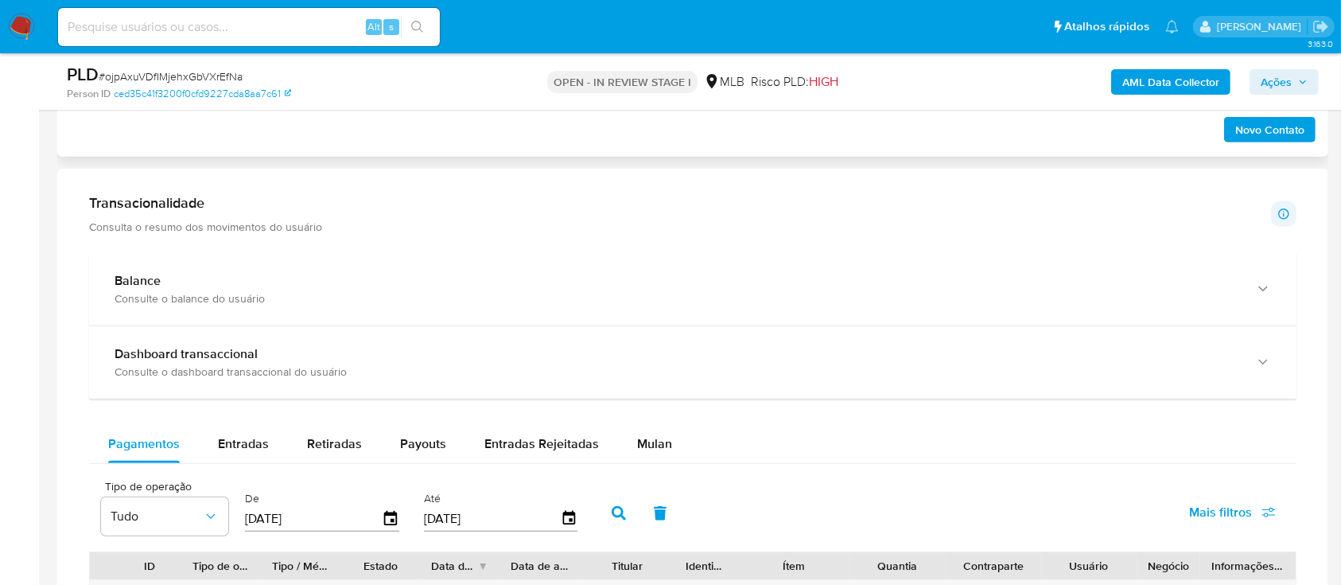
scroll to position [1166, 0]
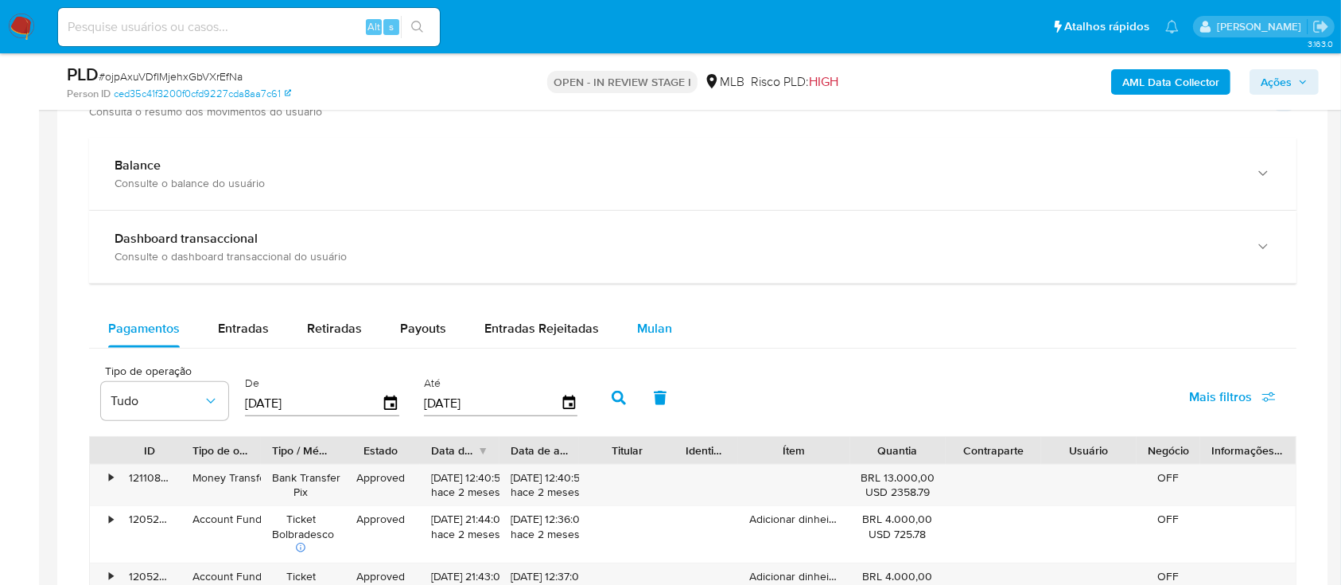
click at [648, 320] on span "Mulan" at bounding box center [654, 328] width 35 height 18
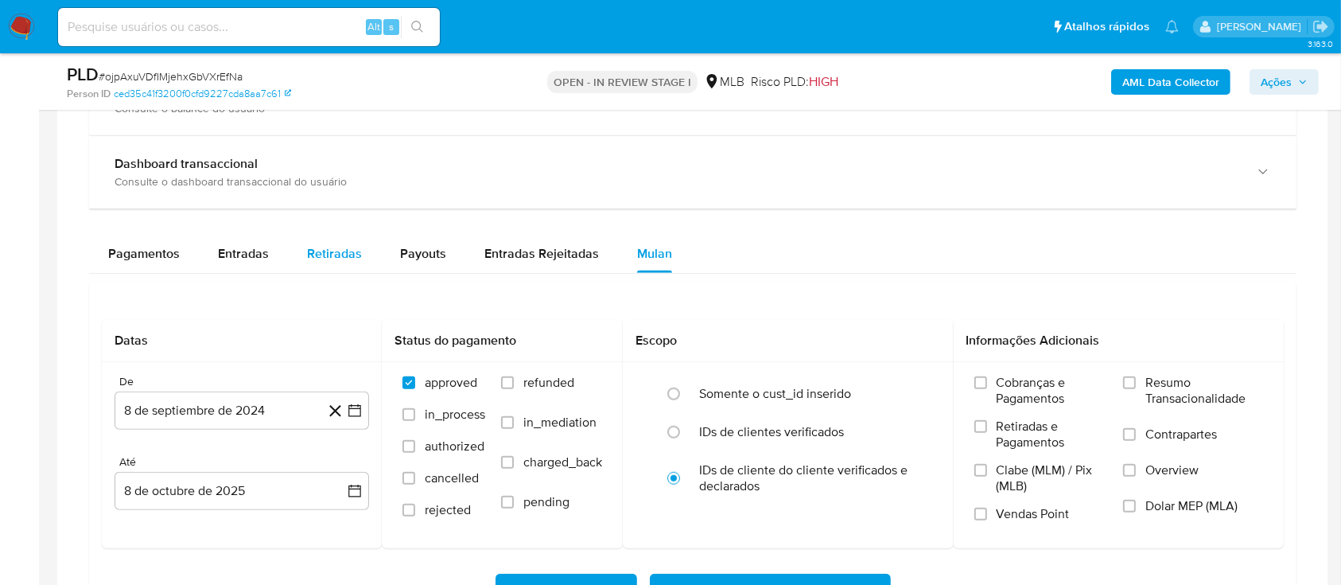
scroll to position [1379, 0]
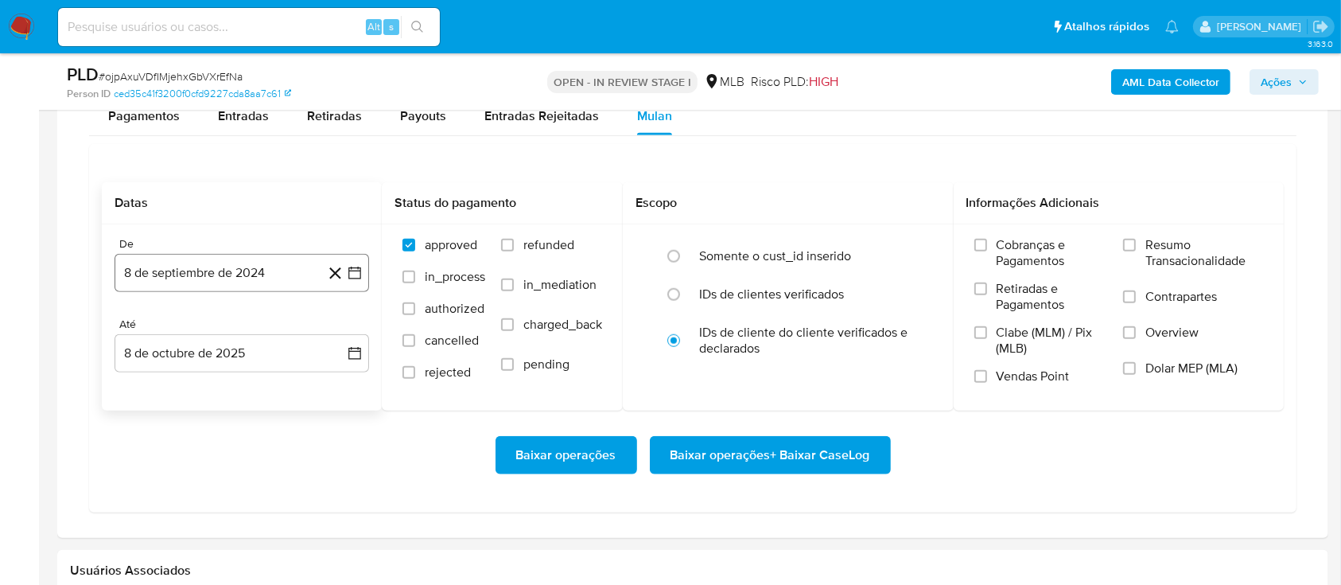
click at [356, 265] on icon "button" at bounding box center [355, 273] width 16 height 16
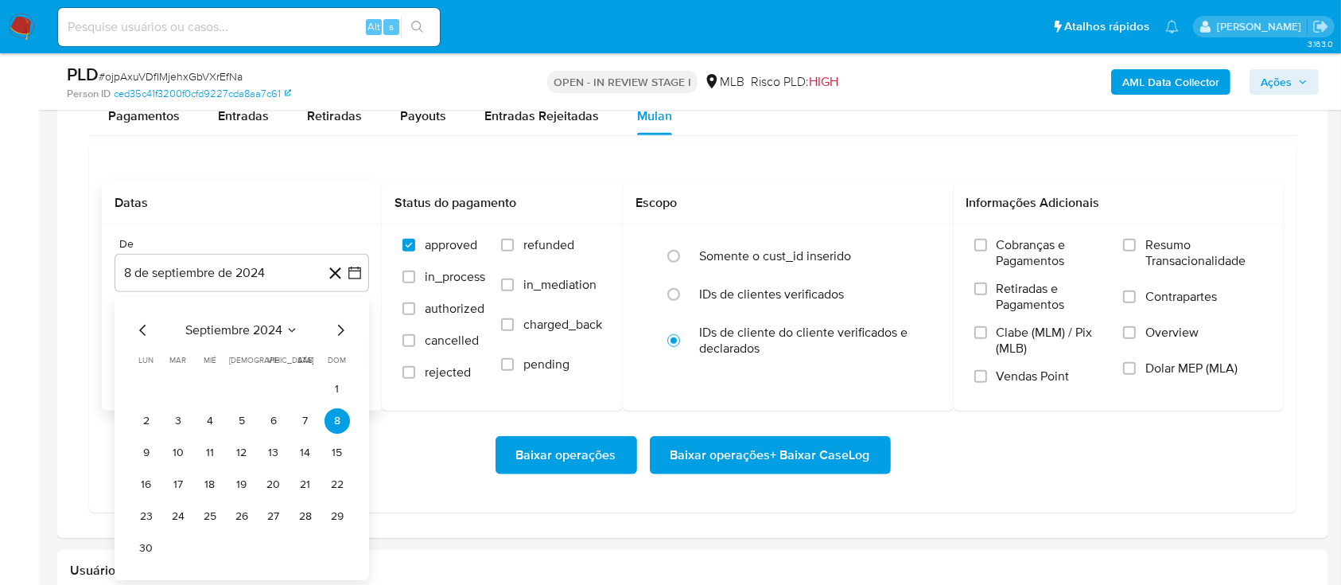
click at [290, 327] on icon "Seleccionar mes y año" at bounding box center [292, 330] width 13 height 13
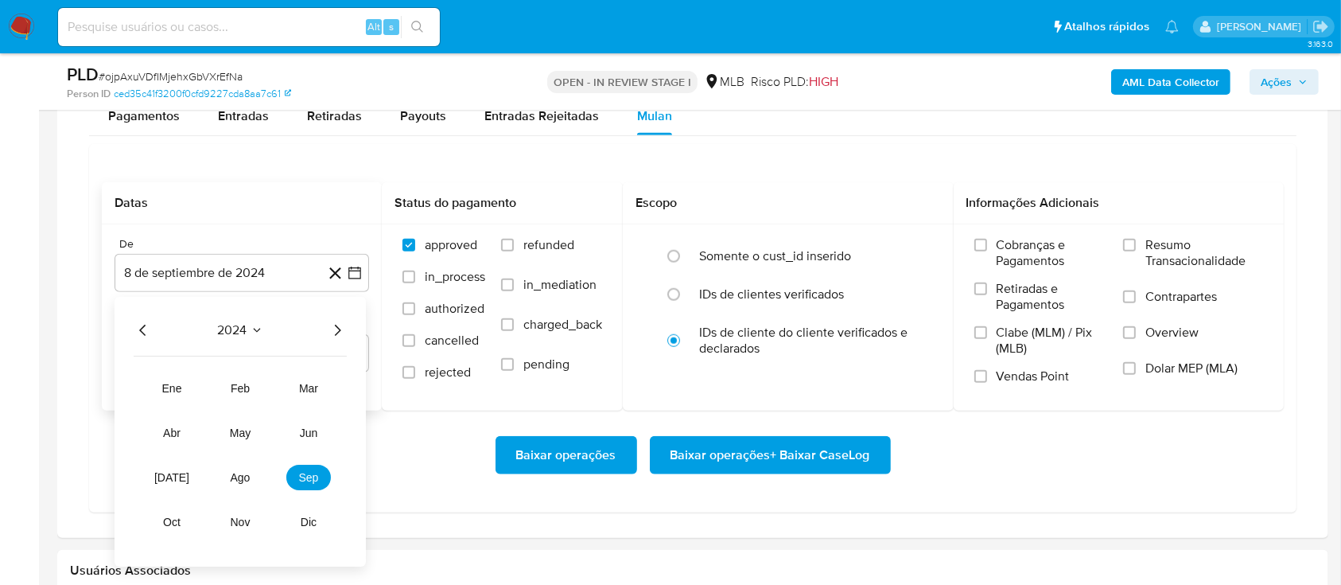
click at [339, 329] on icon "Año siguiente" at bounding box center [337, 330] width 19 height 19
click at [247, 480] on span "ago" at bounding box center [241, 477] width 20 height 13
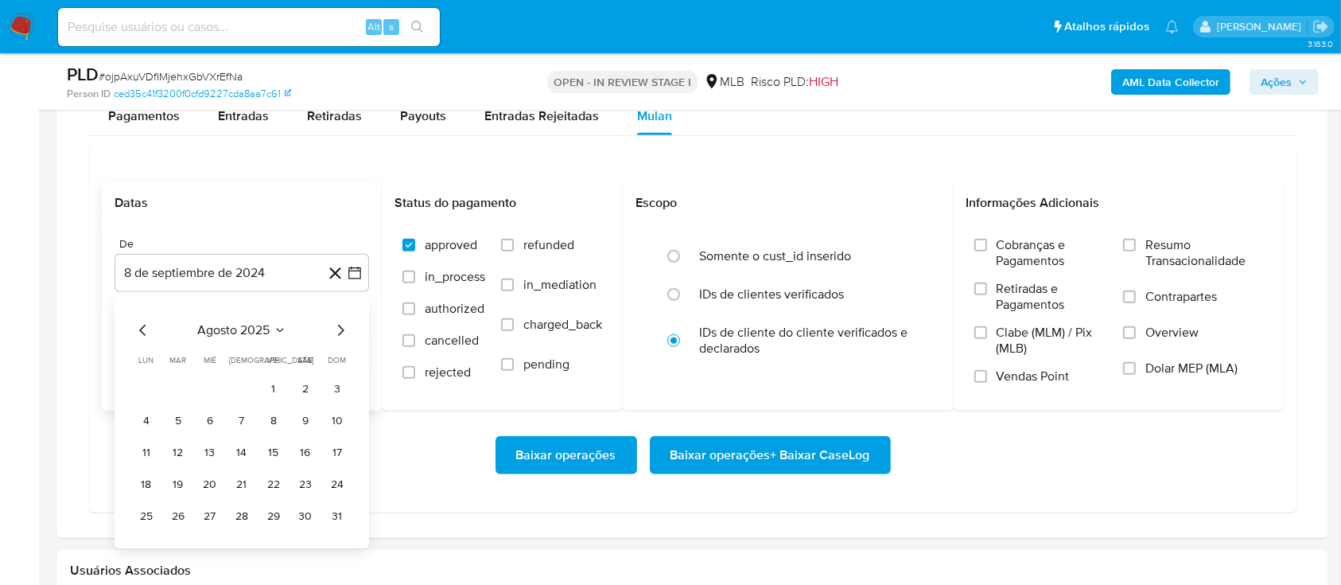
click at [281, 382] on button "1" at bounding box center [273, 388] width 25 height 25
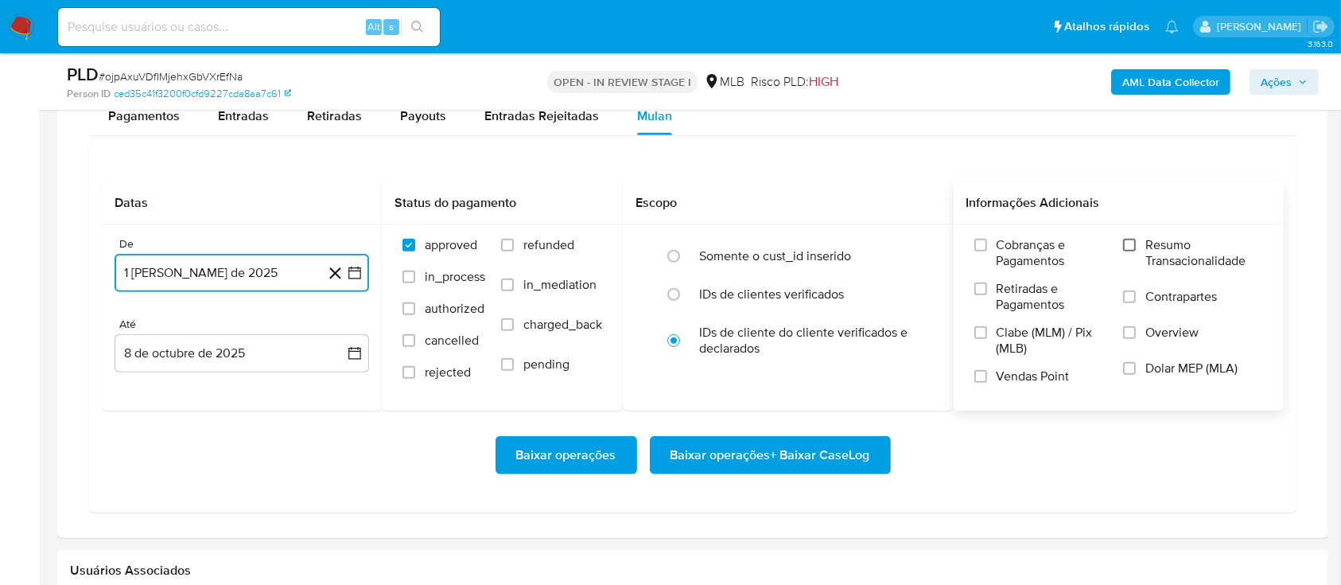
click at [1126, 243] on input "Resumo Transacionalidade" at bounding box center [1129, 245] width 13 height 13
click at [770, 457] on span "Baixar operações + Baixar CaseLog" at bounding box center [771, 455] width 200 height 35
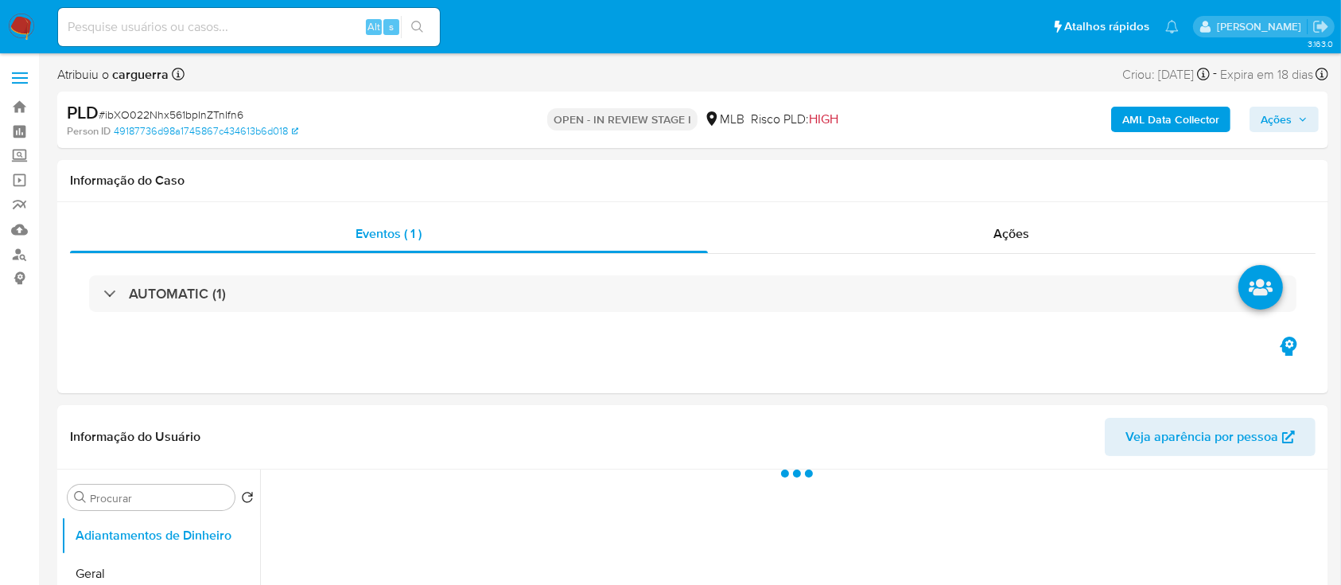
select select "10"
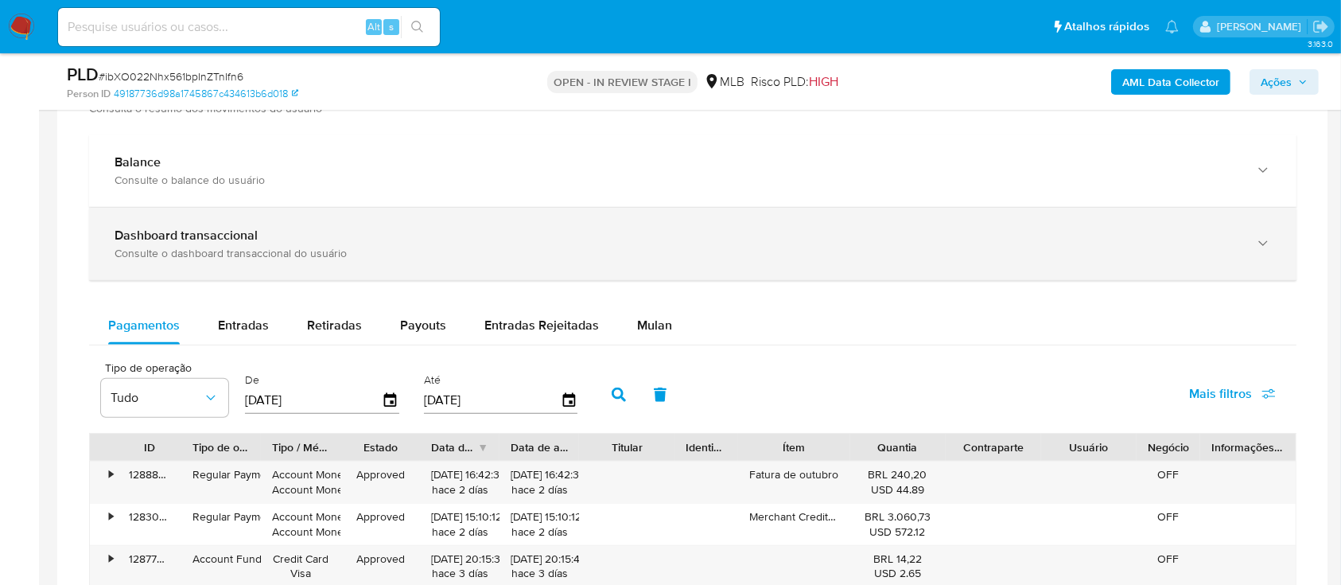
scroll to position [1166, 0]
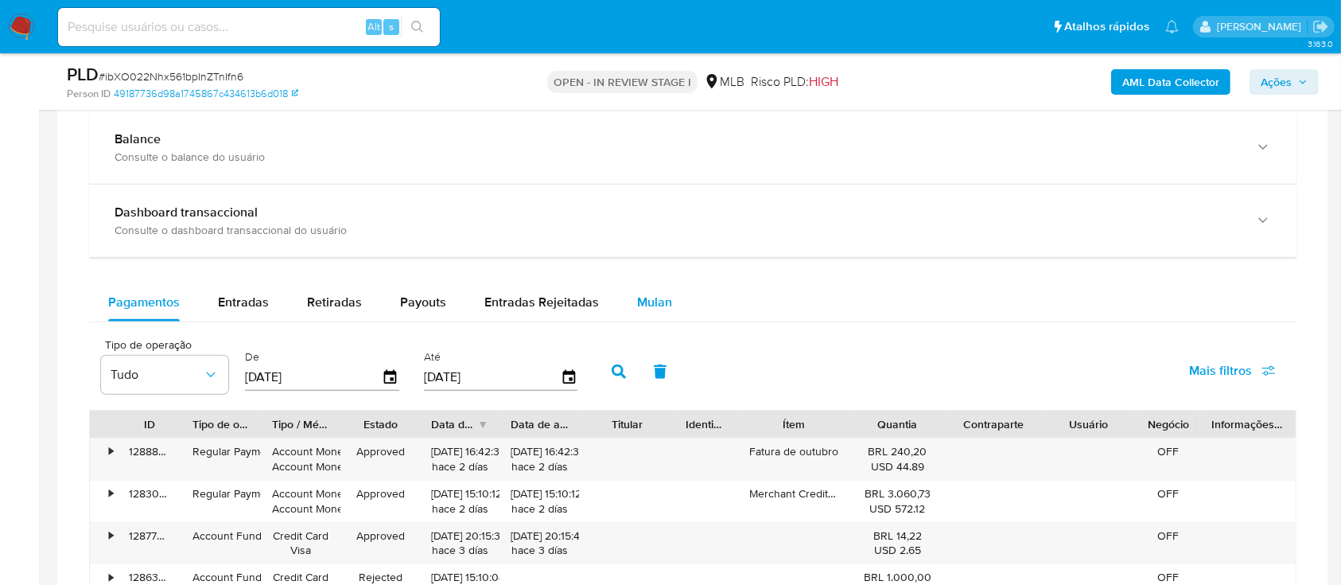
click at [650, 297] on span "Mulan" at bounding box center [654, 302] width 35 height 18
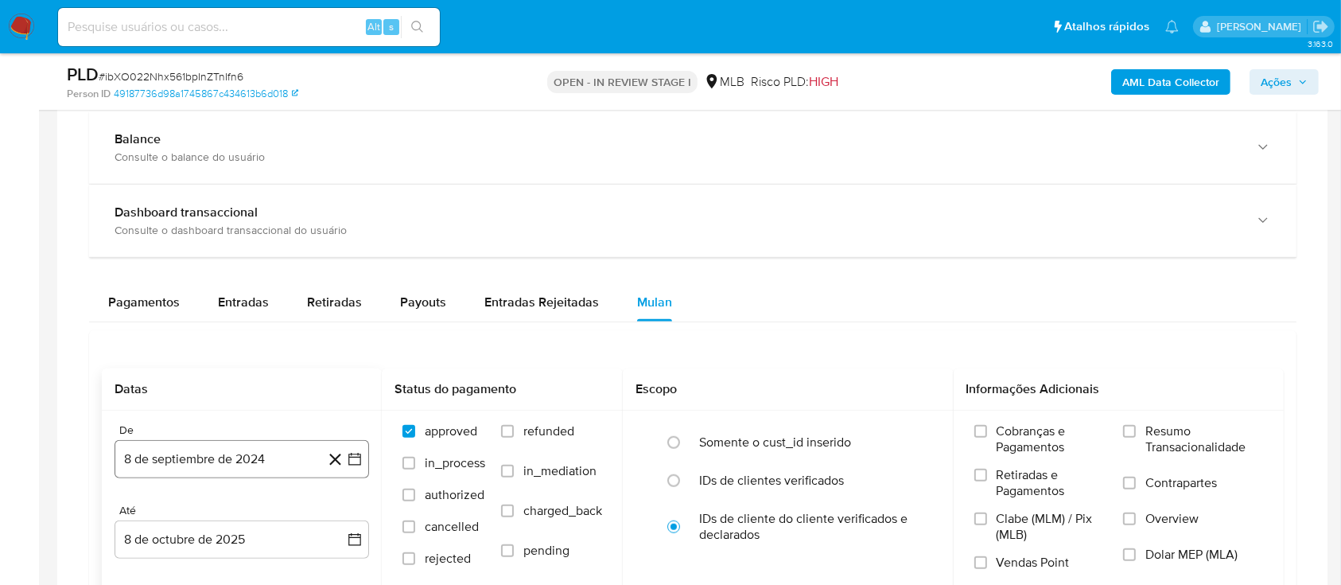
click at [356, 455] on icon "button" at bounding box center [355, 459] width 16 height 16
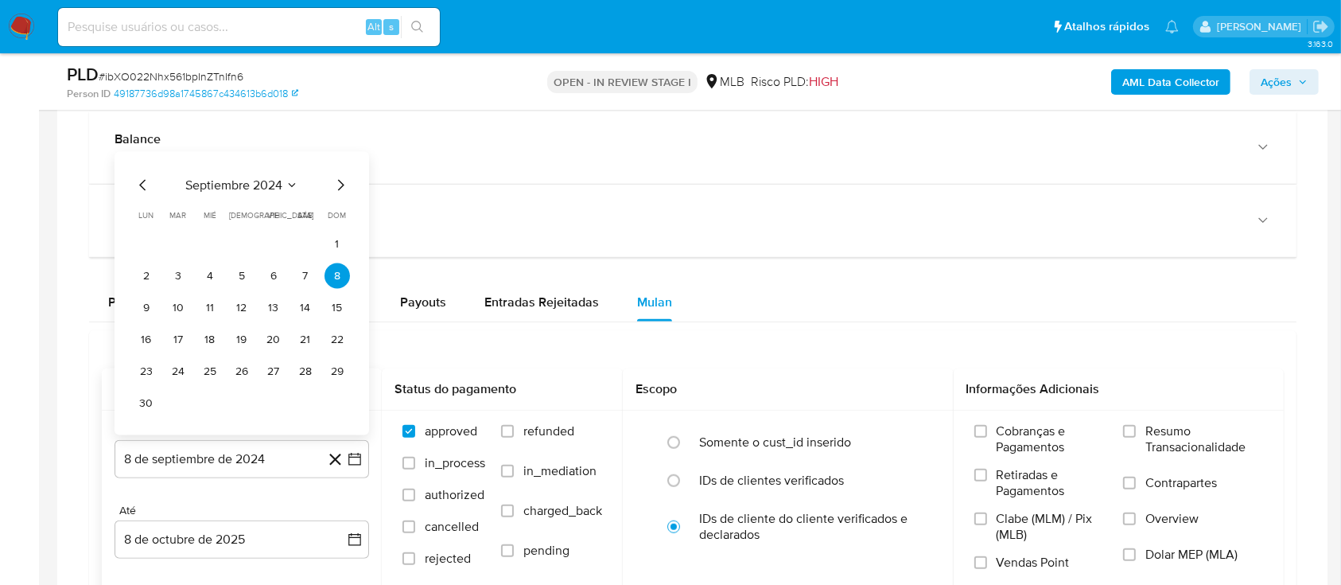
click at [287, 184] on icon "Seleccionar mes y año" at bounding box center [292, 185] width 13 height 13
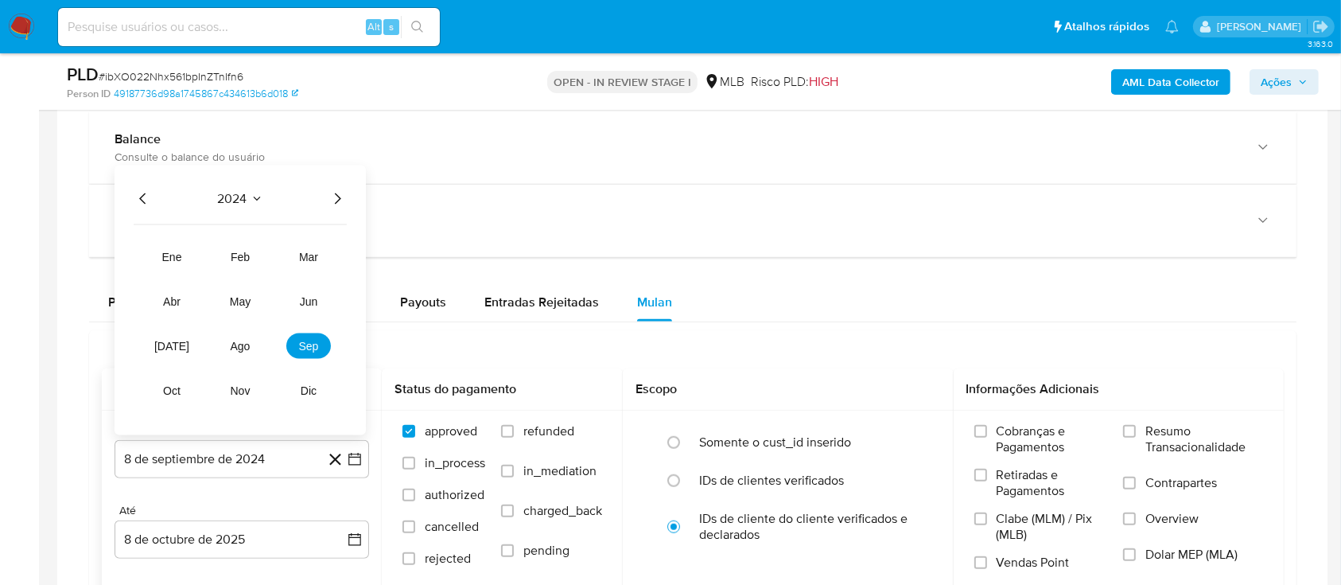
click at [330, 193] on icon "Año siguiente" at bounding box center [337, 198] width 19 height 19
click at [239, 351] on button "ago" at bounding box center [240, 345] width 45 height 25
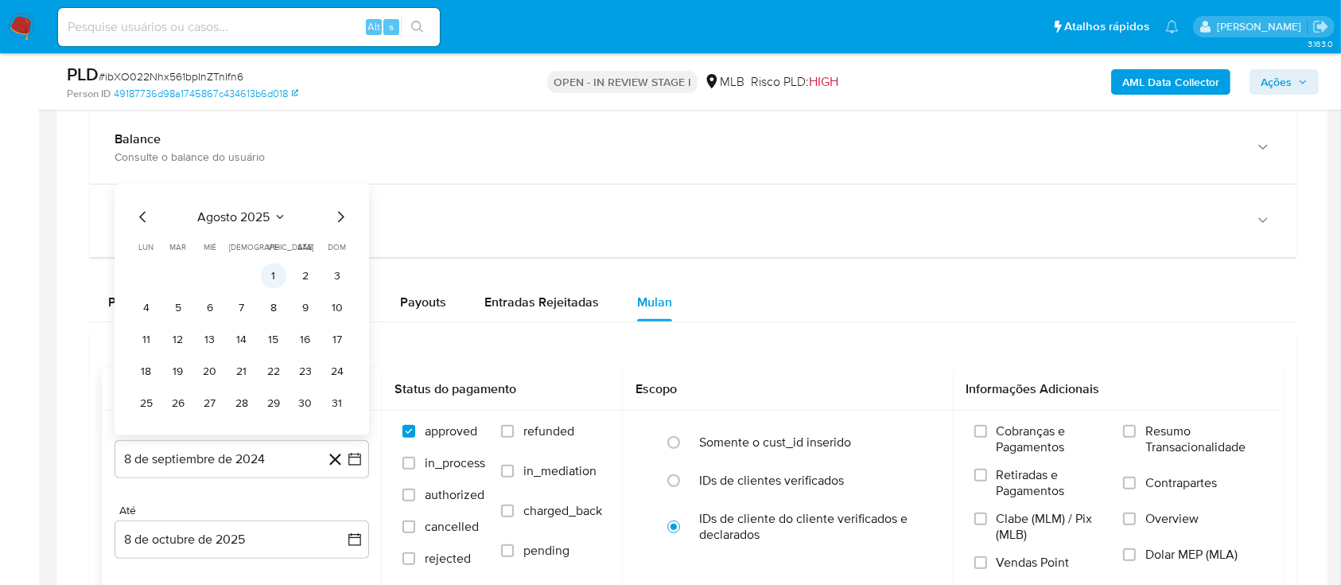
click at [274, 273] on button "1" at bounding box center [273, 275] width 25 height 25
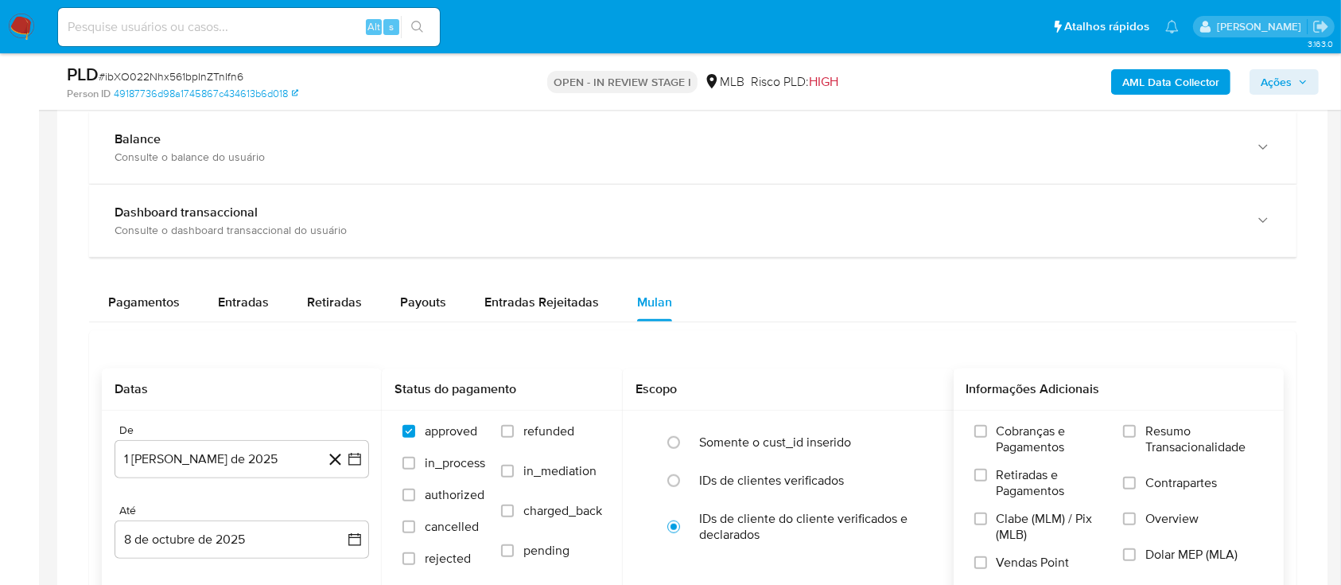
click at [1118, 426] on div "Cobranças e Pagamentos Retiradas e Pagamentos Clabe (MLM) / Pix (MLB) Vendas Po…" at bounding box center [1119, 502] width 305 height 159
click at [1129, 427] on input "Resumo Transacionalidade" at bounding box center [1129, 431] width 13 height 13
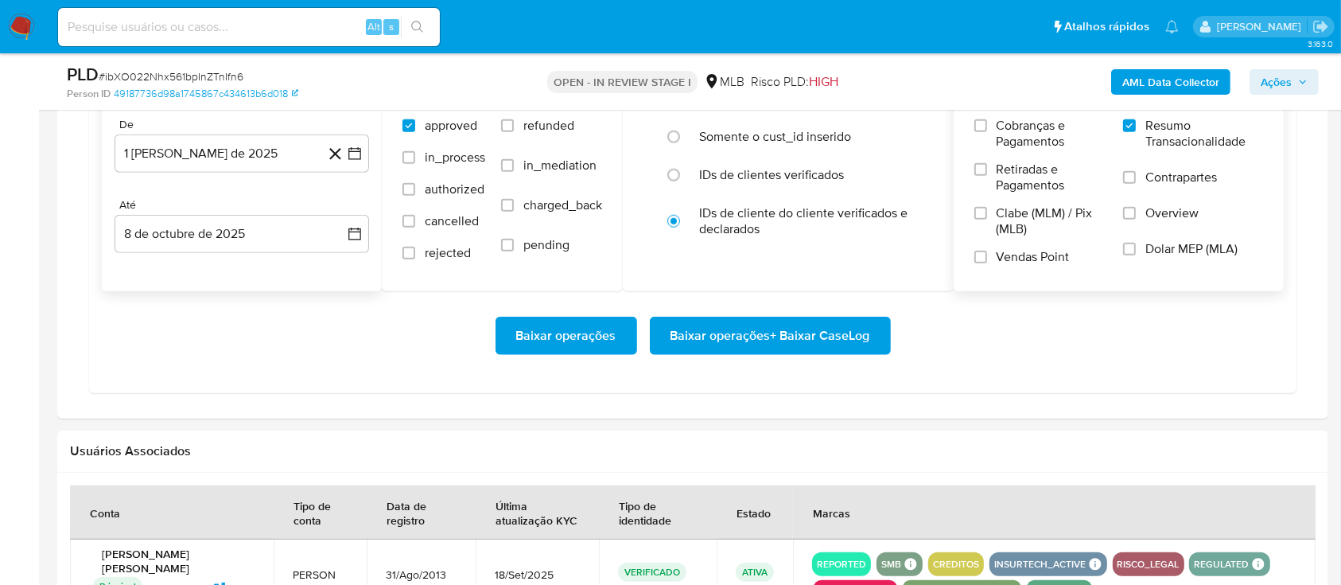
scroll to position [1484, 0]
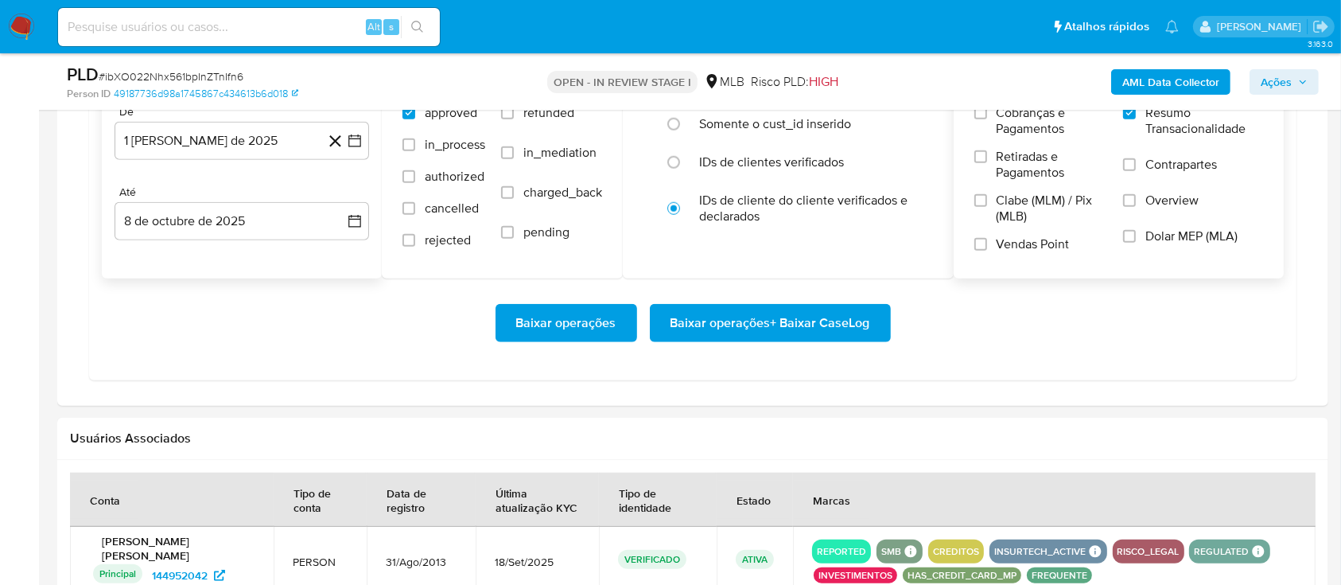
click at [761, 327] on span "Baixar operações + Baixar CaseLog" at bounding box center [771, 322] width 200 height 35
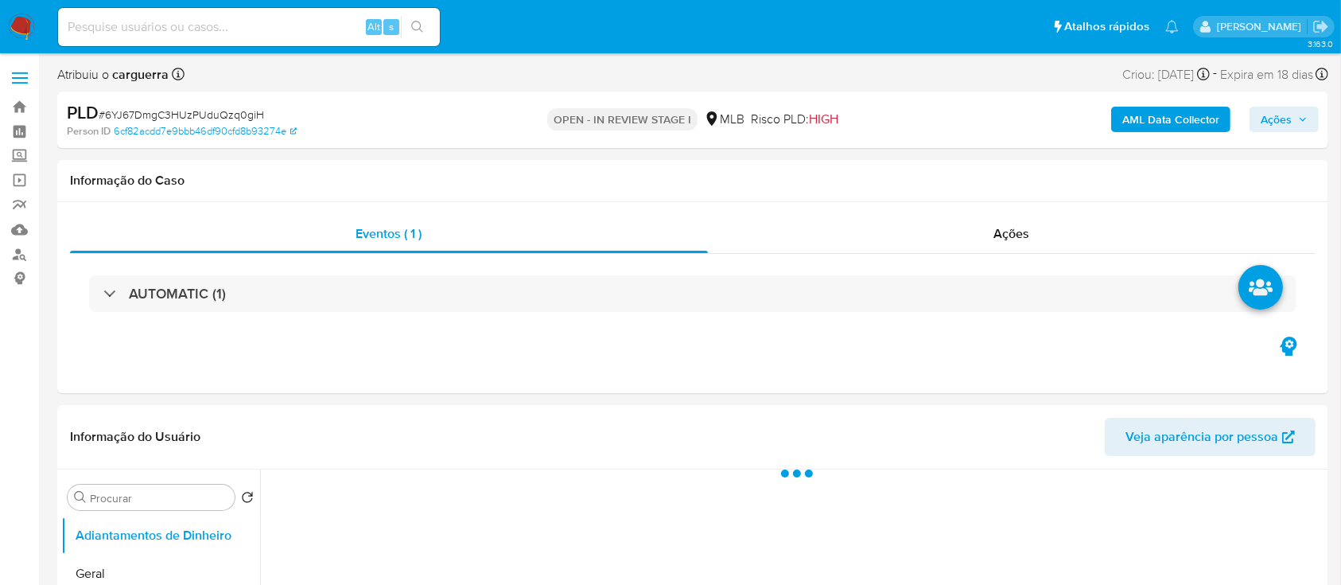
select select "10"
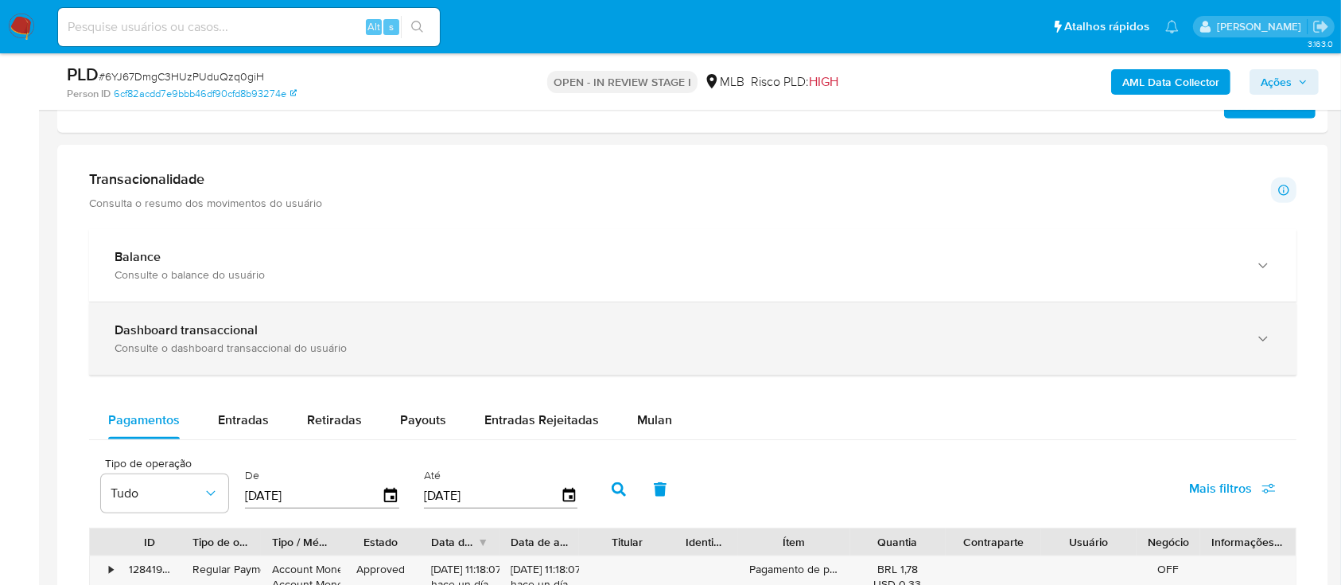
scroll to position [955, 0]
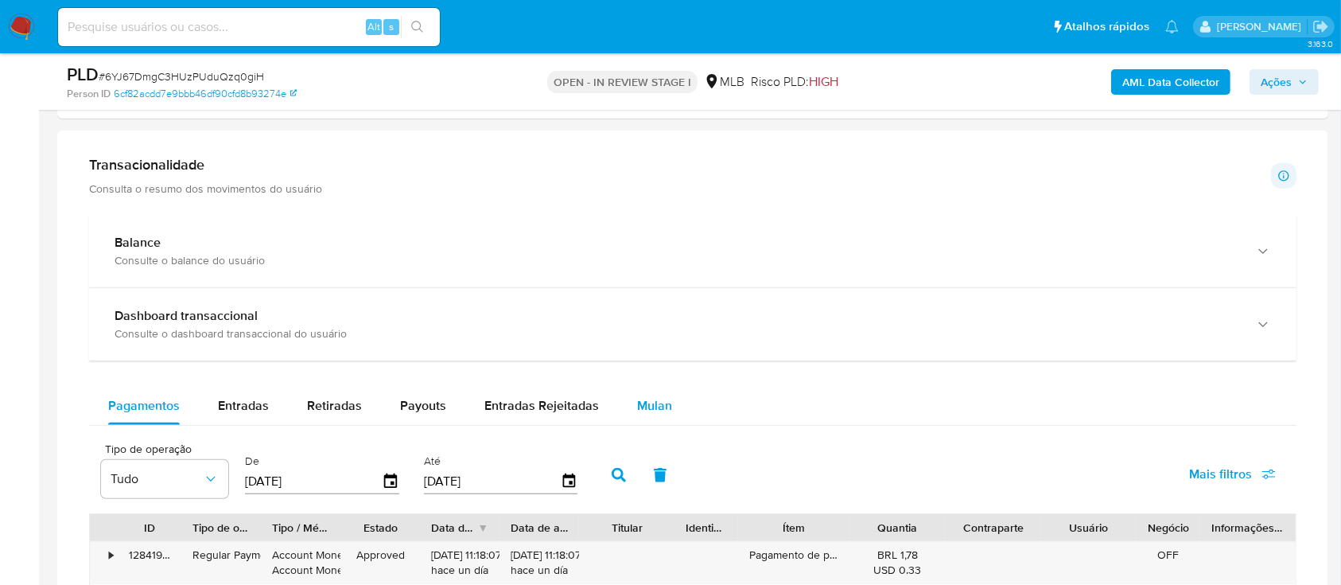
click at [651, 403] on span "Mulan" at bounding box center [654, 405] width 35 height 18
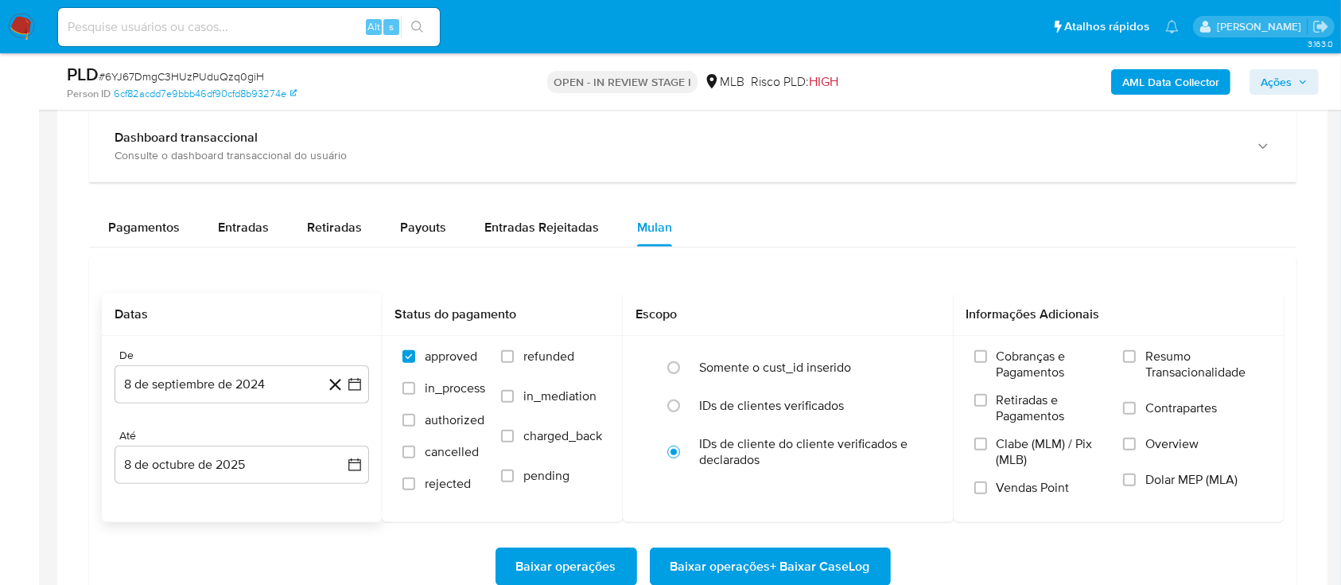
scroll to position [1166, 0]
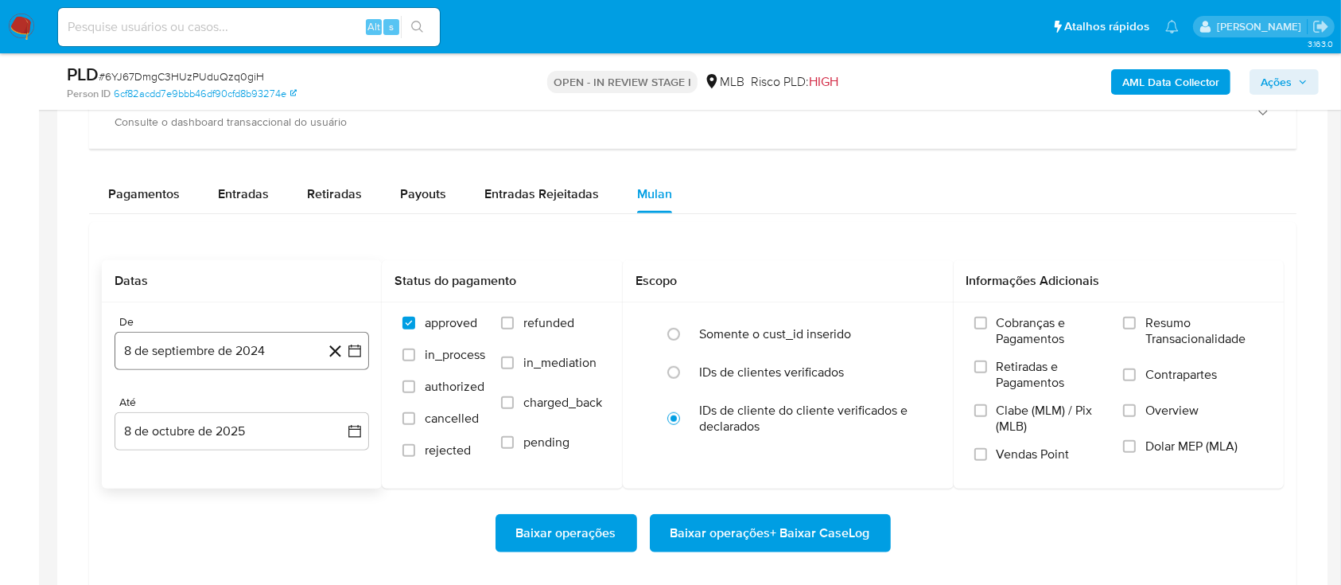
click at [360, 350] on icon "button" at bounding box center [355, 351] width 16 height 16
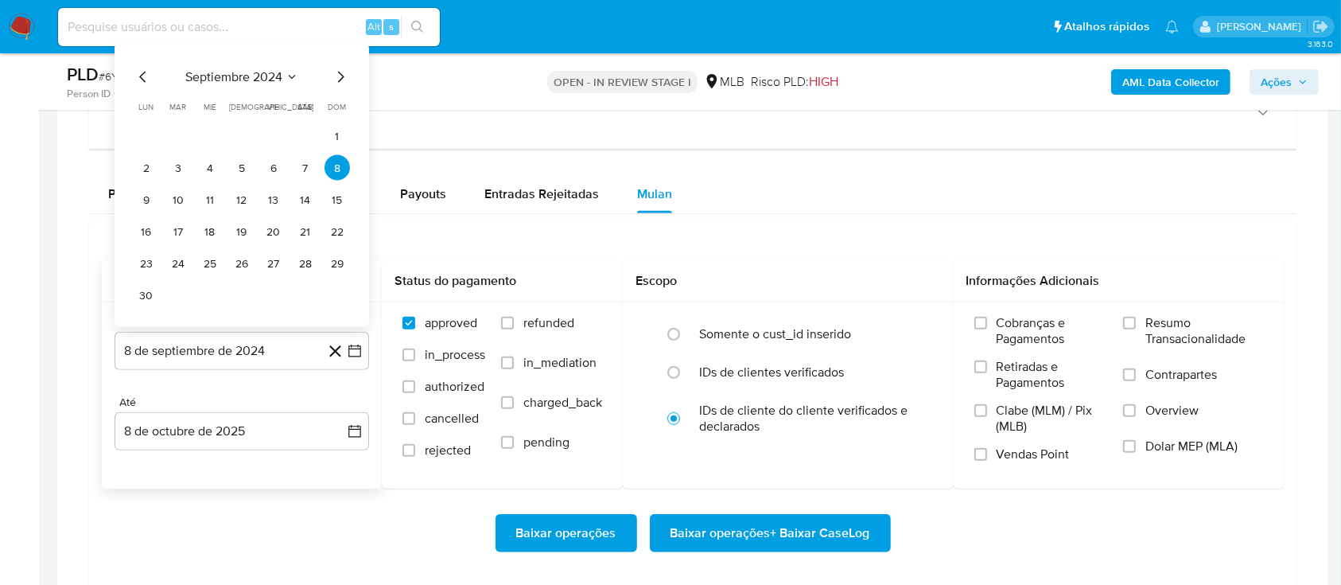
click at [283, 74] on button "septiembre 2024" at bounding box center [241, 77] width 113 height 16
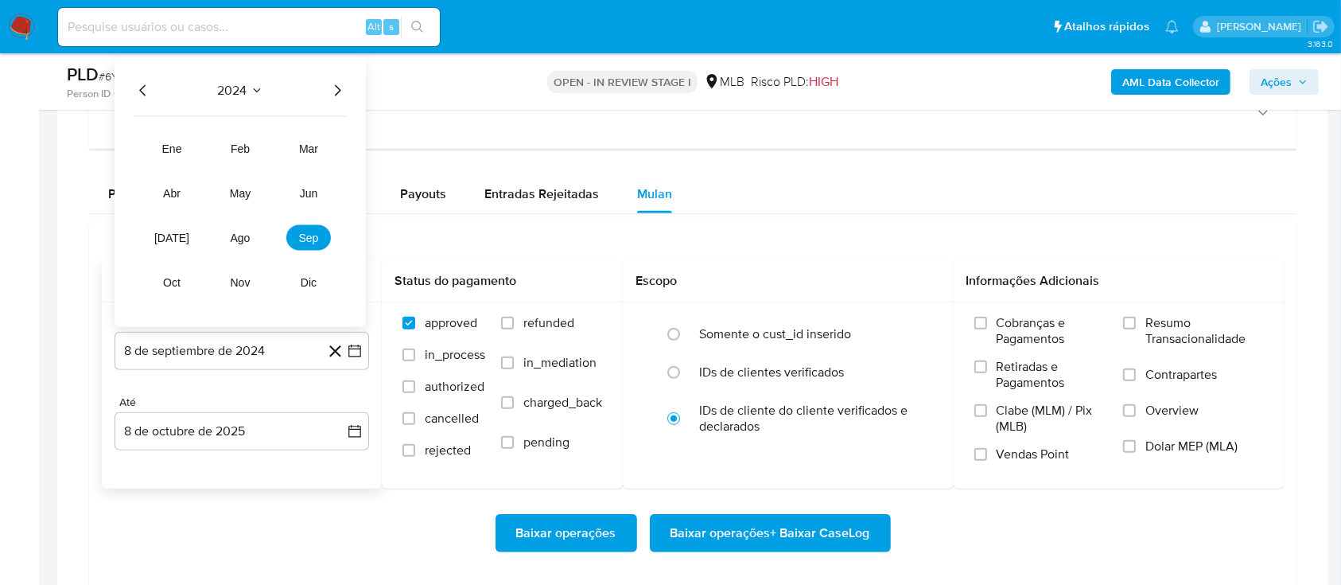
click at [335, 93] on icon "Año siguiente" at bounding box center [337, 90] width 19 height 19
click at [239, 242] on span "ago" at bounding box center [241, 237] width 20 height 13
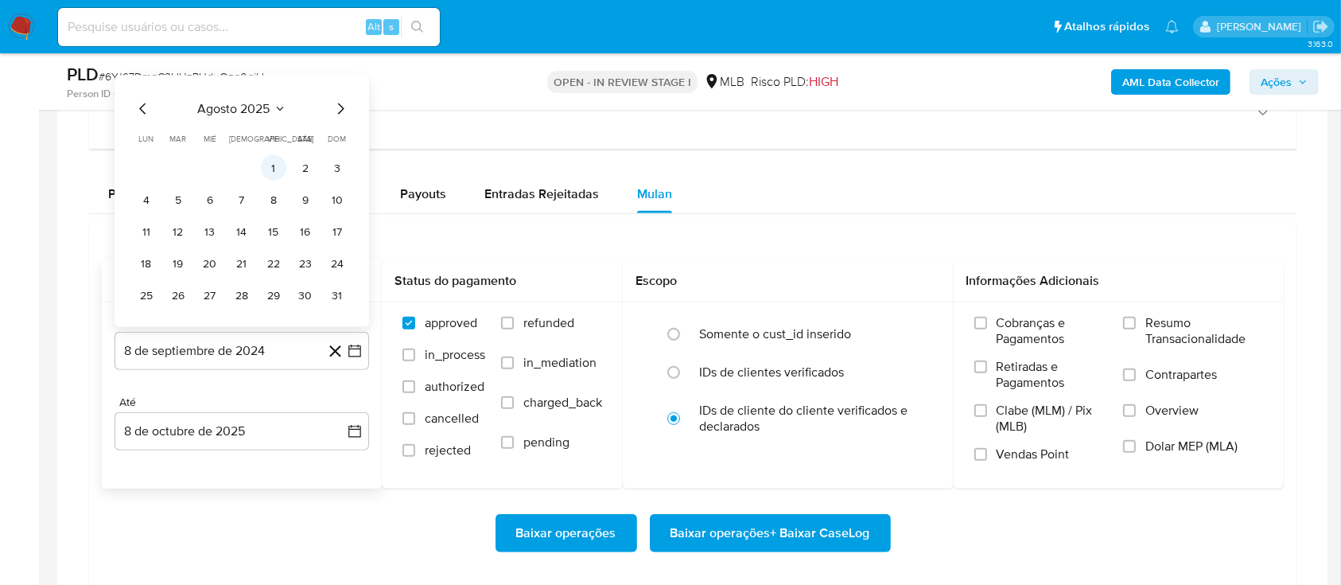
click at [278, 179] on tbody "1 2 3 4 5 6 7 8 9 10 11 12 13 14 15 16 17 18 19 20 21 22 23 24 25 26 27 28 29 3…" at bounding box center [242, 231] width 216 height 153
click at [274, 167] on button "1" at bounding box center [273, 167] width 25 height 25
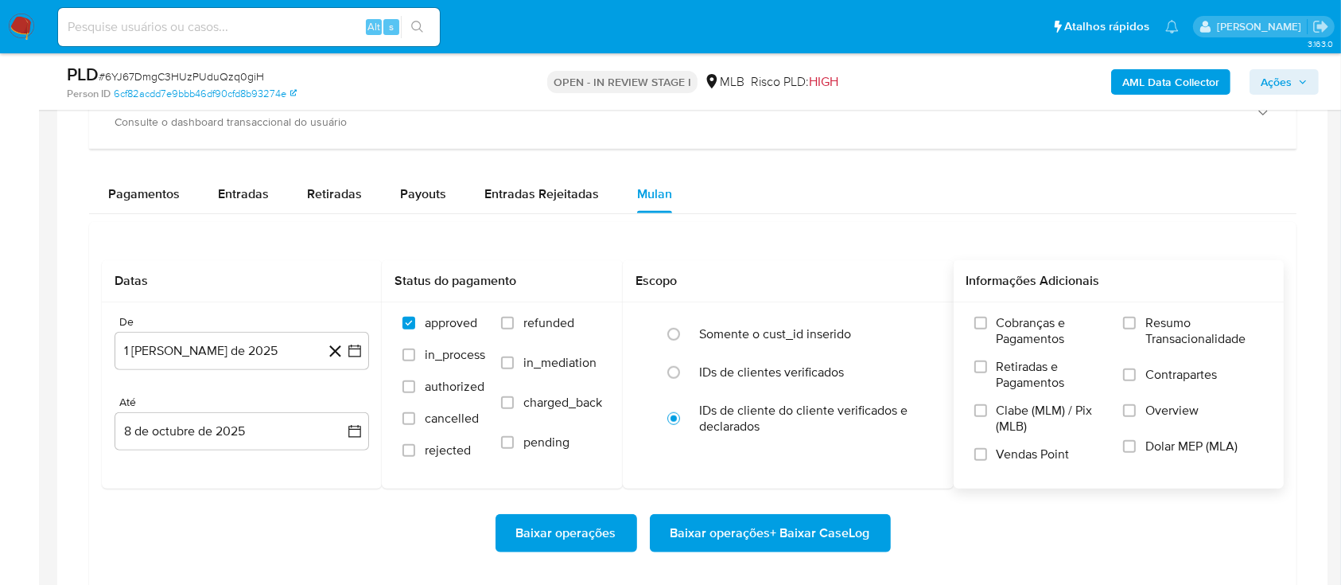
click at [1143, 328] on label "Resumo Transacionalidade" at bounding box center [1193, 341] width 140 height 52
click at [1136, 328] on input "Resumo Transacionalidade" at bounding box center [1129, 323] width 13 height 13
click at [780, 533] on span "Baixar operações + Baixar CaseLog" at bounding box center [771, 532] width 200 height 35
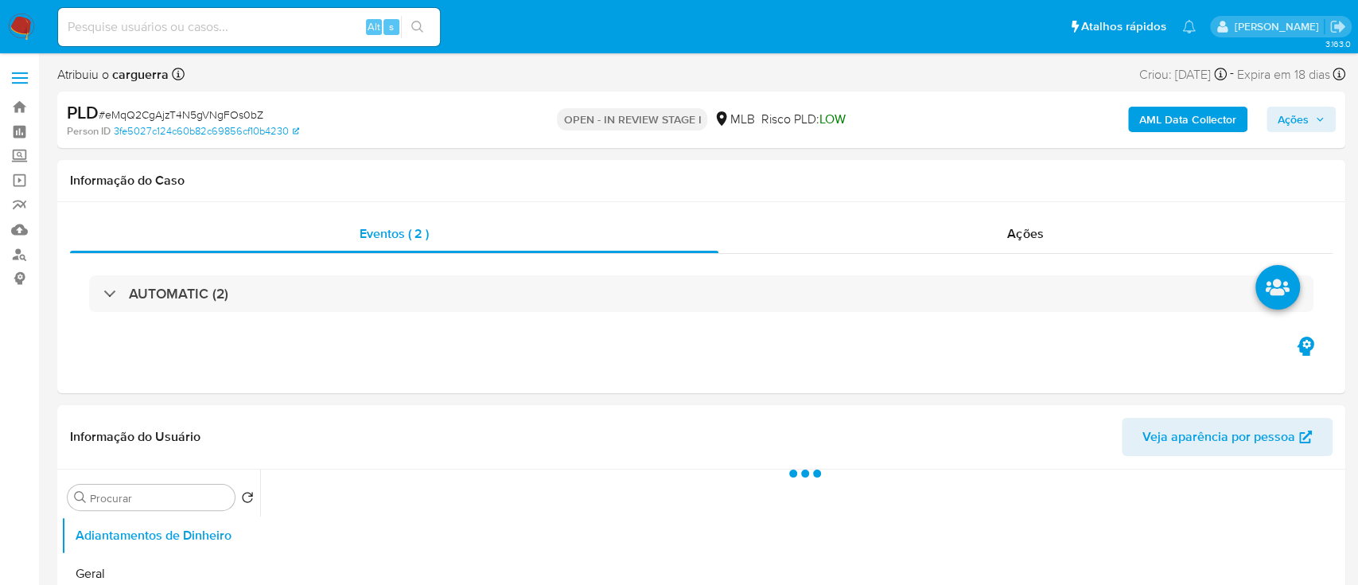
select select "10"
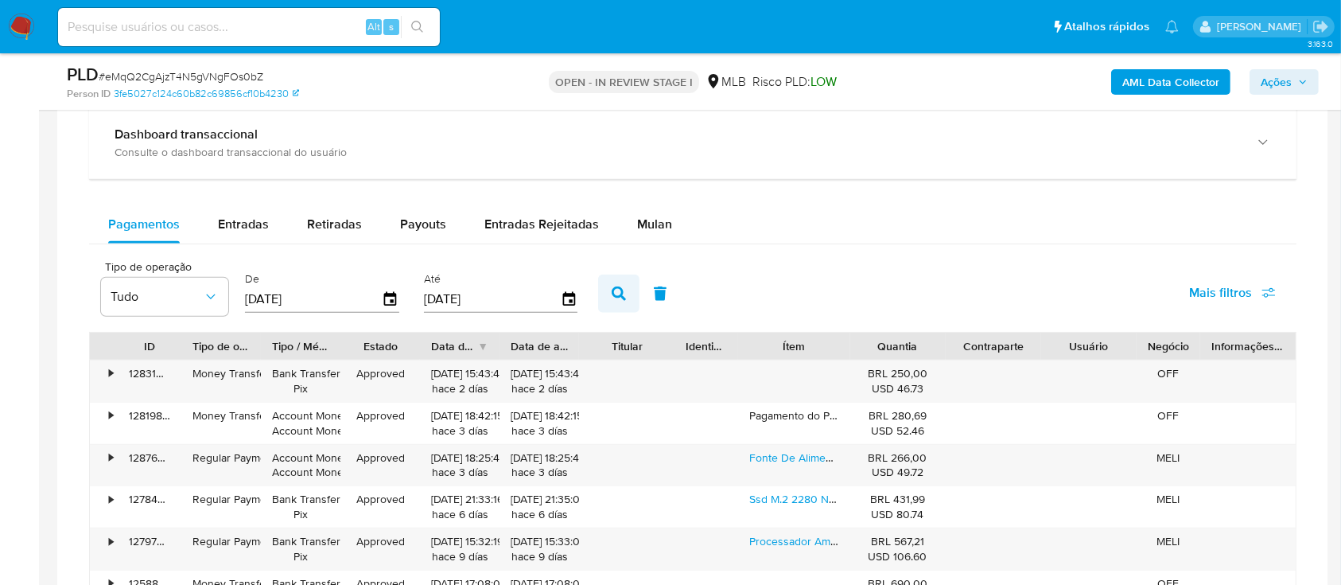
scroll to position [1273, 0]
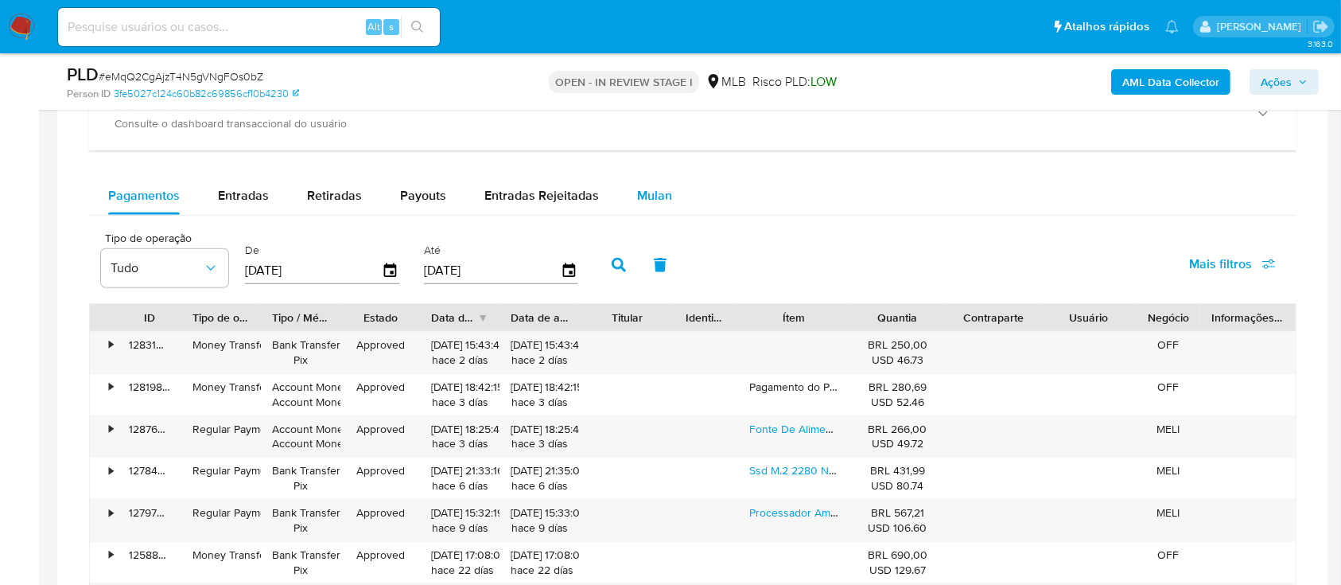
click at [650, 204] on span "Mulan" at bounding box center [654, 195] width 35 height 18
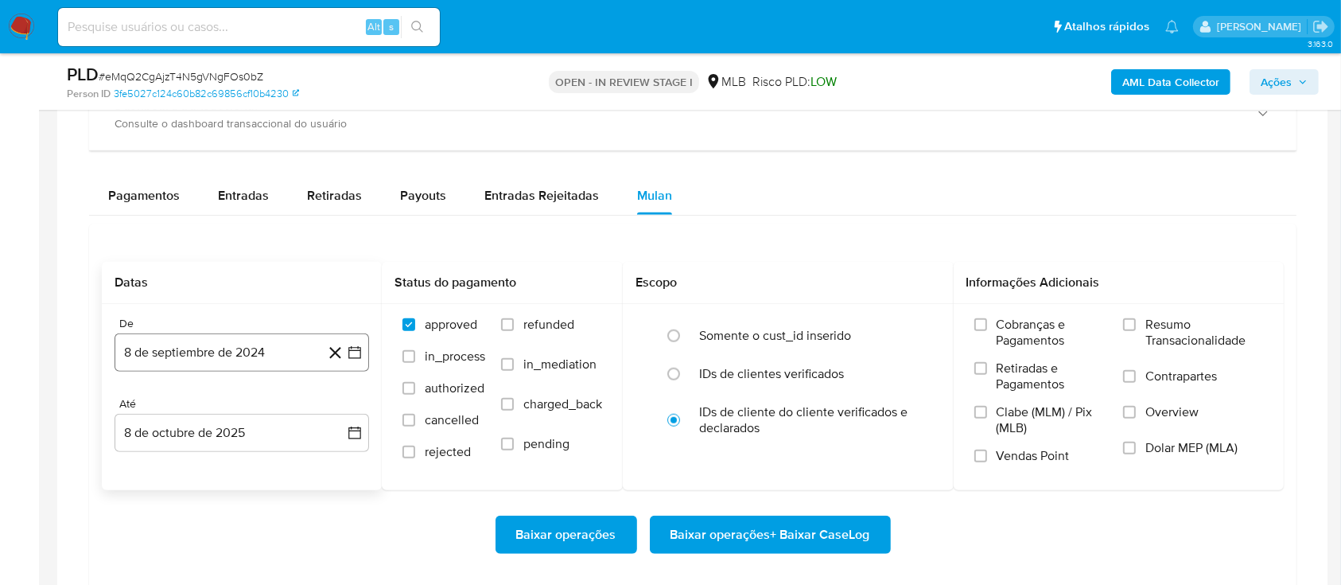
click at [361, 341] on button "8 de septiembre de 2024" at bounding box center [242, 352] width 255 height 38
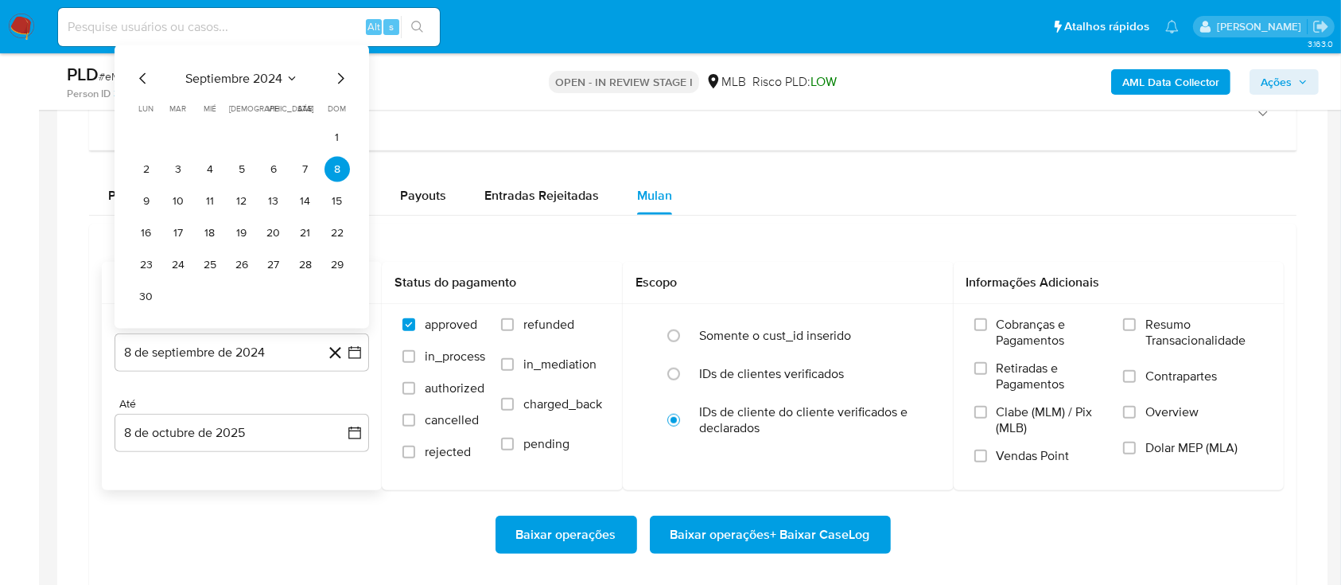
click at [288, 79] on icon "Seleccionar mes y año" at bounding box center [292, 78] width 13 height 13
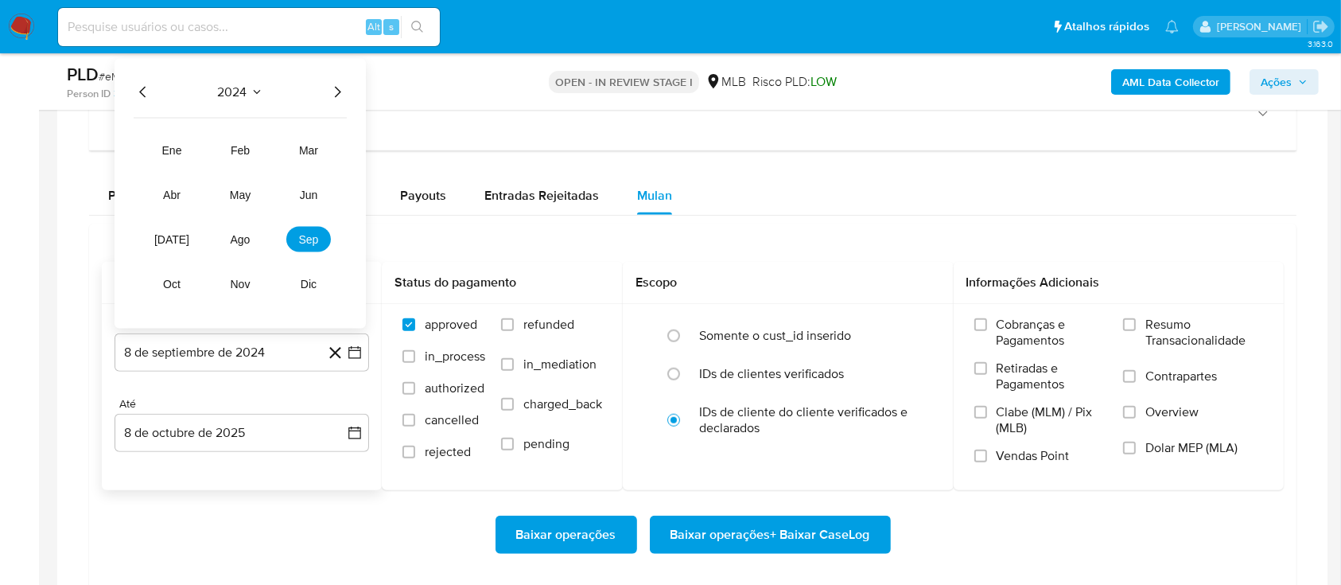
click at [333, 90] on icon "Año siguiente" at bounding box center [337, 92] width 19 height 19
click at [253, 236] on button "ago" at bounding box center [240, 239] width 45 height 25
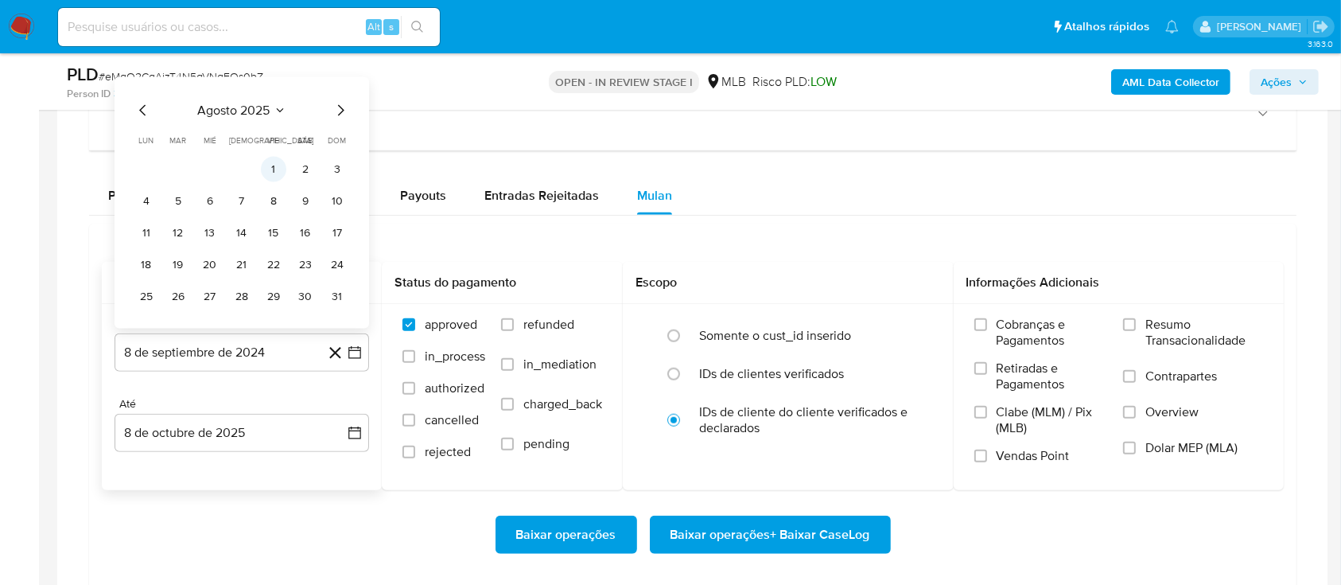
click at [277, 175] on button "1" at bounding box center [273, 169] width 25 height 25
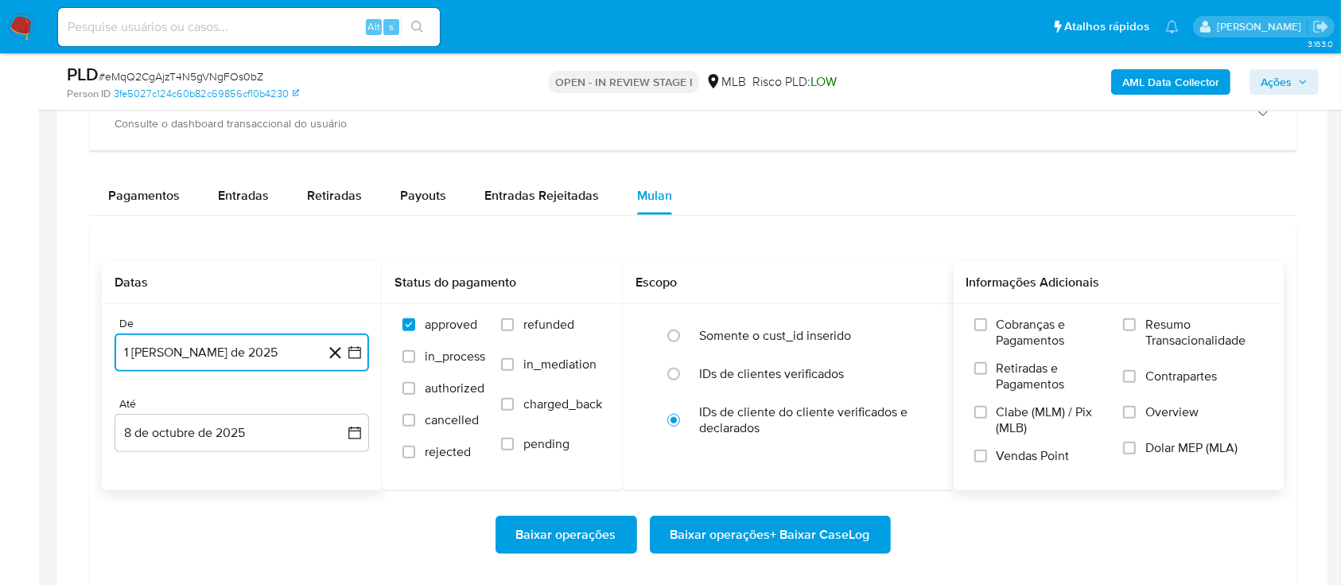
drag, startPoint x: 1131, startPoint y: 321, endPoint x: 1115, endPoint y: 340, distance: 24.2
click at [1130, 321] on input "Resumo Transacionalidade" at bounding box center [1129, 324] width 13 height 13
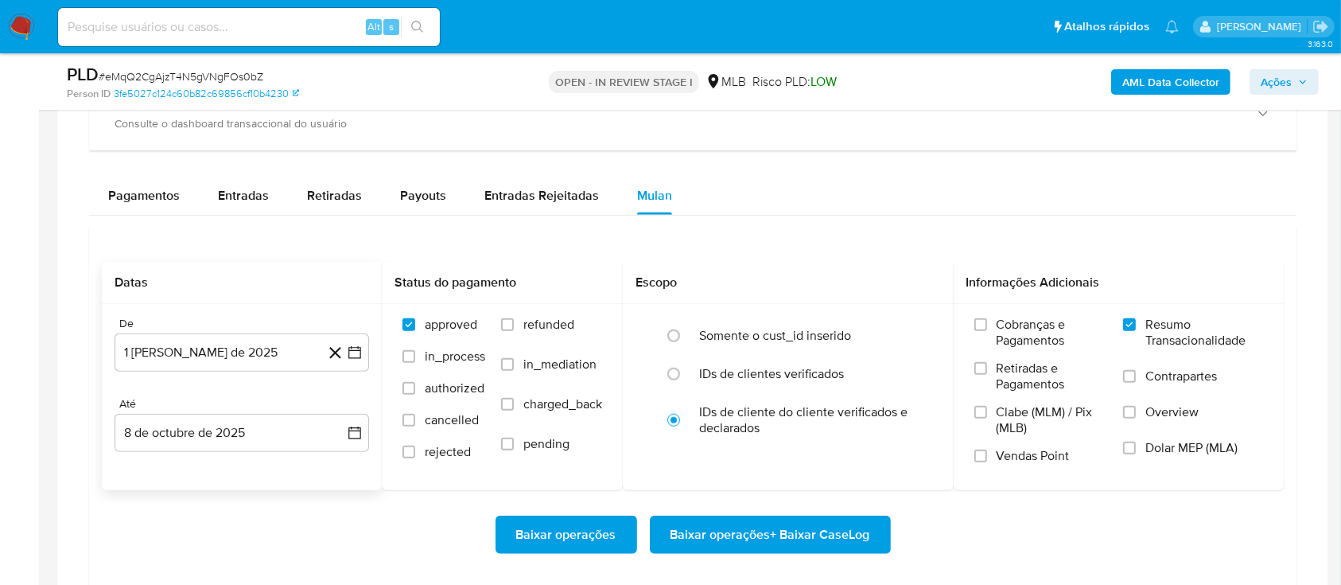
click at [779, 522] on span "Baixar operações + Baixar CaseLog" at bounding box center [771, 534] width 200 height 35
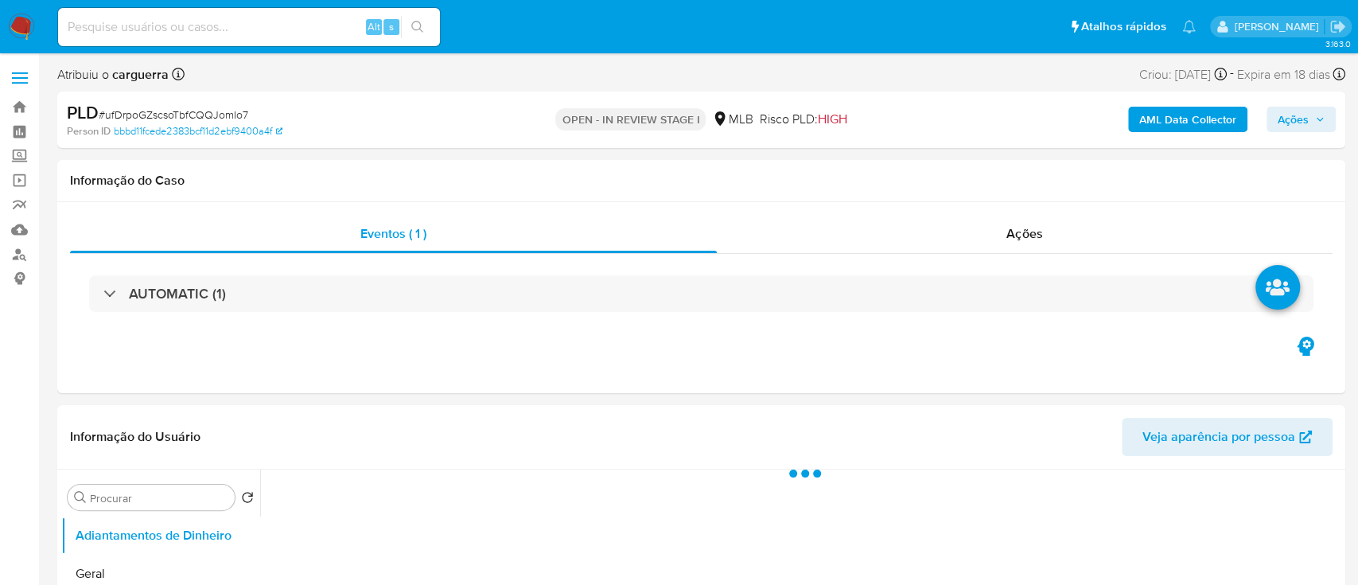
select select "10"
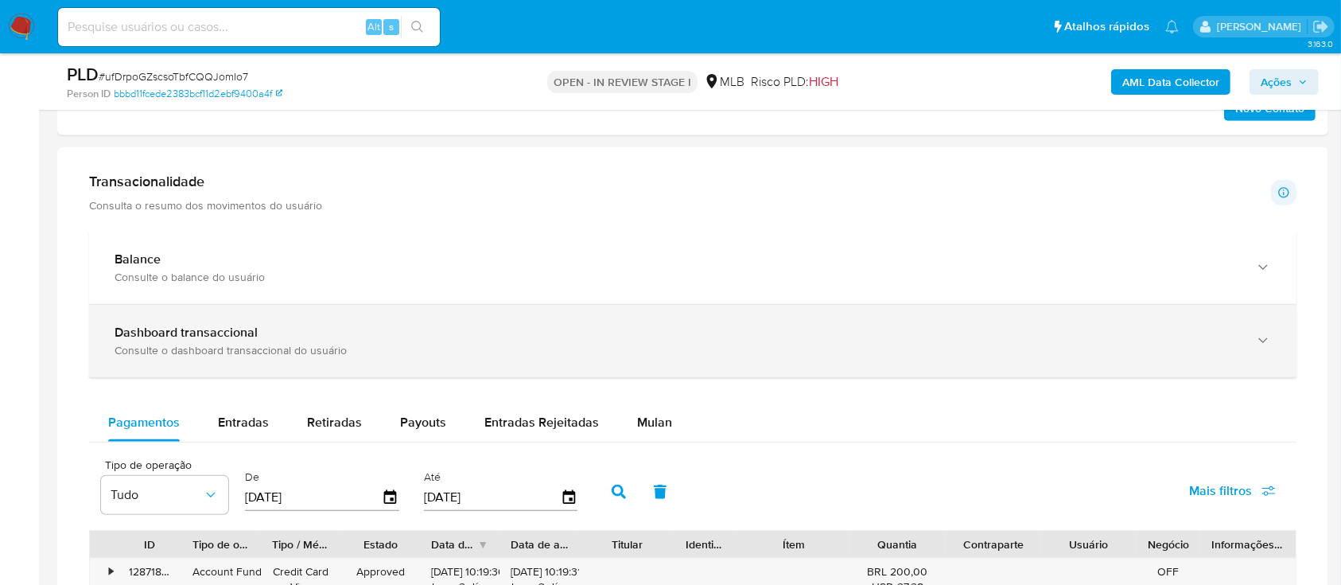
scroll to position [1166, 0]
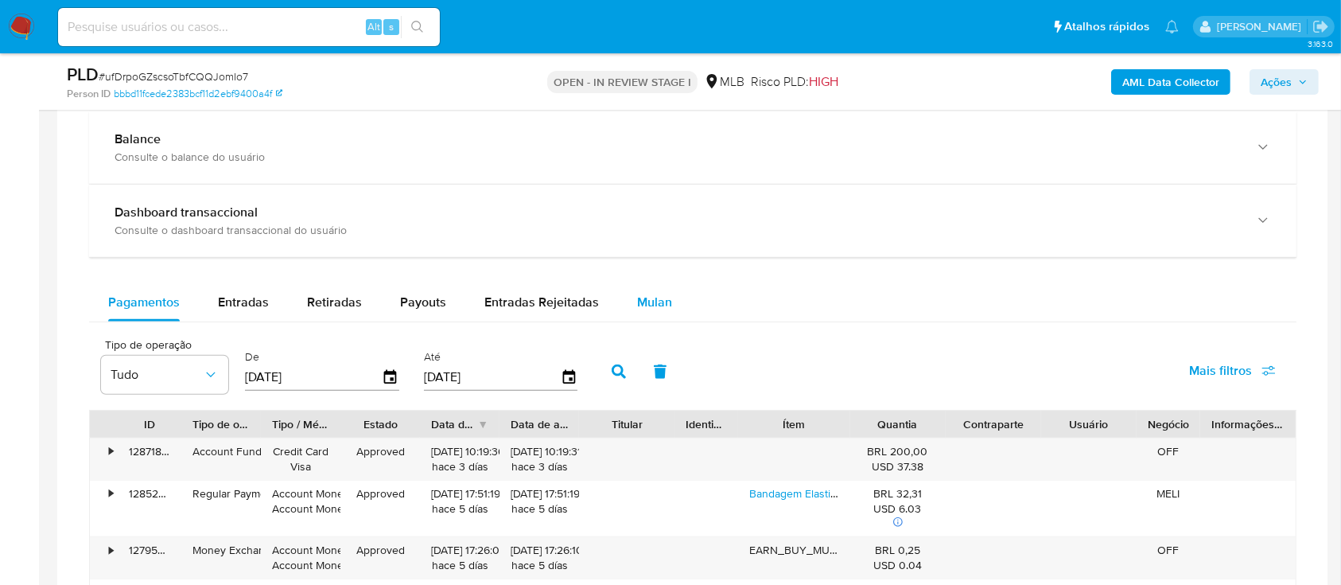
click at [656, 303] on span "Mulan" at bounding box center [654, 302] width 35 height 18
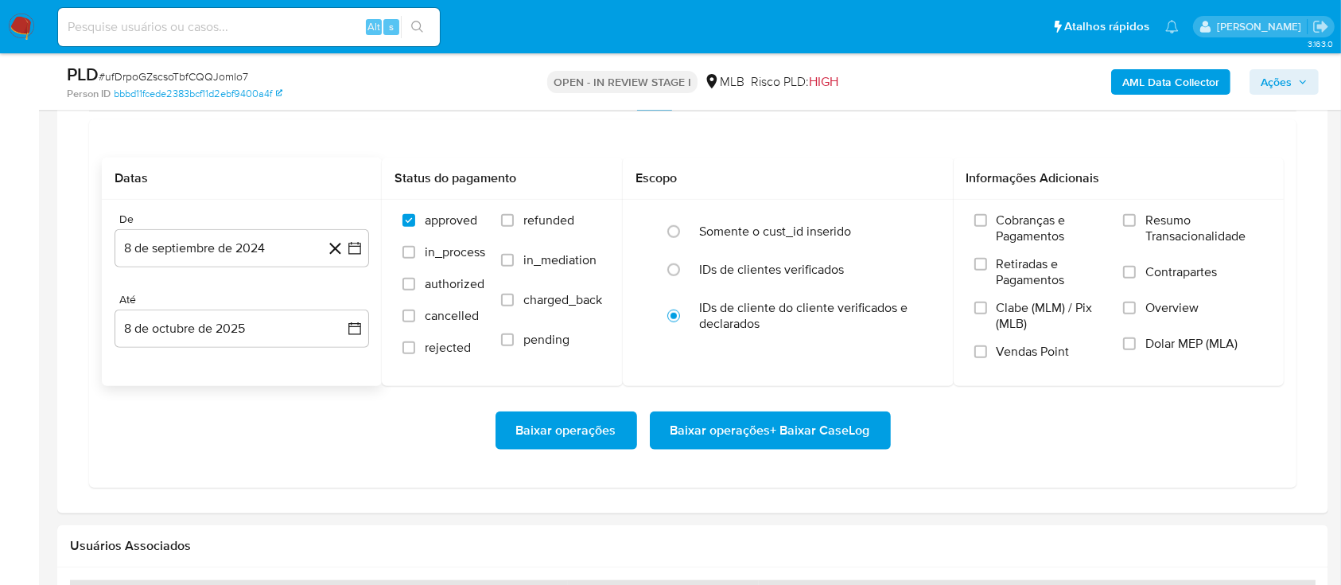
scroll to position [1379, 0]
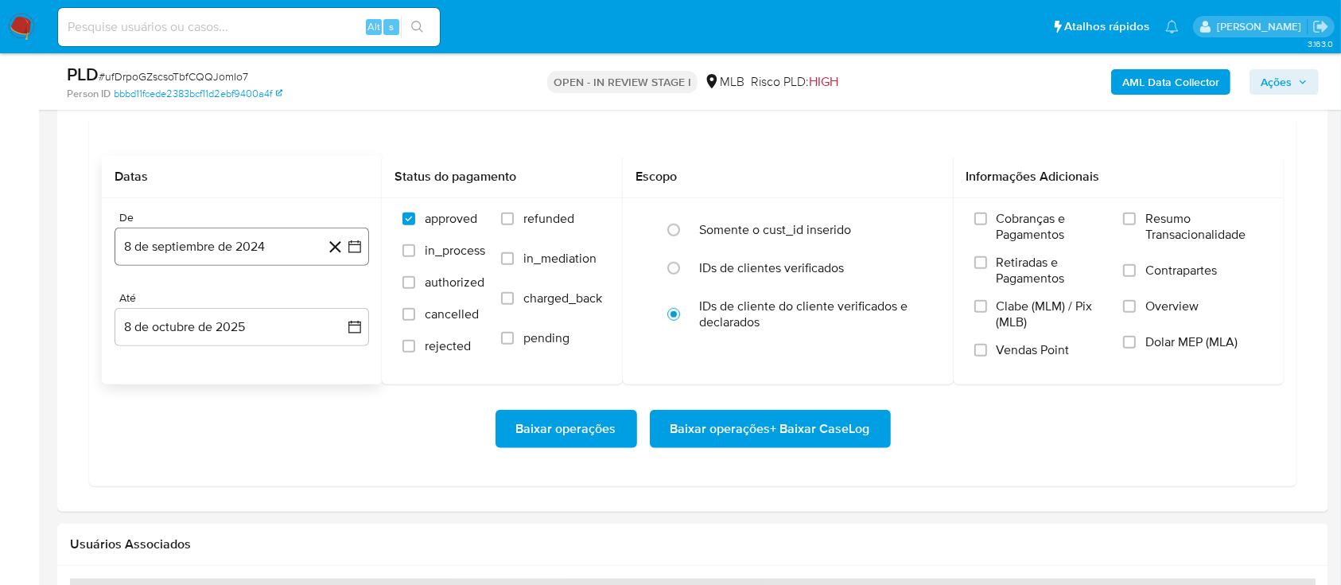
click at [355, 244] on icon "button" at bounding box center [355, 247] width 16 height 16
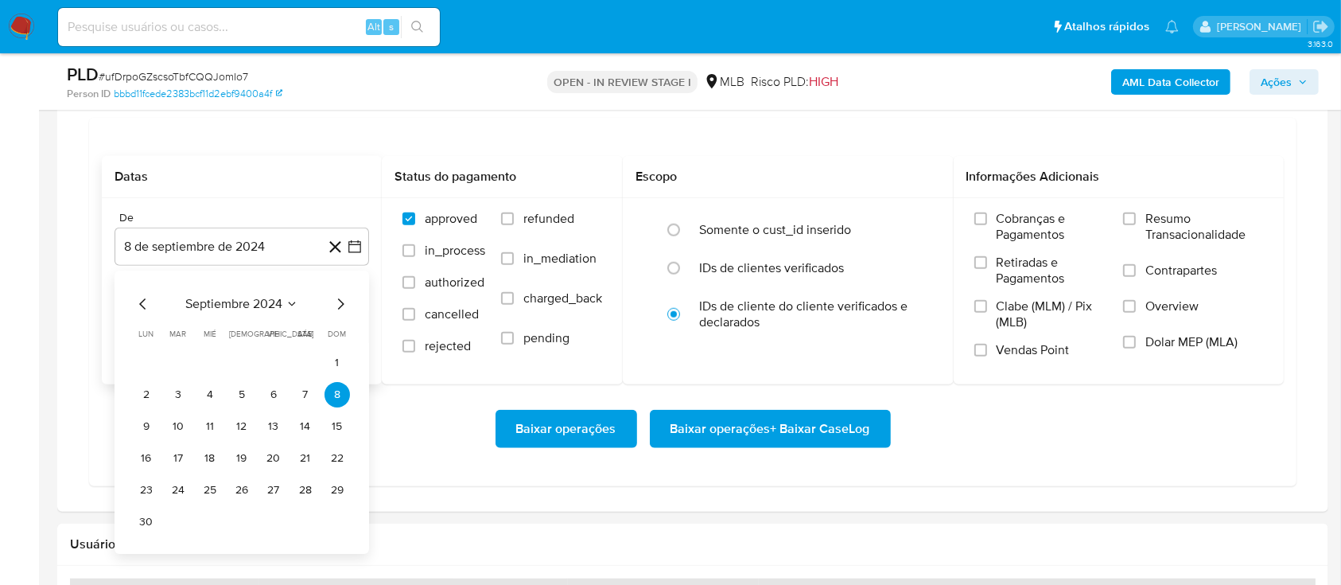
click at [281, 302] on span "septiembre 2024" at bounding box center [233, 304] width 97 height 16
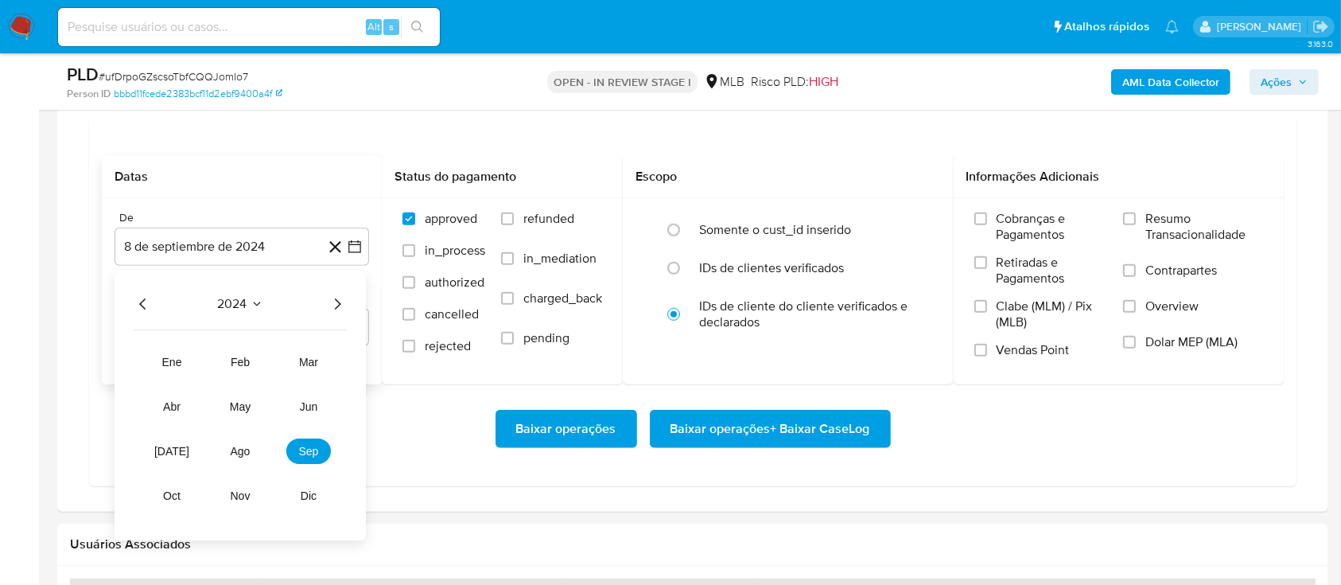
click at [337, 300] on icon "Año siguiente" at bounding box center [338, 303] width 6 height 11
click at [242, 441] on button "ago" at bounding box center [240, 450] width 45 height 25
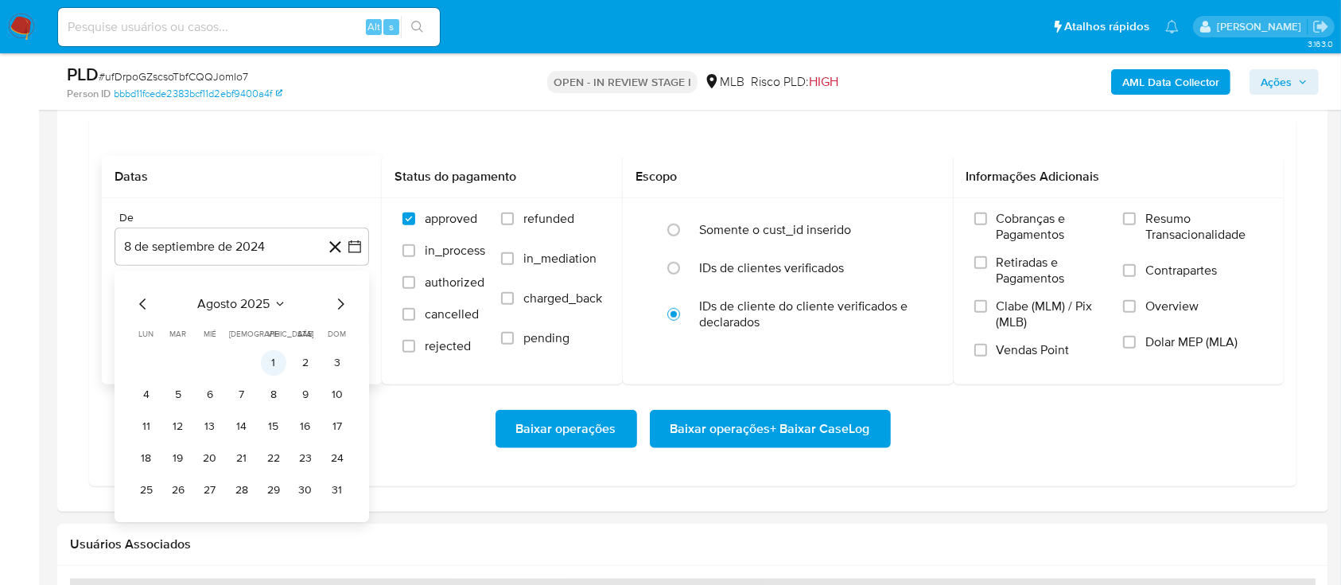
click at [274, 360] on button "1" at bounding box center [273, 362] width 25 height 25
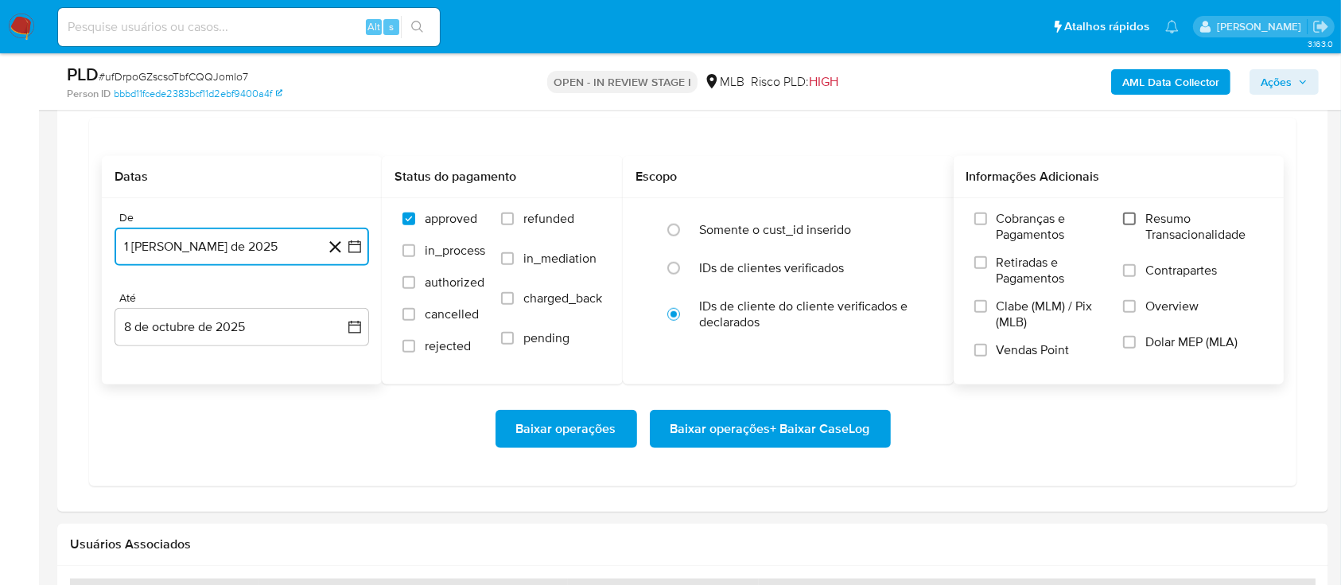
click at [1129, 212] on input "Resumo Transacionalidade" at bounding box center [1129, 218] width 13 height 13
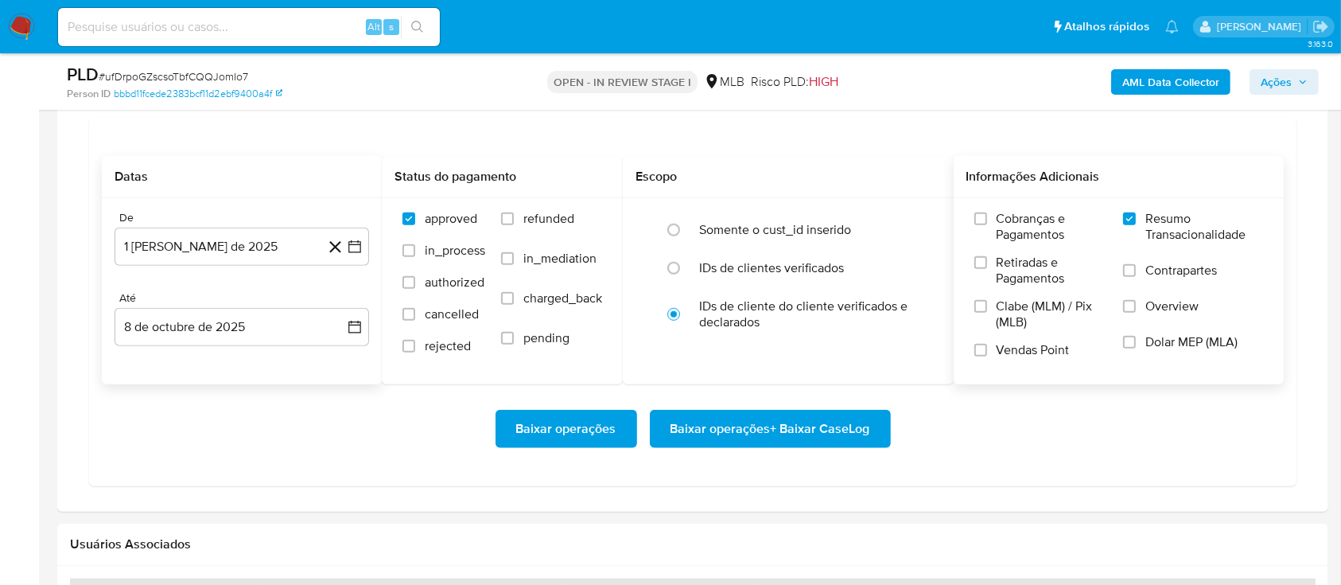
click at [784, 421] on span "Baixar operações + Baixar CaseLog" at bounding box center [771, 428] width 200 height 35
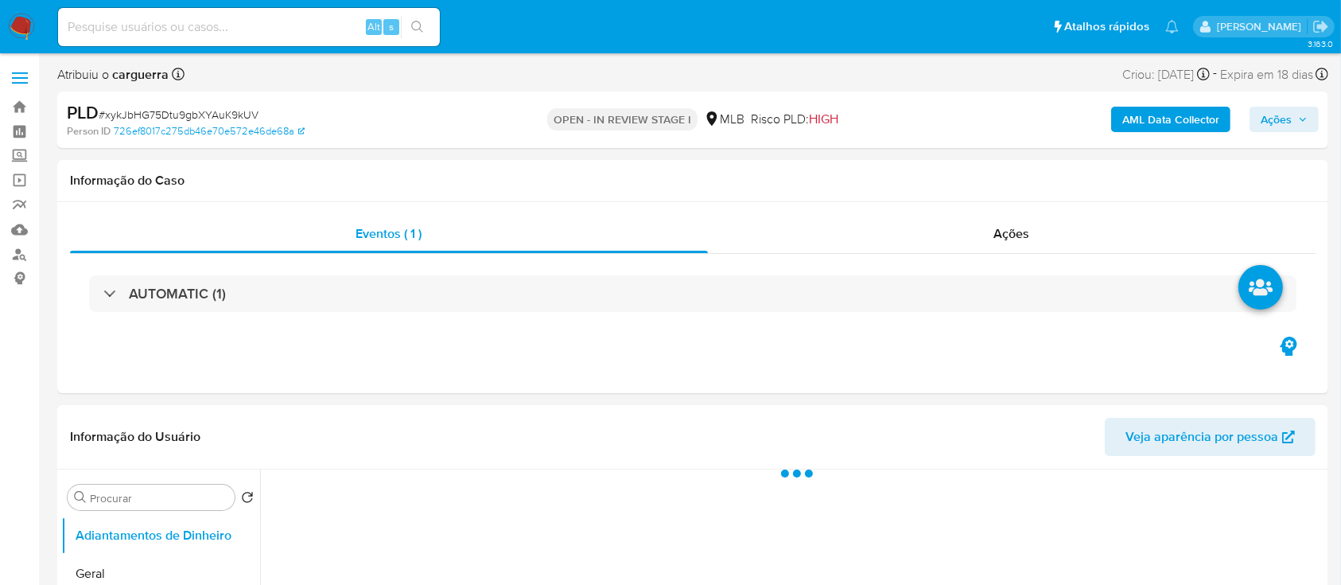
select select "10"
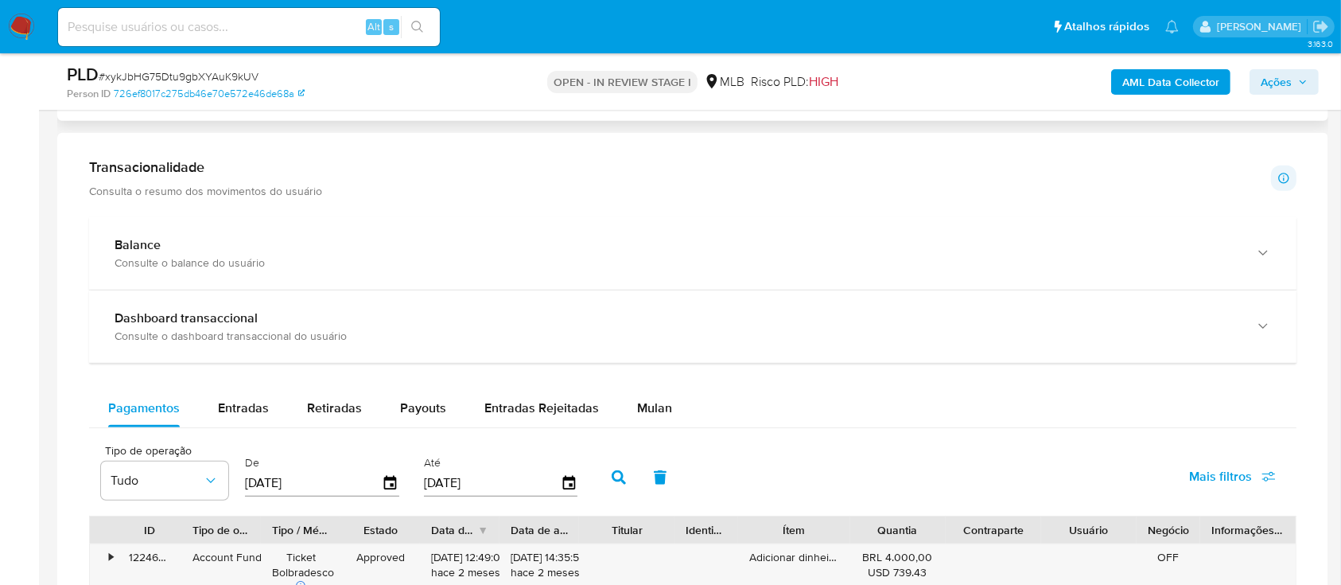
scroll to position [1166, 0]
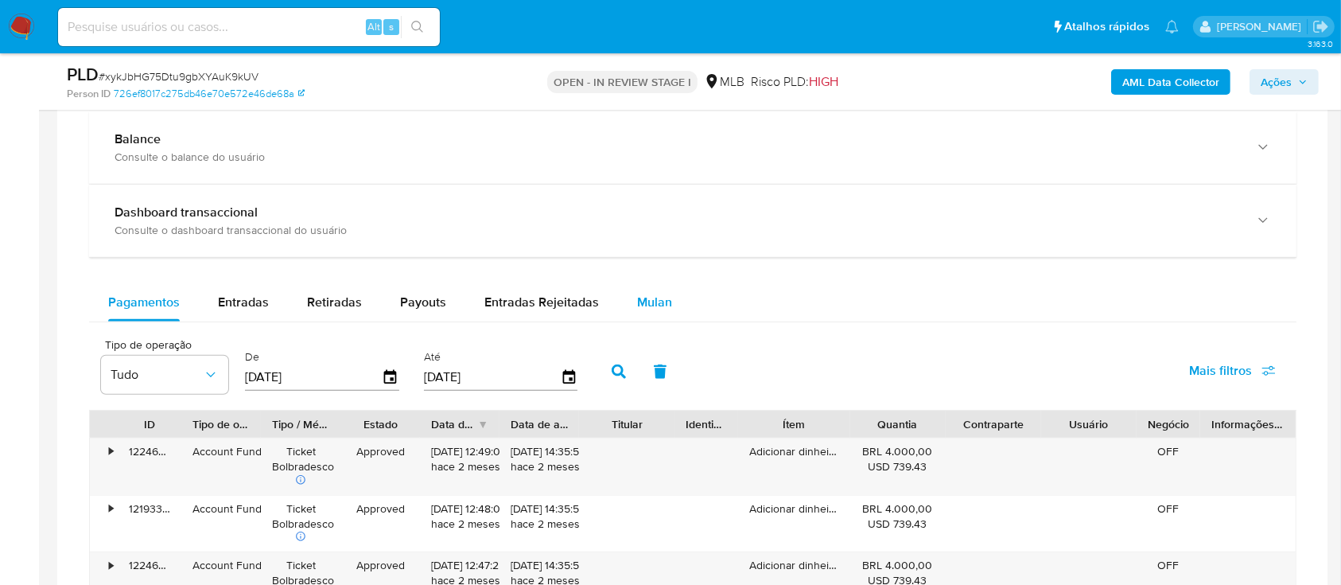
click at [640, 294] on span "Mulan" at bounding box center [654, 302] width 35 height 18
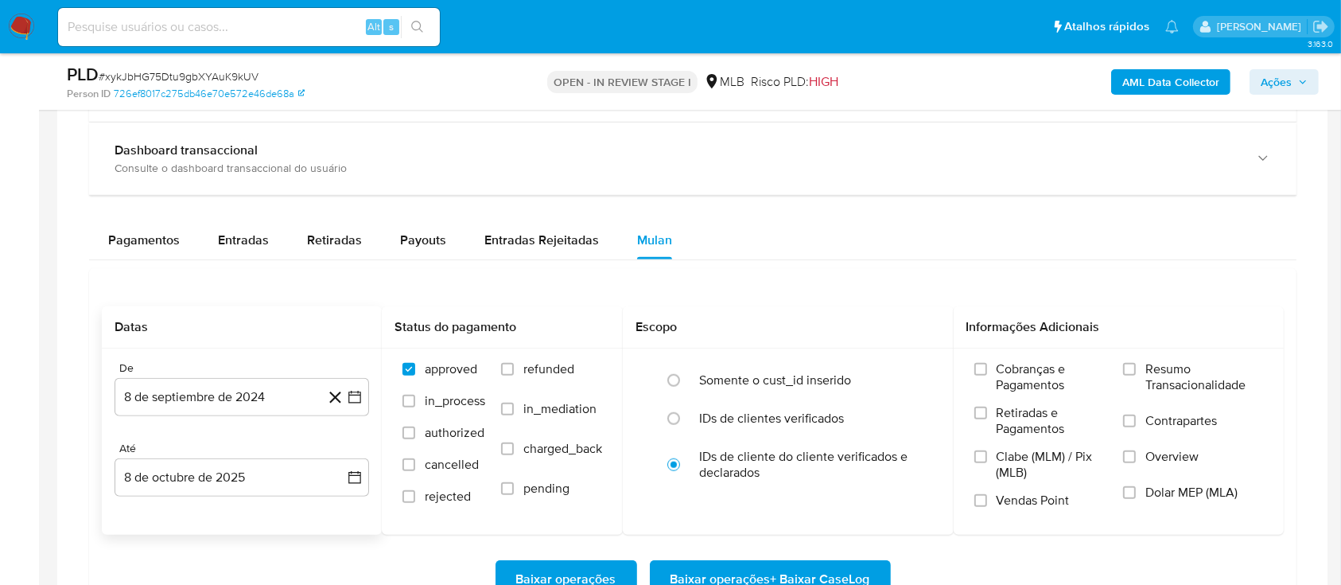
scroll to position [1273, 0]
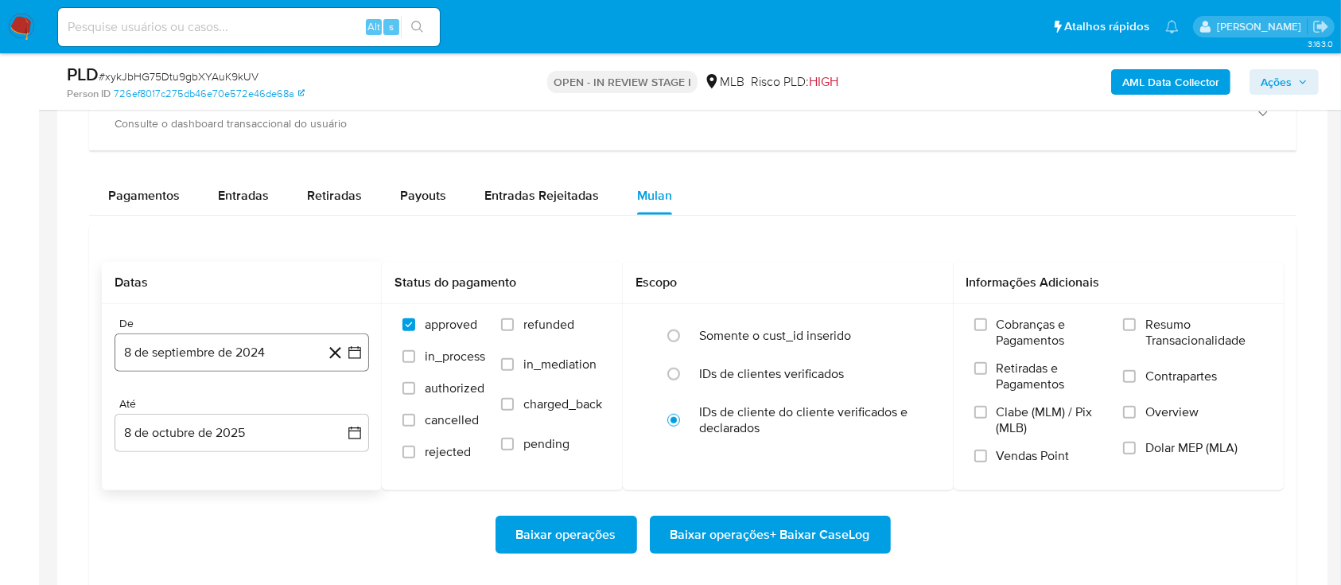
click at [348, 349] on icon "button" at bounding box center [354, 352] width 13 height 13
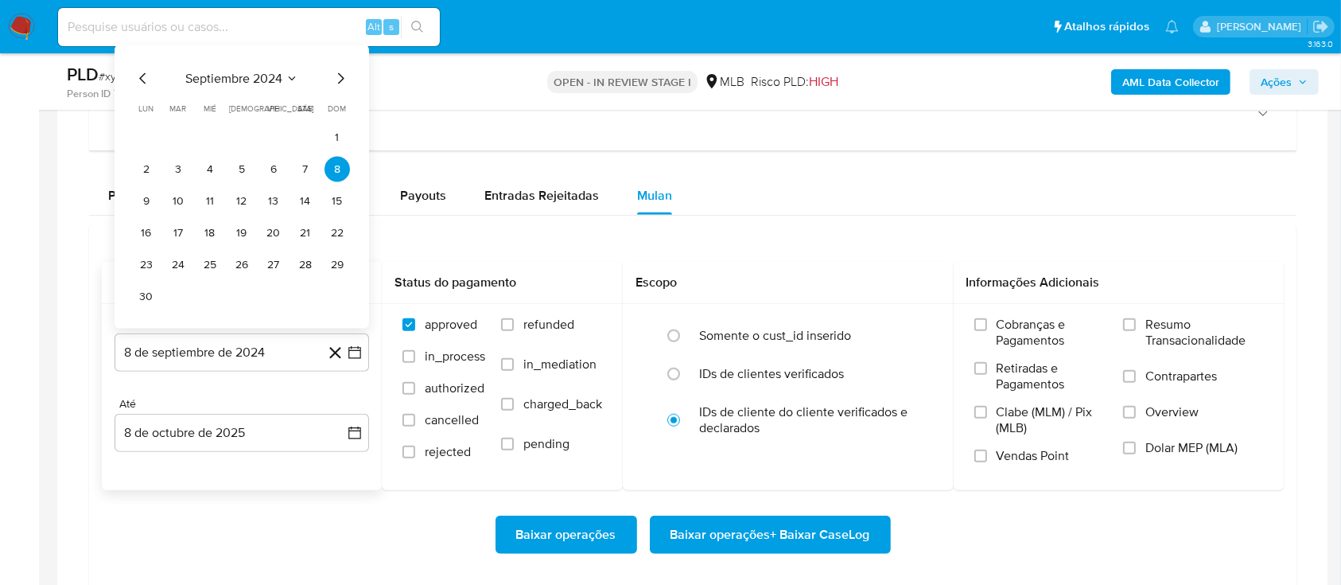
click at [292, 77] on icon "Seleccionar mes y año" at bounding box center [292, 78] width 13 height 13
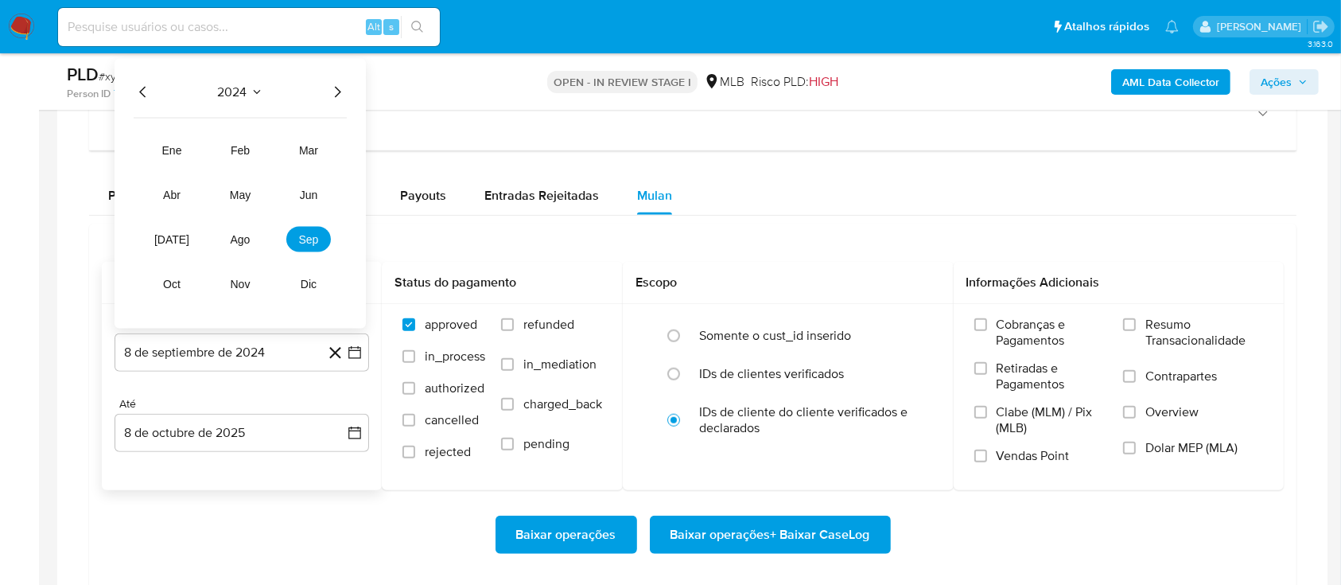
click at [336, 91] on icon "Año siguiente" at bounding box center [337, 92] width 19 height 19
click at [255, 240] on button "ago" at bounding box center [240, 239] width 45 height 25
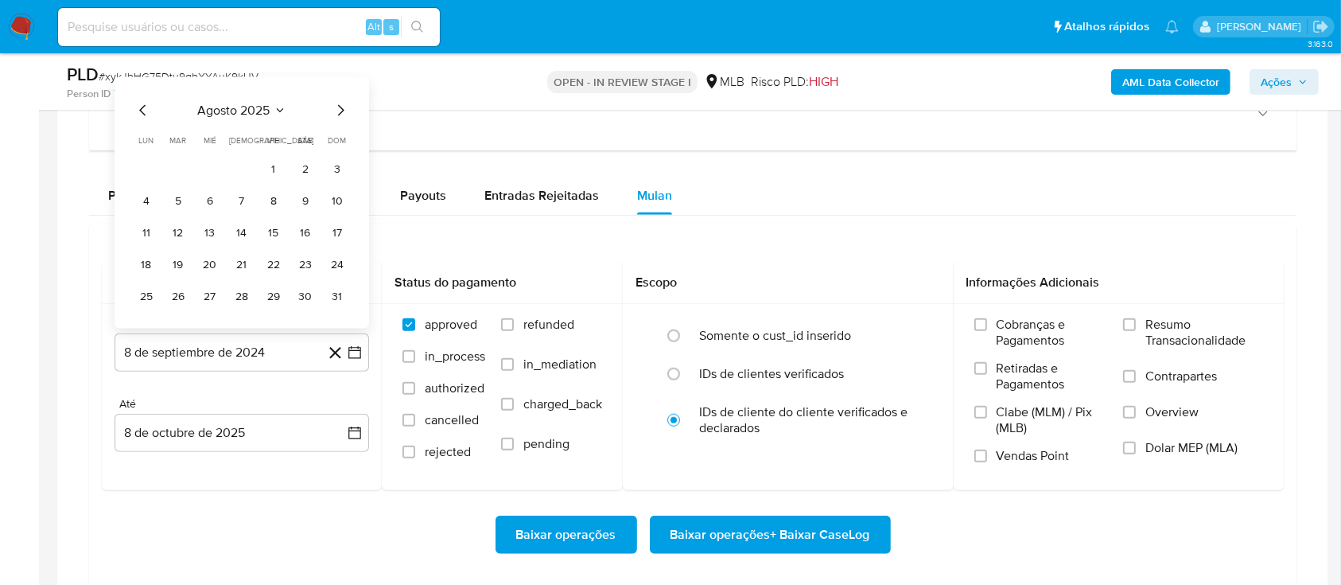
drag, startPoint x: 273, startPoint y: 165, endPoint x: 336, endPoint y: 175, distance: 64.5
click at [273, 165] on button "1" at bounding box center [273, 169] width 25 height 25
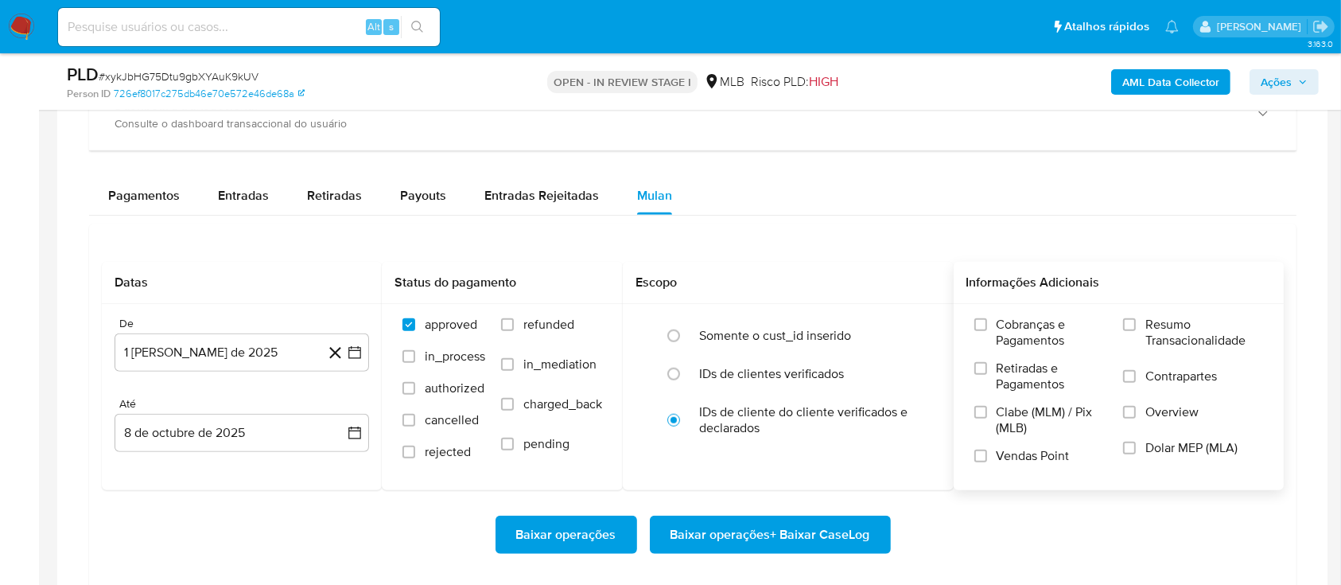
click at [1130, 313] on div "Cobranças e Pagamentos Retiradas e Pagamentos Clabe (MLM) / Pix (MLB) Vendas Po…" at bounding box center [1119, 396] width 331 height 185
click at [1133, 319] on input "Resumo Transacionalidade" at bounding box center [1129, 324] width 13 height 13
click at [764, 529] on span "Baixar operações + Baixar CaseLog" at bounding box center [771, 534] width 200 height 35
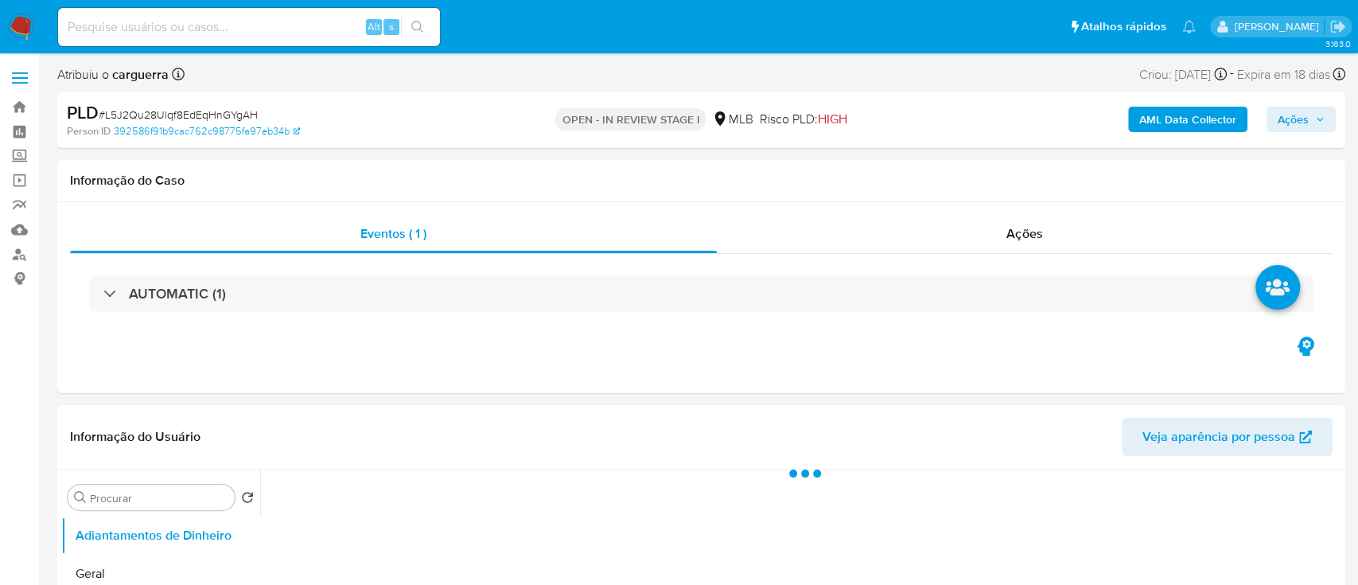
select select "10"
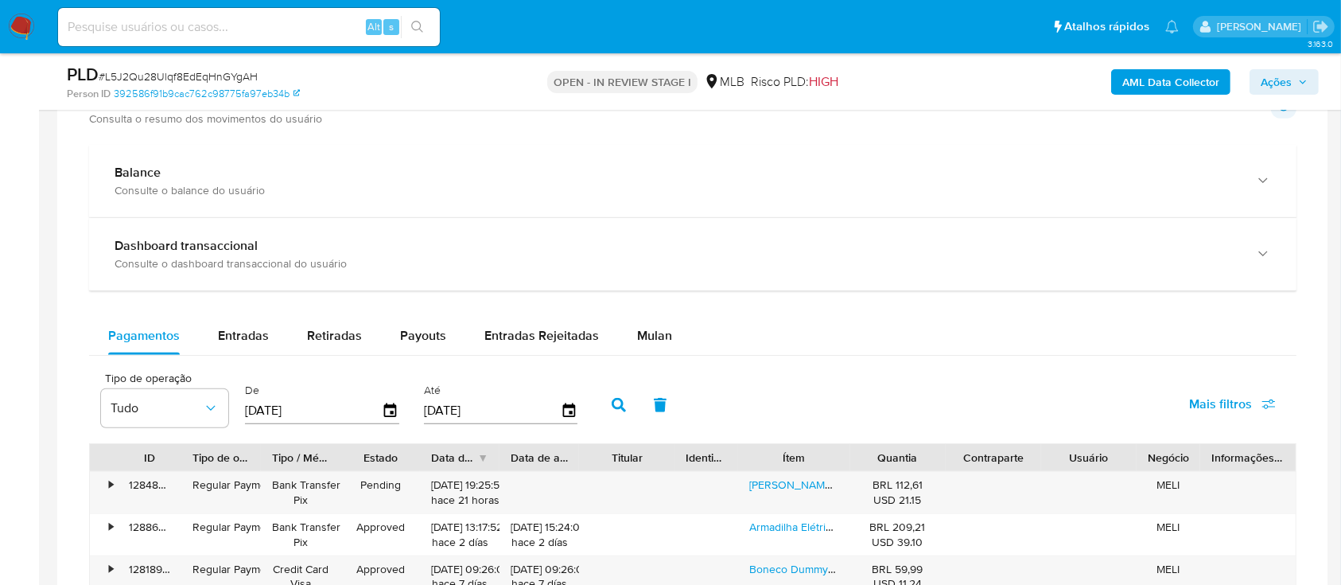
scroll to position [1166, 0]
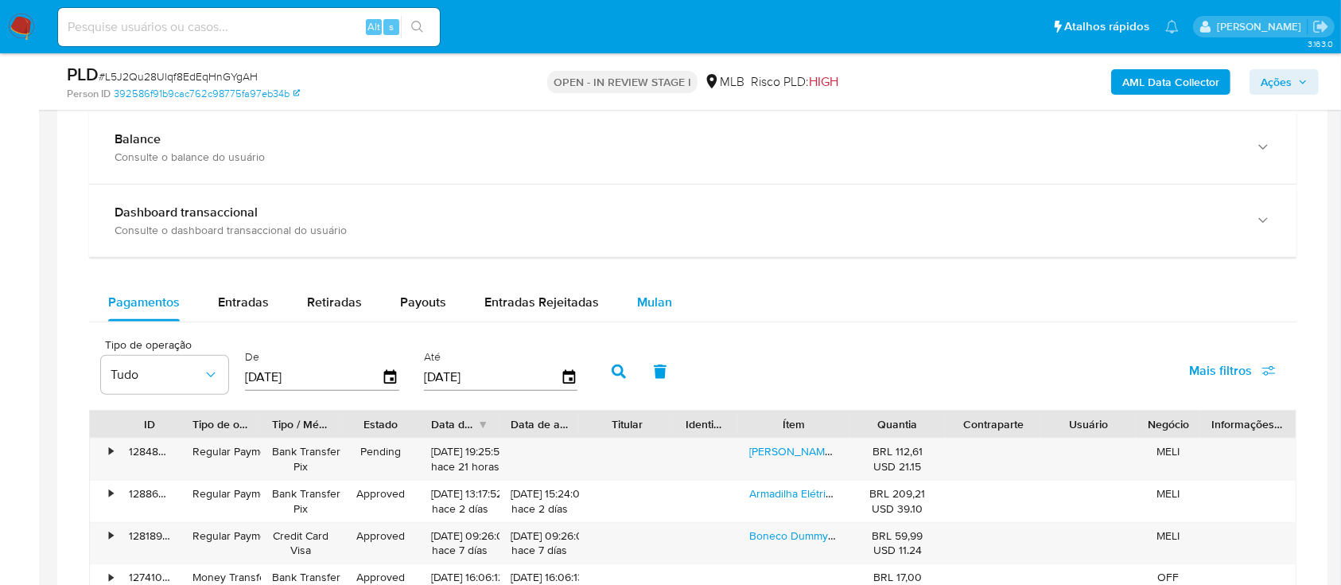
click at [663, 298] on span "Mulan" at bounding box center [654, 302] width 35 height 18
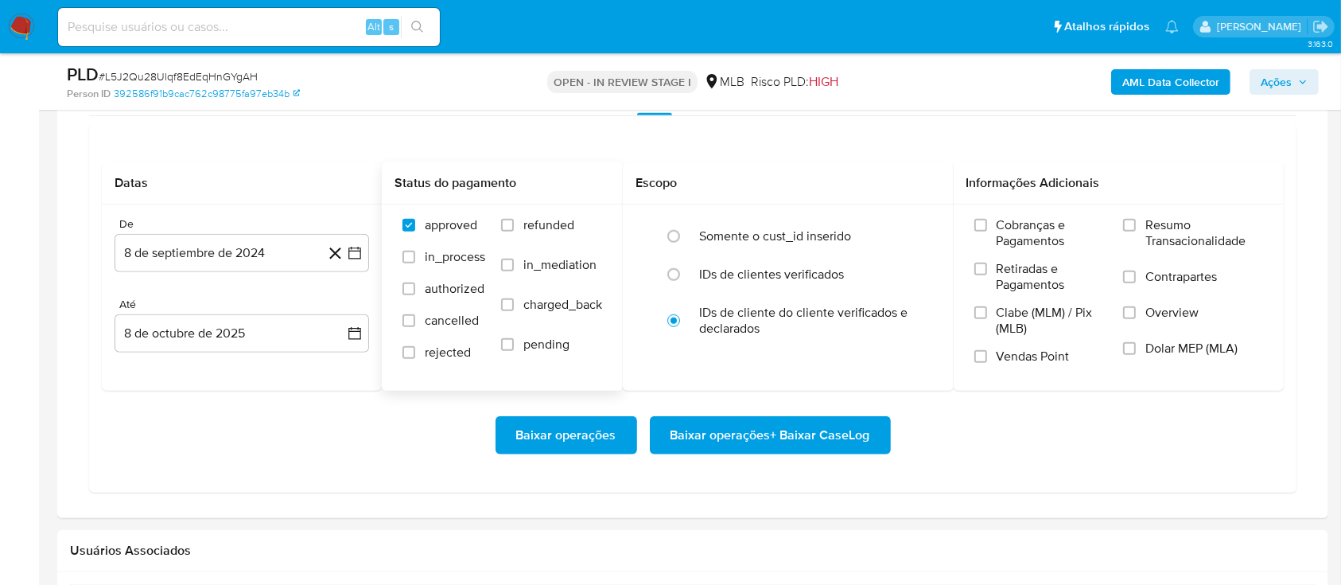
scroll to position [1379, 0]
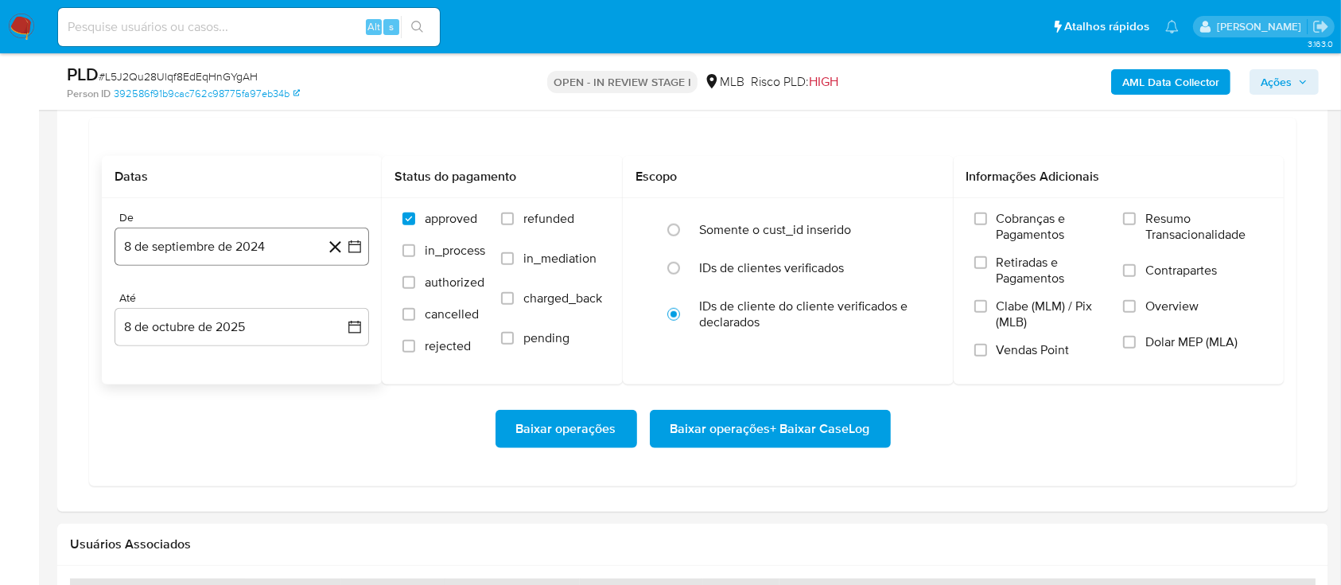
click at [356, 239] on icon "button" at bounding box center [355, 247] width 16 height 16
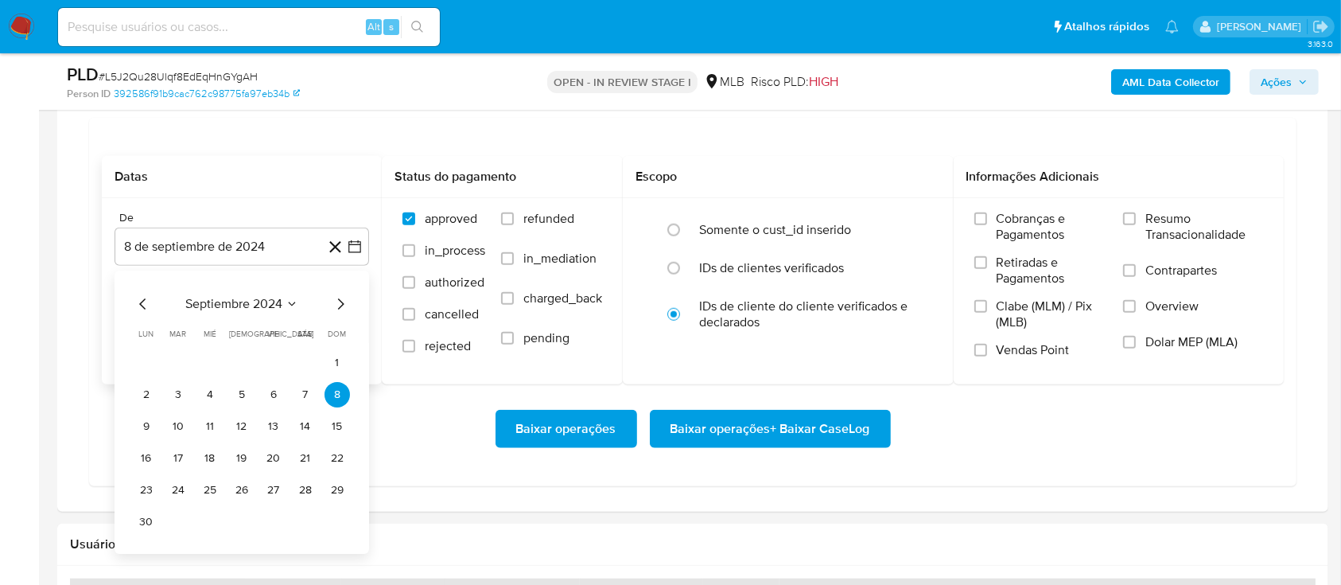
click at [291, 298] on icon "Seleccionar mes y año" at bounding box center [292, 304] width 13 height 13
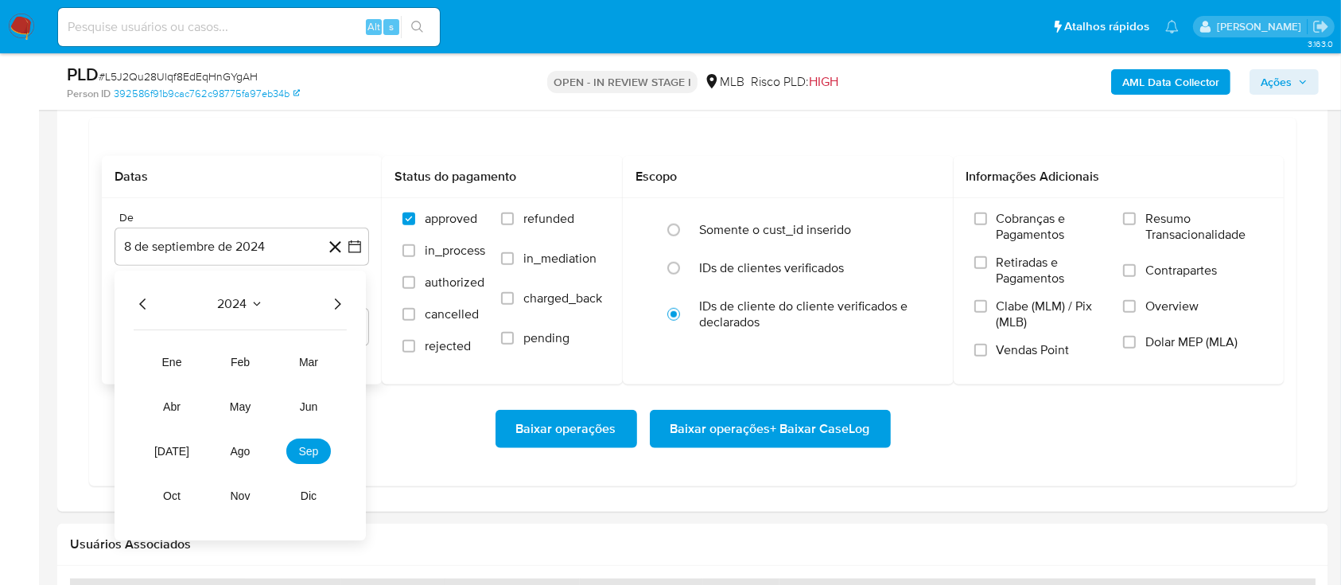
click at [338, 307] on icon "Año siguiente" at bounding box center [337, 303] width 19 height 19
click at [231, 457] on button "ago" at bounding box center [240, 450] width 45 height 25
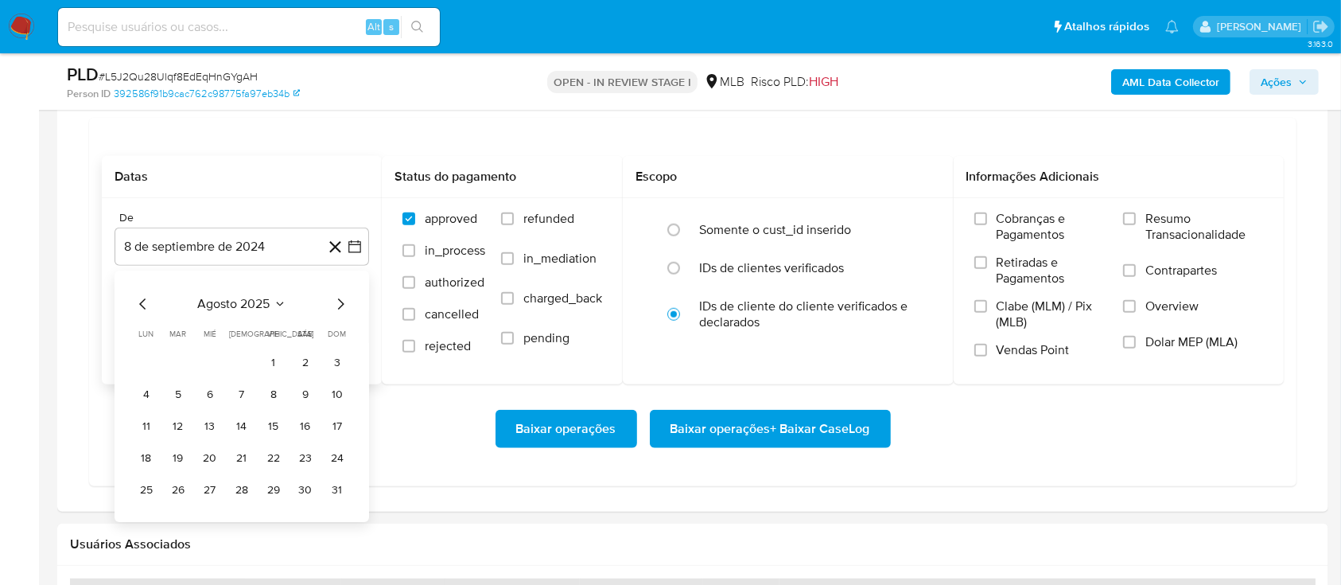
drag, startPoint x: 272, startPoint y: 364, endPoint x: 312, endPoint y: 367, distance: 39.8
click at [271, 366] on button "1" at bounding box center [273, 362] width 25 height 25
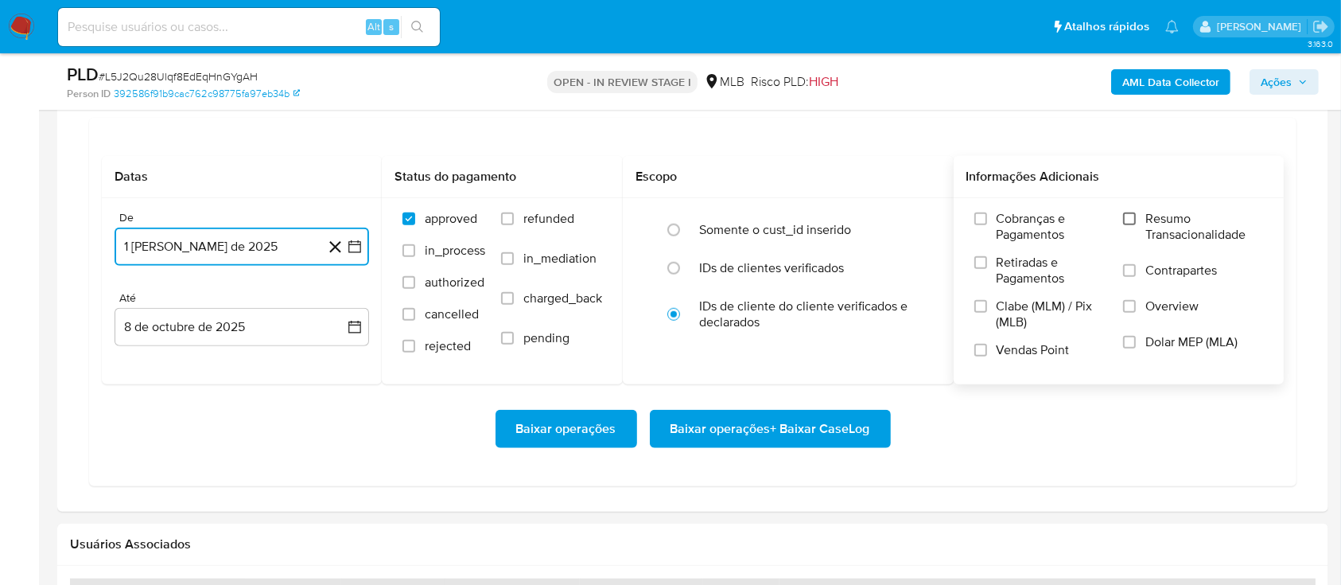
click at [1131, 217] on input "Resumo Transacionalidade" at bounding box center [1129, 218] width 13 height 13
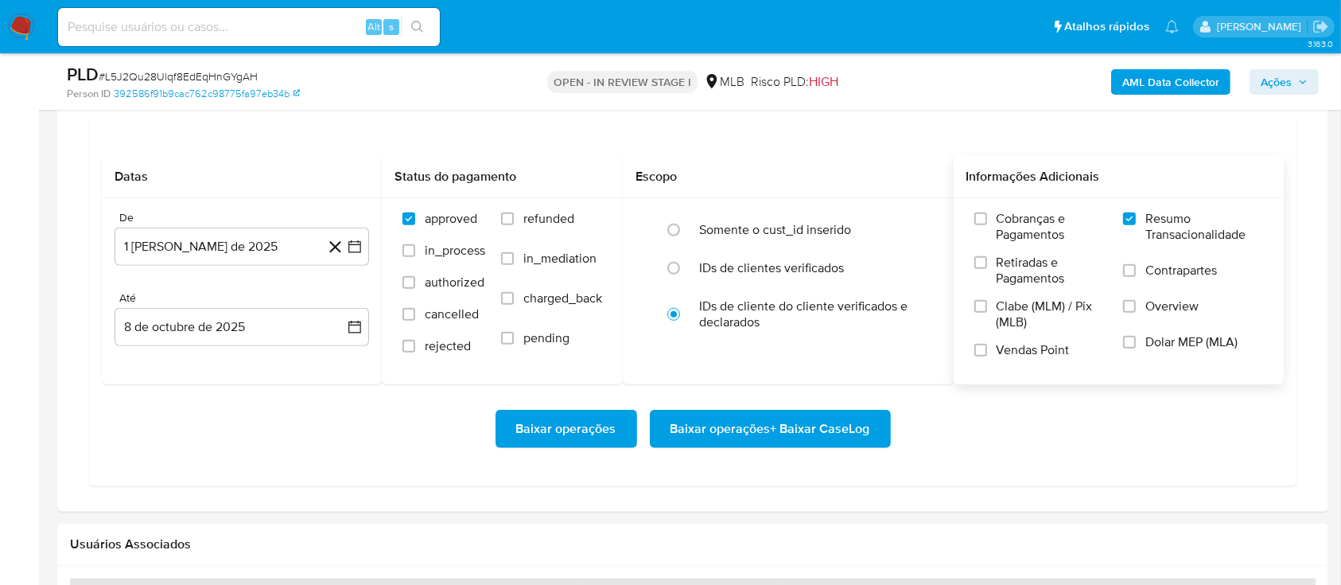
click at [791, 414] on span "Baixar operações + Baixar CaseLog" at bounding box center [771, 428] width 200 height 35
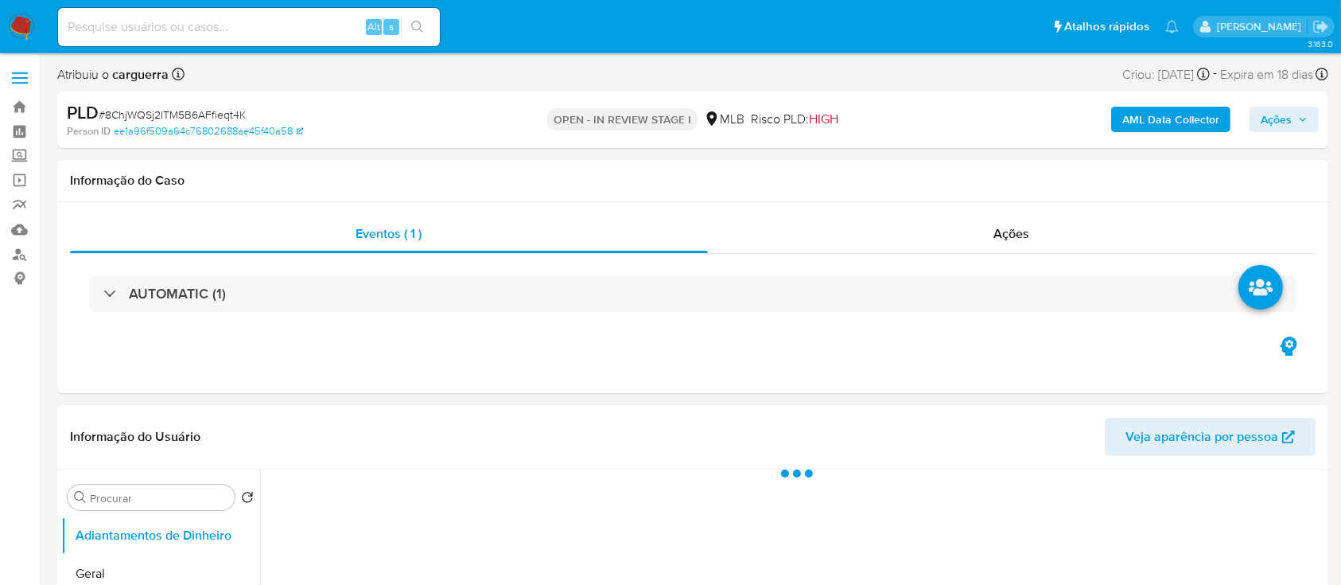
select select "10"
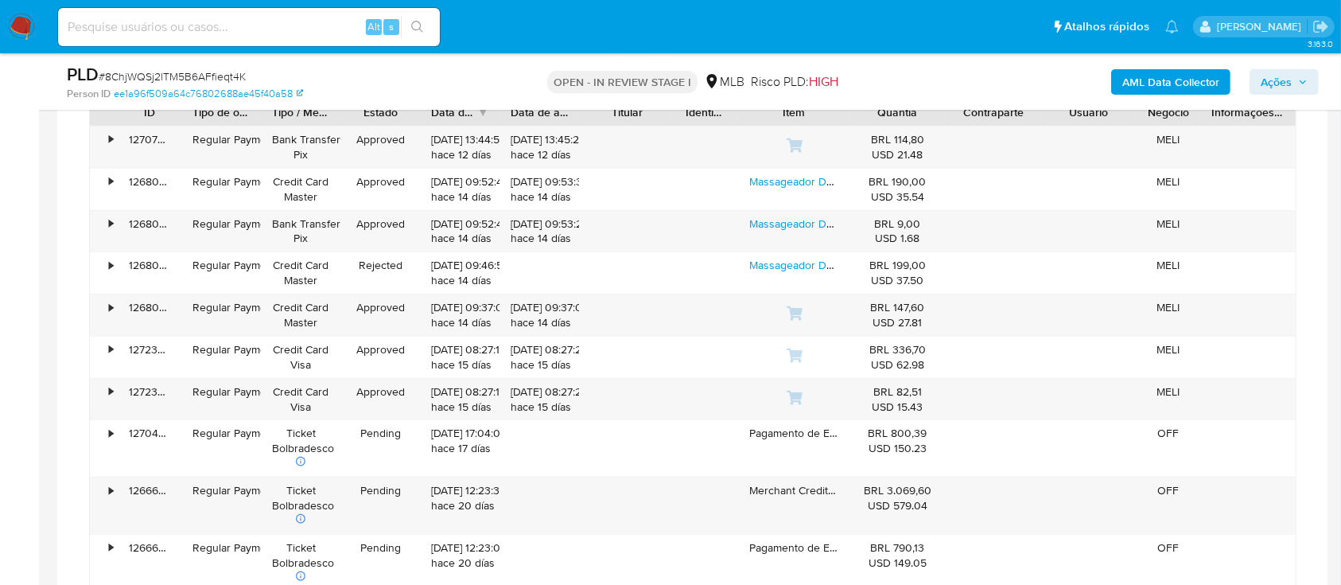
scroll to position [1273, 0]
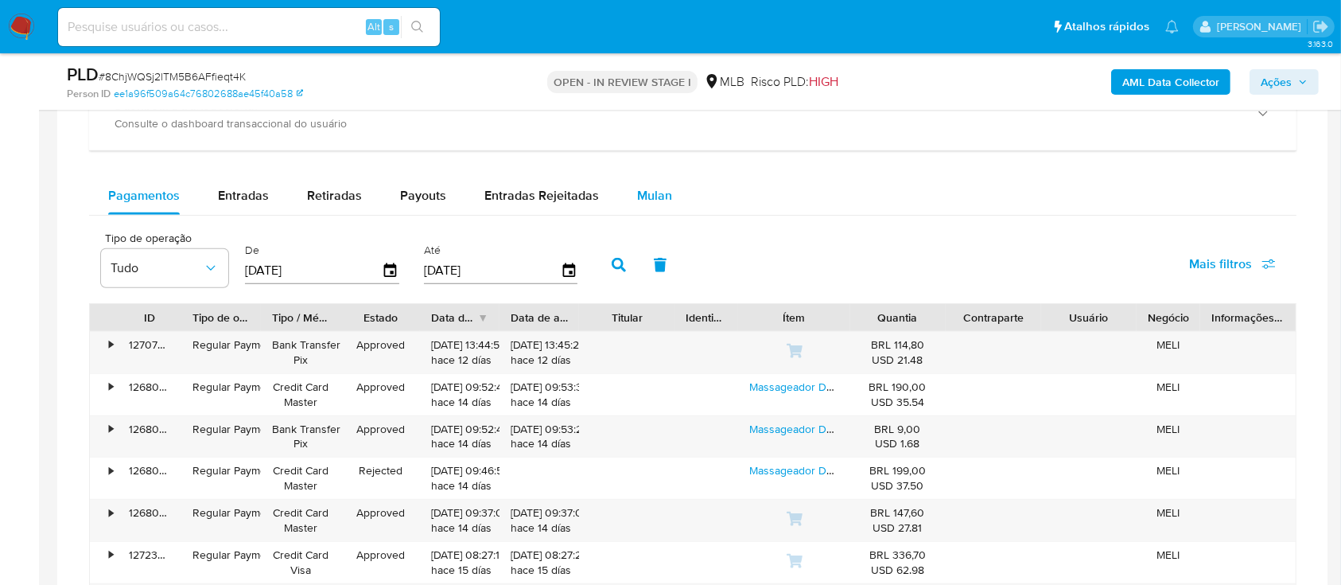
click at [648, 200] on span "Mulan" at bounding box center [654, 195] width 35 height 18
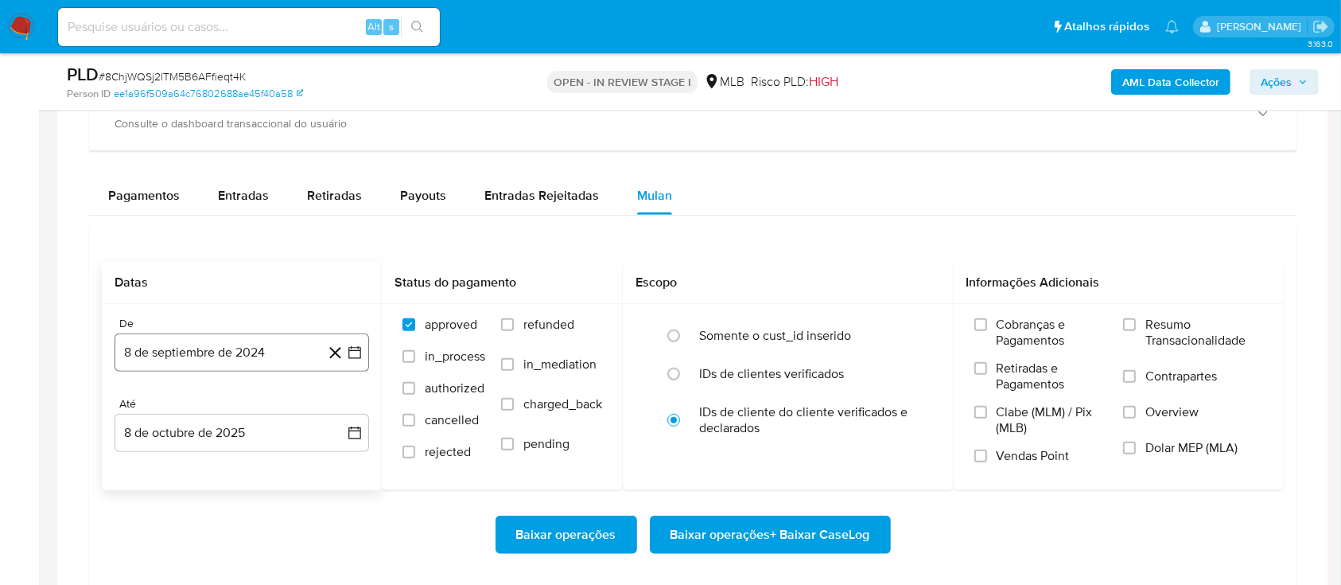
click at [362, 346] on icon "button" at bounding box center [355, 352] width 16 height 16
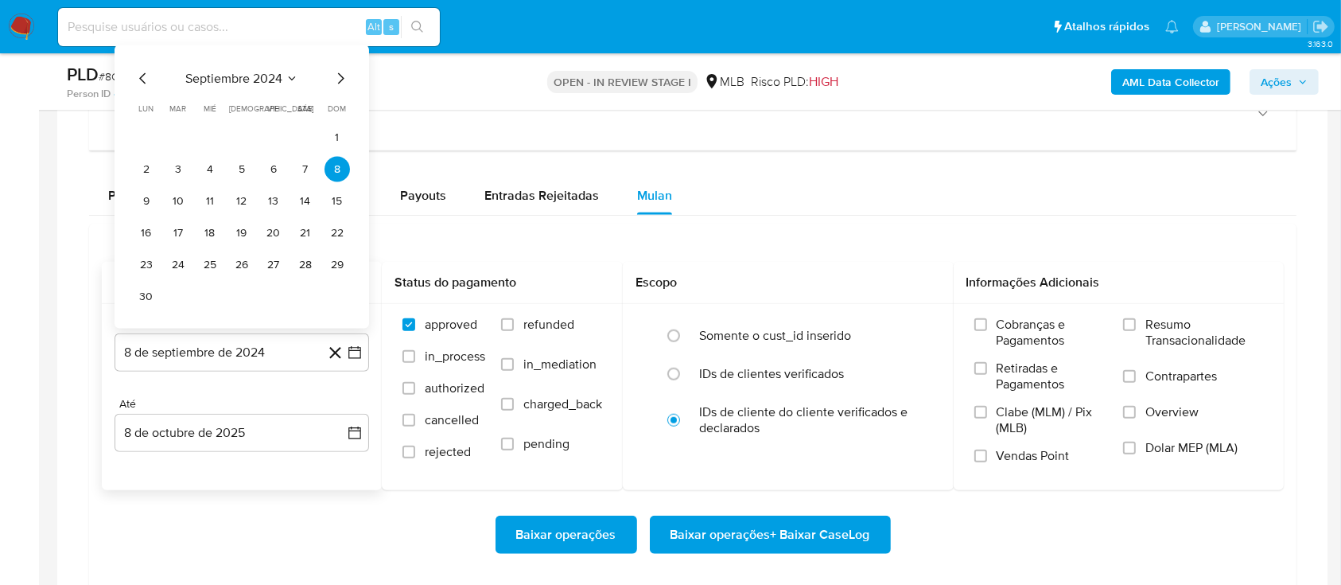
click at [289, 76] on icon "Seleccionar mes y año" at bounding box center [292, 78] width 13 height 13
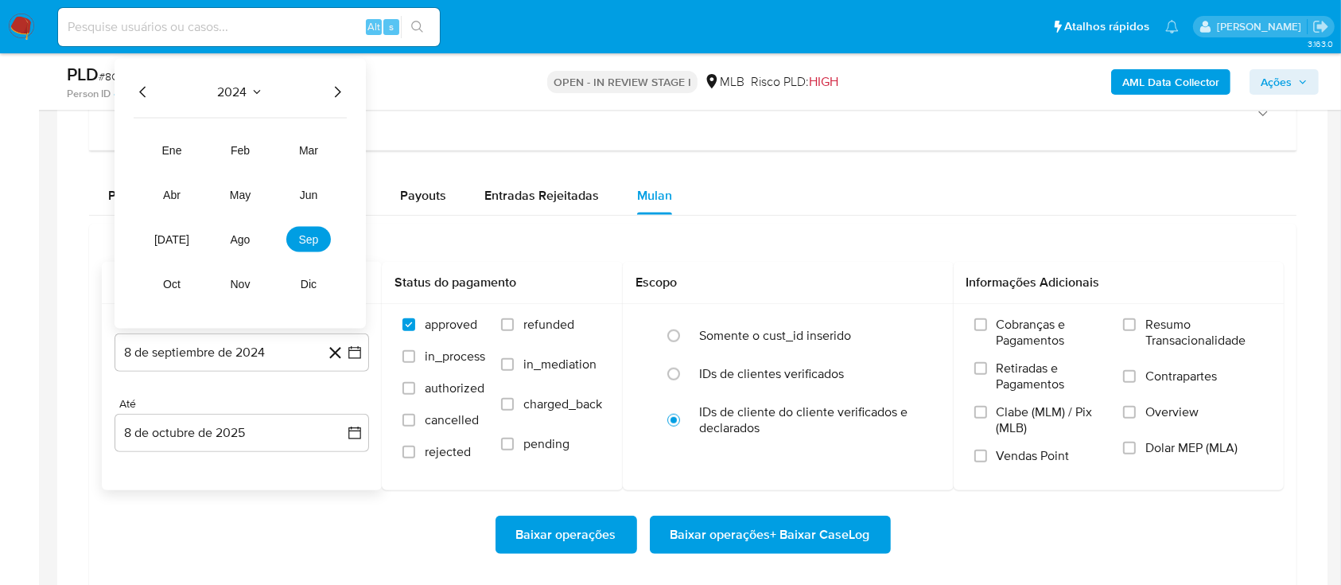
click at [335, 96] on icon "Año siguiente" at bounding box center [337, 92] width 19 height 19
click at [243, 244] on span "ago" at bounding box center [241, 239] width 20 height 13
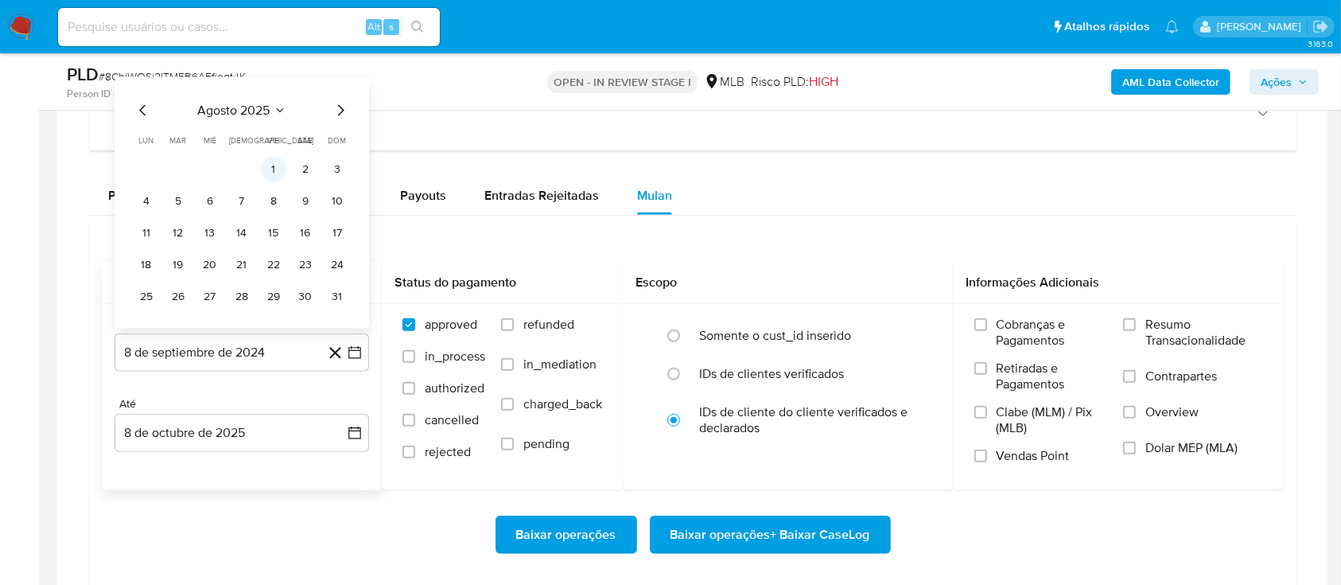
click at [268, 165] on button "1" at bounding box center [273, 169] width 25 height 25
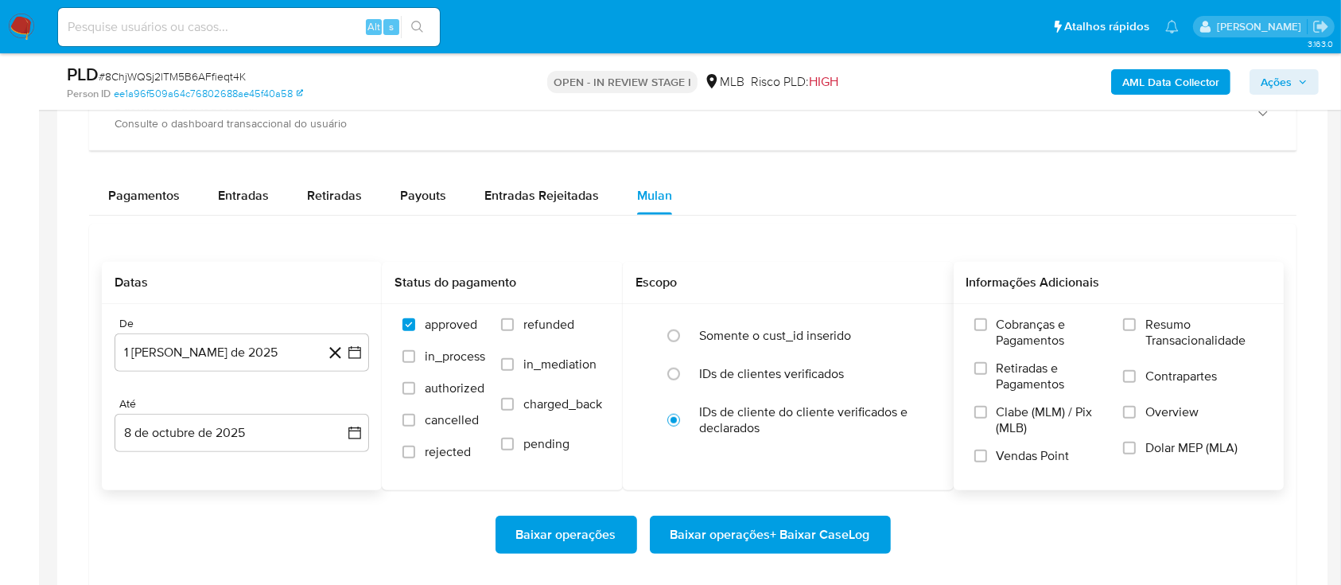
click at [1139, 321] on label "Resumo Transacionalidade" at bounding box center [1193, 343] width 140 height 52
click at [1136, 321] on input "Resumo Transacionalidade" at bounding box center [1129, 324] width 13 height 13
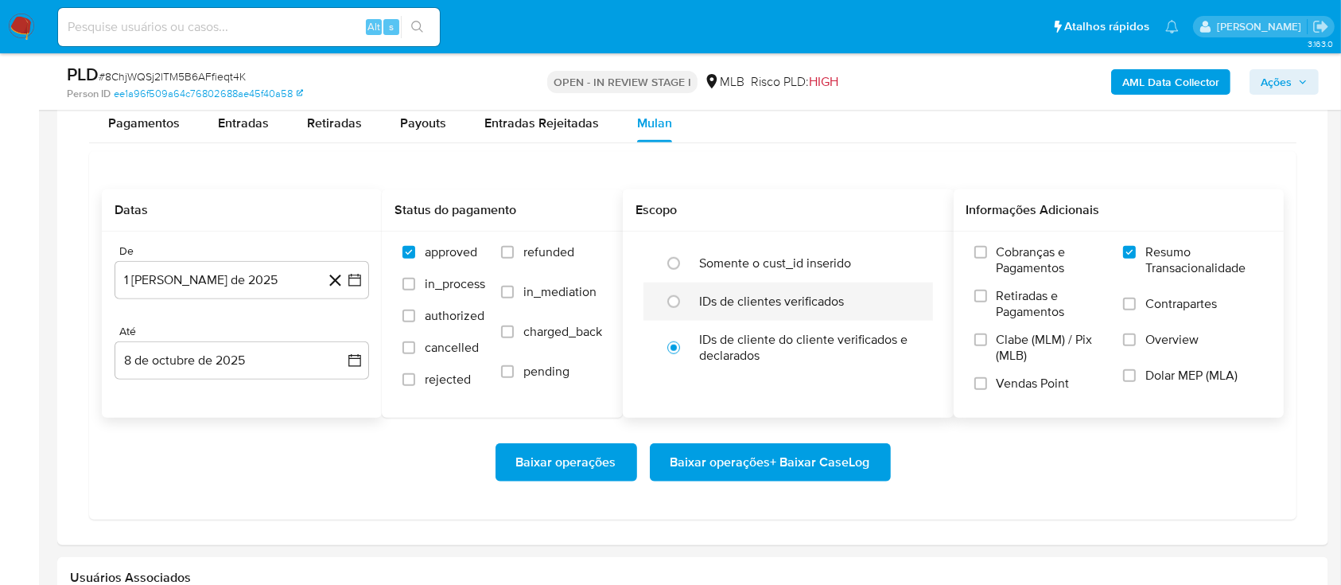
scroll to position [1379, 0]
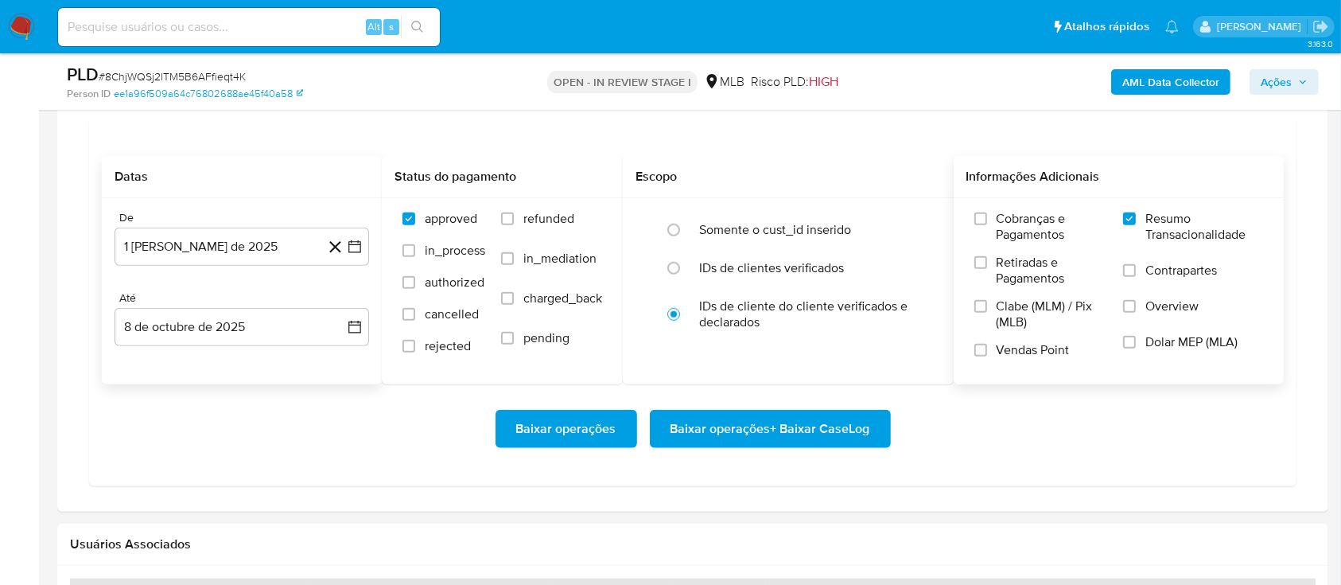
click at [757, 437] on span "Baixar operações + Baixar CaseLog" at bounding box center [771, 428] width 200 height 35
